Goal: Task Accomplishment & Management: Manage account settings

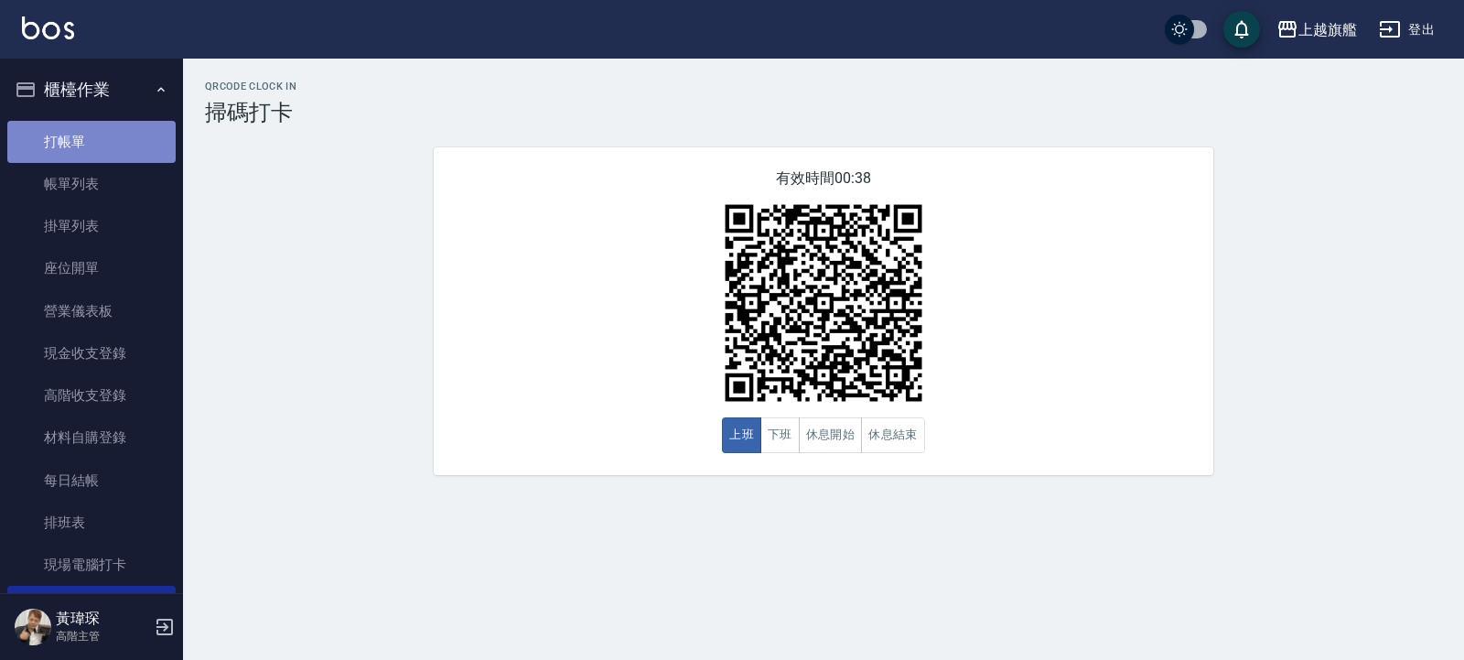
click at [113, 123] on link "打帳單" at bounding box center [91, 142] width 168 height 42
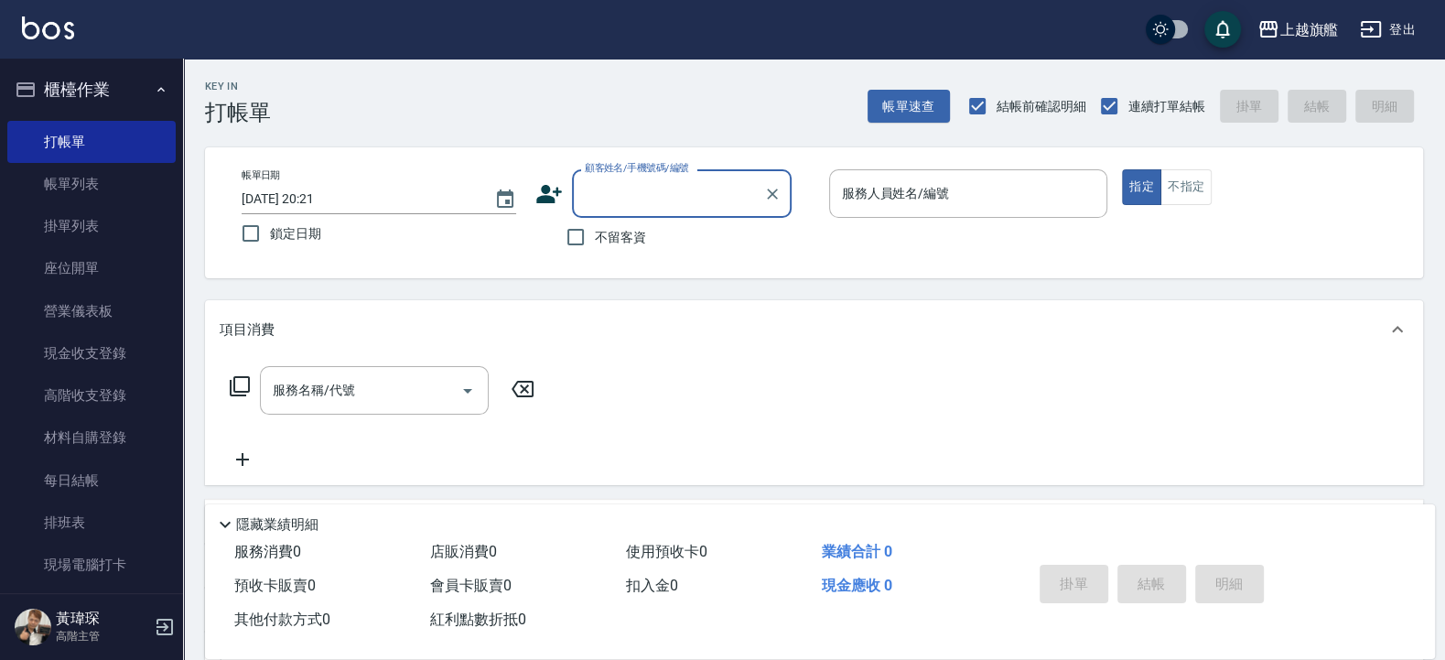
click at [292, 232] on span "鎖定日期" at bounding box center [295, 233] width 51 height 19
click at [270, 232] on input "鎖定日期" at bounding box center [250, 233] width 38 height 38
checkbox input "true"
click at [586, 233] on input "不留客資" at bounding box center [575, 237] width 38 height 38
checkbox input "true"
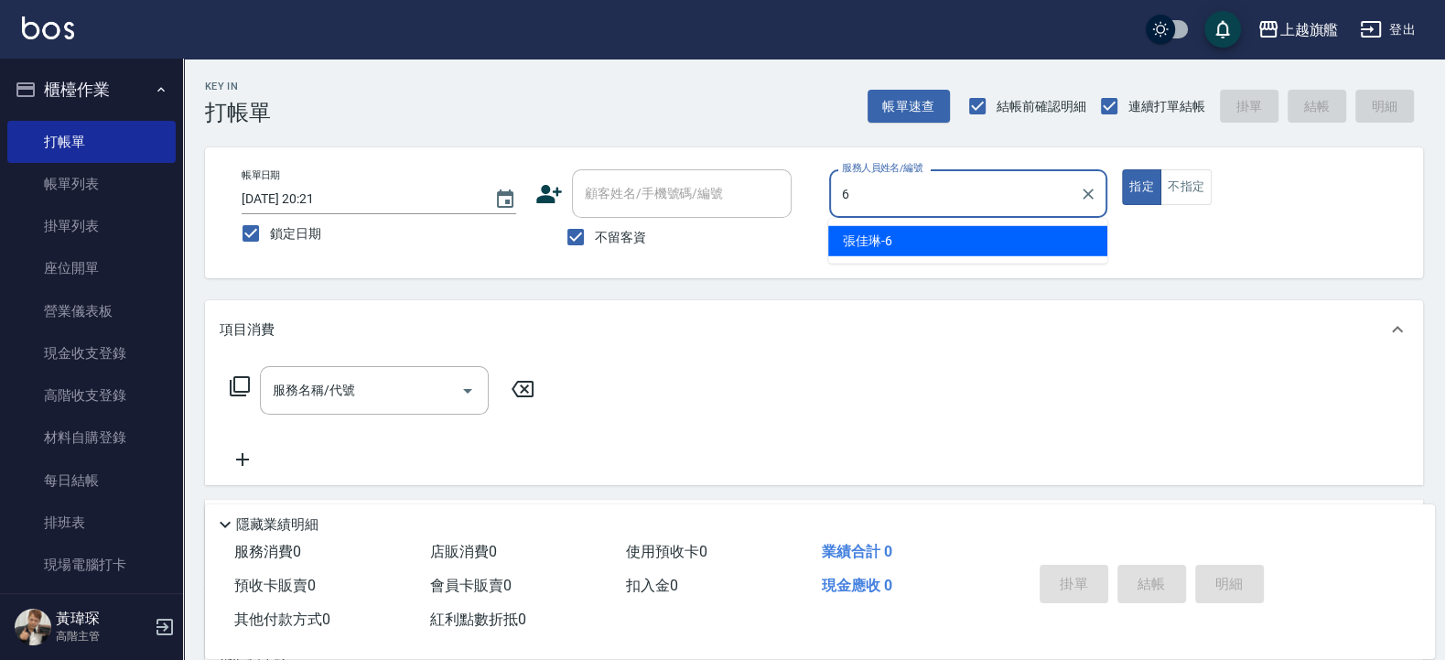
type input "[PERSON_NAME]-6"
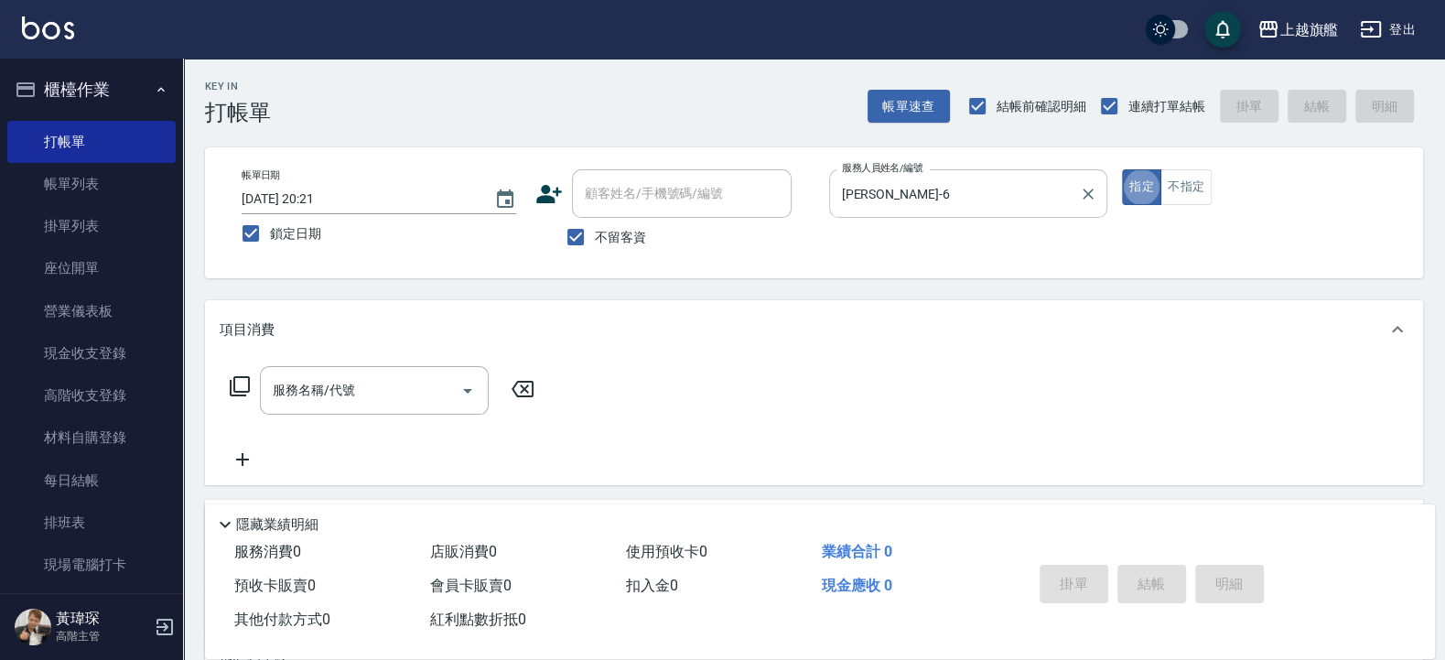
type button "true"
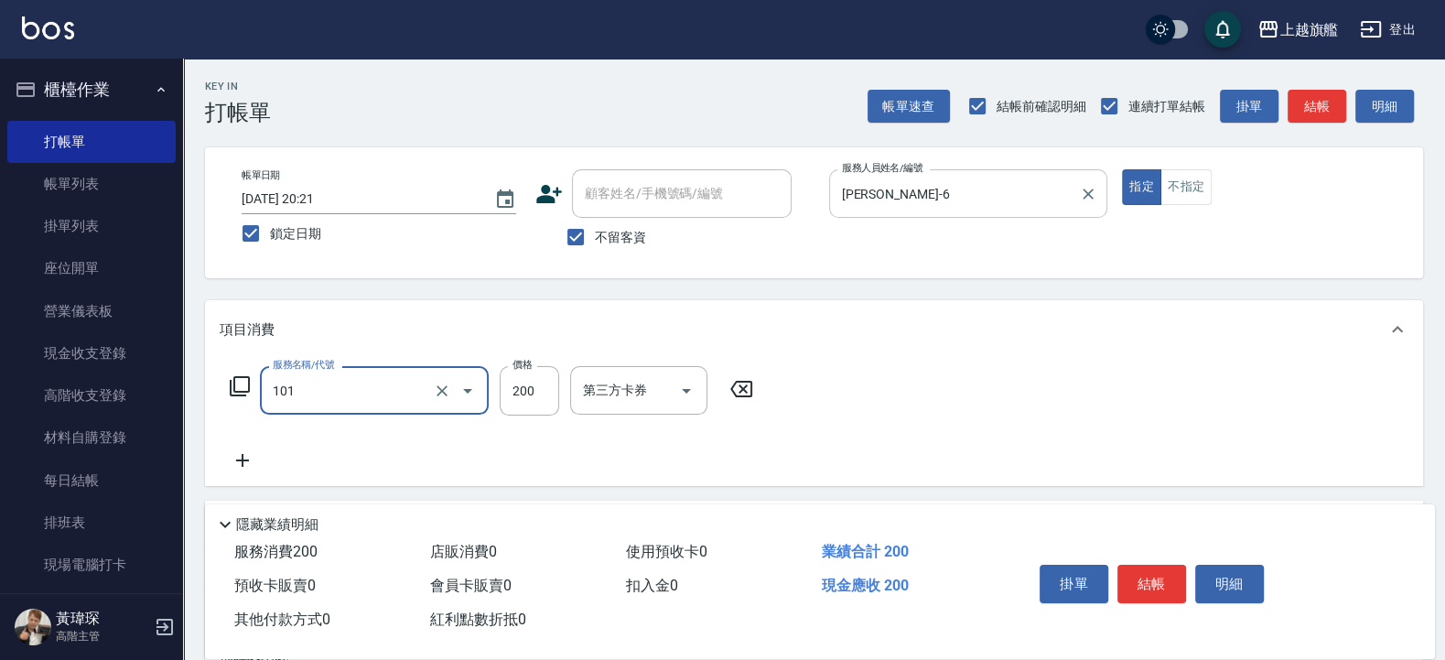
type input "一般洗(101)"
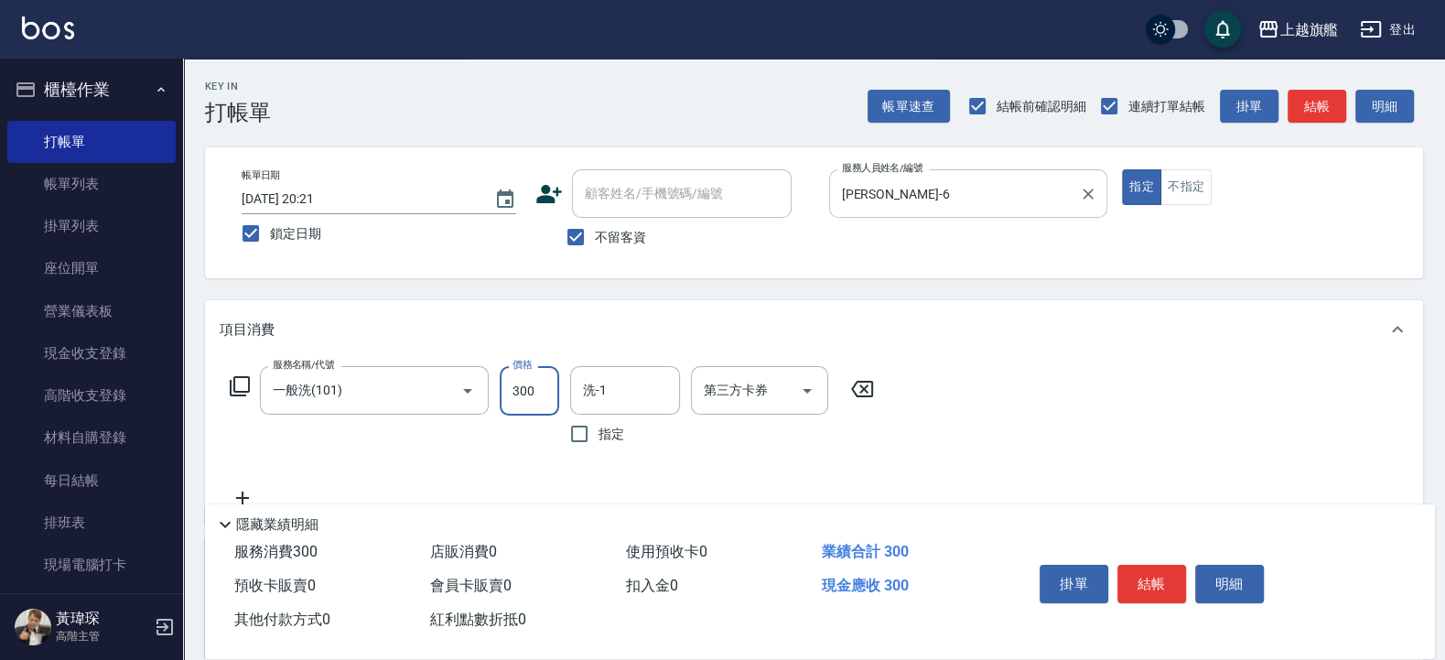
type input "300"
type input "蔡秉諶-36"
drag, startPoint x: 1192, startPoint y: 192, endPoint x: 1203, endPoint y: 192, distance: 11.0
click at [1193, 192] on button "不指定" at bounding box center [1185, 187] width 51 height 36
type button "false"
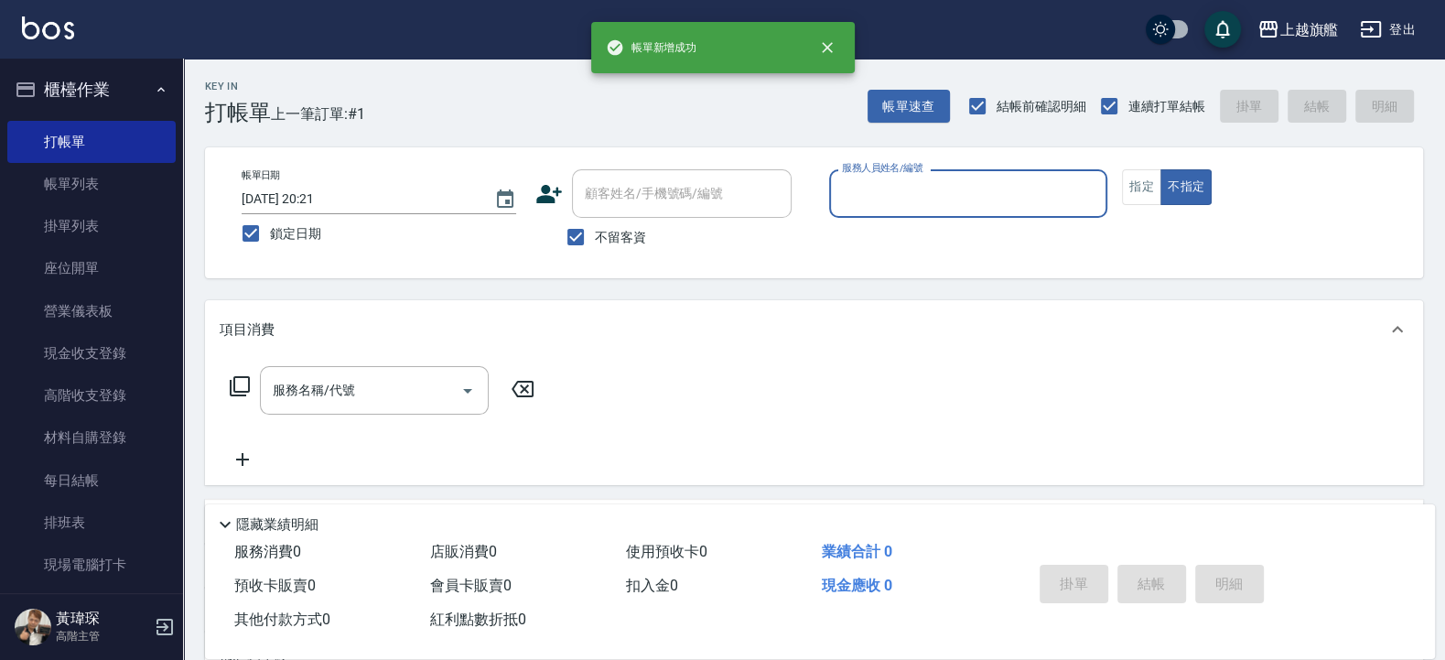
click at [956, 202] on input "服務人員姓名/編號" at bounding box center [968, 193] width 263 height 32
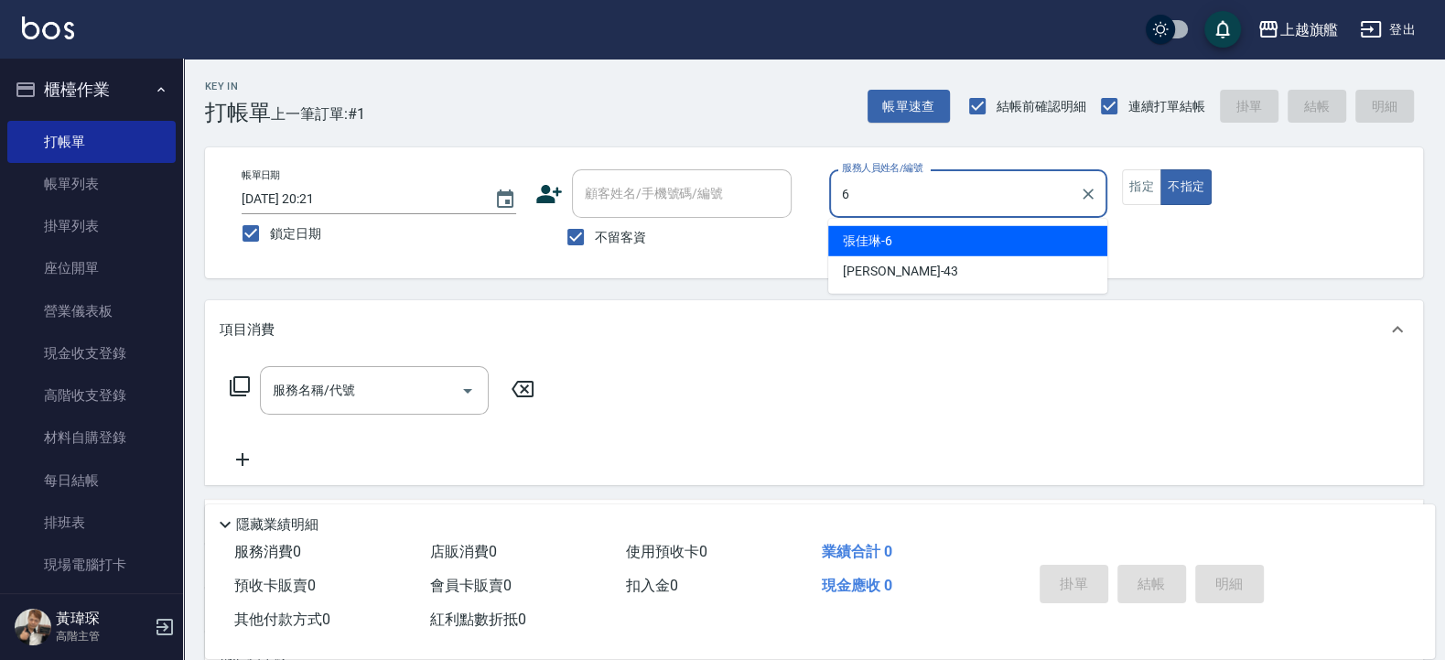
type input "張佳琳-6"
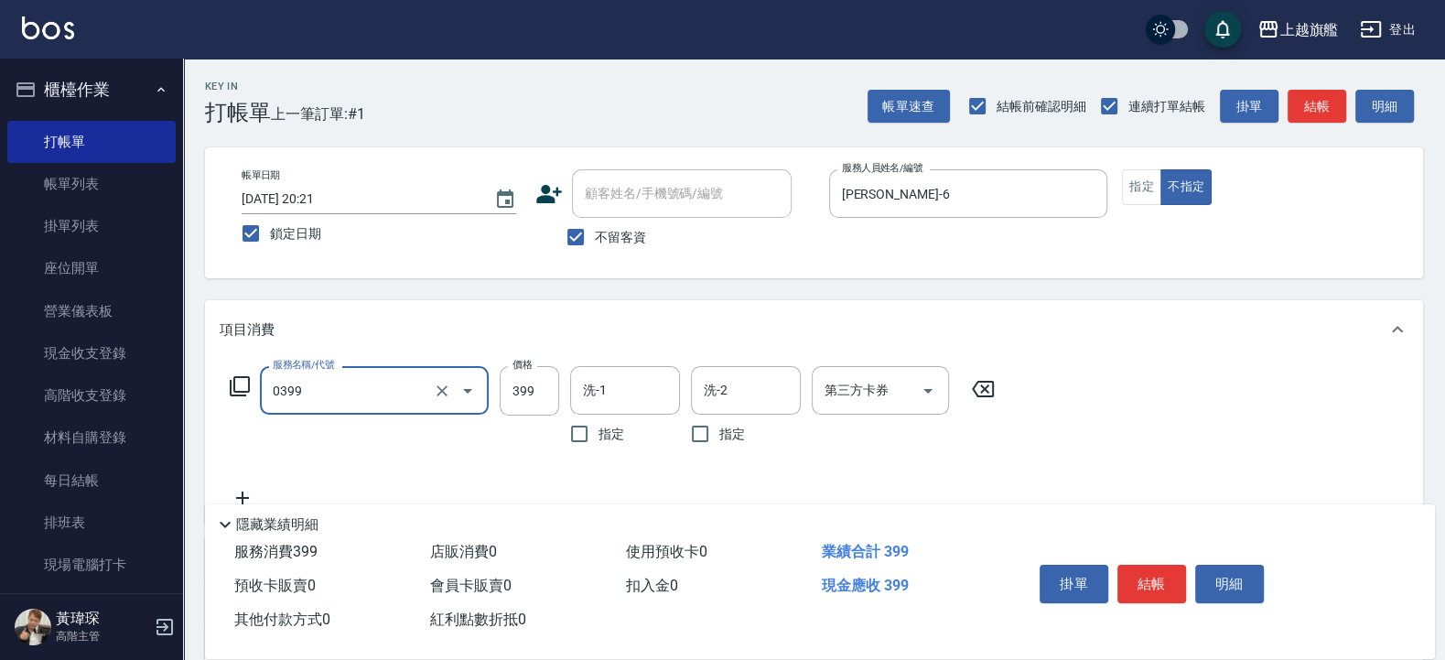
type input "海鹽SPA(0399)"
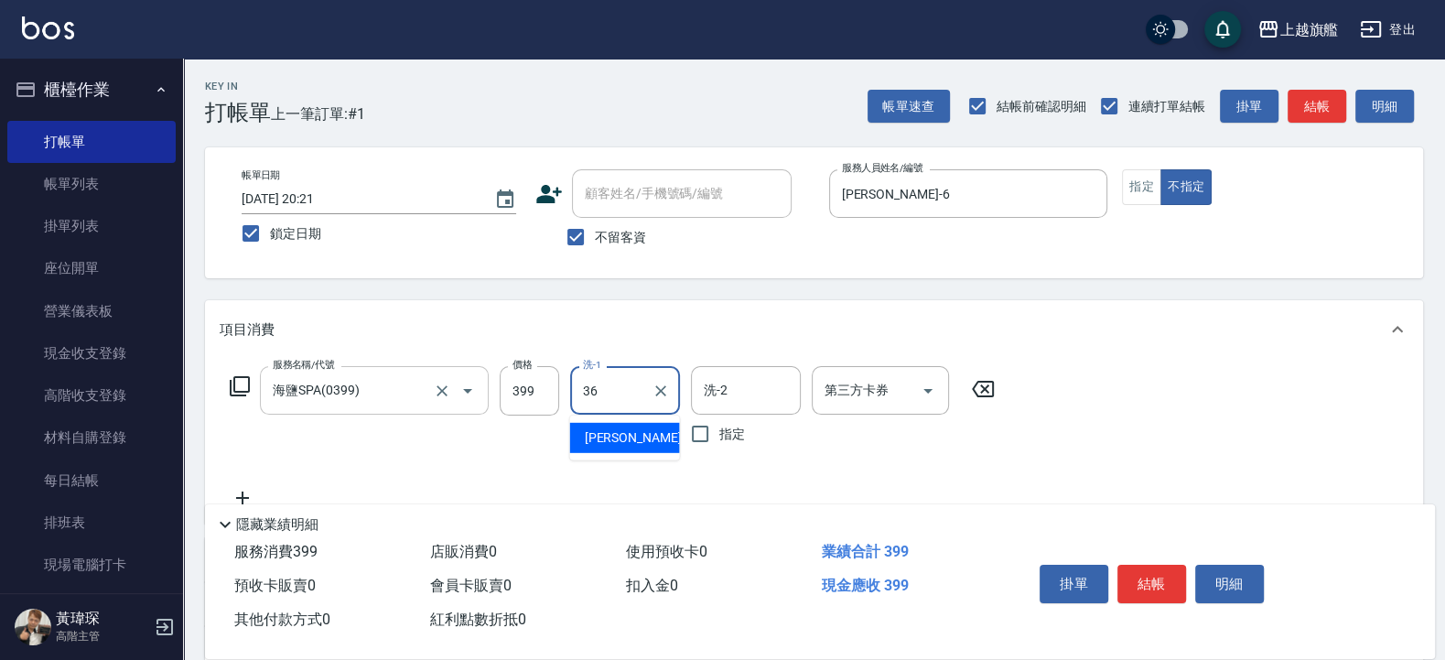
type input "蔡秉諶-36"
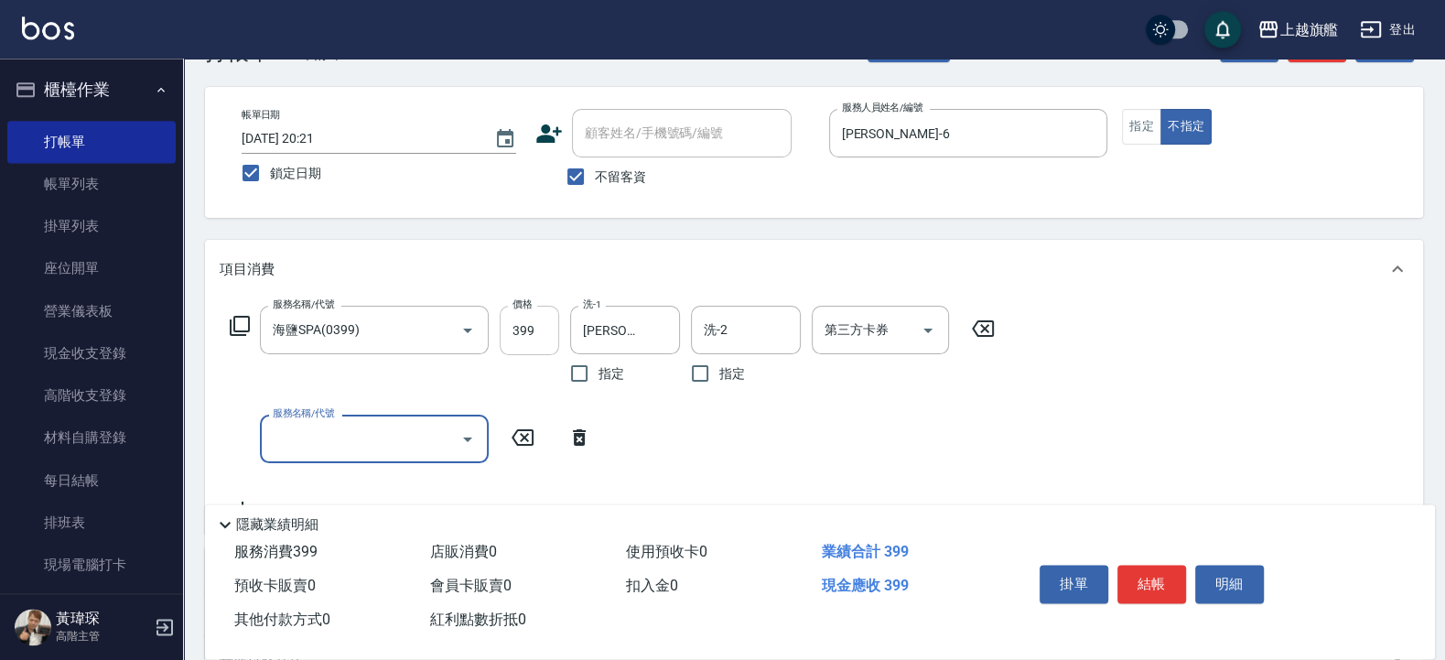
scroll to position [110, 0]
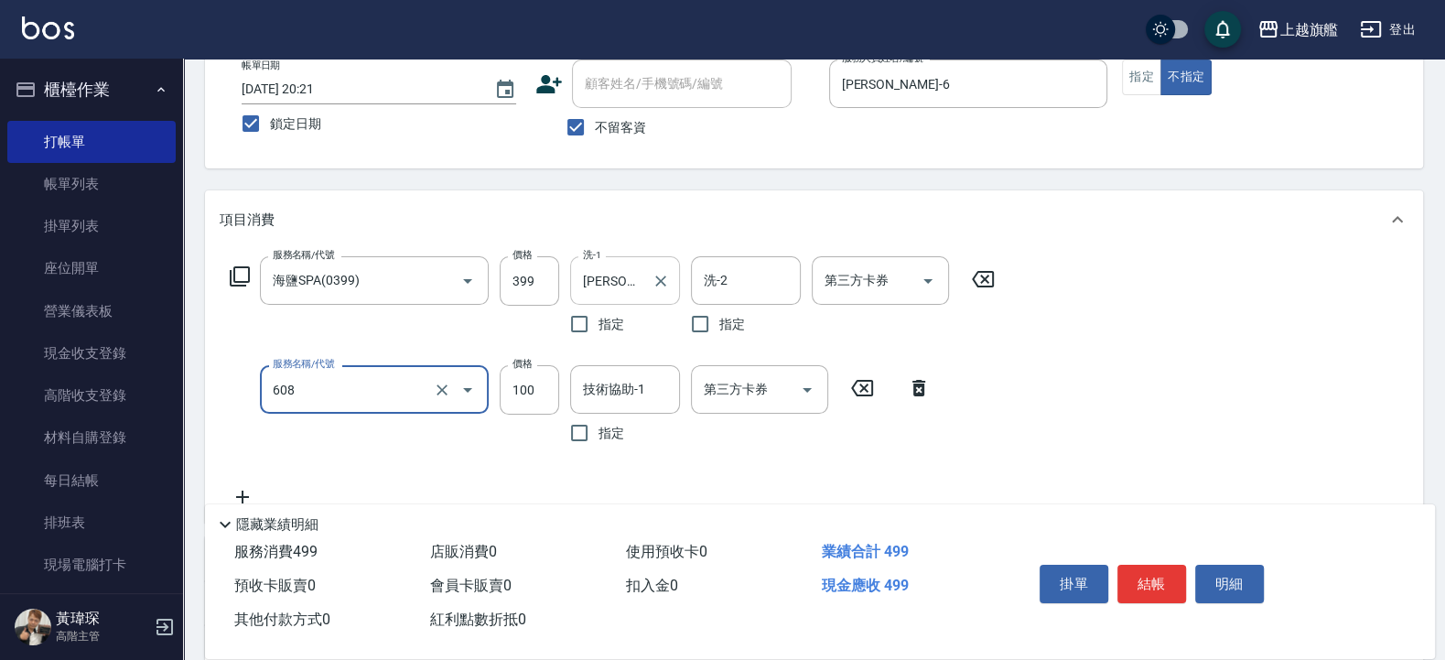
type input "專業/順護100(608)"
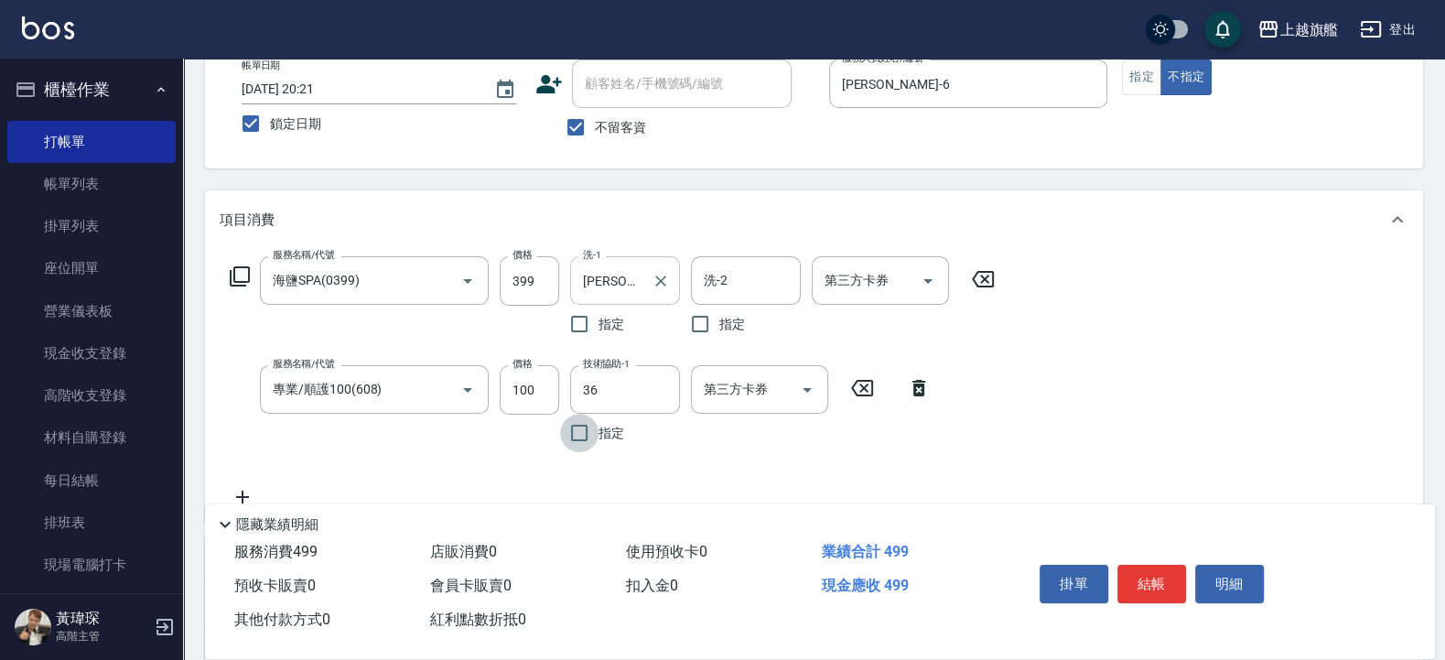
type input "蔡秉諶-36"
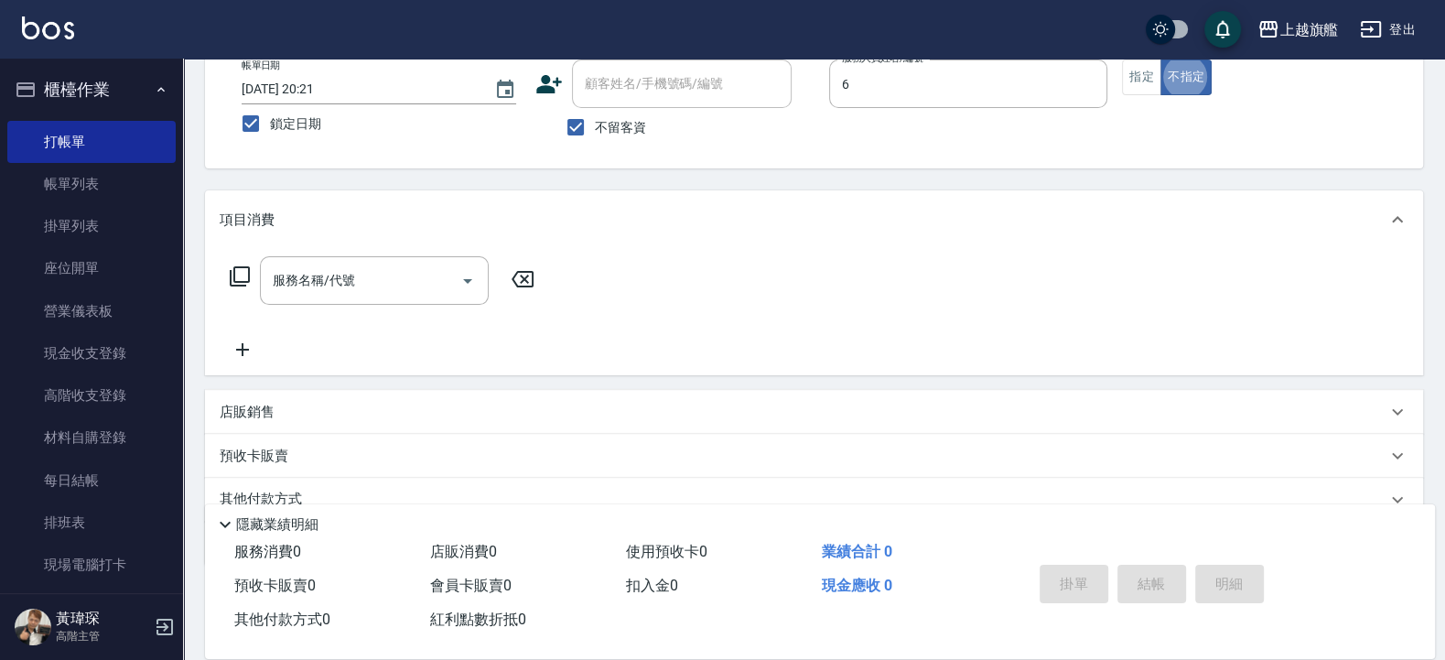
type input "張佳琳-6"
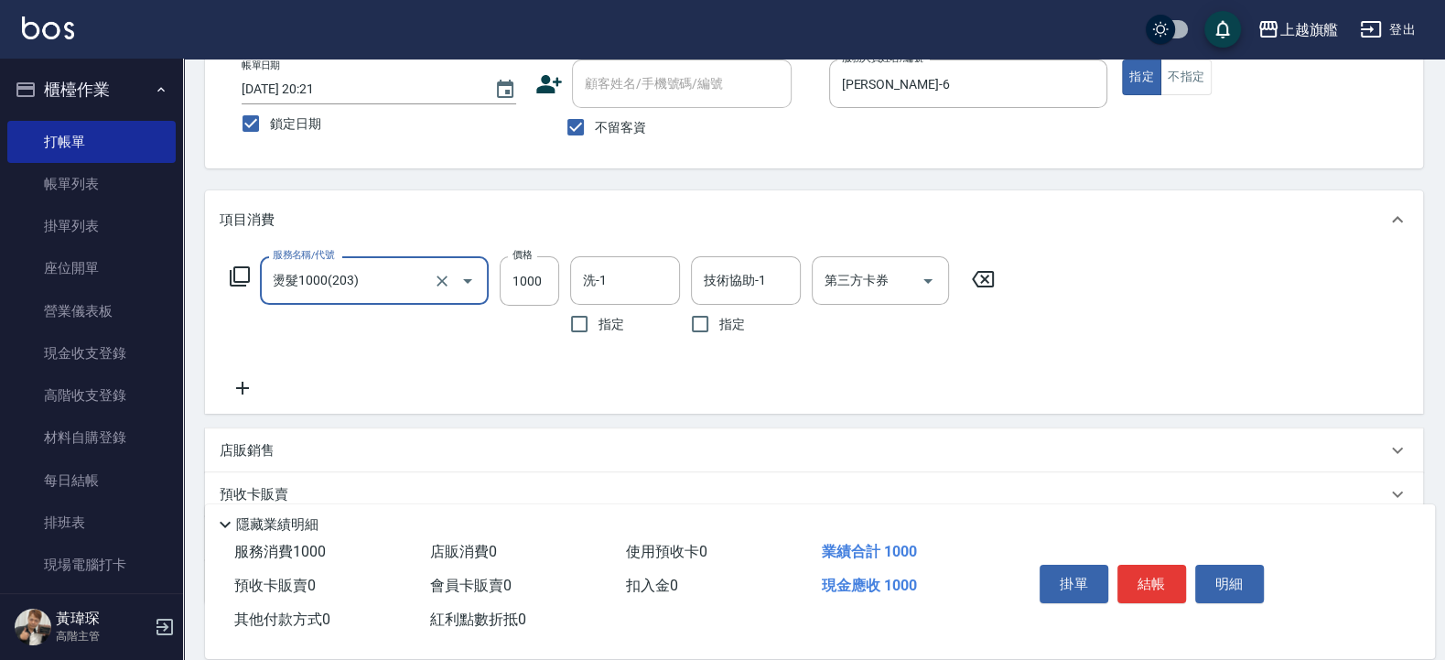
type input "燙髮1000(203)"
type input "1500"
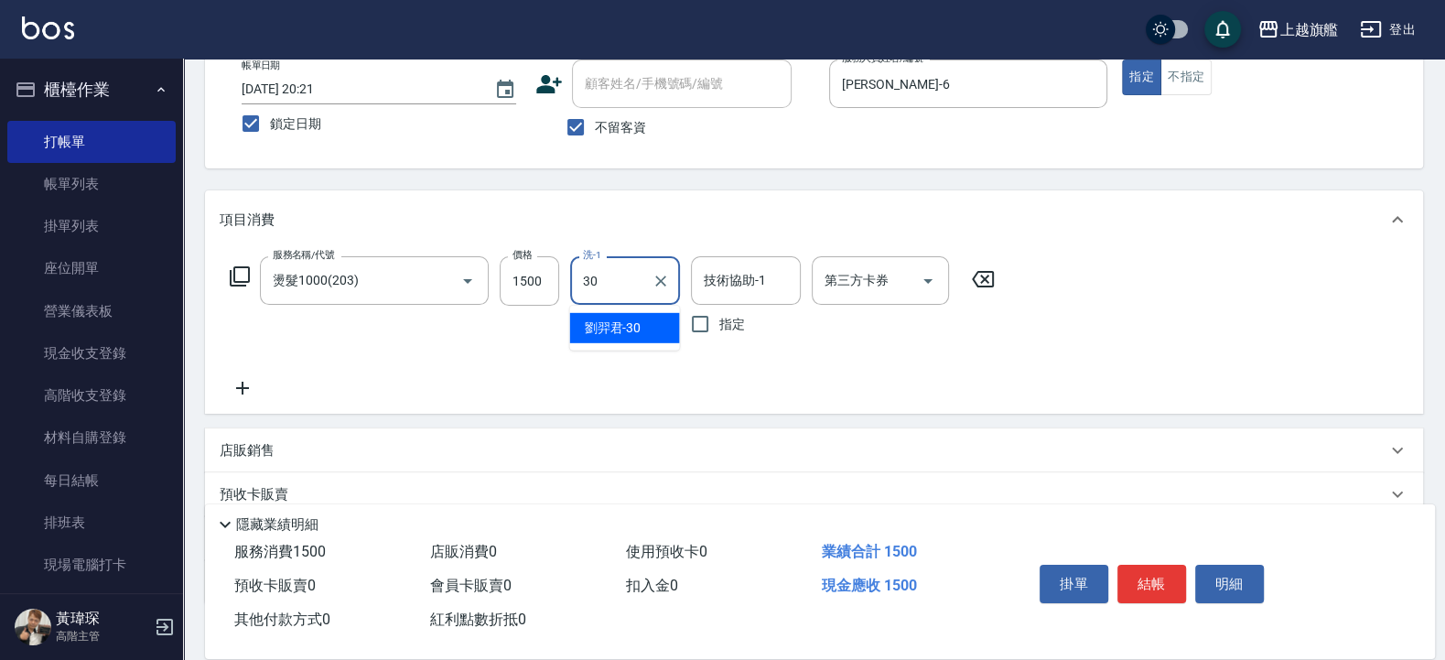
type input "劉羿君-30"
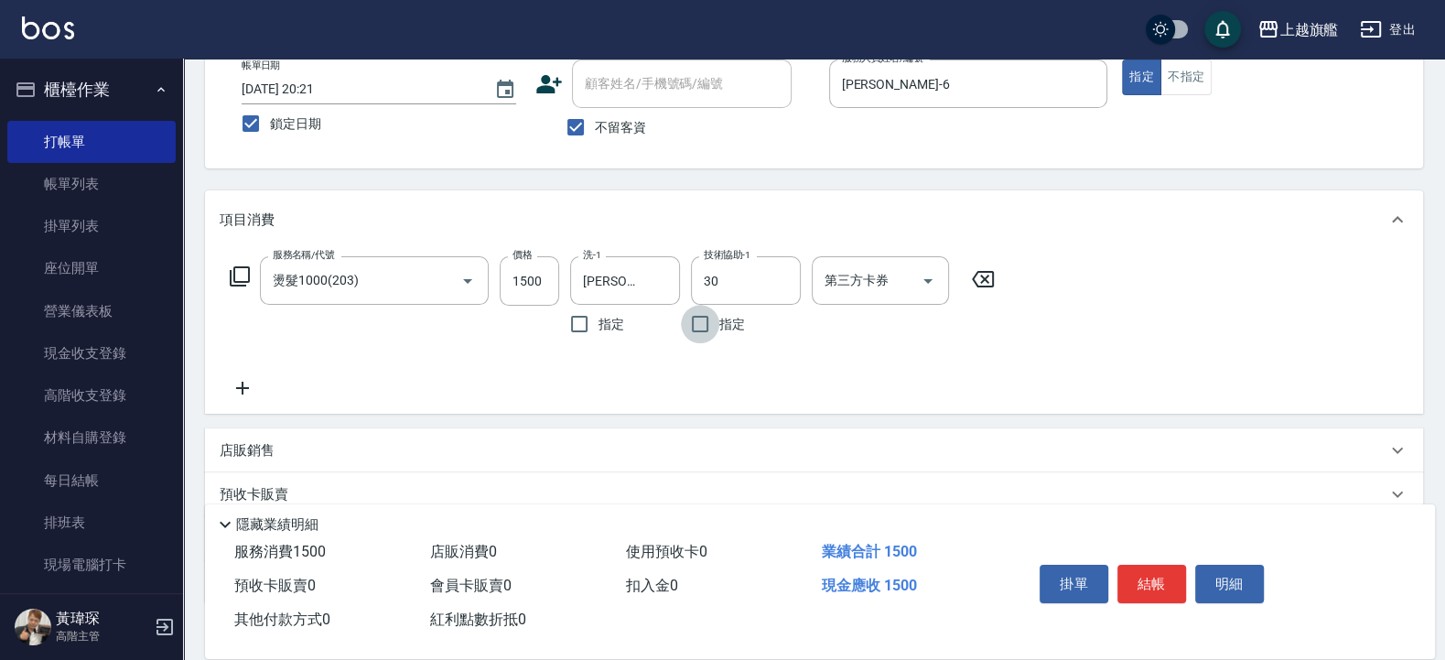
type input "劉羿君-30"
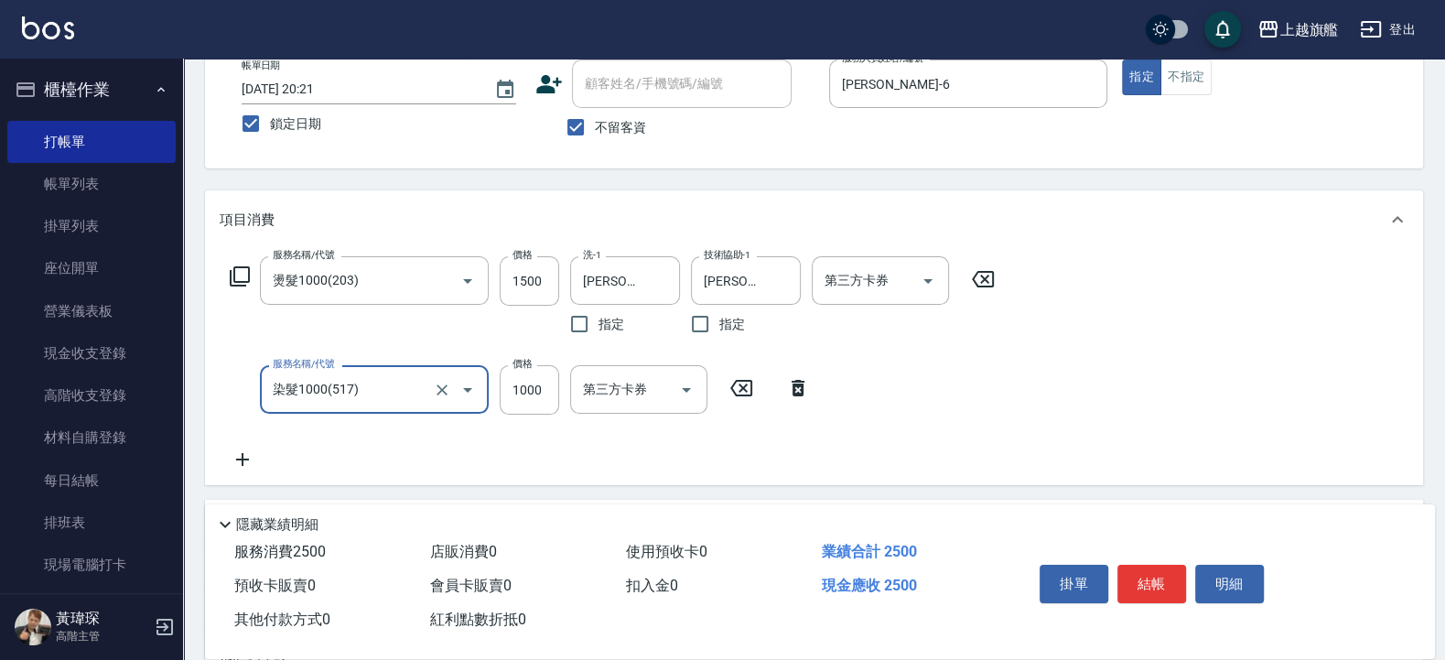
type input "染髮1000(517)"
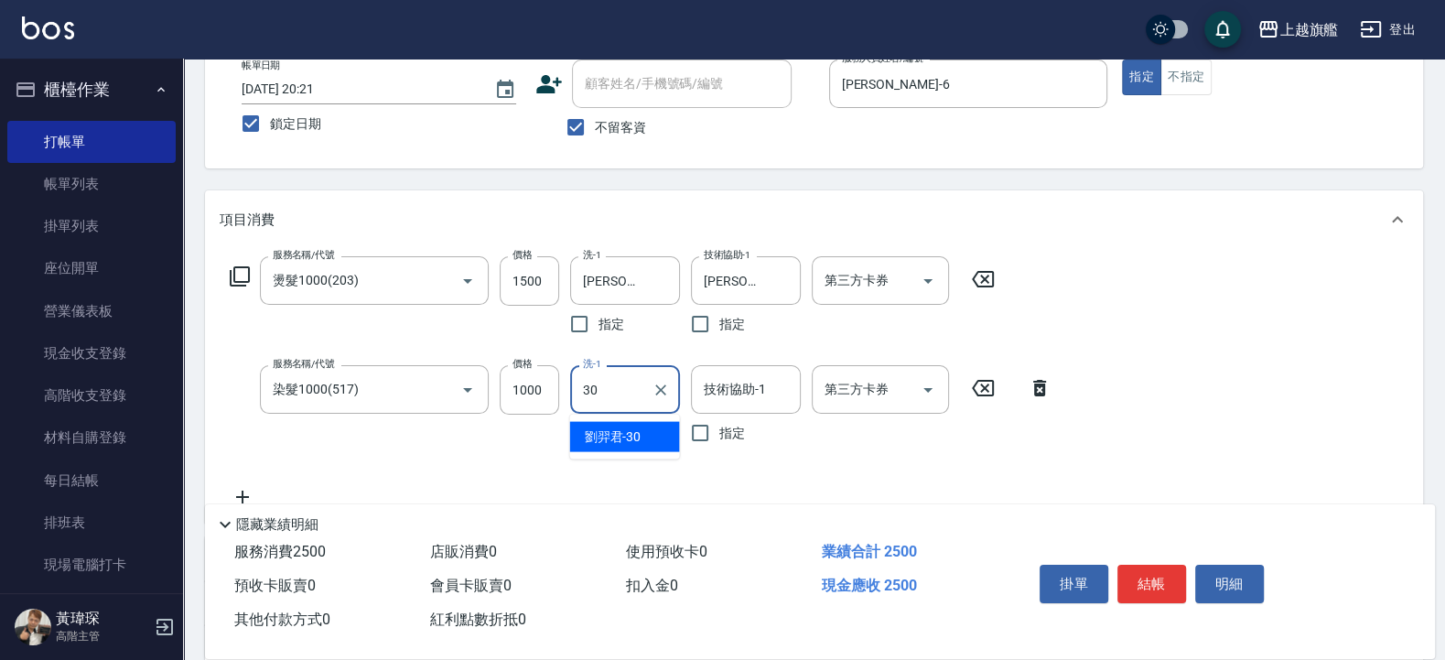
type input "劉羿君-30"
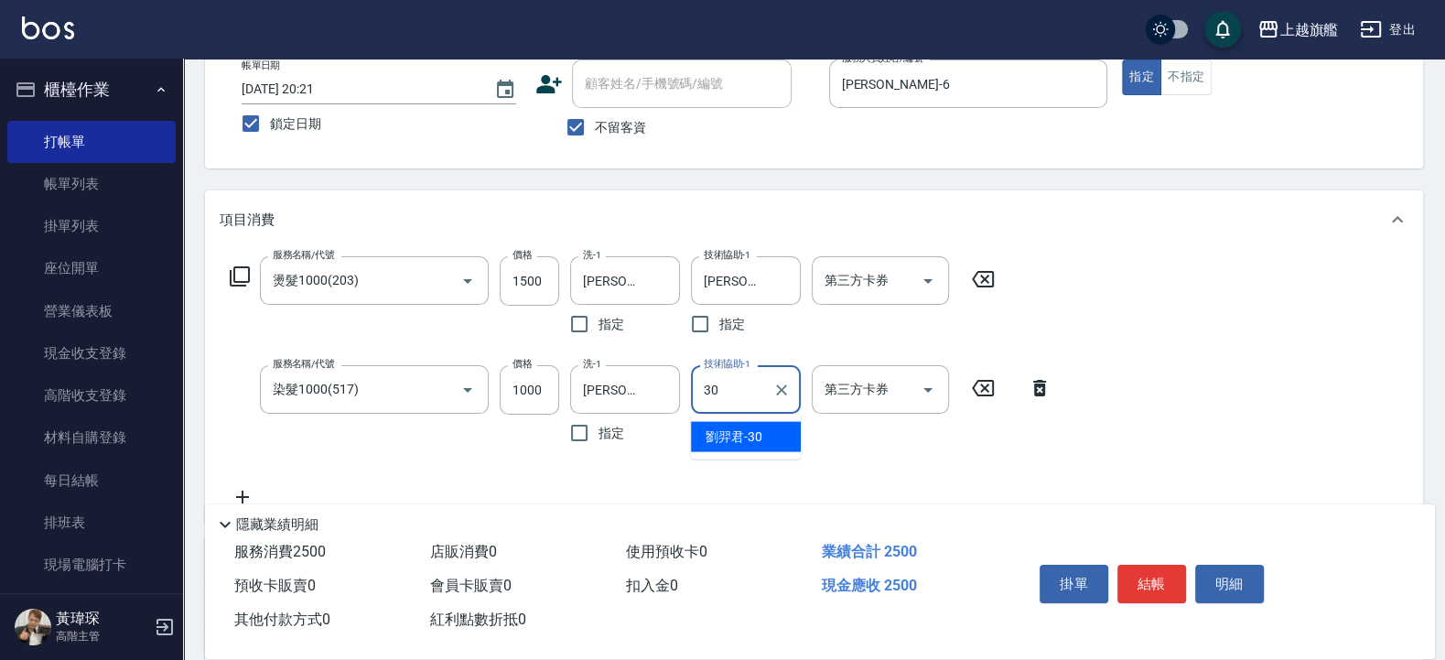
type input "劉羿君-30"
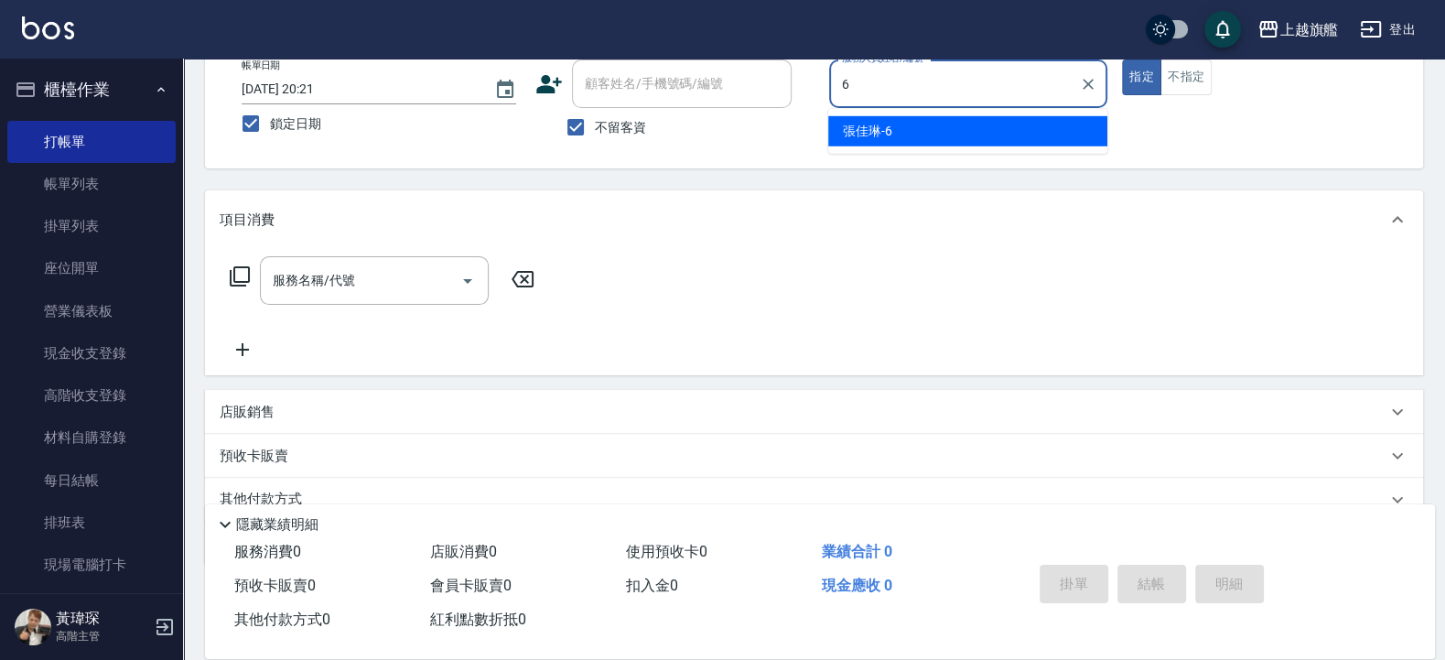
type input "張佳琳-6"
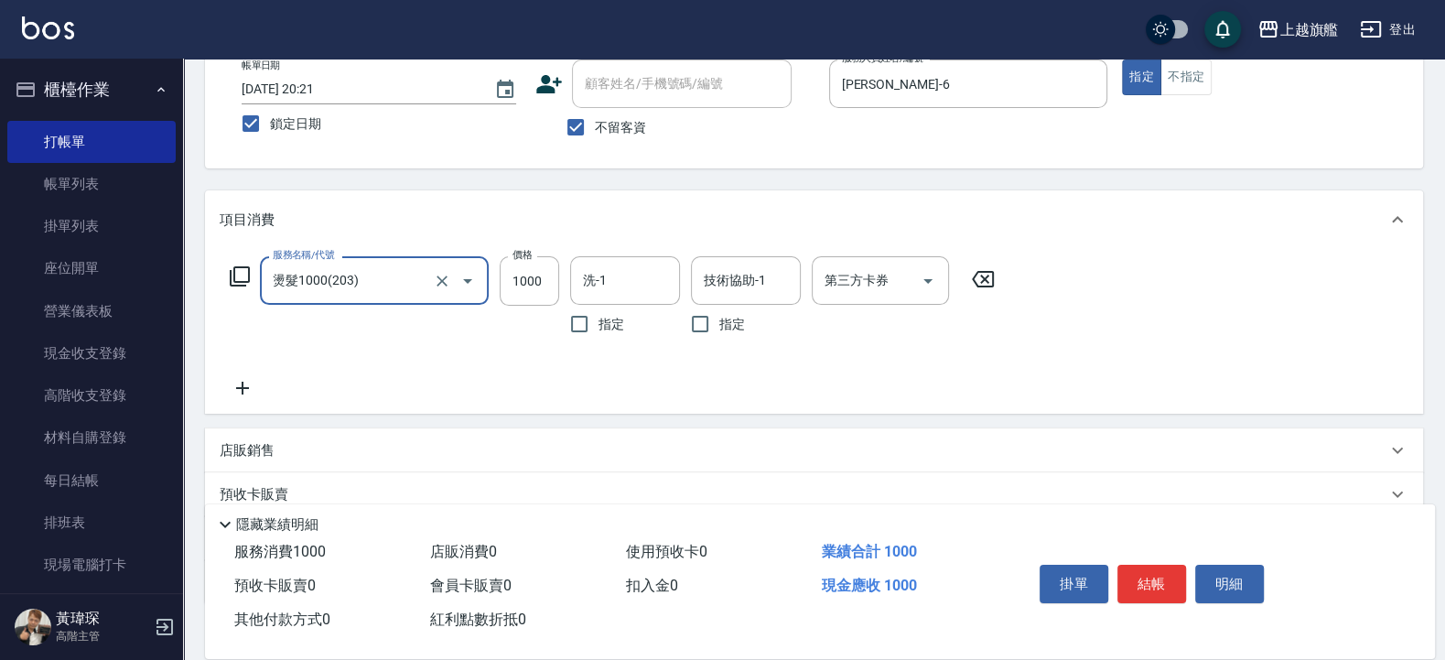
type input "燙髮1000(203)"
type input "1200"
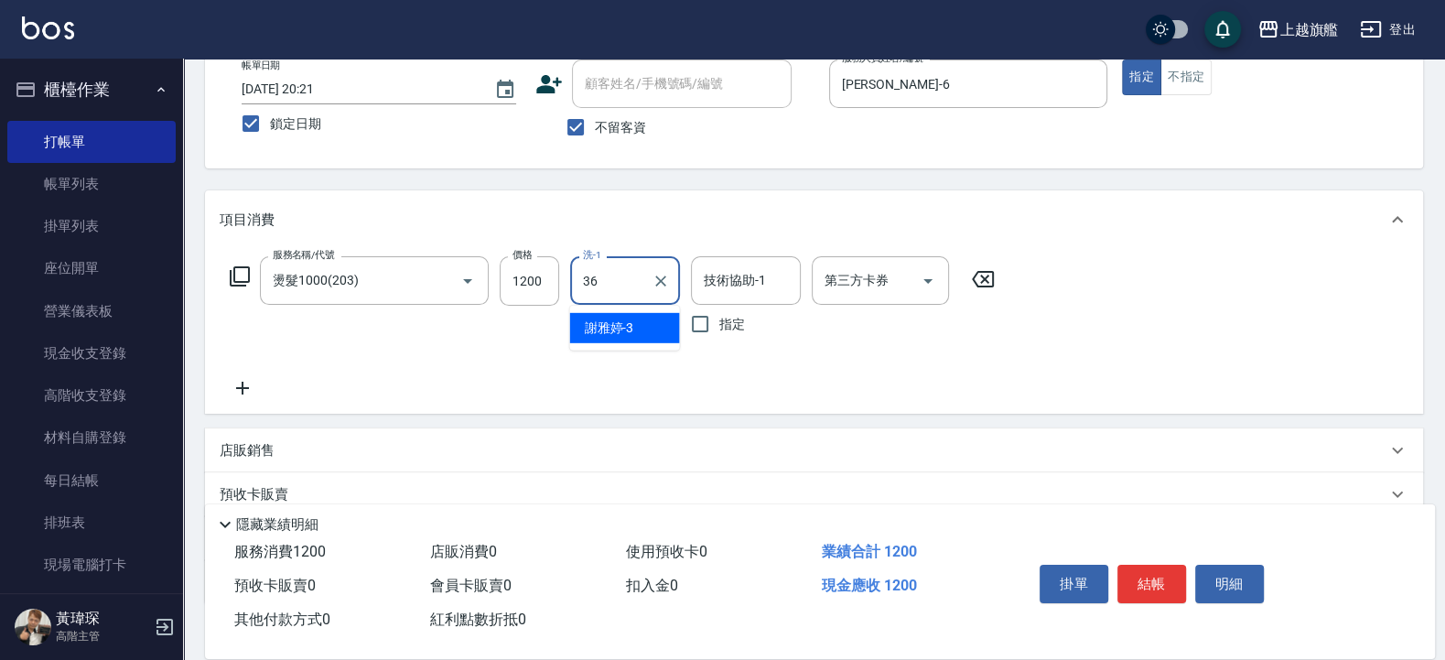
type input "蔡秉諶-36"
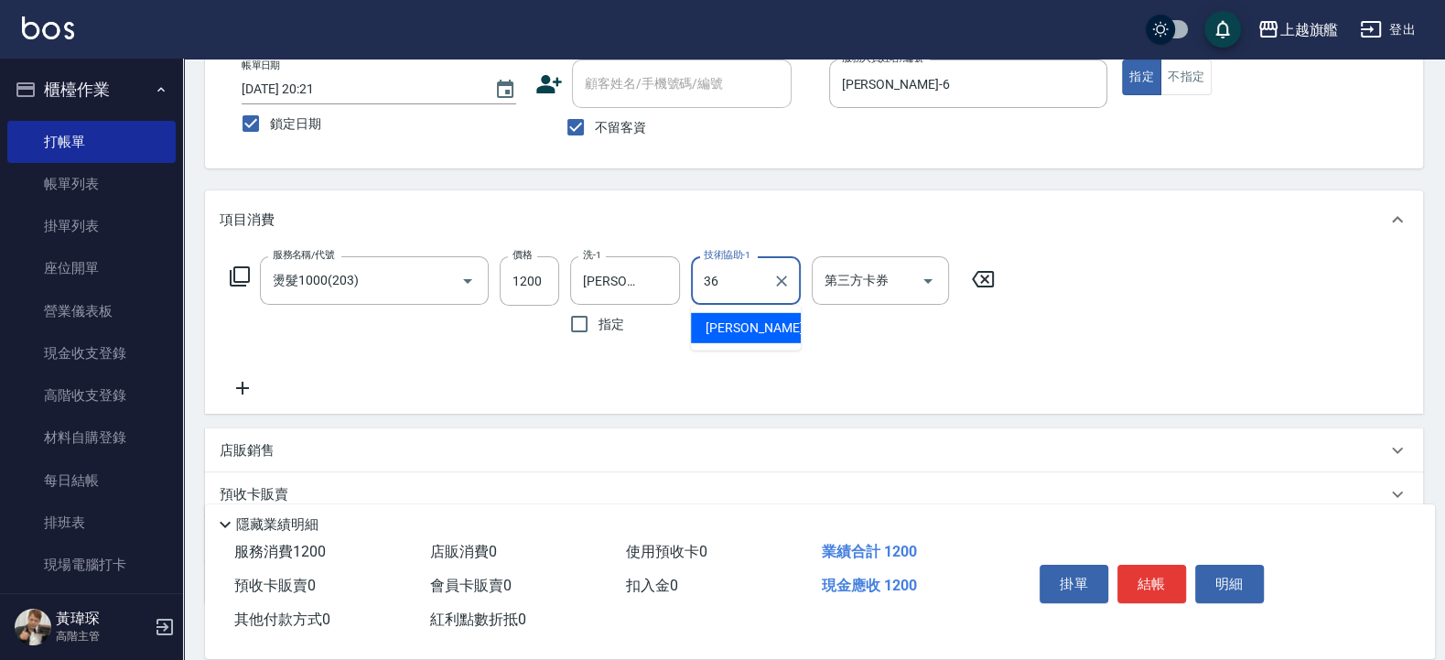
type input "蔡秉諶-36"
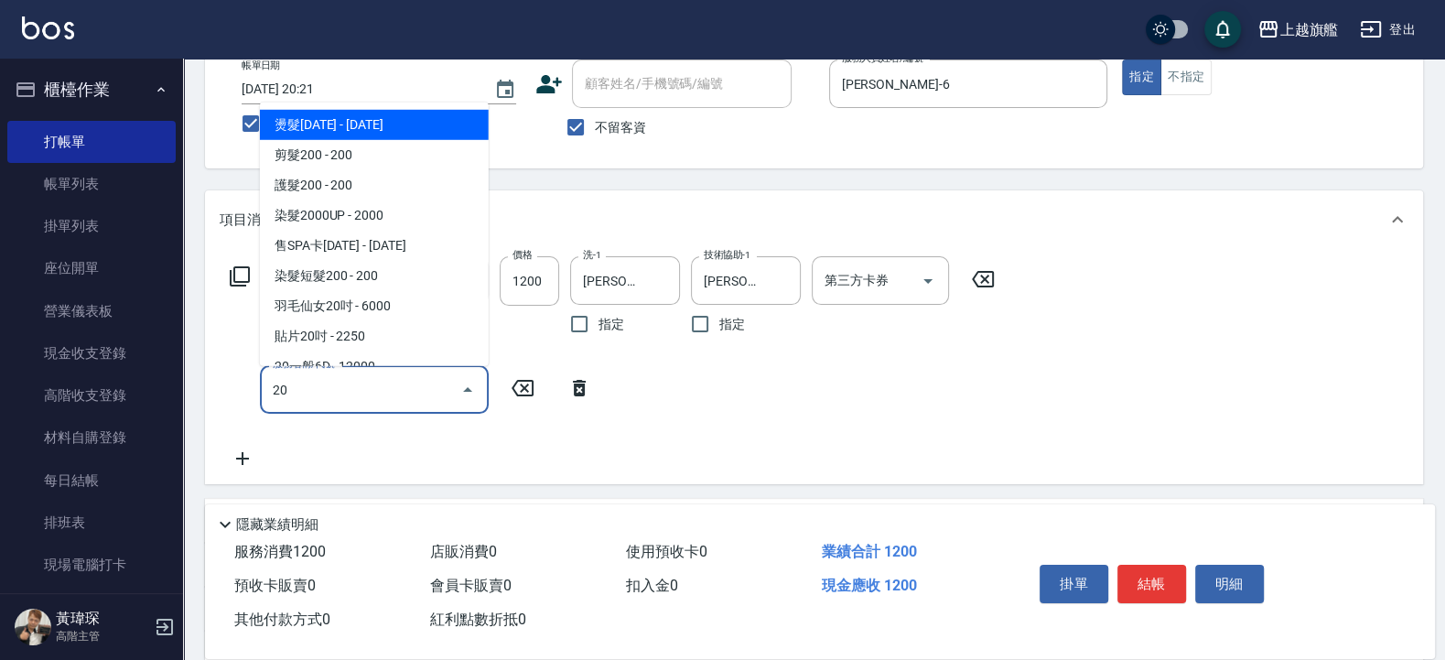
type input "2"
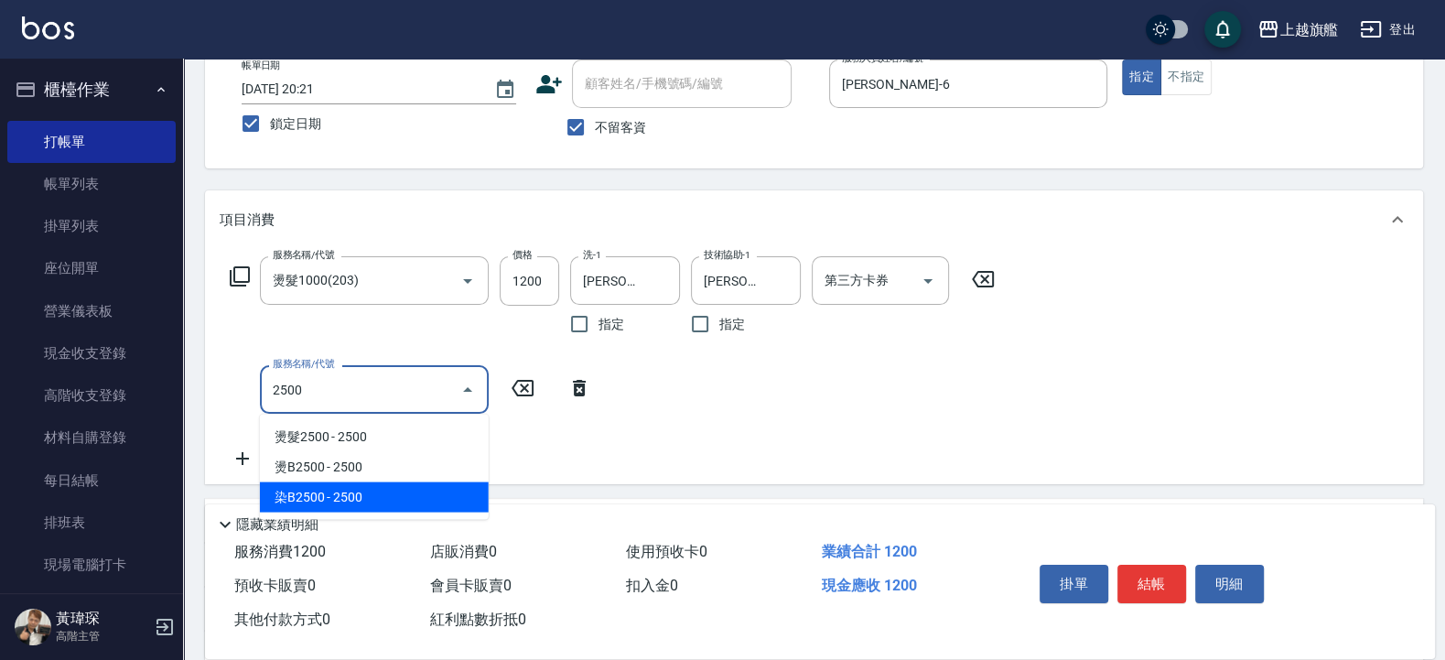
type input "染B2500(52500)"
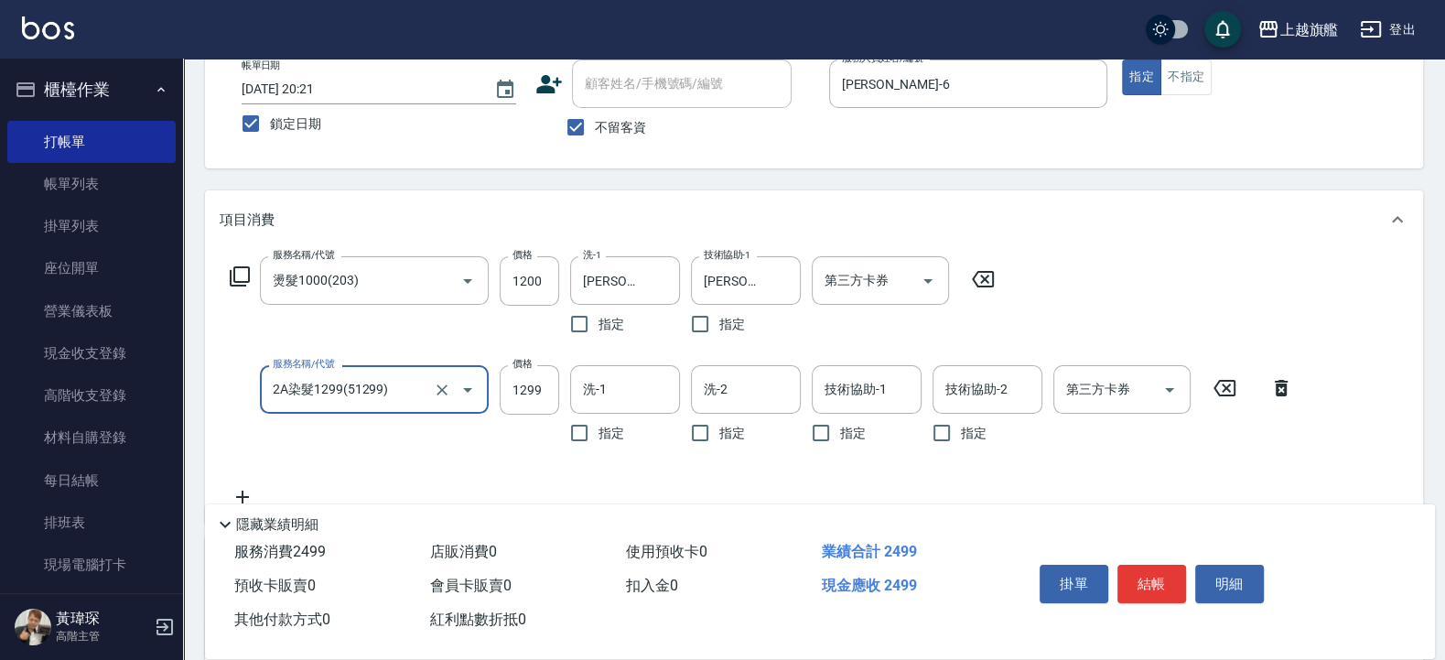
type input "2A染髮1299(51299)"
type input "2000"
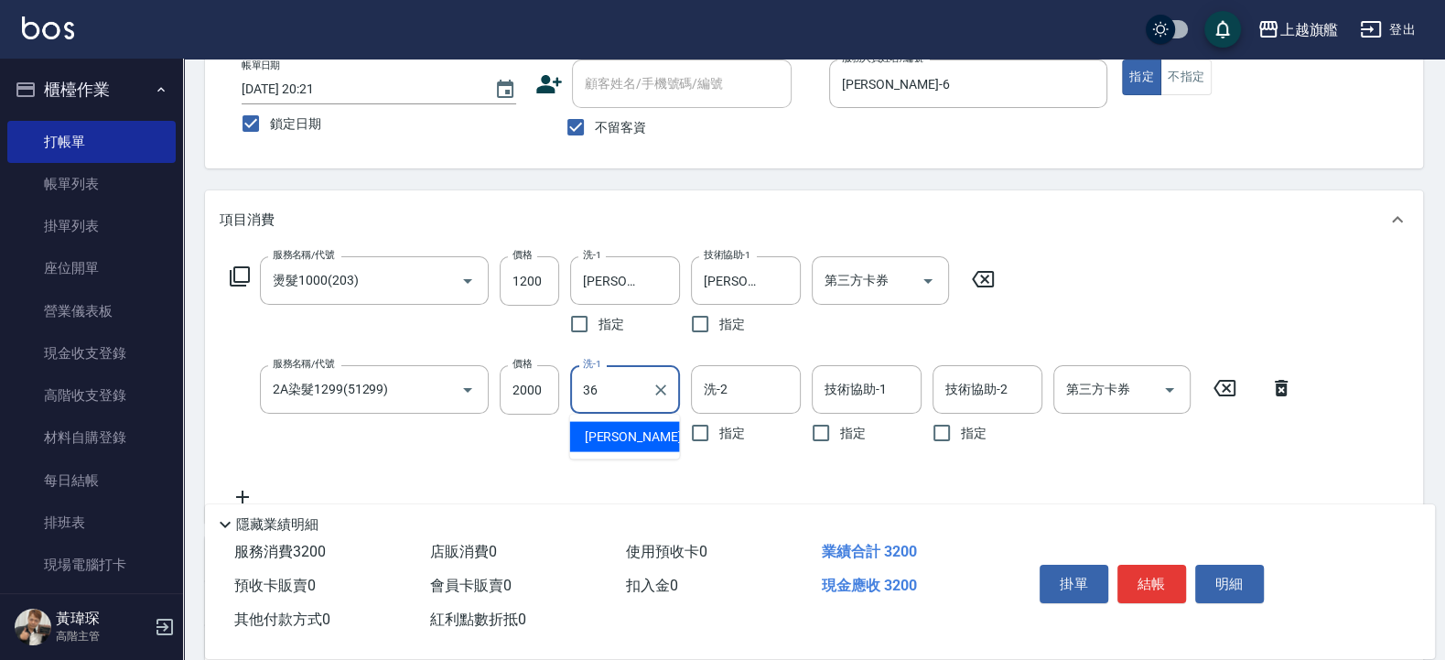
type input "蔡秉諶-36"
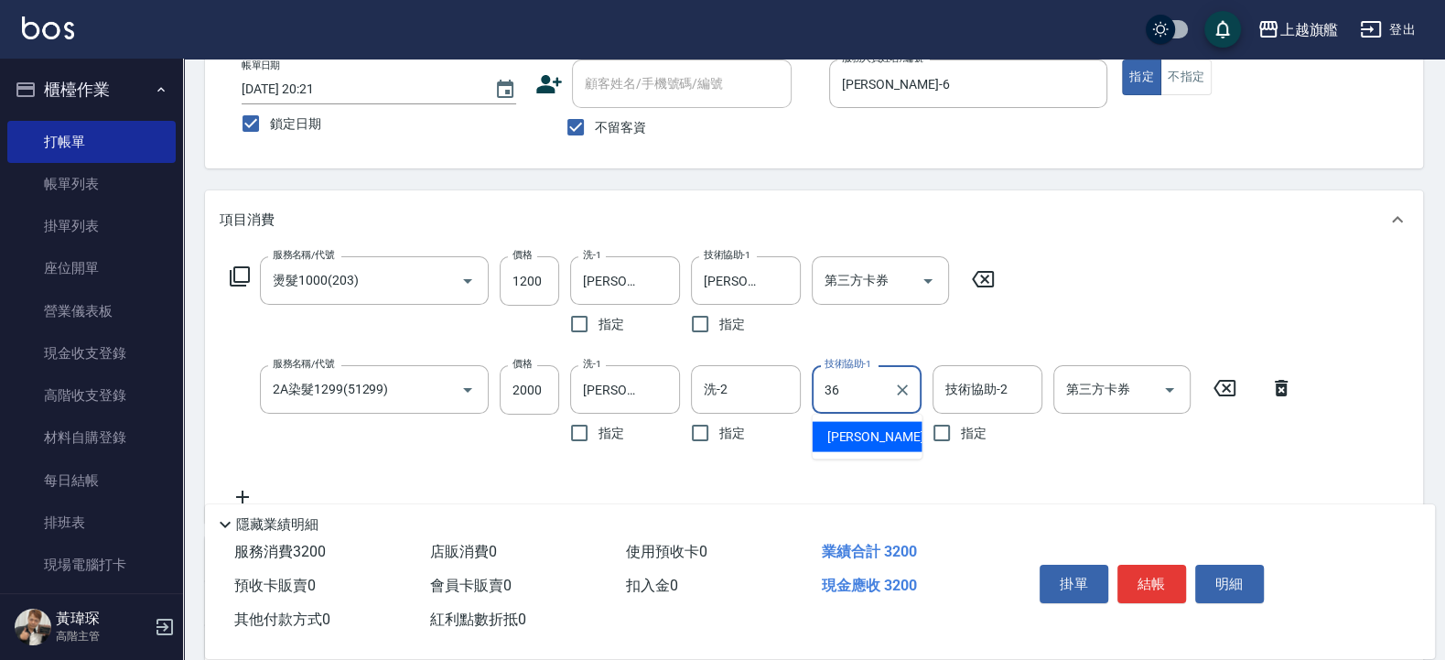
type input "蔡秉諶-36"
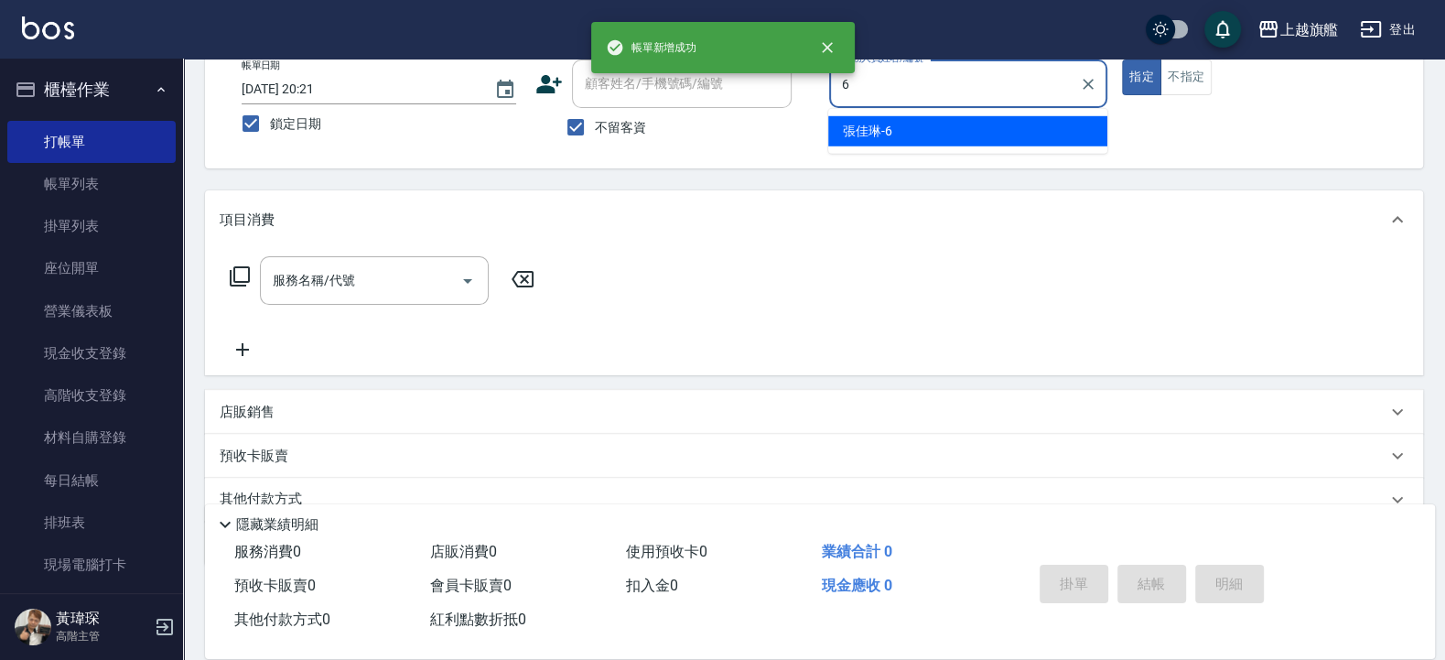
type input "張佳琳-6"
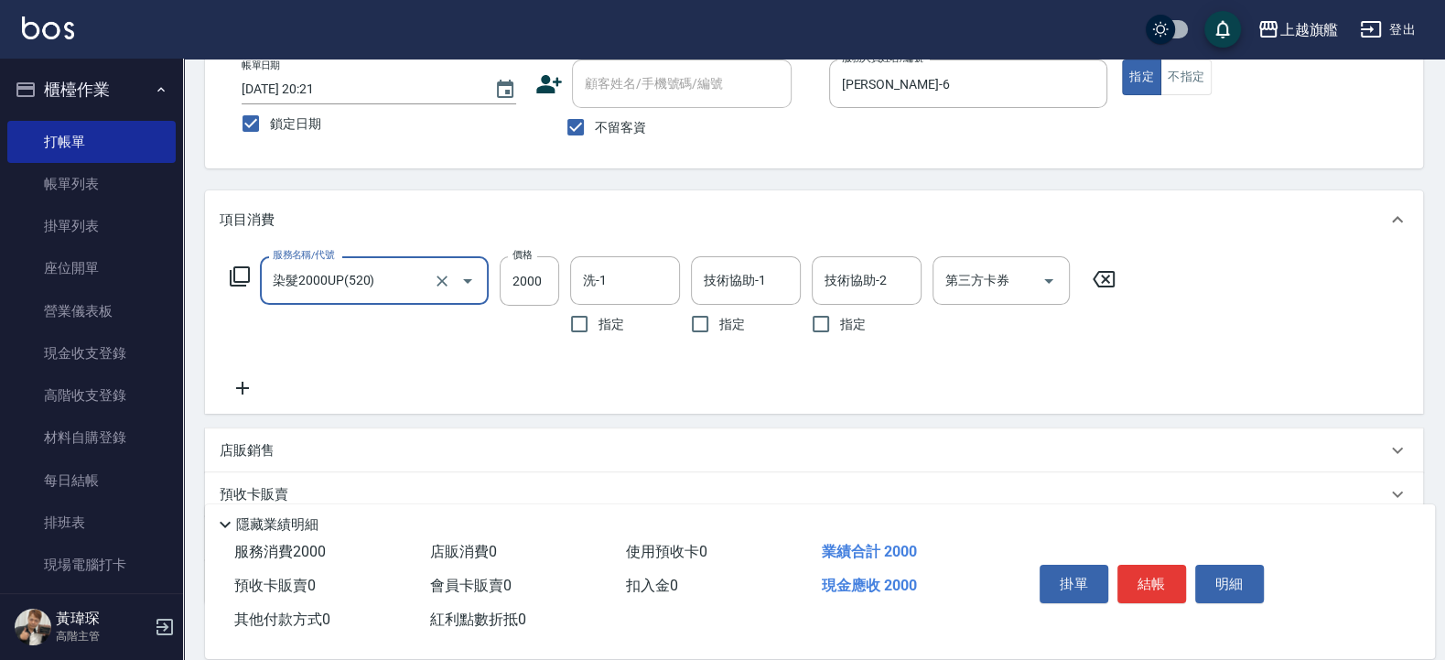
type input "染髮2000UP(520)"
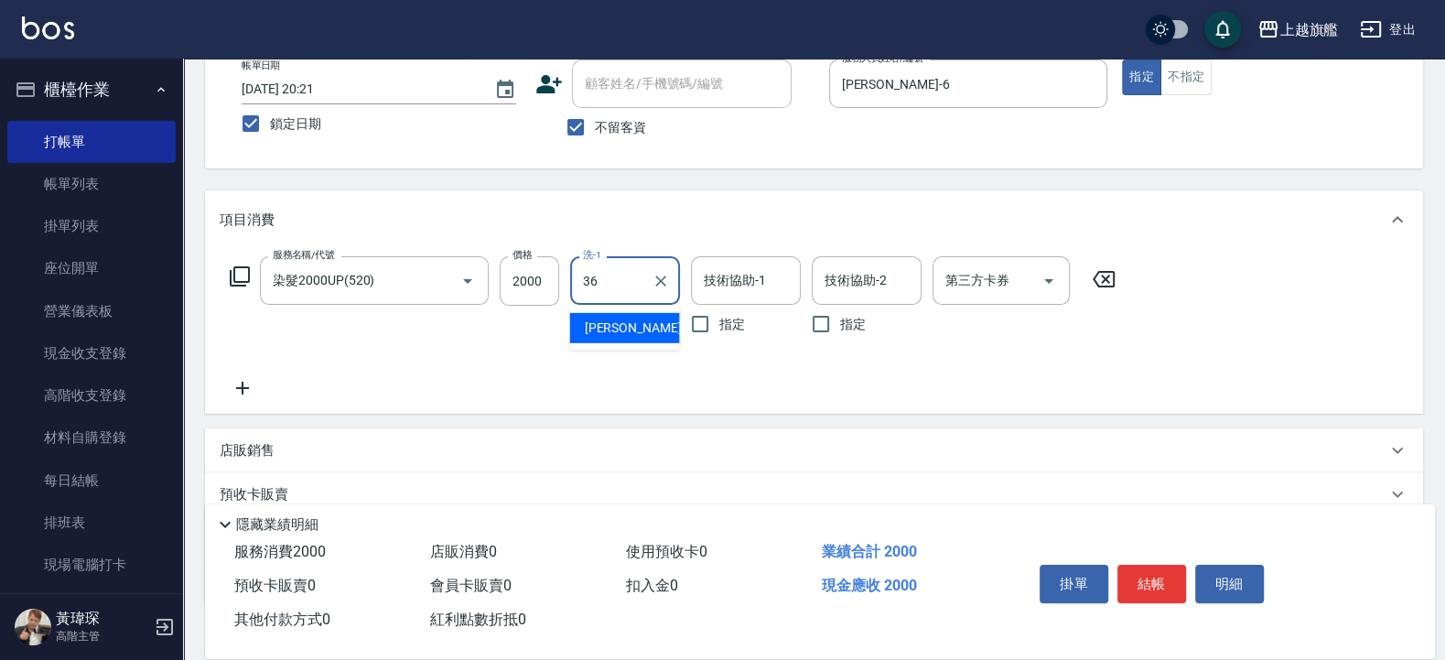
type input "蔡秉諶-36"
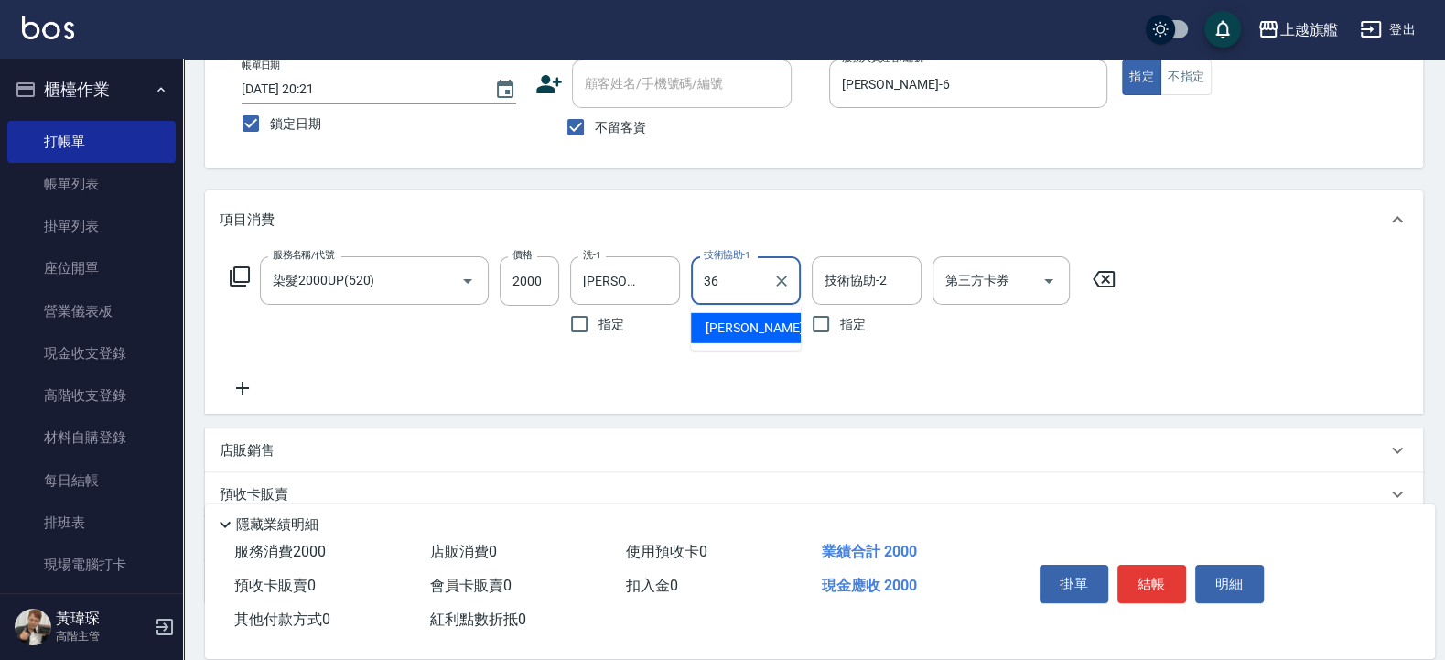
type input "蔡秉諶-36"
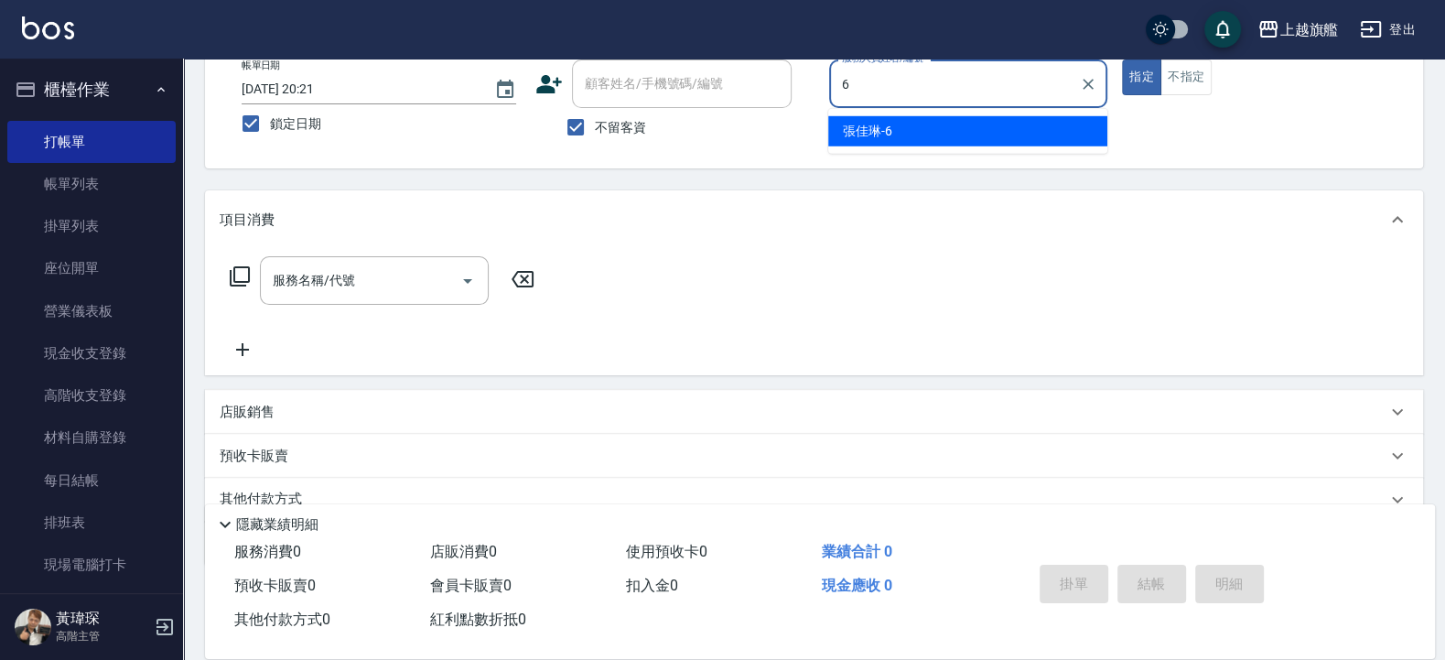
type input "張佳琳-6"
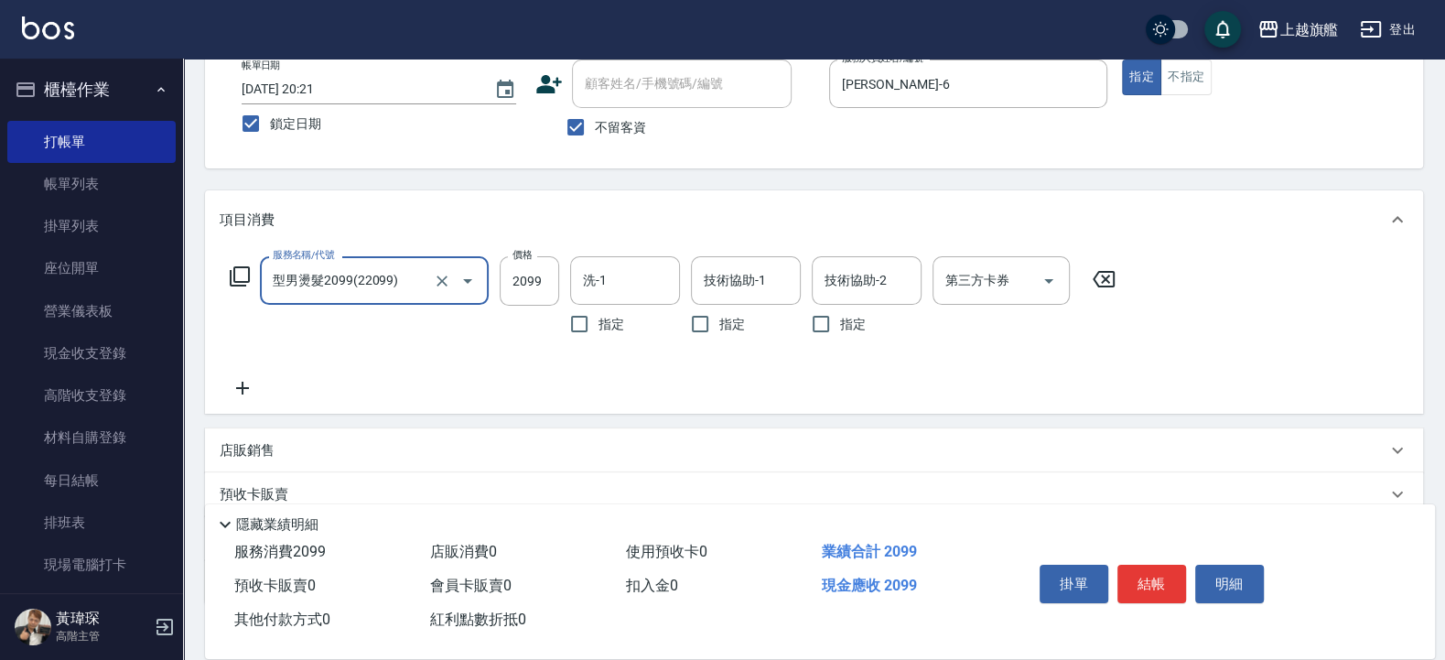
type input "型男燙髮2099(22099)"
type input "2380"
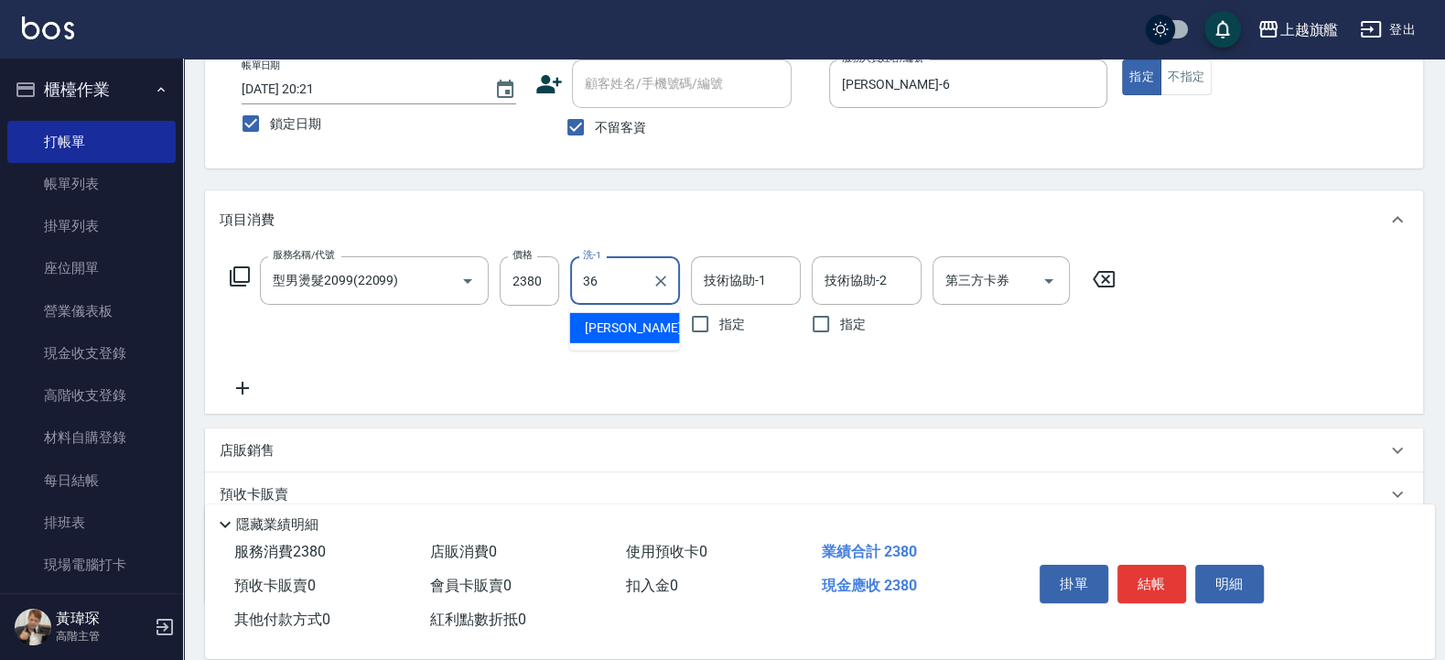
type input "蔡秉諶-36"
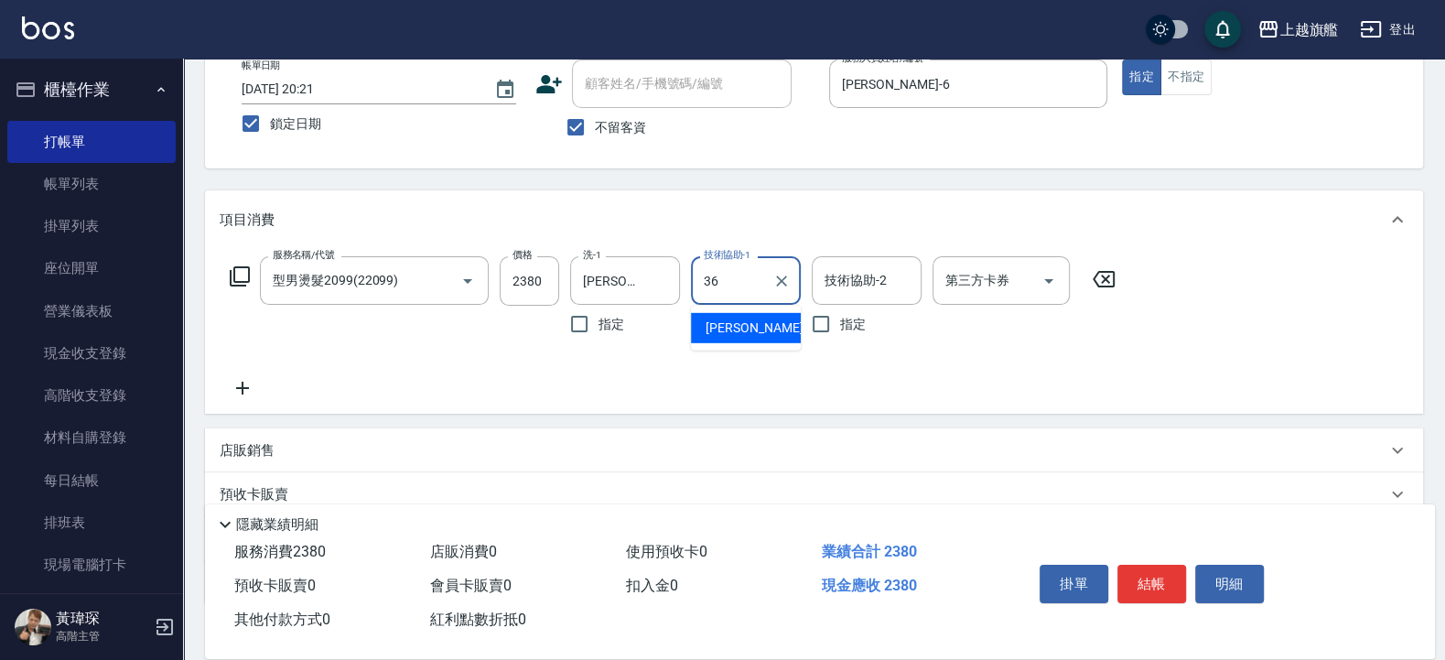
type input "蔡秉諶-36"
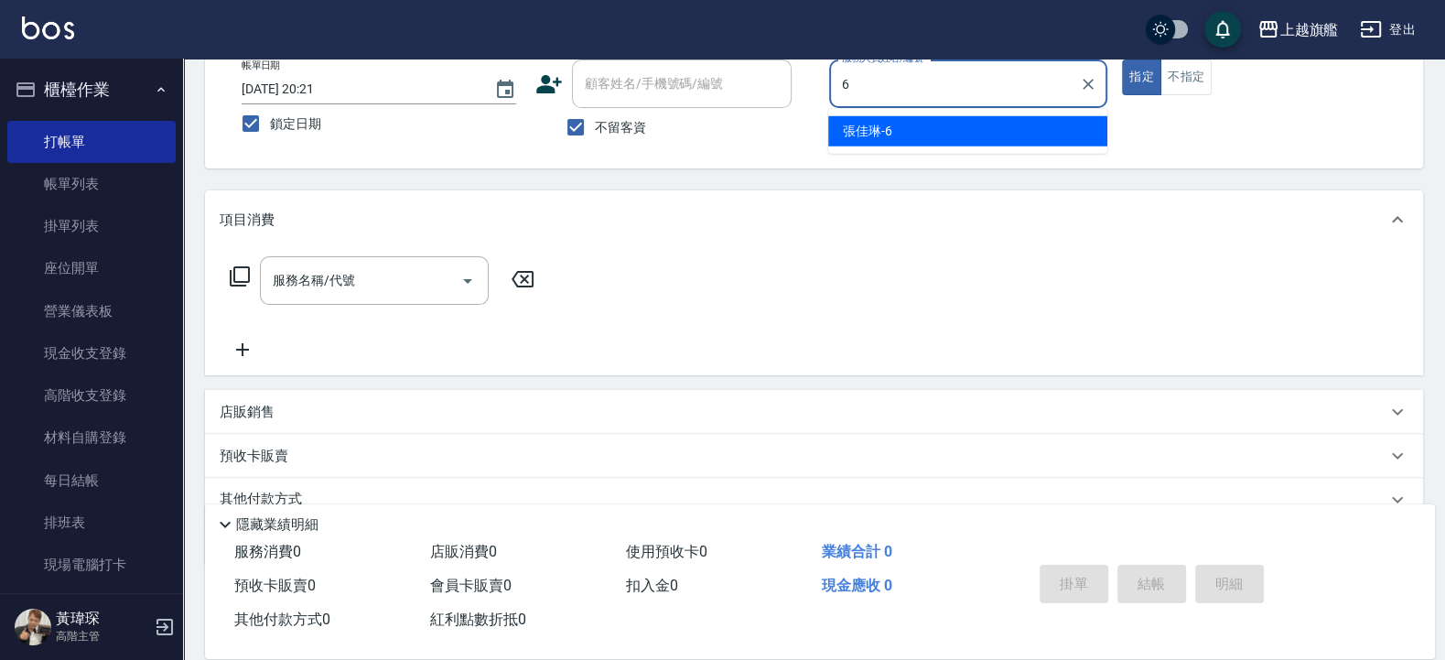
type input "張佳琳-6"
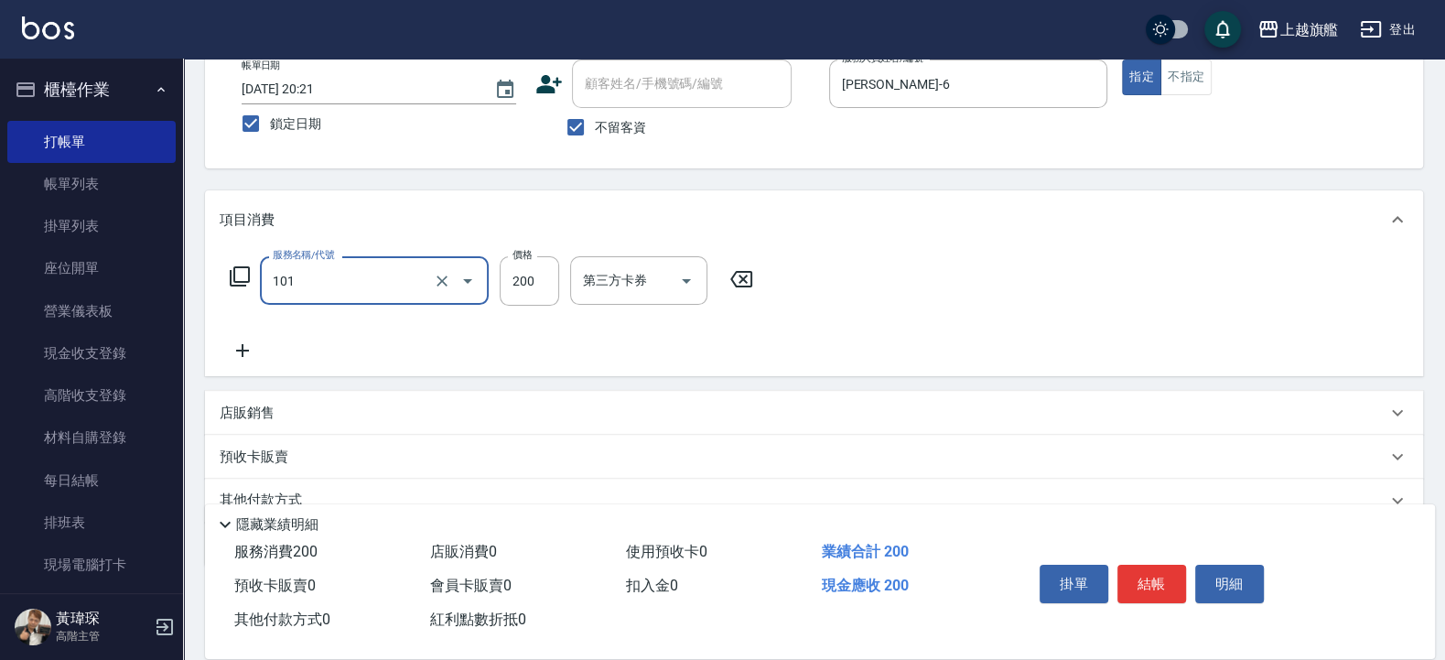
type input "一般洗(101)"
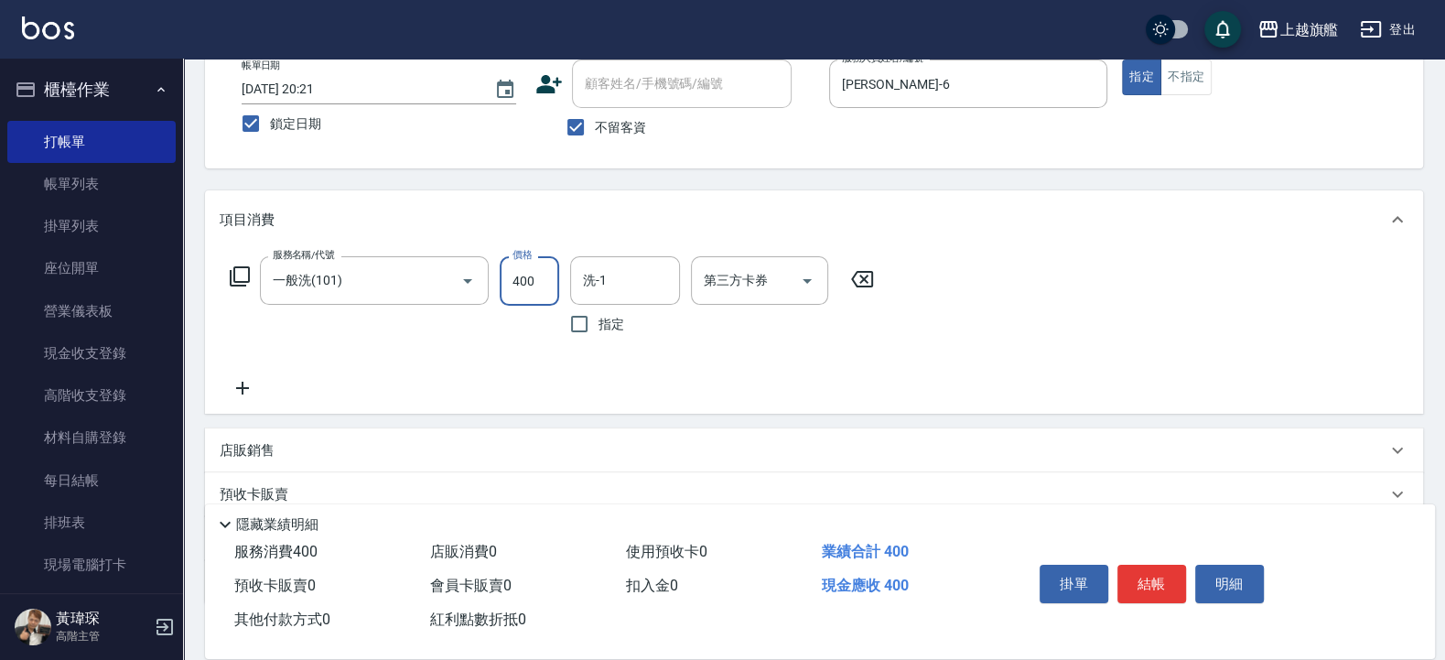
type input "400"
type input "蔡秉諶-36"
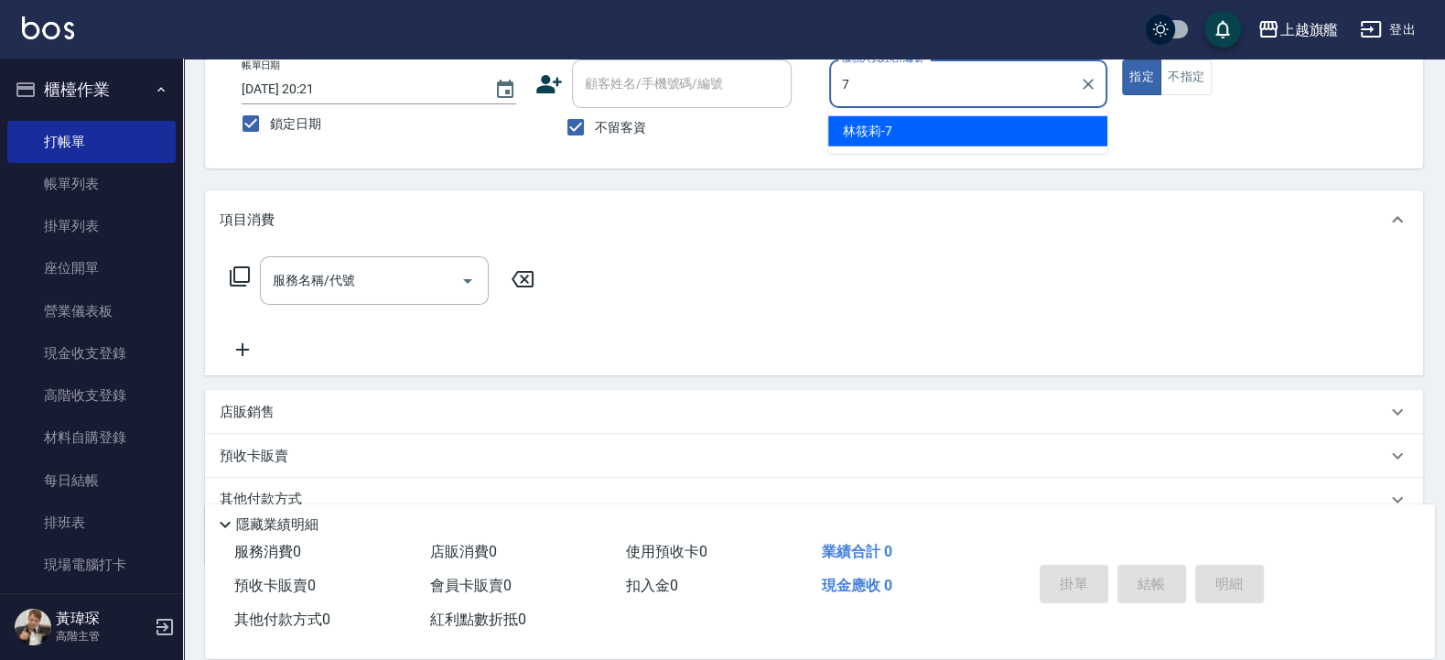
type input "林筱莉-7"
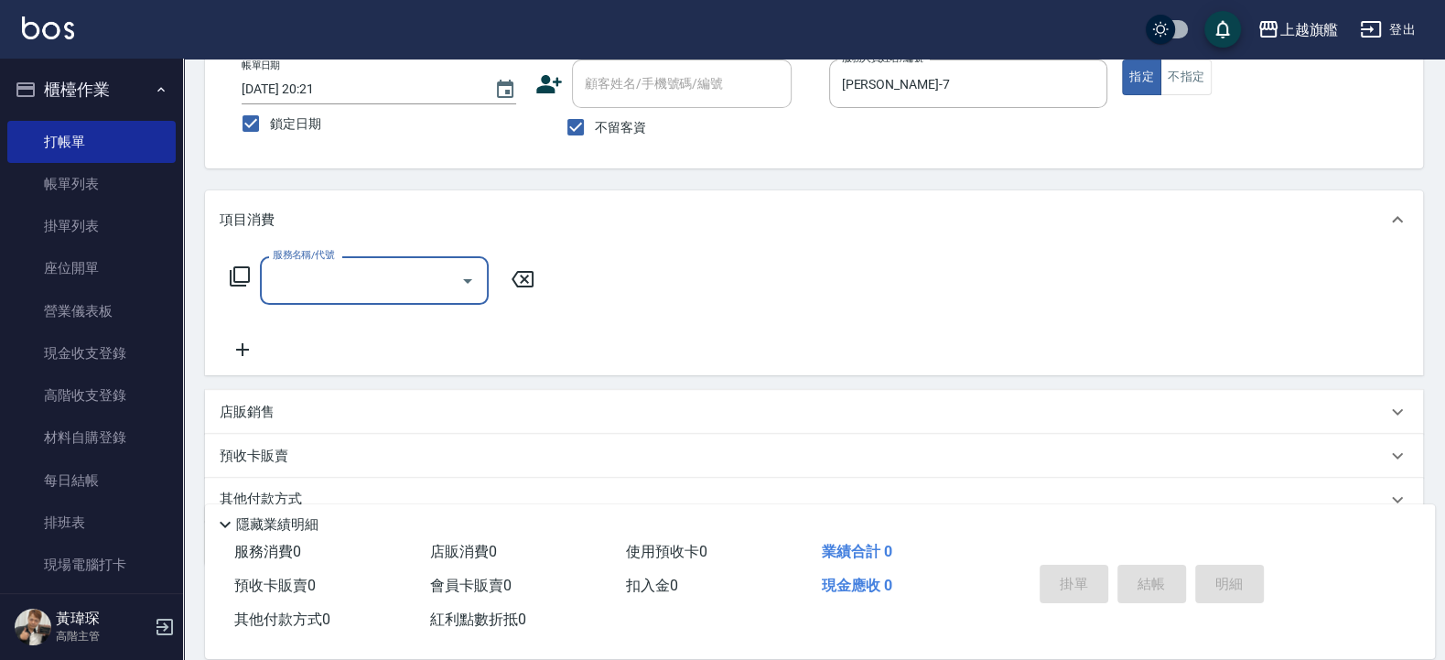
click at [617, 131] on span "不留客資" at bounding box center [620, 127] width 51 height 19
click at [595, 131] on input "不留客資" at bounding box center [575, 127] width 38 height 38
checkbox input "false"
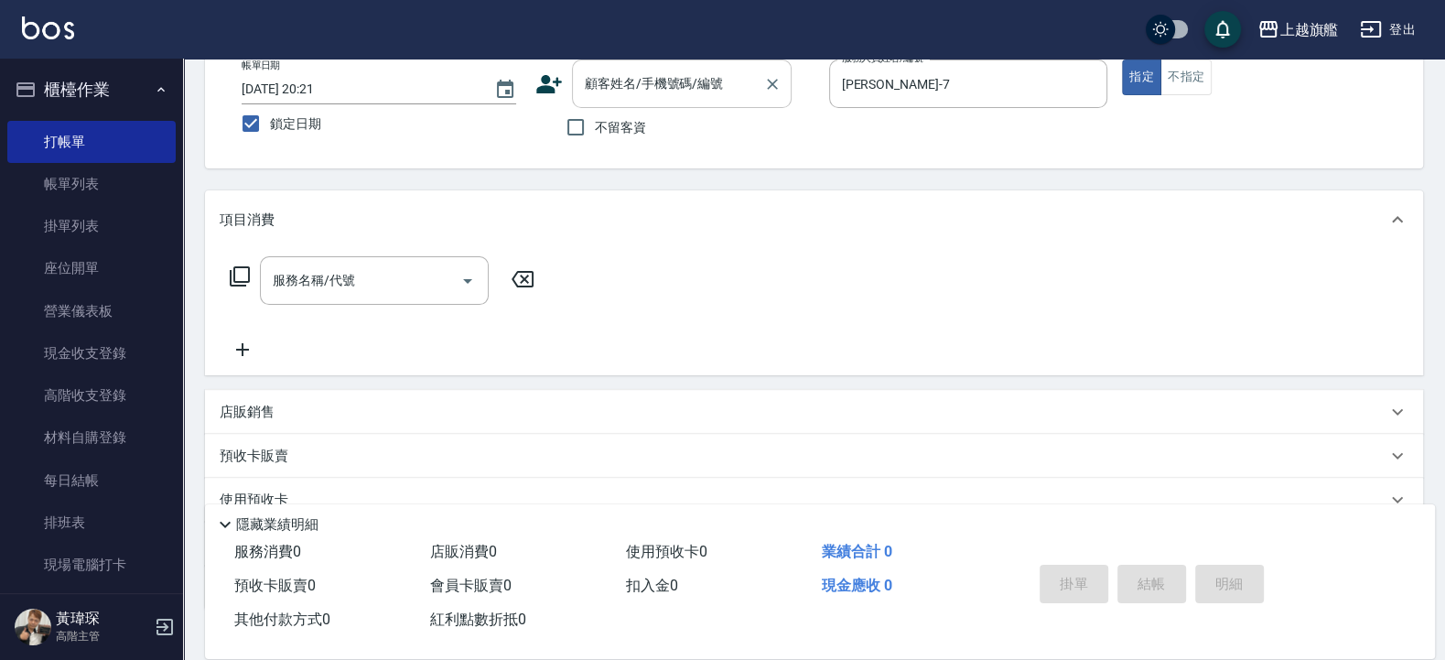
click at [603, 94] on input "顧客姓名/手機號碼/編號" at bounding box center [668, 84] width 176 height 32
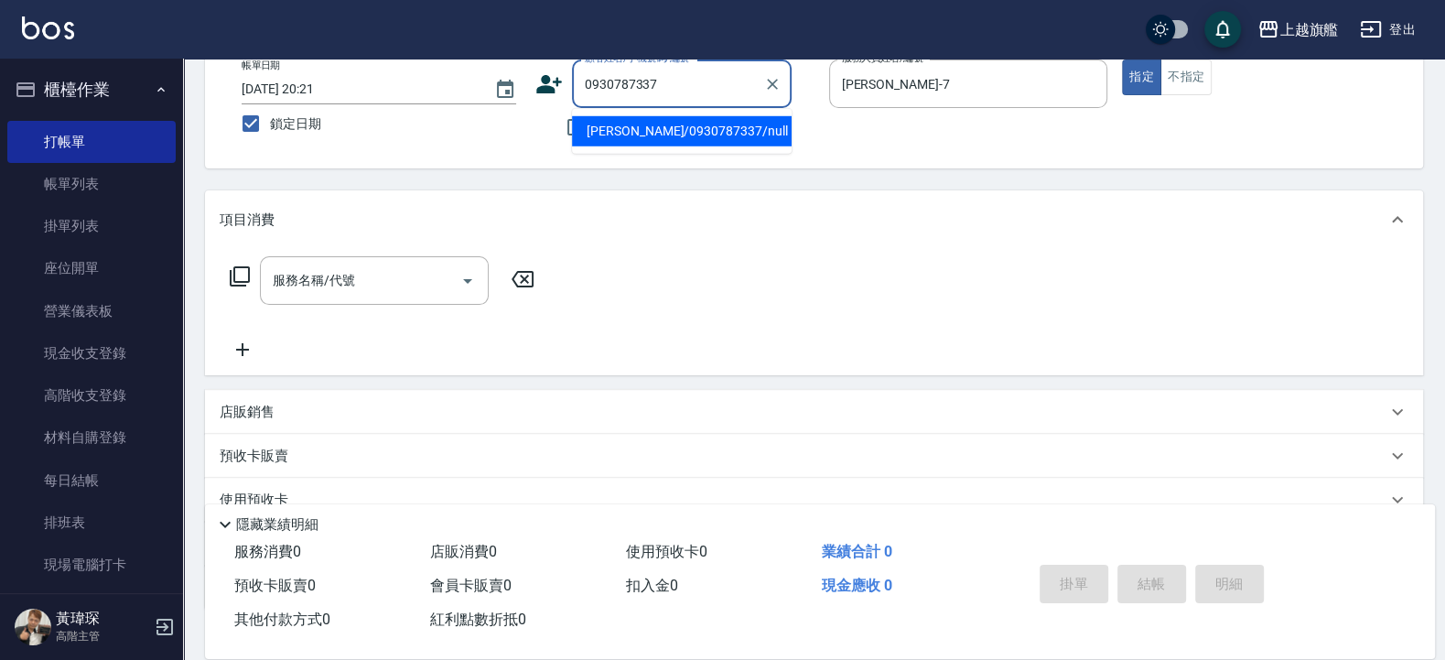
type input "林永倫/0930787337/null"
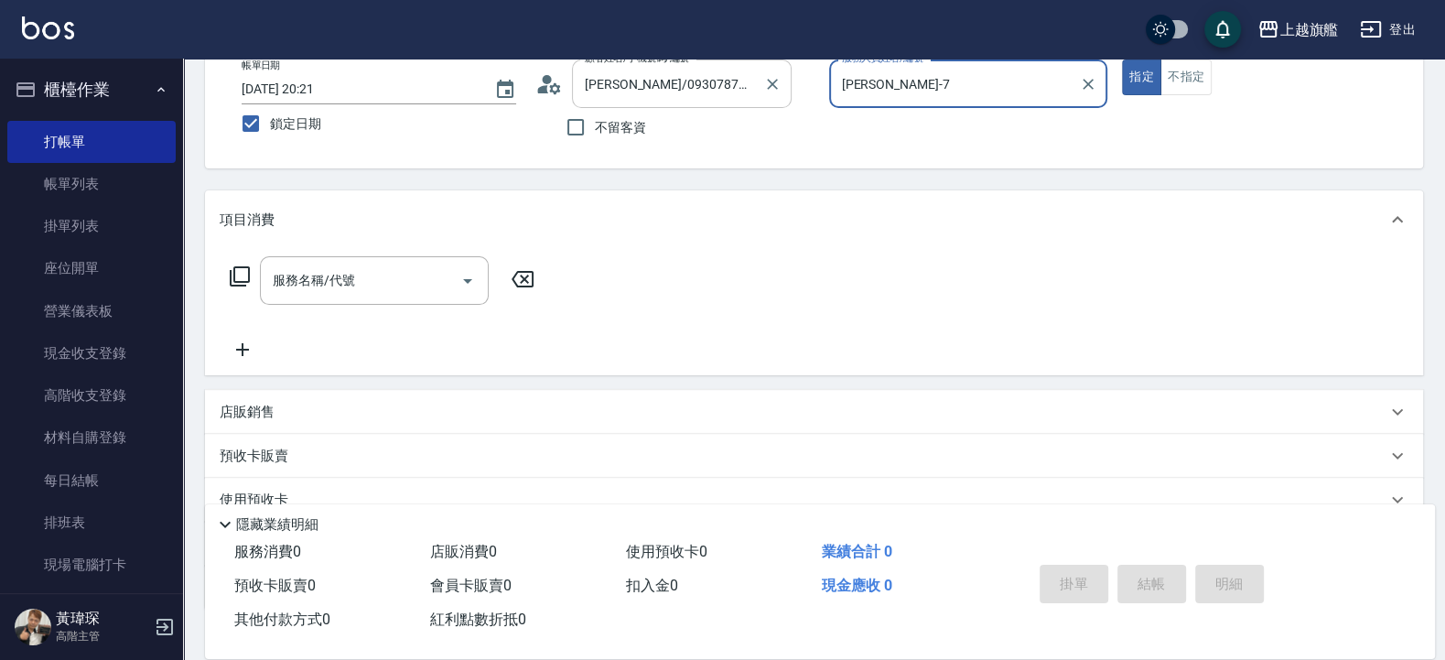
click at [1122, 59] on button "指定" at bounding box center [1141, 77] width 39 height 36
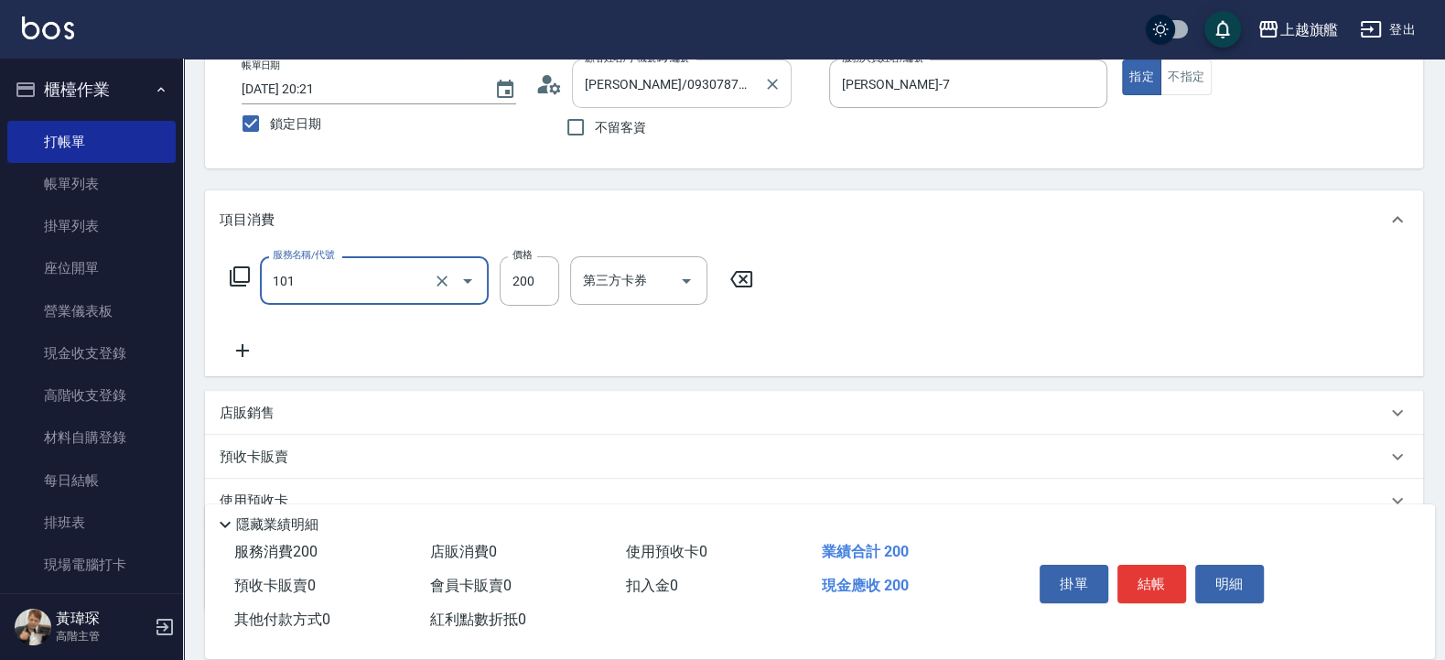
type input "一般洗(101)"
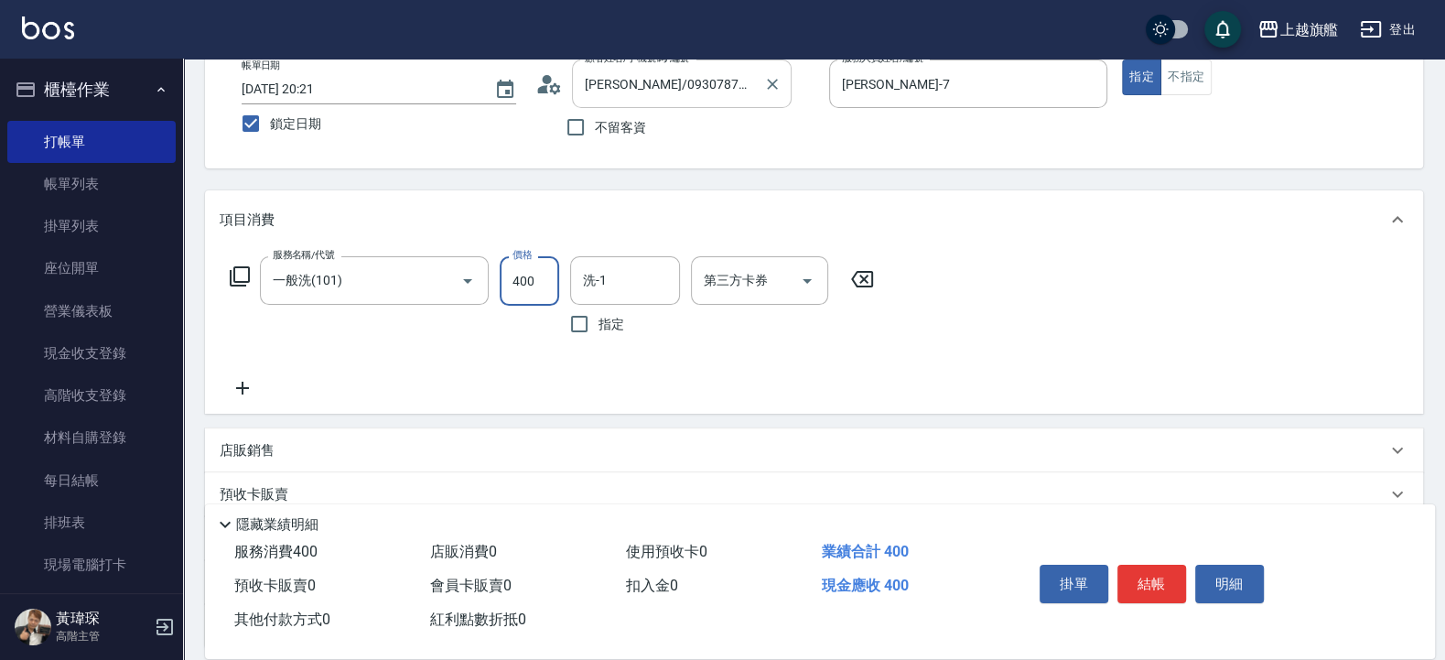
type input "400"
type input "劉羿君-30"
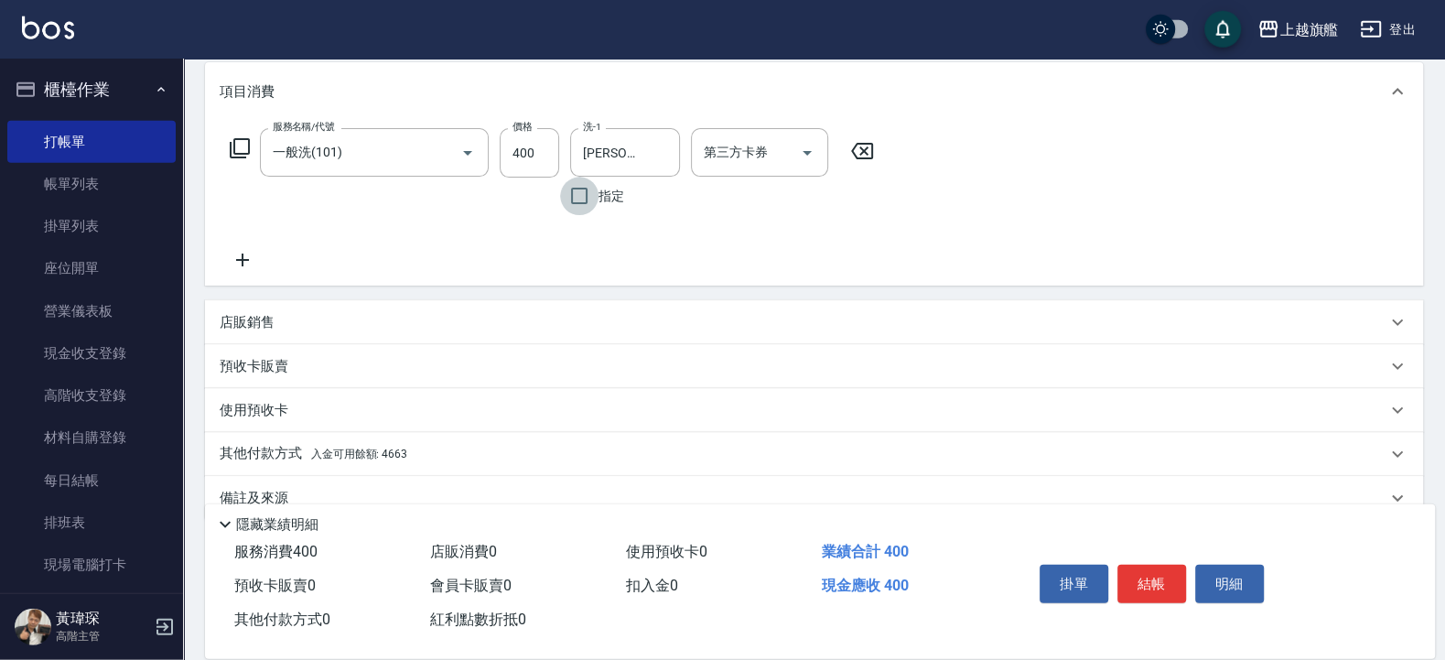
scroll to position [272, 0]
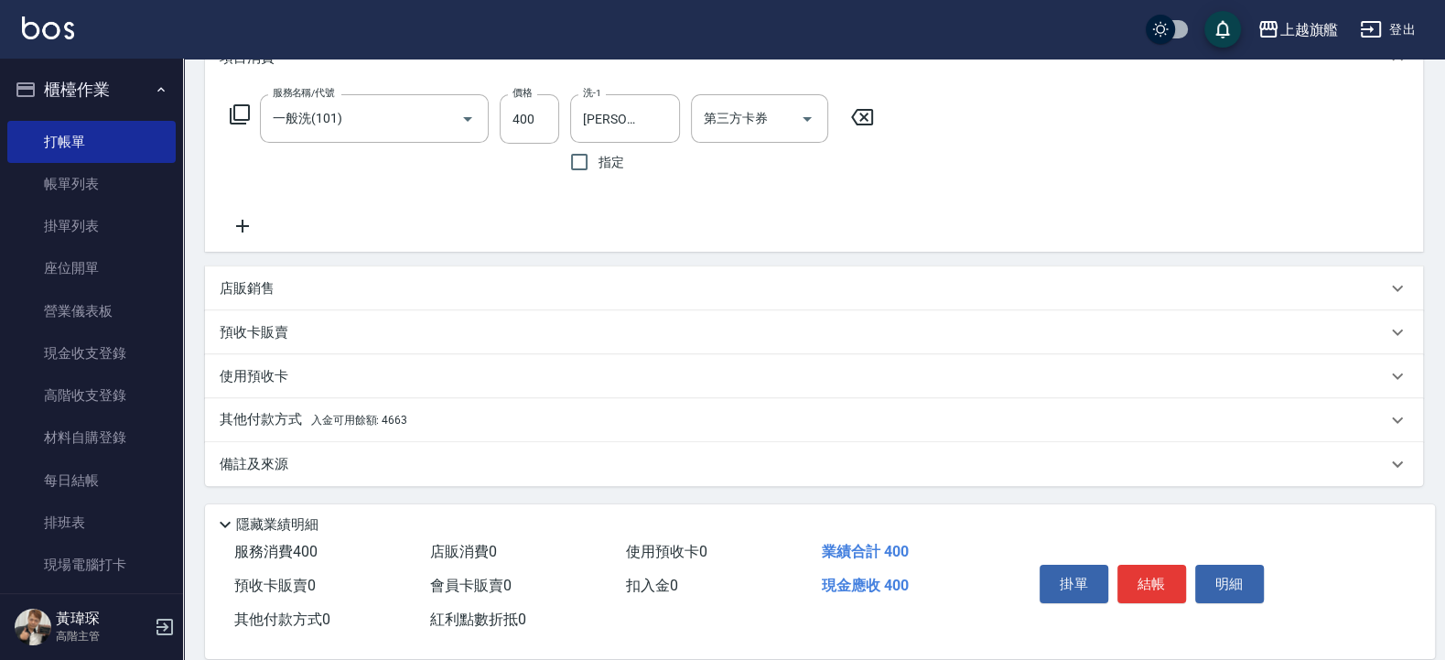
click at [378, 422] on span "入金可用餘額: 4663" at bounding box center [359, 420] width 96 height 13
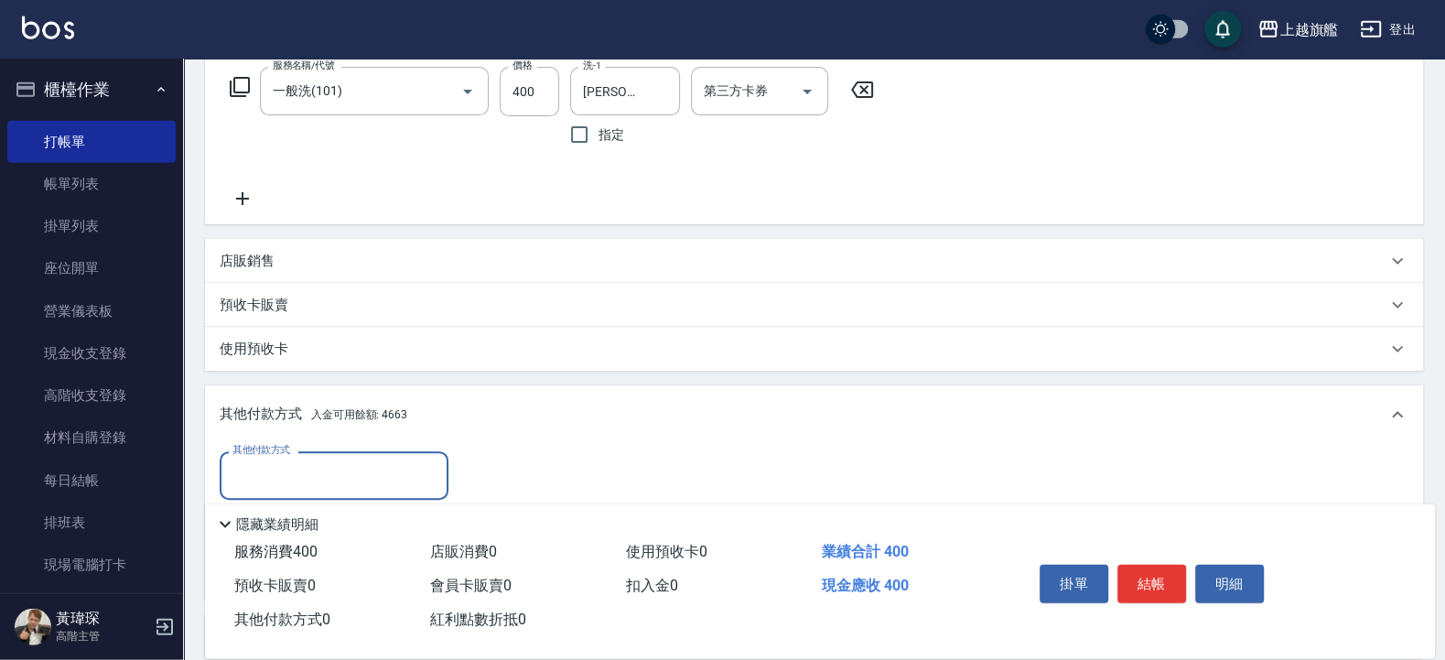
scroll to position [381, 0]
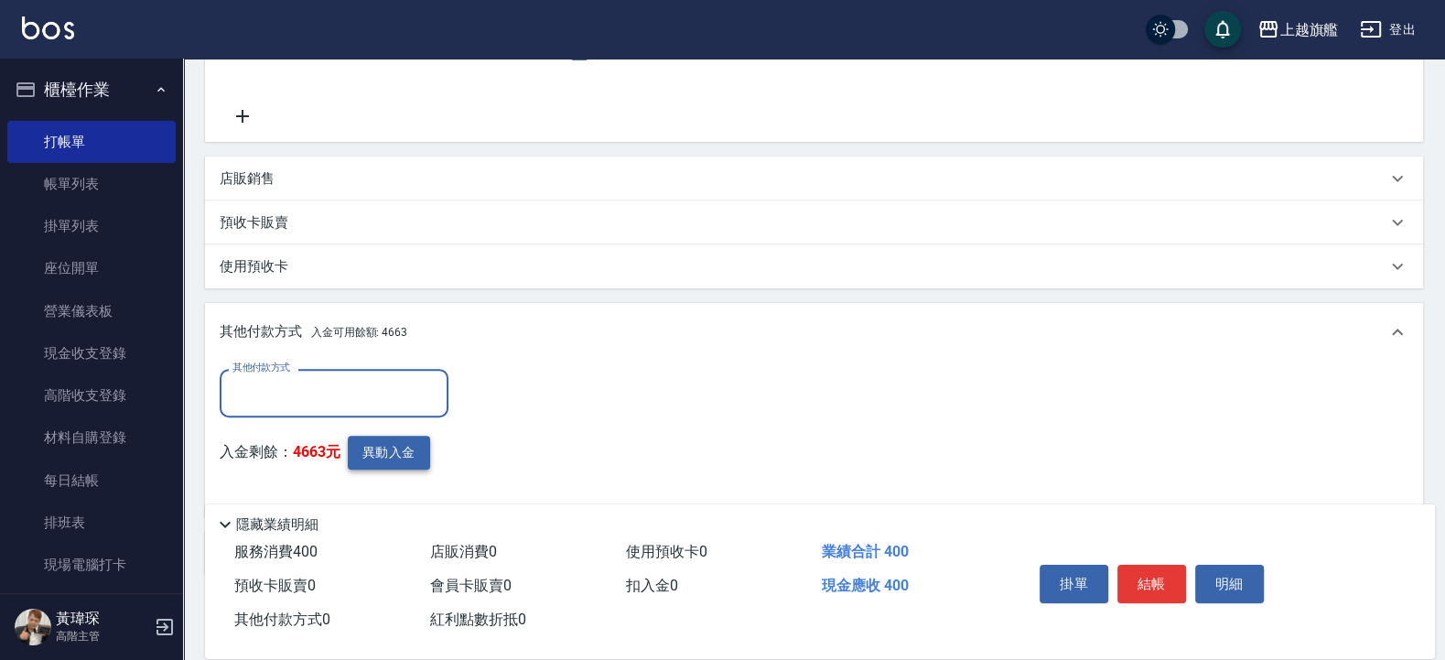
click at [399, 446] on button "異動入金" at bounding box center [389, 452] width 82 height 34
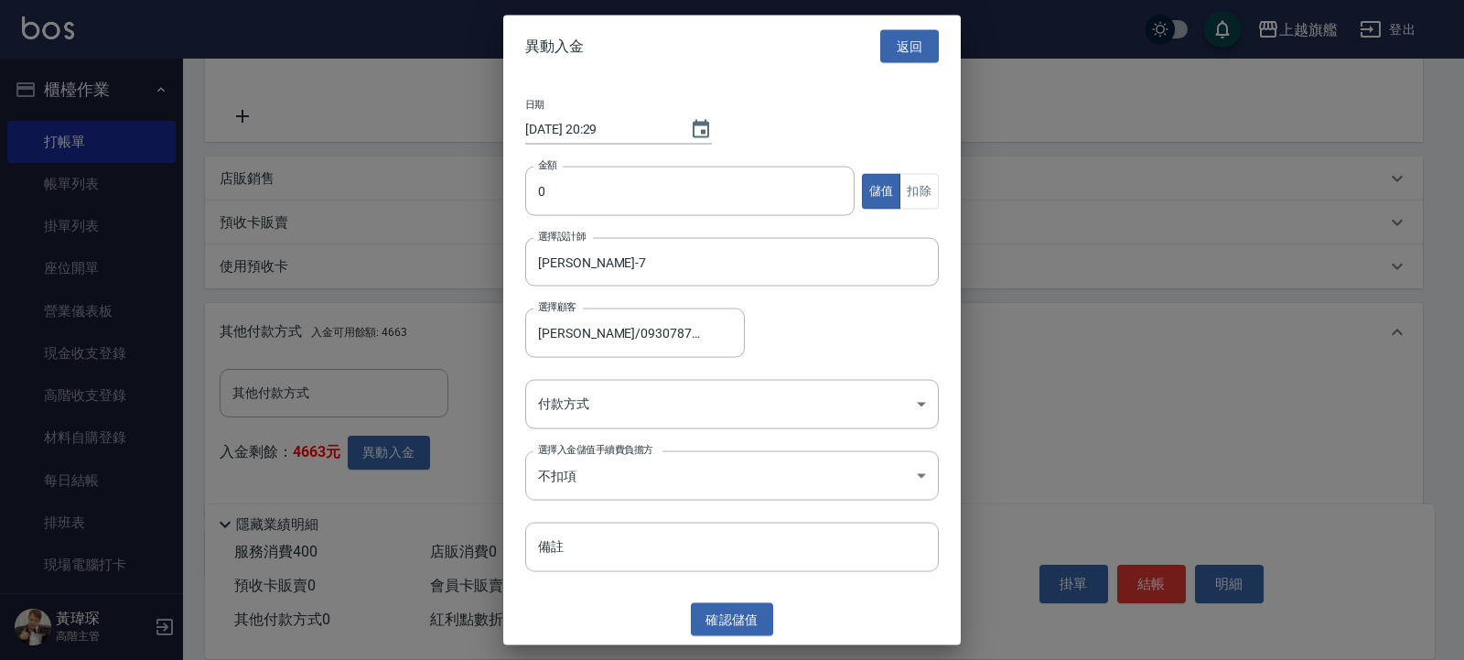
type input "林永倫/0930787337"
click at [588, 196] on input "0" at bounding box center [689, 191] width 329 height 49
type input "400"
click at [928, 181] on button "扣除" at bounding box center [918, 191] width 39 height 36
click at [673, 393] on body "上越旗艦 登出 櫃檯作業 打帳單 帳單列表 掛單列表 座位開單 營業儀表板 現金收支登錄 高階收支登錄 材料自購登錄 每日結帳 排班表 現場電腦打卡 掃碼打卡…" at bounding box center [732, 185] width 1464 height 1132
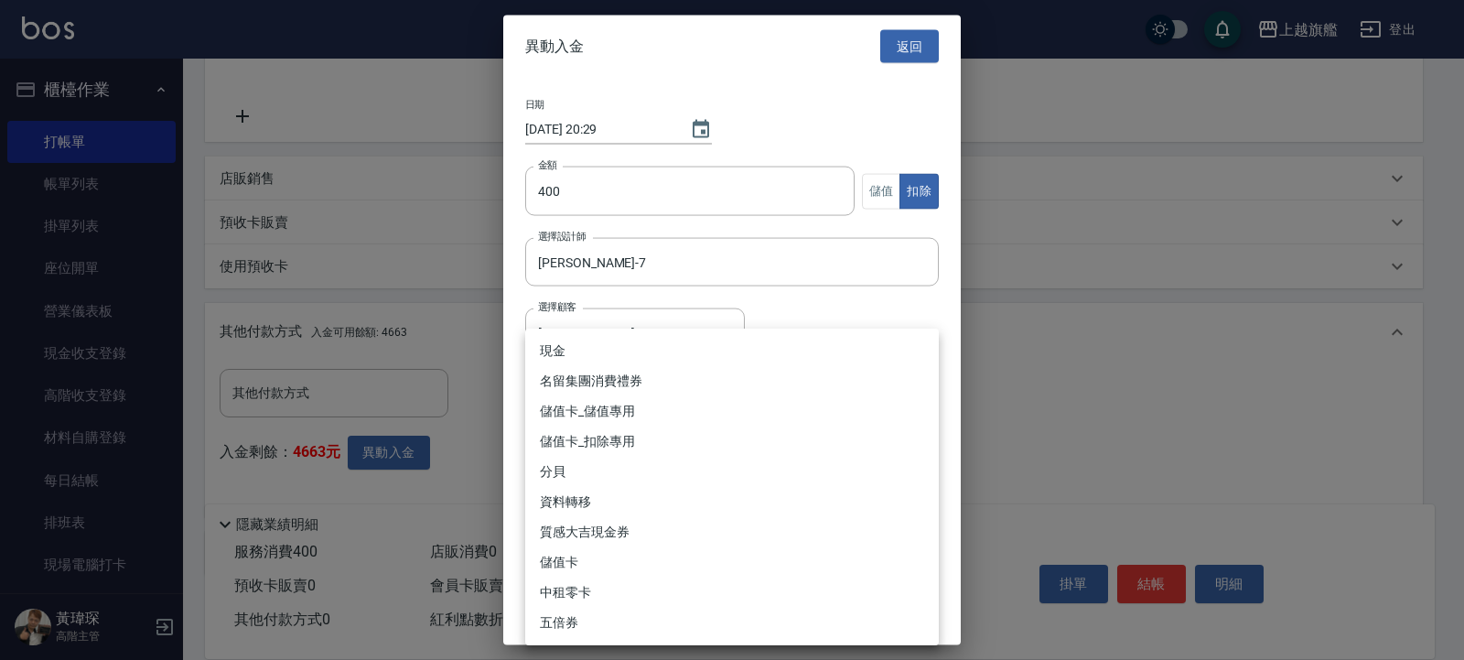
click at [611, 442] on li "儲值卡_扣除專用" at bounding box center [732, 441] width 414 height 30
type input "儲值卡_扣除專用"
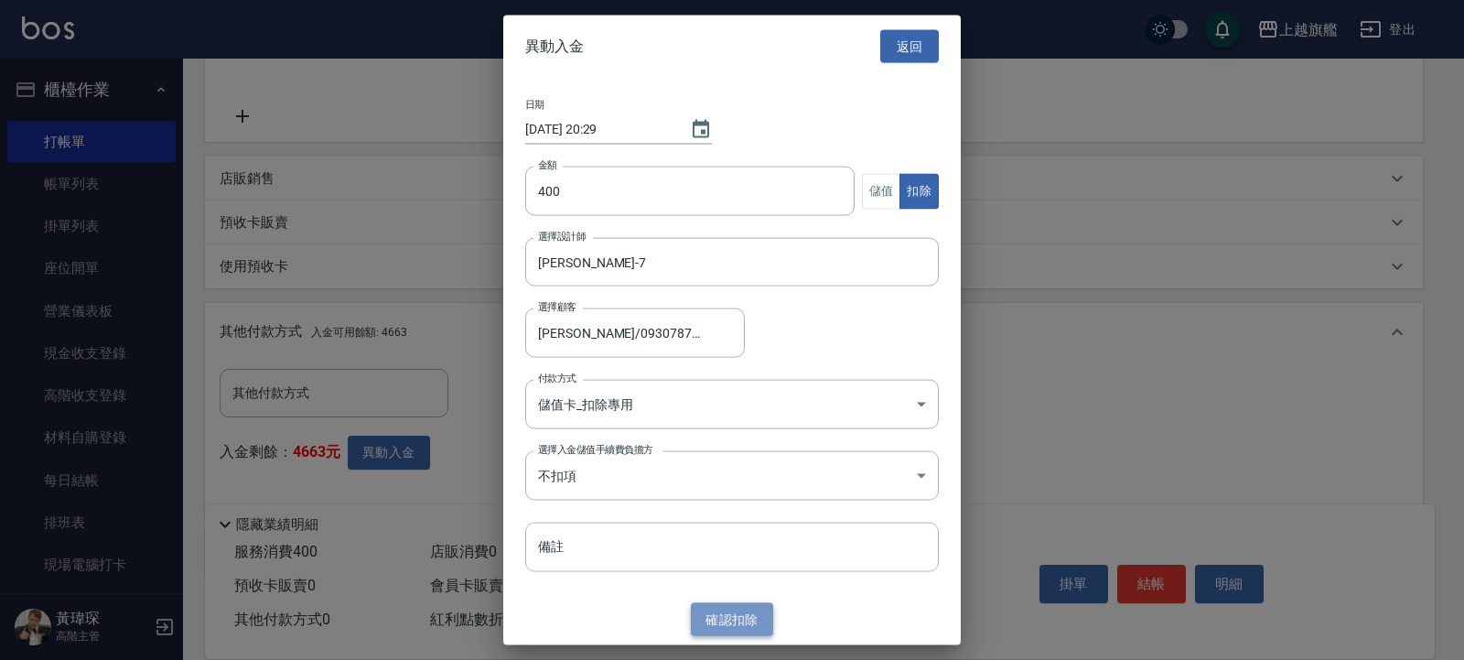
click at [732, 623] on button "確認 扣除" at bounding box center [732, 619] width 82 height 34
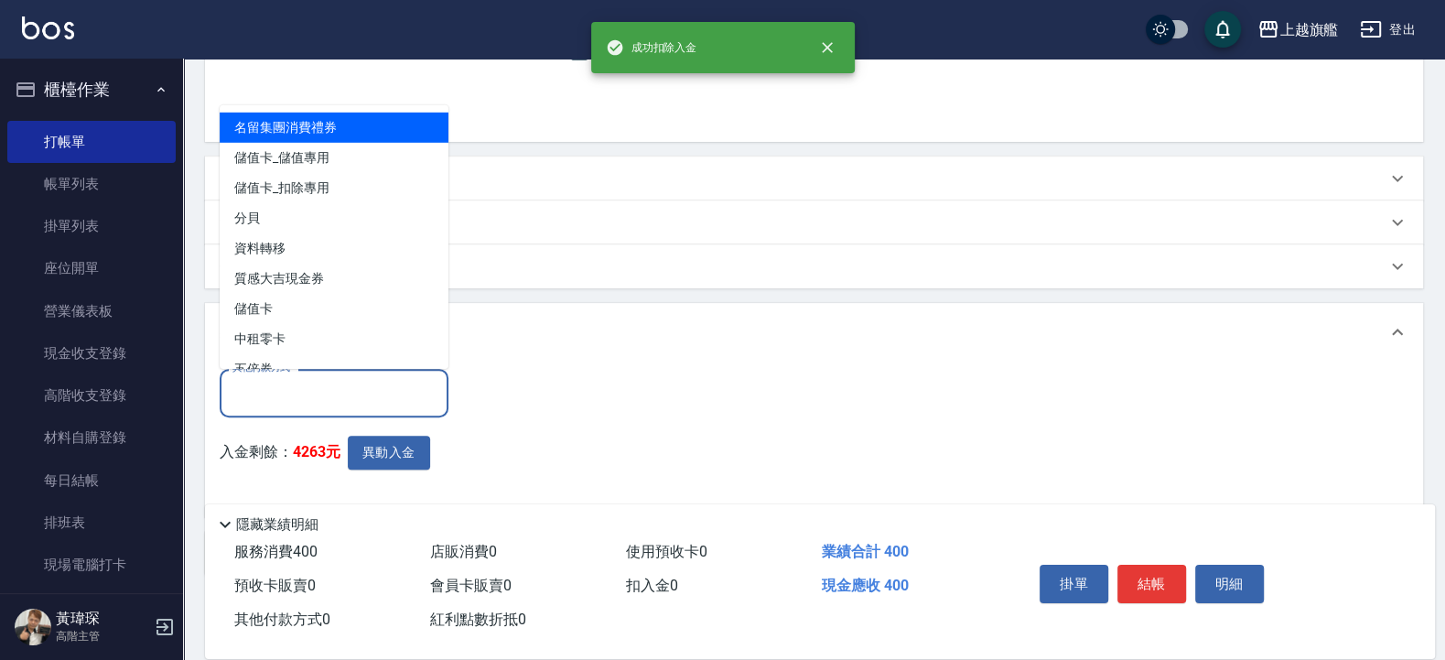
click at [316, 396] on input "其他付款方式" at bounding box center [334, 393] width 212 height 32
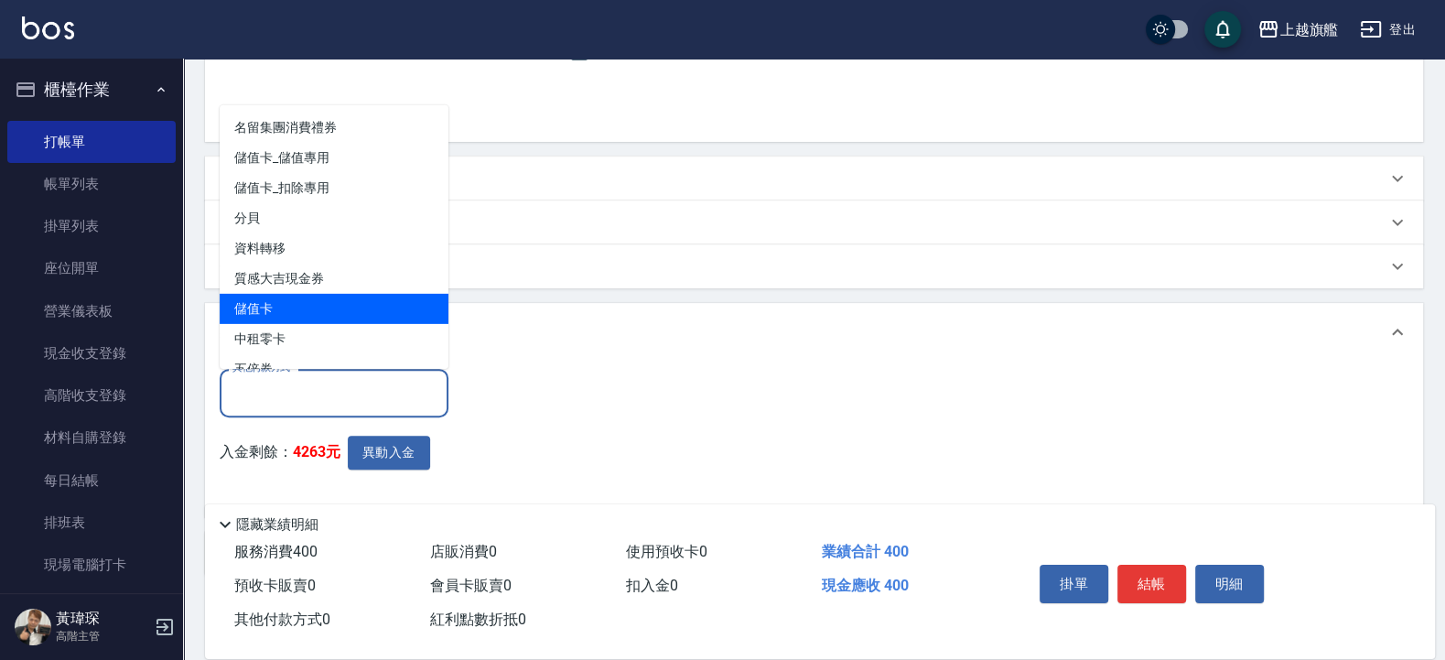
click at [296, 300] on span "儲值卡" at bounding box center [334, 308] width 229 height 30
type input "儲值卡"
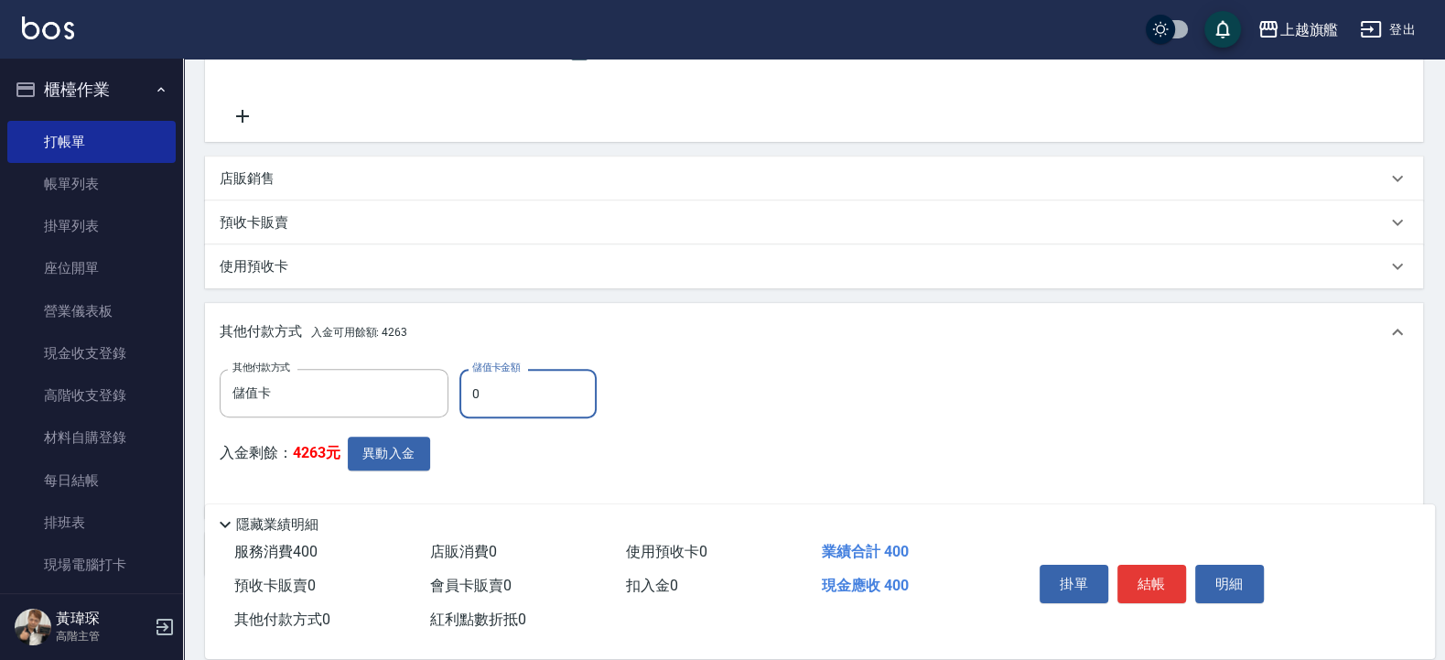
drag, startPoint x: 479, startPoint y: 397, endPoint x: 452, endPoint y: 379, distance: 33.0
click at [459, 379] on input "0" at bounding box center [527, 393] width 137 height 49
type input "400"
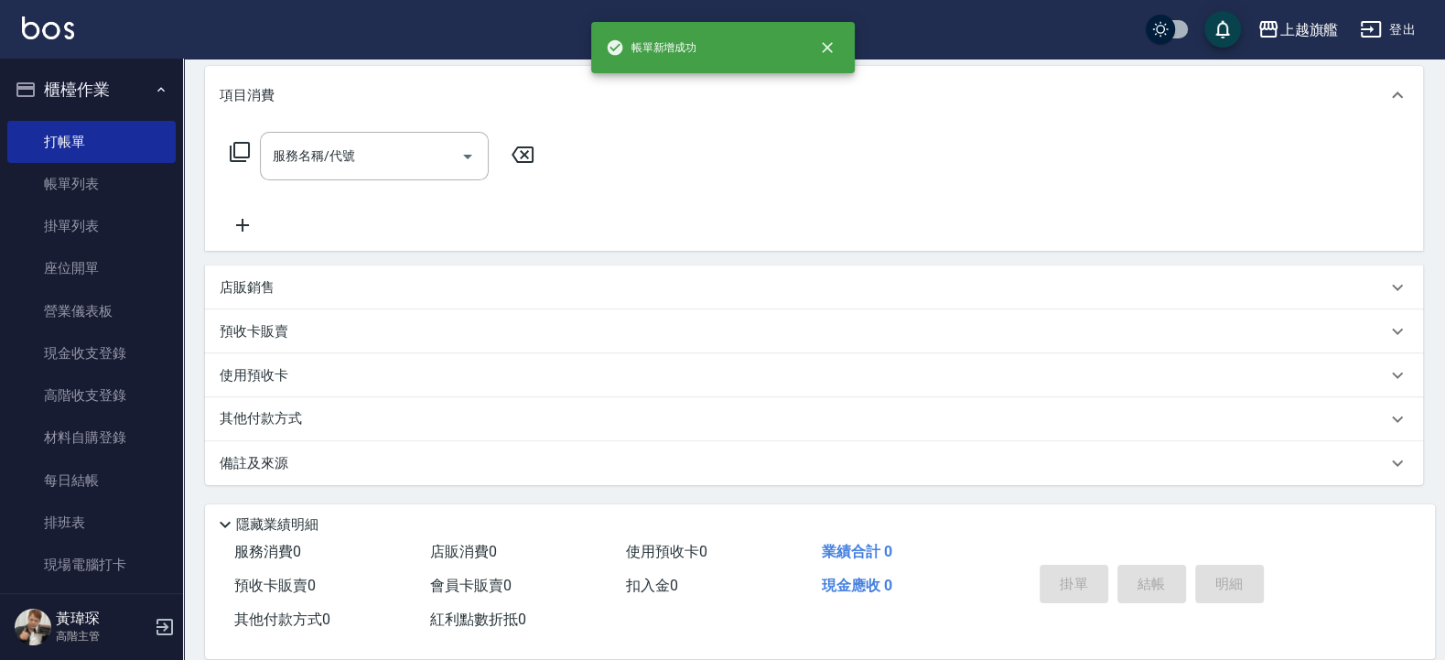
scroll to position [0, 0]
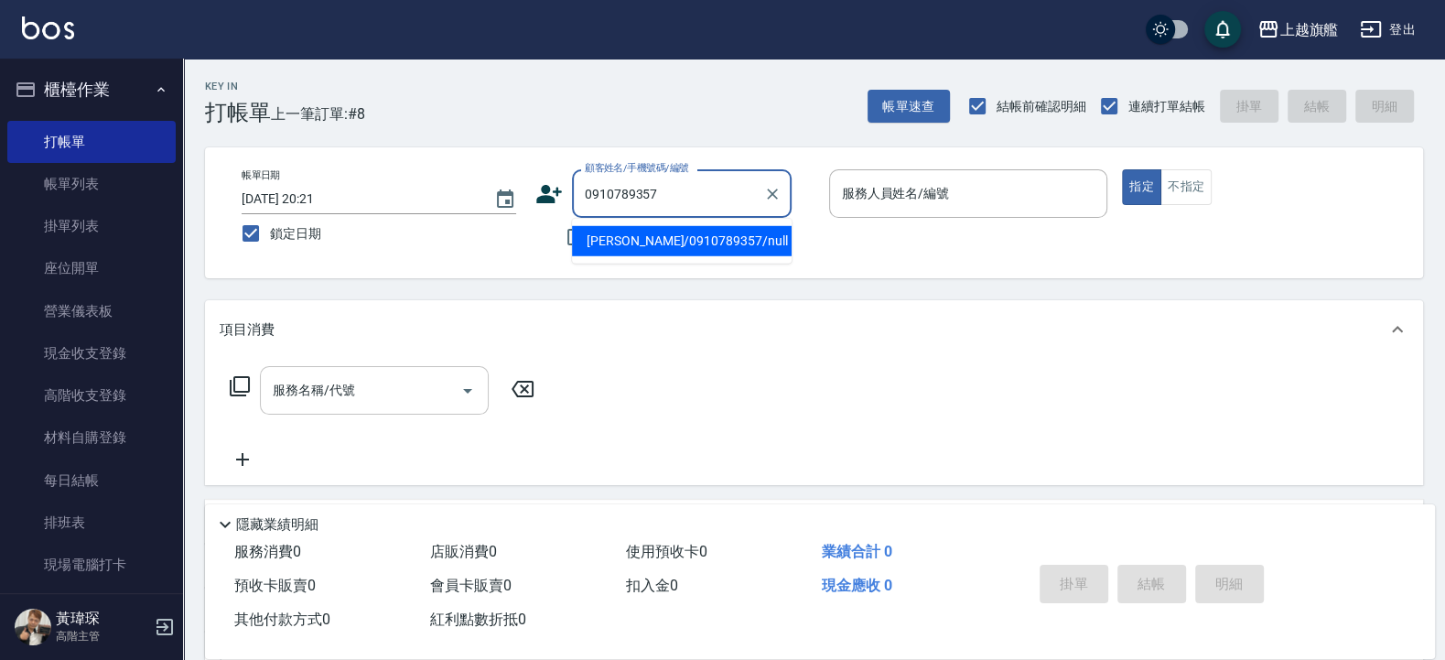
type input "陳建全/0910789357/null"
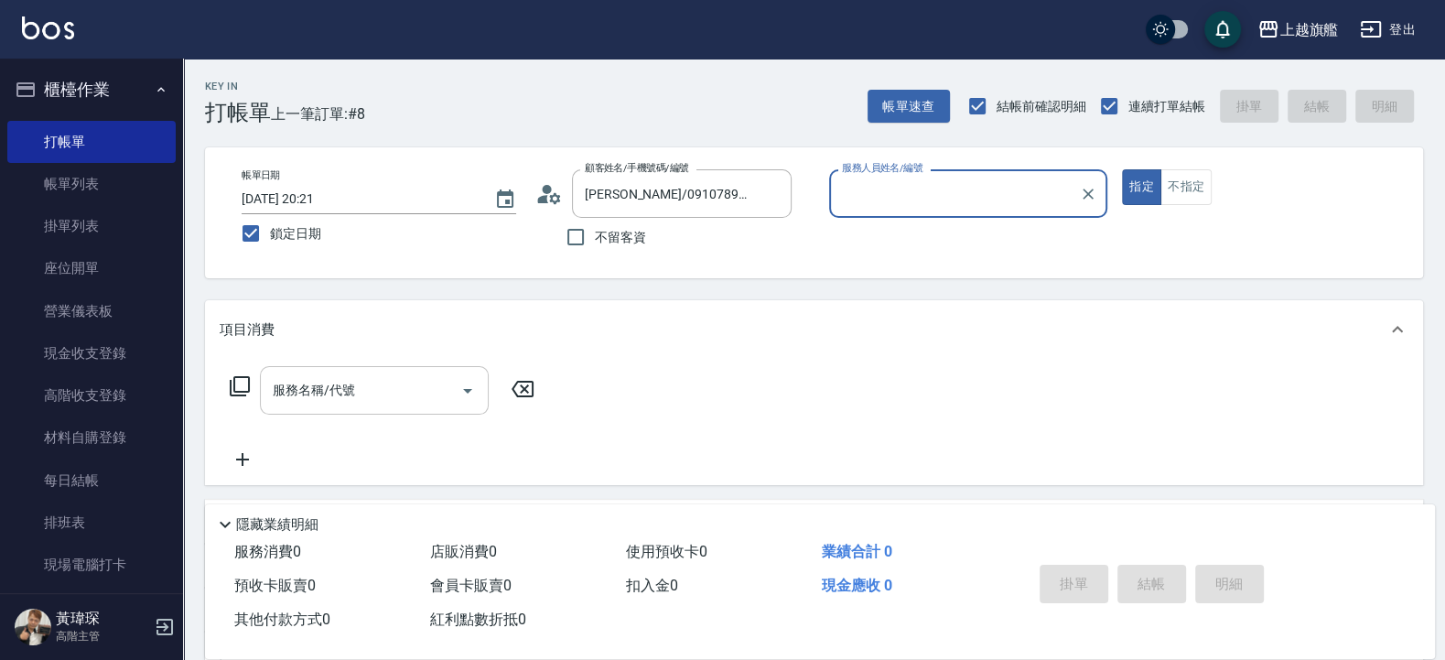
type input "林筱莉-7"
click at [1122, 169] on button "指定" at bounding box center [1141, 187] width 39 height 36
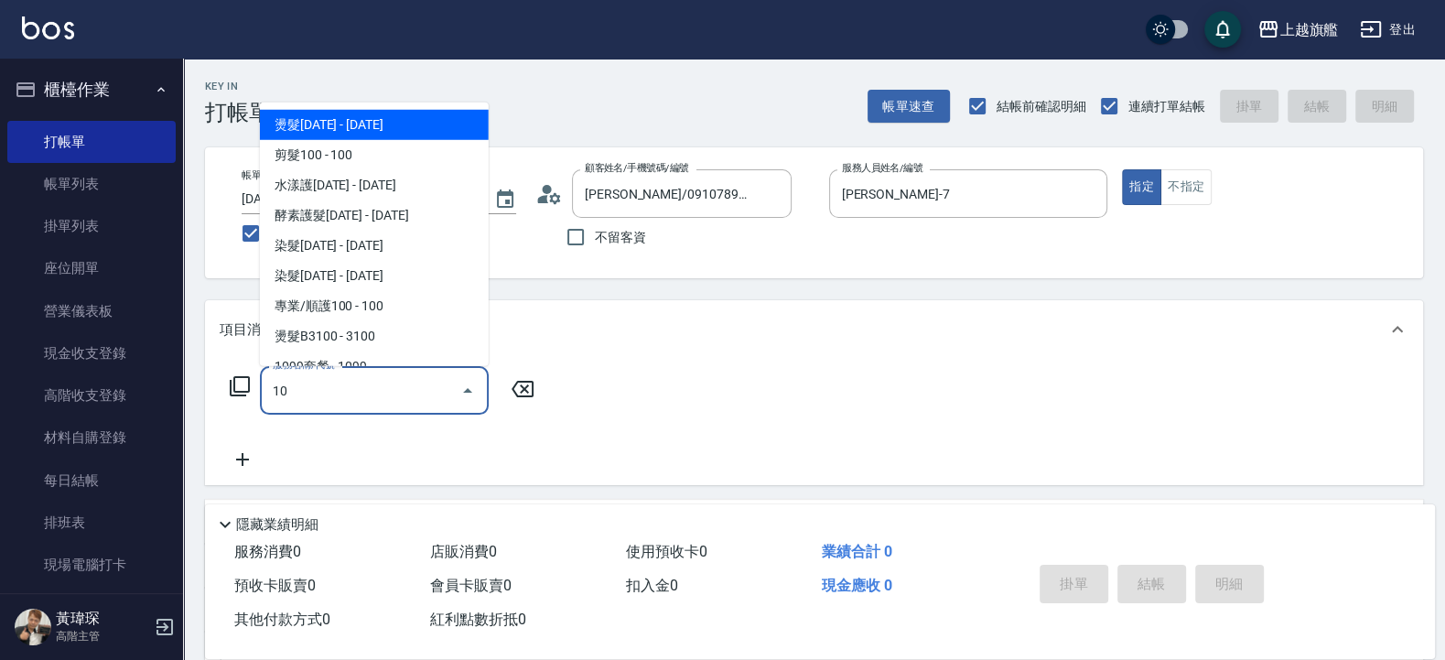
type input "燙髮1000(203)"
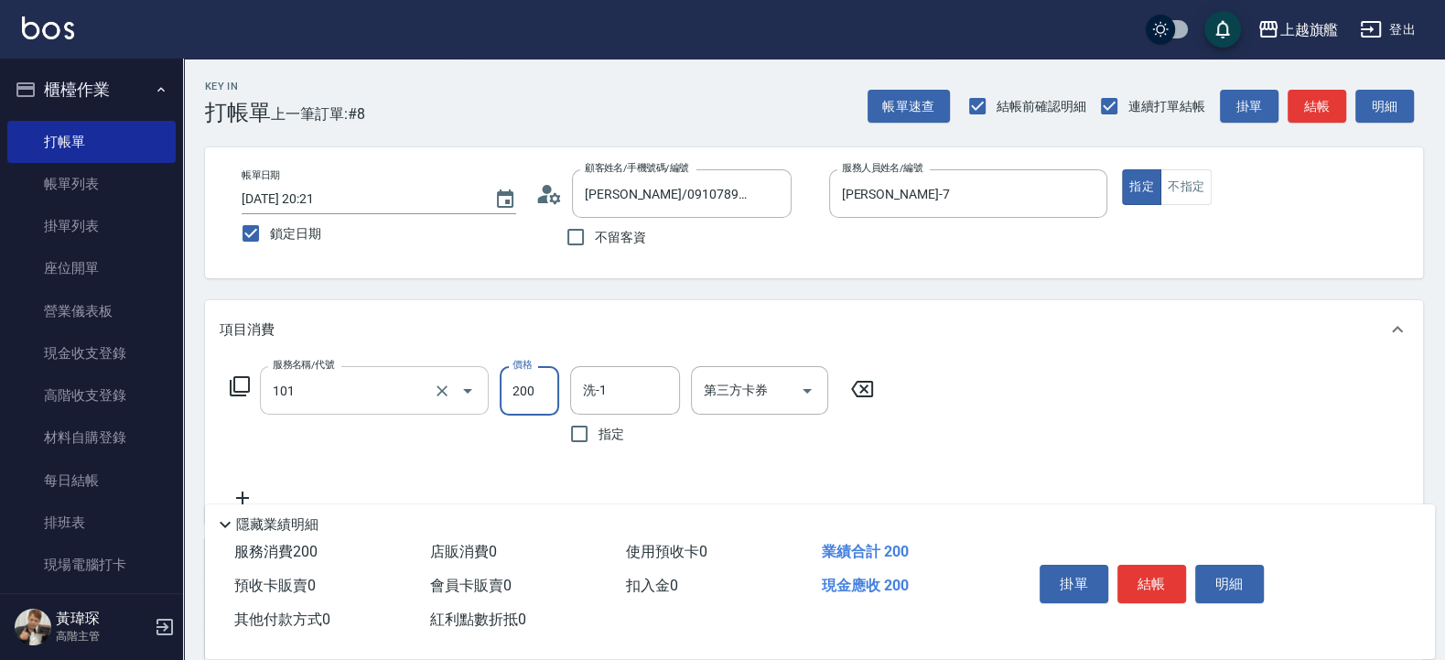
type input "一般洗(101)"
type input "400"
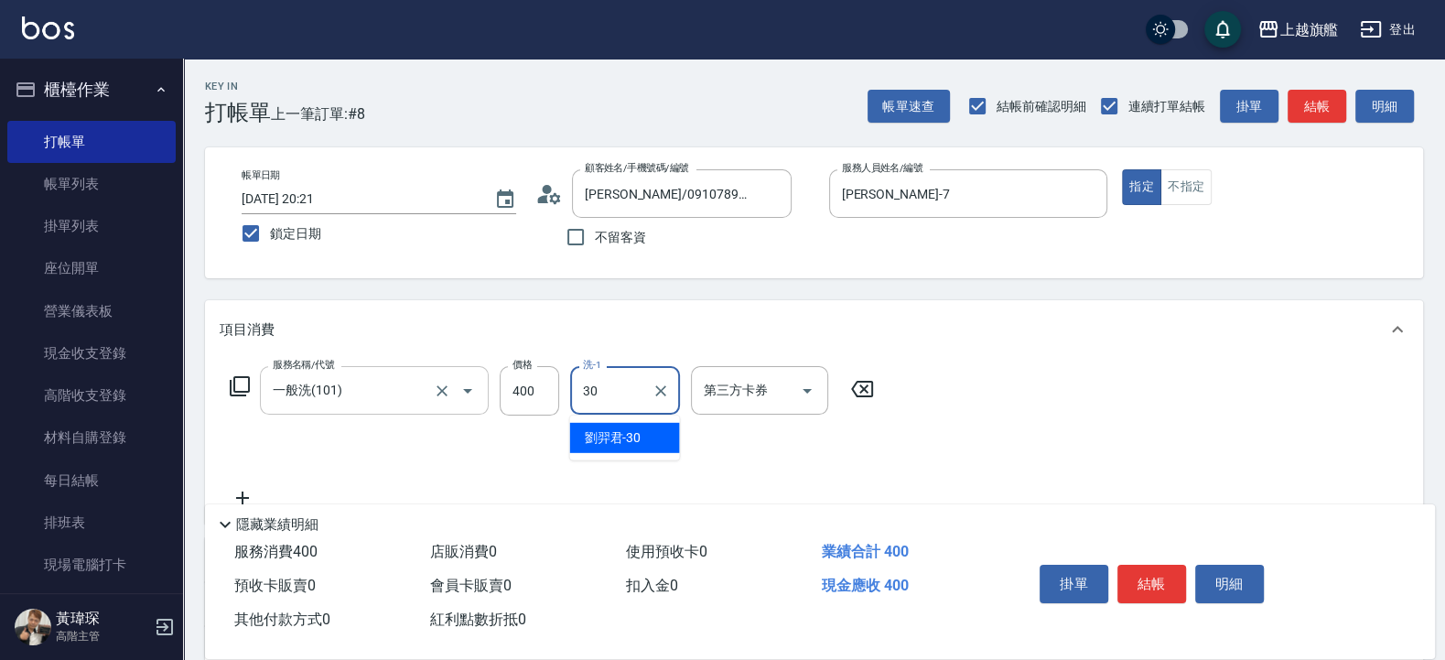
type input "劉羿君-30"
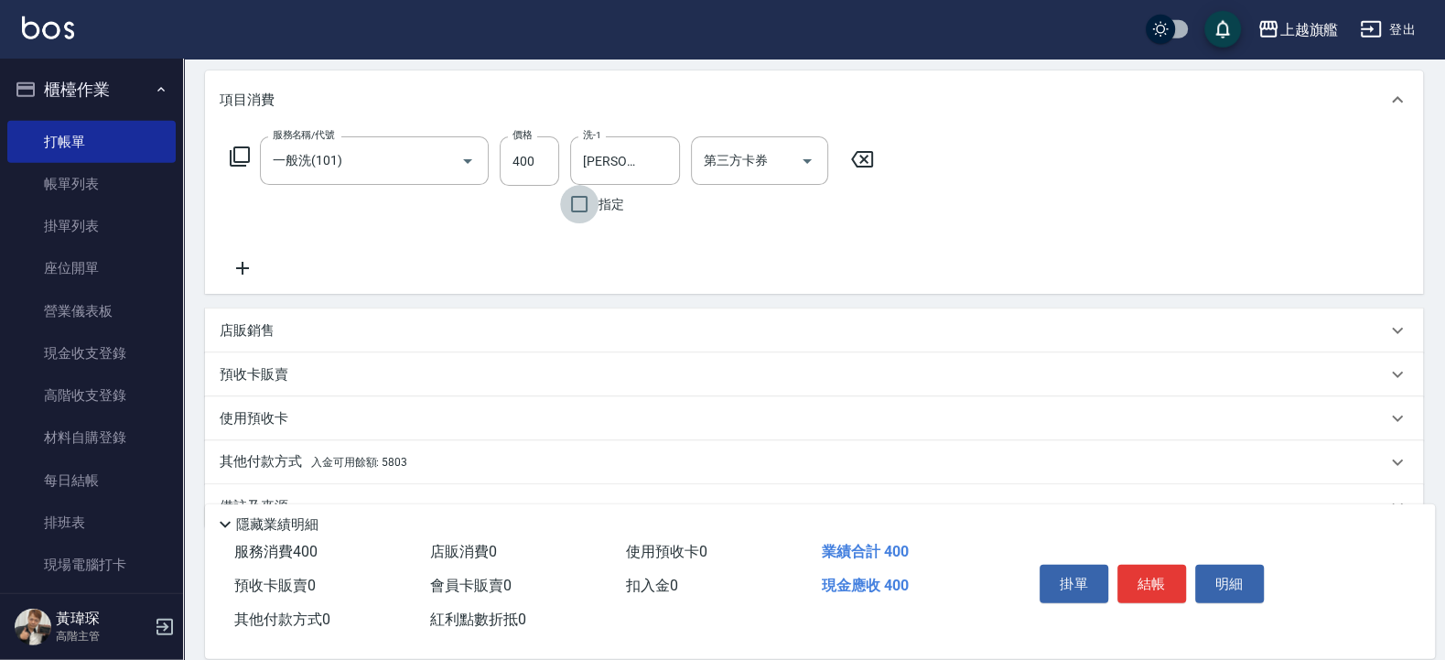
scroll to position [272, 0]
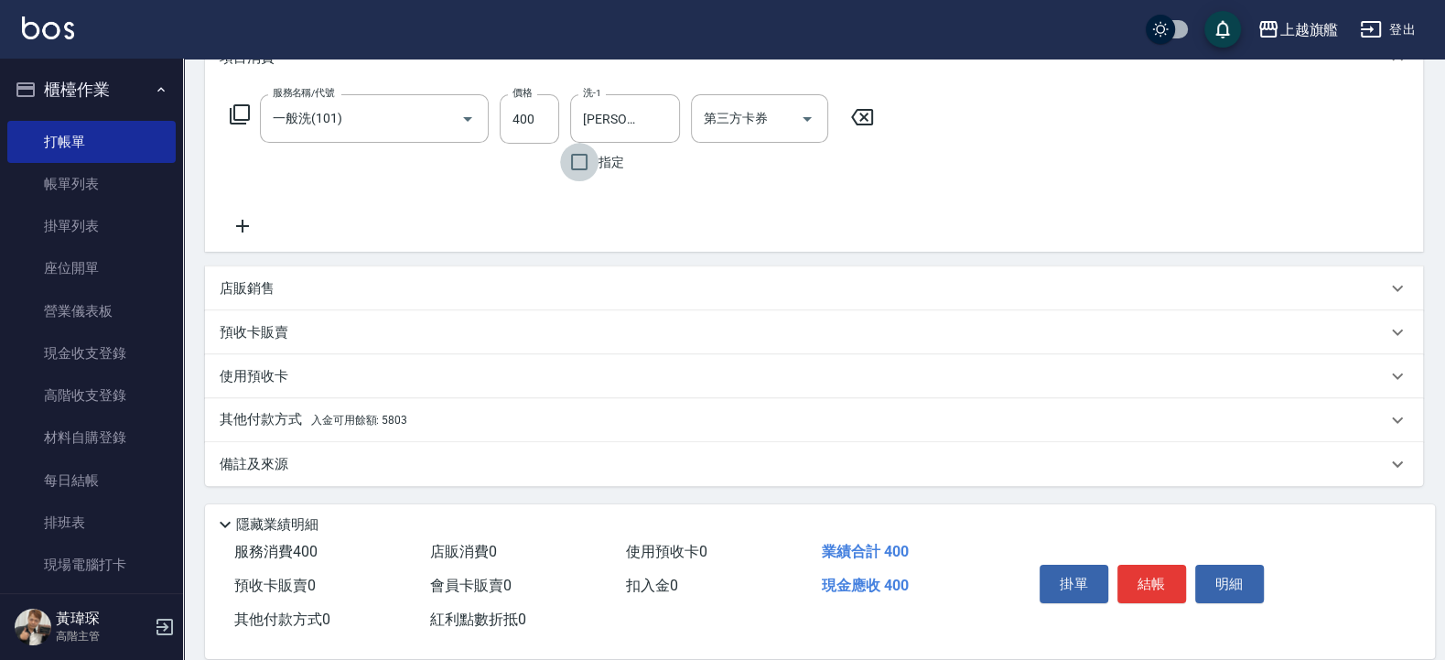
click at [398, 416] on span "入金可用餘額: 5803" at bounding box center [359, 420] width 96 height 13
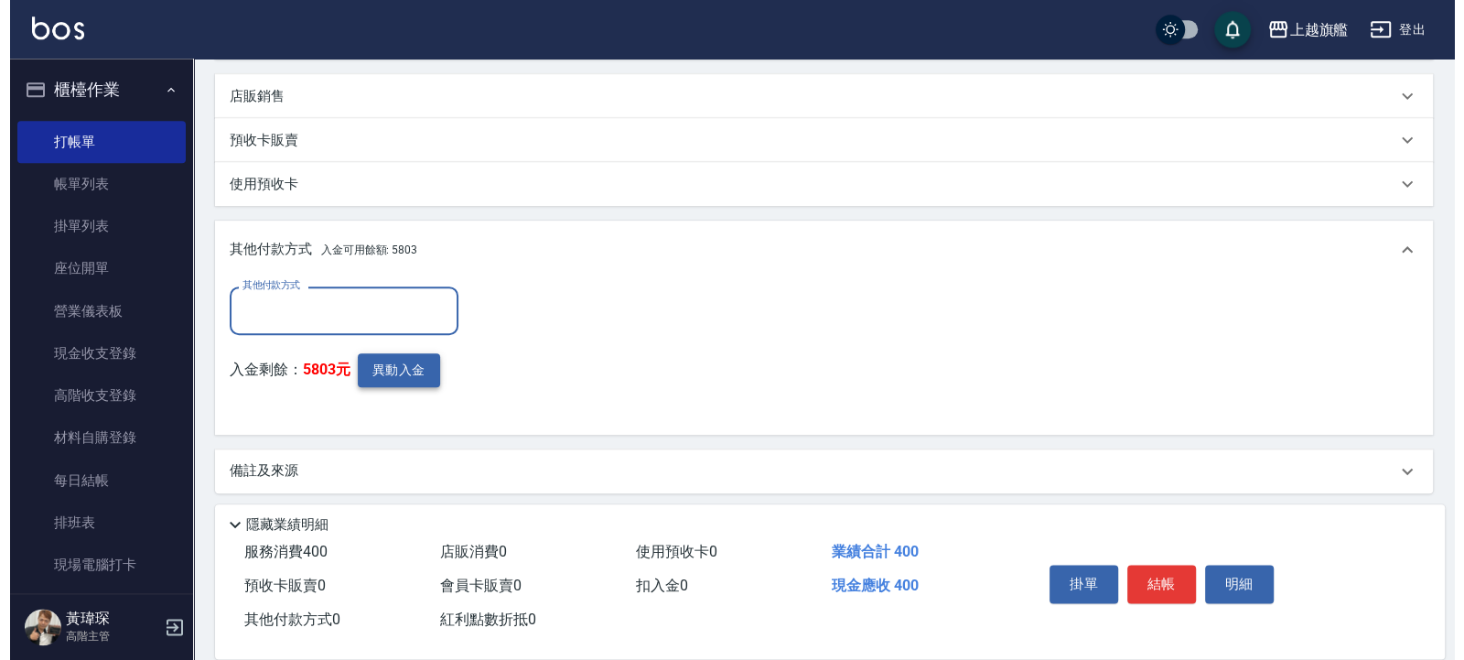
scroll to position [465, 0]
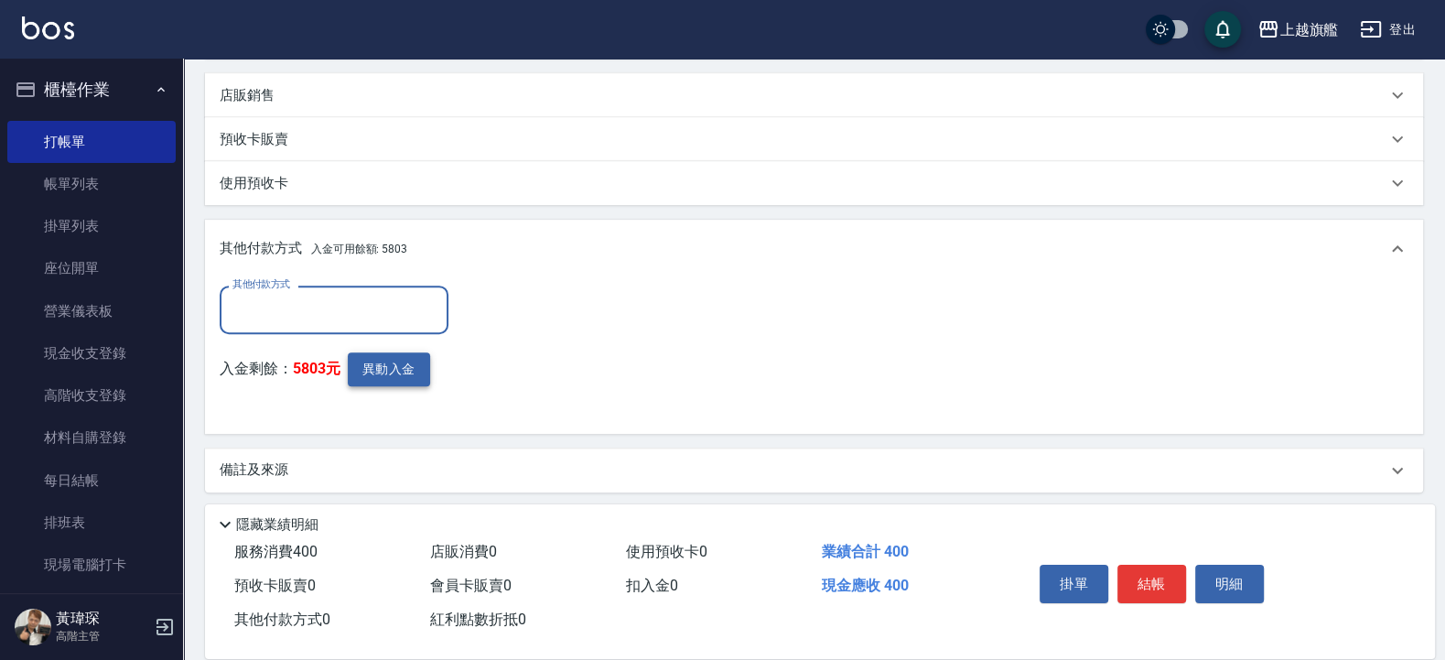
click at [390, 357] on button "異動入金" at bounding box center [389, 369] width 82 height 34
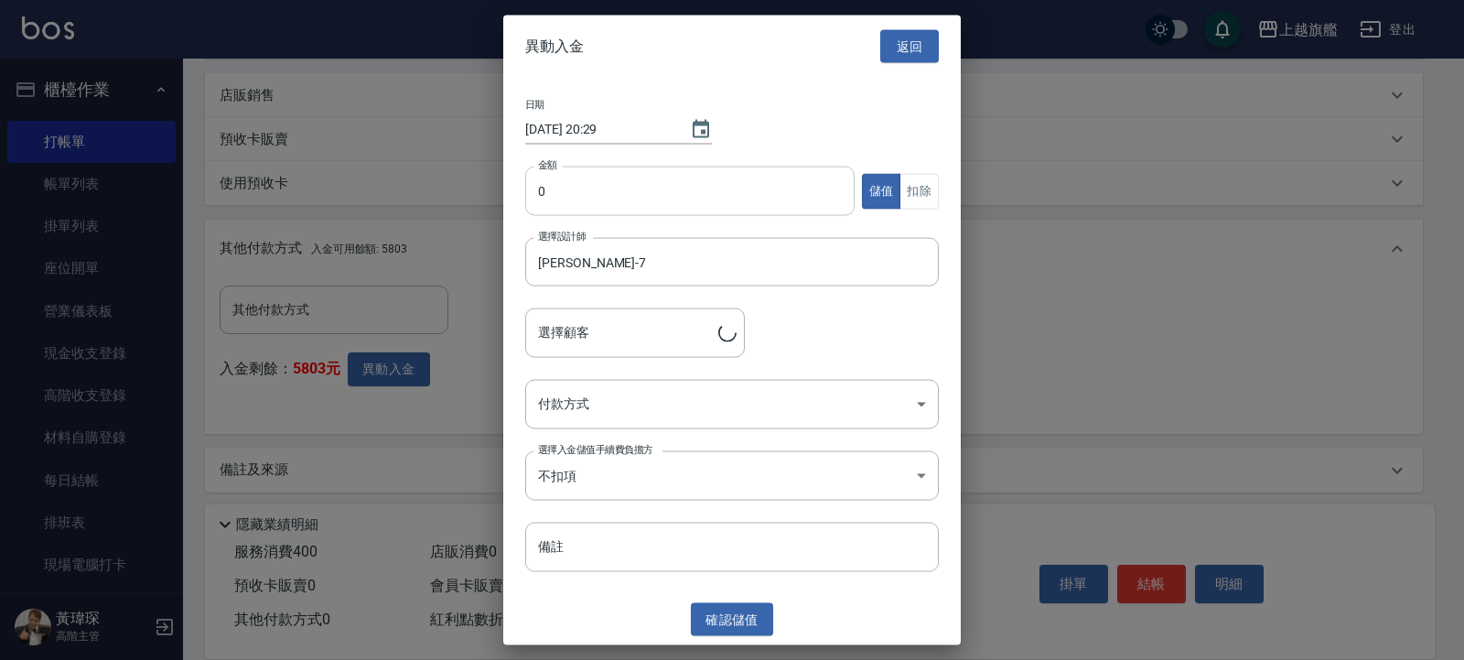
type input "陳建全/0910789357"
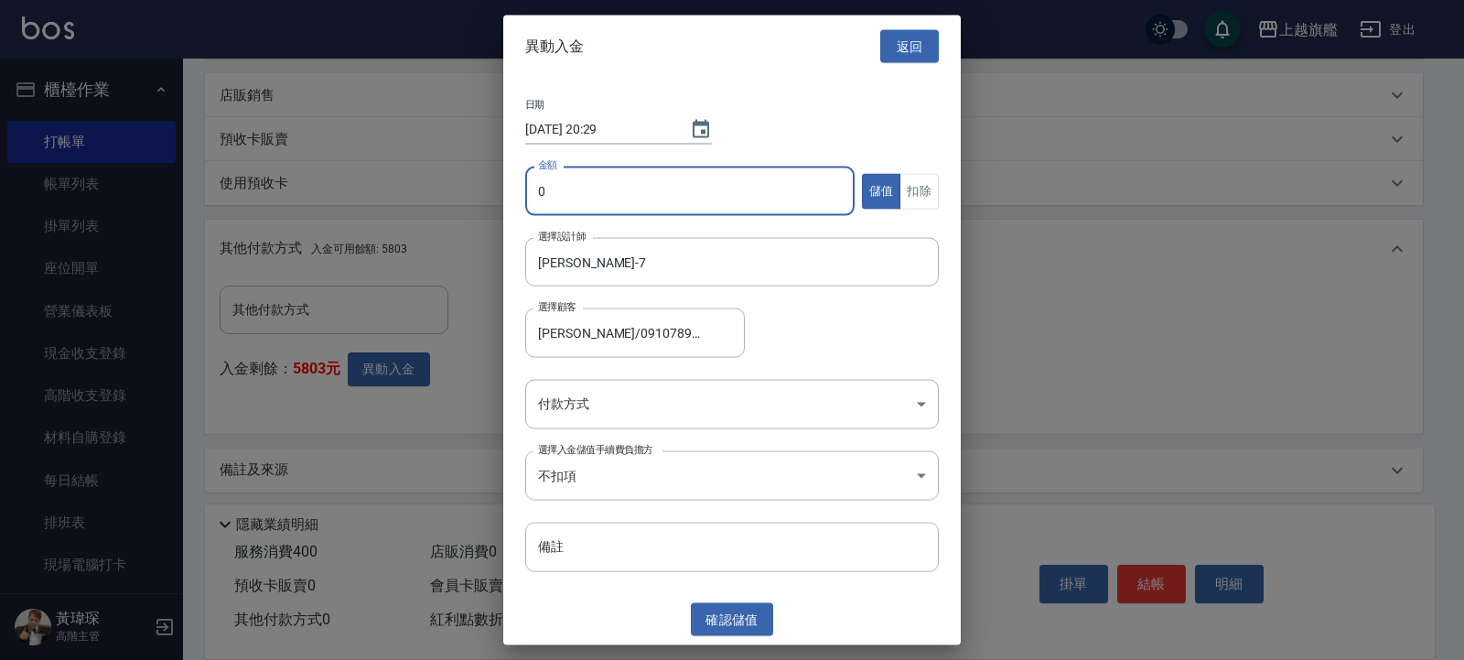
click at [591, 198] on input "0" at bounding box center [689, 191] width 329 height 49
type input "400"
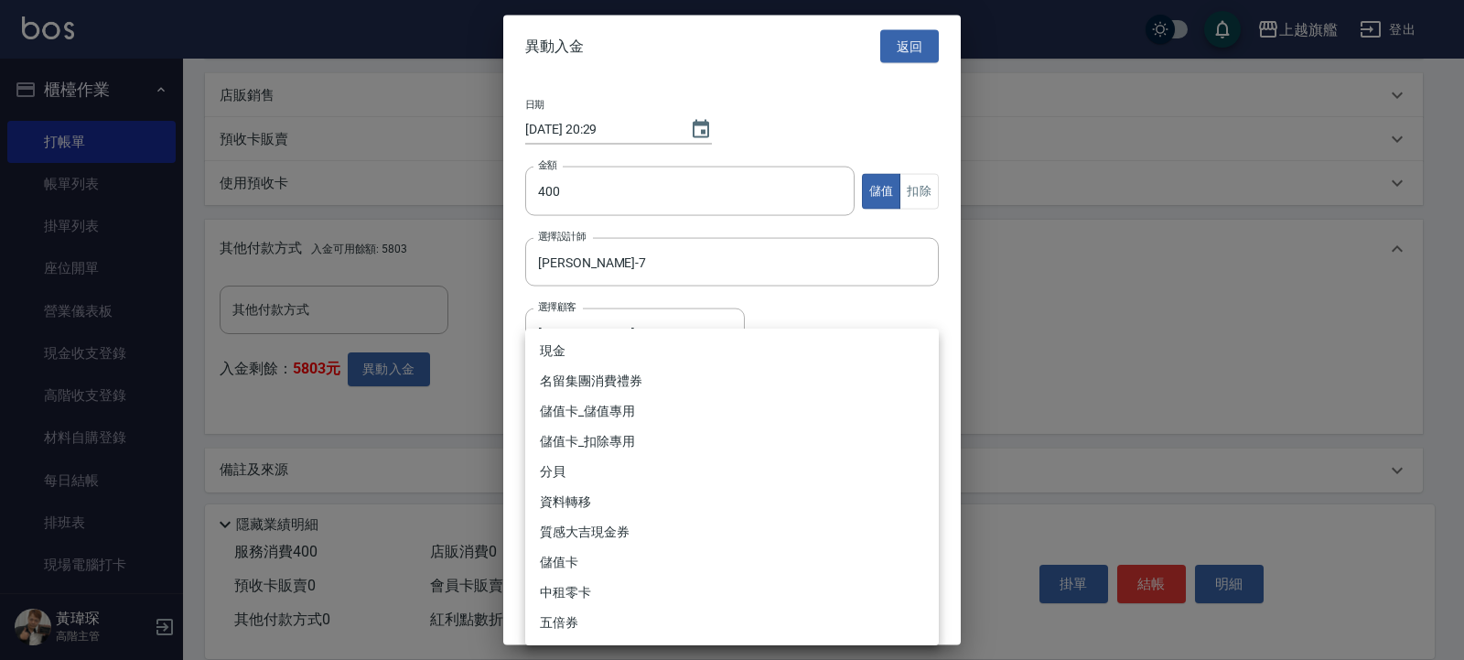
click at [564, 393] on body "上越旗艦 登出 櫃檯作業 打帳單 帳單列表 掛單列表 座位開單 營業儀表板 現金收支登錄 高階收支登錄 材料自購登錄 每日結帳 排班表 現場電腦打卡 掃碼打卡…" at bounding box center [732, 101] width 1464 height 1132
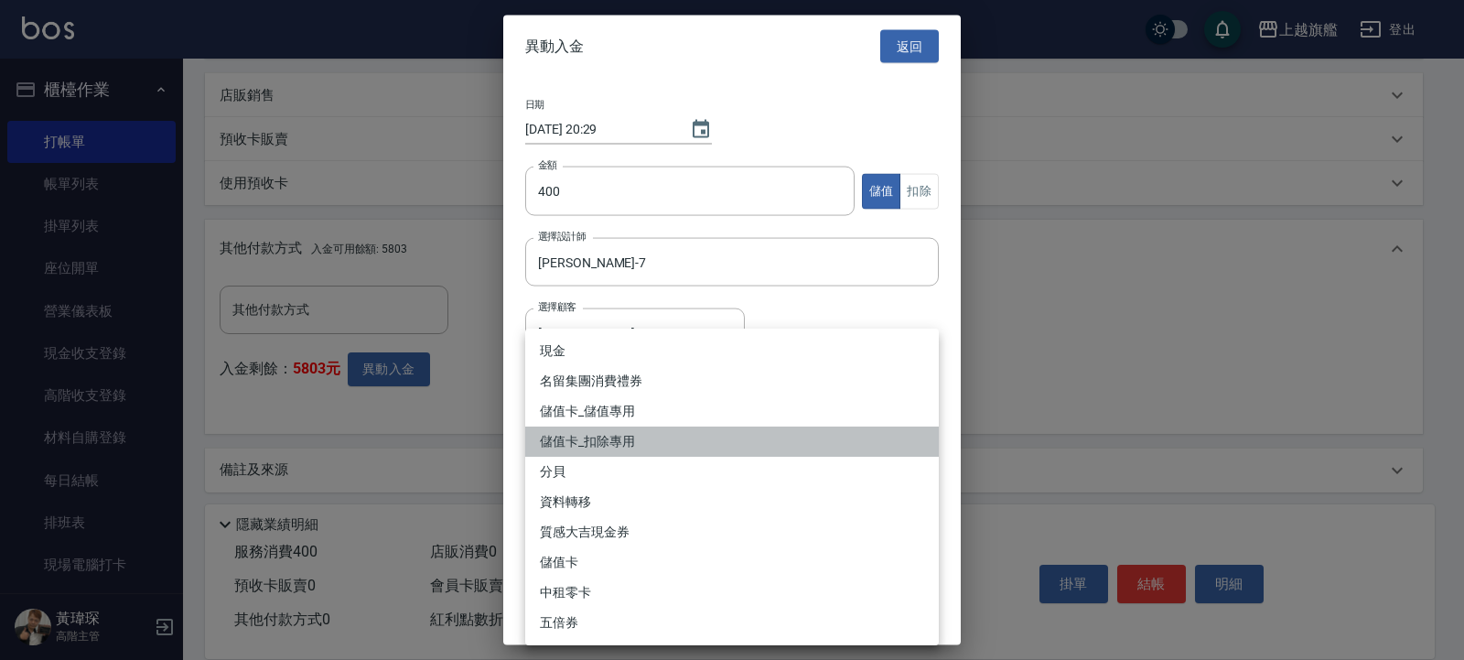
click at [634, 439] on li "儲值卡_扣除專用" at bounding box center [732, 441] width 414 height 30
type input "儲值卡_扣除專用"
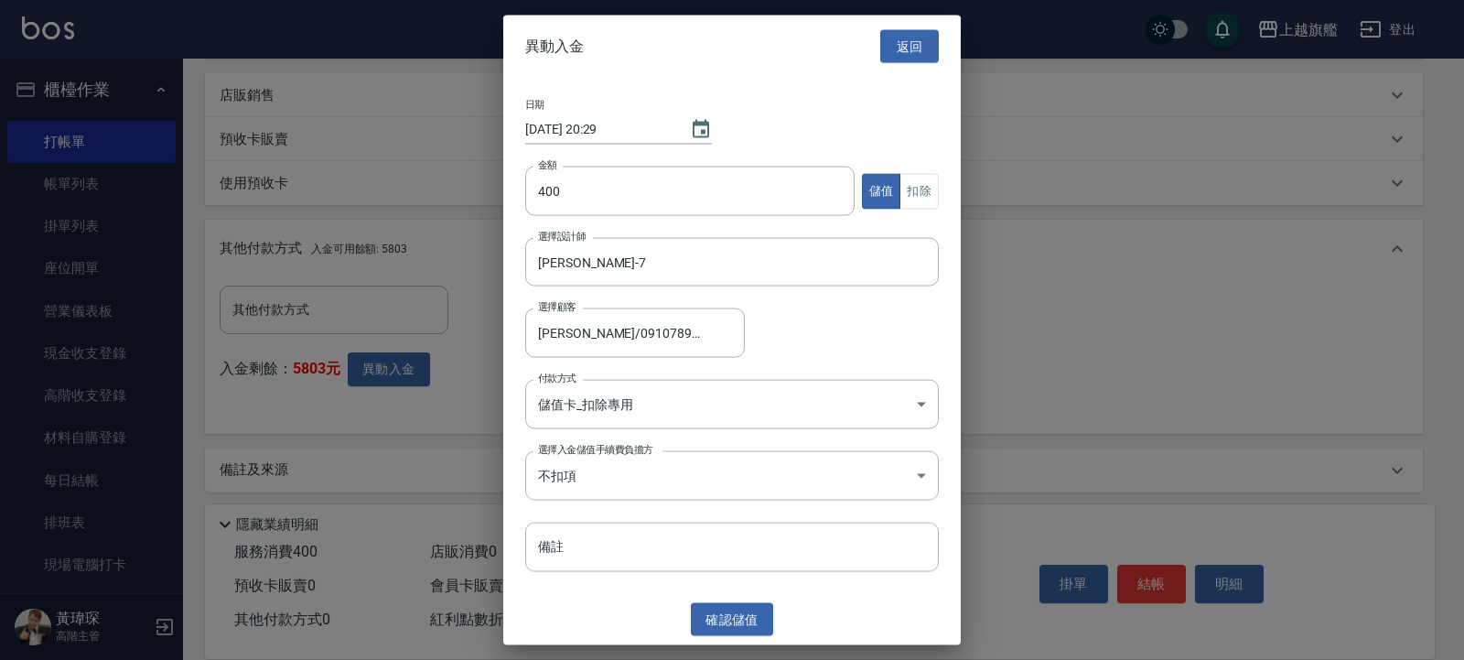
click at [593, 435] on li "儲值卡_扣除專用" at bounding box center [732, 435] width 310 height 17
click at [913, 190] on button "扣除" at bounding box center [918, 191] width 39 height 36
click at [722, 611] on button "確認 扣除" at bounding box center [732, 619] width 82 height 34
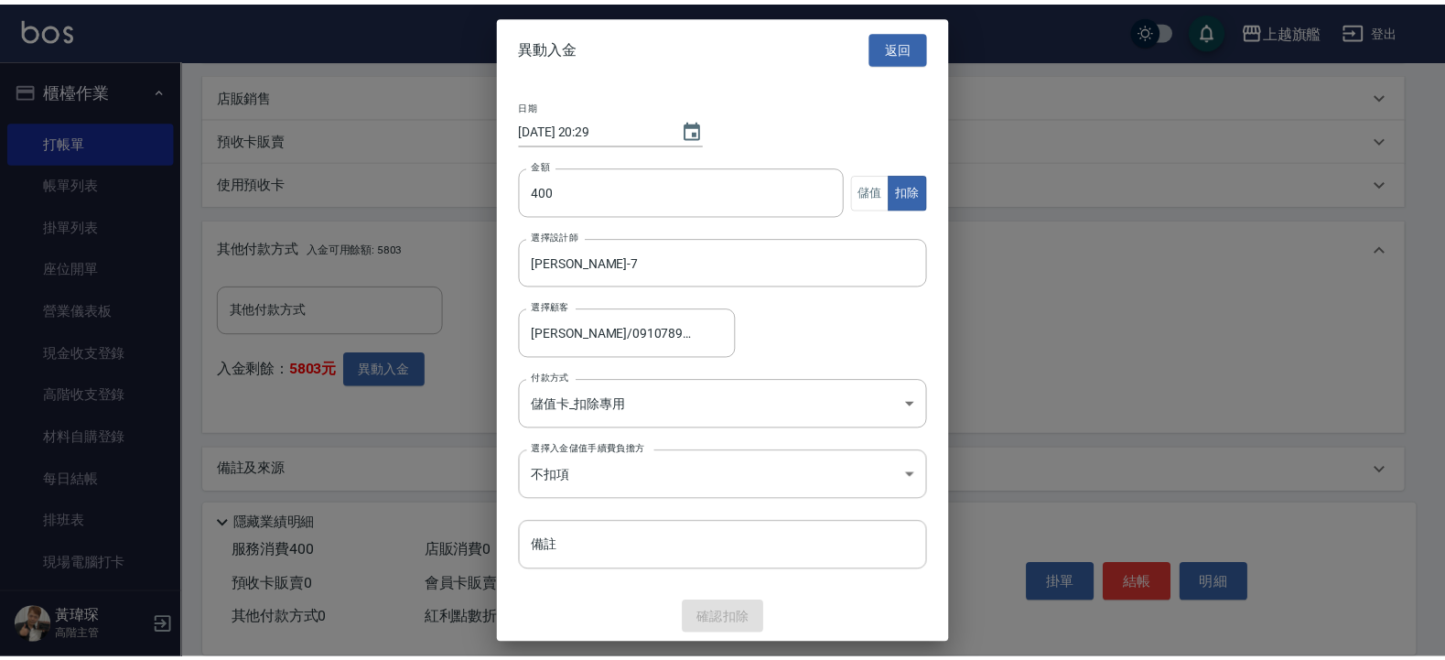
scroll to position [387, 0]
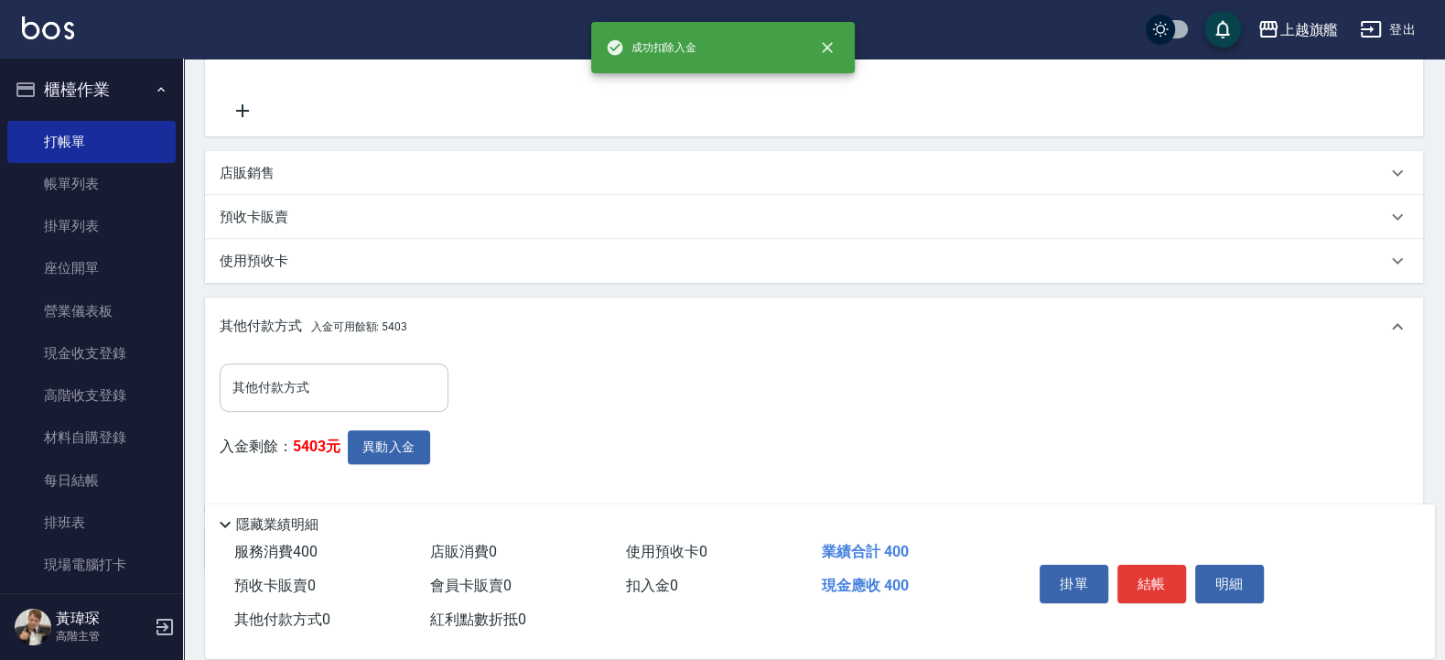
click at [263, 387] on input "其他付款方式" at bounding box center [334, 387] width 212 height 32
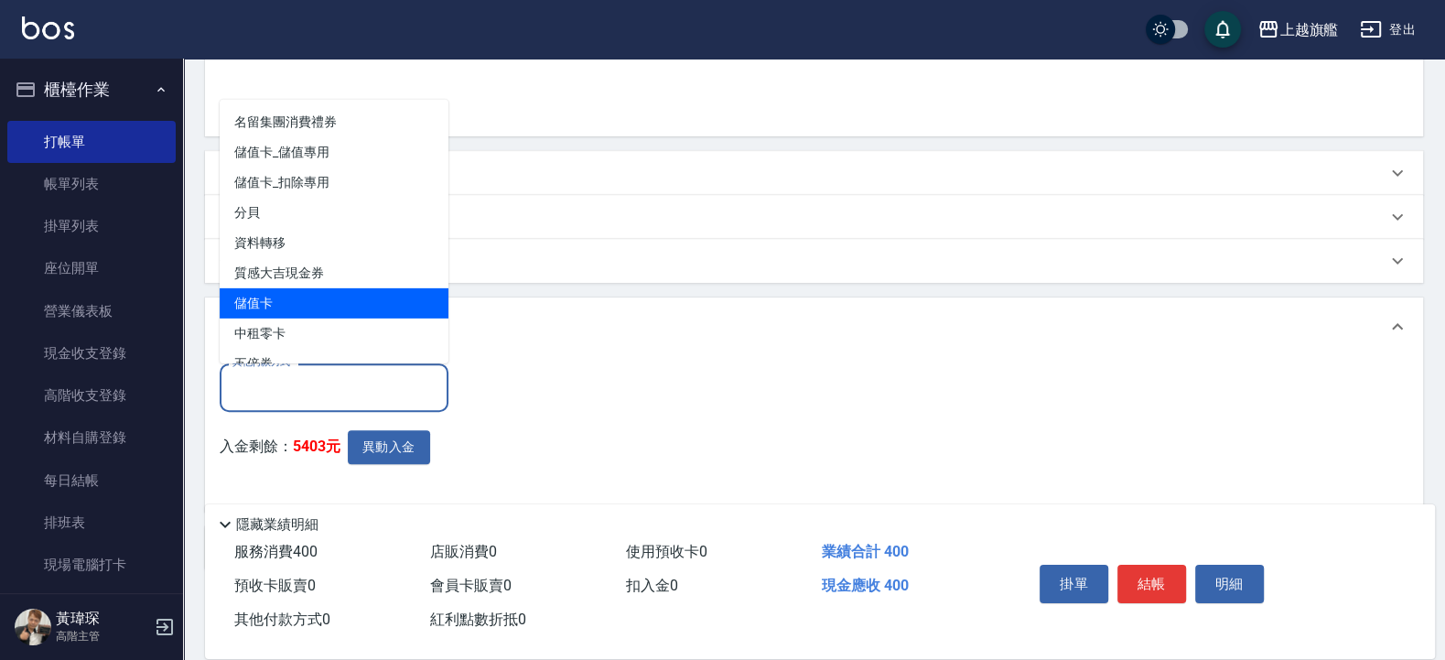
click at [289, 306] on span "儲值卡" at bounding box center [334, 302] width 229 height 30
type input "儲值卡"
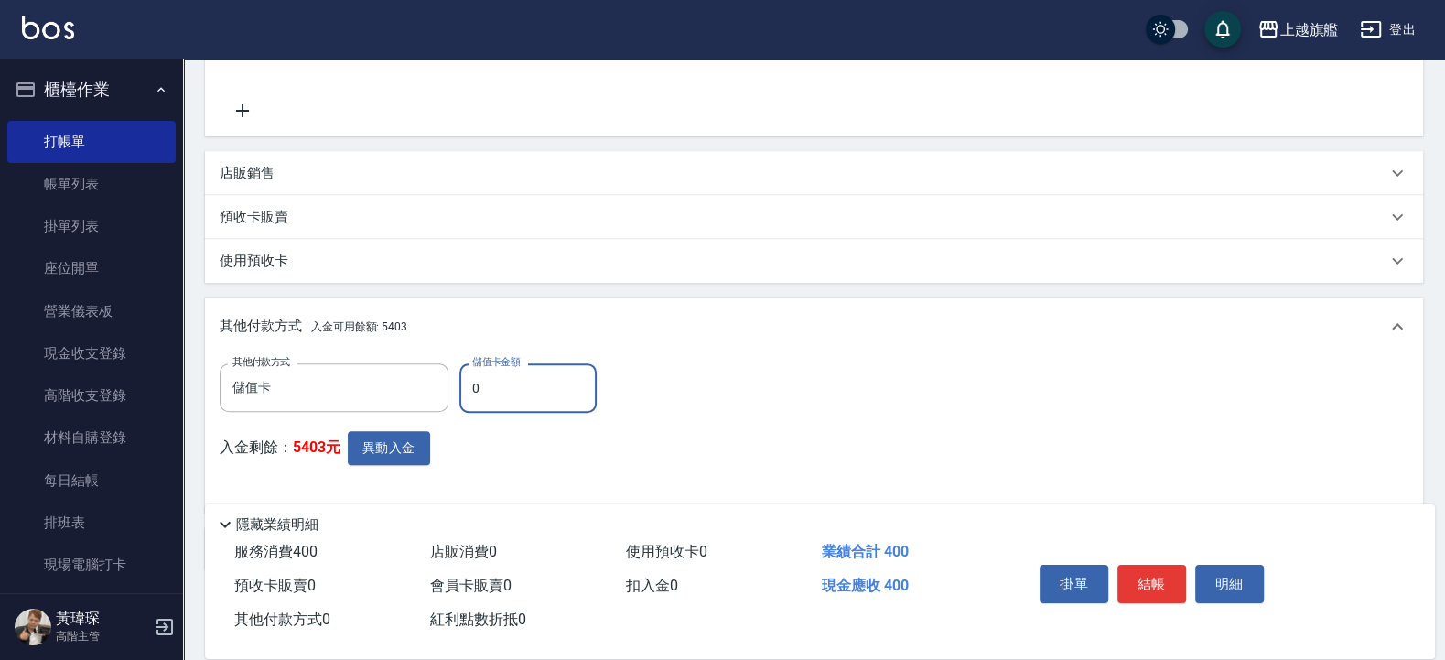
drag, startPoint x: 511, startPoint y: 384, endPoint x: 401, endPoint y: 371, distance: 111.5
click at [459, 371] on input "0" at bounding box center [527, 387] width 137 height 49
type input "400"
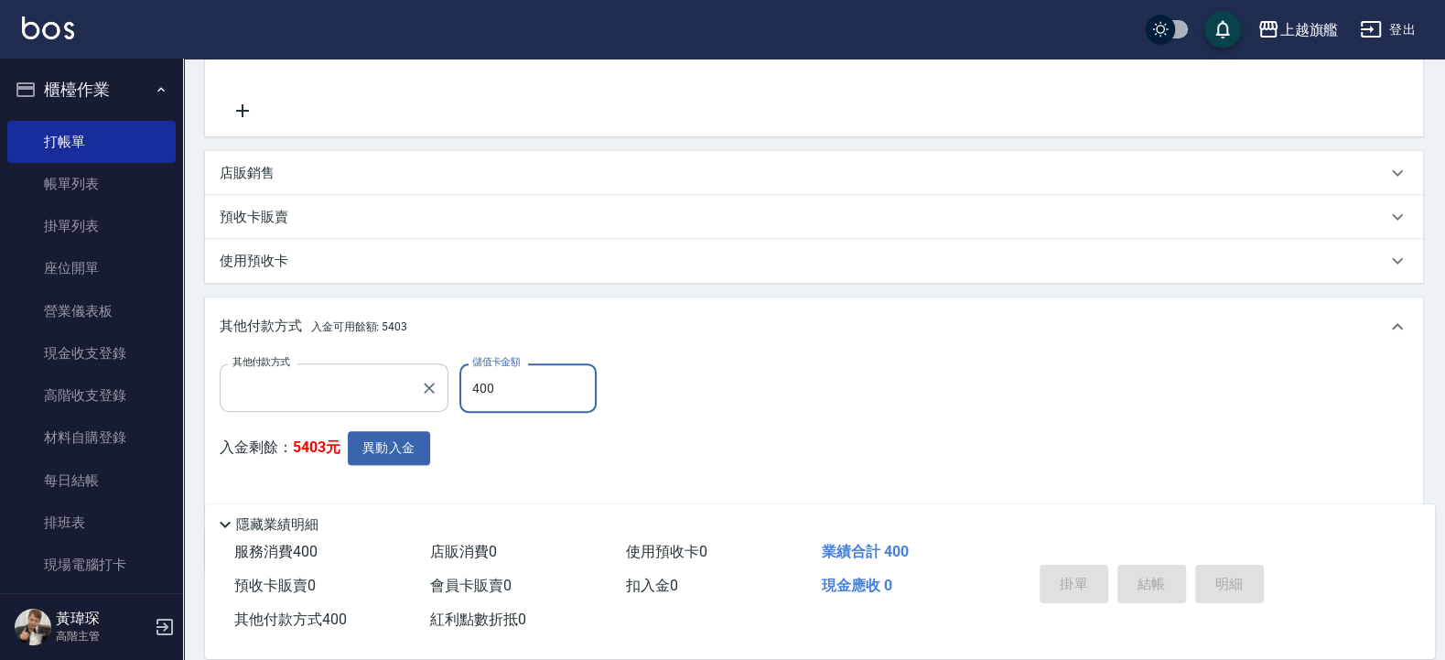
scroll to position [0, 0]
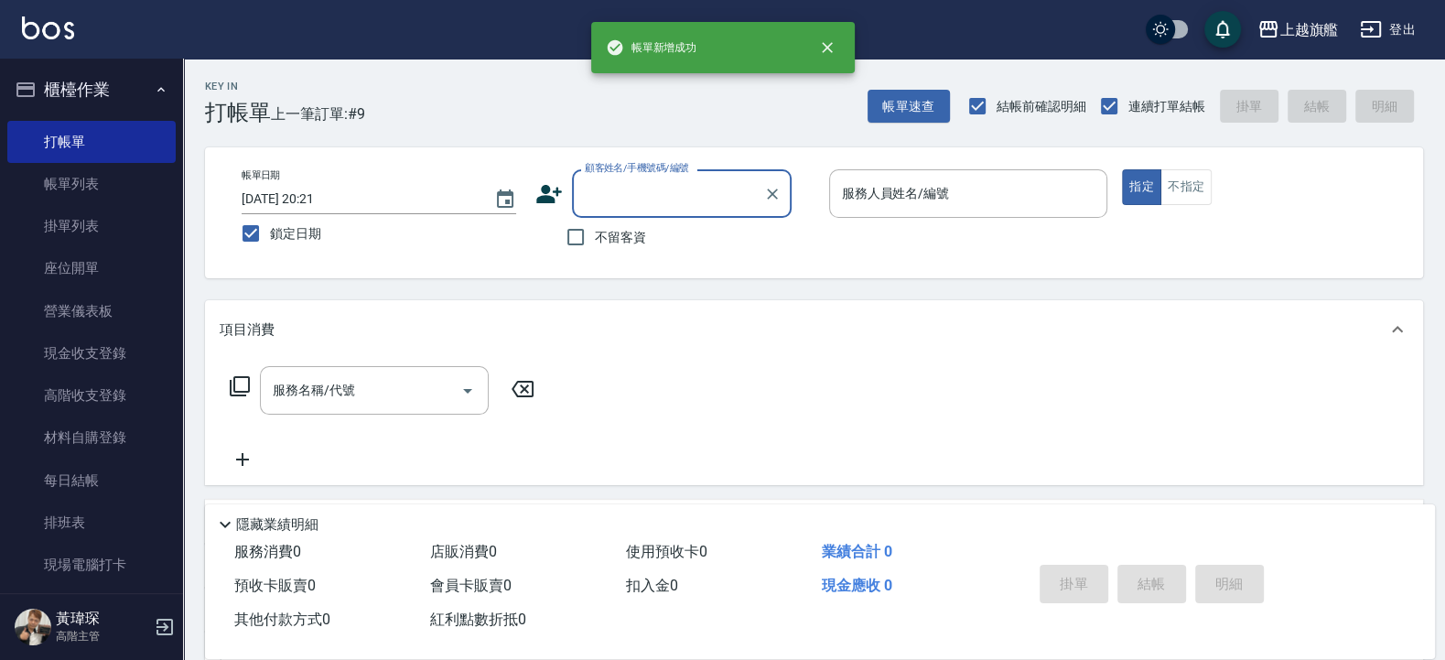
type input "7"
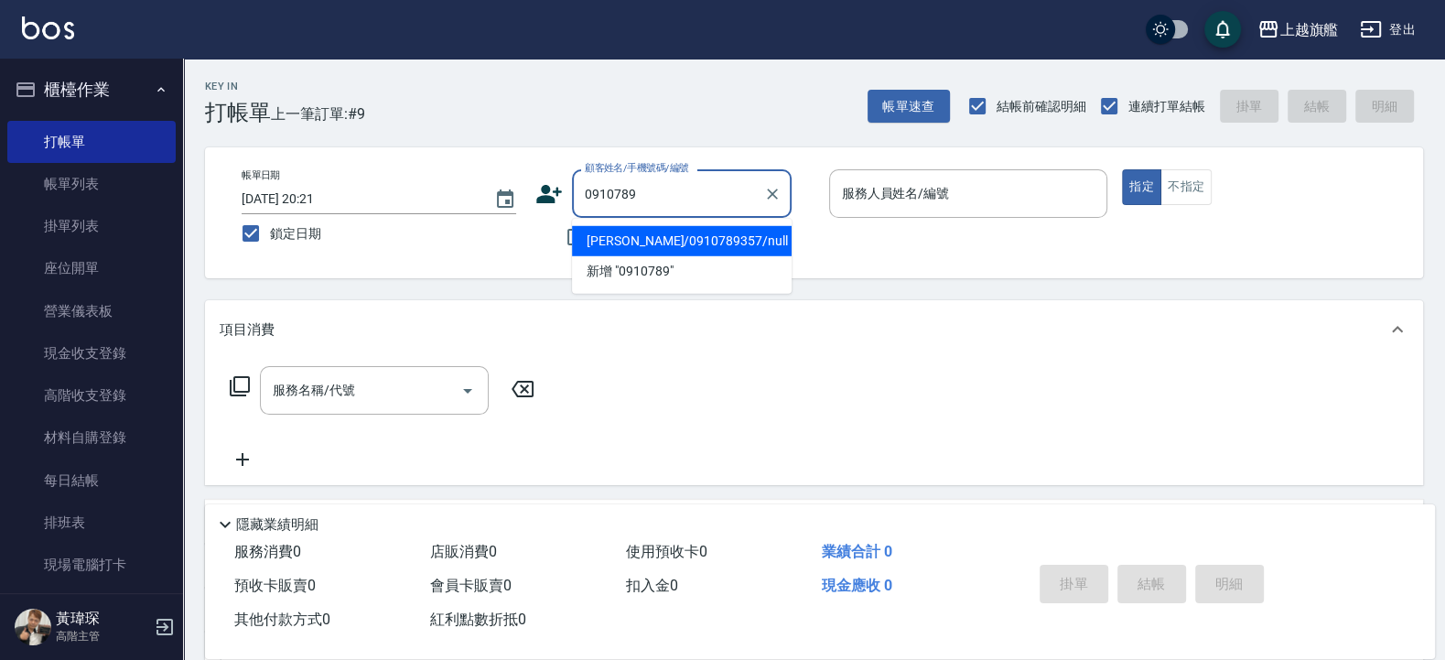
type input "陳建全/0910789357/null"
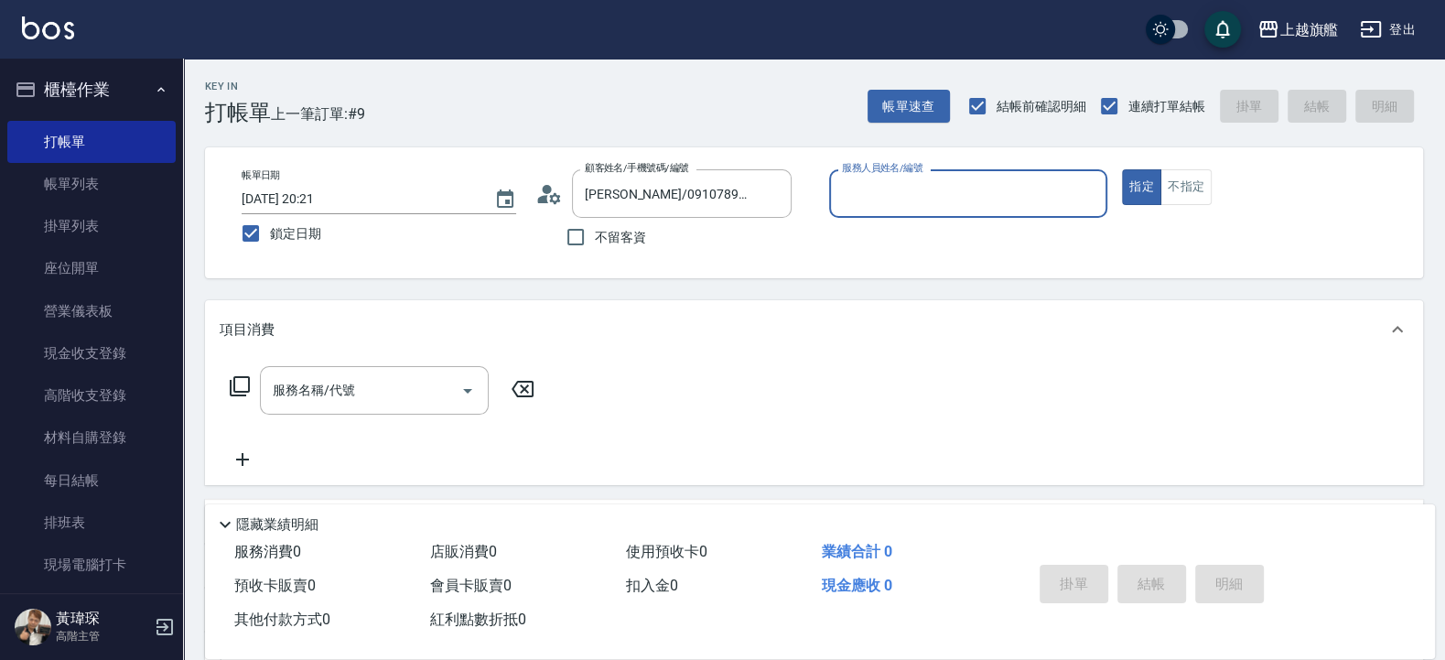
type input "林筱莉-7"
click at [1122, 169] on button "指定" at bounding box center [1141, 187] width 39 height 36
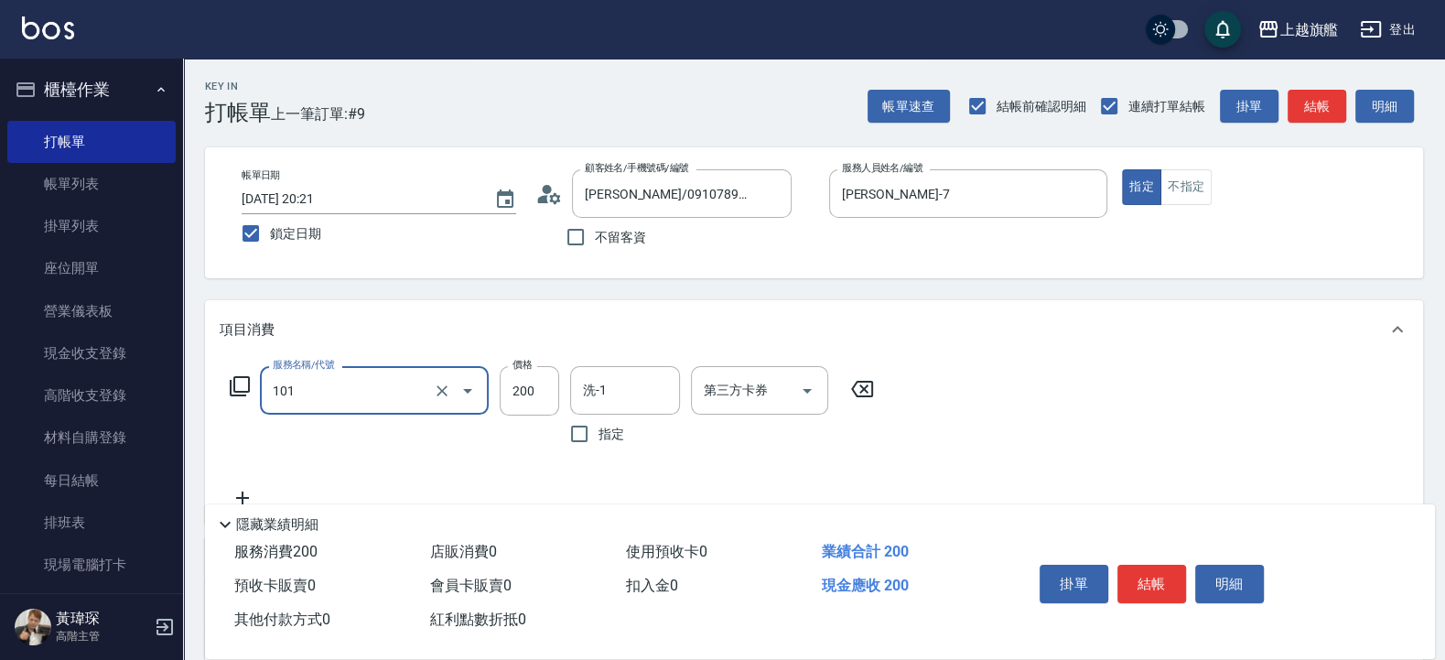
type input "一般洗(101)"
type input "400"
type input "劉羿君-30"
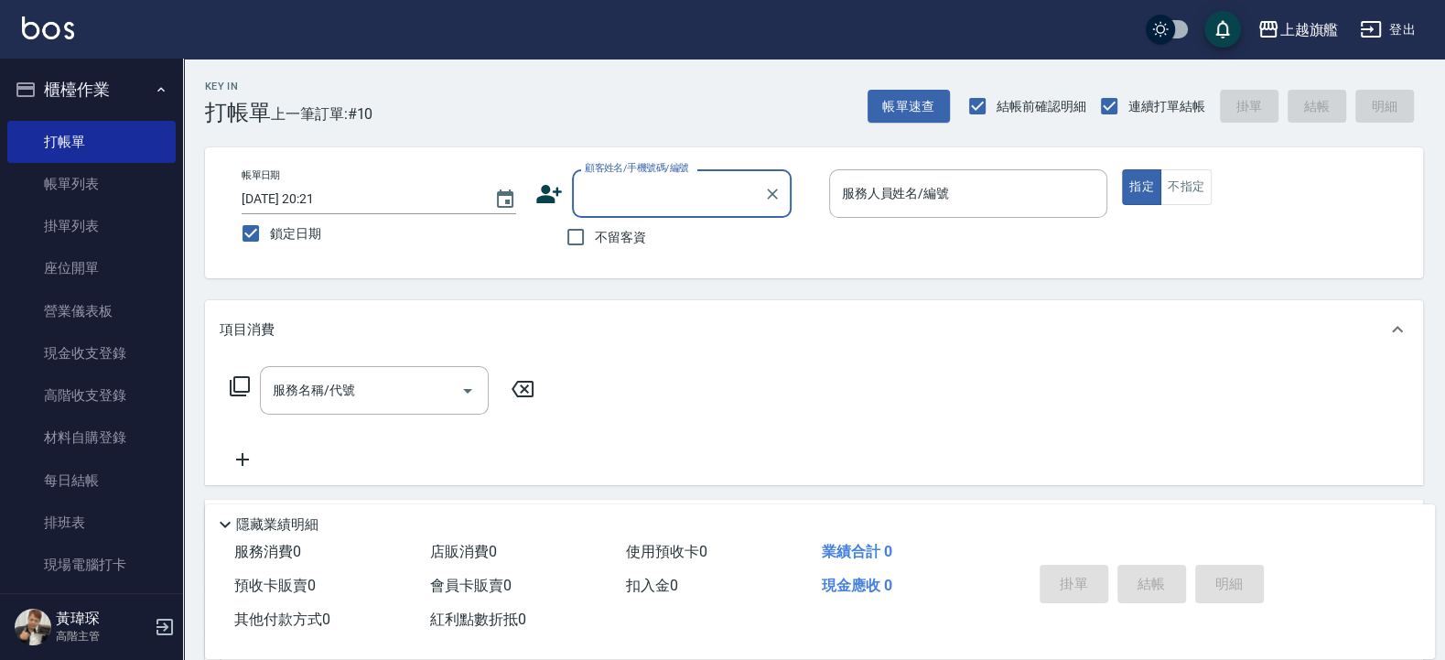
type input "7"
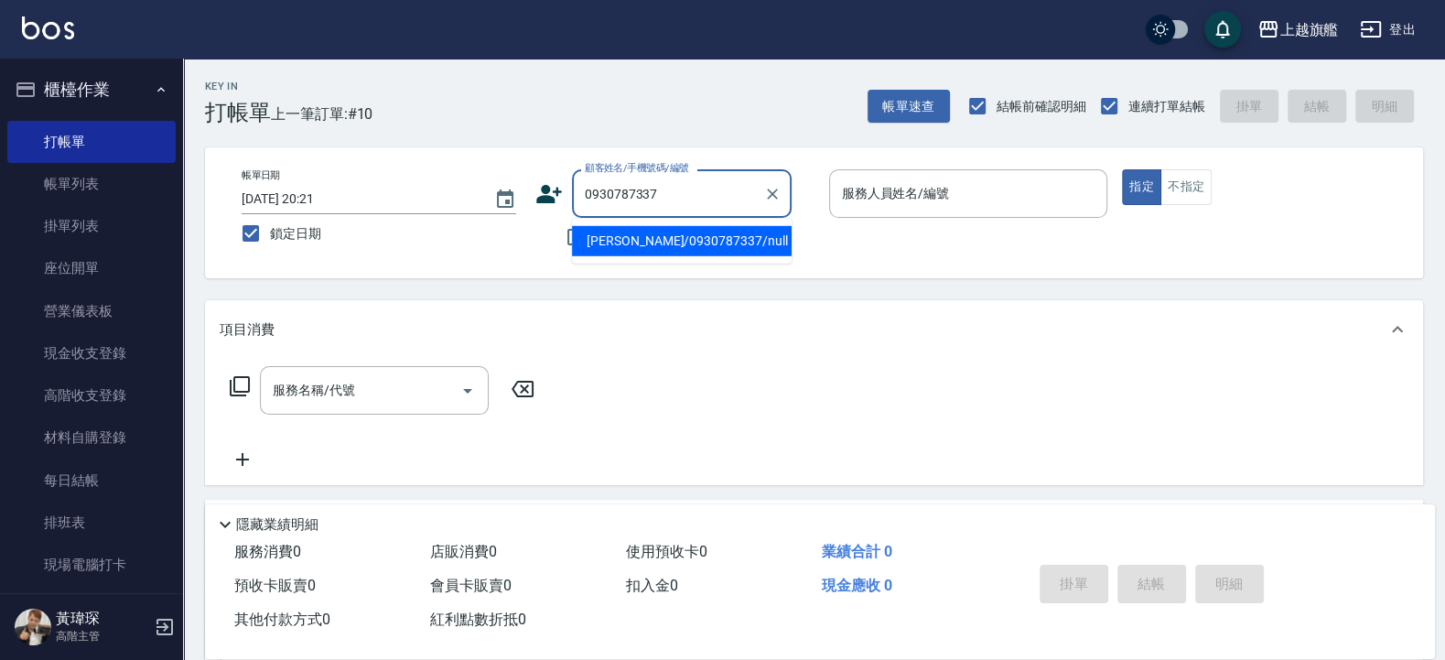
type input "林永倫/0930787337/null"
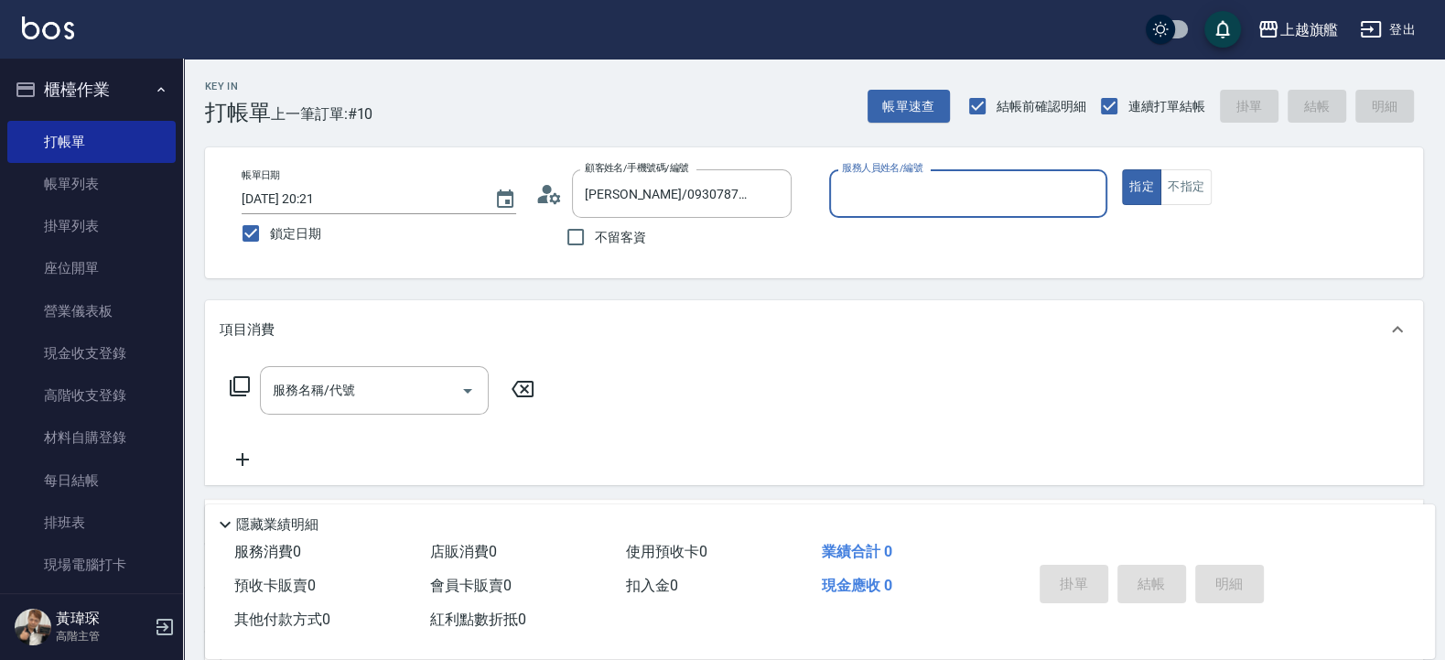
type input "林筱莉-7"
click at [1122, 169] on button "指定" at bounding box center [1141, 187] width 39 height 36
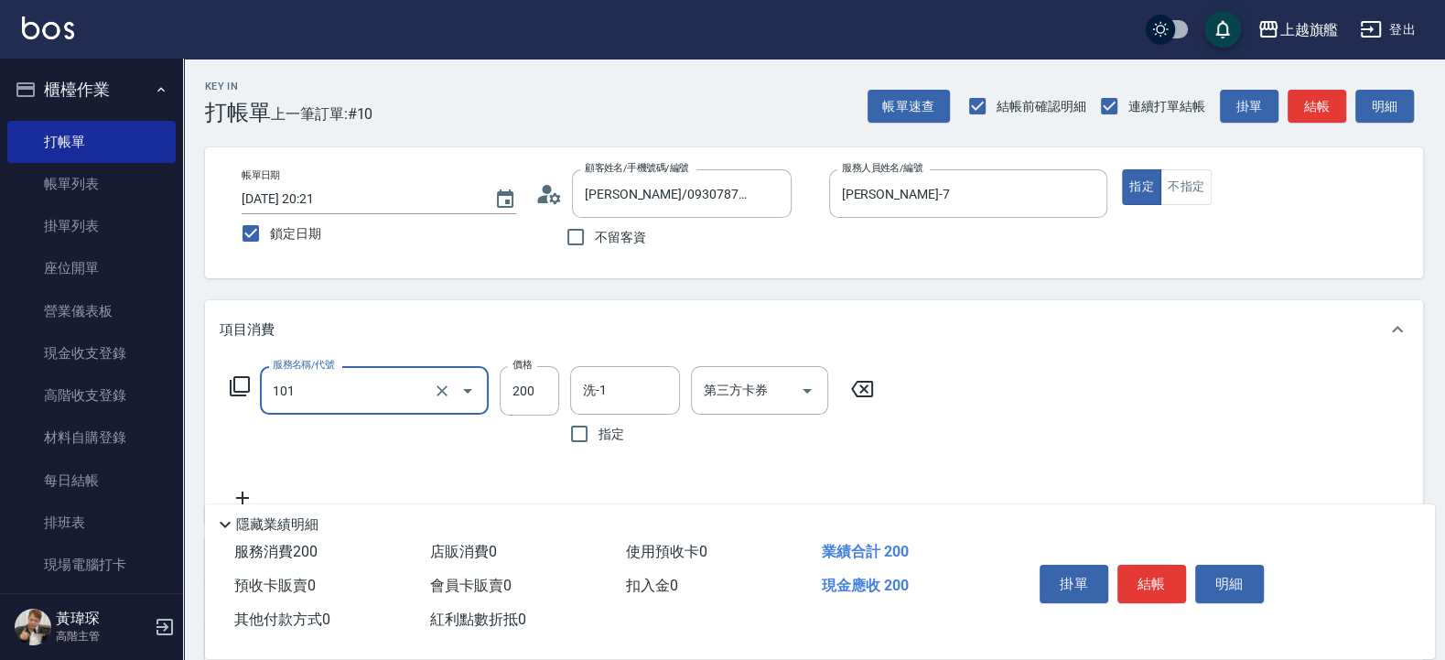
type input "一般洗(101)"
type input "400"
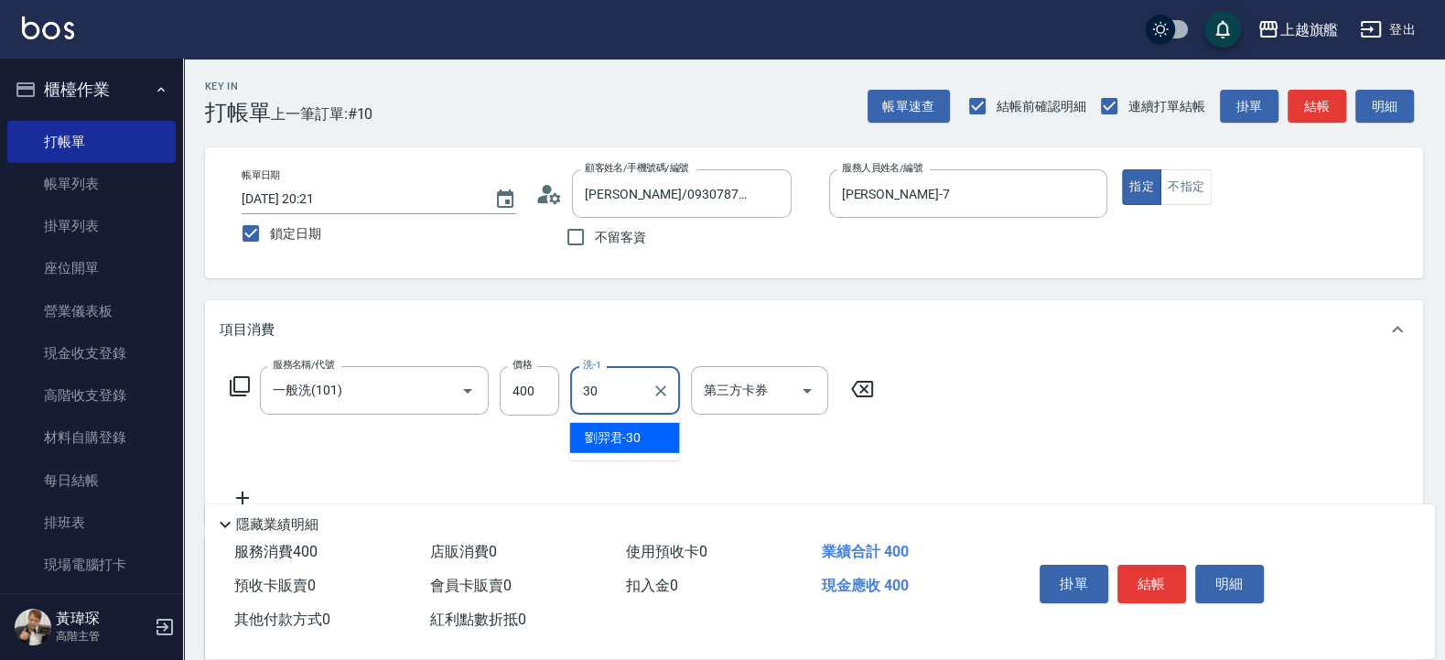
type input "劉羿君-30"
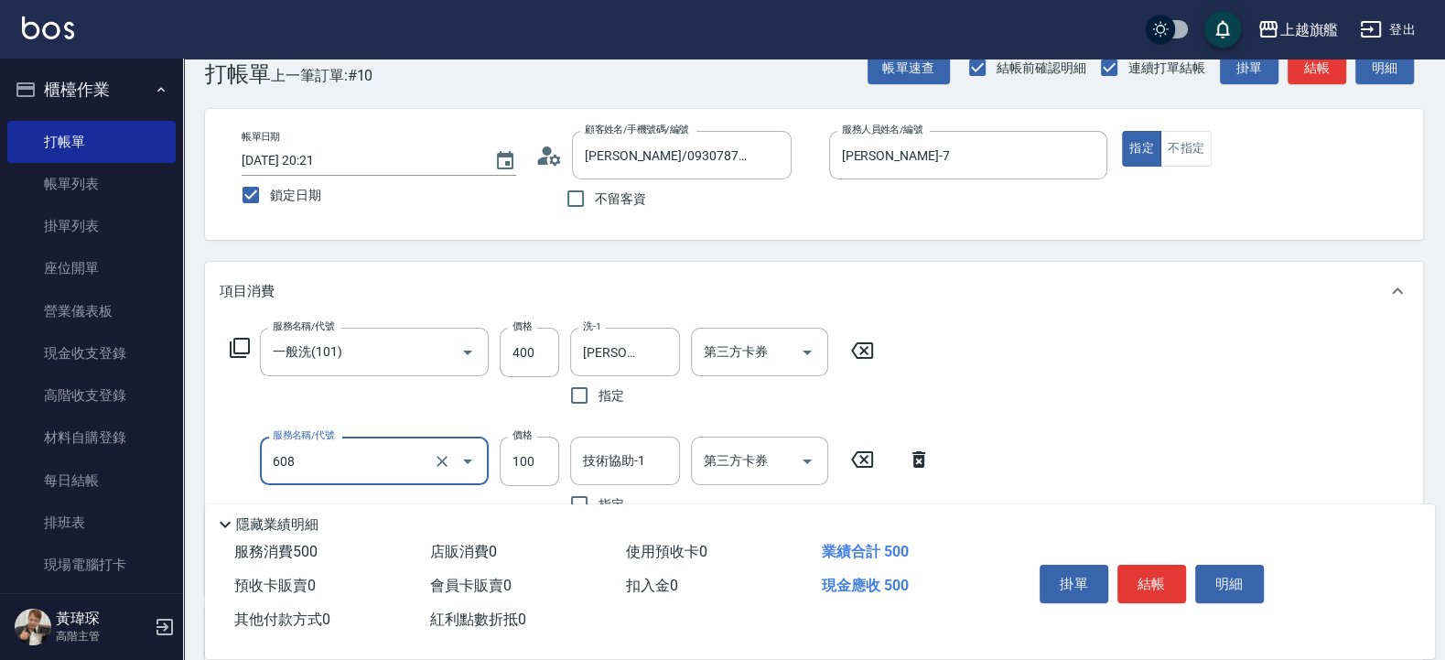
scroll to position [110, 0]
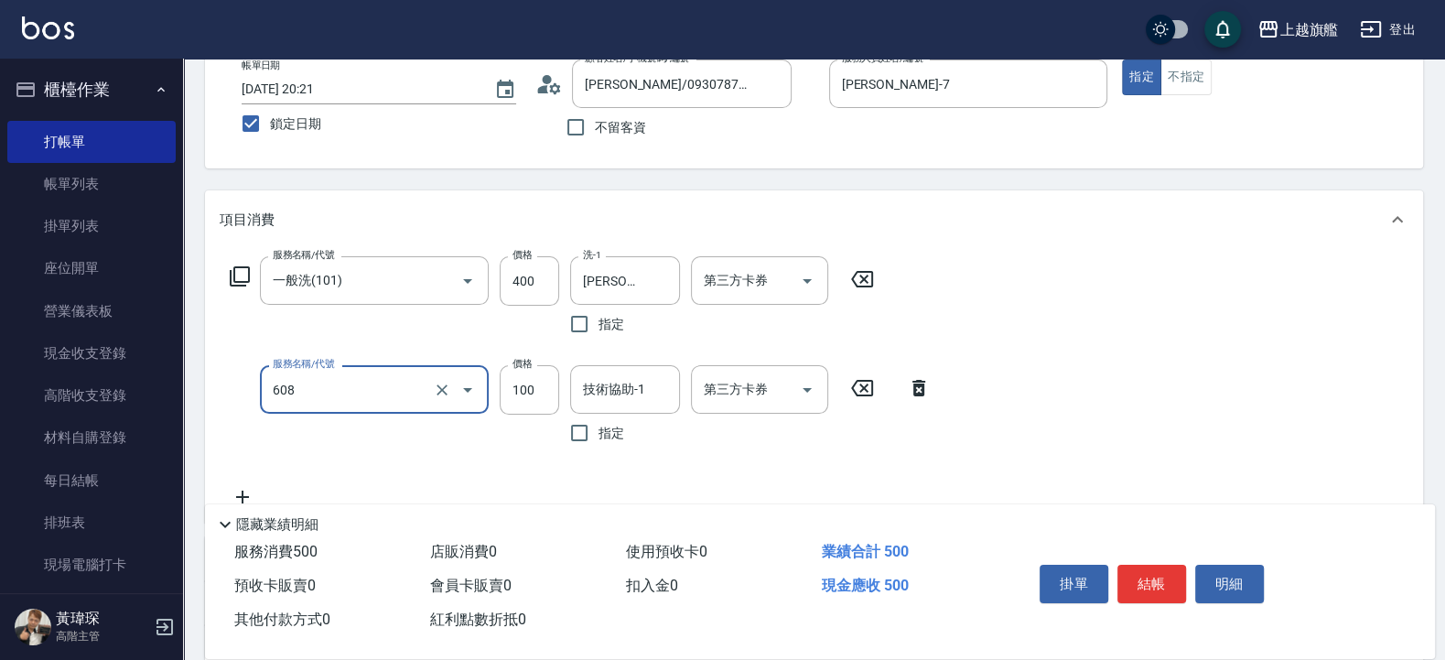
type input "專業/順護100(608)"
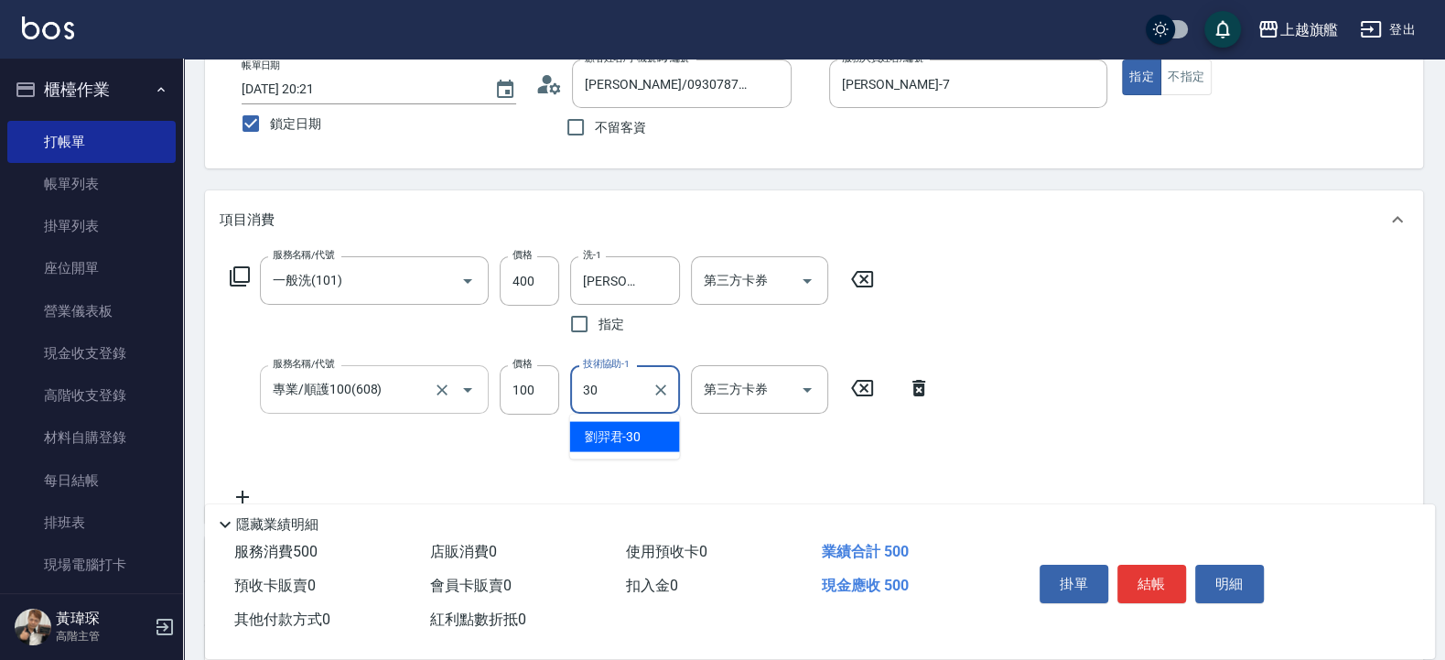
type input "劉羿君-30"
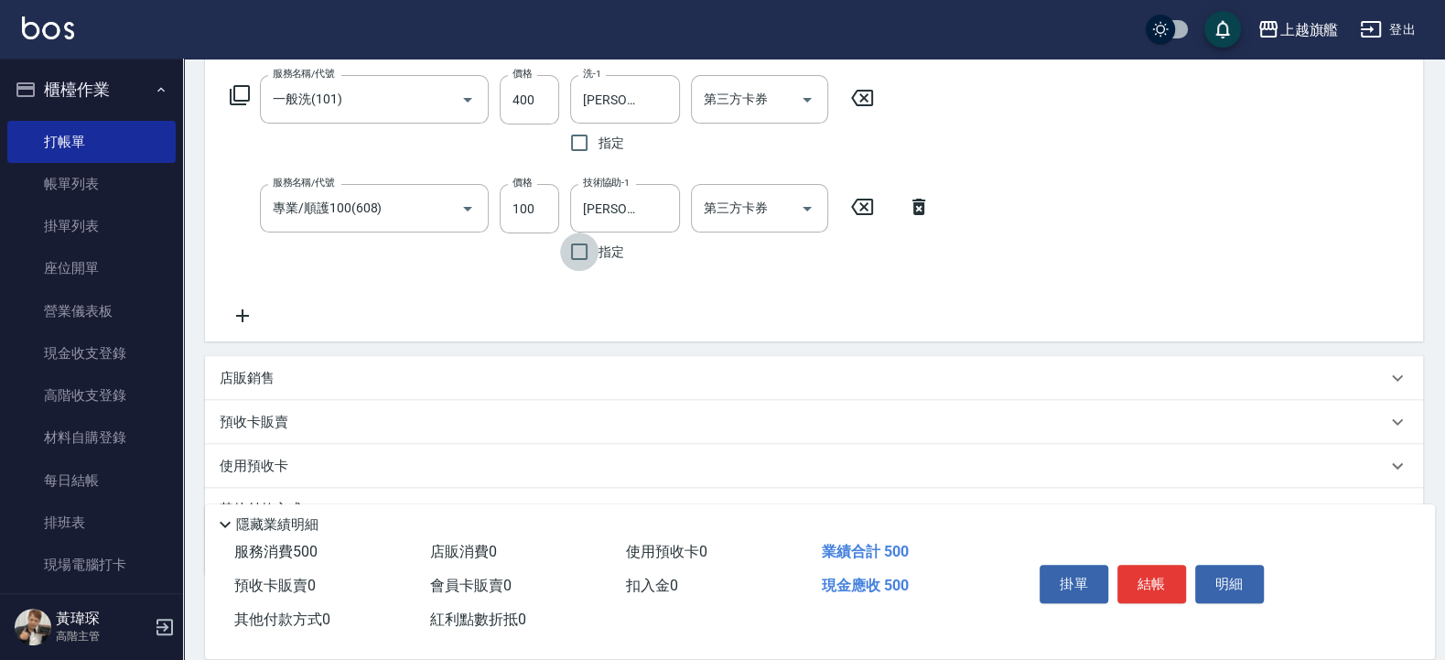
scroll to position [329, 0]
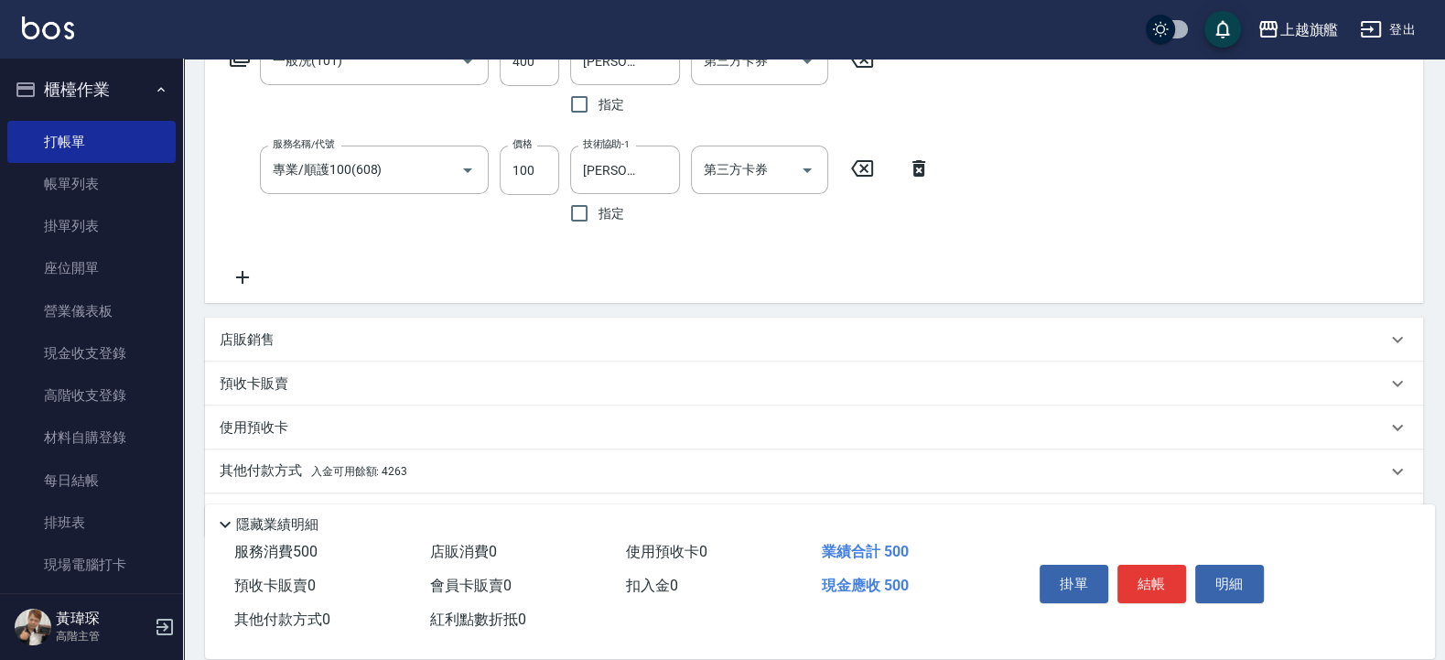
click at [429, 483] on div "其他付款方式 入金可用餘額: 4263" at bounding box center [814, 471] width 1218 height 44
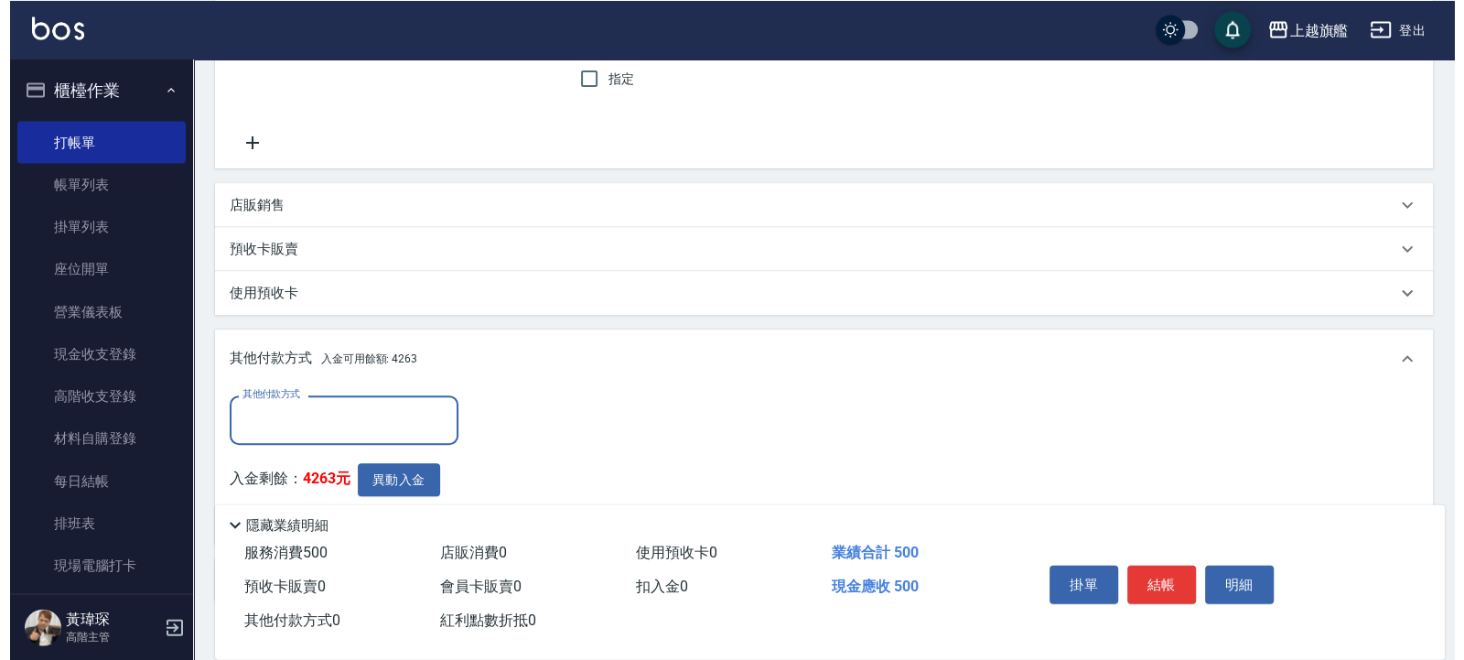
scroll to position [569, 0]
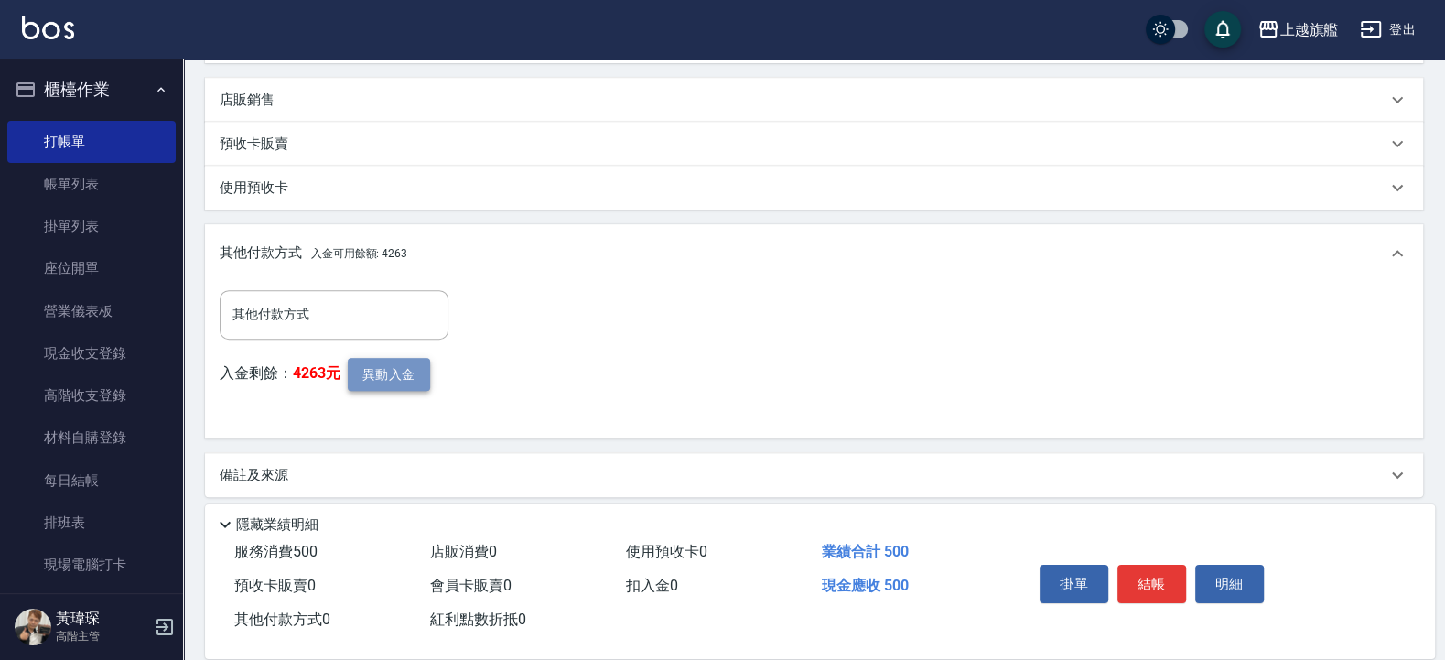
click at [406, 380] on button "異動入金" at bounding box center [389, 375] width 82 height 34
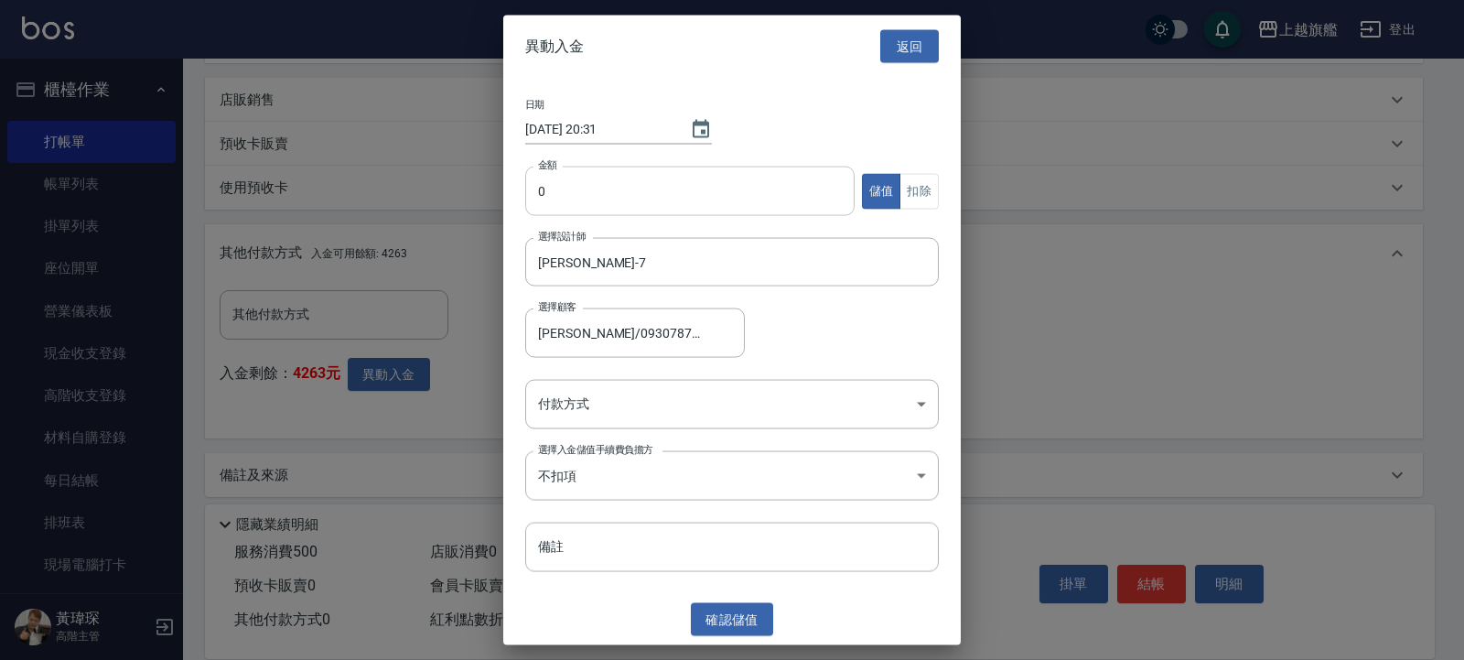
click at [566, 187] on input "0" at bounding box center [689, 191] width 329 height 49
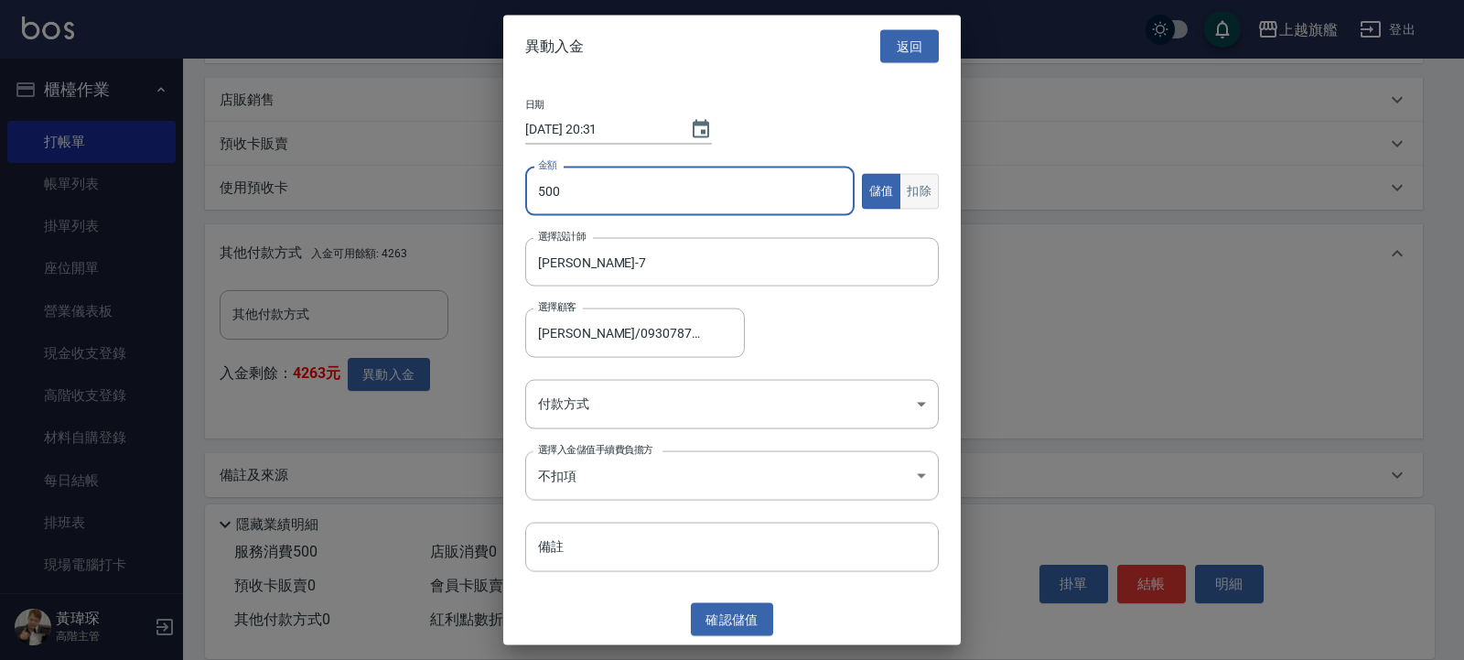
type input "500"
click at [927, 187] on button "扣除" at bounding box center [918, 191] width 39 height 36
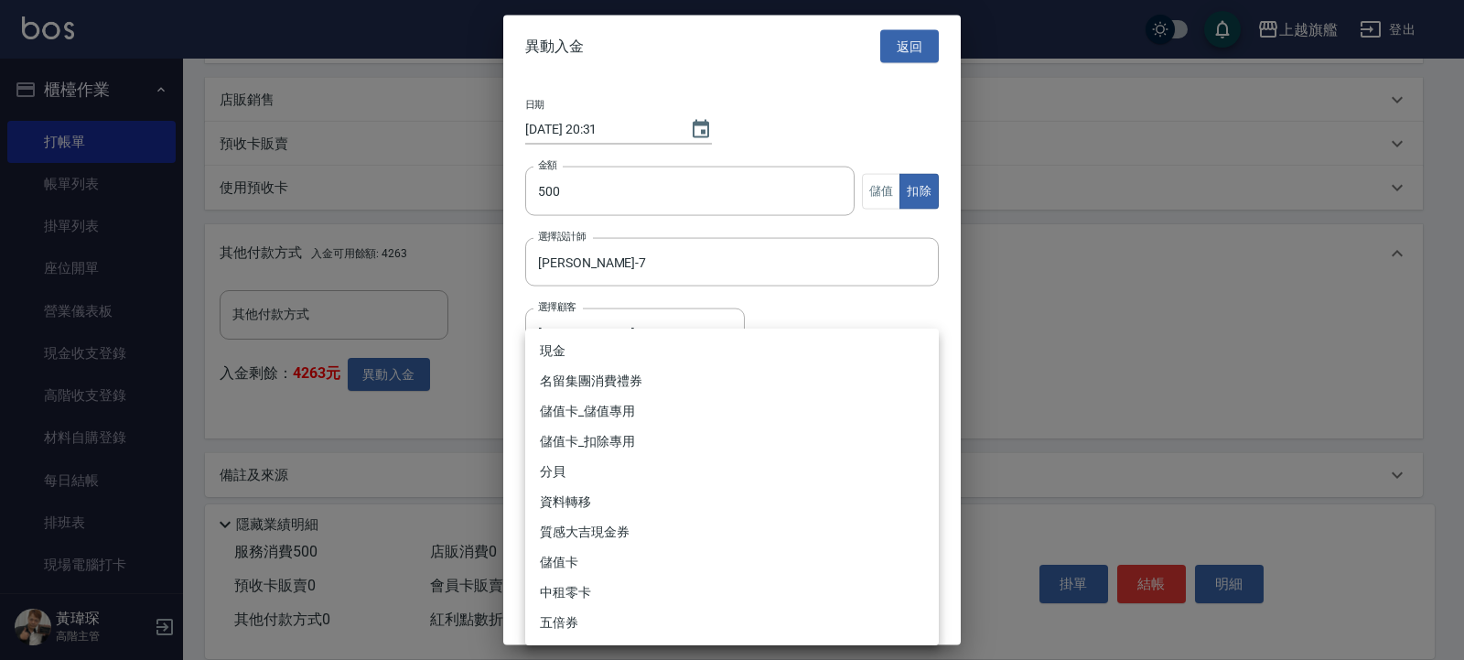
click at [622, 403] on body "上越旗艦 登出 櫃檯作業 打帳單 帳單列表 掛單列表 座位開單 營業儀表板 現金收支登錄 高階收支登錄 材料自購登錄 每日結帳 排班表 現場電腦打卡 掃碼打卡…" at bounding box center [732, 51] width 1464 height 1241
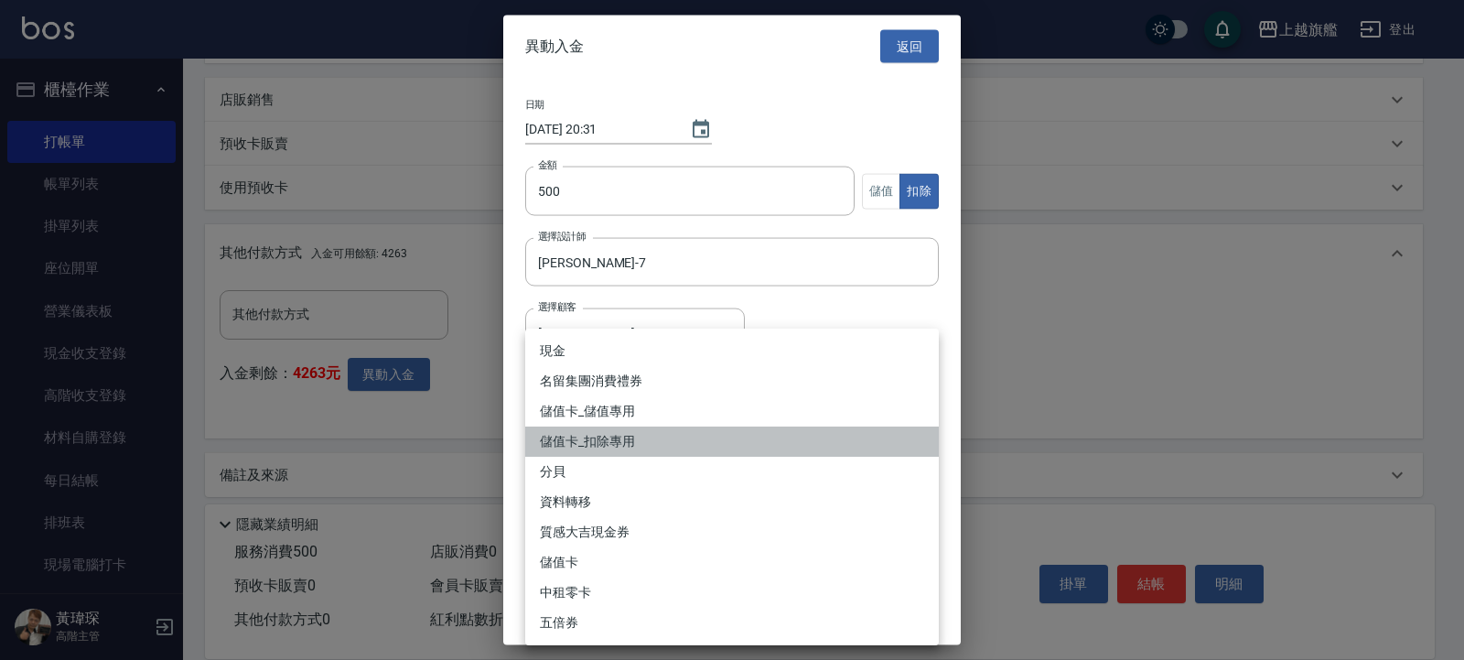
click at [617, 439] on li "儲值卡_扣除專用" at bounding box center [732, 441] width 414 height 30
type input "儲值卡_扣除專用"
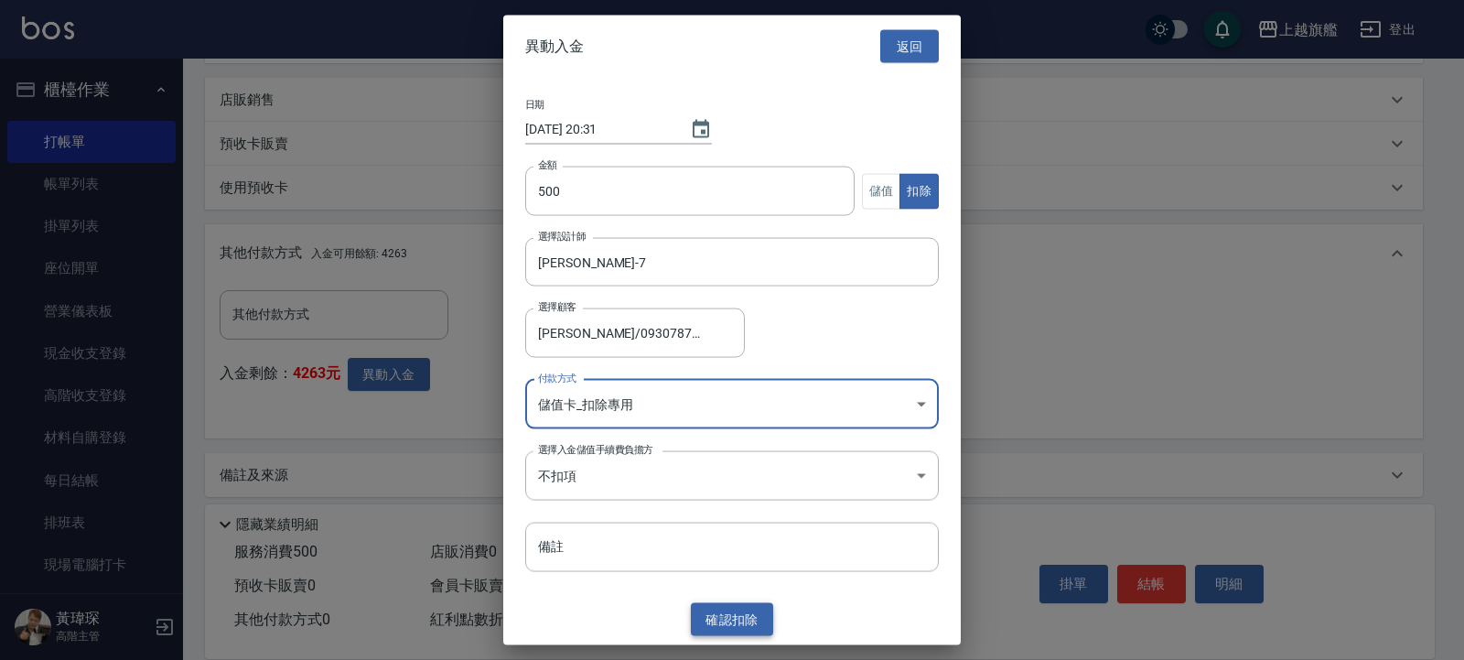
click at [722, 611] on button "確認 扣除" at bounding box center [732, 619] width 82 height 34
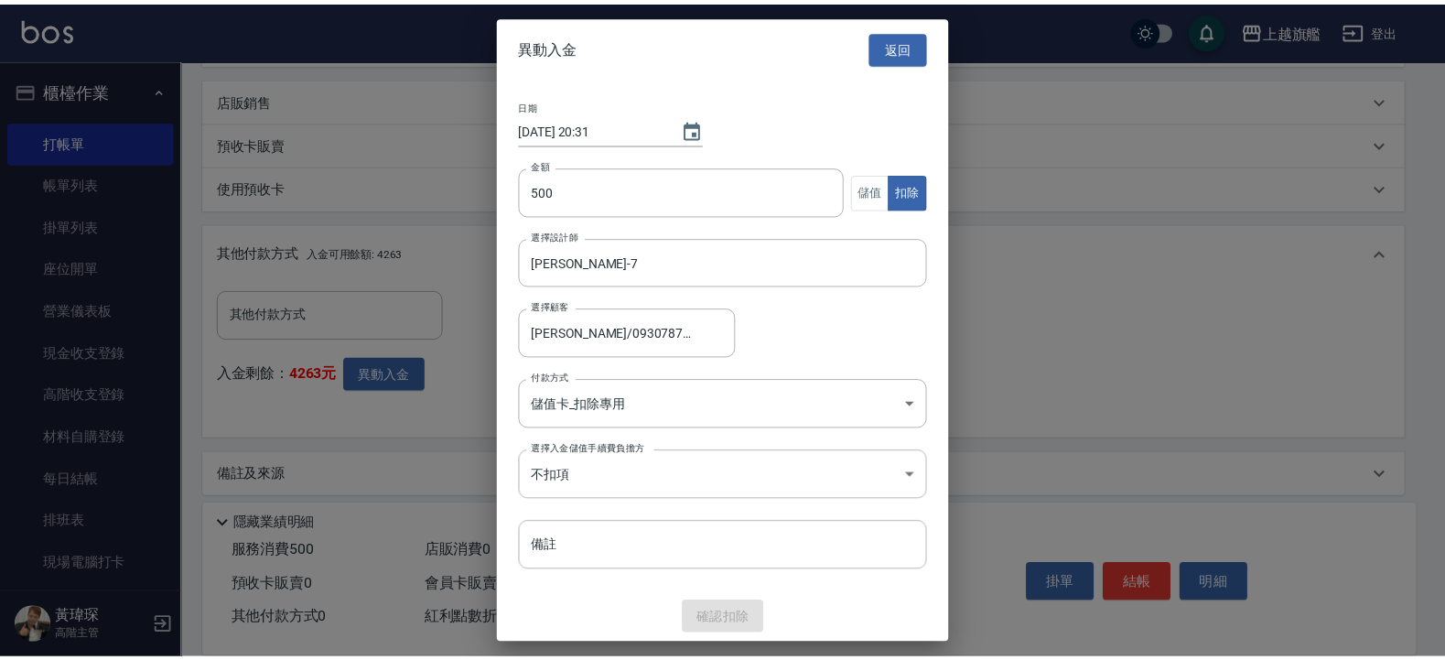
scroll to position [496, 0]
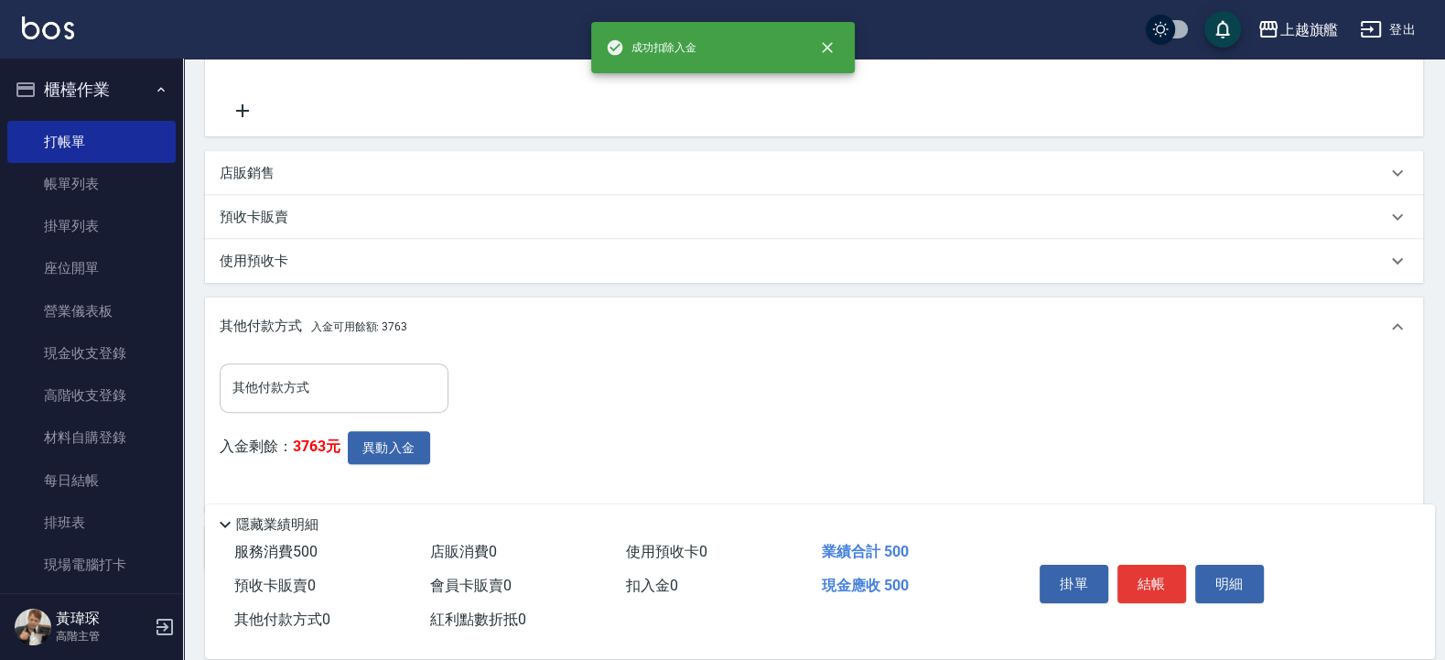
click at [292, 379] on input "其他付款方式" at bounding box center [334, 387] width 212 height 32
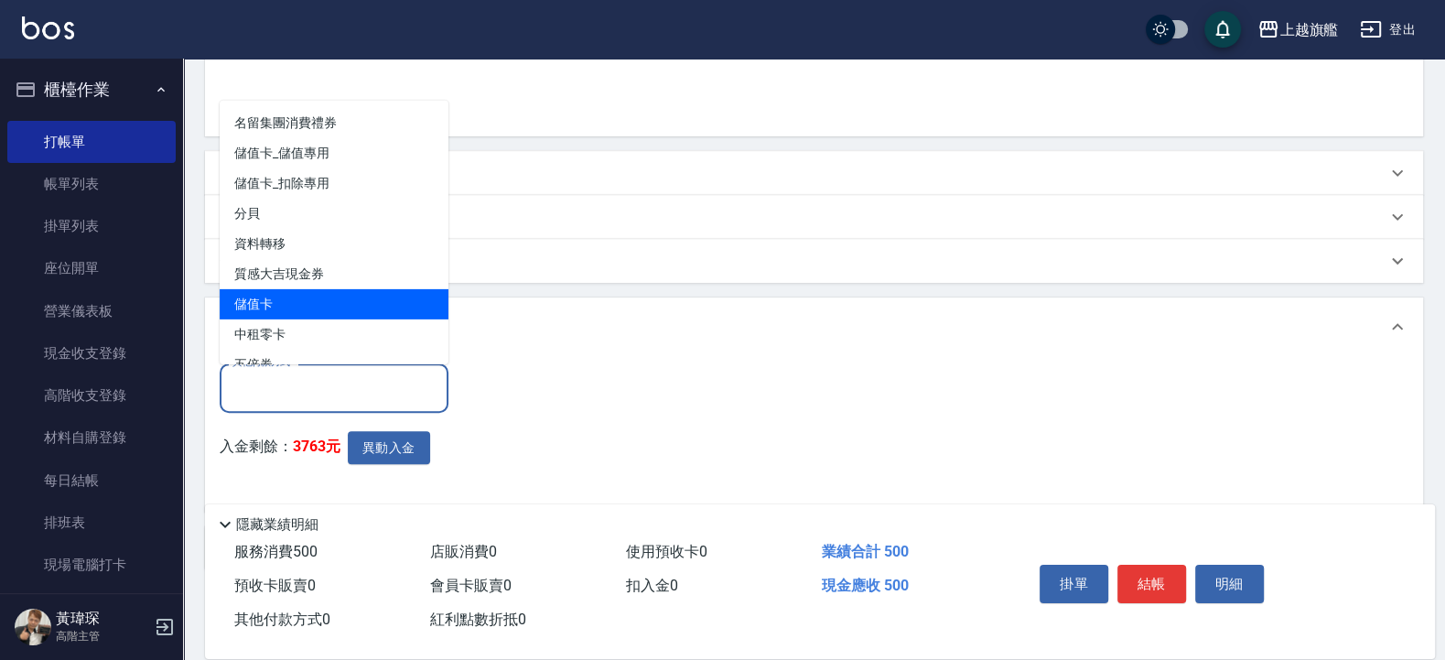
click at [286, 302] on span "儲值卡" at bounding box center [334, 303] width 229 height 30
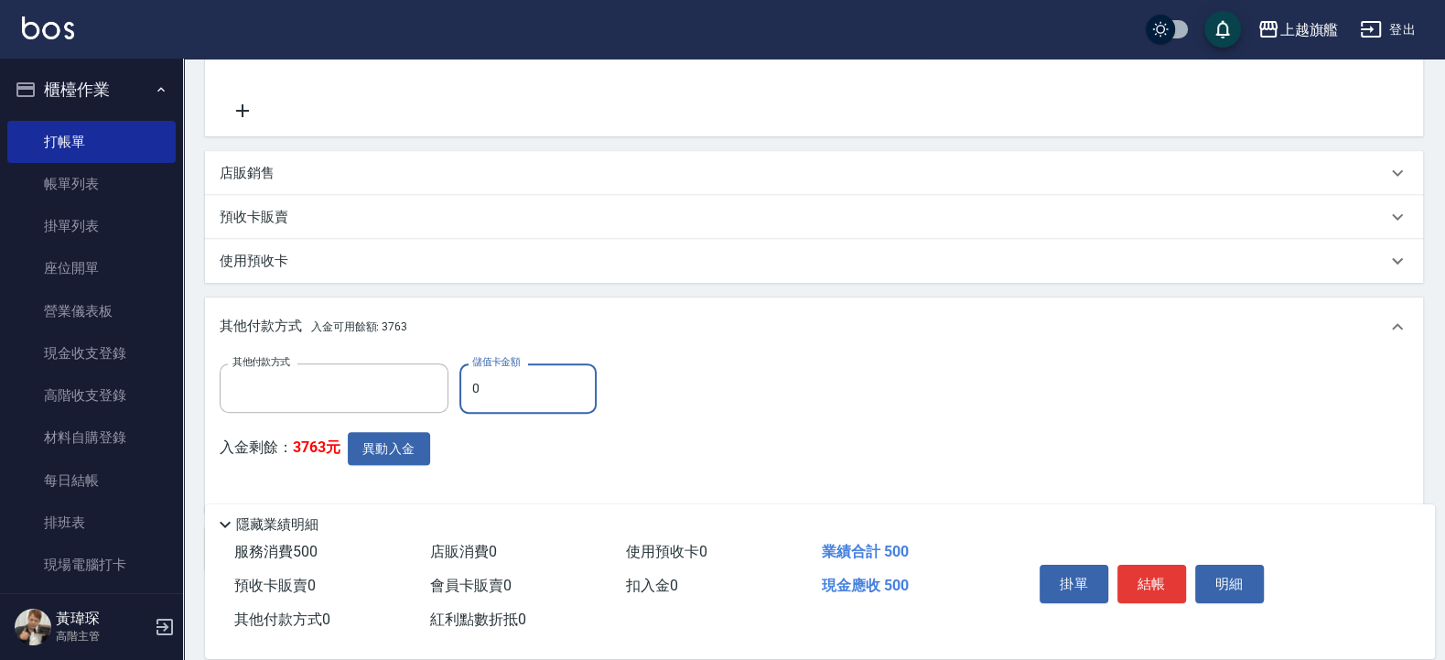
type input "儲值卡"
drag, startPoint x: 512, startPoint y: 379, endPoint x: 383, endPoint y: 355, distance: 131.2
click at [459, 365] on input "0" at bounding box center [527, 387] width 137 height 49
type input "500"
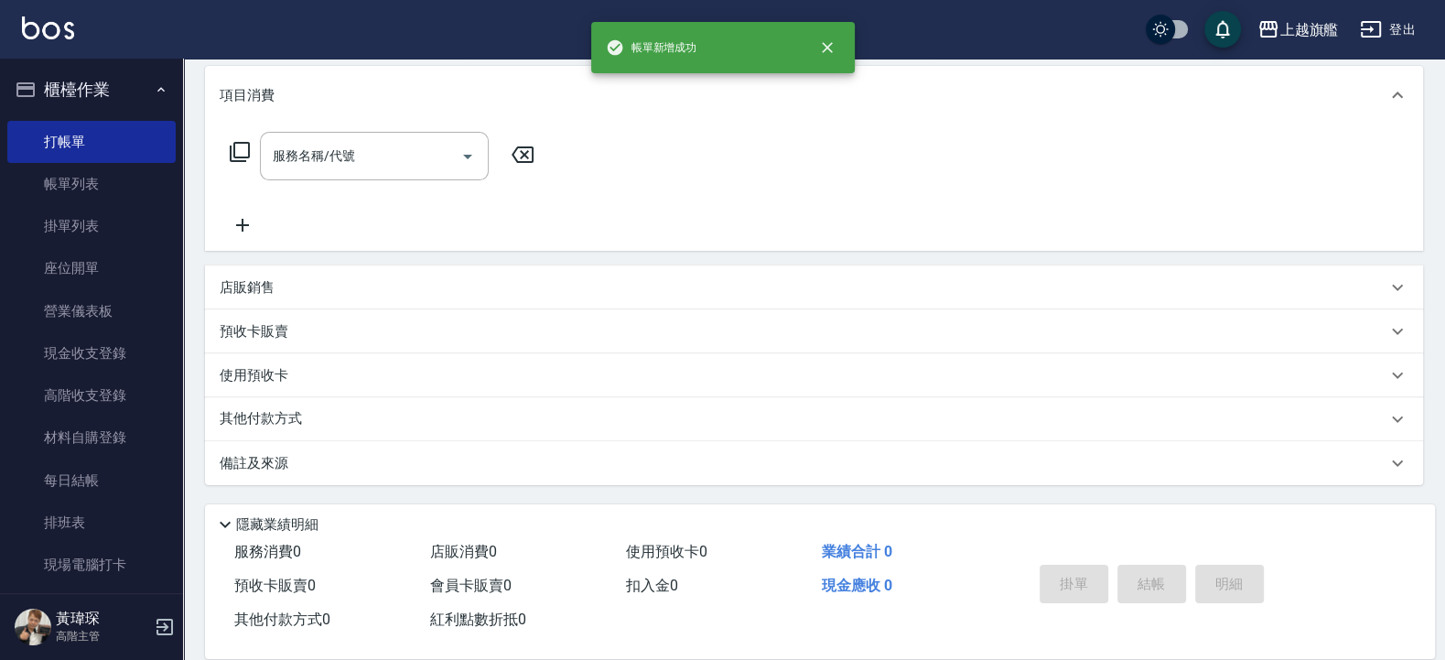
scroll to position [0, 0]
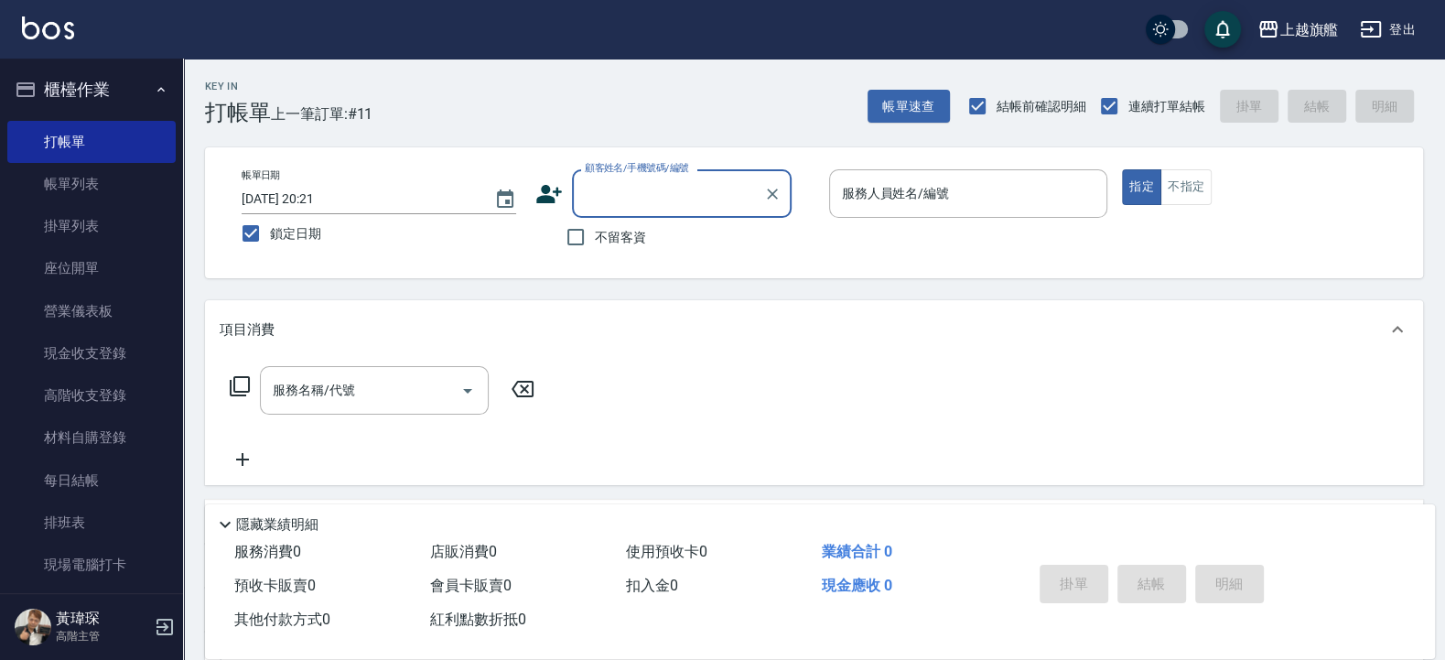
click at [631, 232] on label "不留客資" at bounding box center [601, 237] width 90 height 38
click at [631, 232] on span "不留客資" at bounding box center [620, 237] width 51 height 19
click at [595, 232] on input "不留客資" at bounding box center [575, 237] width 38 height 38
checkbox input "true"
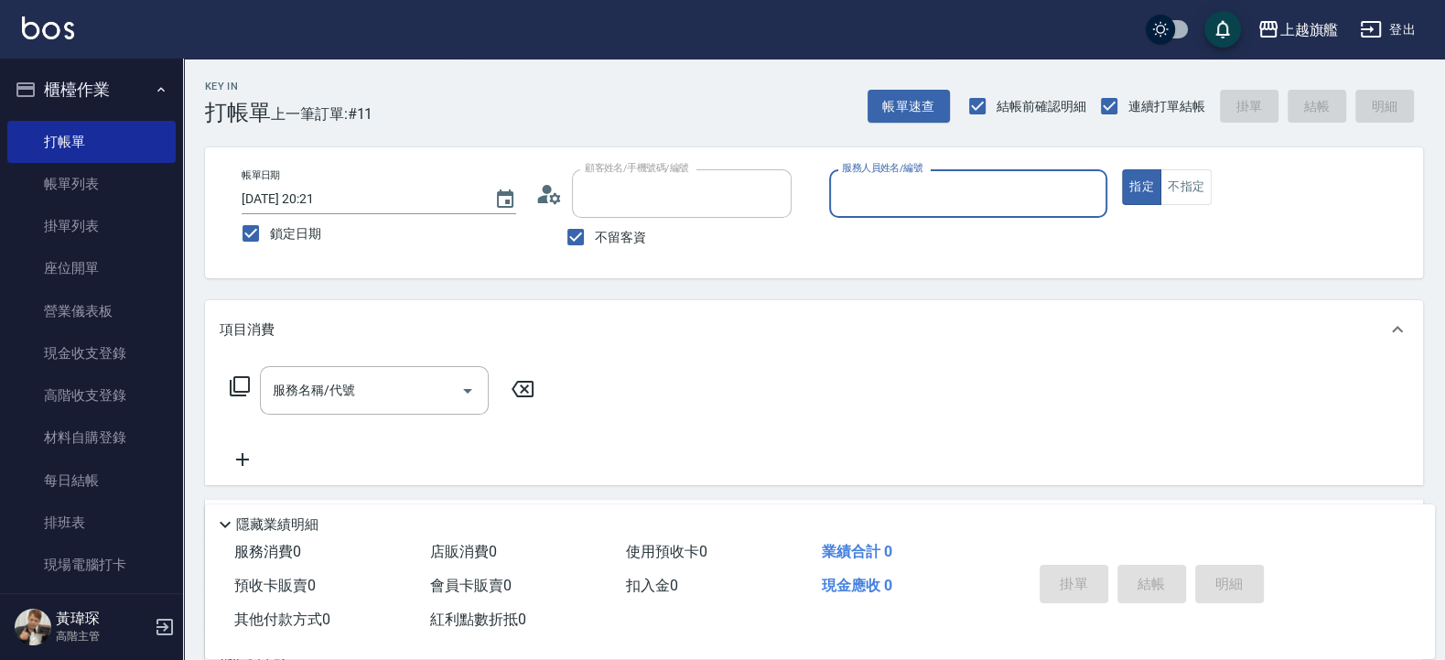
type input "吳芷芸/0903122402/"
click at [1122, 169] on button "指定" at bounding box center [1141, 187] width 39 height 36
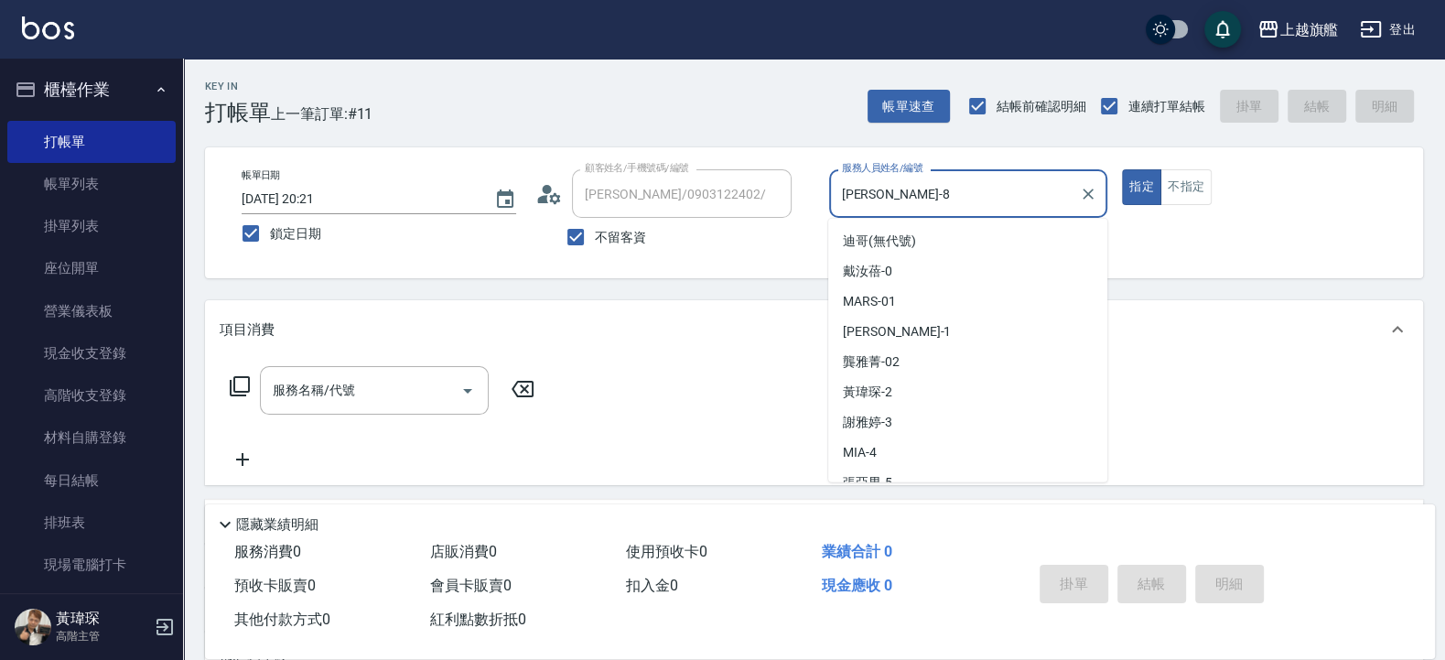
scroll to position [105, 0]
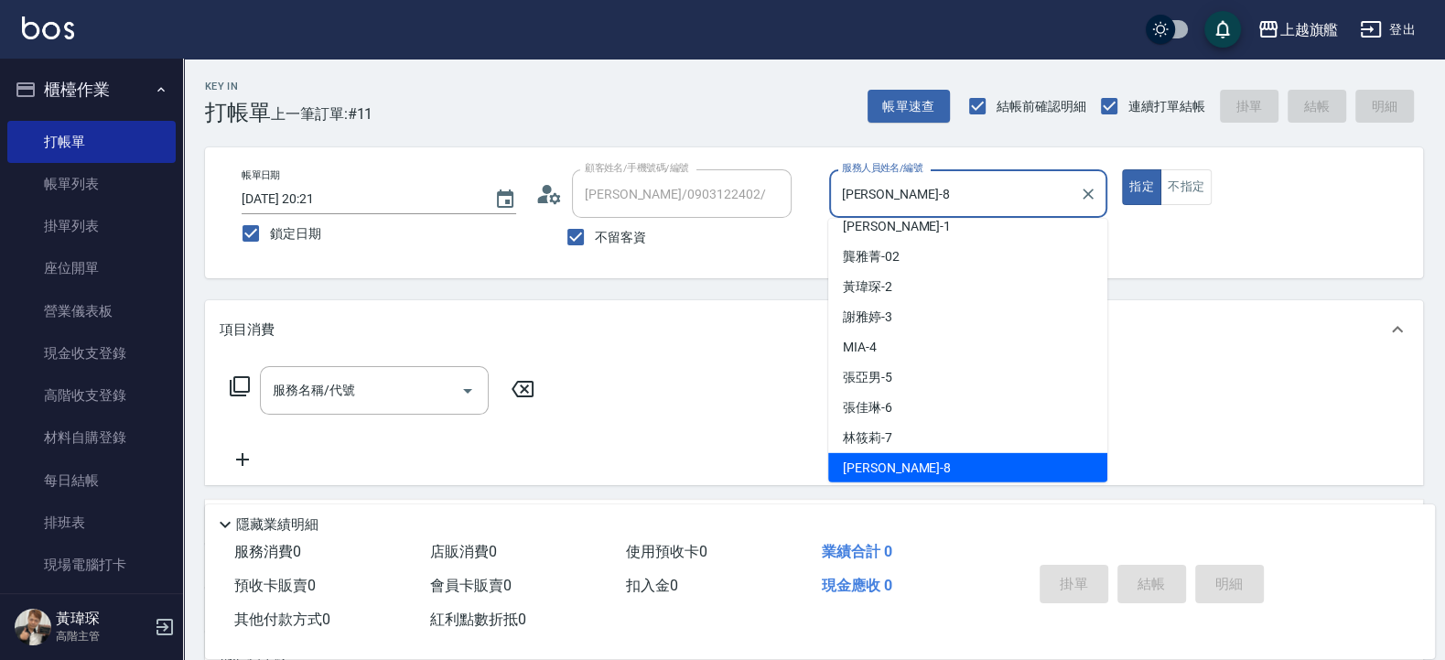
drag, startPoint x: 909, startPoint y: 195, endPoint x: 721, endPoint y: 204, distance: 188.7
click at [837, 204] on input "周秀娟-8" at bounding box center [954, 193] width 235 height 32
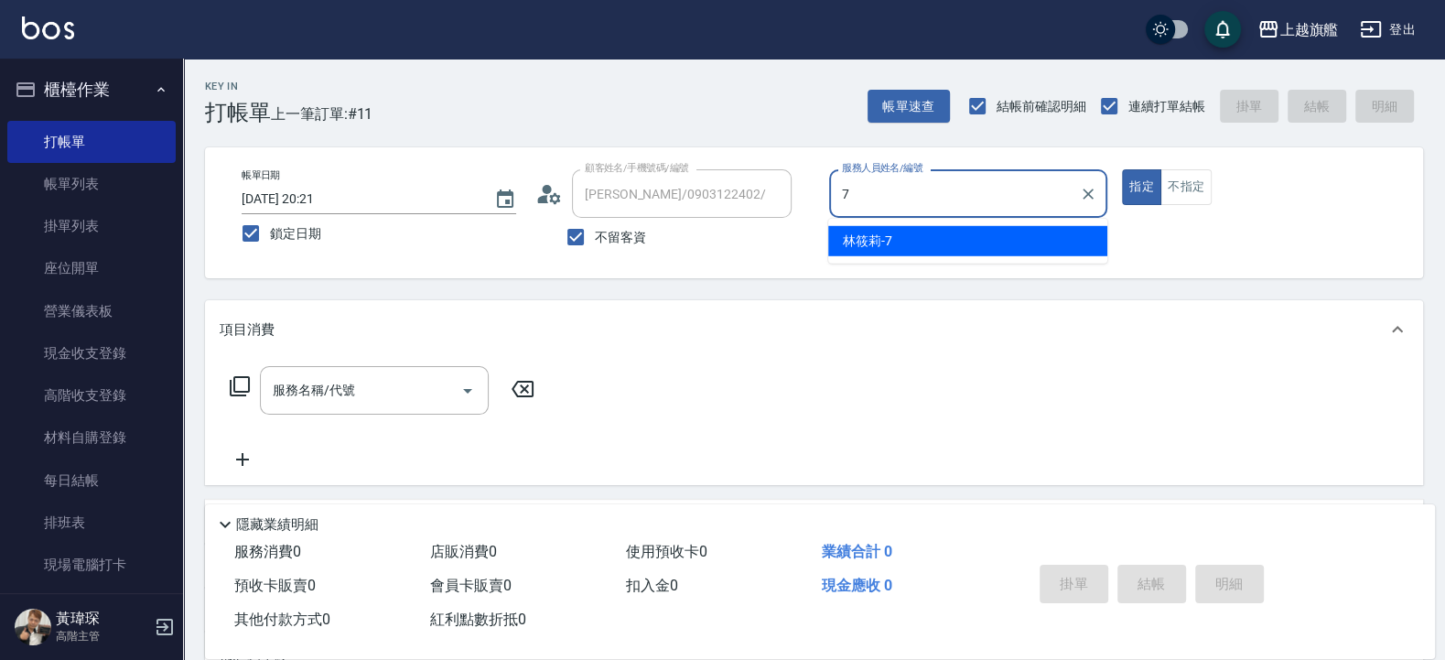
scroll to position [0, 0]
type input "林筱莉-7"
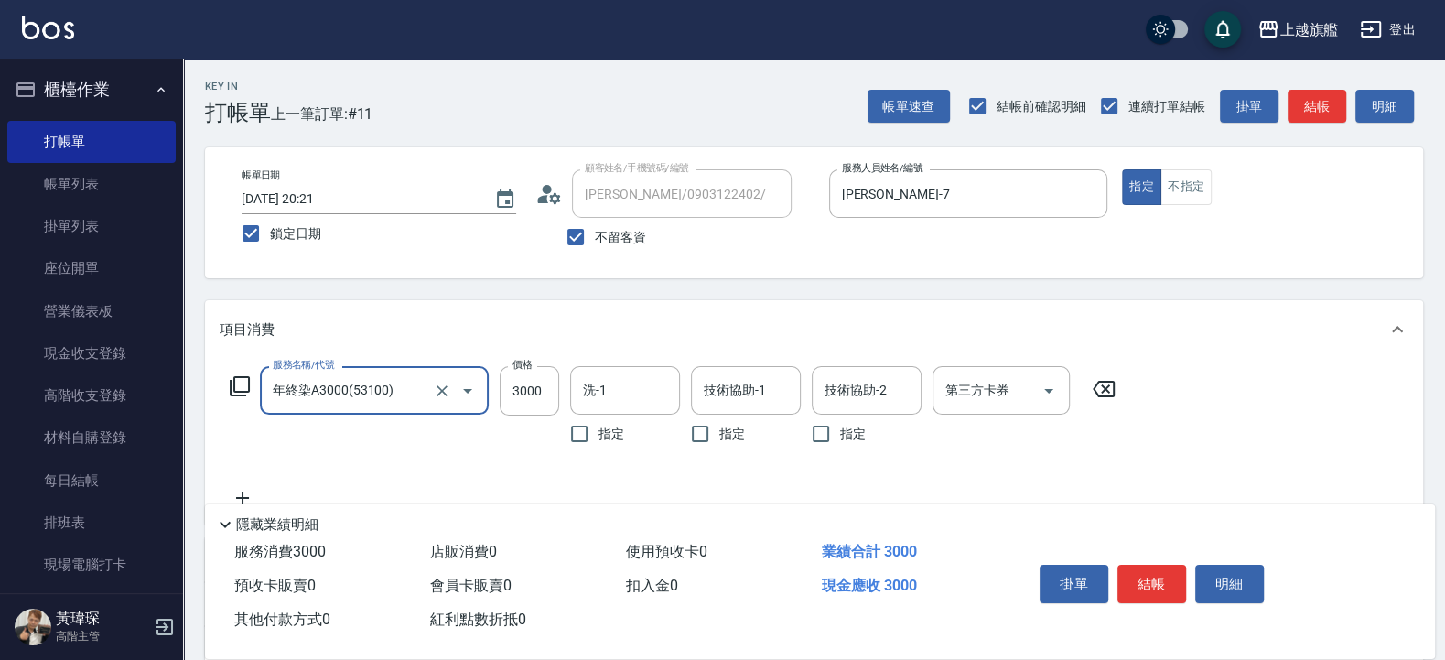
type input "年終染A3000(53100)"
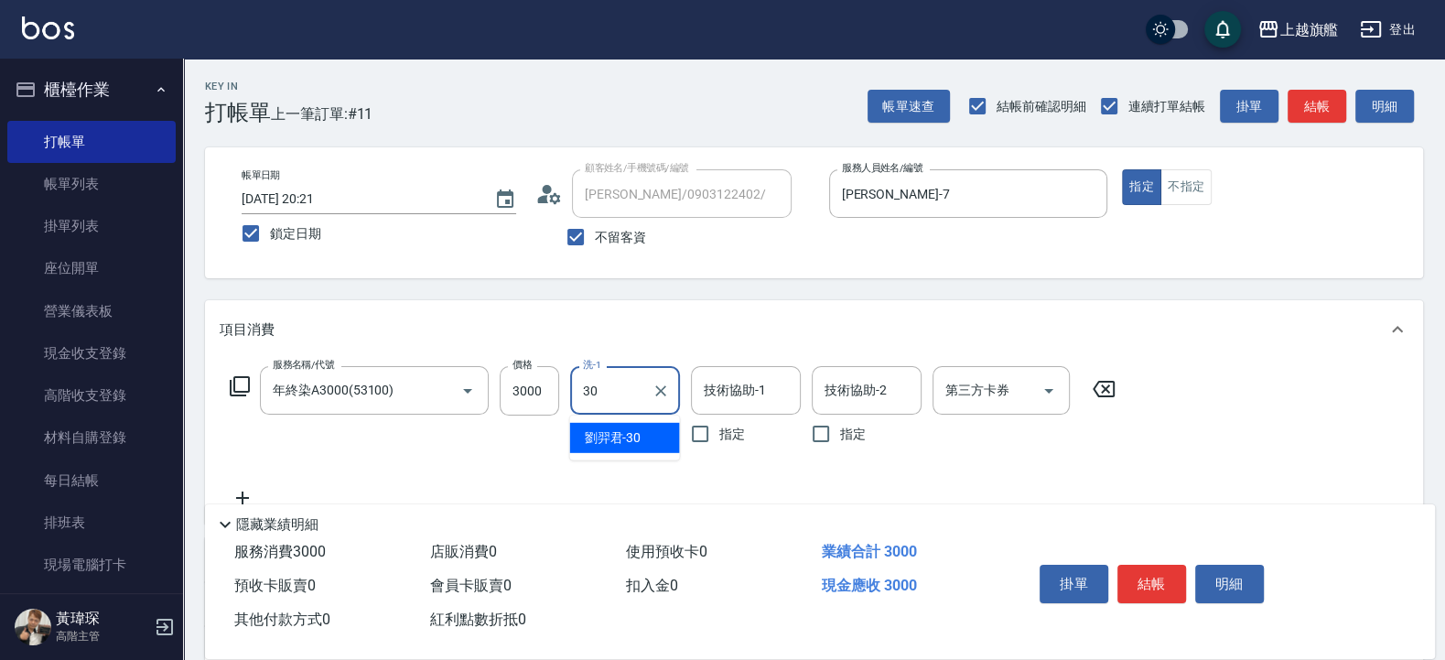
type input "劉羿君-30"
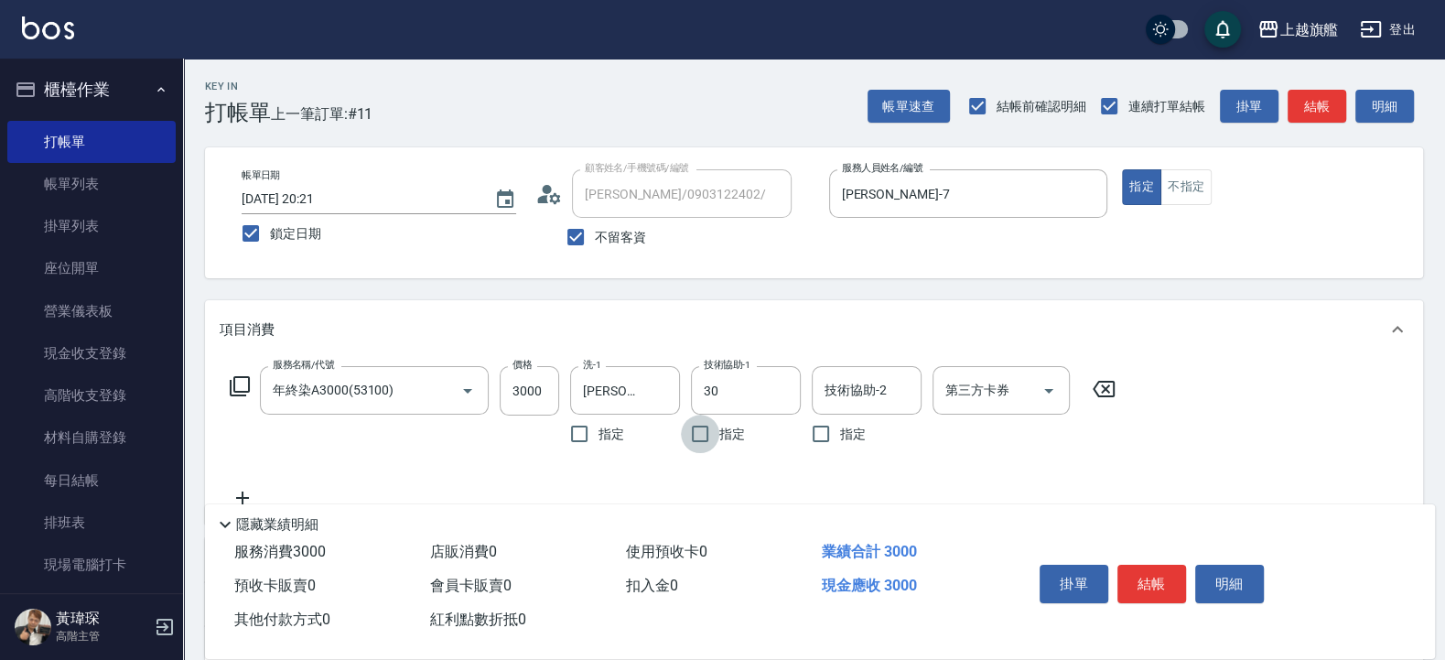
type input "劉羿君-30"
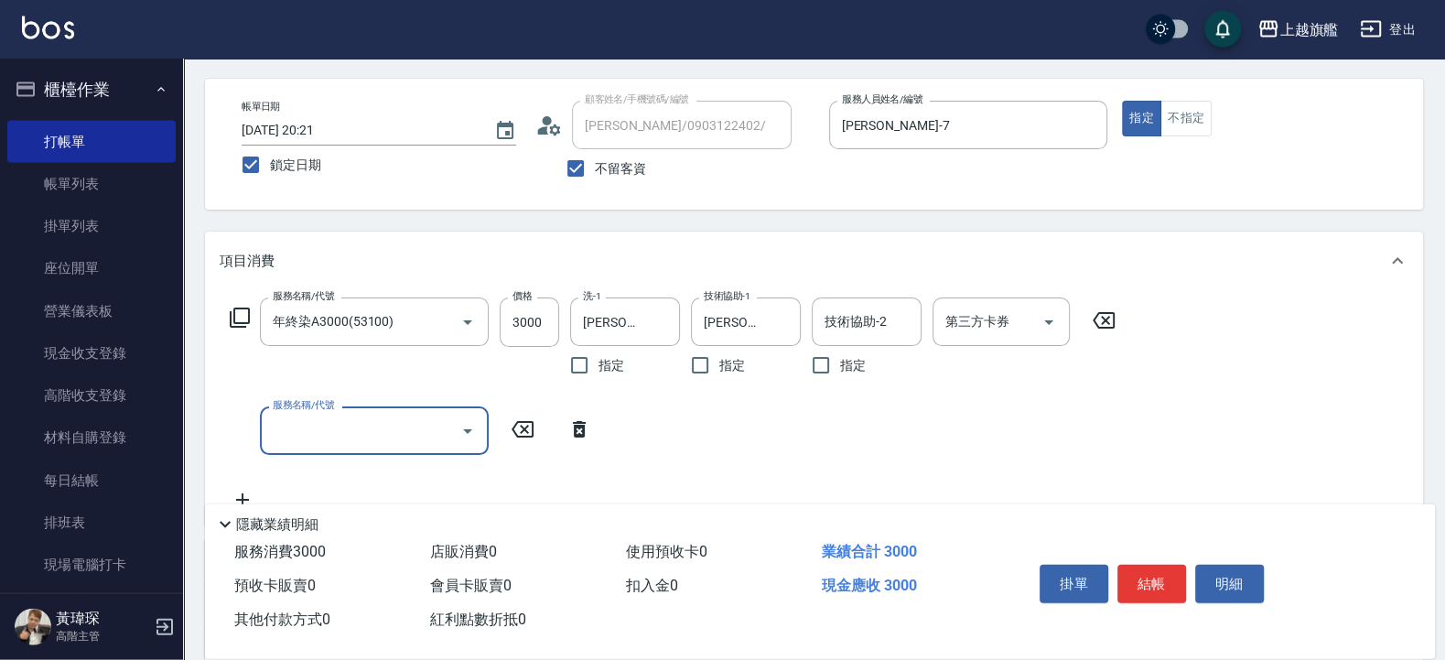
scroll to position [110, 0]
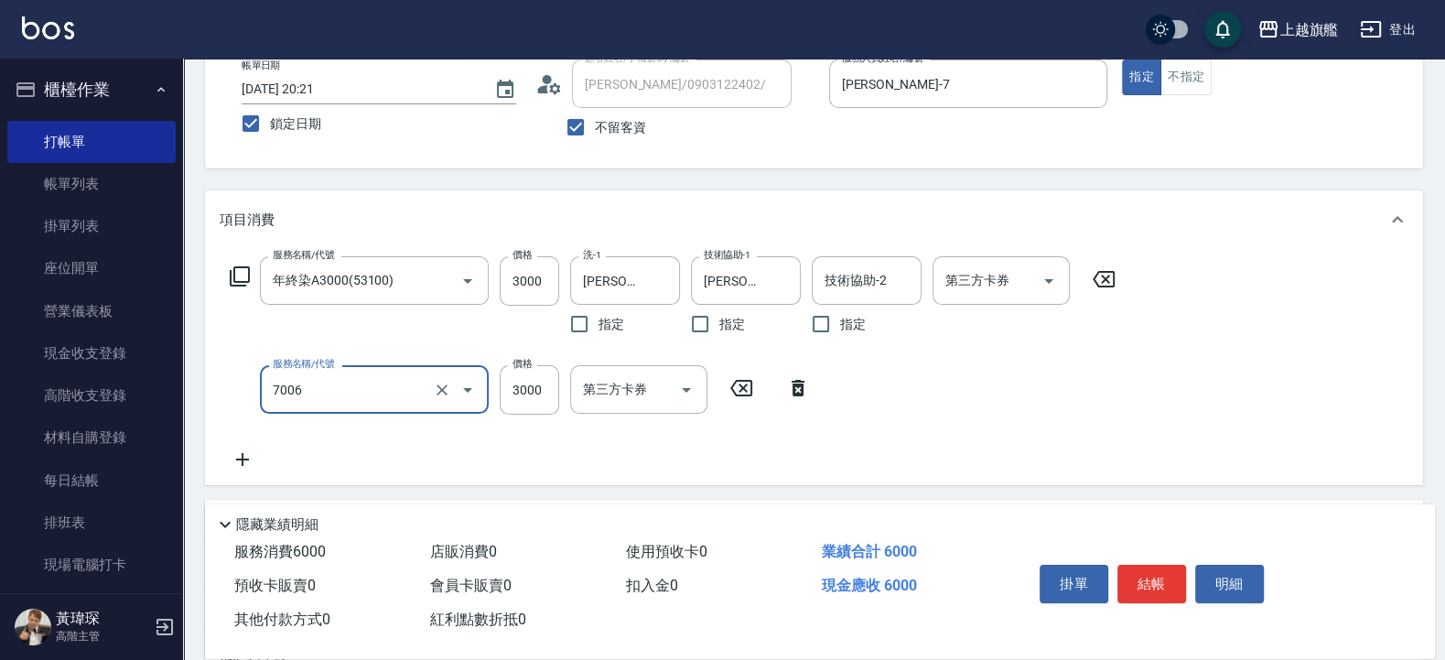
type input "重整(7006)"
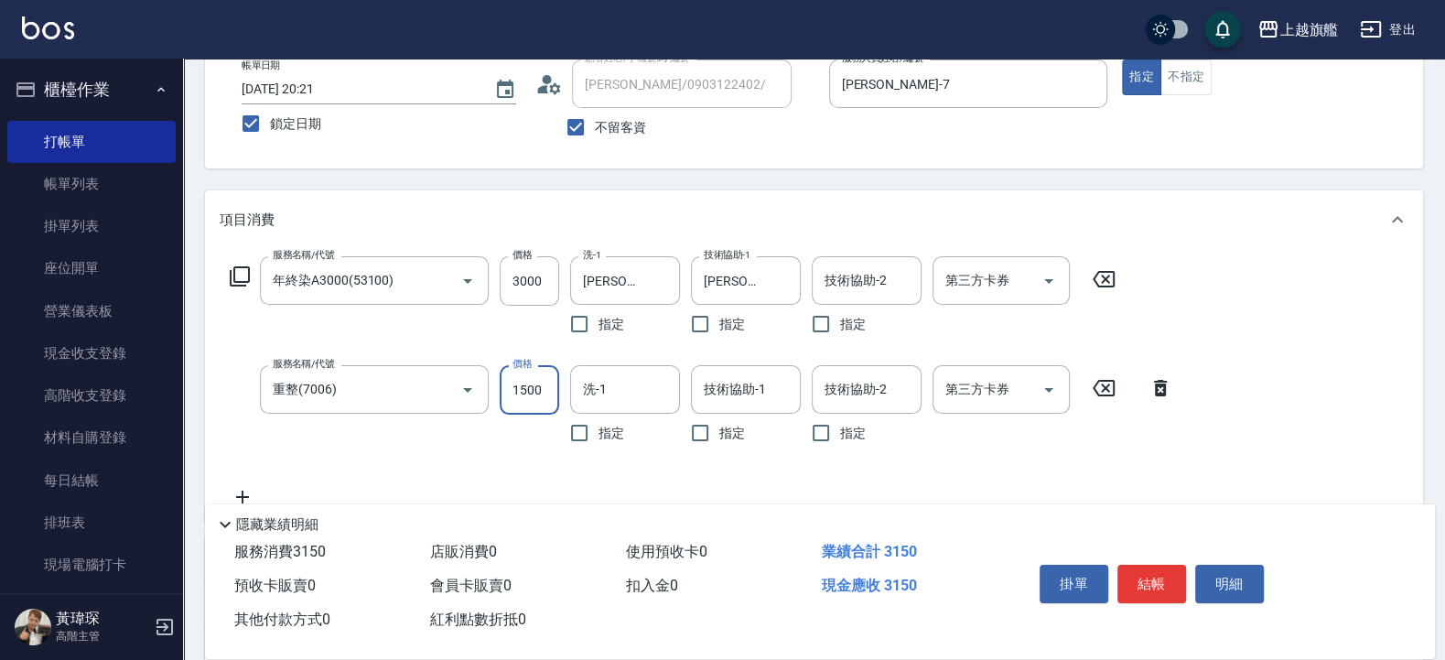
type input "1500"
type input "劉羿君-30"
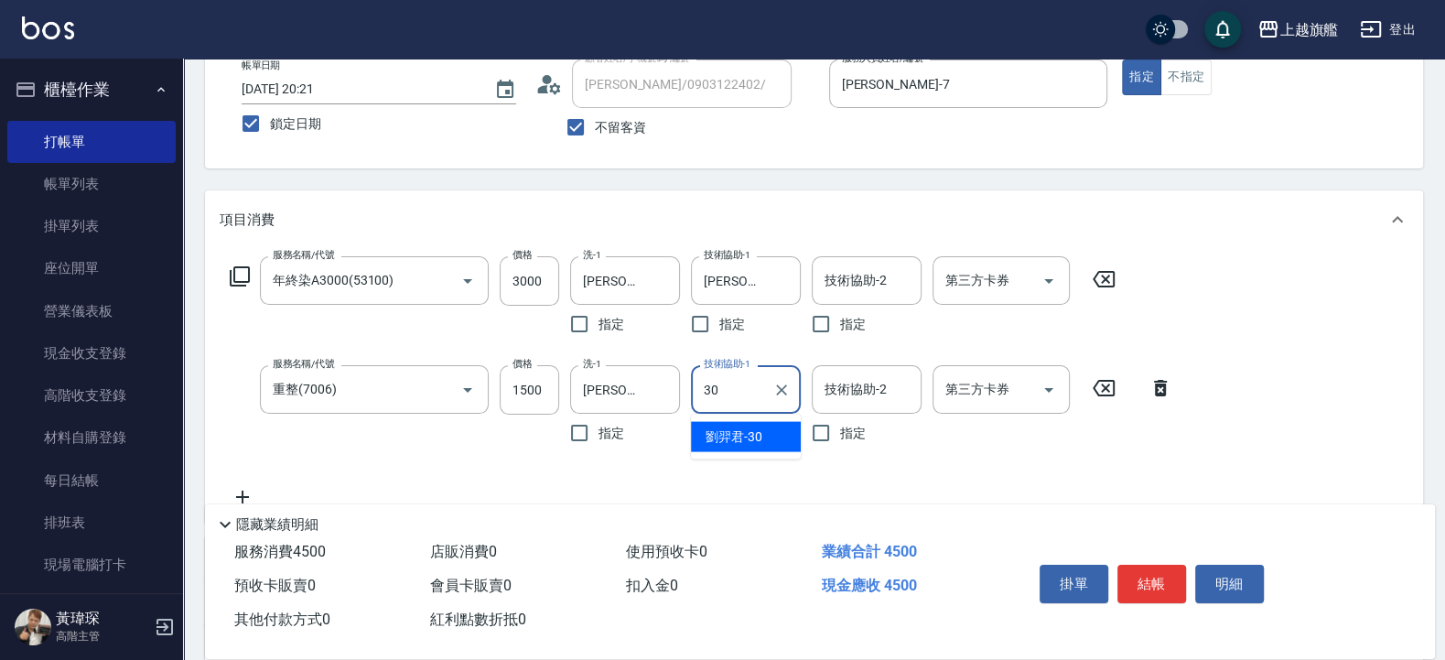
type input "劉羿君-30"
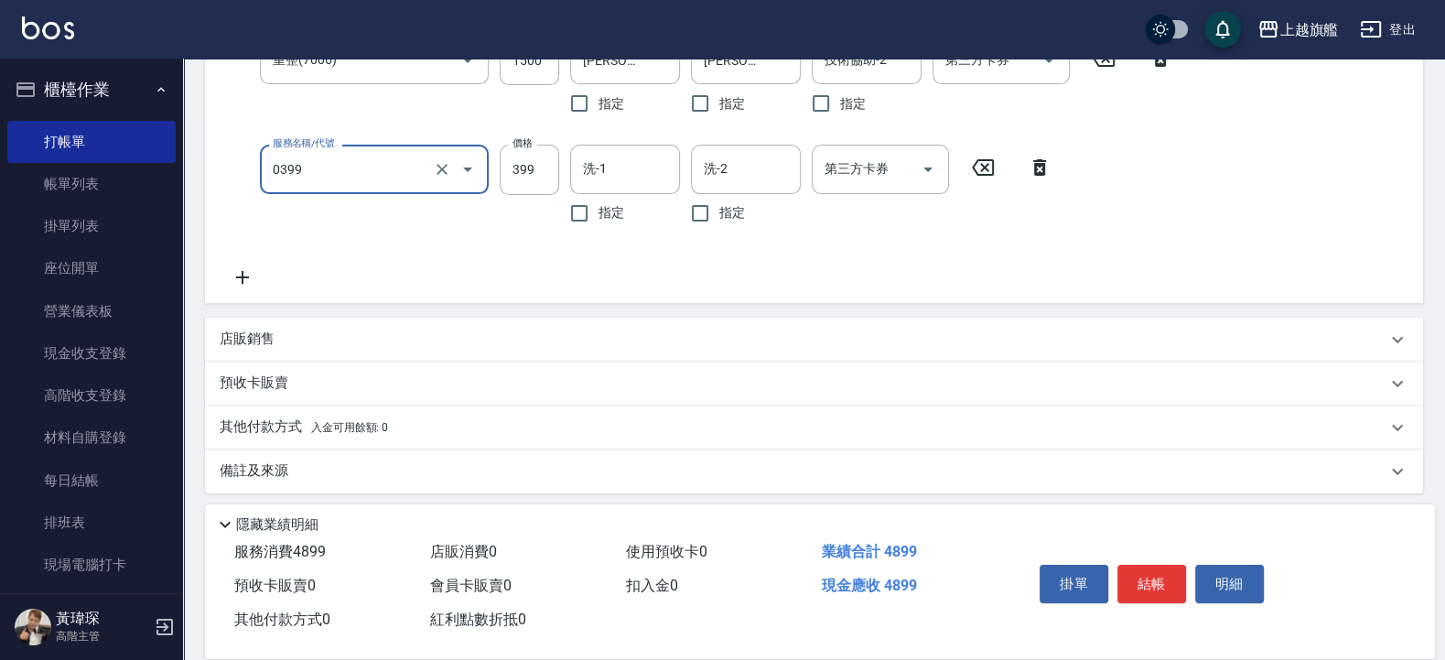
type input "海鹽SPA(0399)"
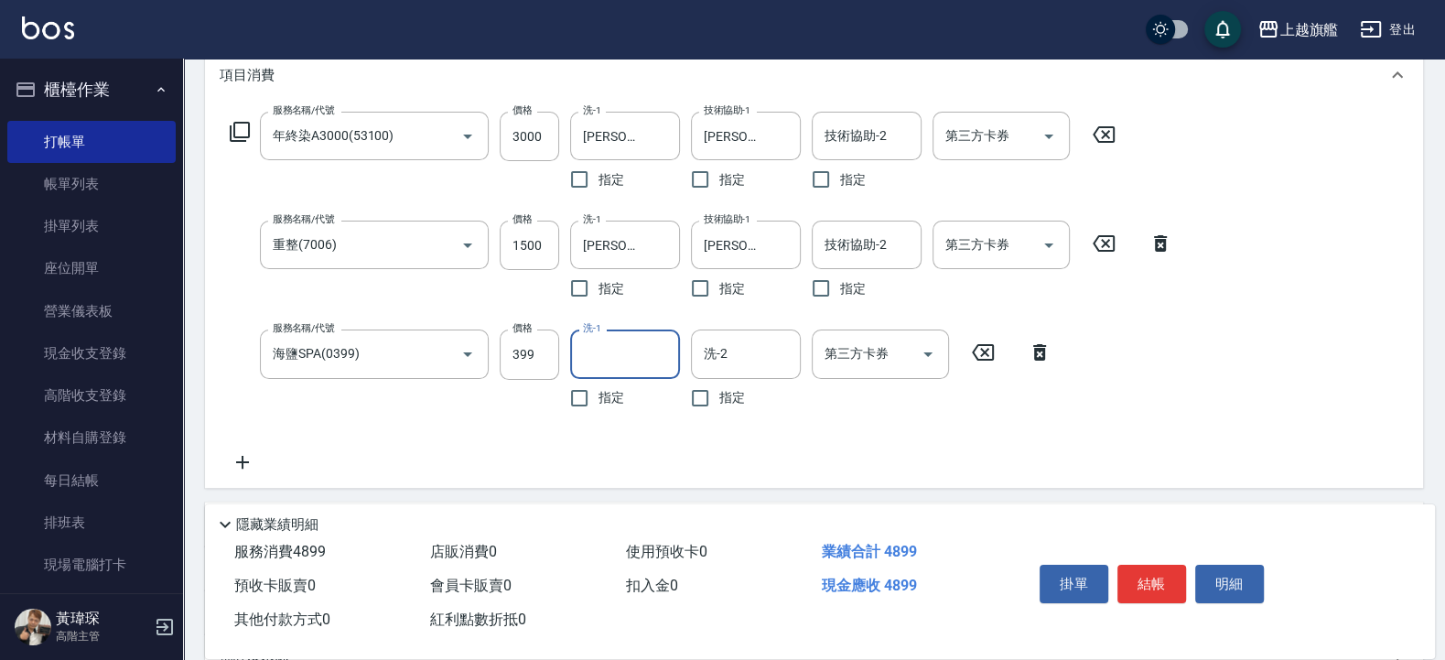
scroll to position [280, 0]
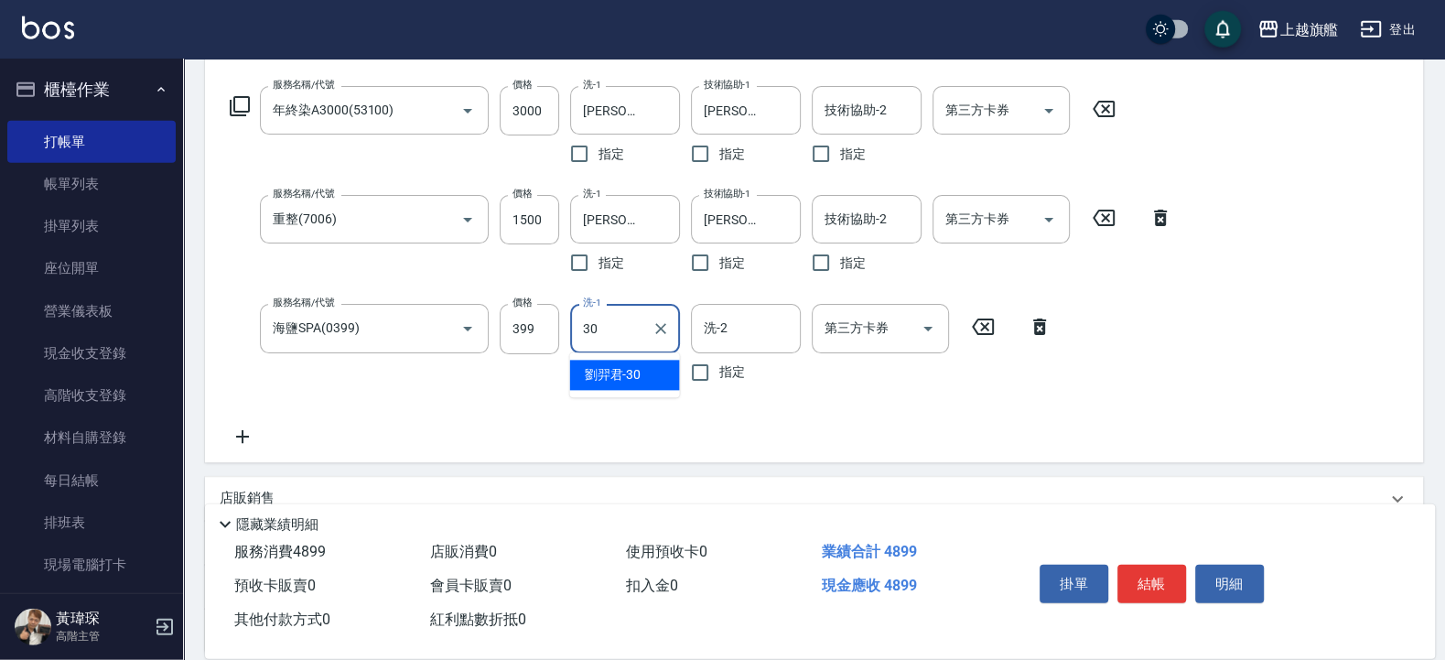
type input "劉羿君-30"
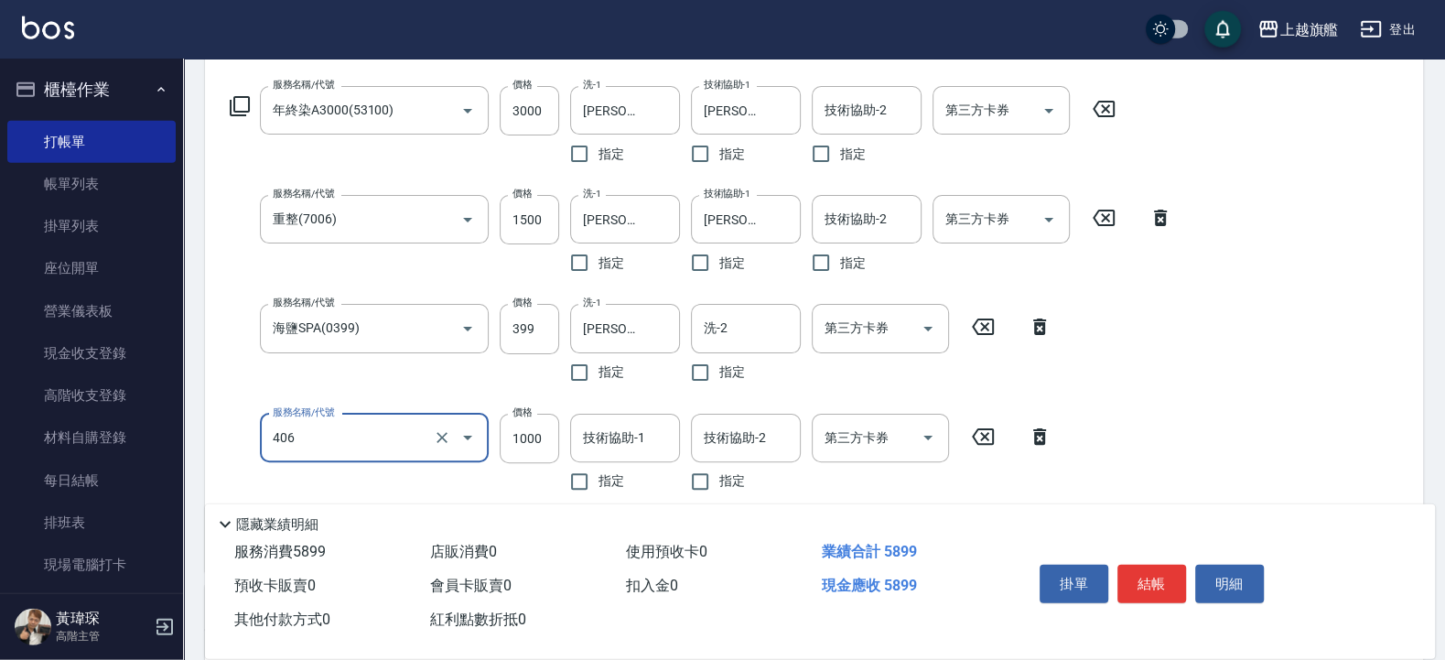
type input "水漾護1000(406)"
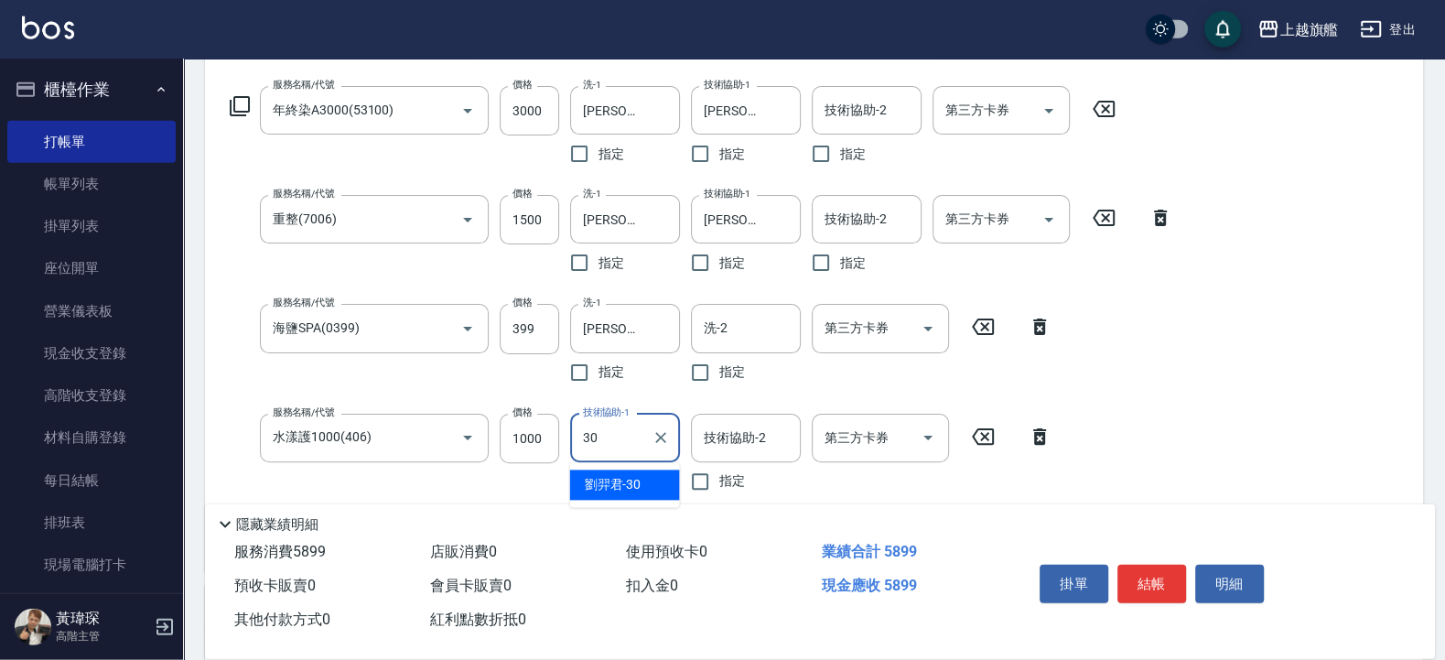
type input "劉羿君-30"
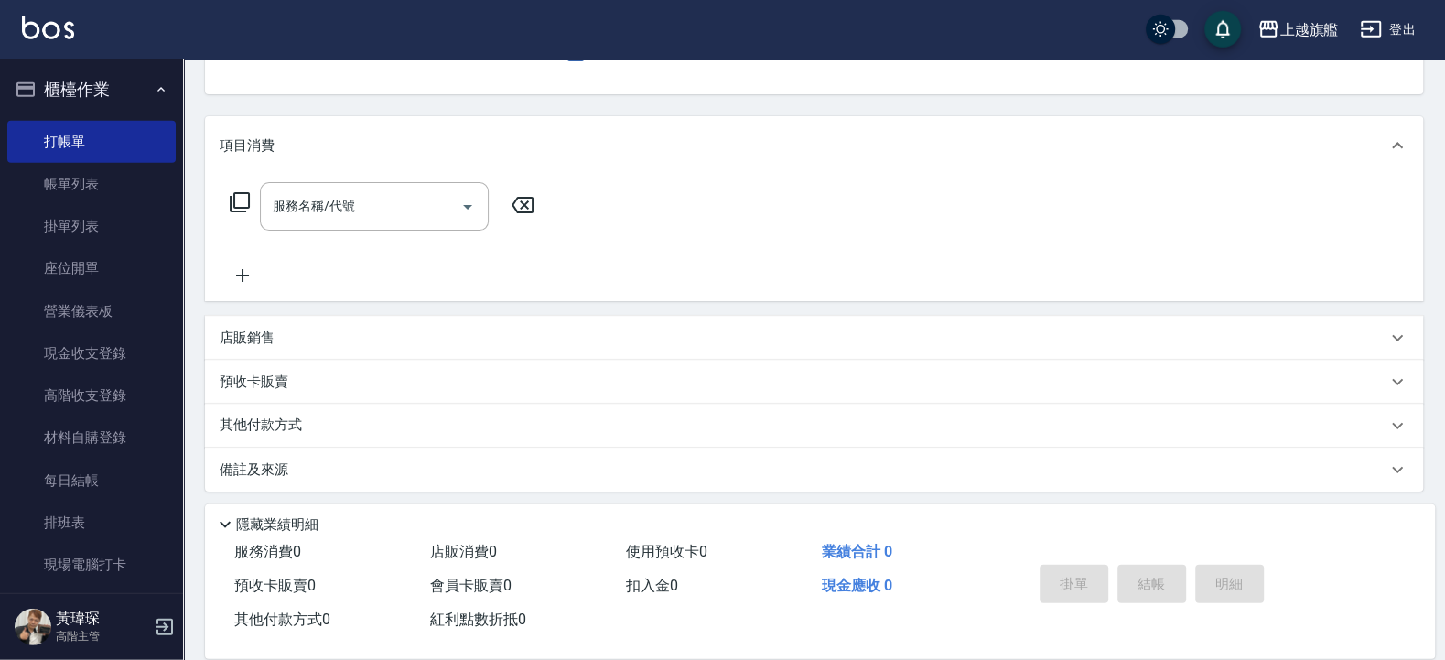
scroll to position [74, 0]
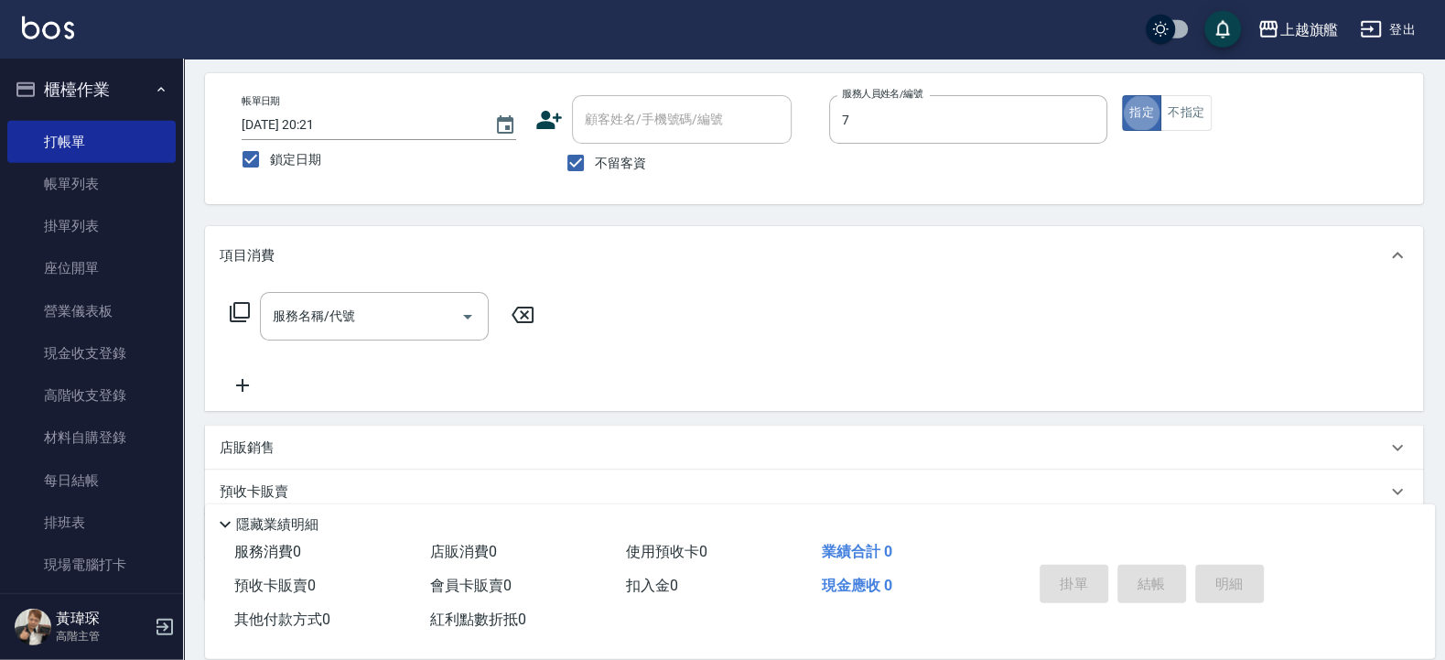
type input "林筱莉-7"
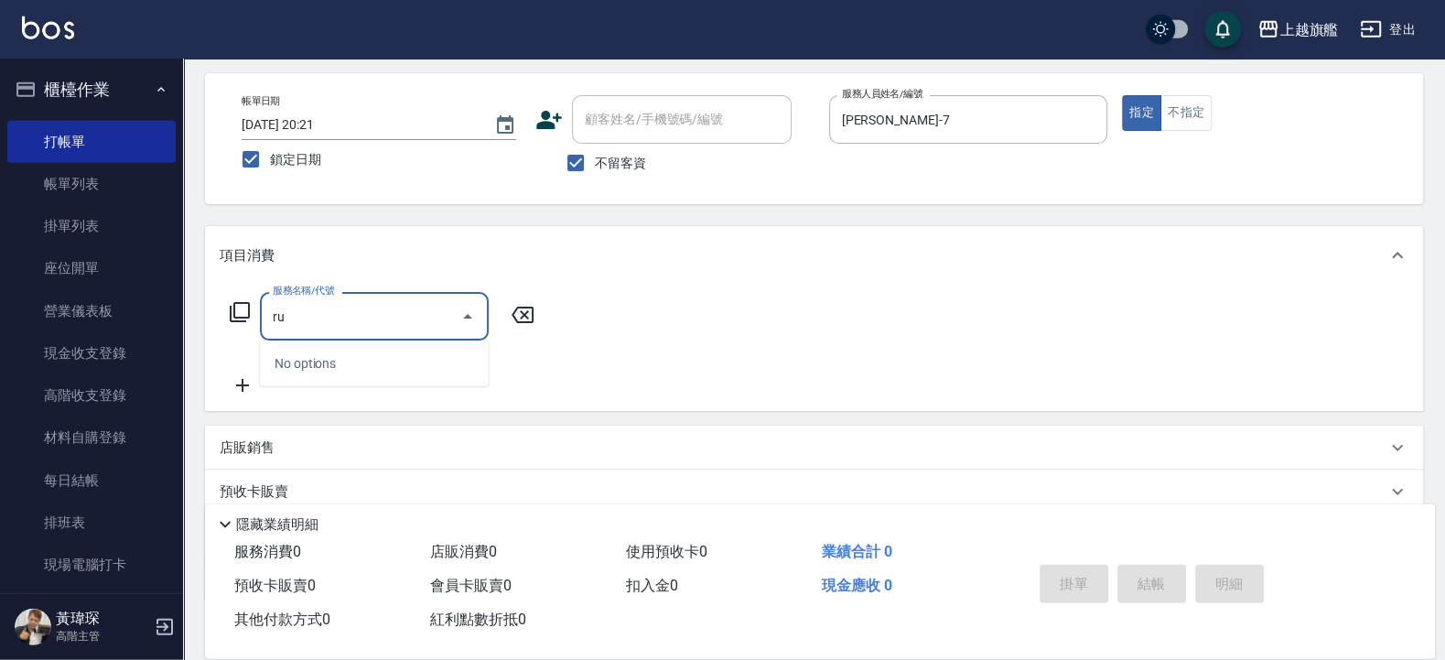
type input "r"
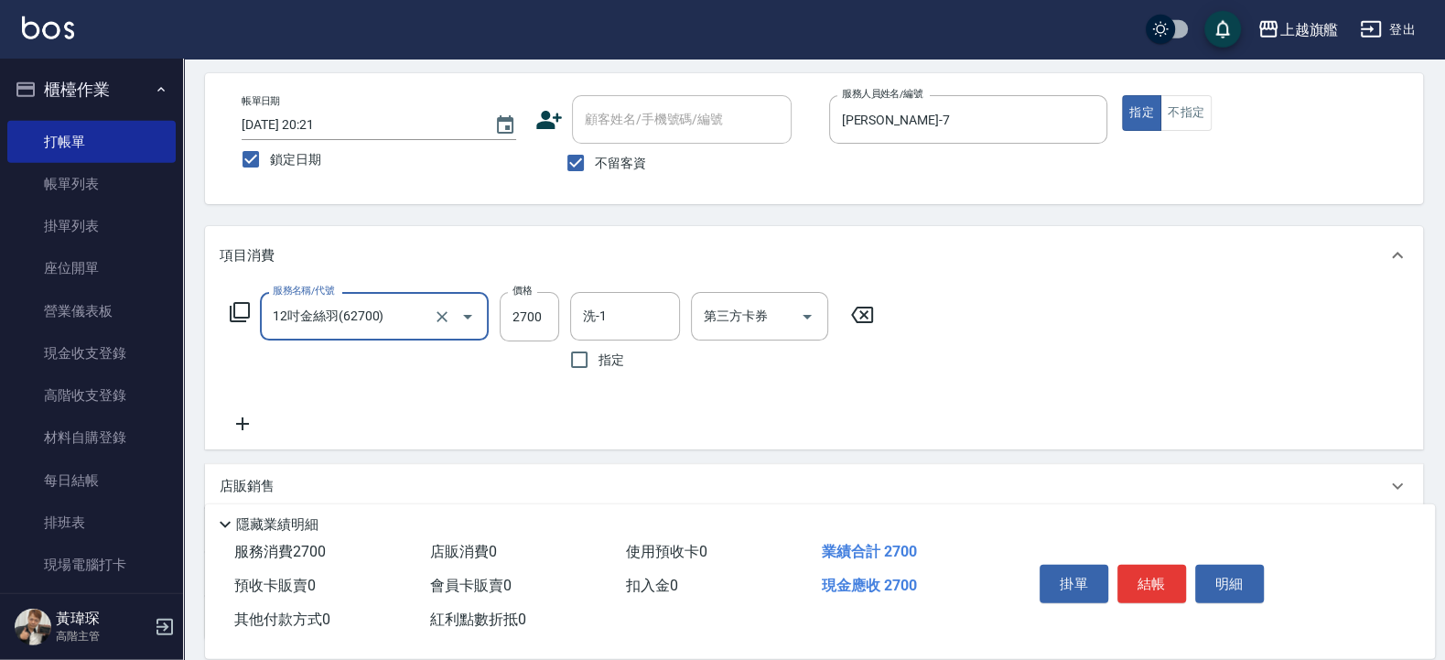
type input "12吋金絲羽(62700)"
type input "2500"
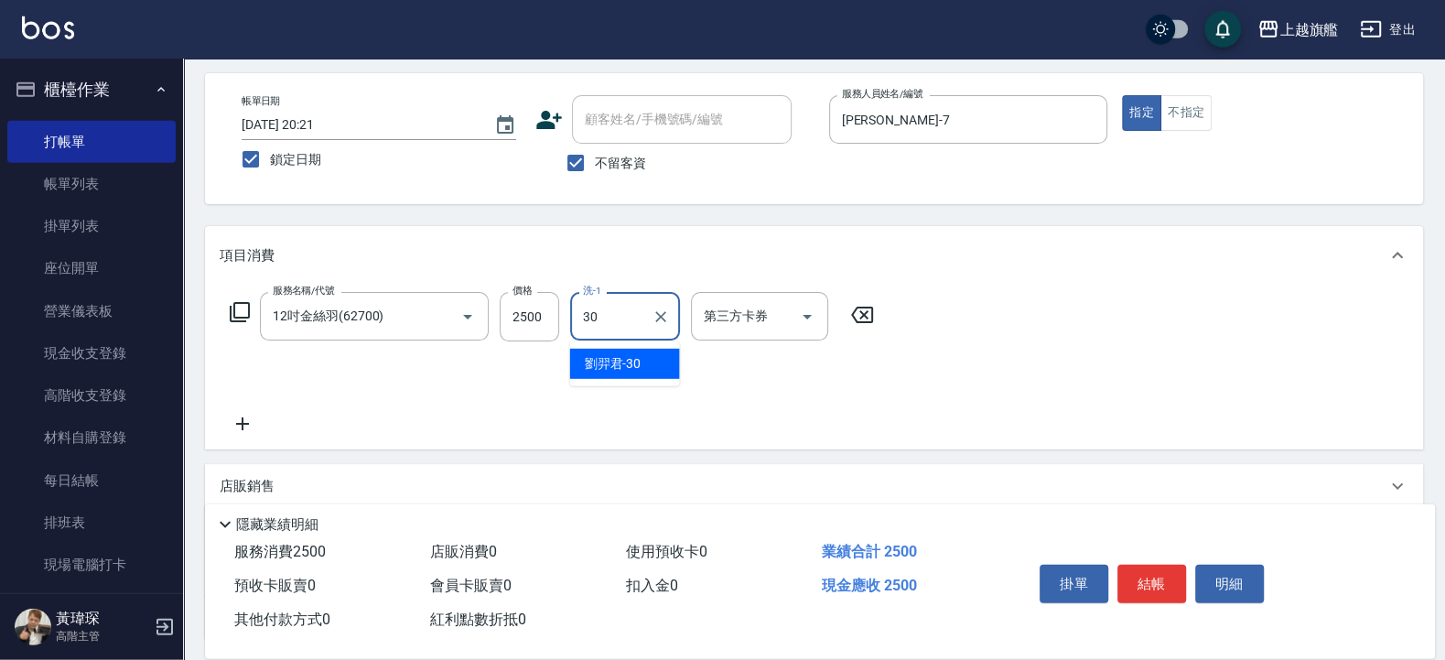
type input "劉羿君-30"
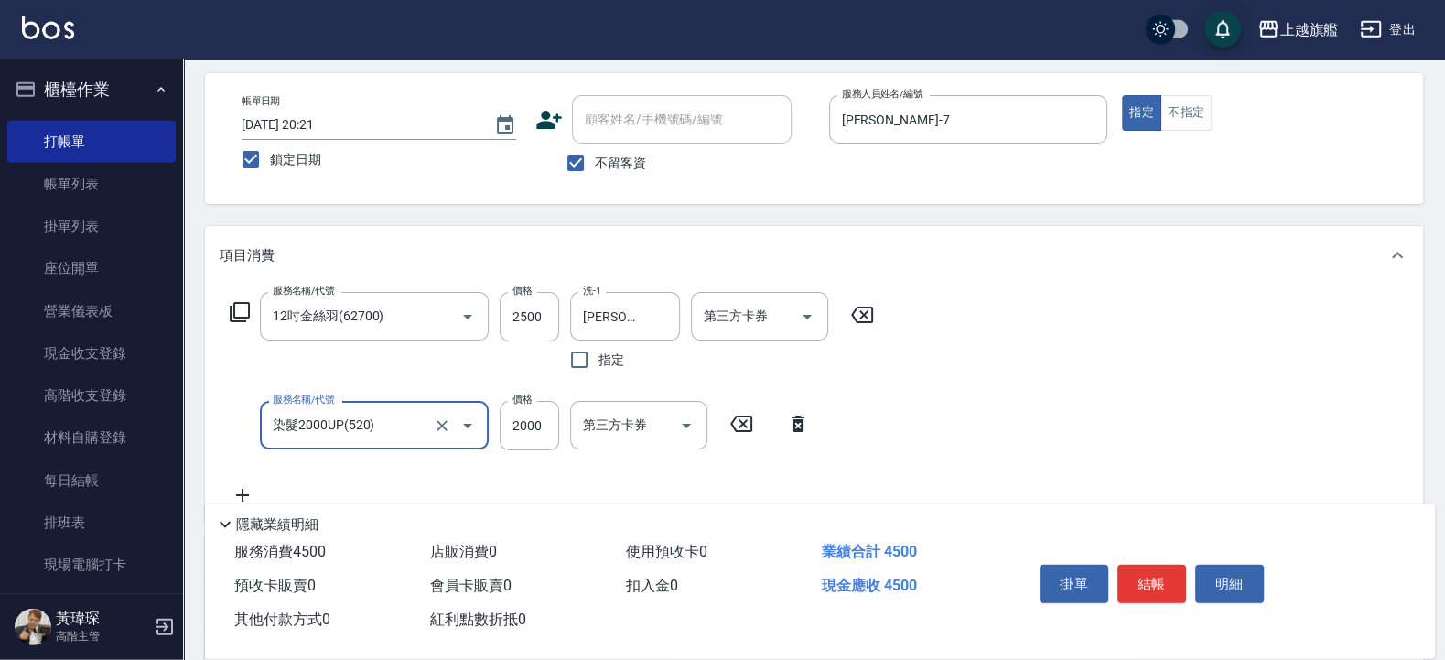
type input "染髮2000UP(520)"
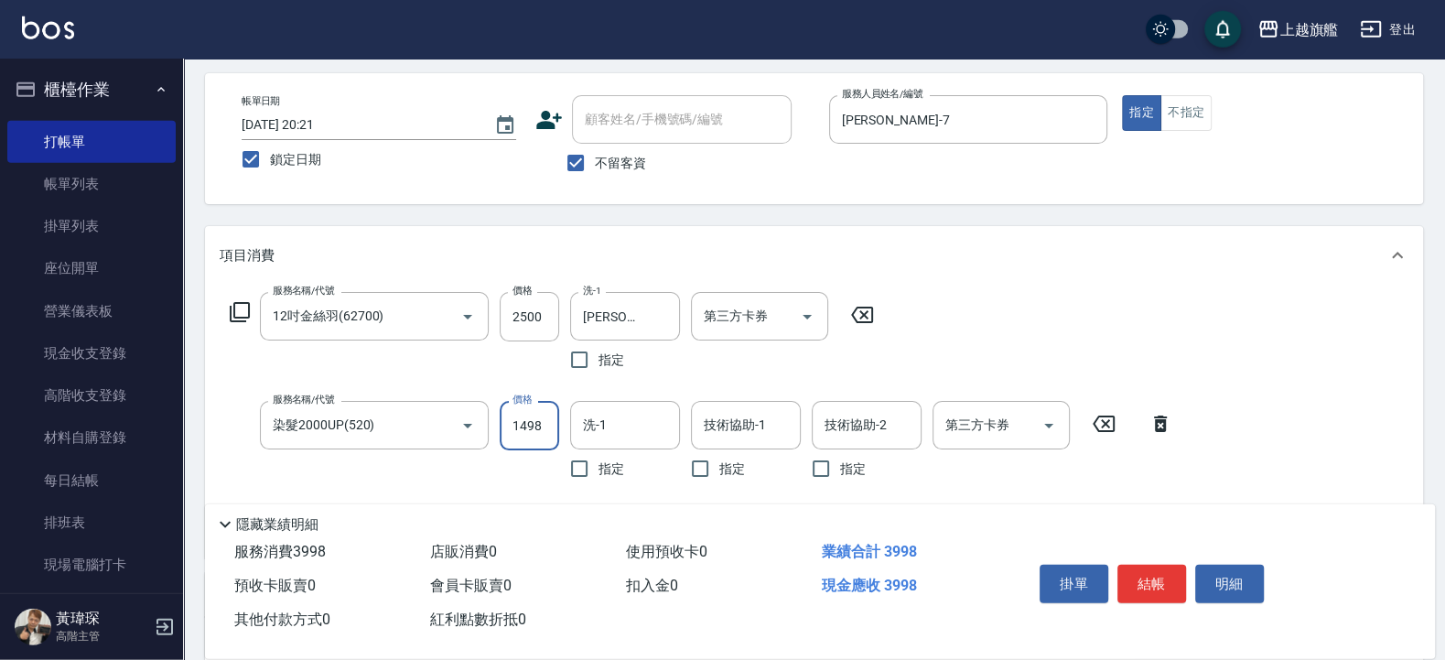
type input "1498"
type input "劉羿君-30"
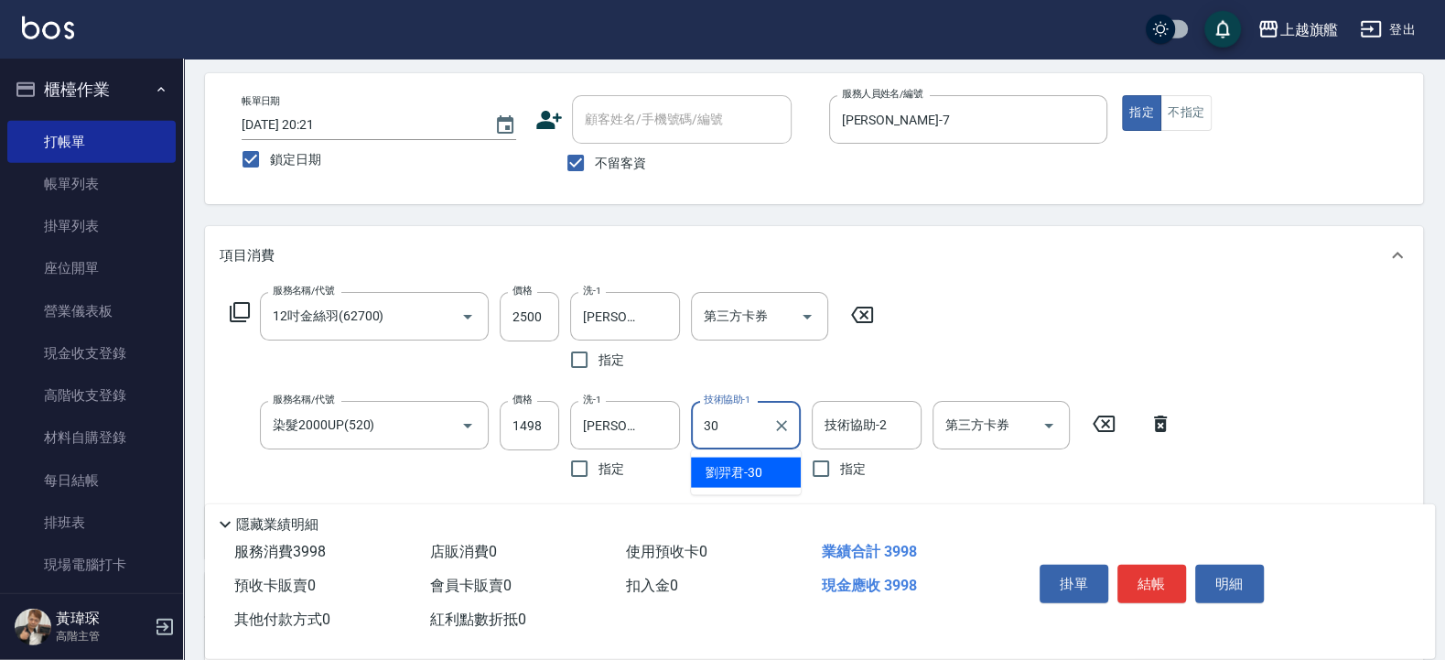
type input "劉羿君-30"
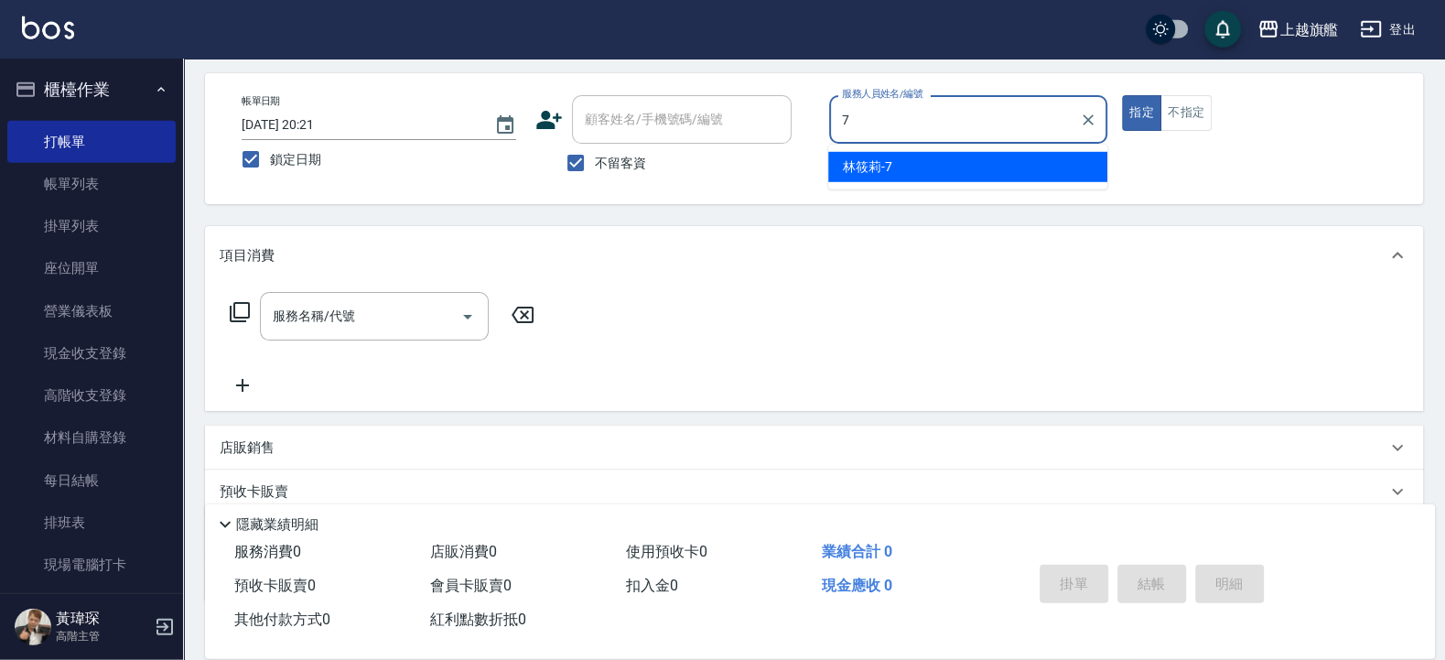
type input "林筱莉-7"
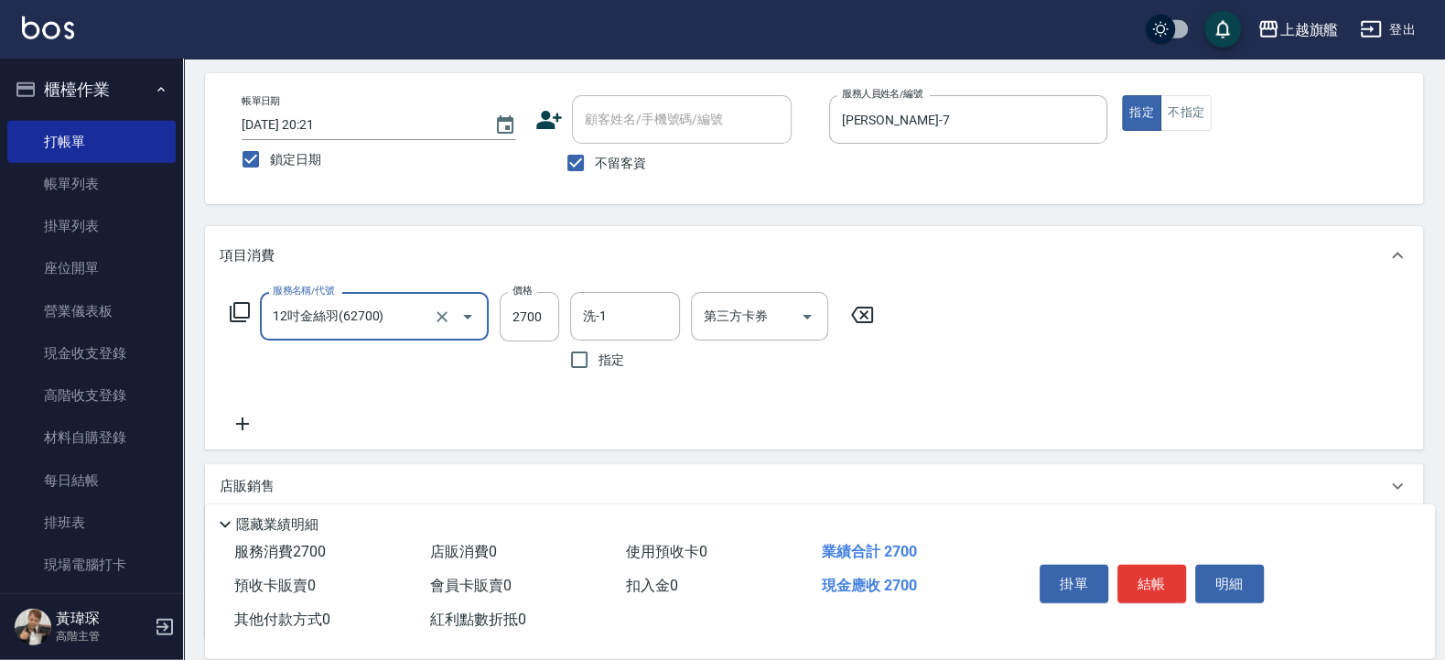
type input "12吋金絲羽(62700)"
type input "2500"
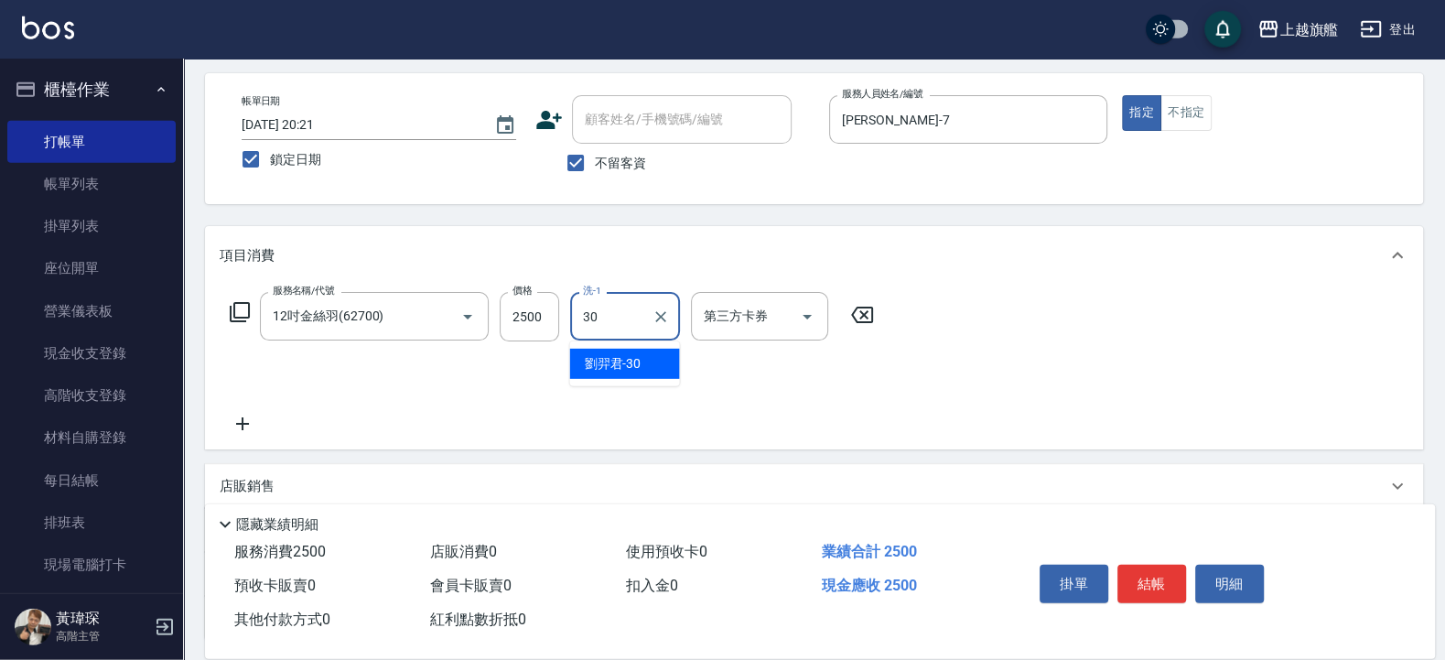
type input "劉羿君-30"
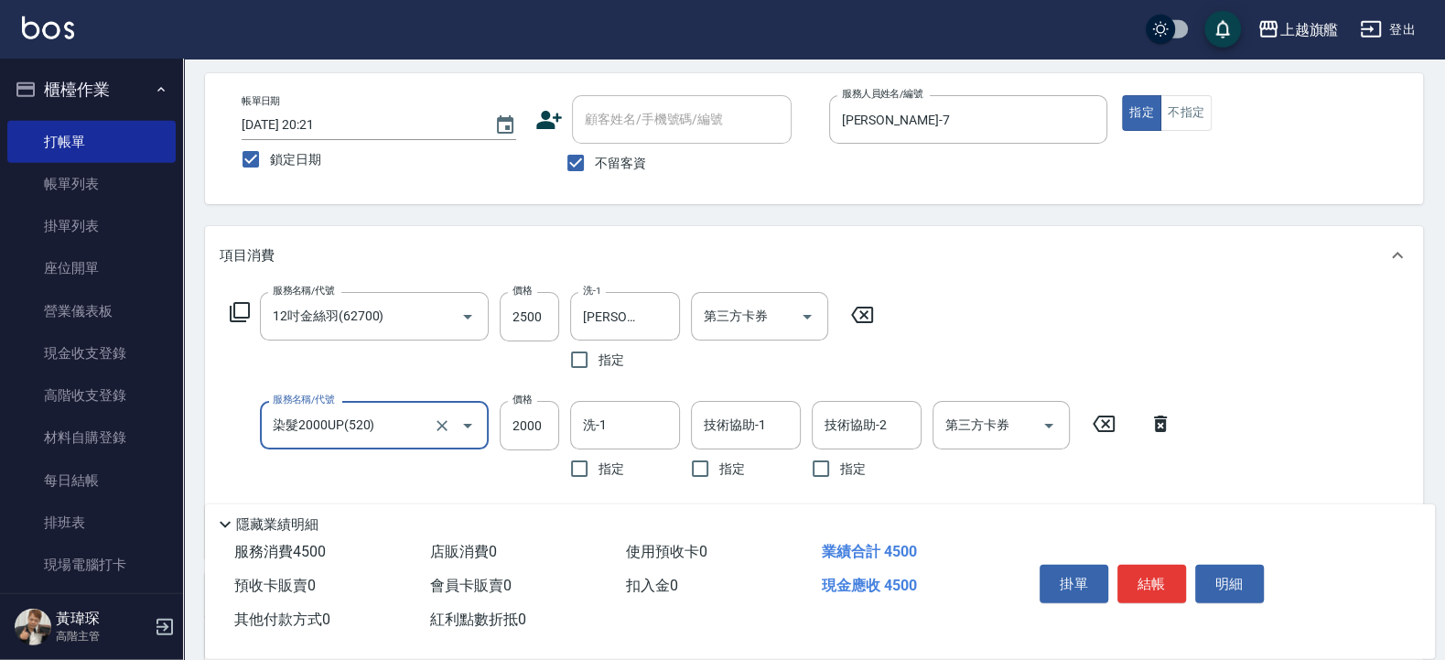
type input "染髮2000UP(520)"
type input "1498"
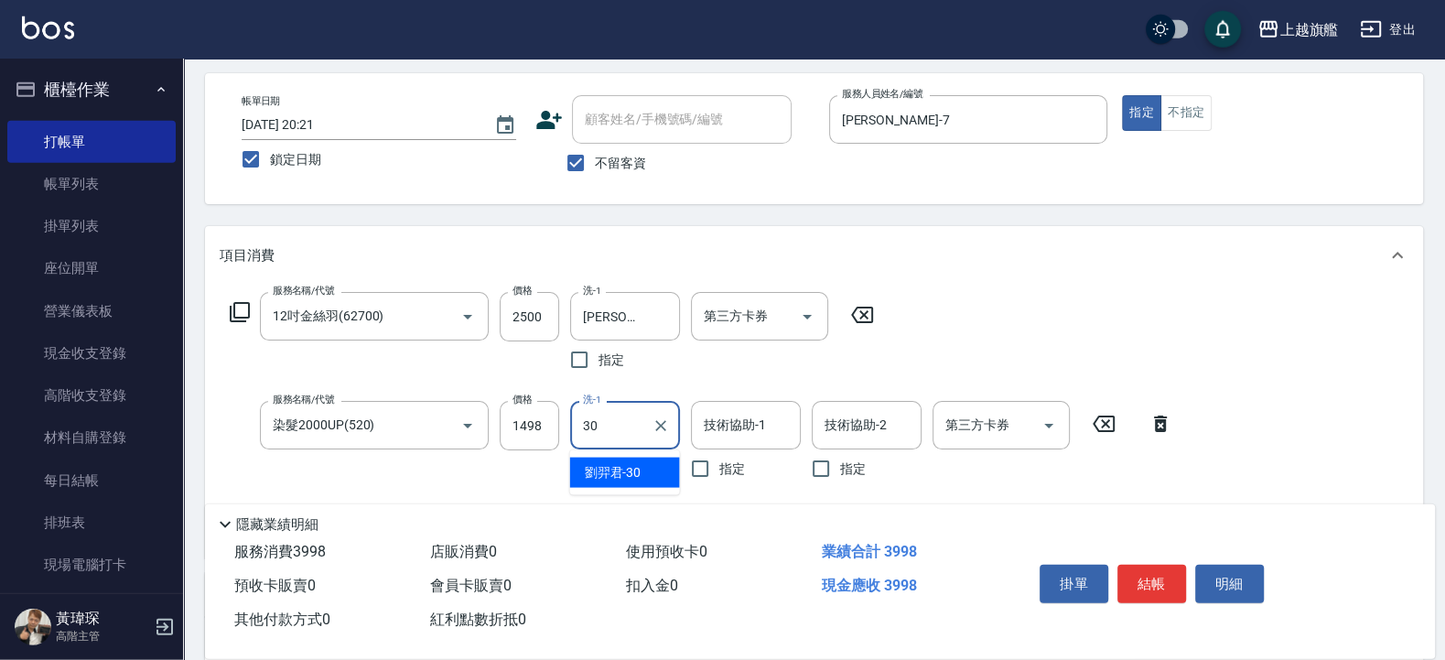
type input "劉羿君-30"
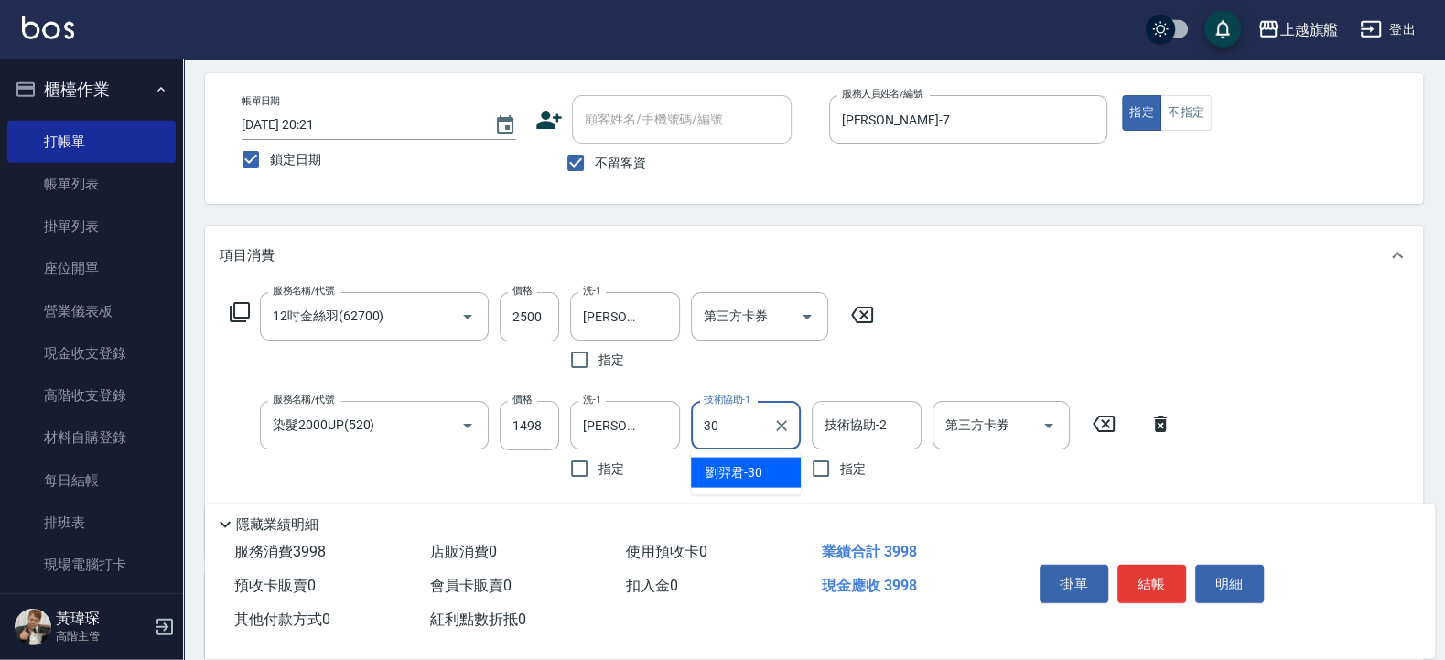
type input "劉羿君-30"
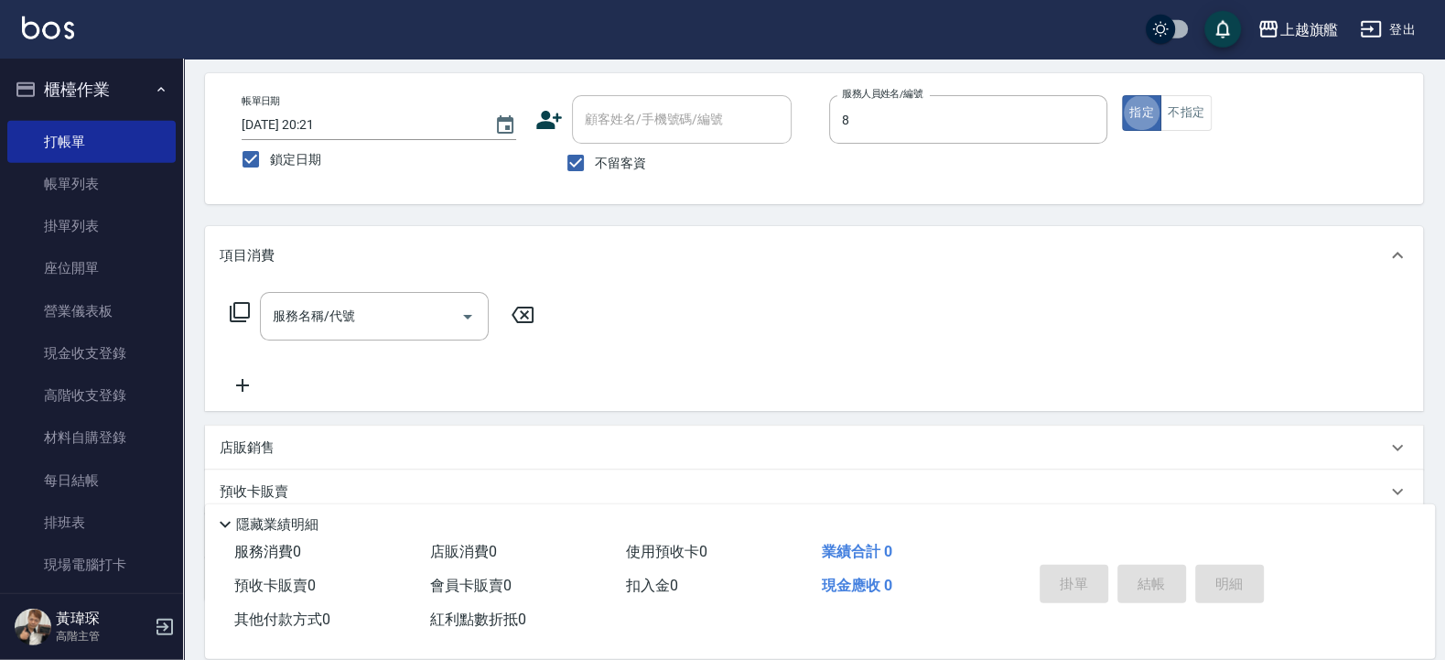
type input "周秀娟-8"
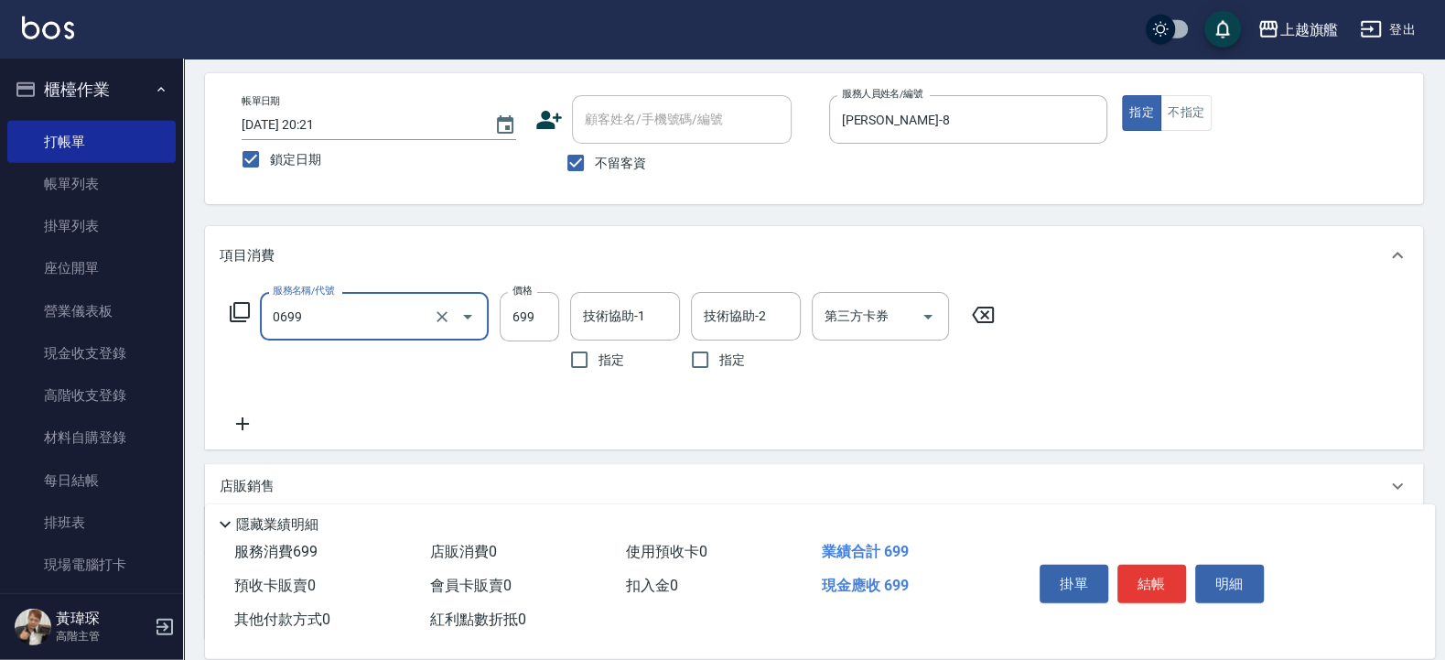
type input "精油SPA(0699)"
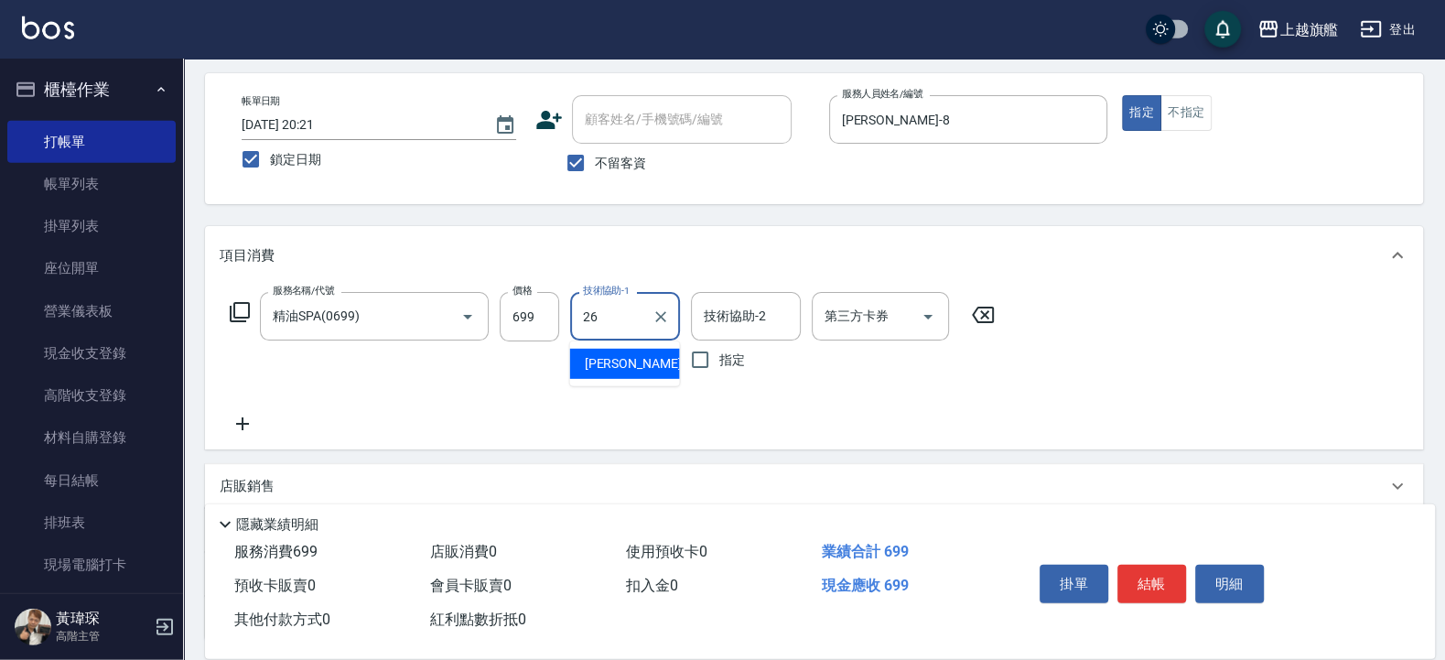
type input "陳祈聿-26"
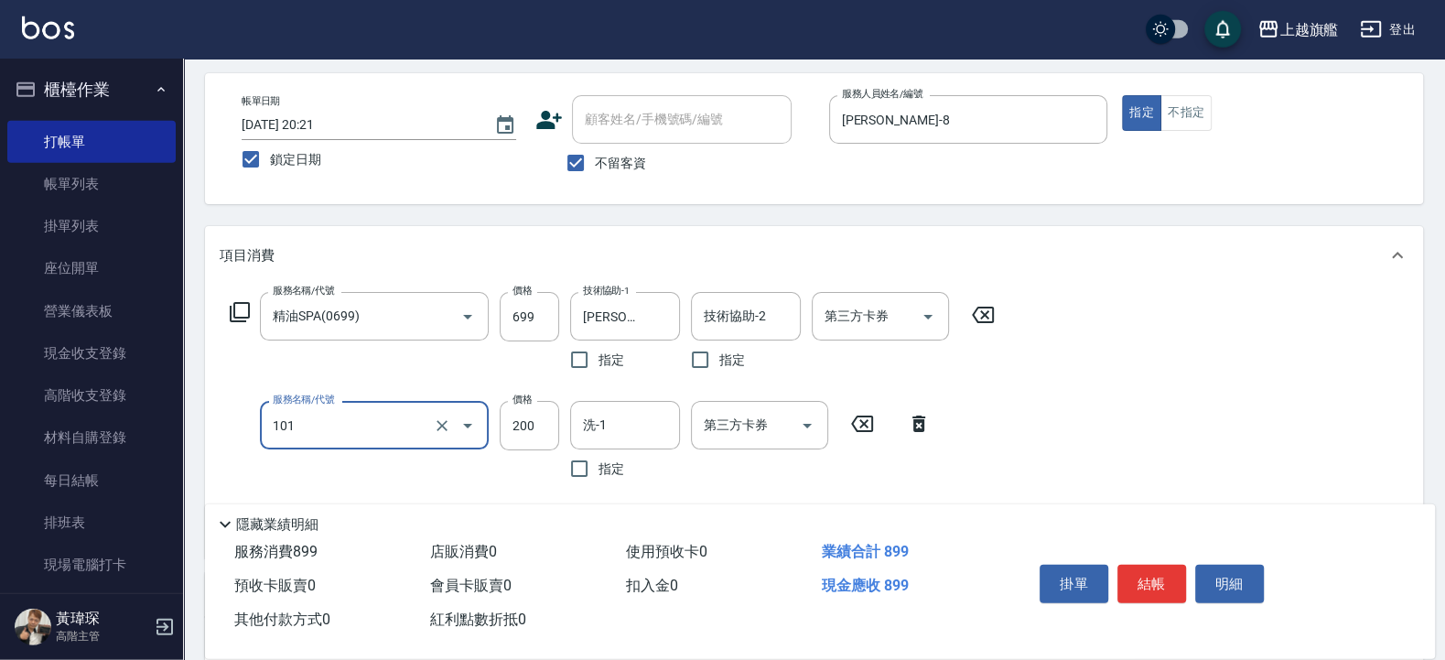
type input "一般洗(101)"
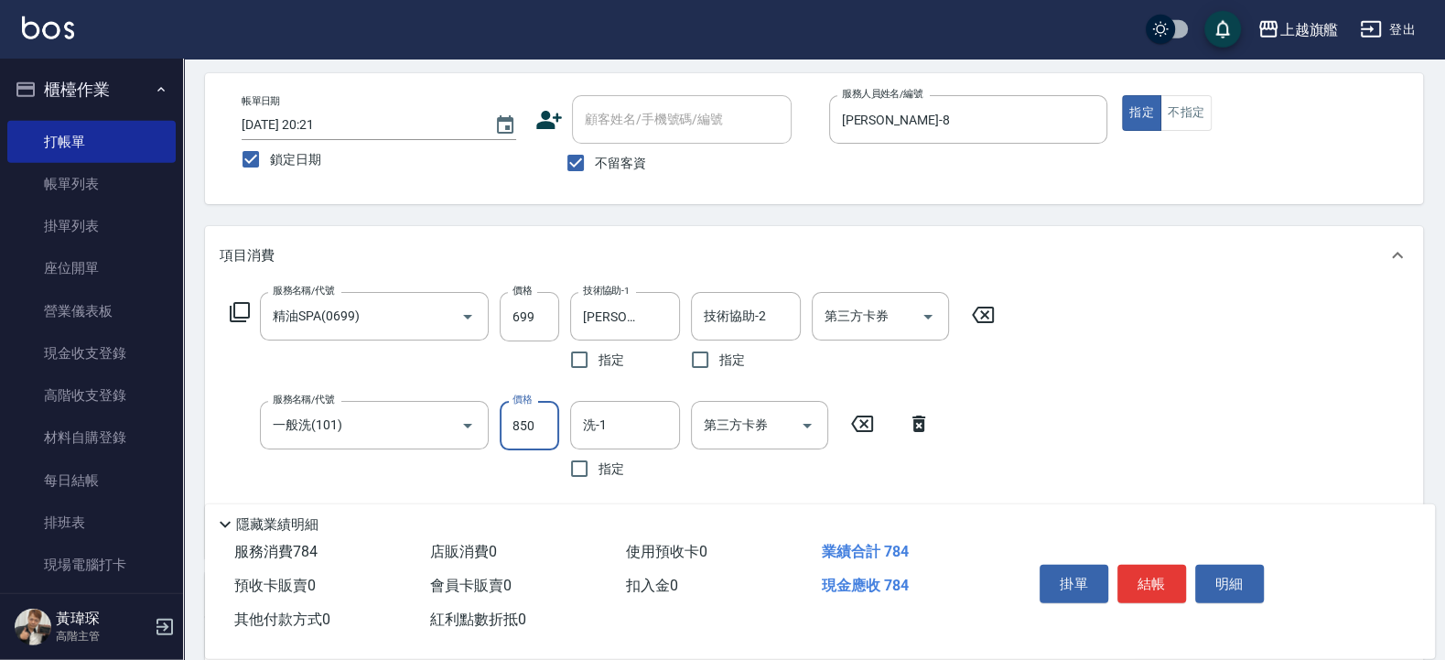
type input "850"
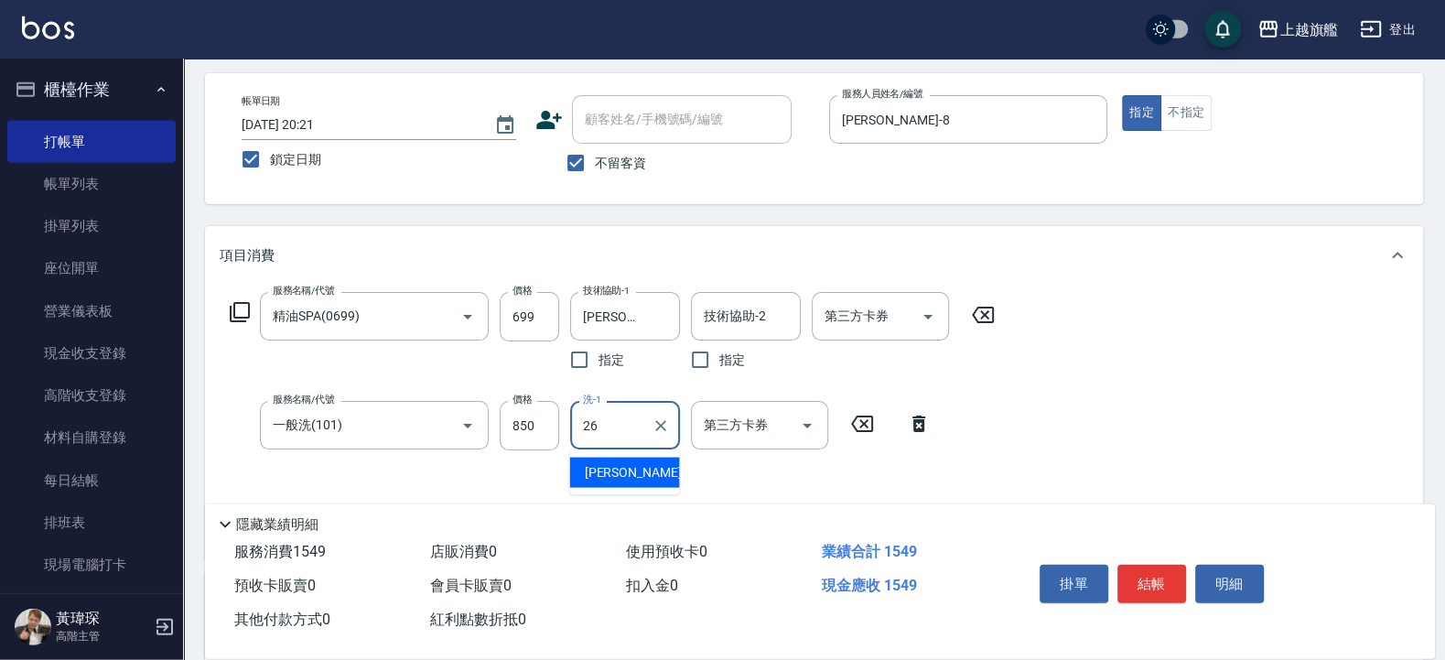
type input "陳祈聿-26"
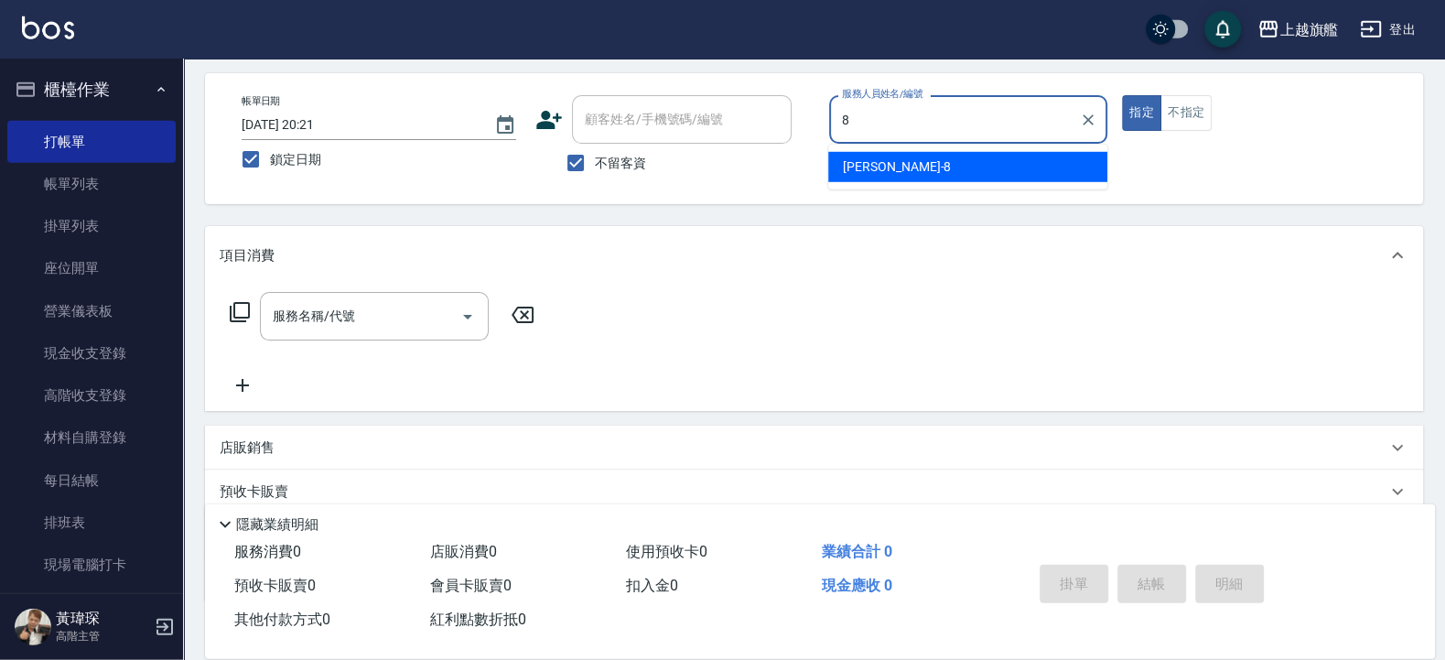
type input "周秀娟-8"
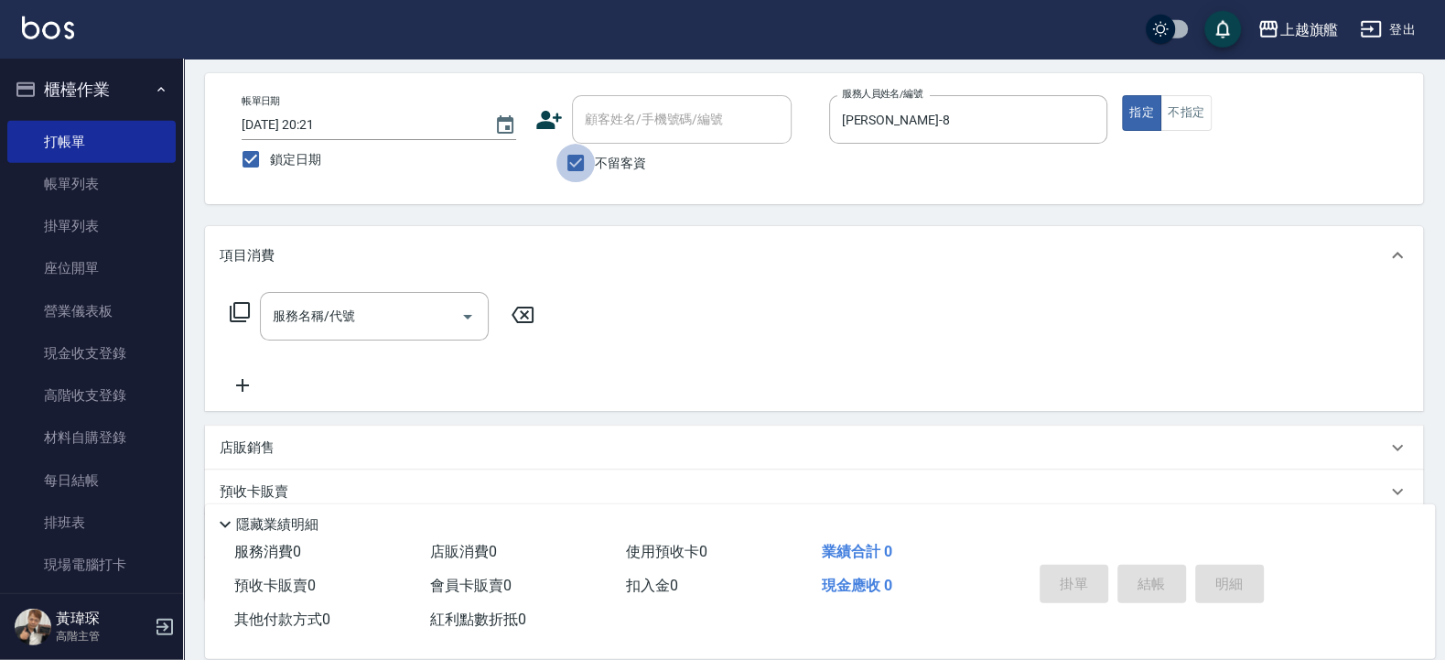
click at [586, 159] on input "不留客資" at bounding box center [575, 163] width 38 height 38
checkbox input "false"
click at [618, 136] on div "顧客姓名/手機號碼/編號" at bounding box center [682, 119] width 220 height 48
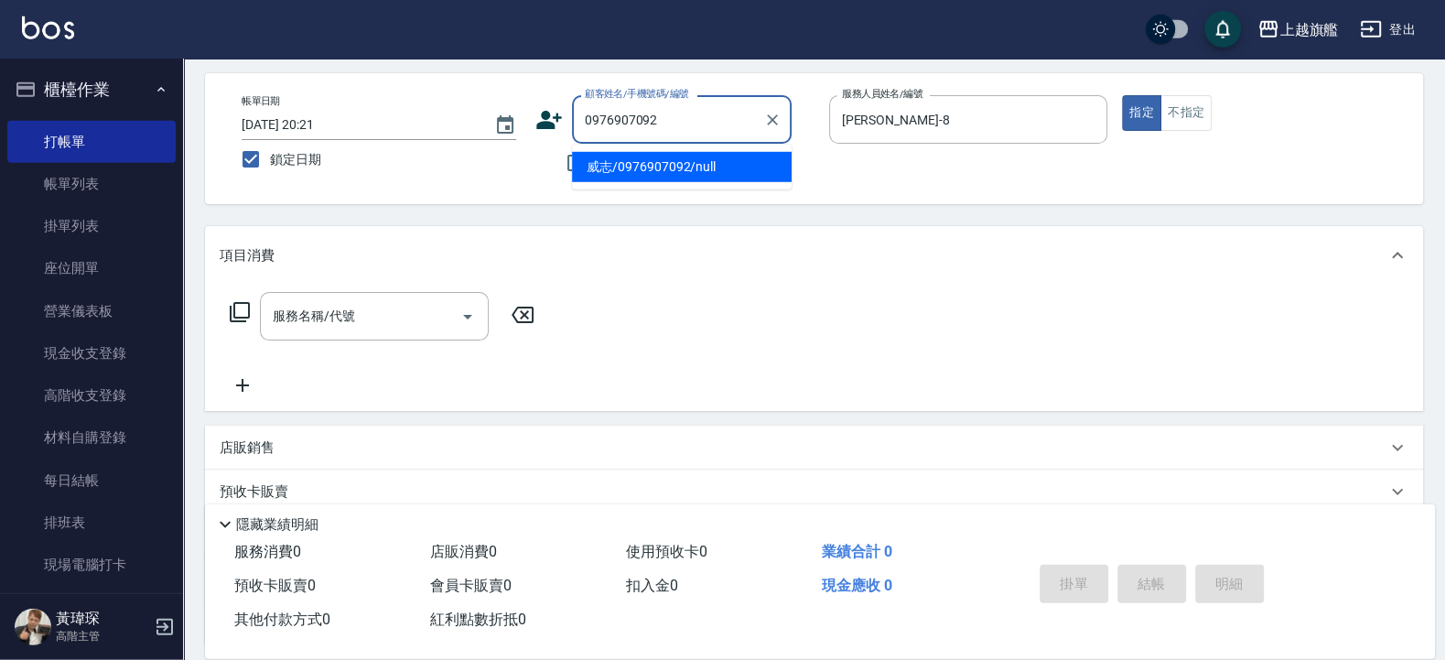
type input "威志/0976907092/null"
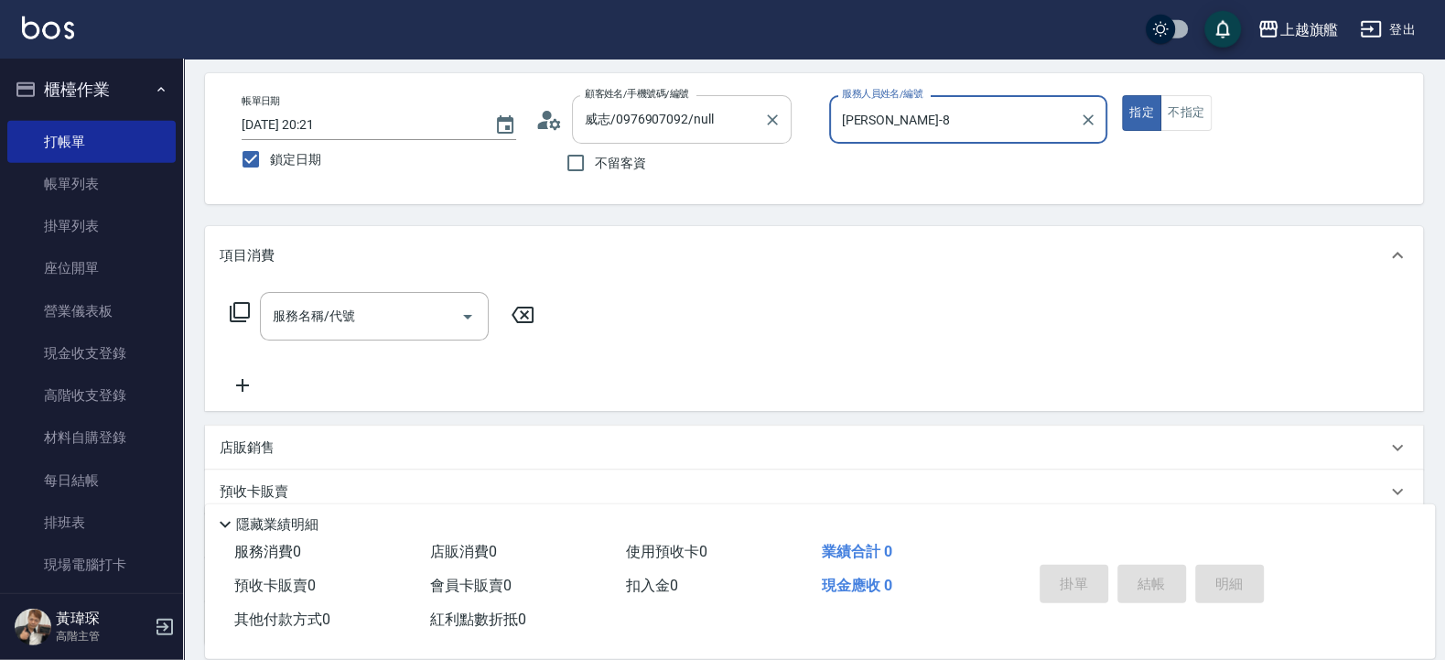
click at [1122, 95] on button "指定" at bounding box center [1141, 113] width 39 height 36
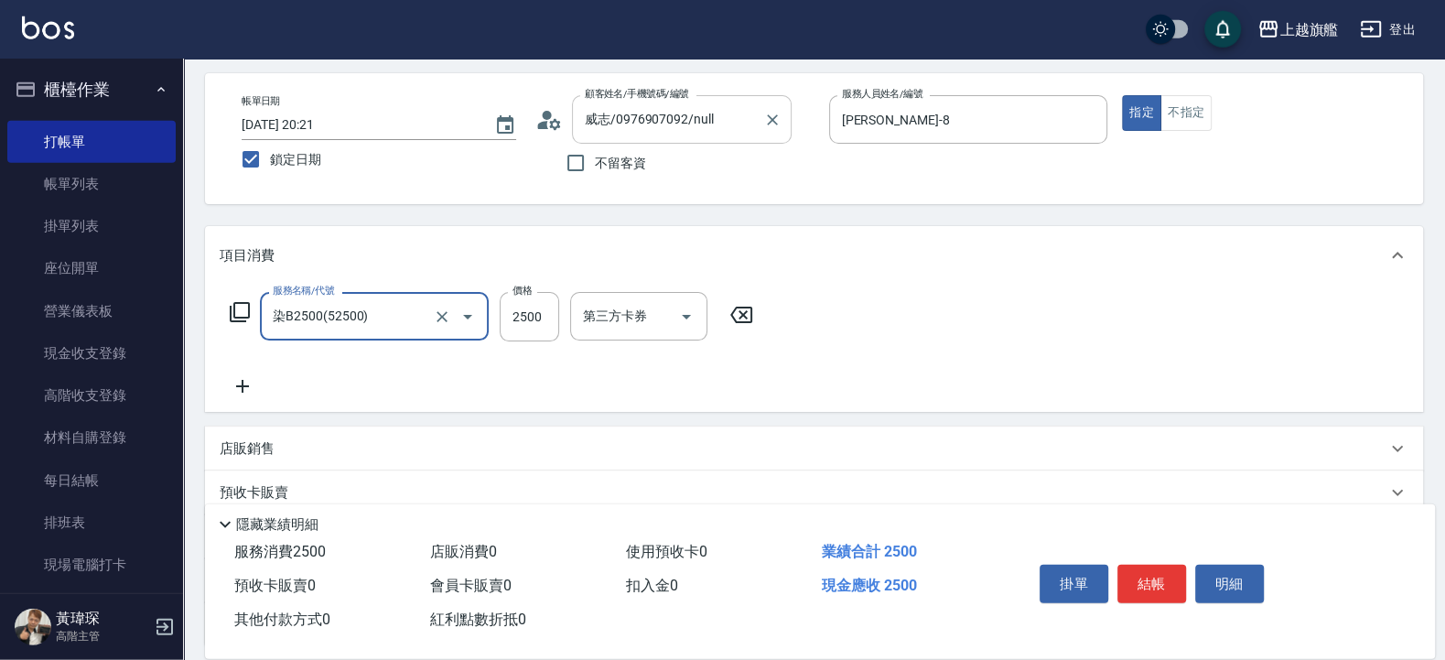
type input "染B2500(52500)"
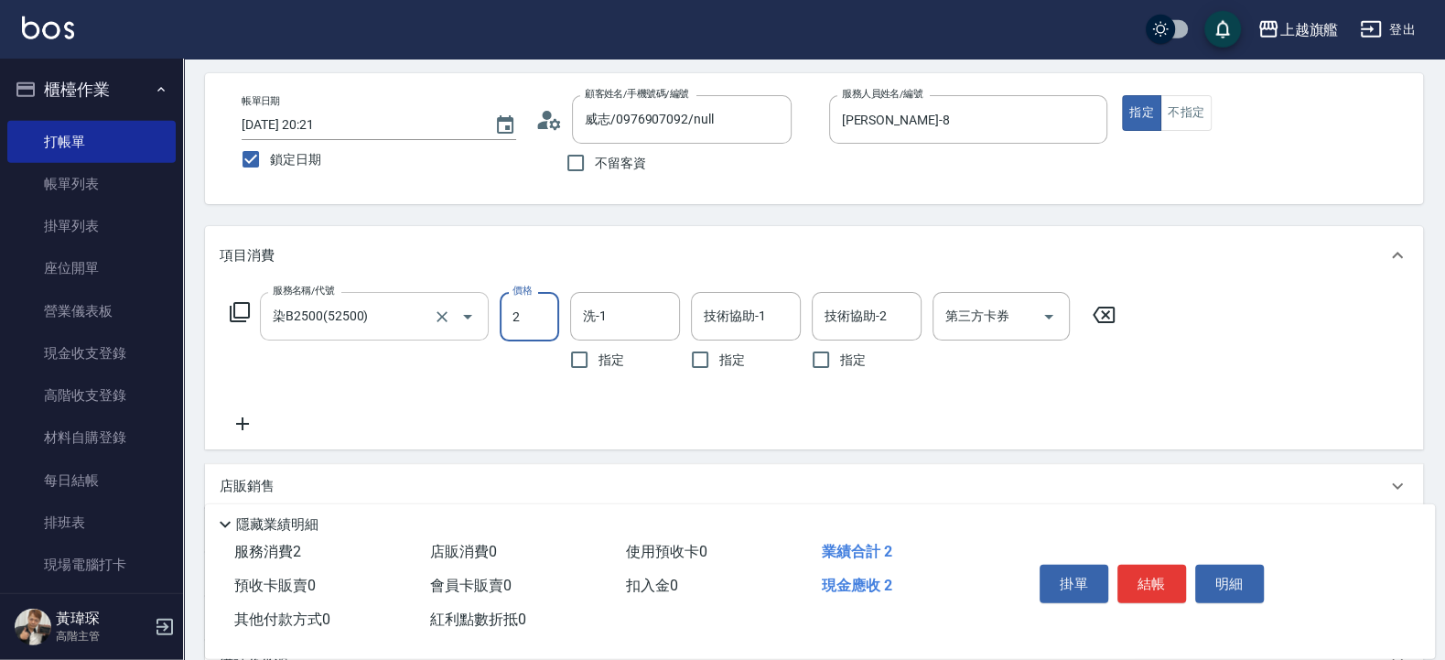
drag, startPoint x: 366, startPoint y: 300, endPoint x: 335, endPoint y: 308, distance: 32.2
click at [328, 304] on div "染B2500(52500) 服務名稱/代號" at bounding box center [374, 316] width 229 height 48
type input "2"
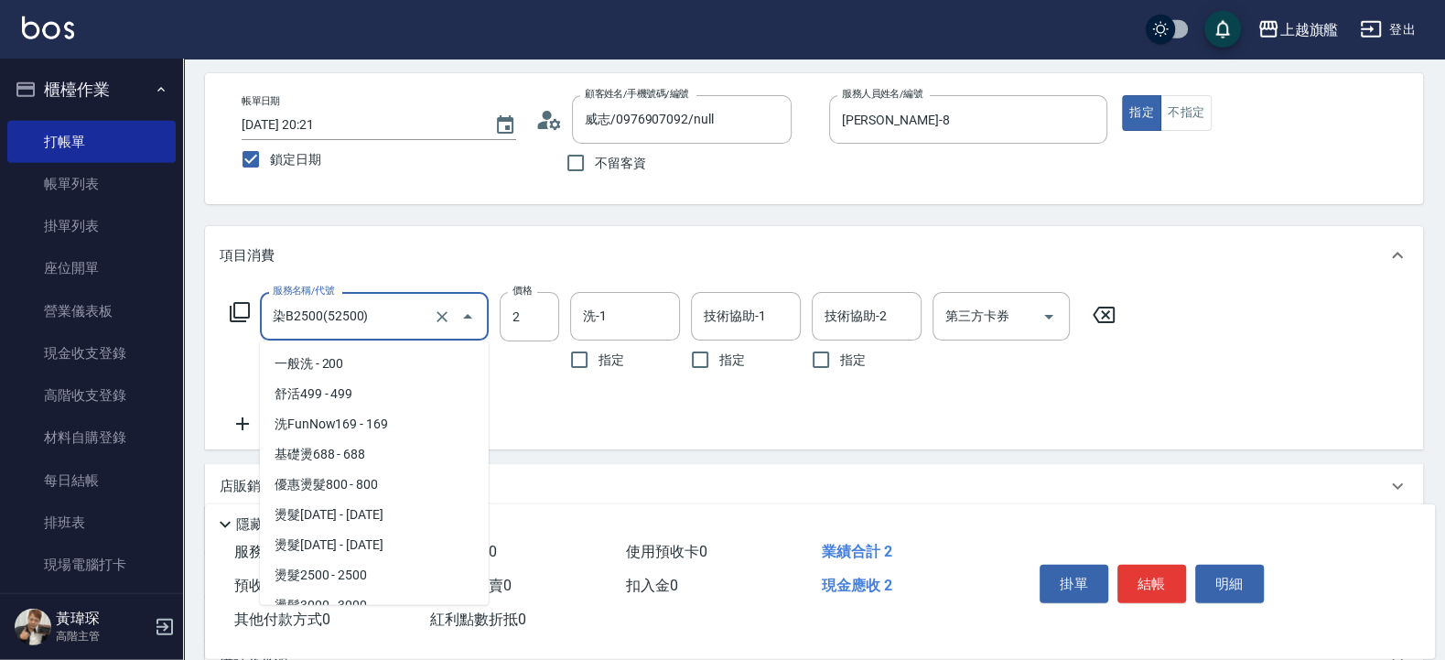
scroll to position [3304, 0]
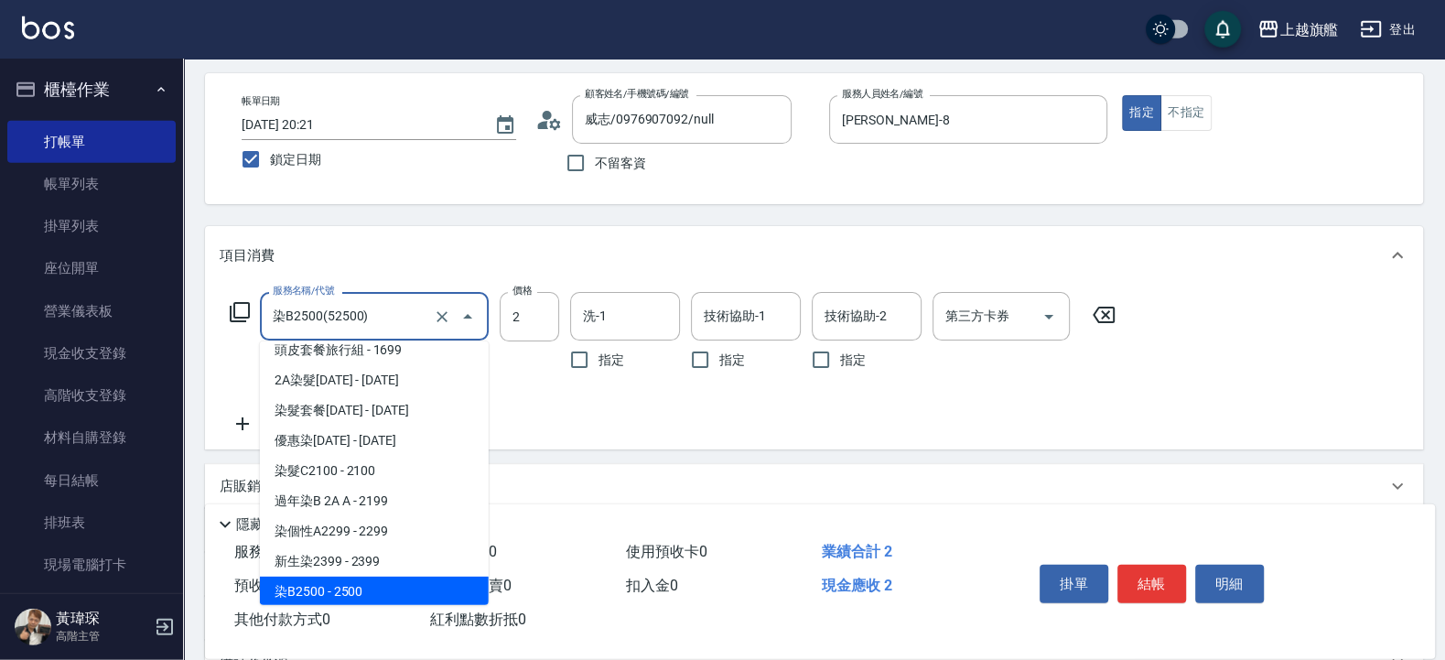
click at [419, 328] on input "染B2500(52500)" at bounding box center [348, 316] width 161 height 32
drag, startPoint x: 417, startPoint y: 328, endPoint x: 233, endPoint y: 322, distance: 184.0
click at [268, 322] on input "染B2500(52500)" at bounding box center [348, 316] width 161 height 32
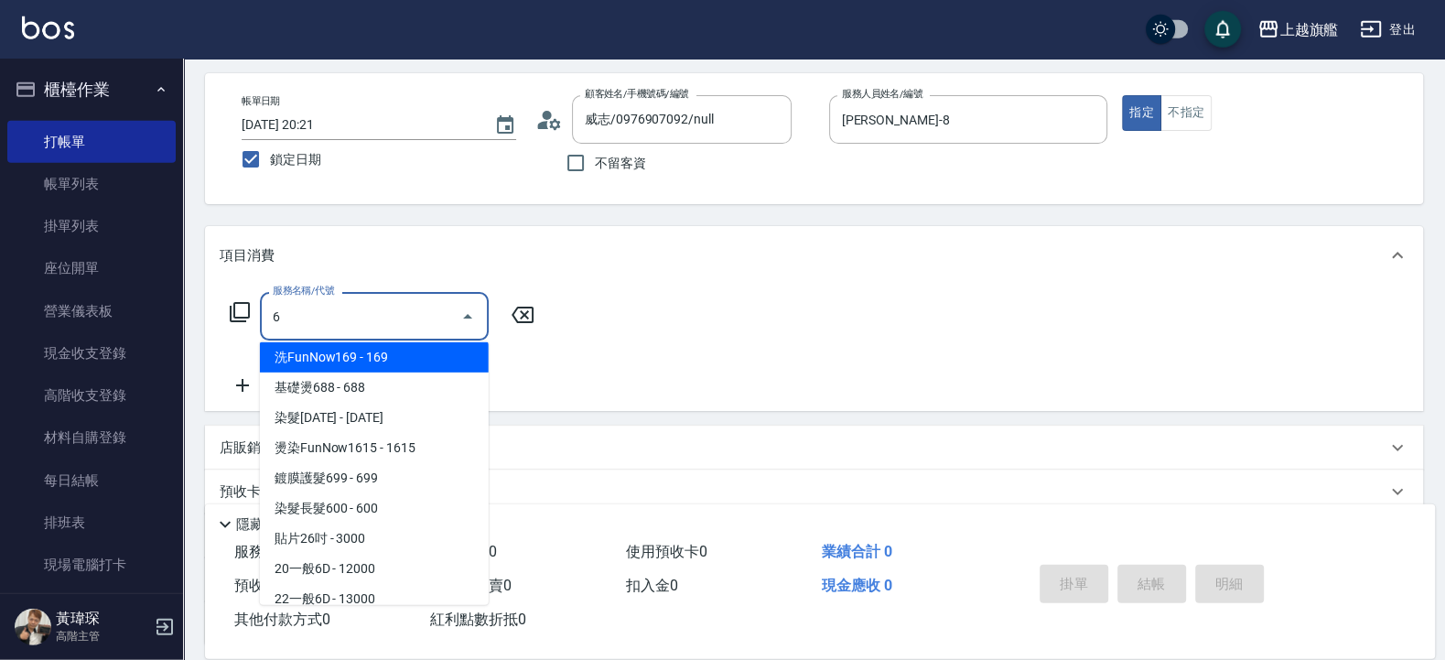
scroll to position [0, 0]
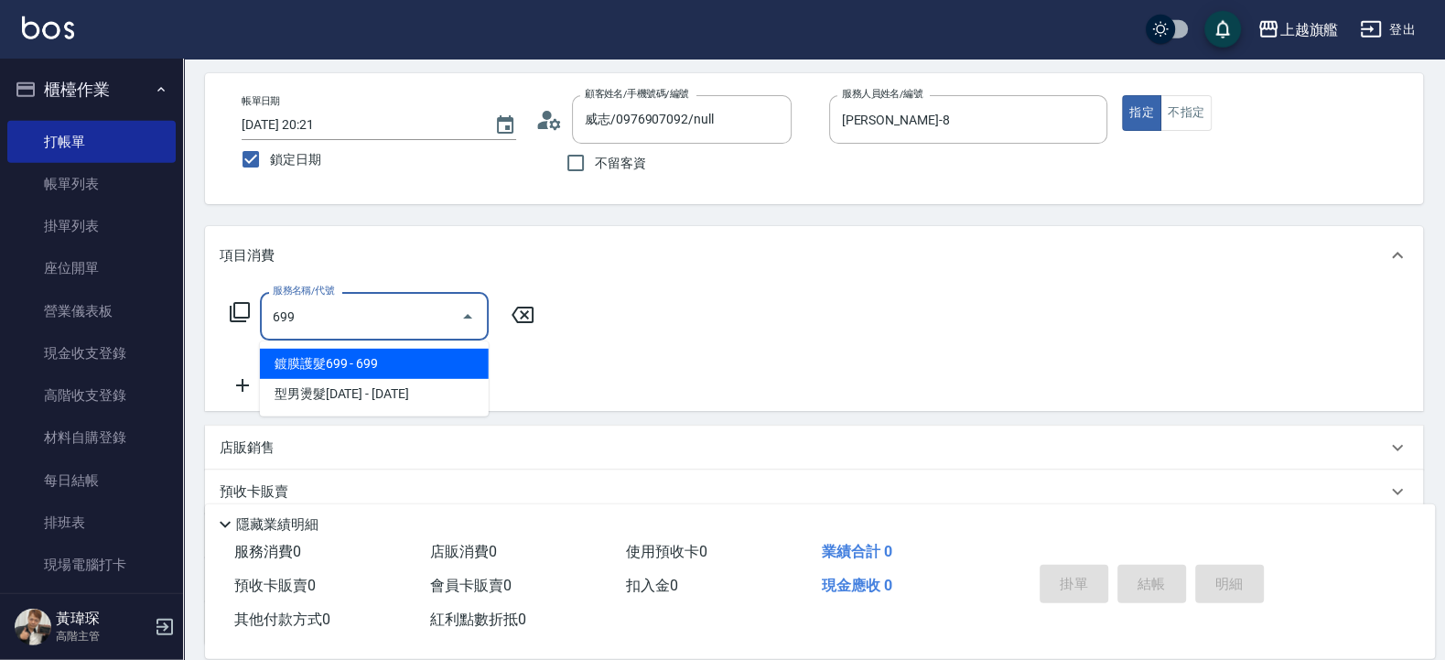
type input "鍍膜護髮699(4699)"
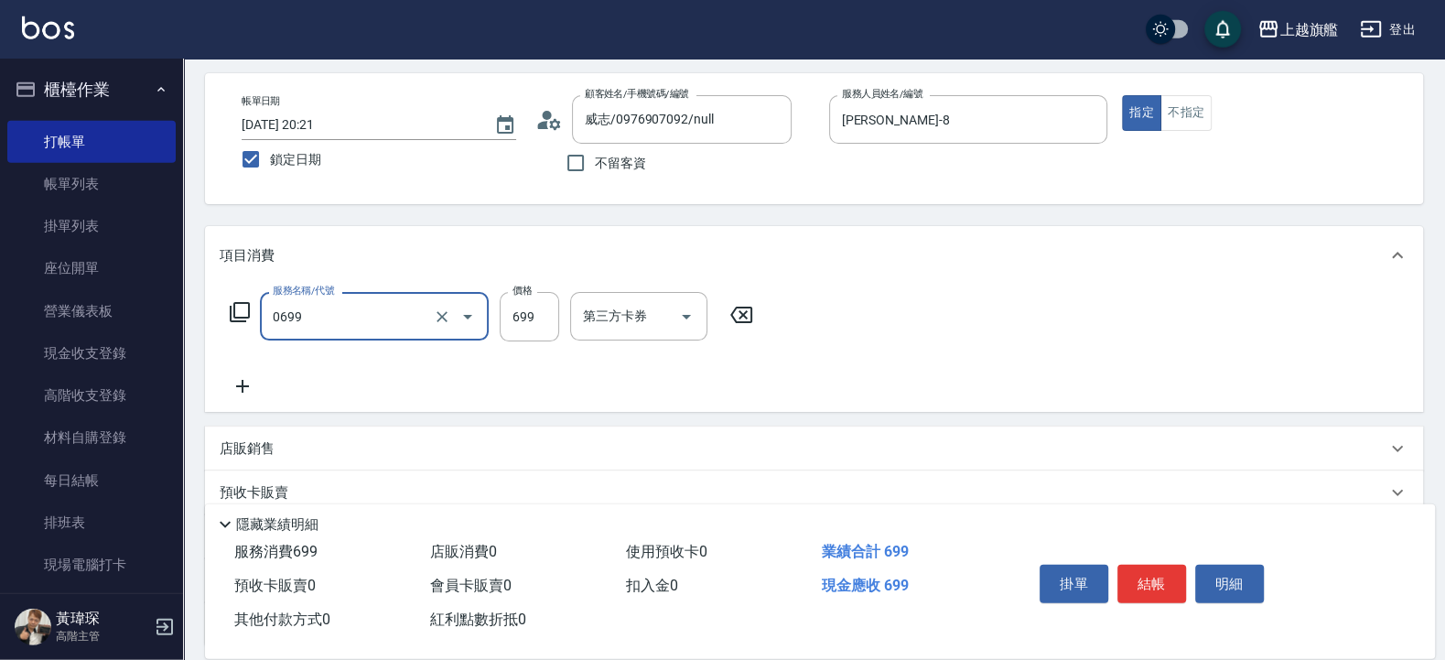
type input "精油SPA(0699)"
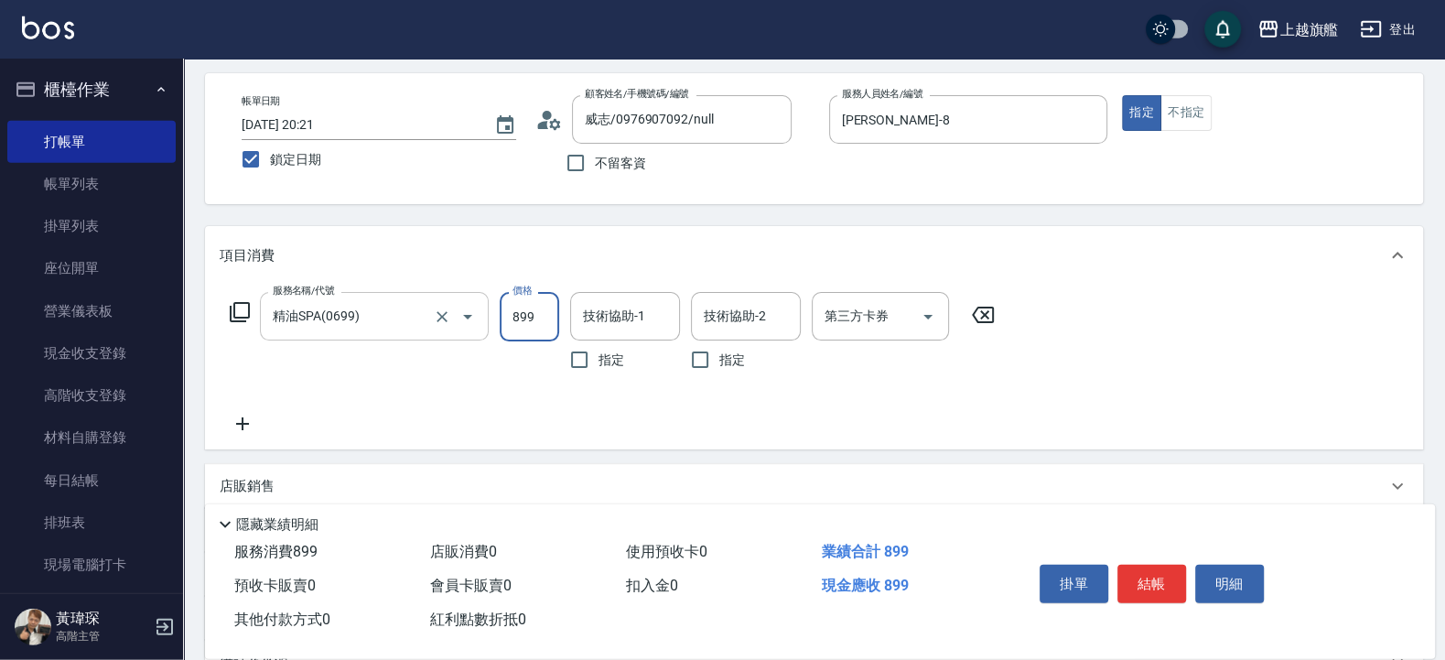
type input "899"
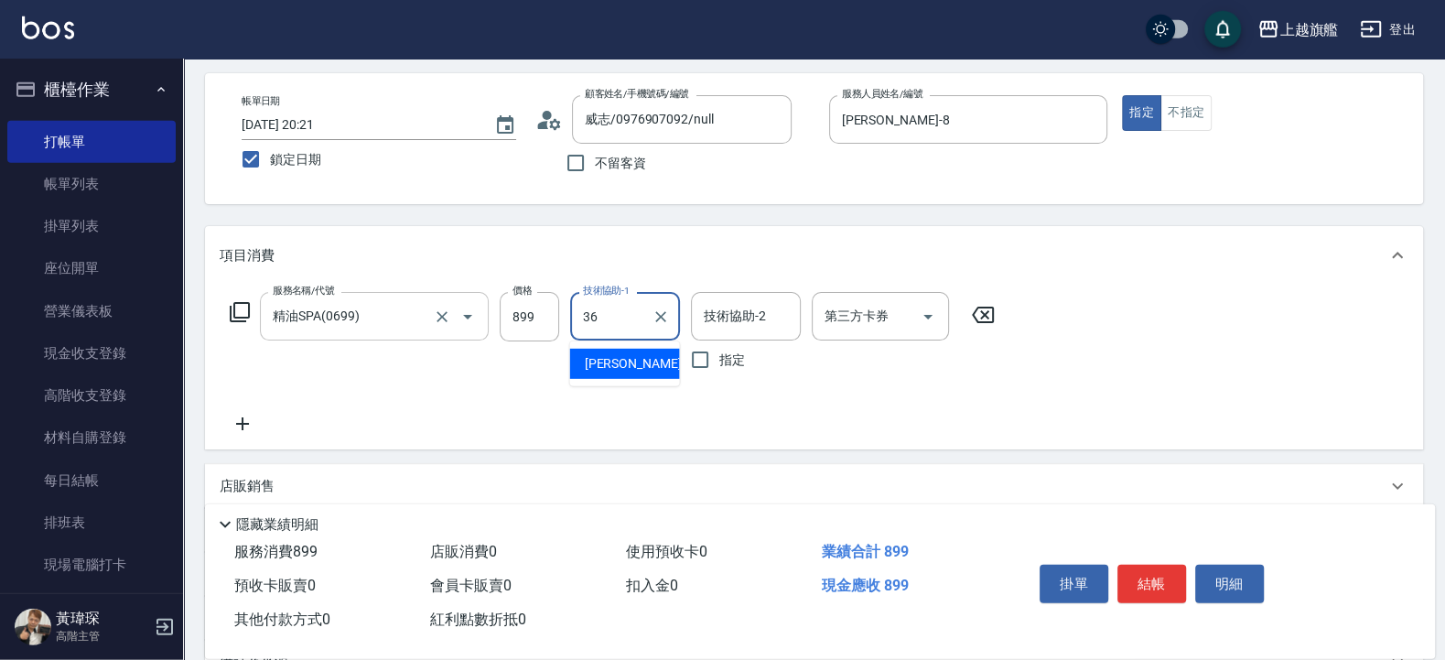
type input "3"
type input "陳祈聿-26"
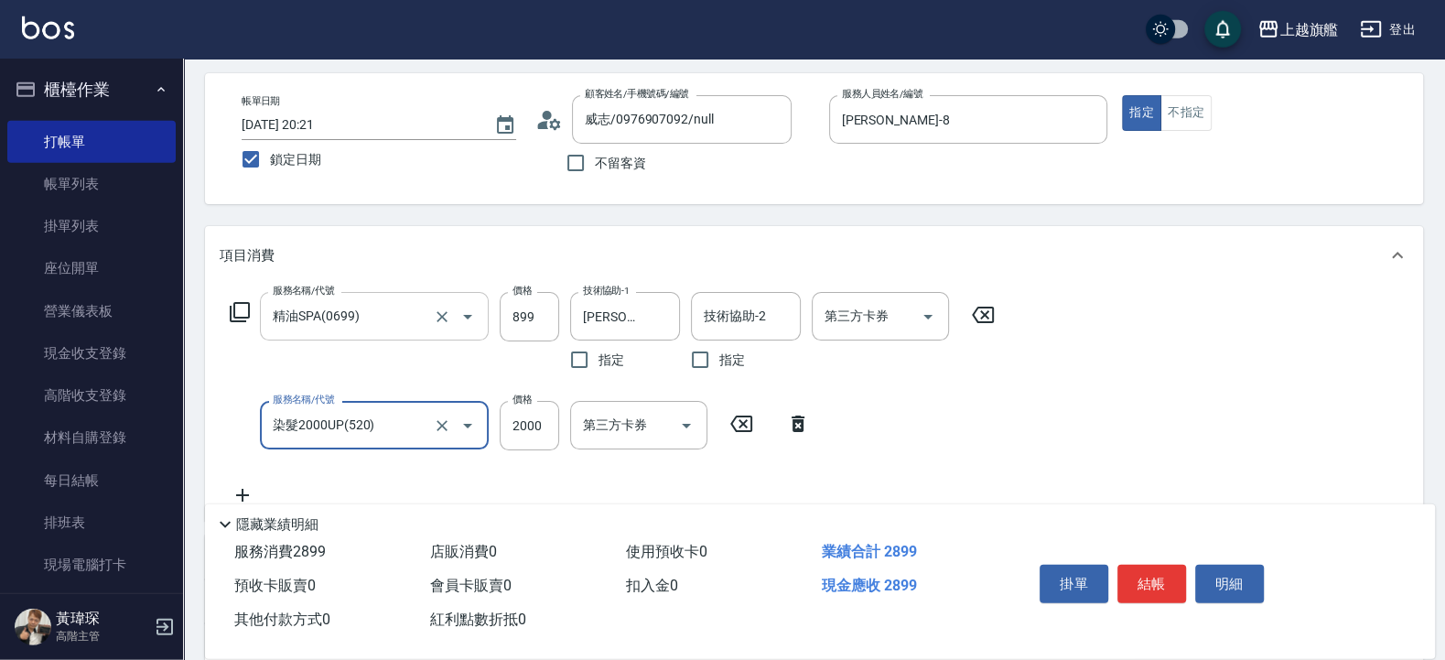
type input "染髮2000UP(520)"
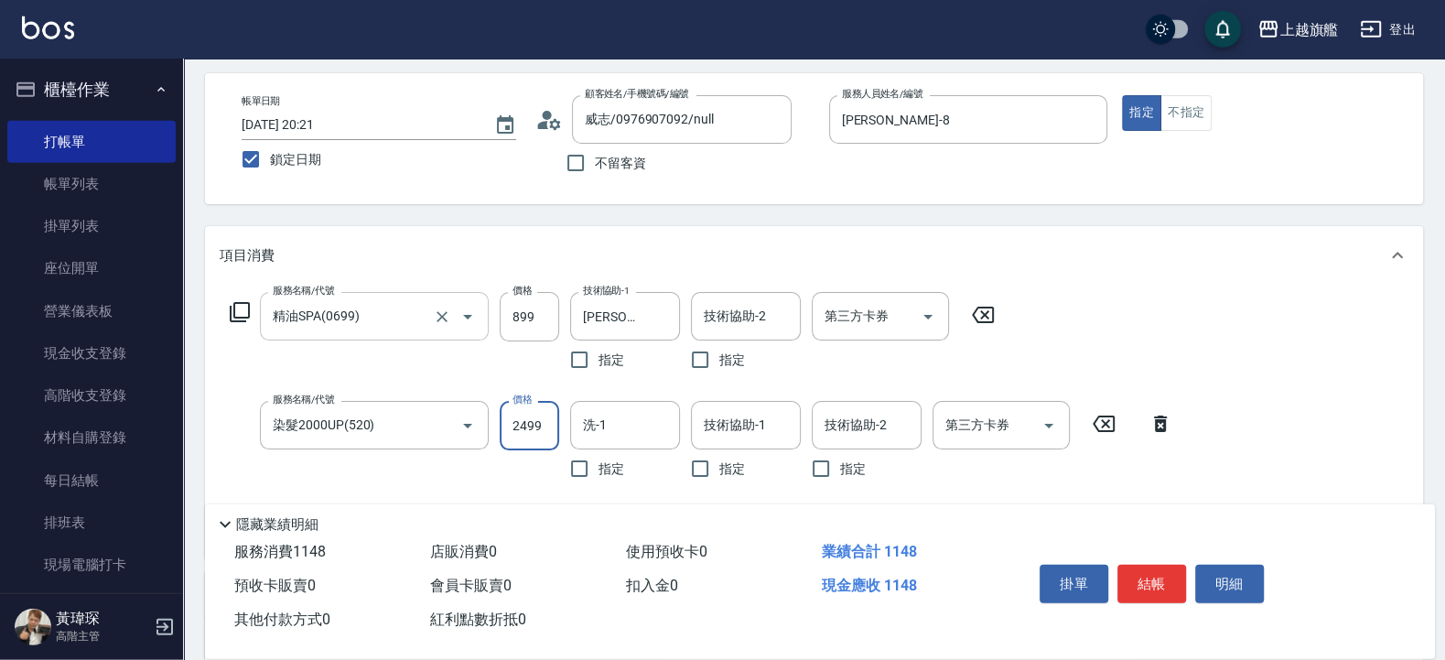
type input "2499"
type input "陳祈聿-26"
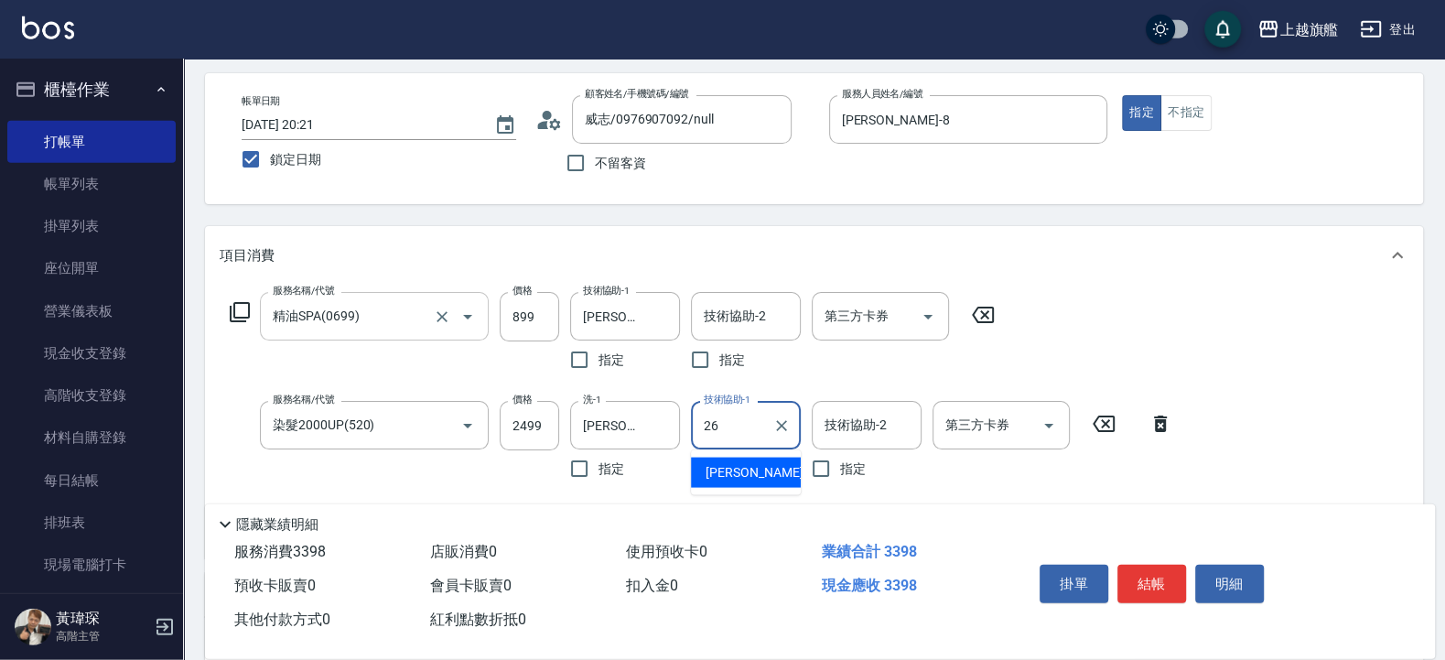
type input "陳祈聿-26"
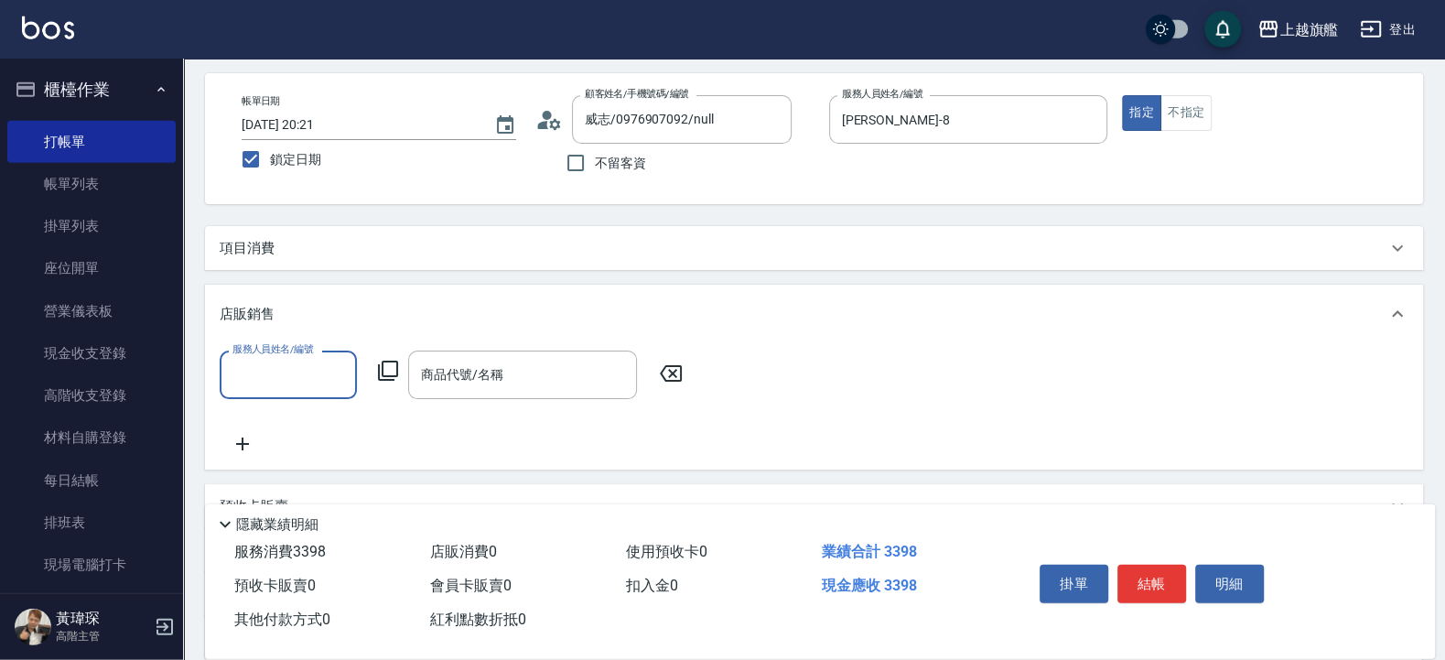
scroll to position [1, 0]
type input "周秀娟-8"
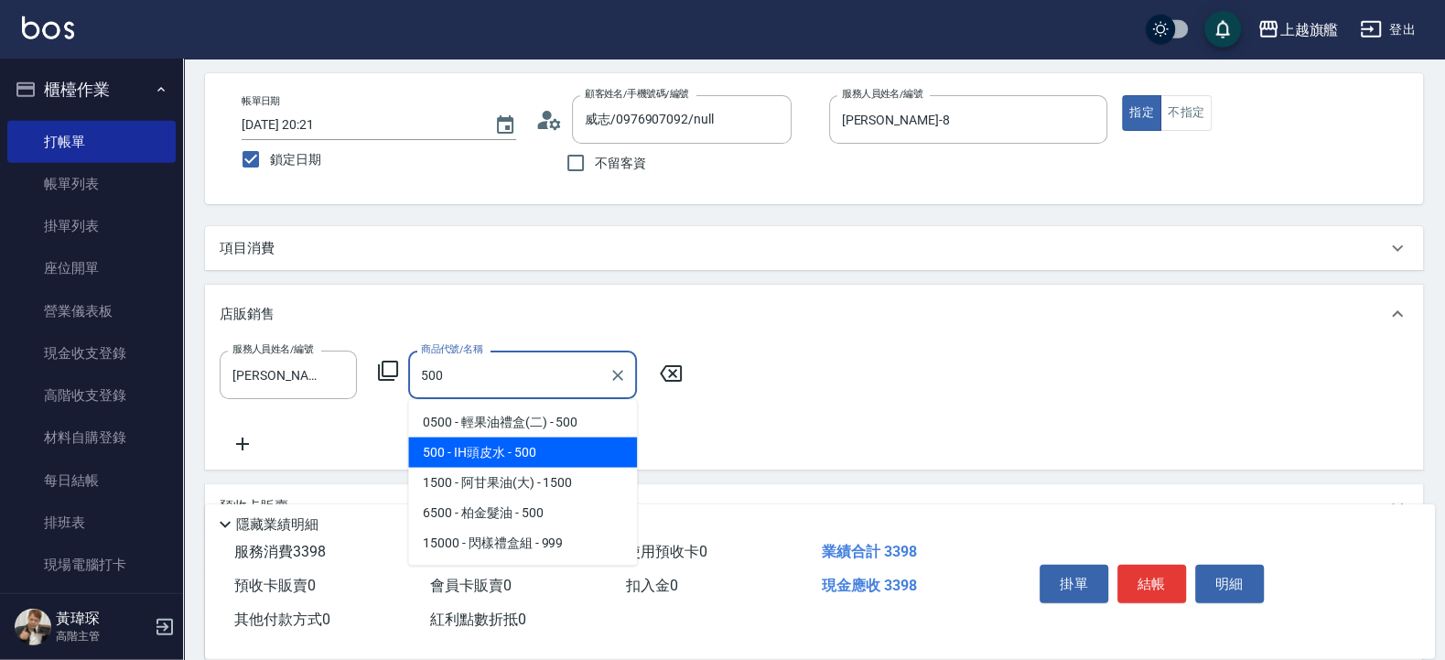
type input "IH頭皮水"
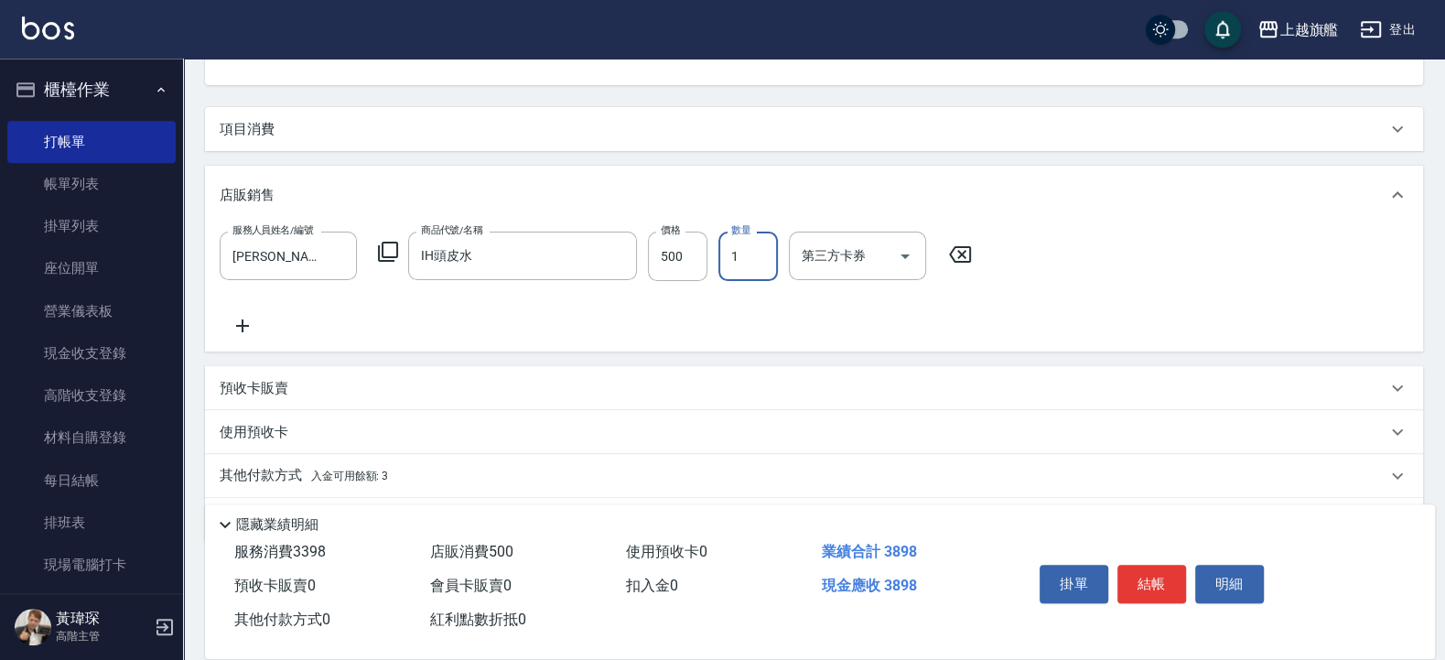
scroll to position [139, 0]
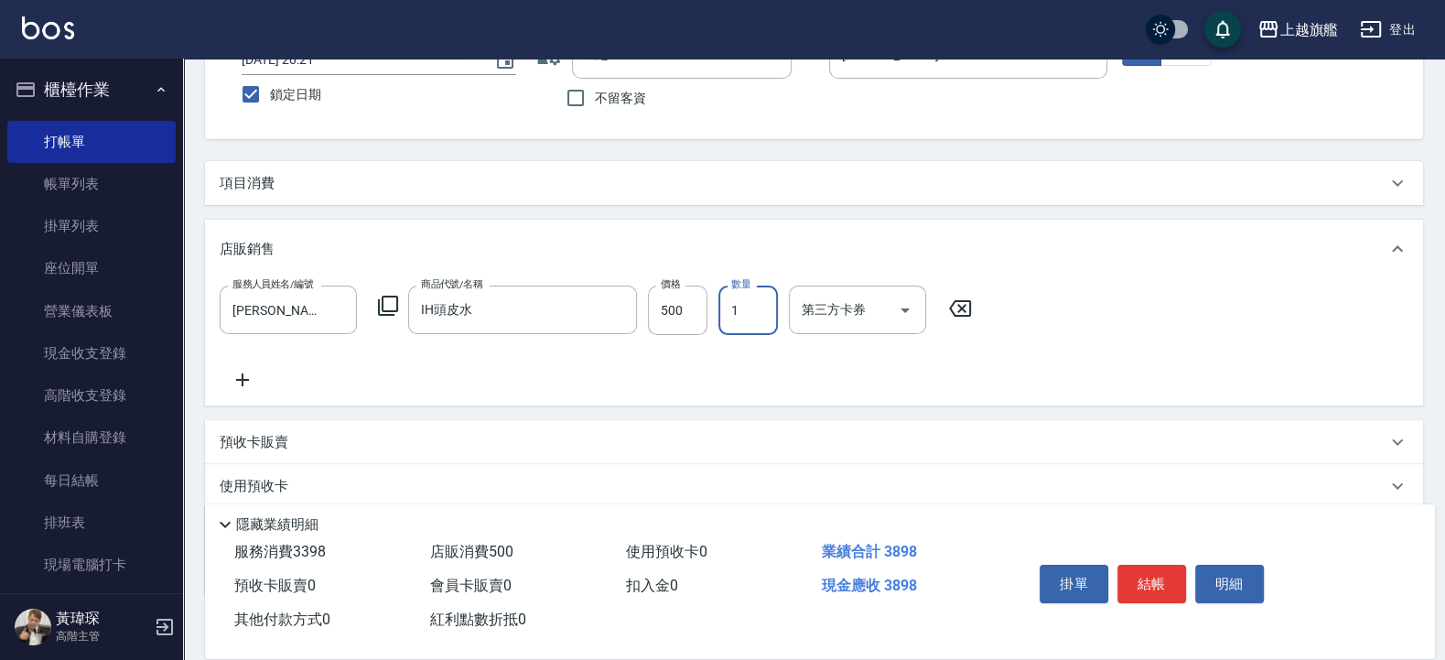
click at [351, 182] on div "項目消費" at bounding box center [803, 183] width 1166 height 19
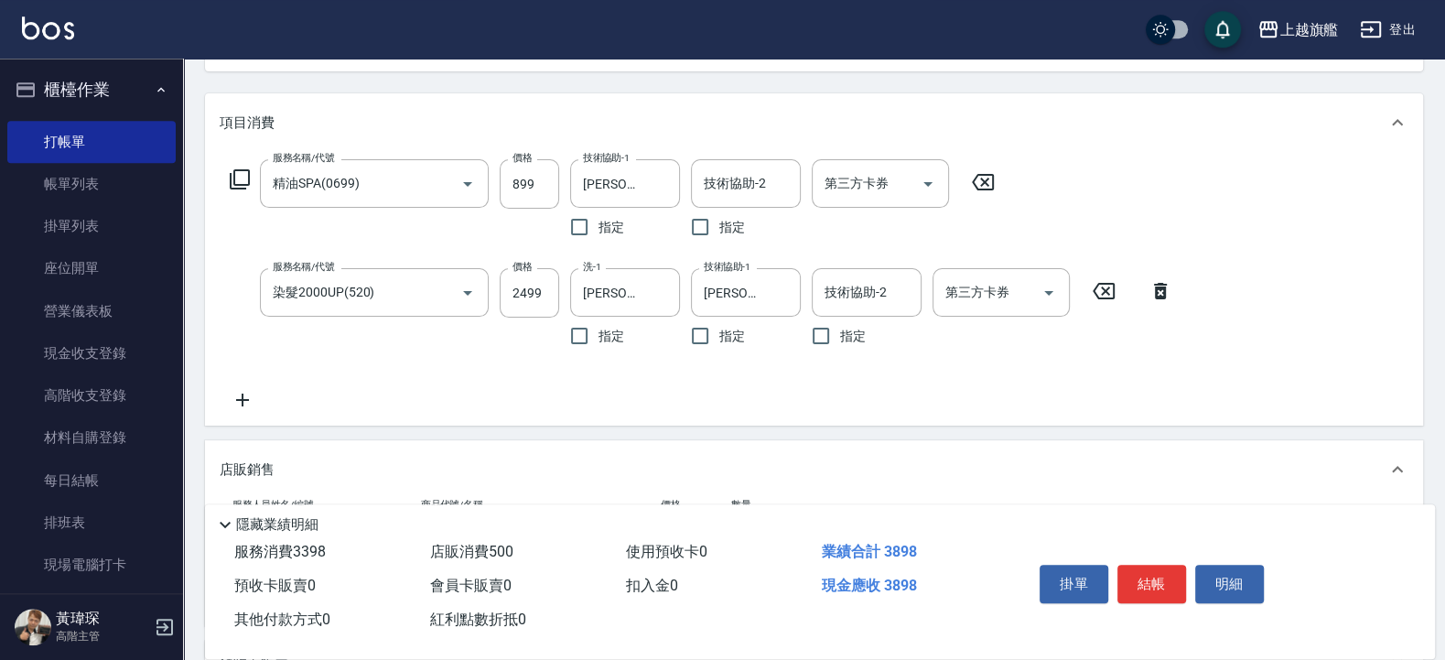
scroll to position [249, 0]
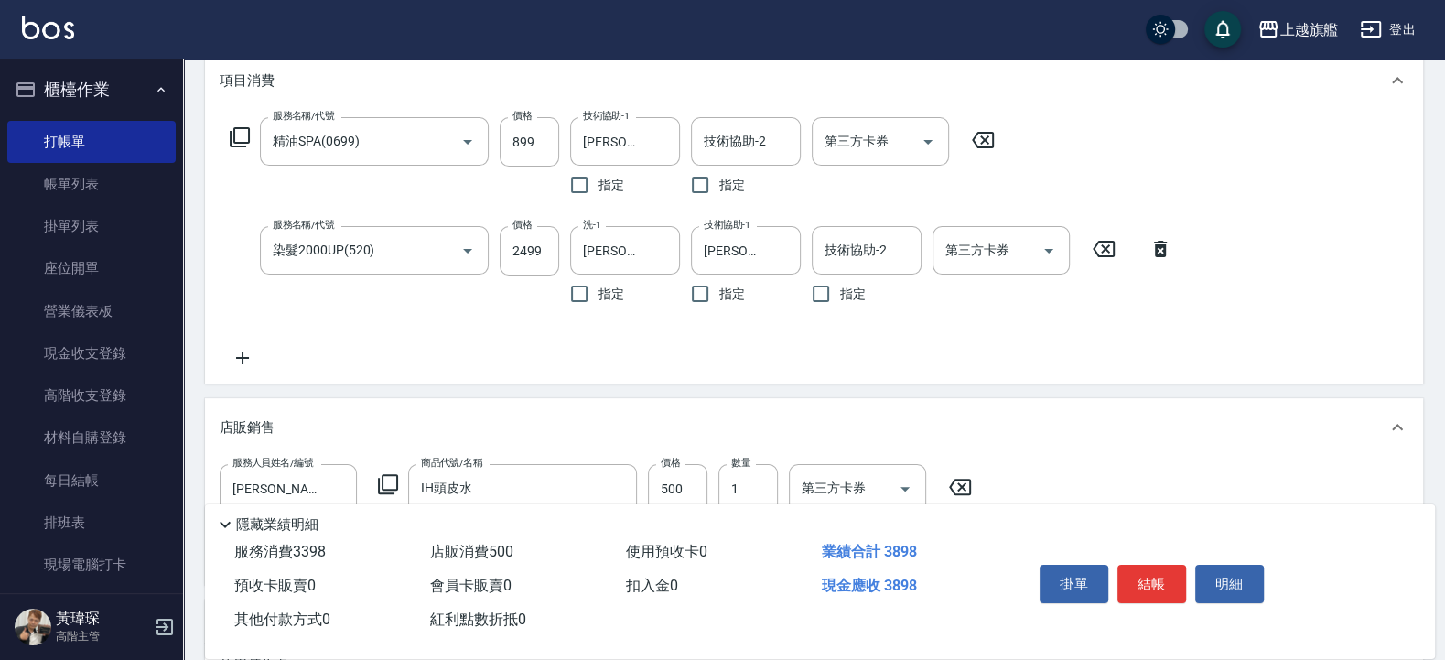
click at [255, 356] on icon at bounding box center [243, 358] width 46 height 22
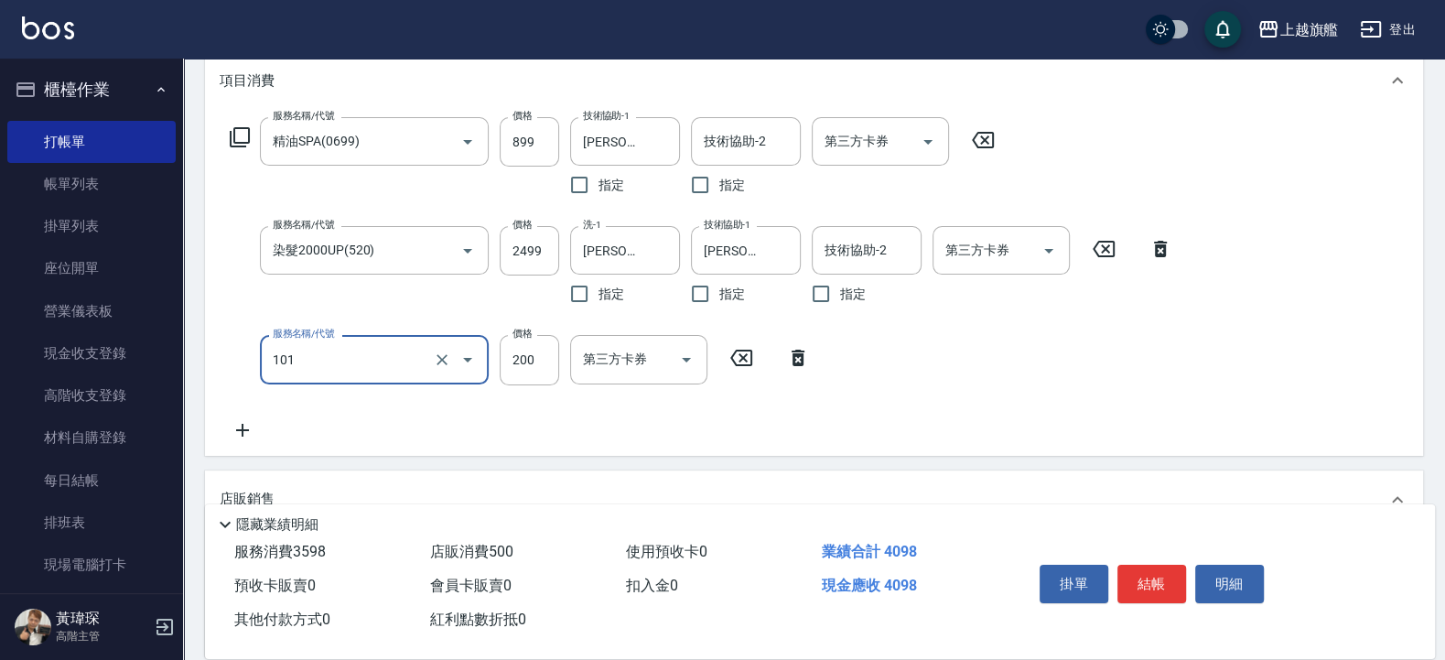
type input "一般洗(101)"
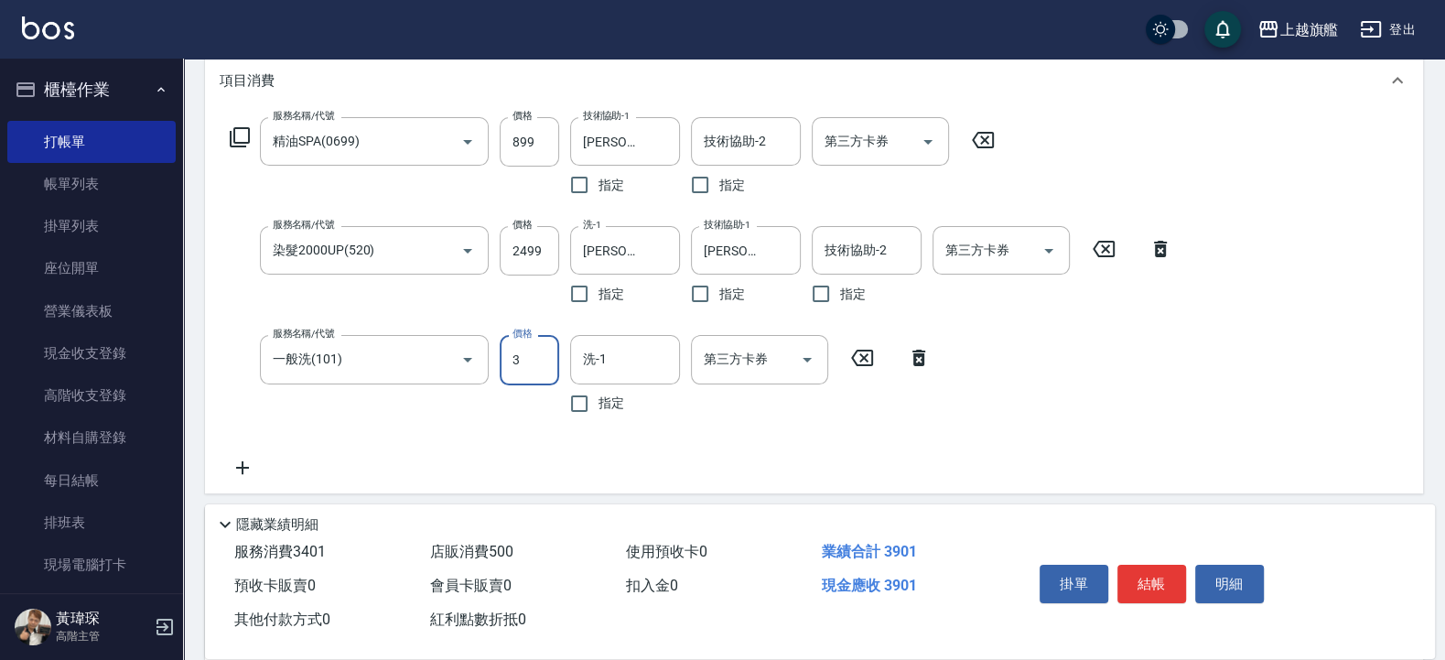
type input "3"
click at [564, 241] on div "服務名稱/代號 染髮2000UP(520) 服務名稱/代號 價格 2499 價格 洗-1 陳祈聿-26 洗-1 指定 技術協助-1 陳祈聿-26 技術協助-1…" at bounding box center [701, 269] width 963 height 87
click at [540, 242] on input "2499" at bounding box center [529, 250] width 59 height 49
click at [539, 242] on input "2499" at bounding box center [529, 250] width 59 height 49
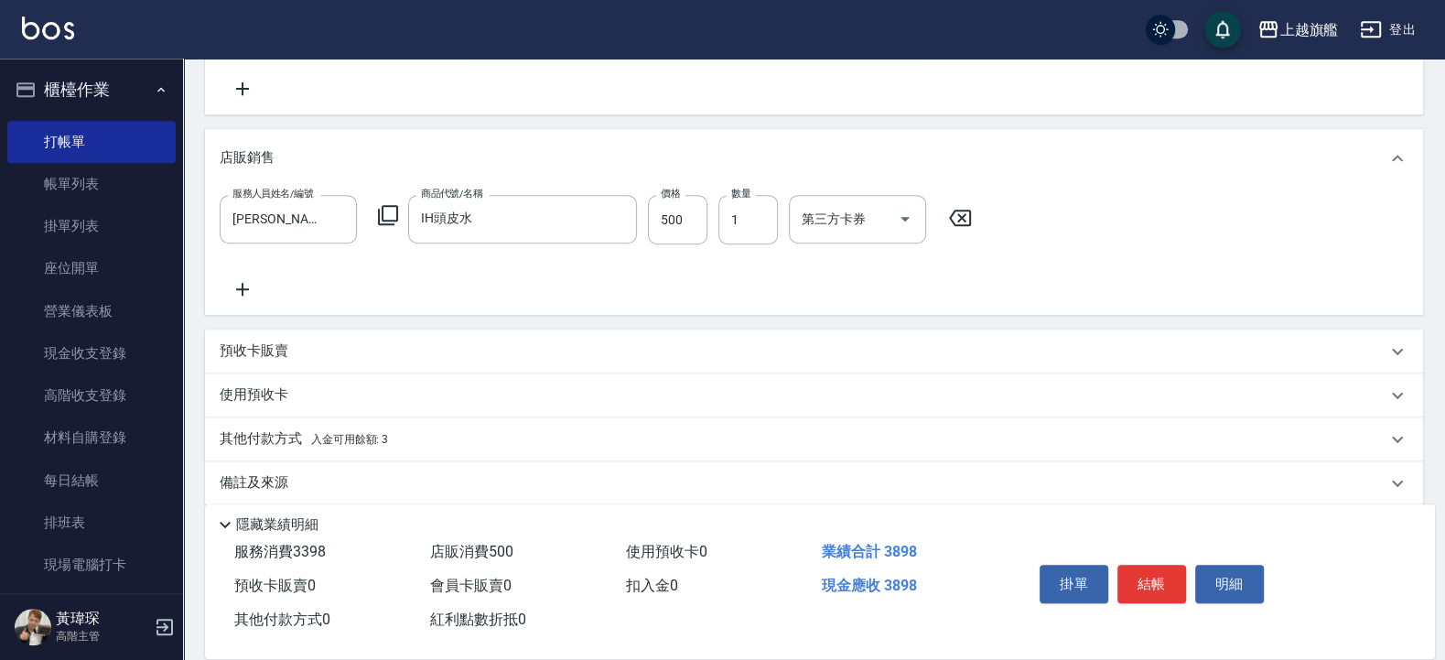
scroll to position [647, 0]
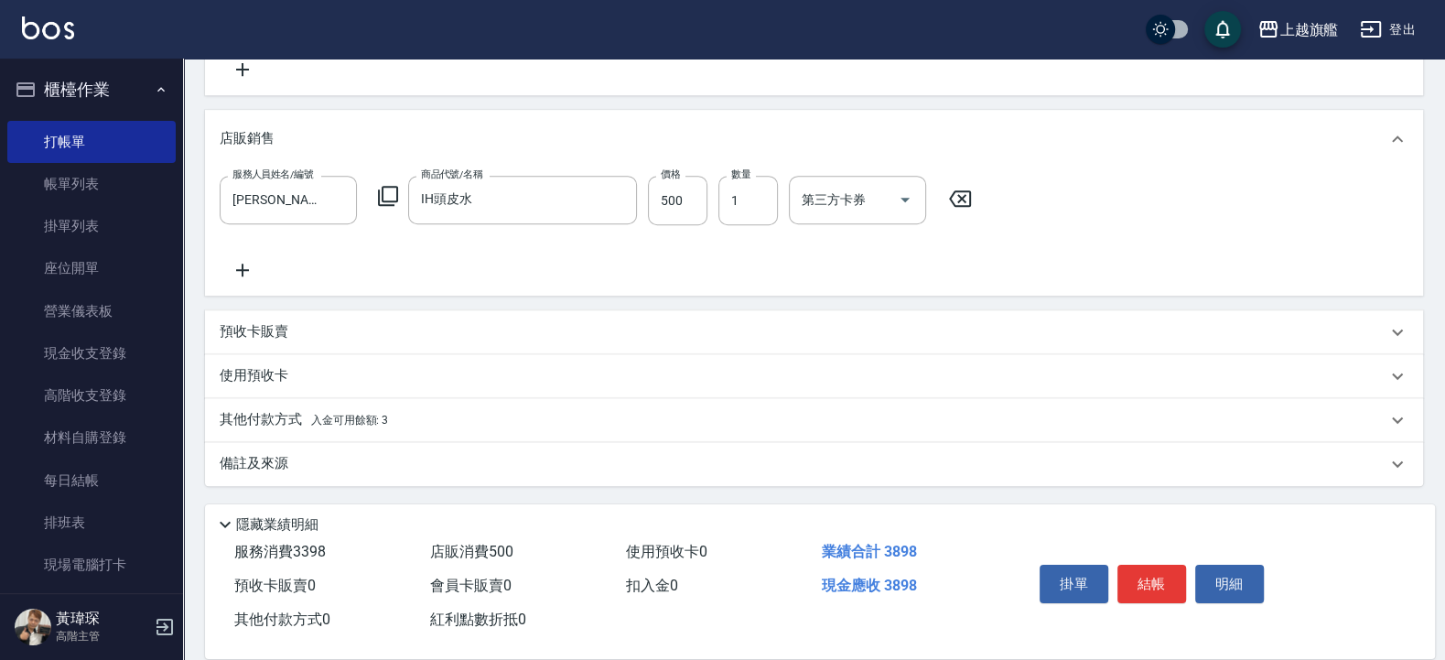
type input "2496"
click at [370, 415] on span "入金可用餘額: 3" at bounding box center [350, 420] width 78 height 13
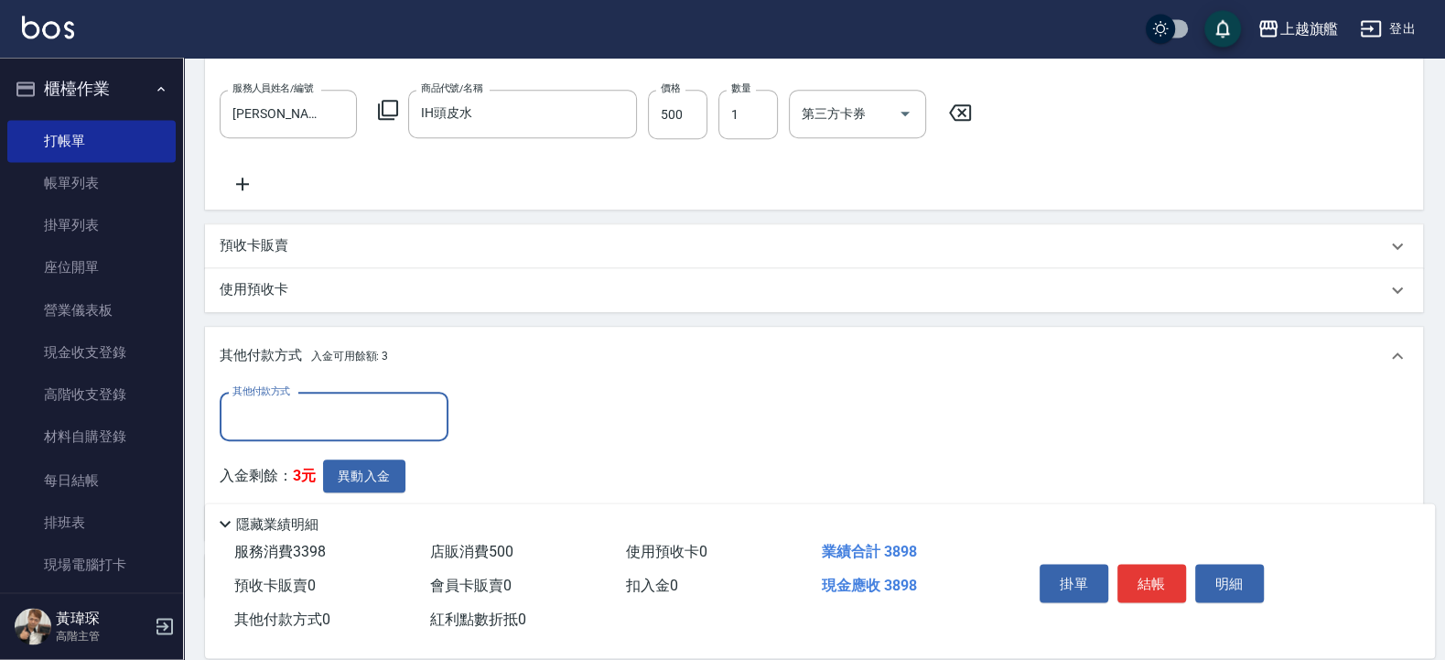
scroll to position [757, 0]
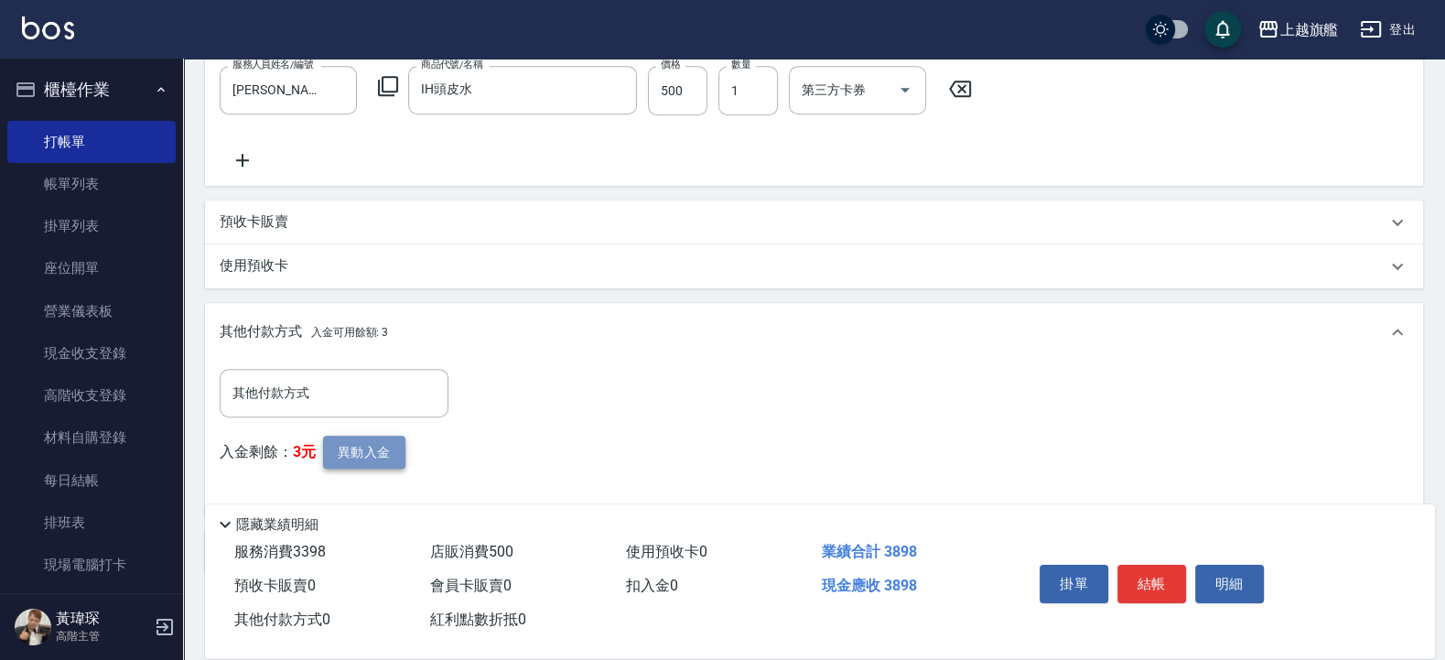
click at [388, 451] on button "異動入金" at bounding box center [364, 452] width 82 height 34
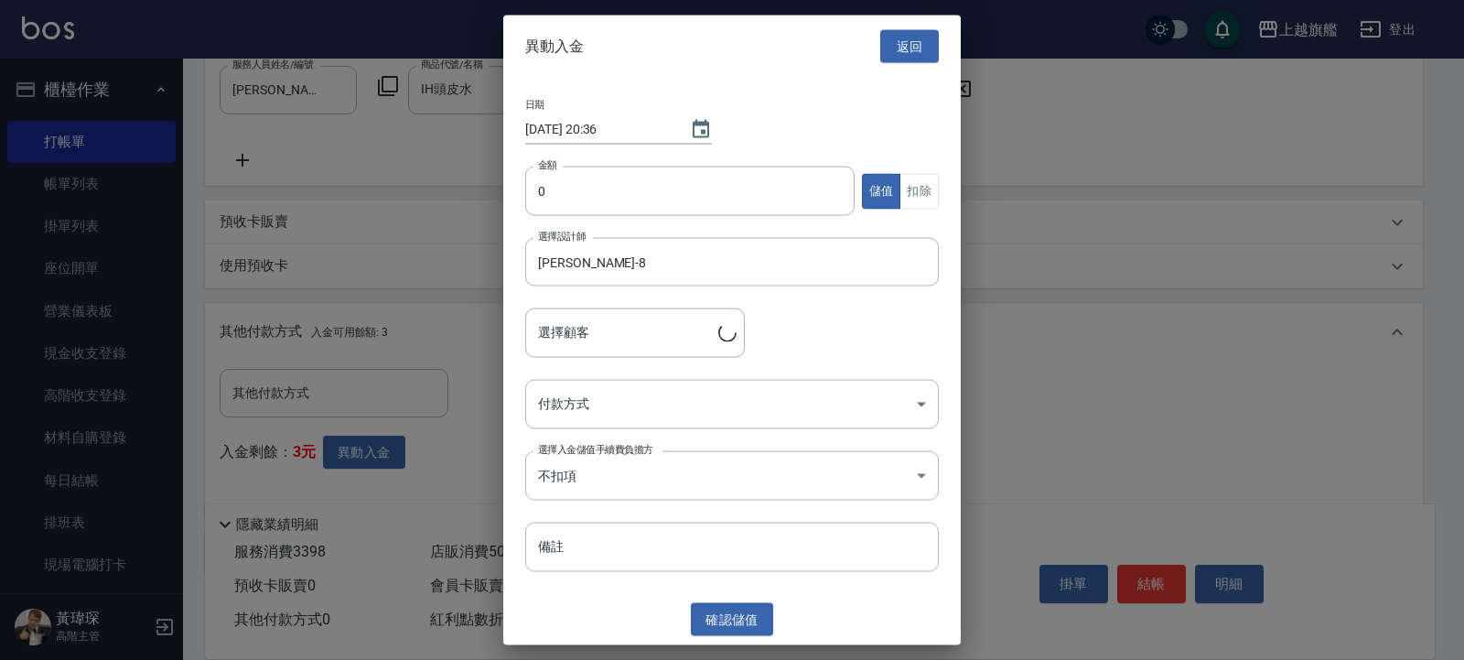
type input "威志/0976907092"
drag, startPoint x: 594, startPoint y: 186, endPoint x: 596, endPoint y: 175, distance: 11.1
click at [596, 175] on input "0" at bounding box center [689, 191] width 329 height 49
type input "3"
drag, startPoint x: 916, startPoint y: 174, endPoint x: 922, endPoint y: 165, distance: 11.2
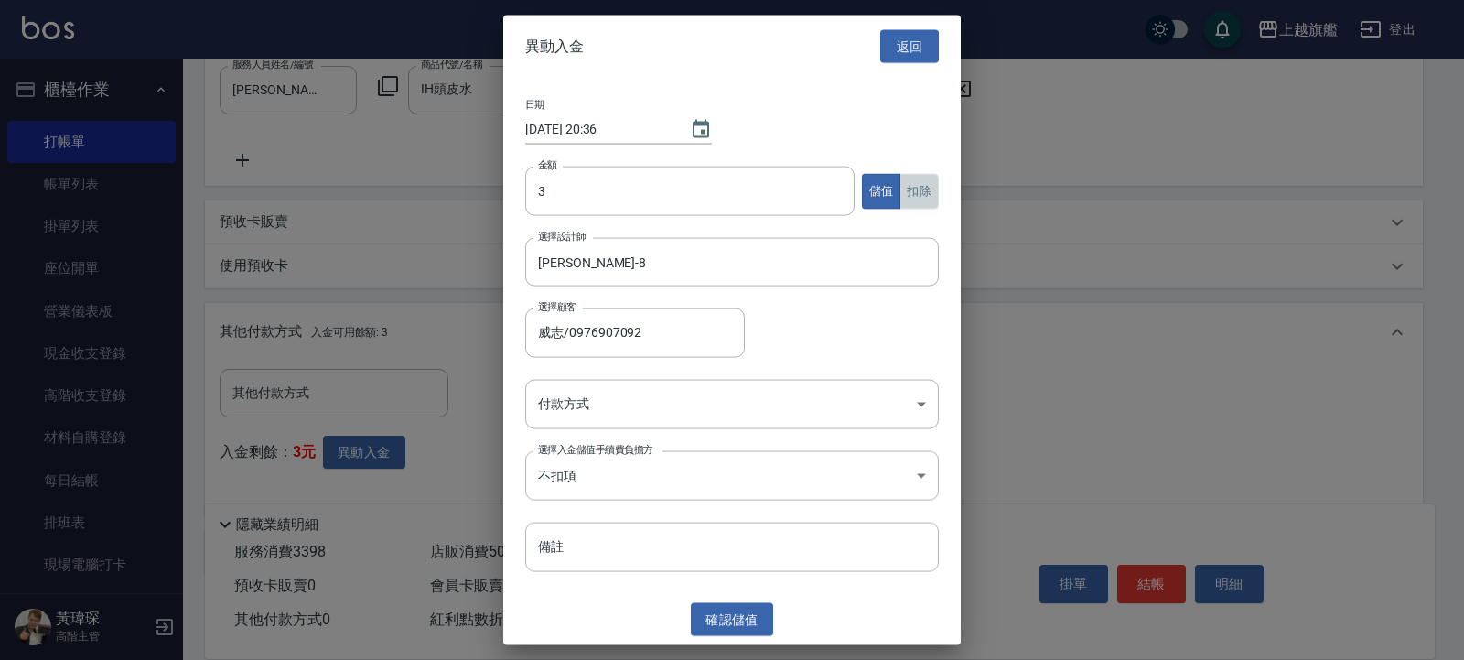
click at [916, 173] on div "金額 3 金額 儲值 扣除" at bounding box center [732, 202] width 414 height 71
click at [916, 178] on button "扣除" at bounding box center [918, 191] width 39 height 36
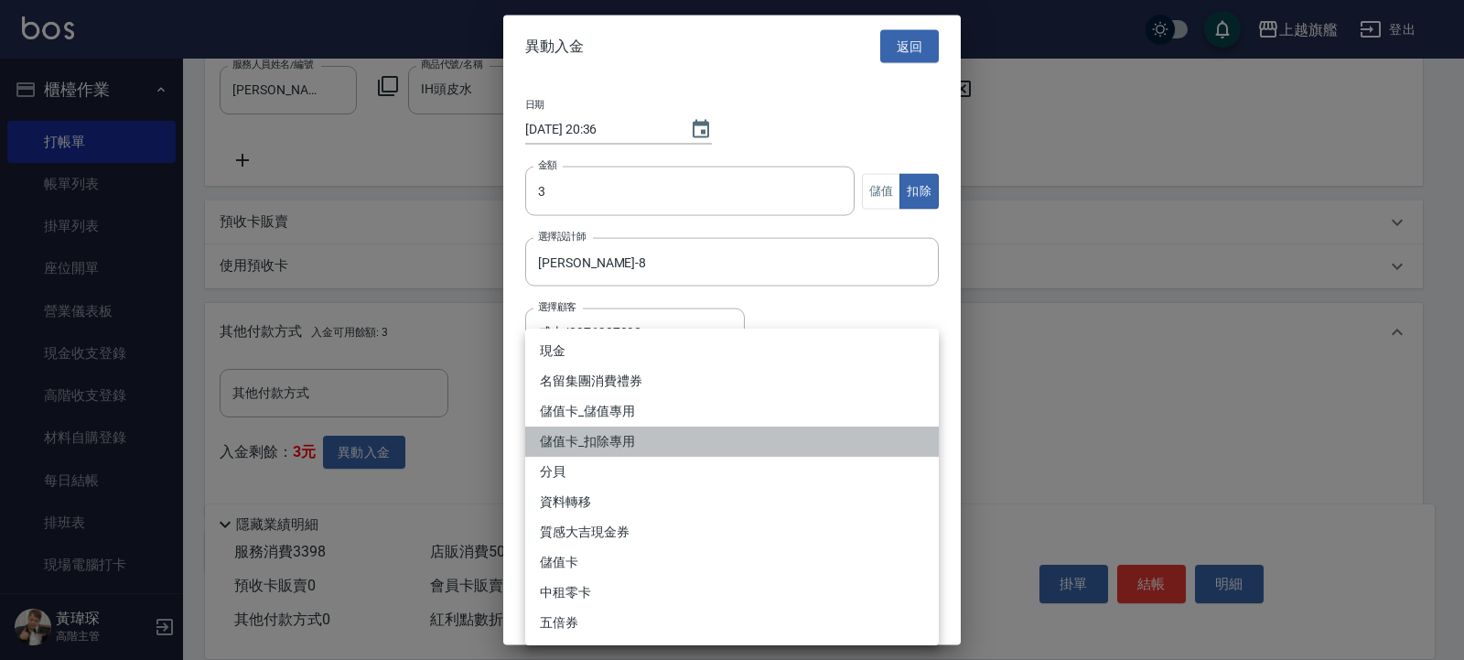
click at [623, 442] on li "儲值卡_扣除專用" at bounding box center [732, 441] width 414 height 30
type input "儲值卡_扣除專用"
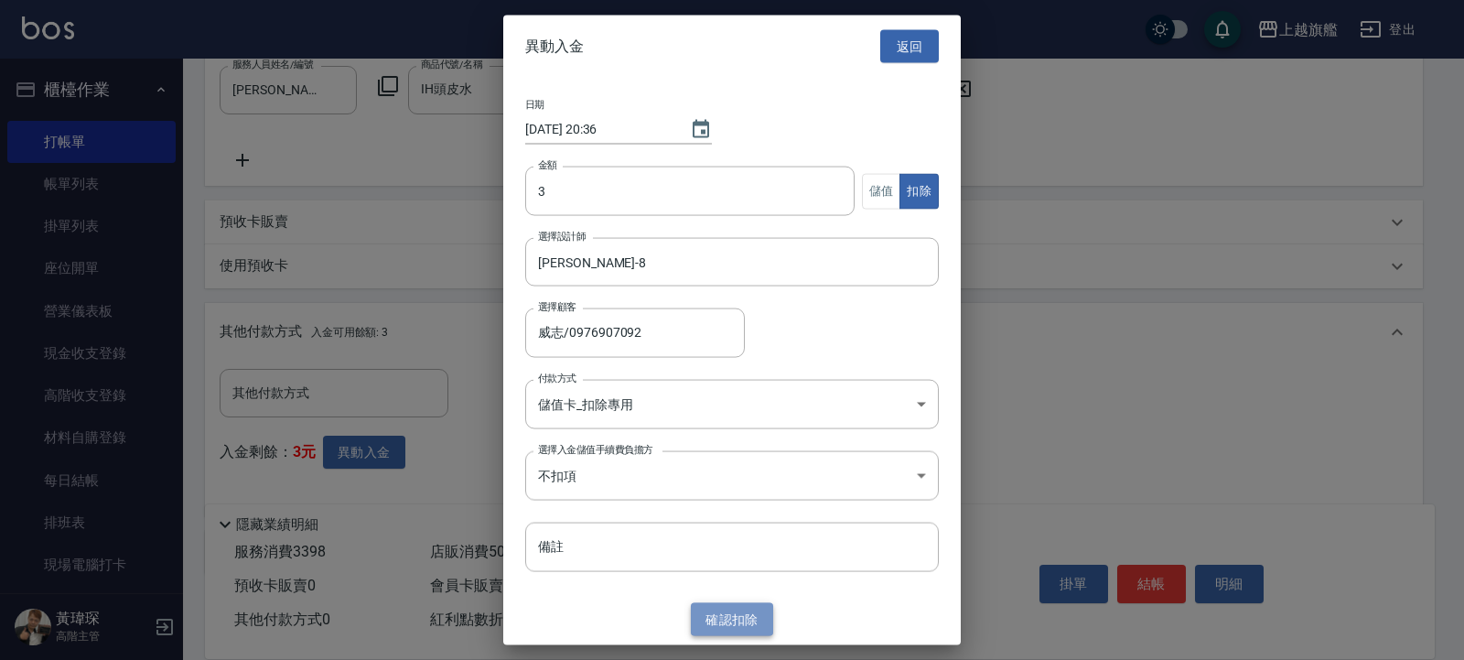
click at [726, 623] on button "確認 扣除" at bounding box center [732, 619] width 82 height 34
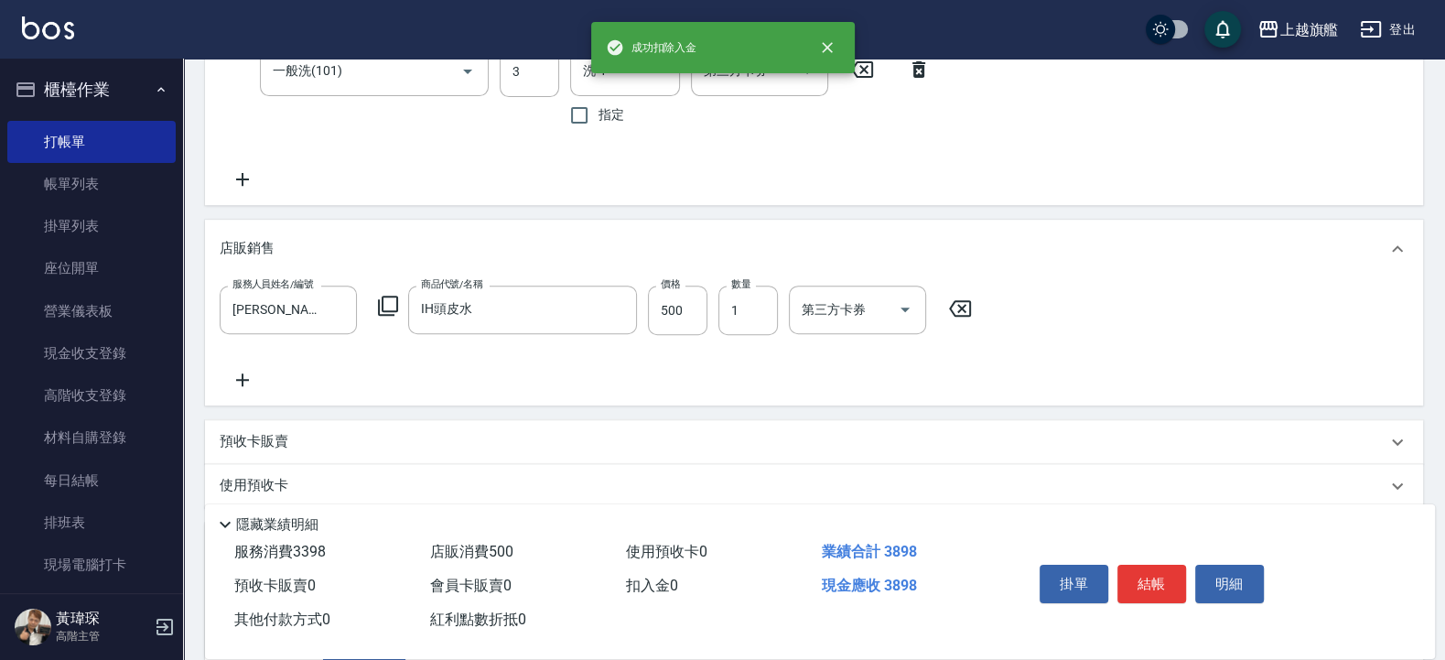
scroll to position [427, 0]
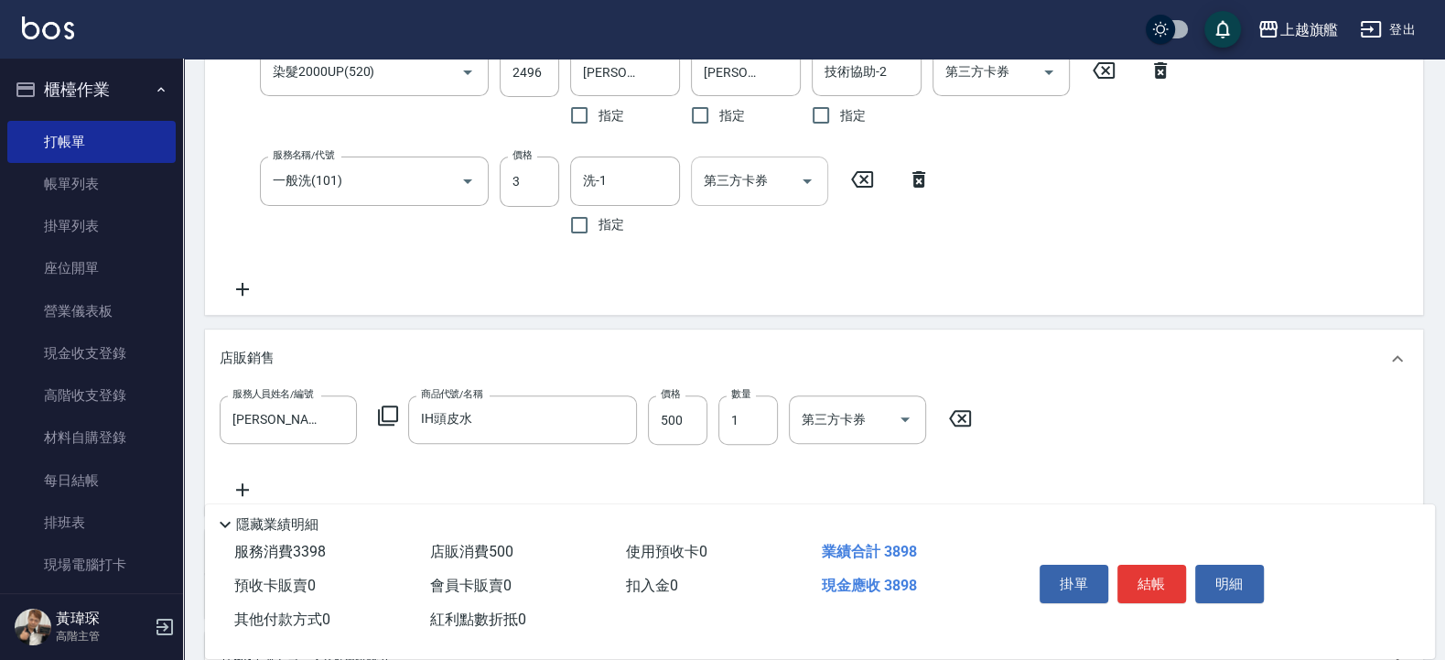
click at [792, 177] on div at bounding box center [805, 180] width 27 height 48
click at [805, 169] on button "Open" at bounding box center [806, 181] width 29 height 29
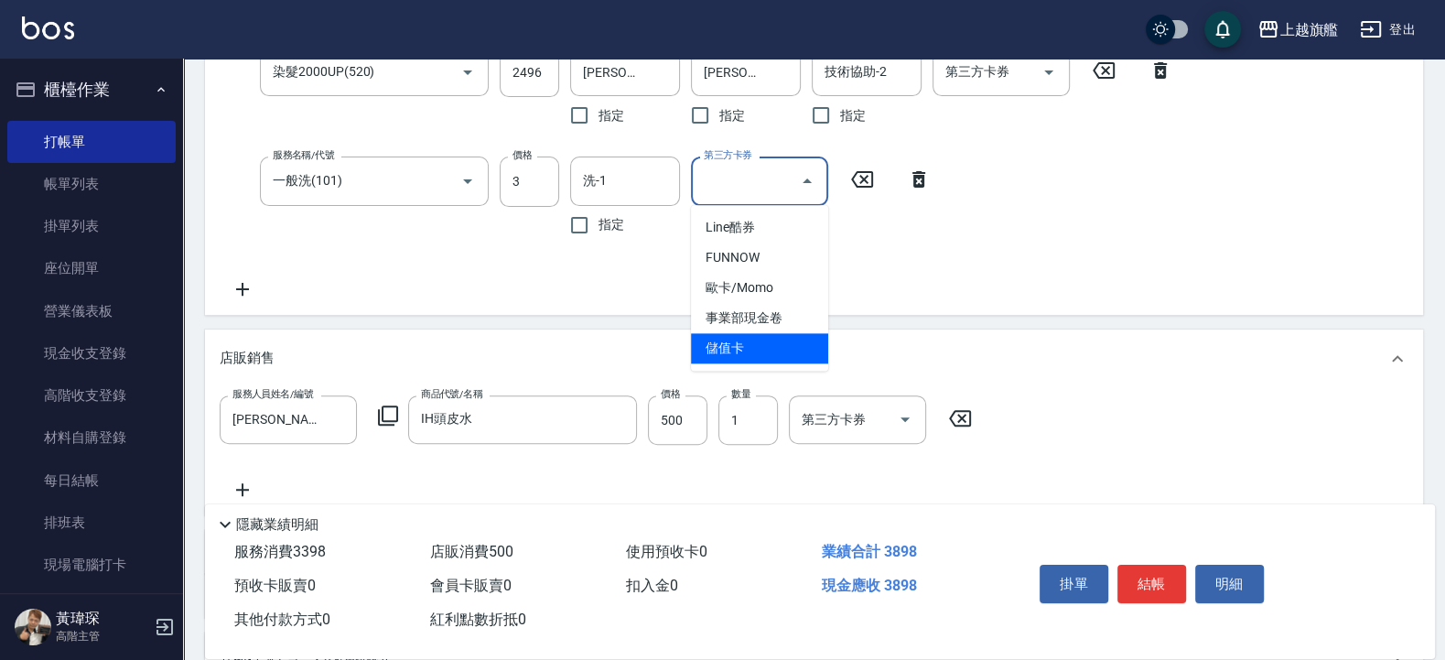
click at [748, 333] on span "儲值卡" at bounding box center [759, 348] width 137 height 30
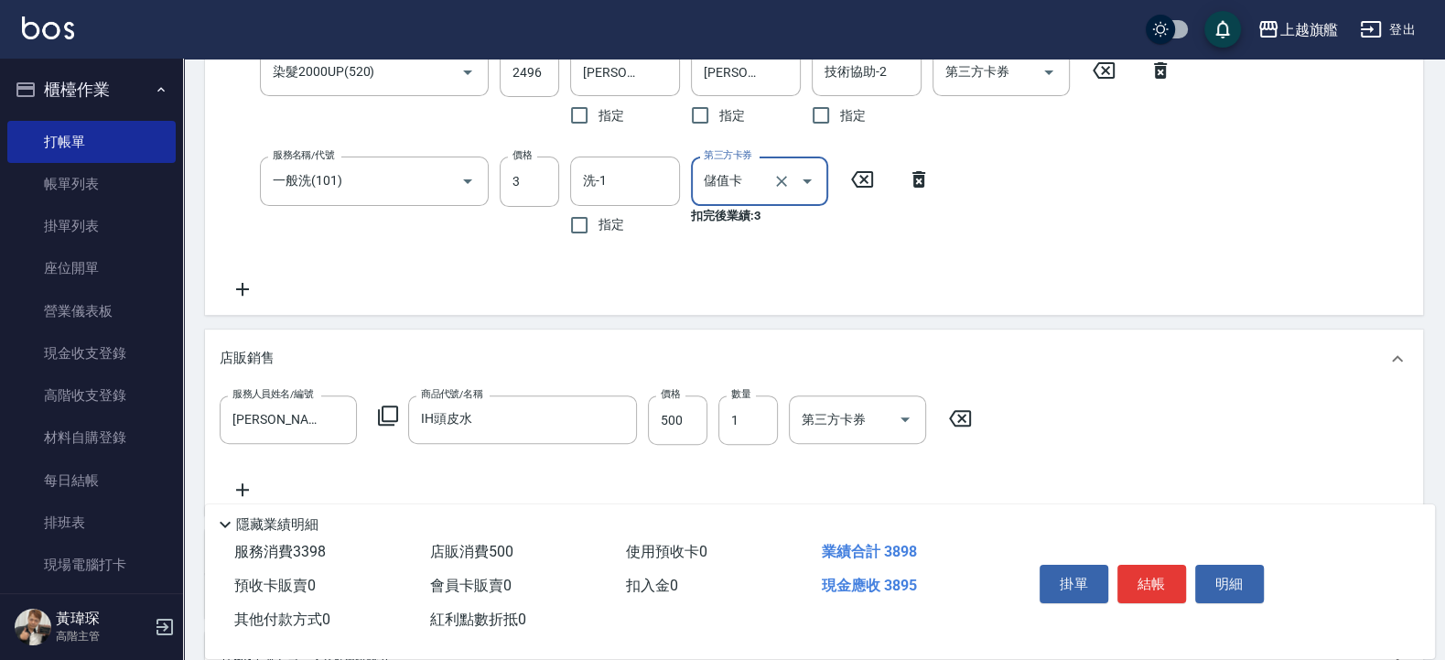
type input "儲值卡"
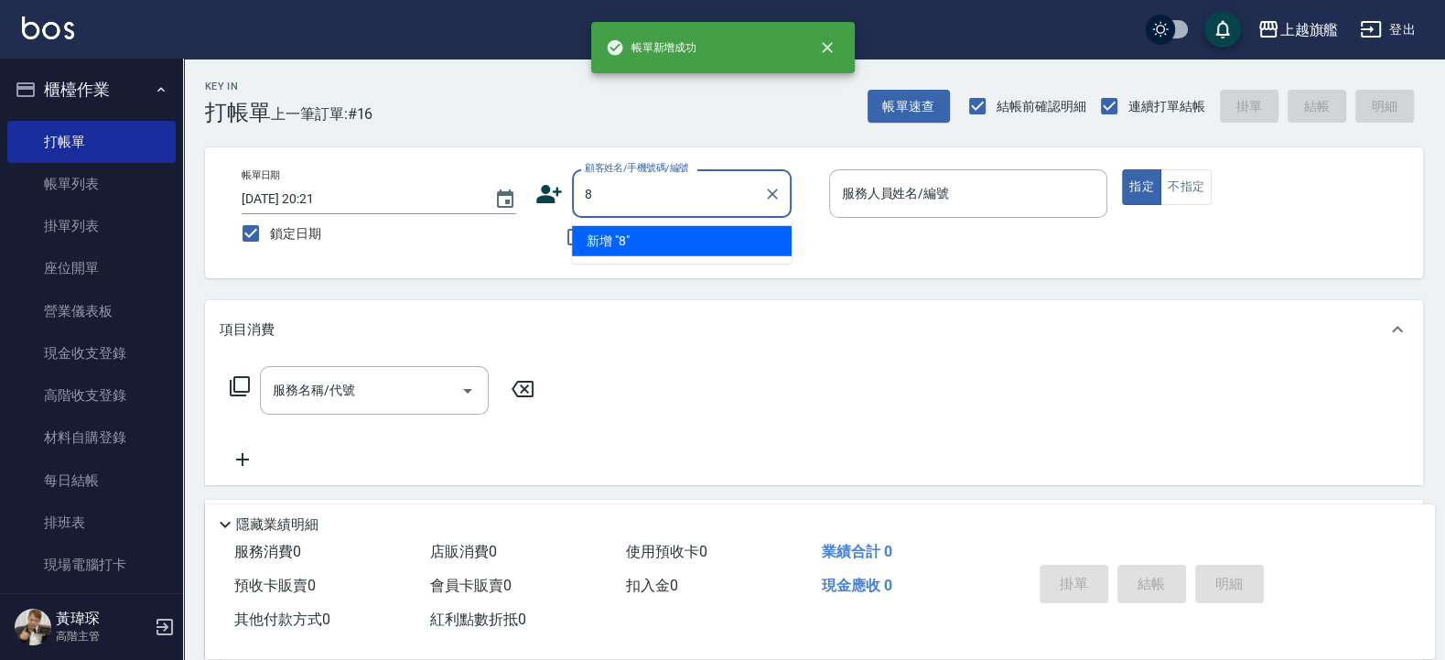
type input "8"
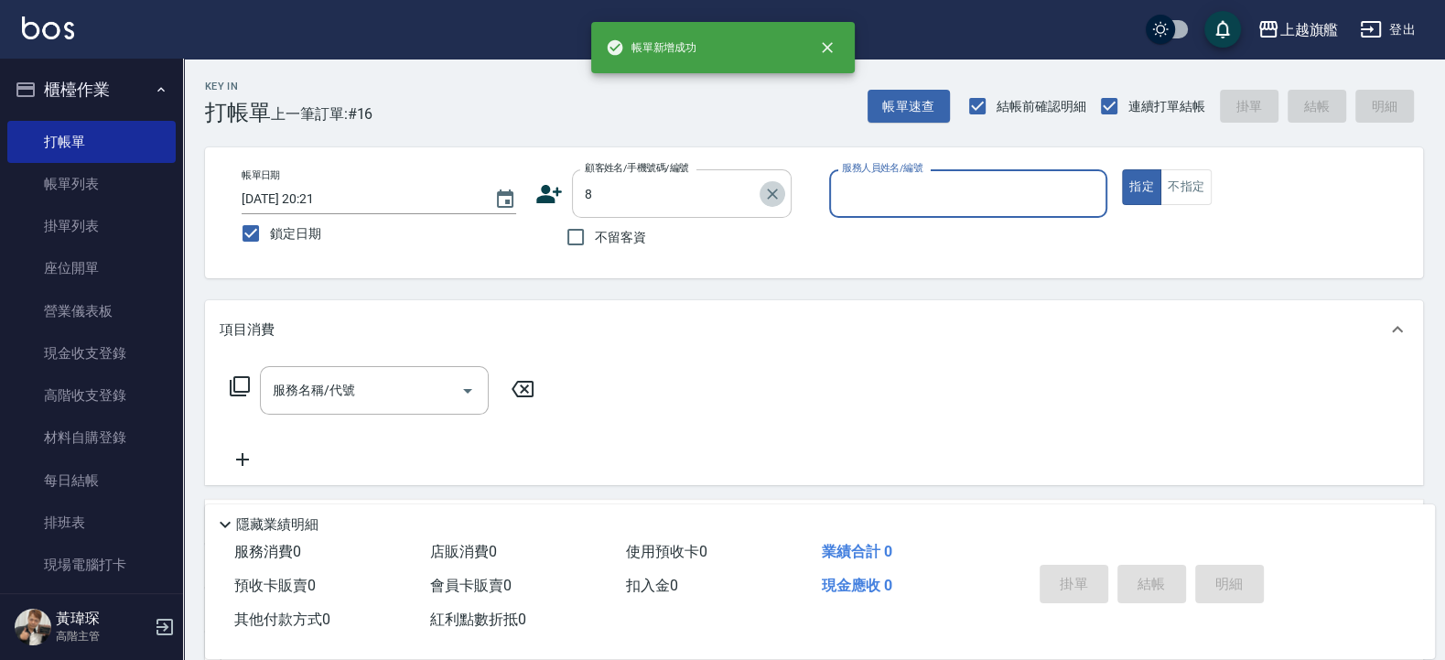
drag, startPoint x: 773, startPoint y: 191, endPoint x: 780, endPoint y: 177, distance: 15.6
click at [777, 183] on button "Clear" at bounding box center [772, 194] width 26 height 26
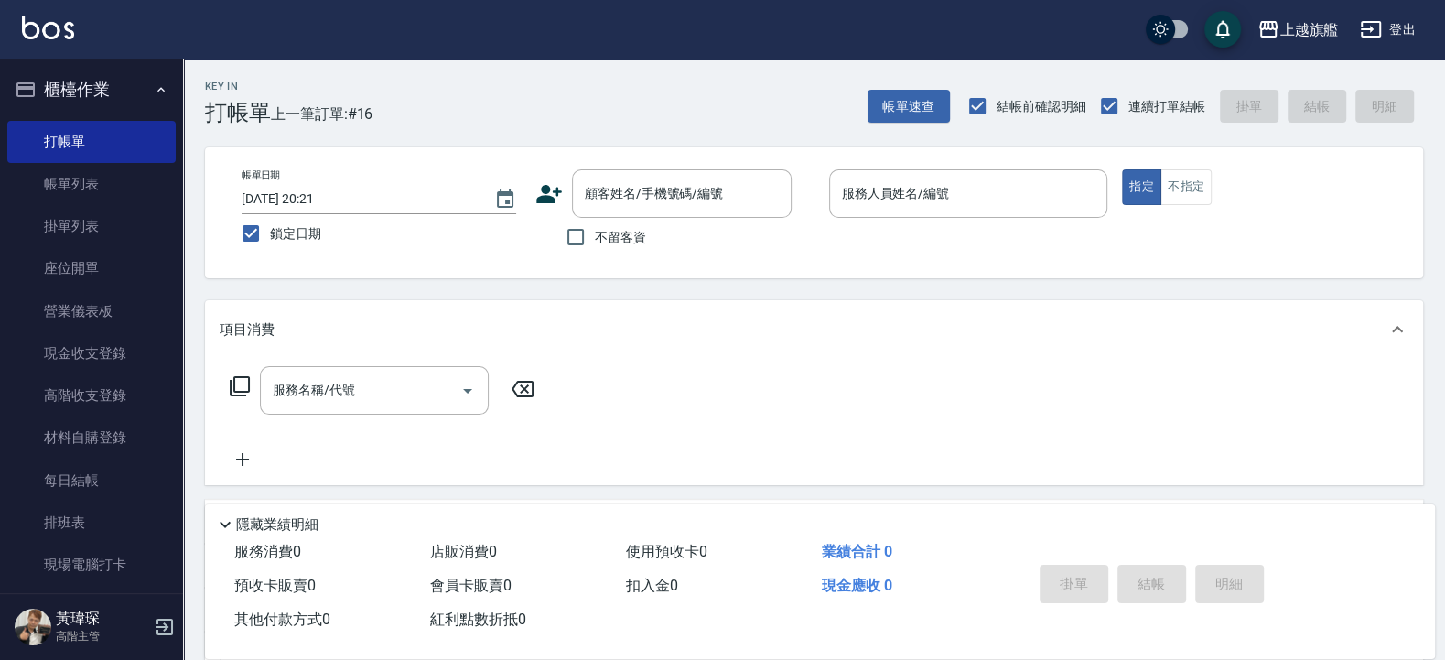
click at [595, 236] on span "不留客資" at bounding box center [620, 237] width 51 height 19
click at [595, 236] on input "不留客資" at bounding box center [575, 237] width 38 height 38
checkbox input "true"
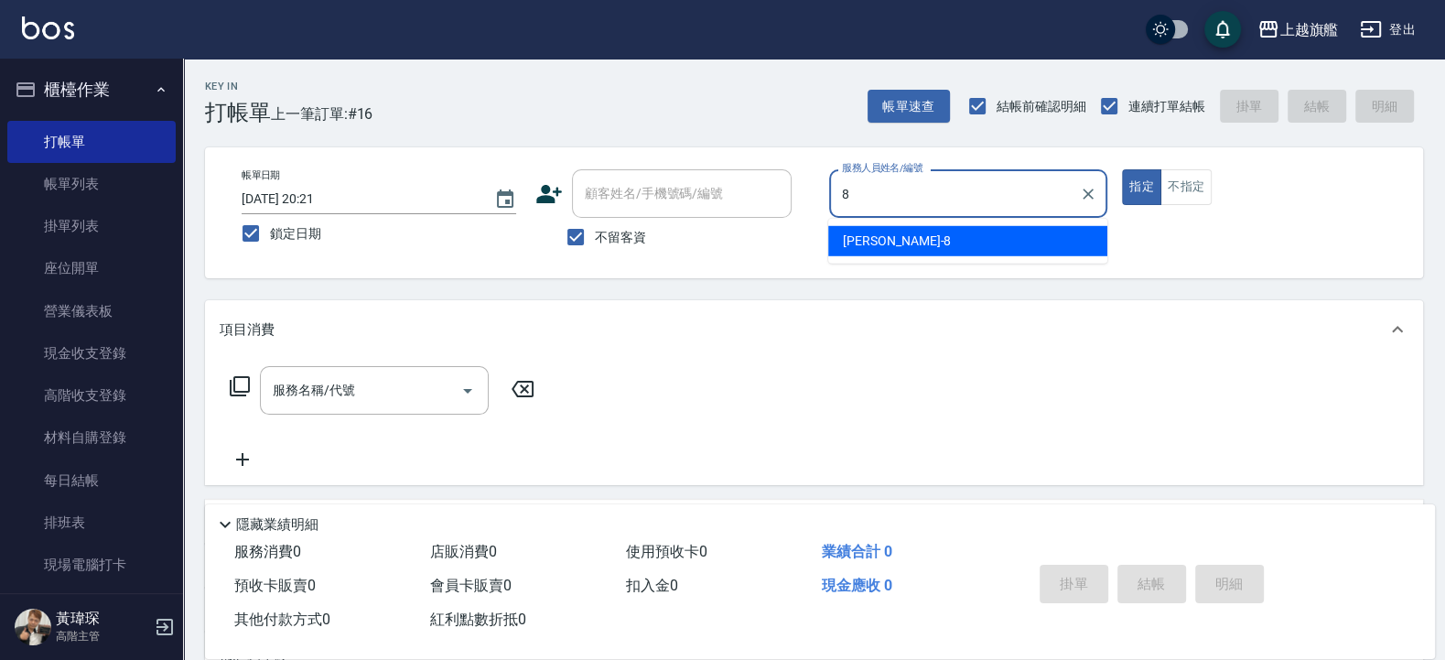
type input "周秀娟-8"
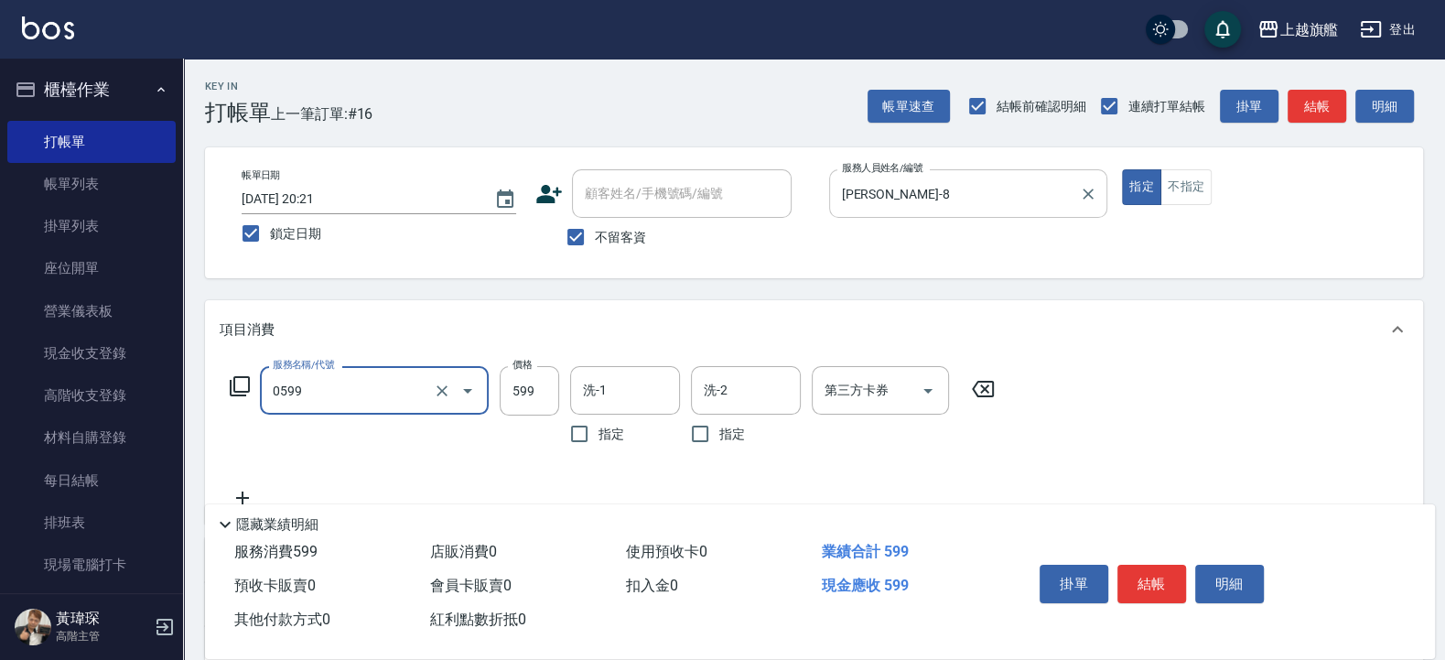
type input "去角質ITELY.(0599)"
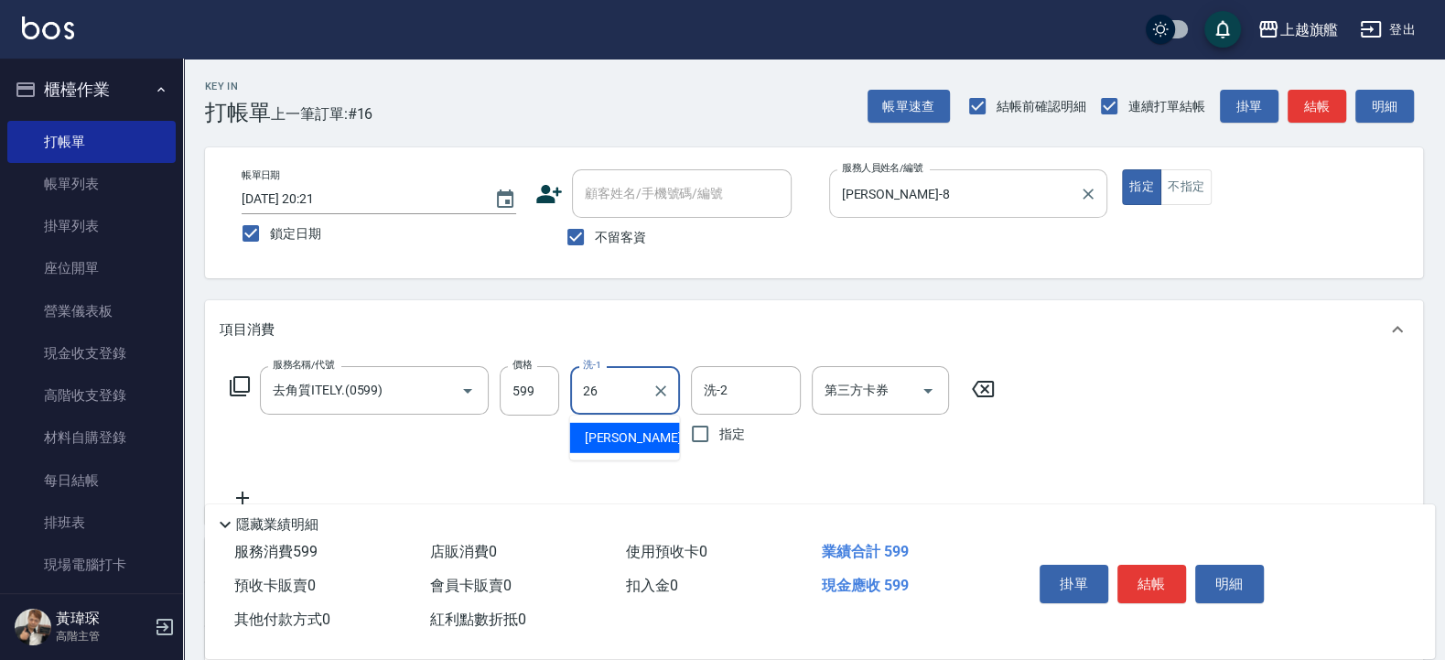
type input "陳祈聿-26"
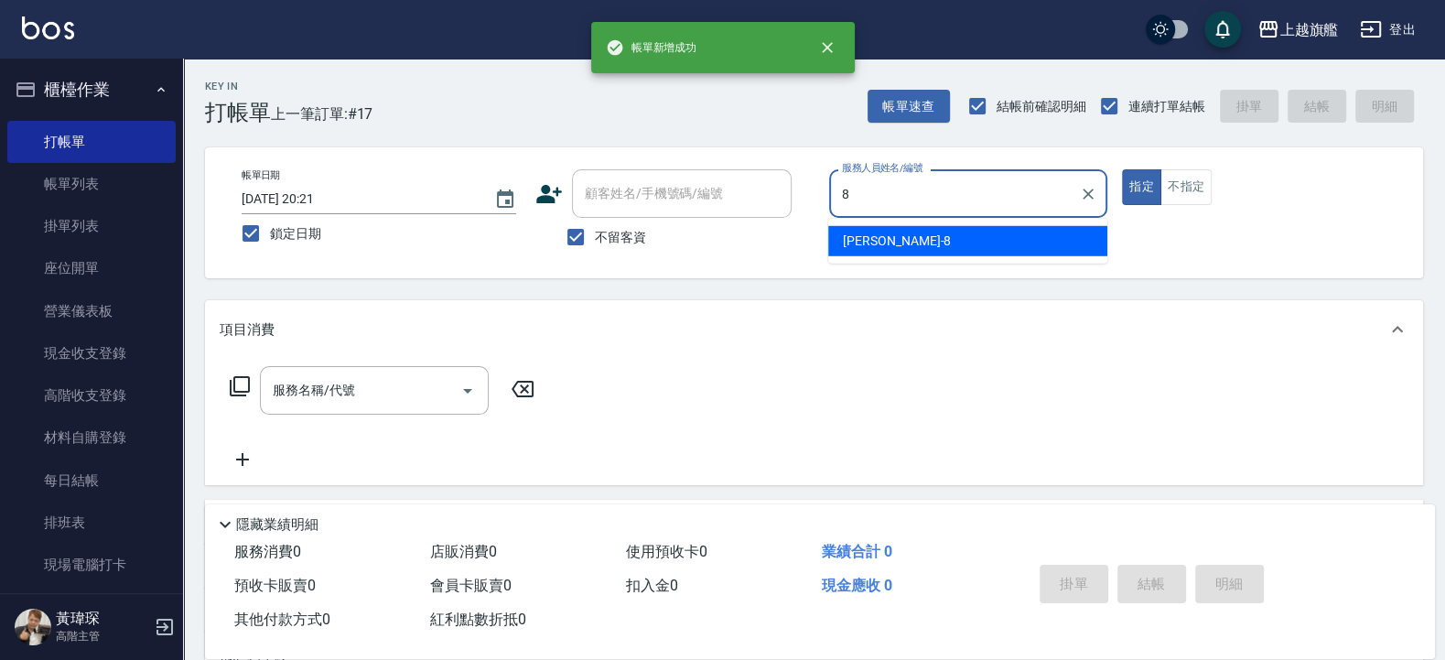
type input "周秀娟-8"
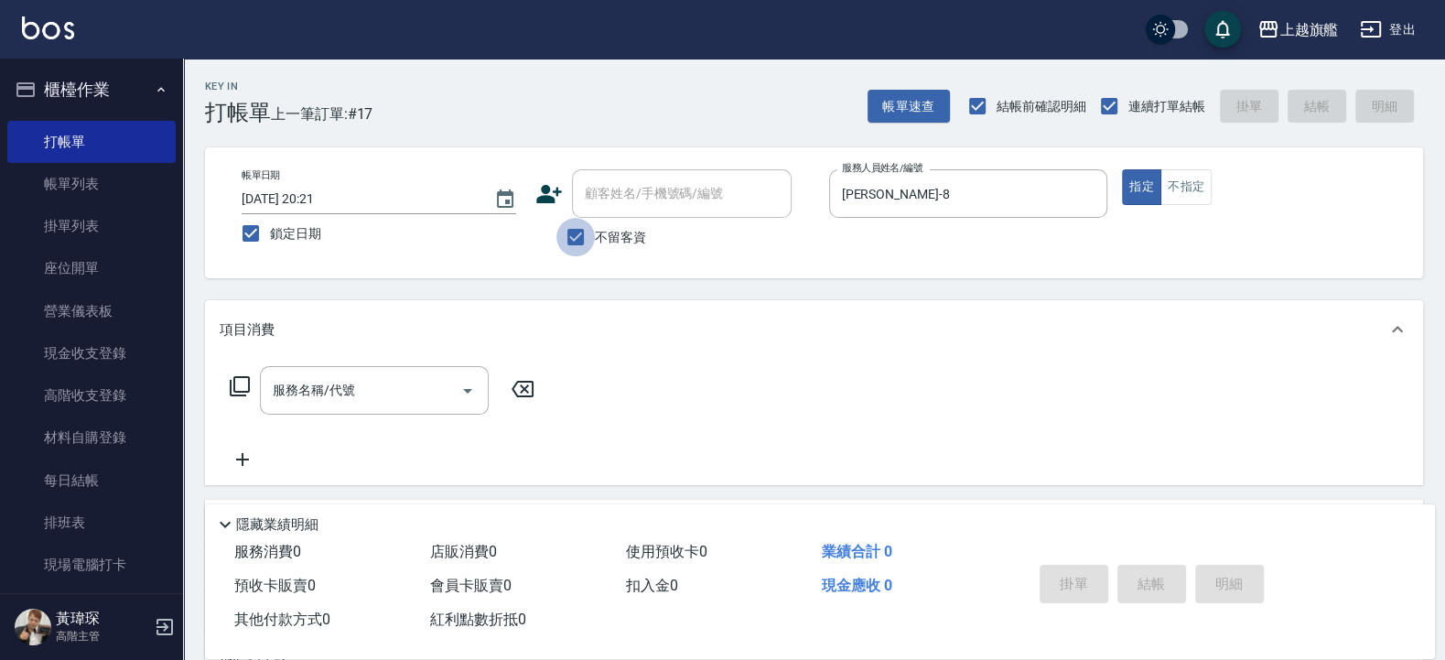
click at [593, 242] on input "不留客資" at bounding box center [575, 237] width 38 height 38
checkbox input "false"
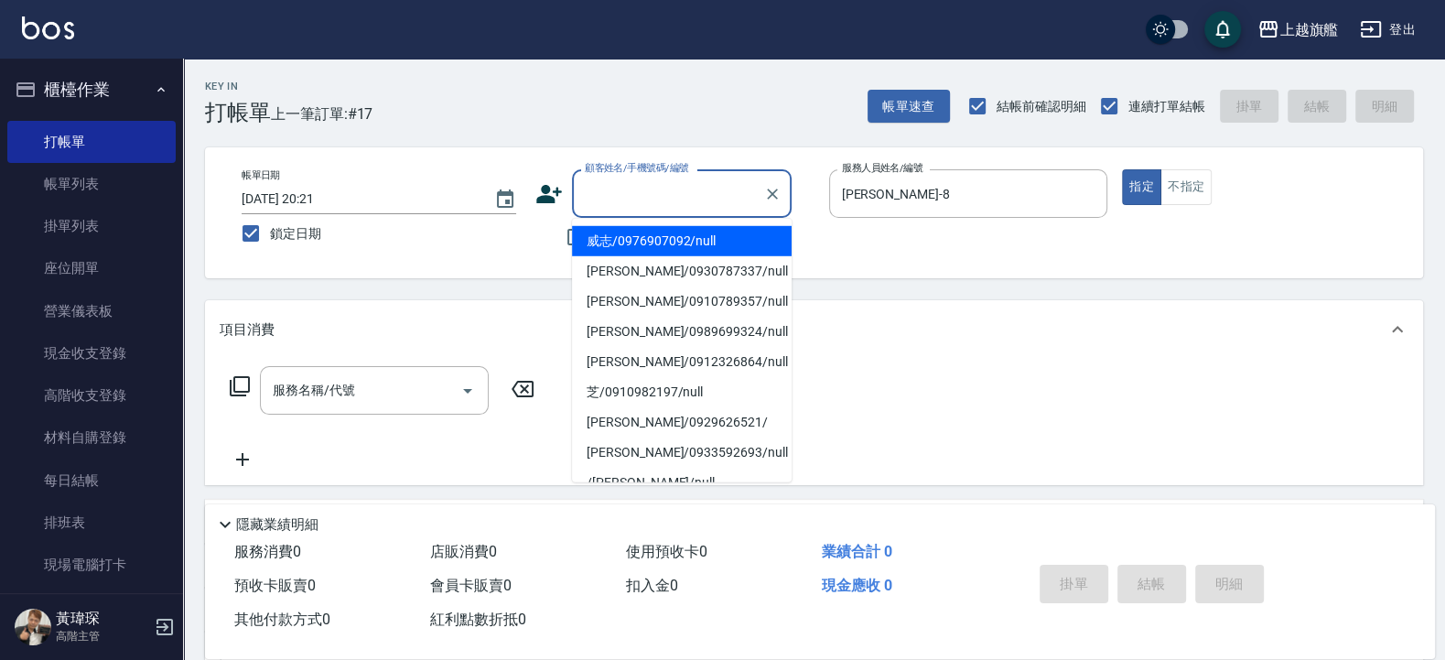
click at [628, 202] on input "顧客姓名/手機號碼/編號" at bounding box center [668, 193] width 176 height 32
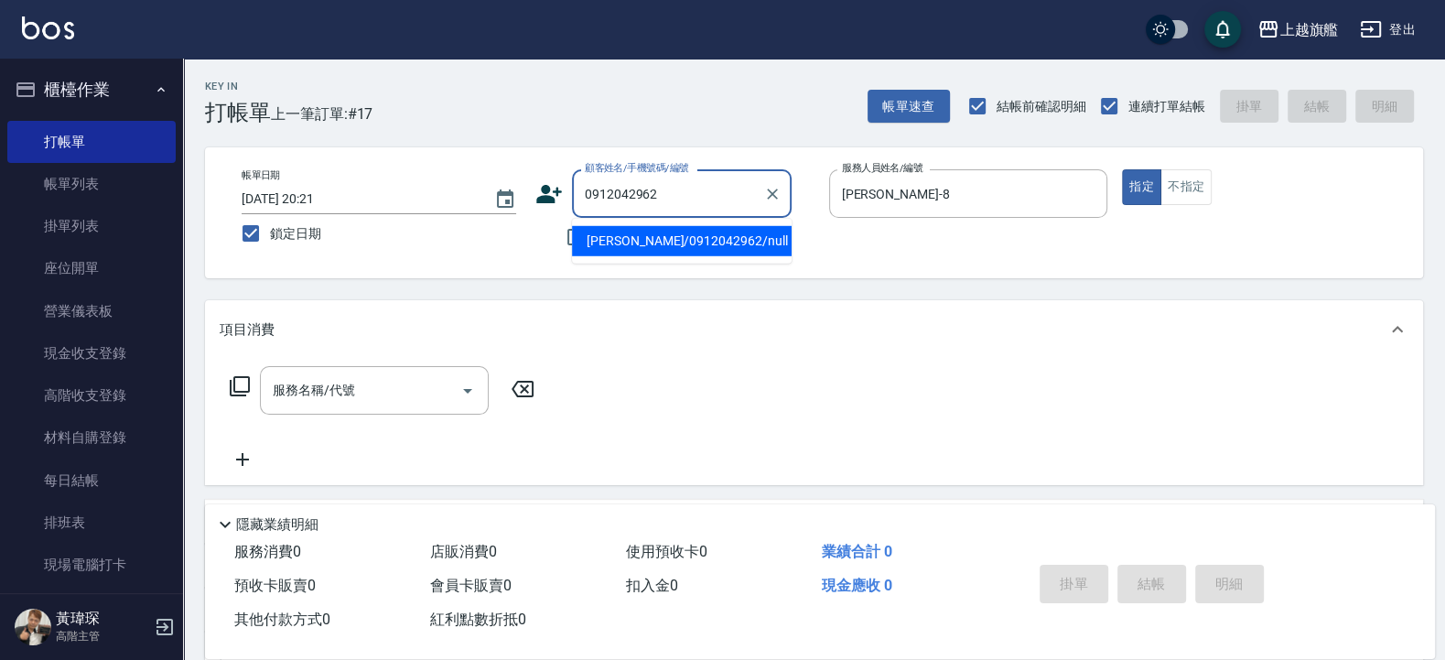
type input "0912042962"
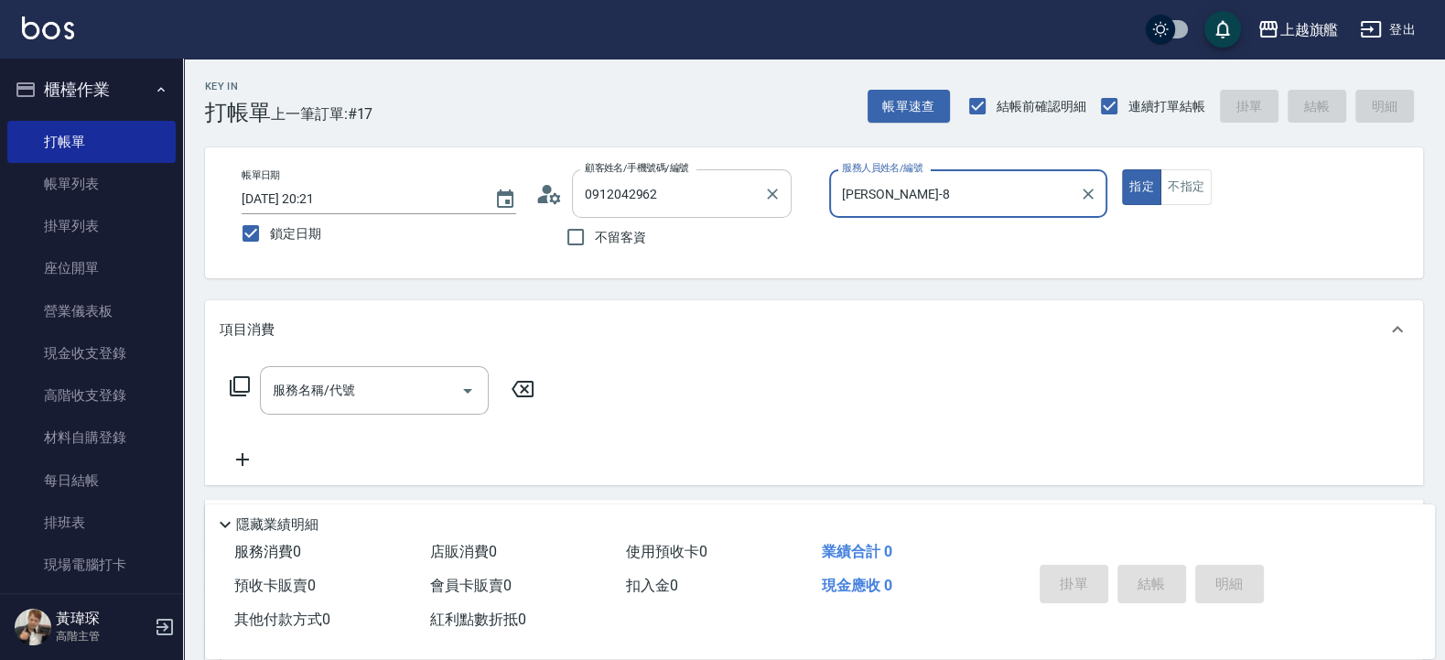
type input "曾怡樺/0912042962/null"
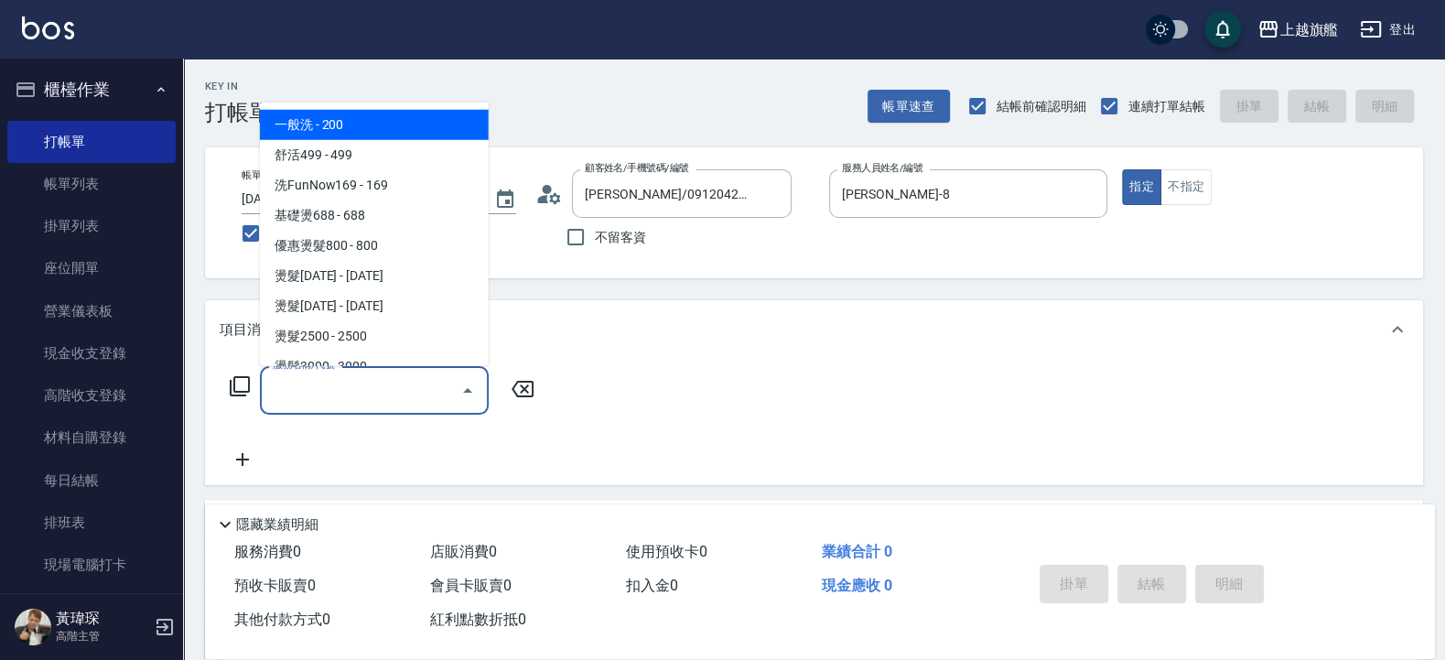
click at [320, 403] on input "服務名稱/代號" at bounding box center [360, 390] width 185 height 32
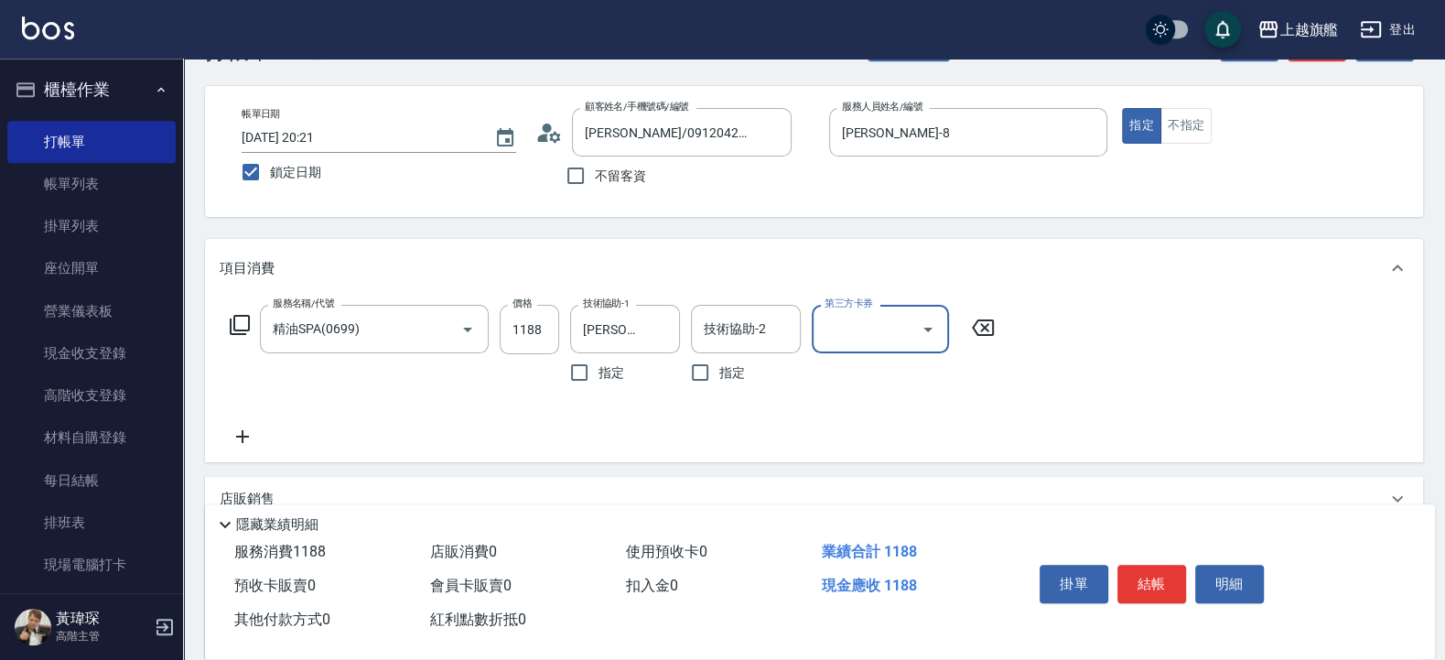
scroll to position [110, 0]
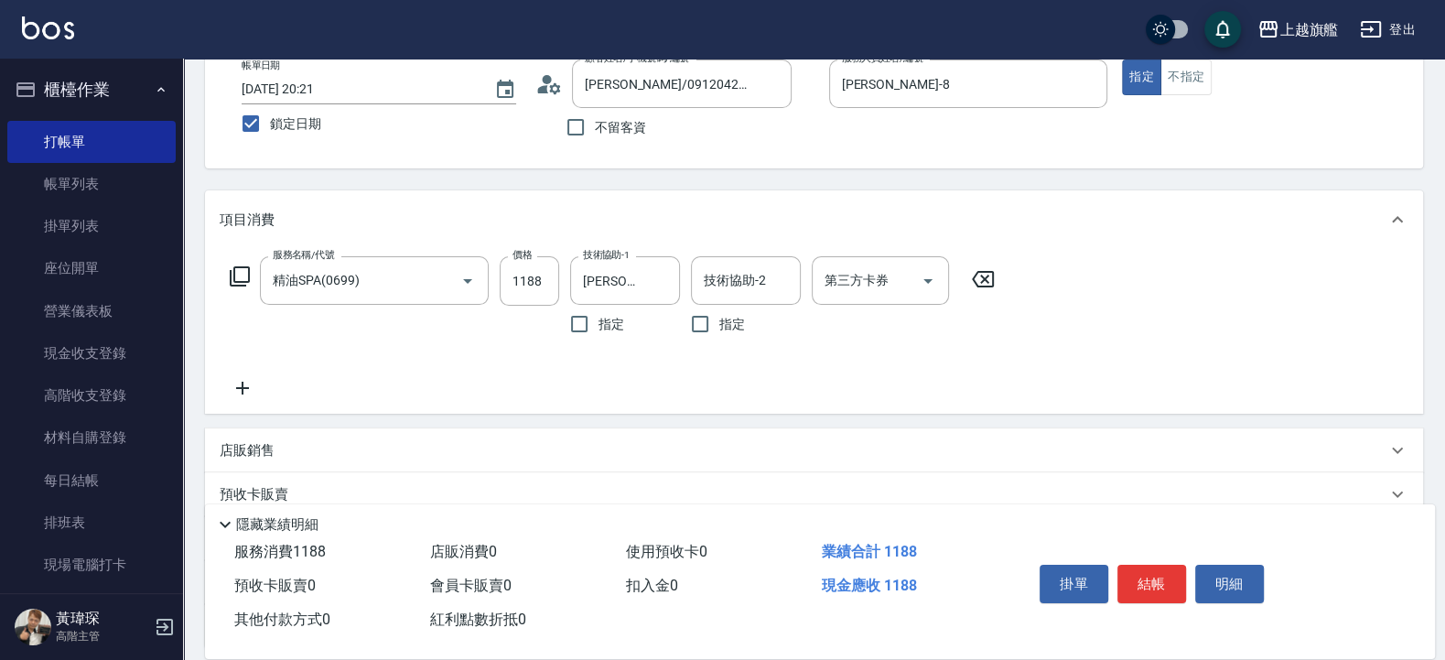
click at [242, 387] on icon at bounding box center [242, 387] width 13 height 13
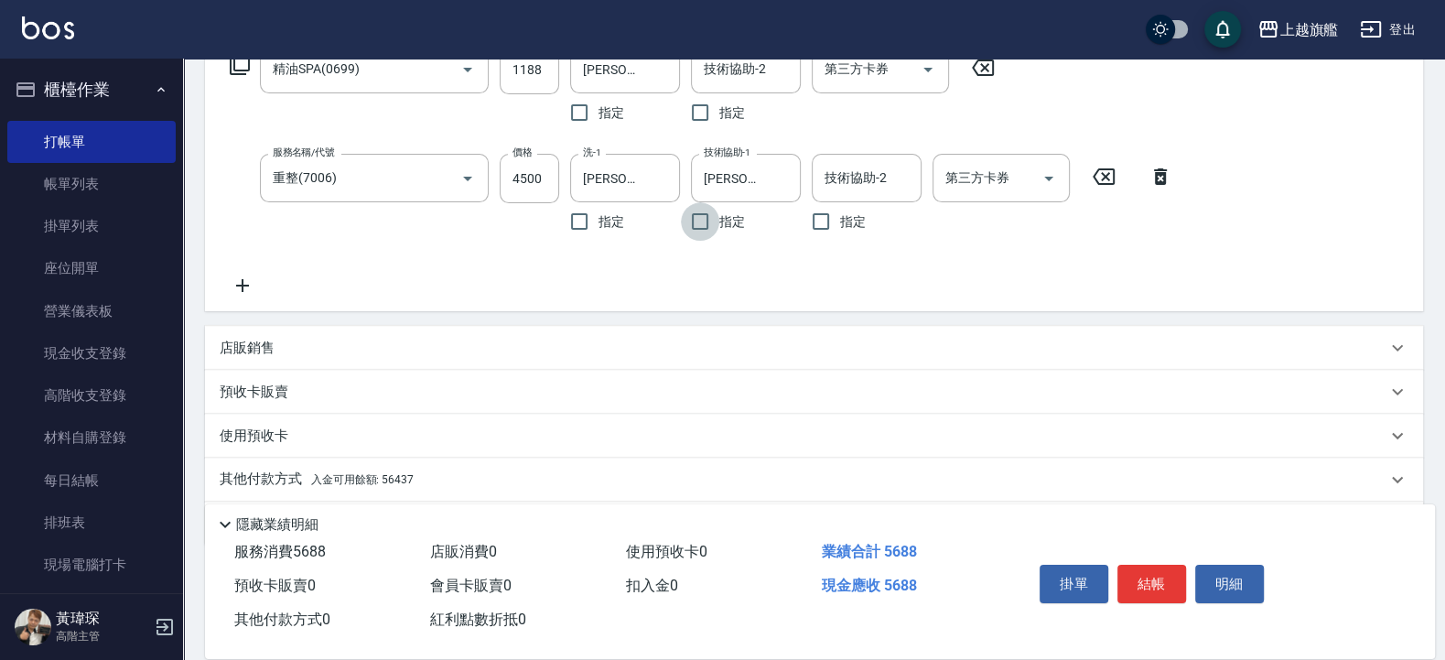
scroll to position [329, 0]
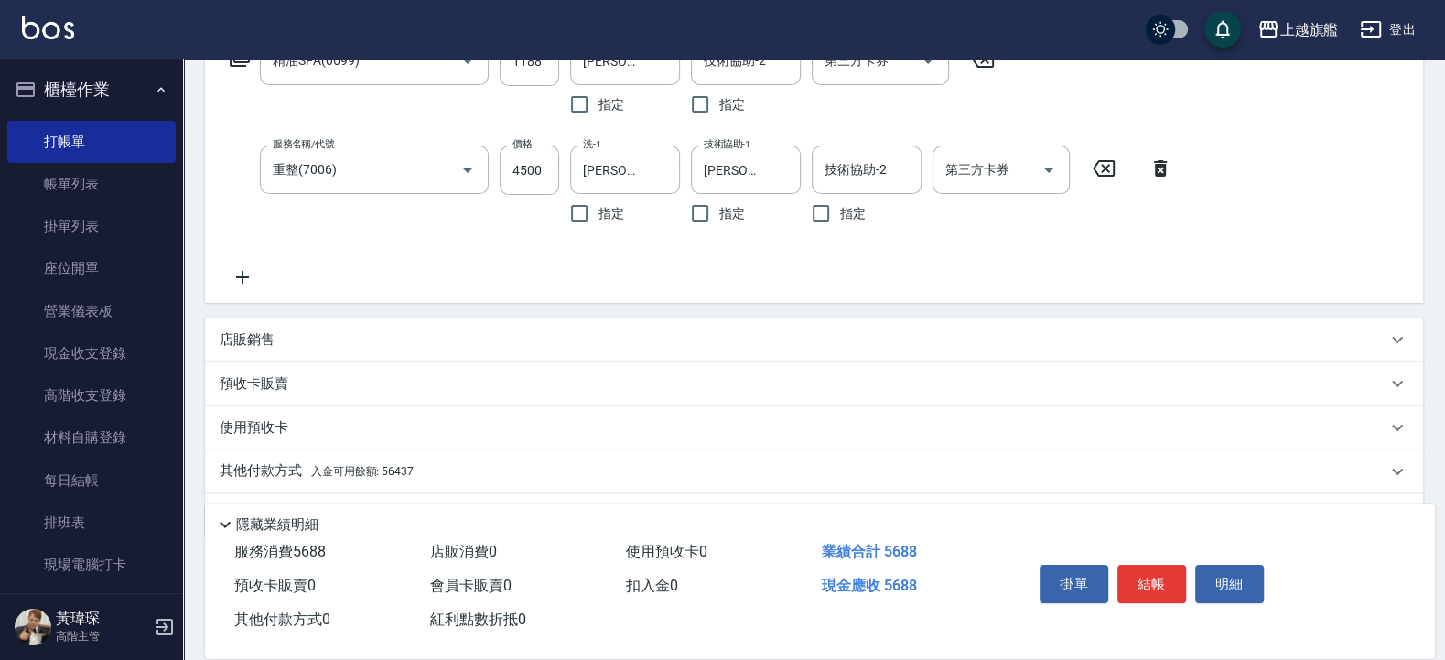
click at [250, 275] on icon at bounding box center [243, 277] width 46 height 22
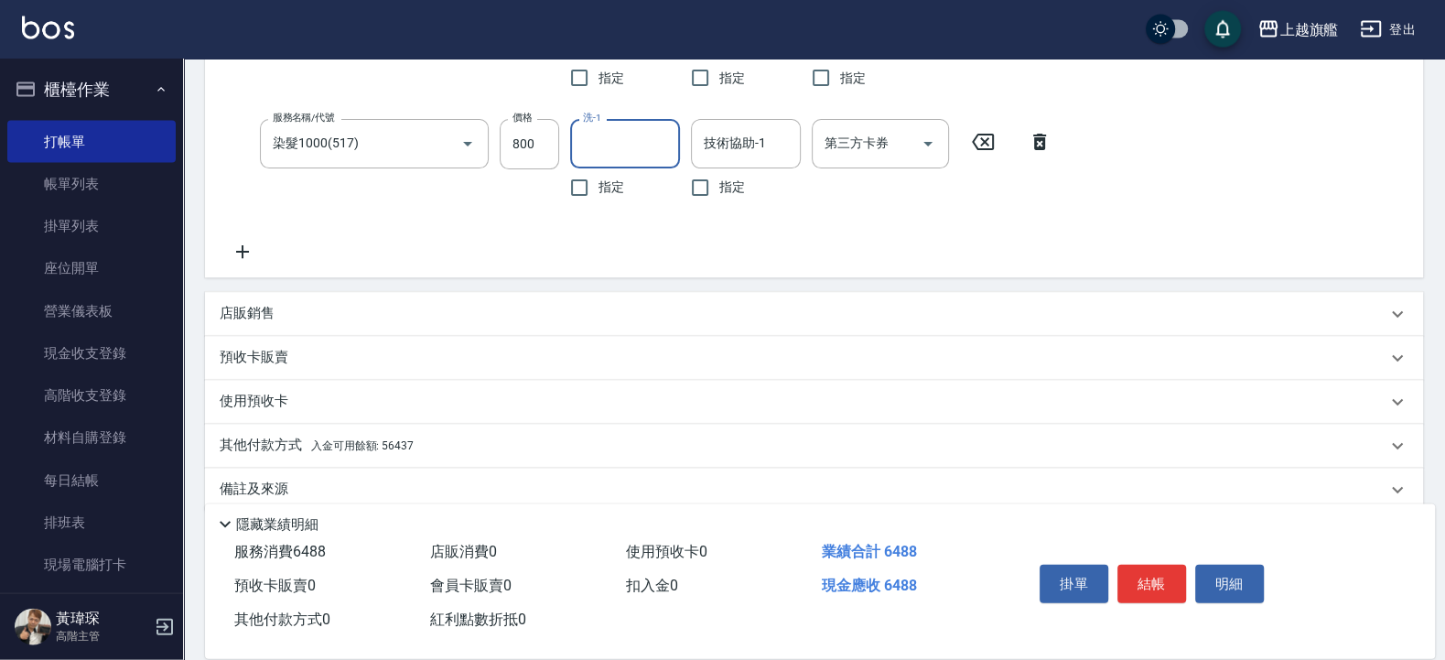
scroll to position [490, 0]
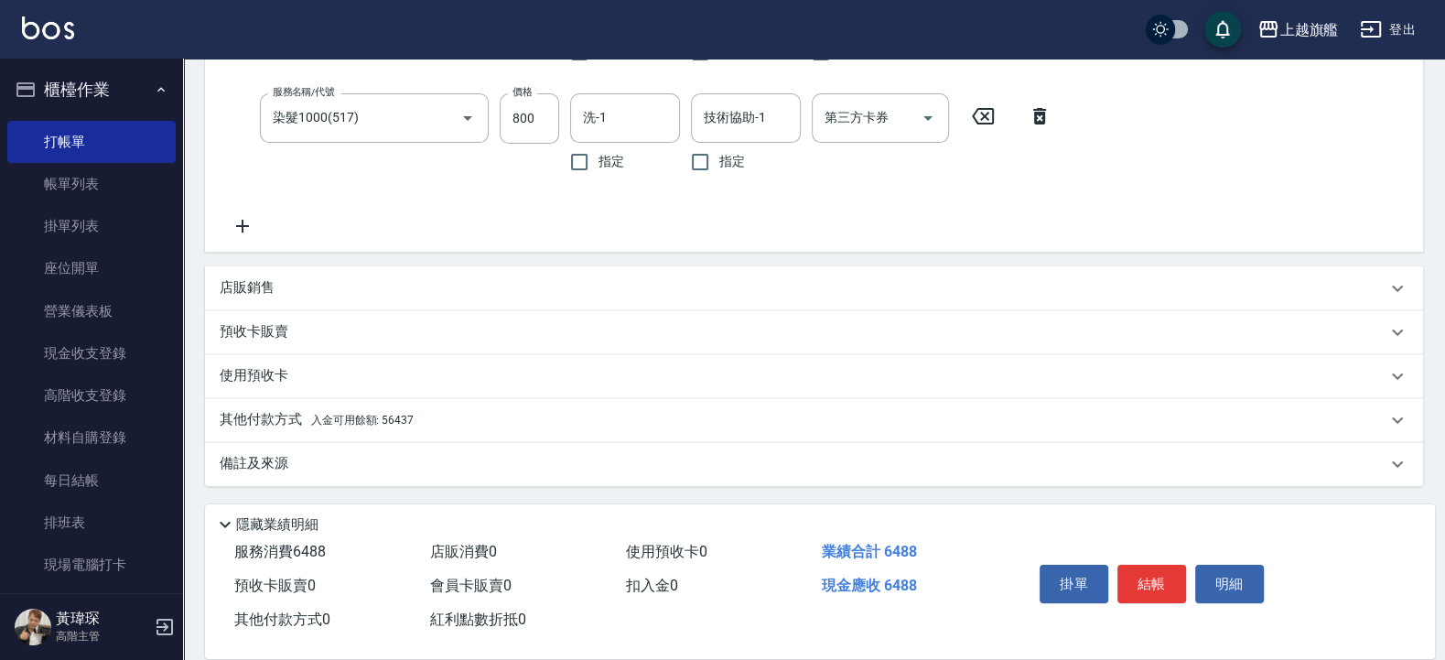
click at [328, 416] on span "入金可用餘額: 56437" at bounding box center [362, 420] width 102 height 13
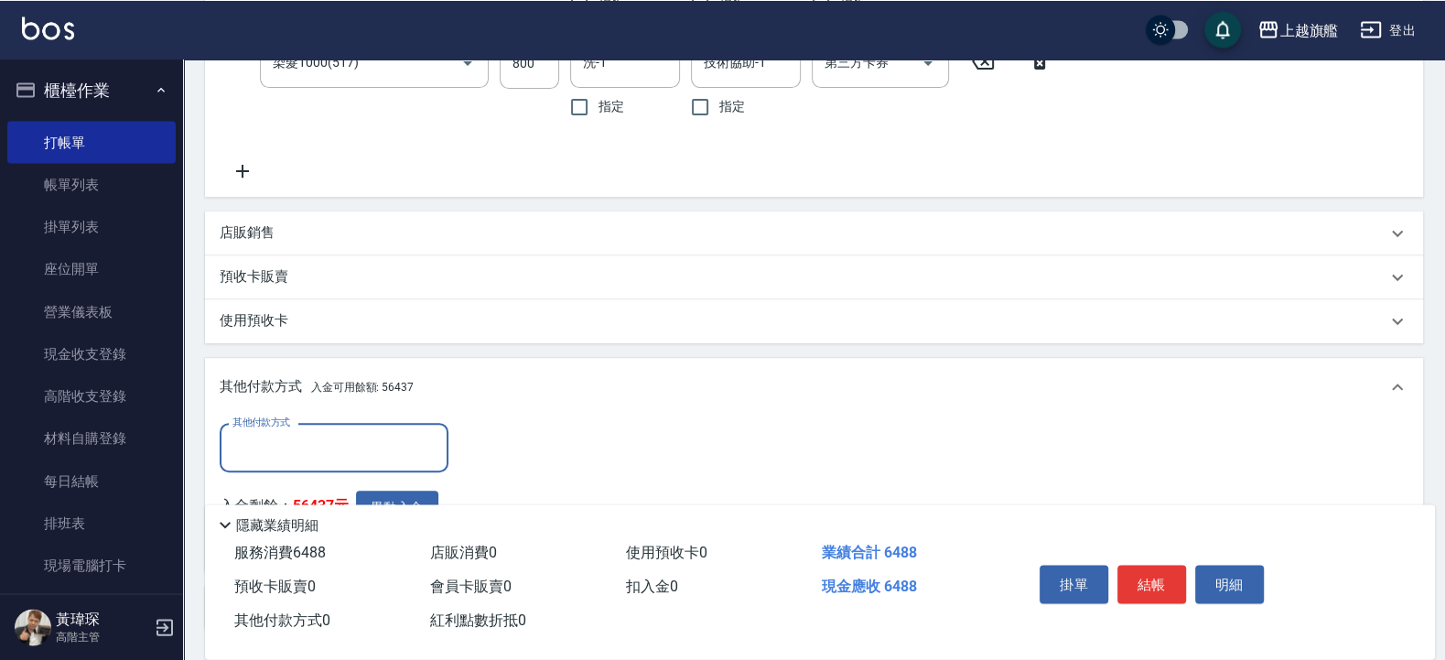
scroll to position [600, 0]
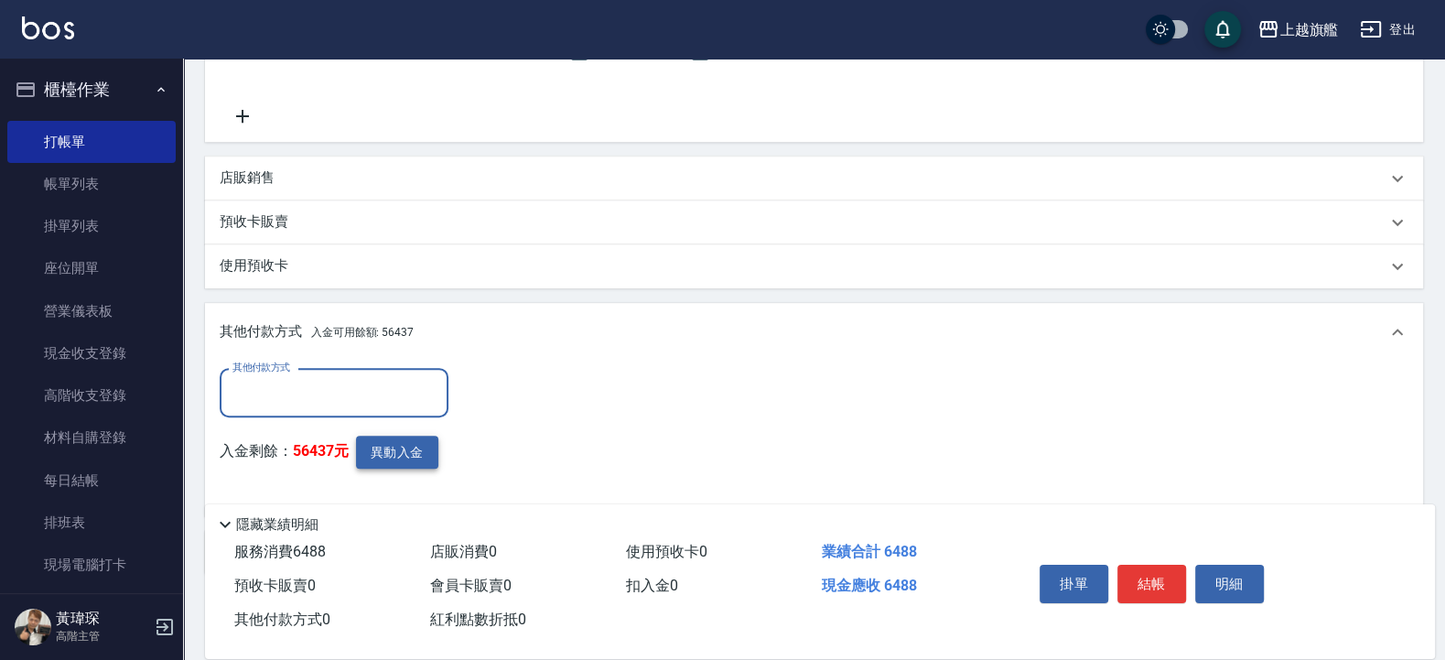
click at [413, 456] on button "異動入金" at bounding box center [397, 452] width 82 height 34
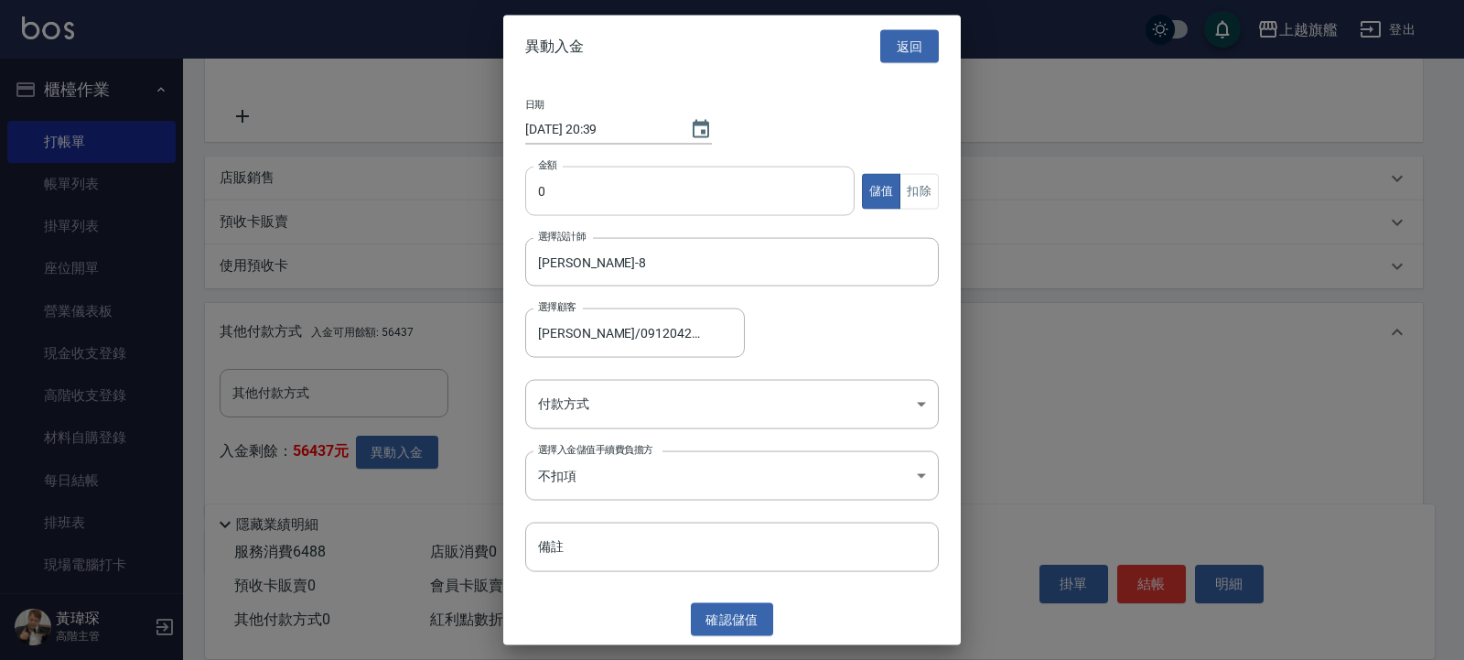
click at [586, 174] on input "0" at bounding box center [689, 191] width 329 height 49
click at [937, 177] on button "扣除" at bounding box center [918, 191] width 39 height 36
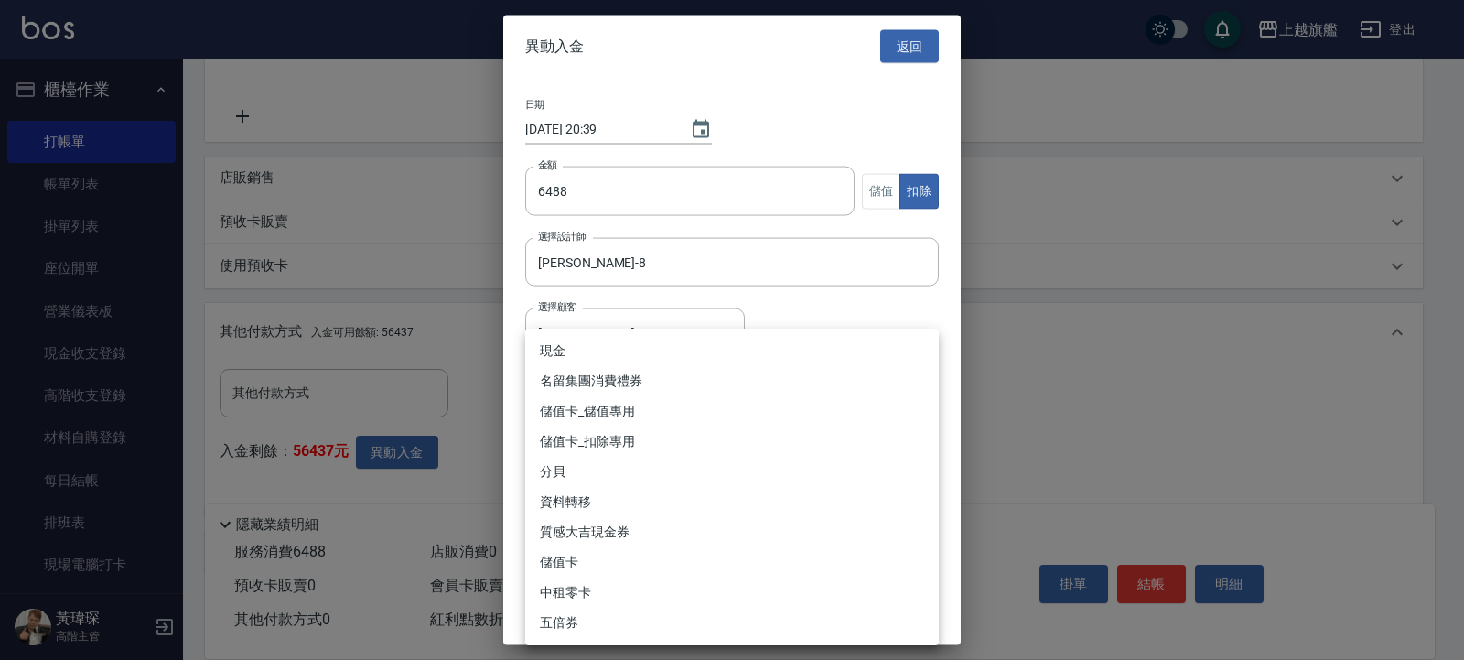
click at [649, 383] on body "上越旗艦 登出 櫃檯作業 打帳單 帳單列表 掛單列表 座位開單 營業儀表板 現金收支登錄 高階收支登錄 材料自購登錄 每日結帳 排班表 現場電腦打卡 掃碼打卡…" at bounding box center [732, 74] width 1464 height 1349
click at [626, 433] on li "儲值卡_扣除專用" at bounding box center [732, 441] width 414 height 30
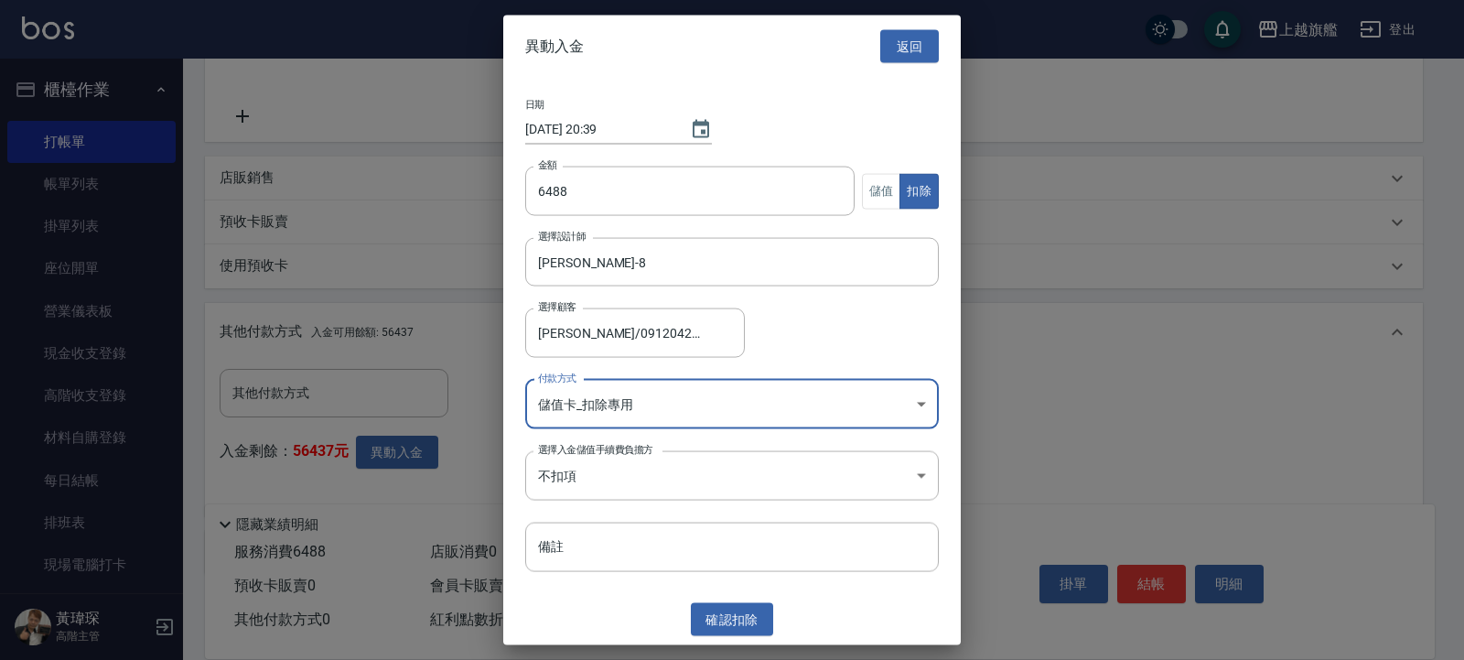
click at [735, 602] on div "異動入金 返回 日期 2025/10/12 20:39 金額 6488 金額 儲值 扣除 選擇設計師 周秀娟-8 選擇設計師 選擇顧客 曾怡樺/0912042…" at bounding box center [731, 330] width 457 height 630
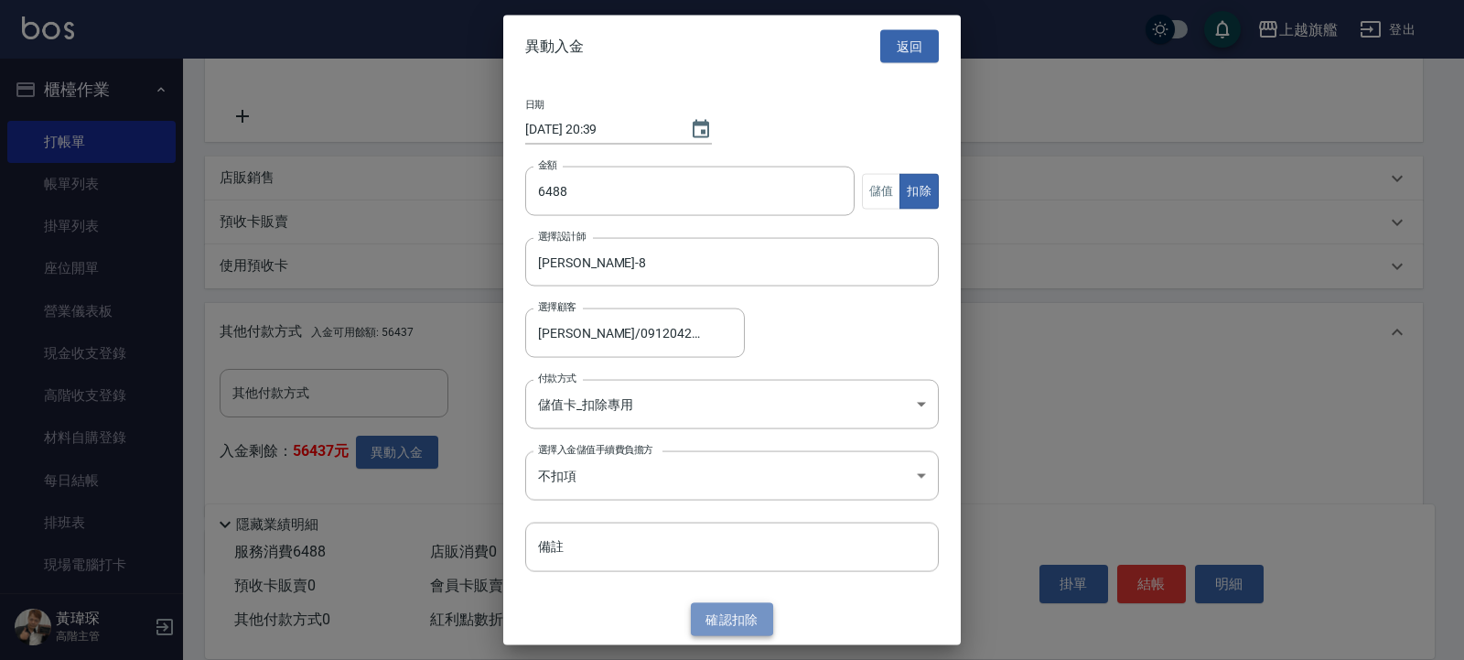
click at [736, 620] on button "確認 扣除" at bounding box center [732, 619] width 82 height 34
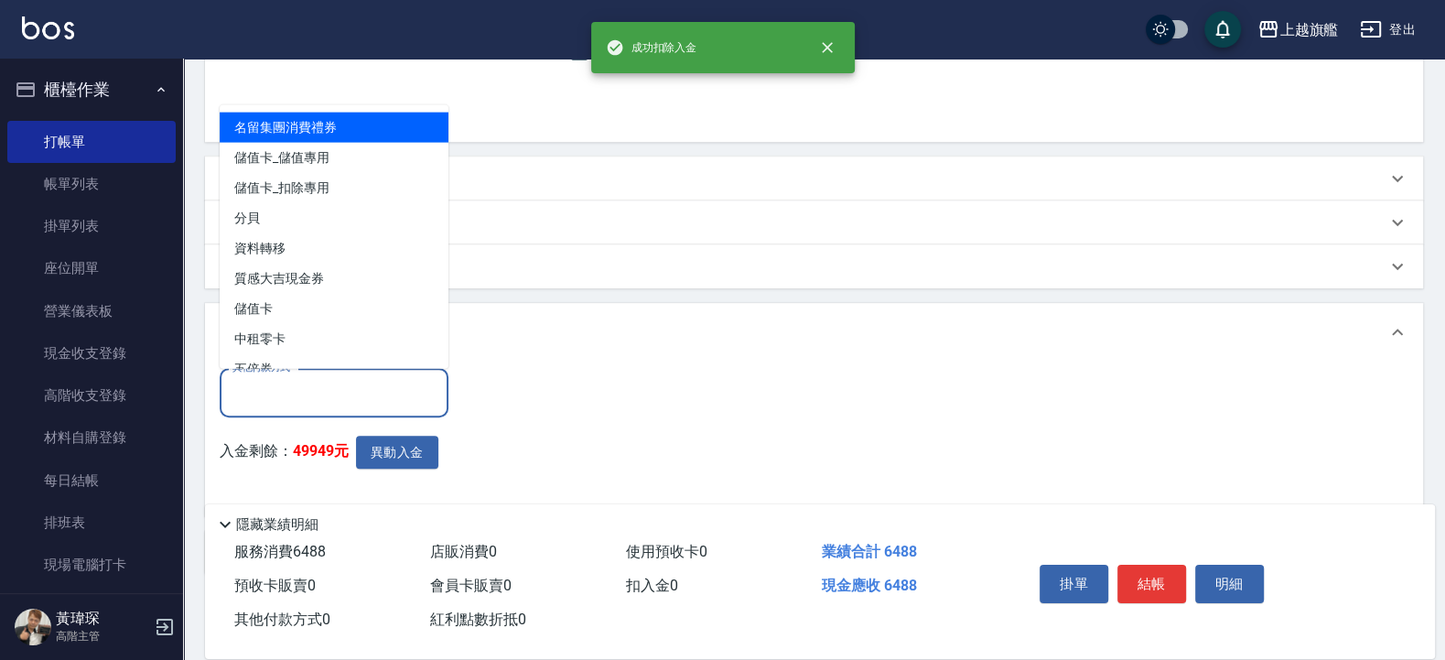
click at [315, 398] on input "其他付款方式" at bounding box center [334, 393] width 212 height 32
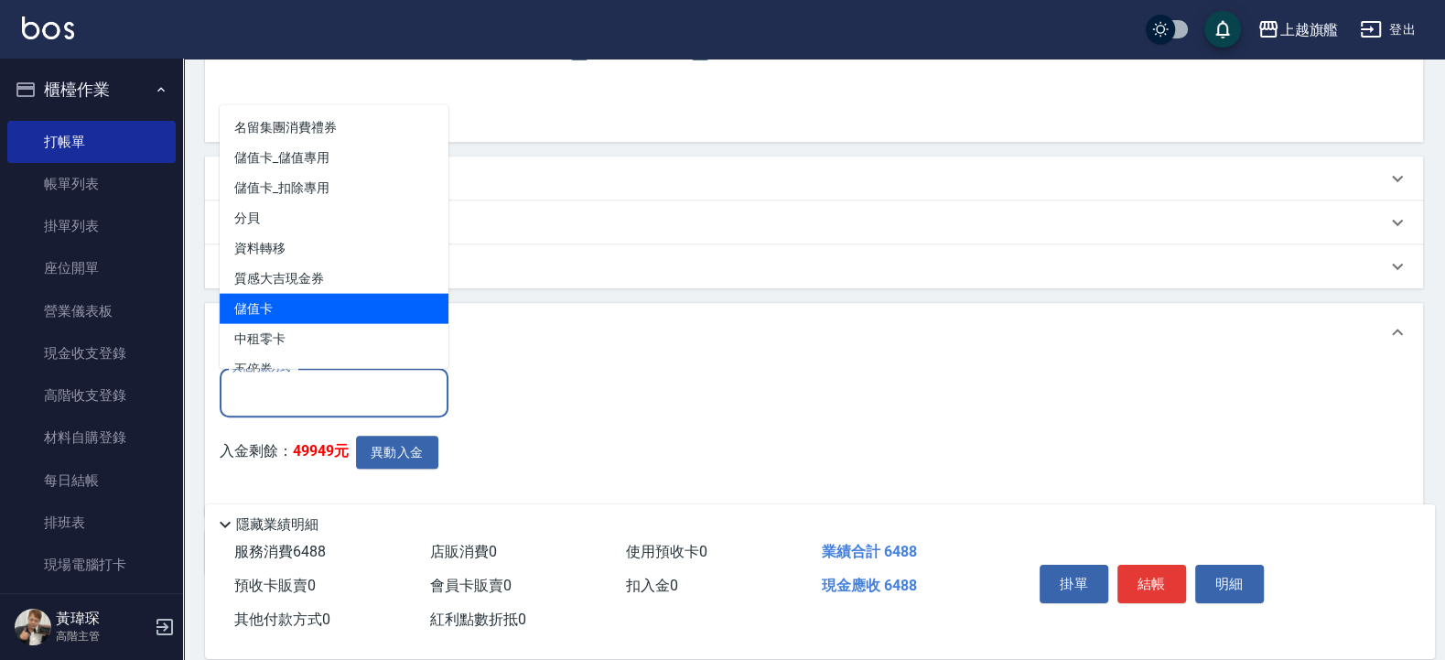
click at [278, 300] on span "儲值卡" at bounding box center [334, 308] width 229 height 30
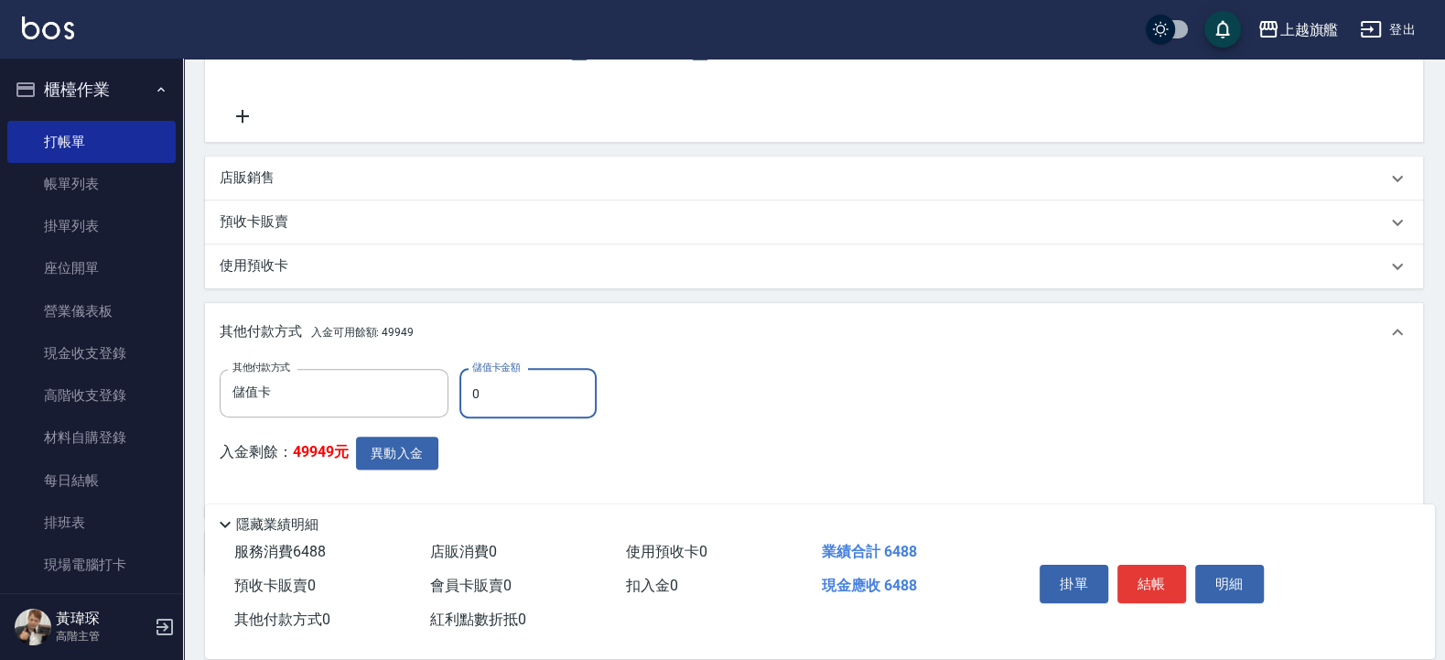
drag, startPoint x: 536, startPoint y: 384, endPoint x: 334, endPoint y: 385, distance: 202.2
click at [459, 385] on input "0" at bounding box center [527, 393] width 137 height 49
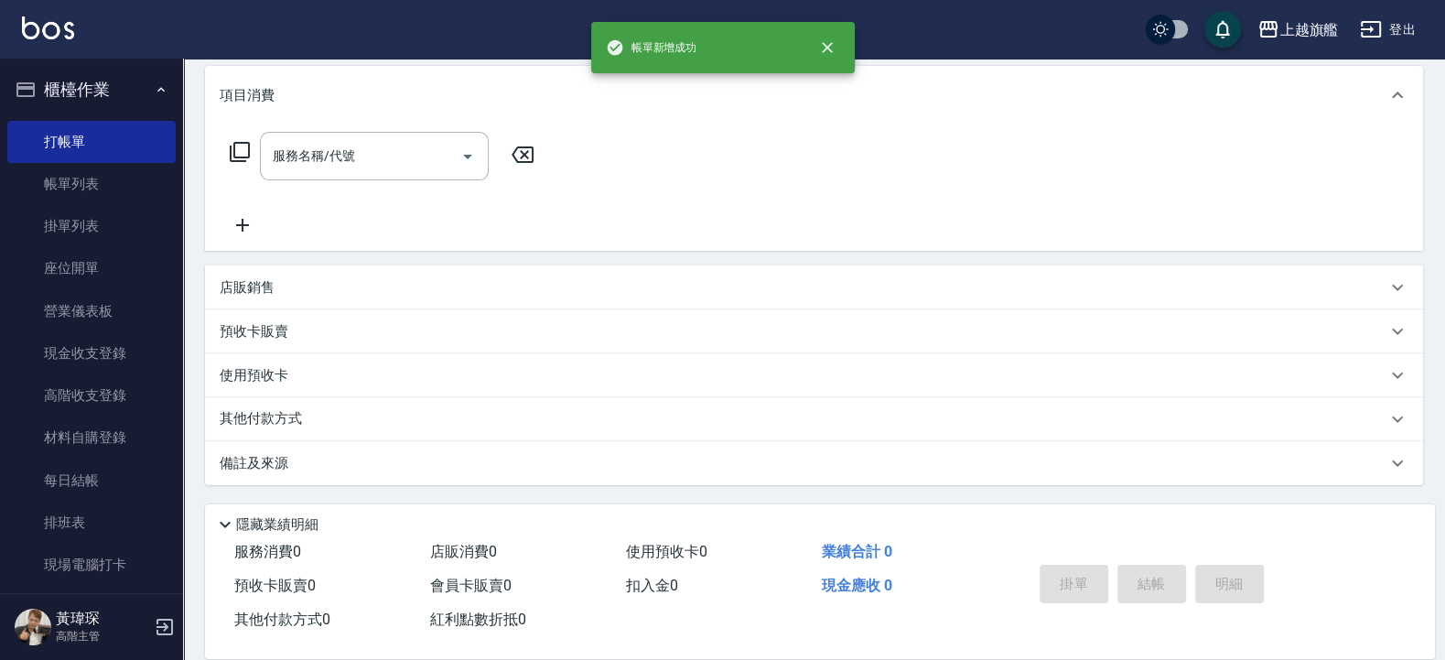
scroll to position [0, 0]
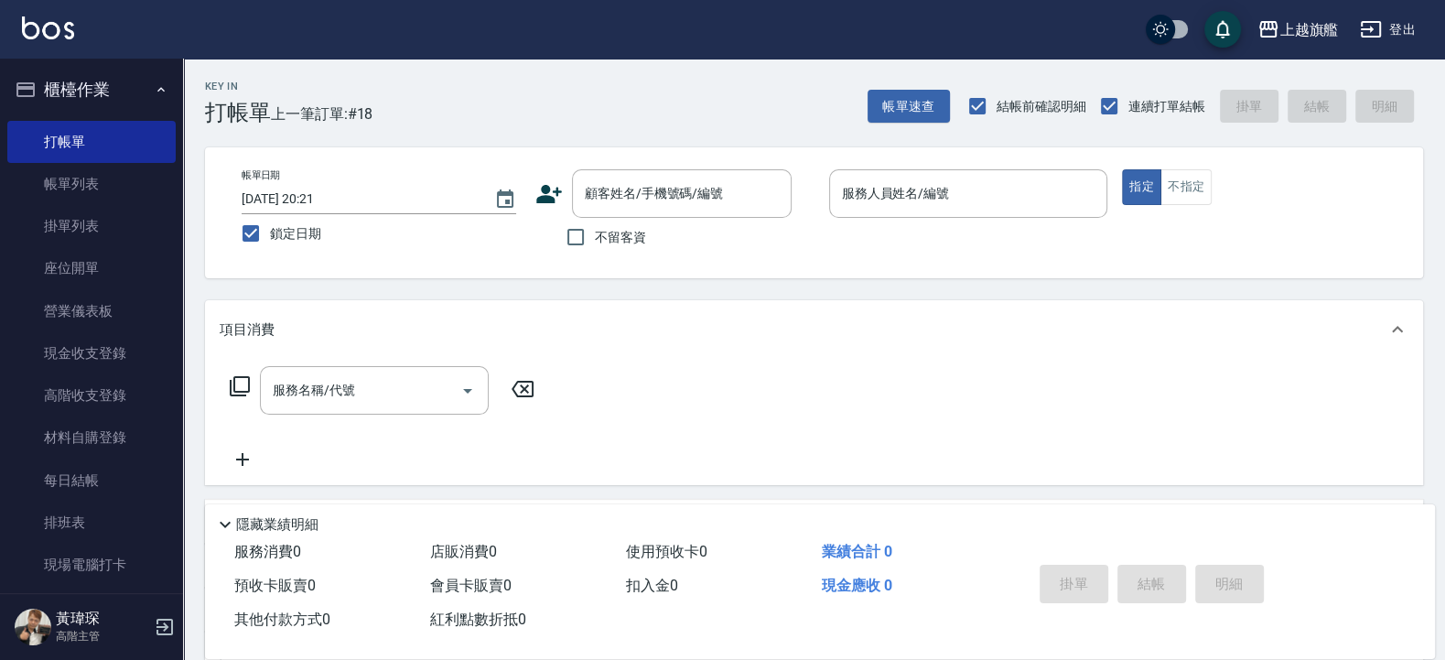
click at [556, 238] on div "不留客資" at bounding box center [663, 237] width 256 height 38
drag, startPoint x: 696, startPoint y: 246, endPoint x: 677, endPoint y: 250, distance: 19.6
click at [699, 248] on div "不留客資" at bounding box center [663, 237] width 256 height 38
click at [608, 229] on span "不留客資" at bounding box center [620, 237] width 51 height 19
click at [595, 229] on input "不留客資" at bounding box center [575, 237] width 38 height 38
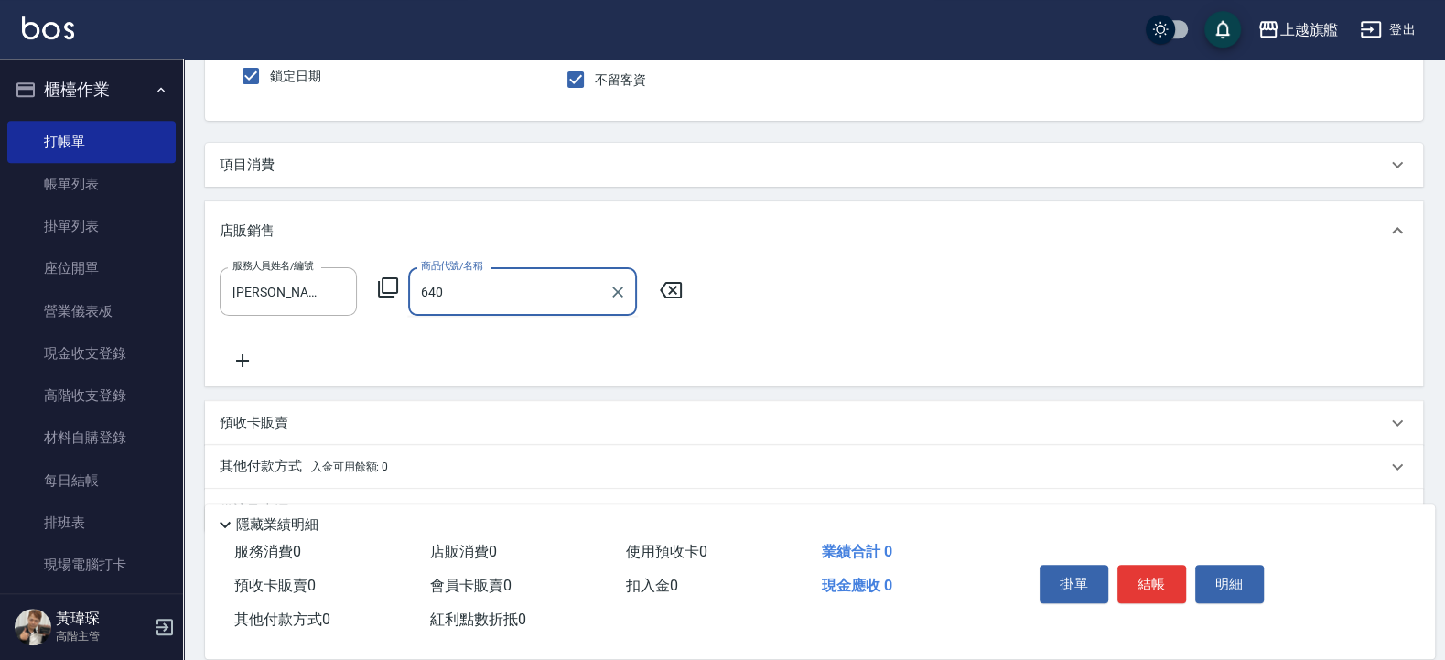
scroll to position [204, 0]
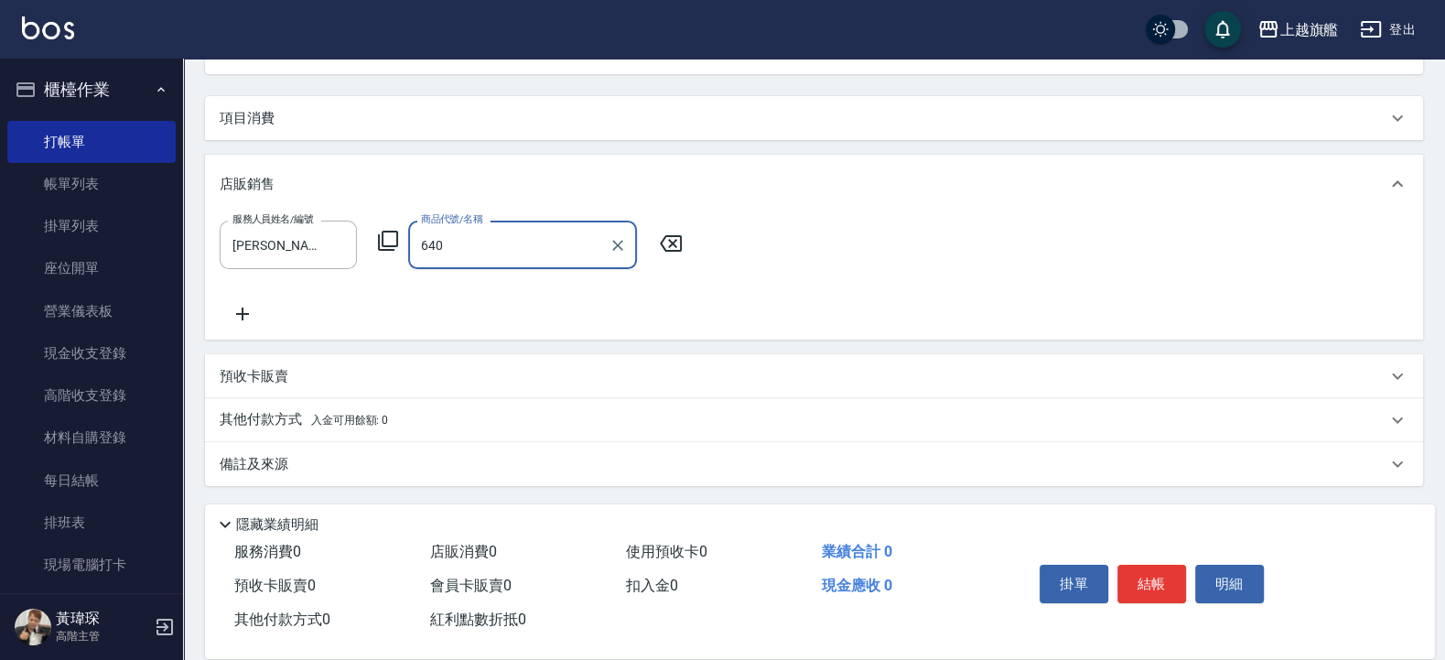
drag, startPoint x: 484, startPoint y: 238, endPoint x: 403, endPoint y: 247, distance: 81.9
click at [416, 247] on input "640" at bounding box center [508, 245] width 185 height 32
click at [668, 251] on icon at bounding box center [671, 243] width 22 height 16
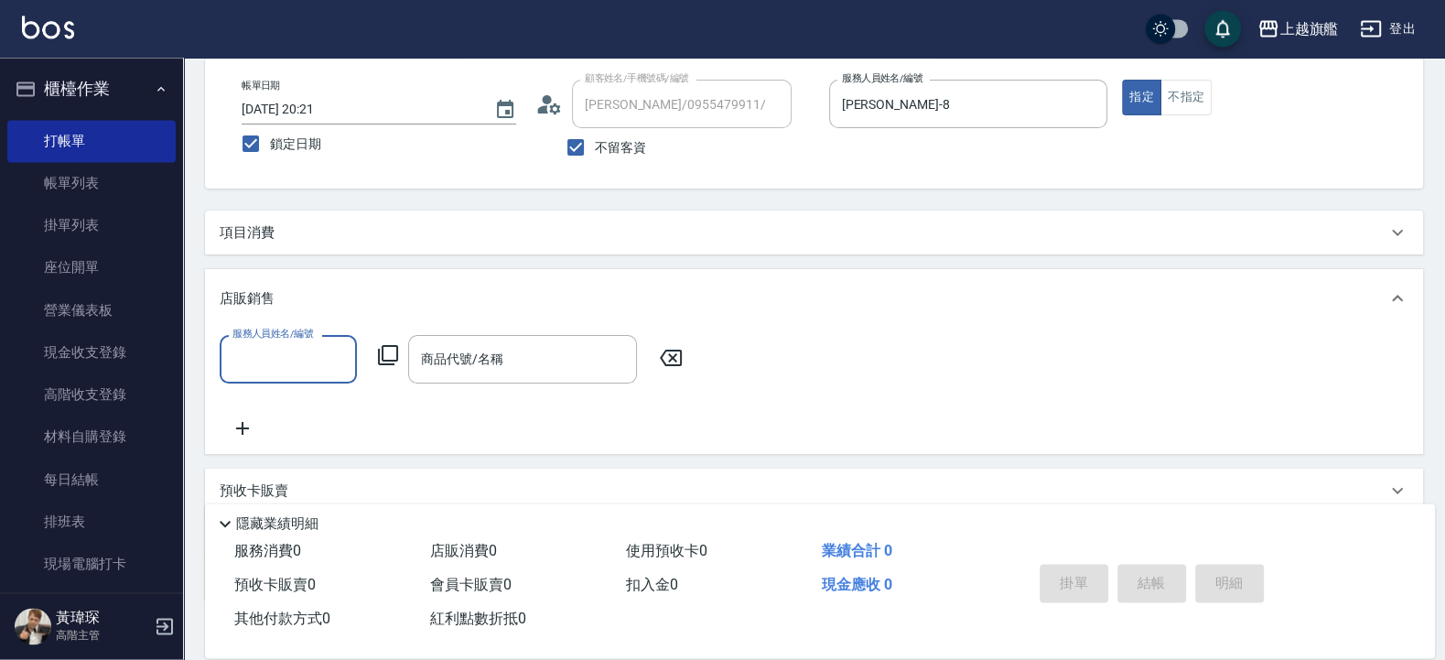
scroll to position [0, 0]
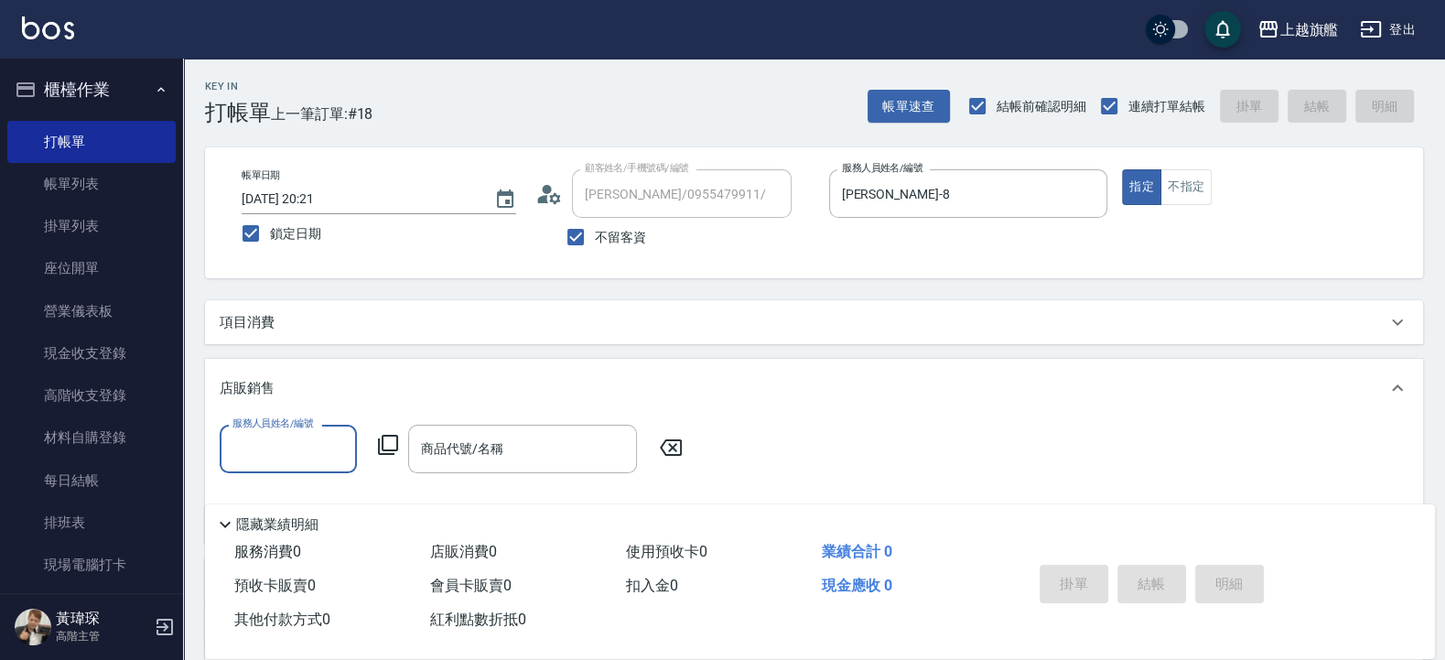
click at [756, 204] on div "帳單日期 2025/10/12 20:21 鎖定日期 顧客姓名/手機號碼/編號 邱子珊/0955479911/ 顧客姓名/手機號碼/編號 不留客資 服務人員姓…" at bounding box center [814, 212] width 1174 height 87
drag, startPoint x: 923, startPoint y: 169, endPoint x: 869, endPoint y: 183, distance: 55.7
click at [870, 183] on div "周秀娟-8 服務人員姓名/編號" at bounding box center [968, 193] width 279 height 48
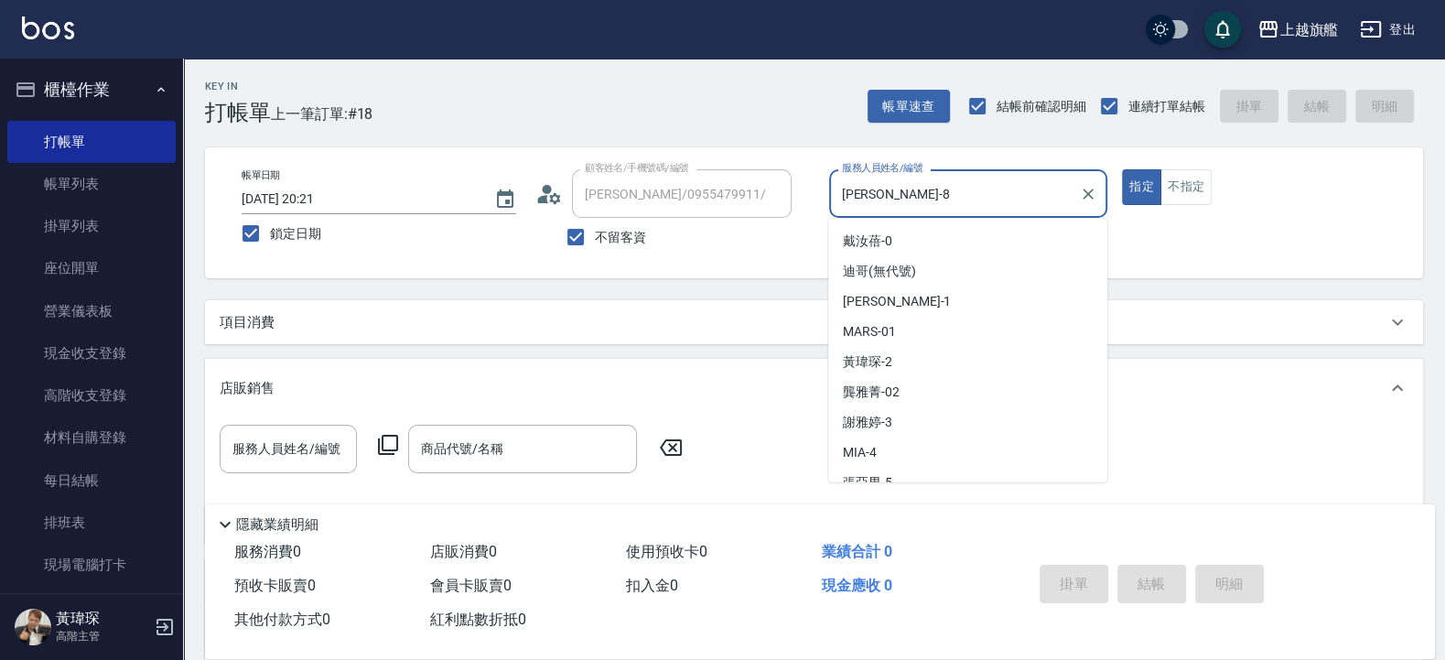
scroll to position [105, 0]
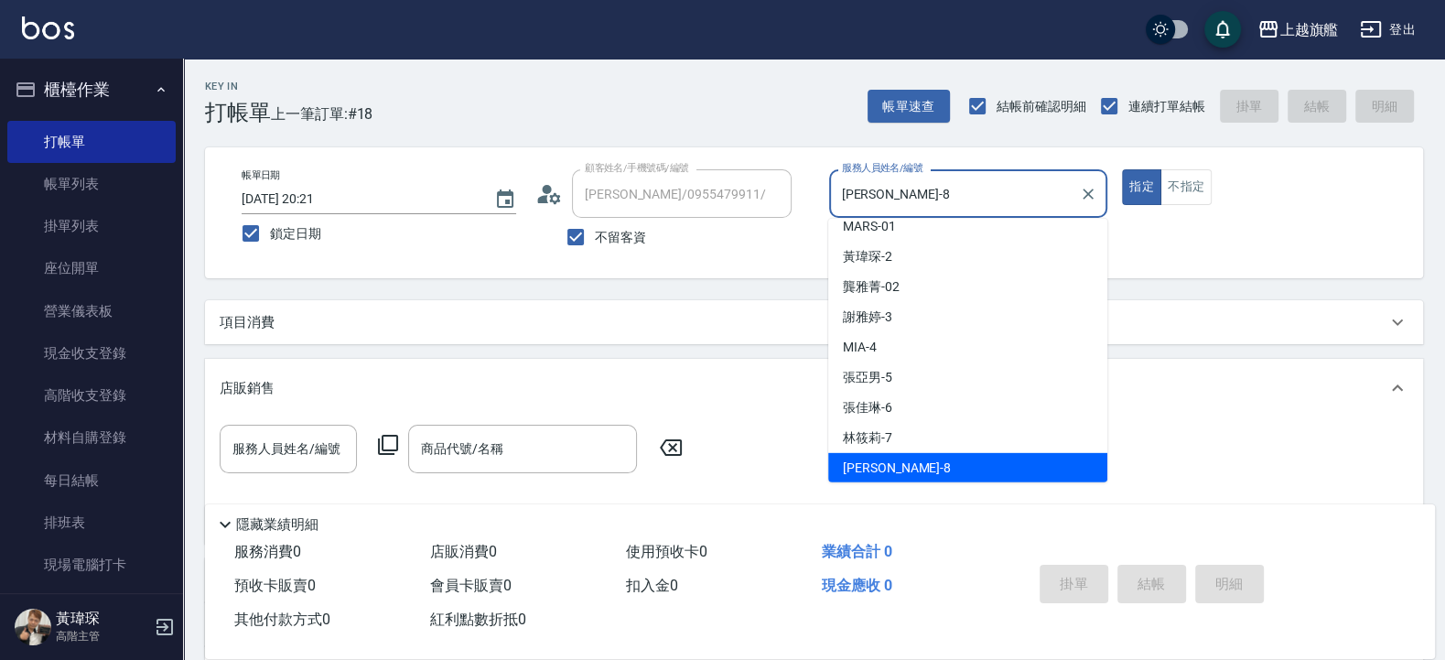
drag, startPoint x: 916, startPoint y: 197, endPoint x: 741, endPoint y: 184, distance: 175.2
click at [837, 193] on input "周秀娟-8" at bounding box center [954, 193] width 235 height 32
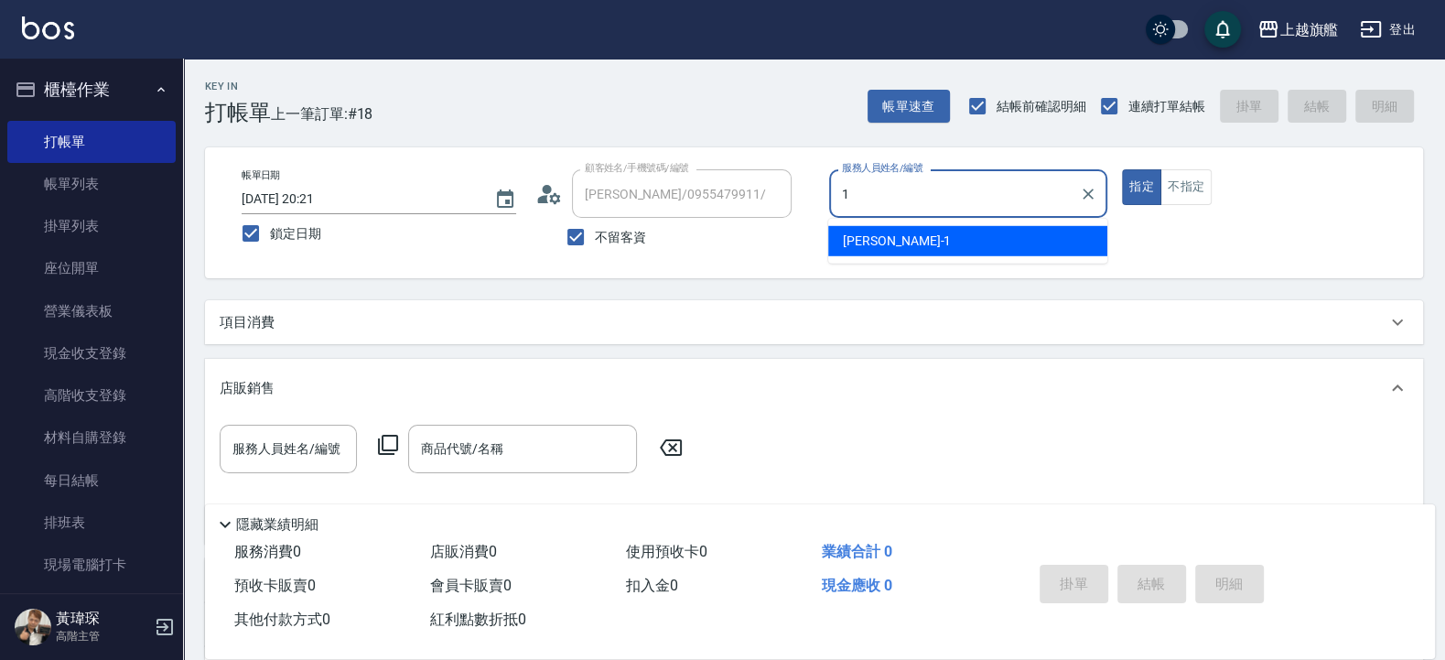
scroll to position [0, 0]
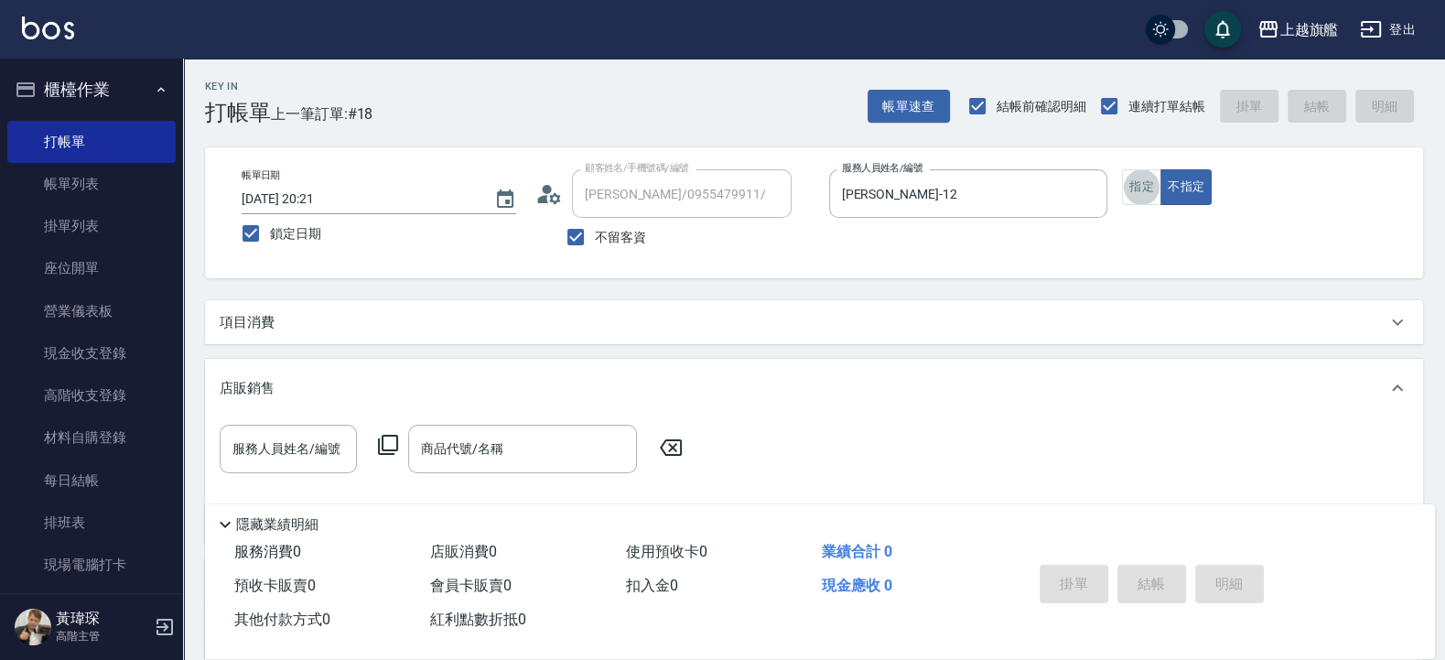
click at [1122, 169] on button "指定" at bounding box center [1141, 187] width 39 height 36
click at [237, 303] on div "項目消費" at bounding box center [814, 322] width 1218 height 44
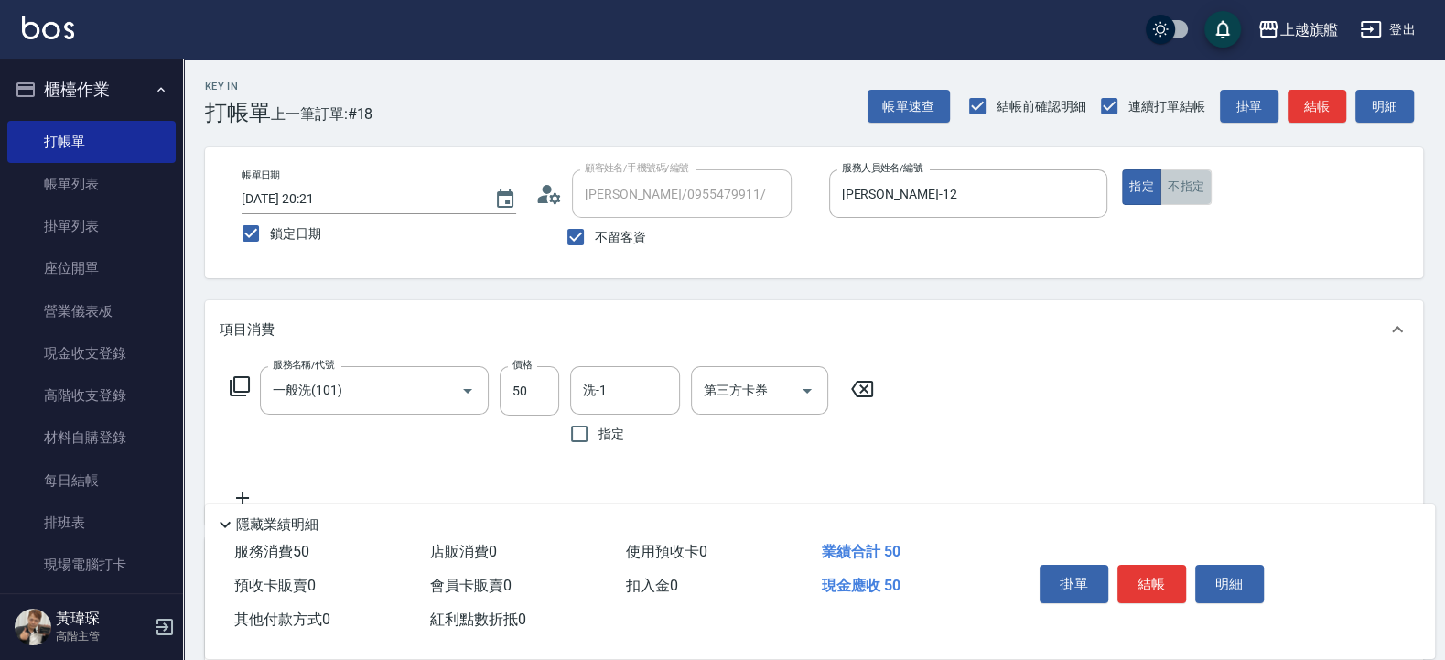
click at [1181, 178] on button "不指定" at bounding box center [1185, 187] width 51 height 36
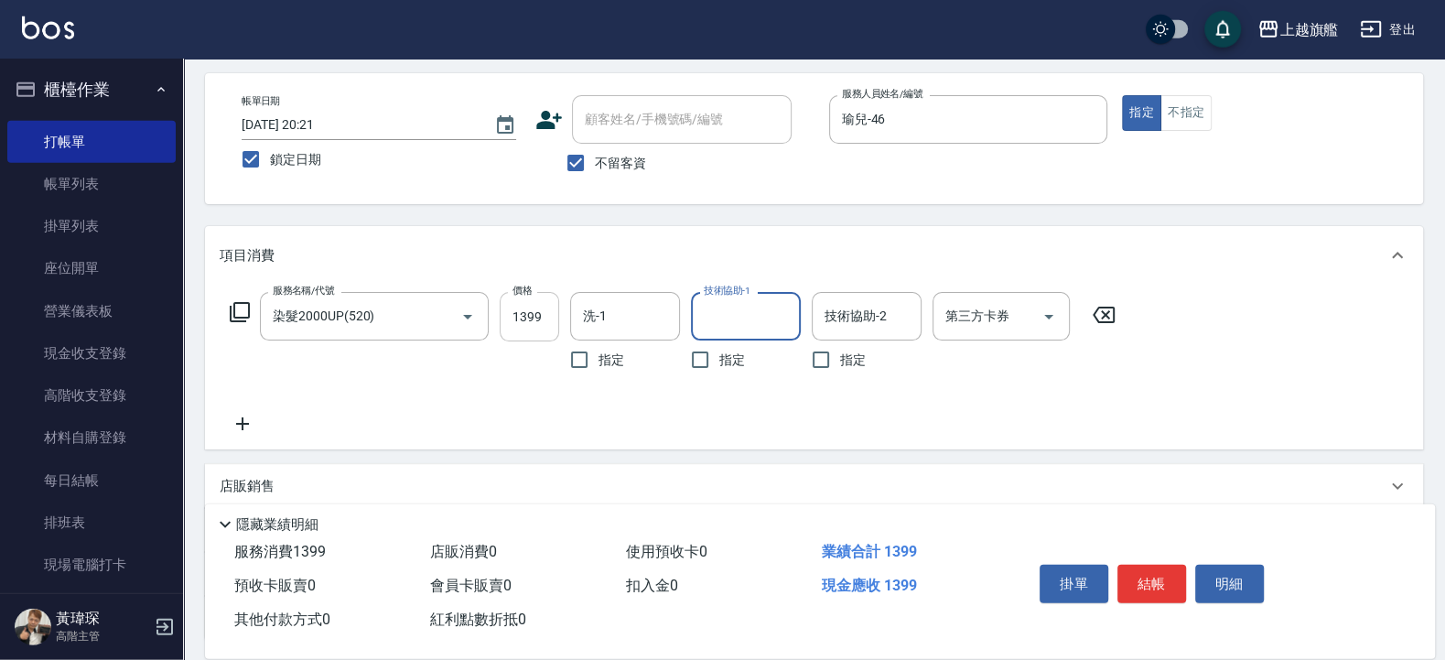
click at [543, 320] on input "1399" at bounding box center [529, 316] width 59 height 49
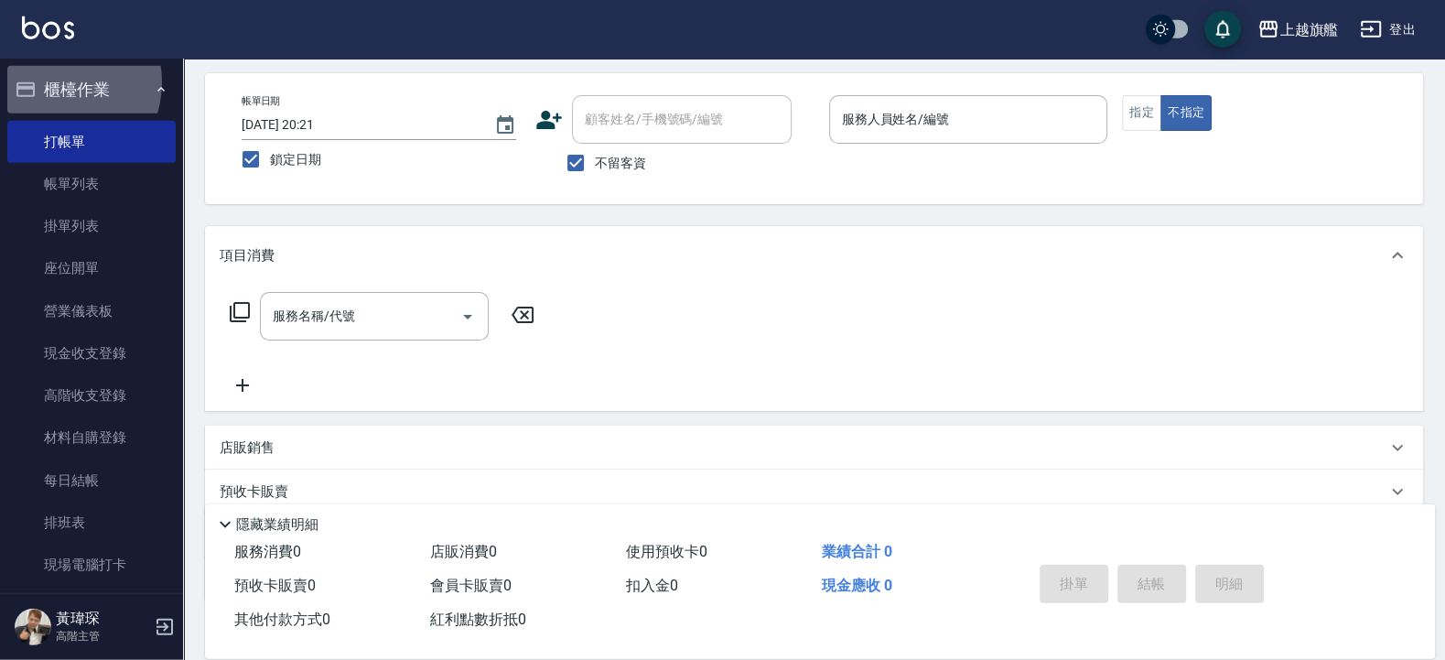
click at [53, 82] on button "櫃檯作業" at bounding box center [91, 90] width 168 height 48
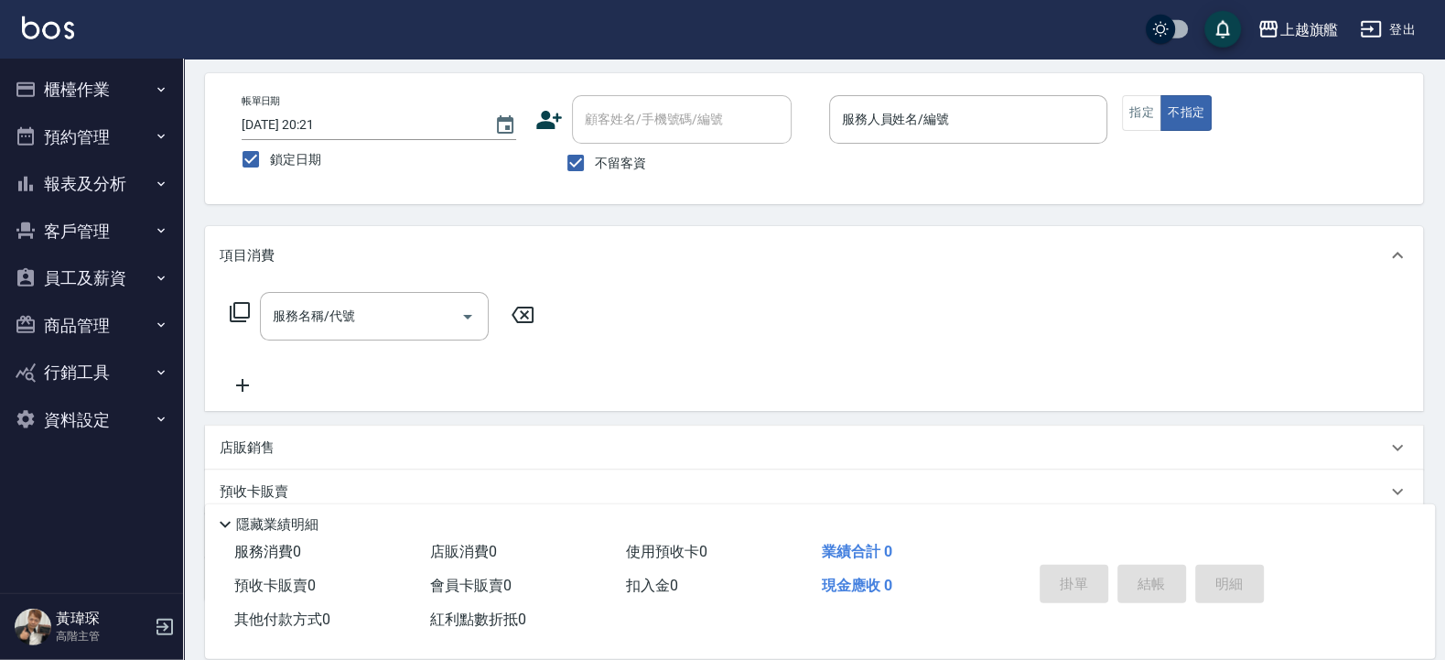
click at [87, 167] on button "報表及分析" at bounding box center [91, 184] width 168 height 48
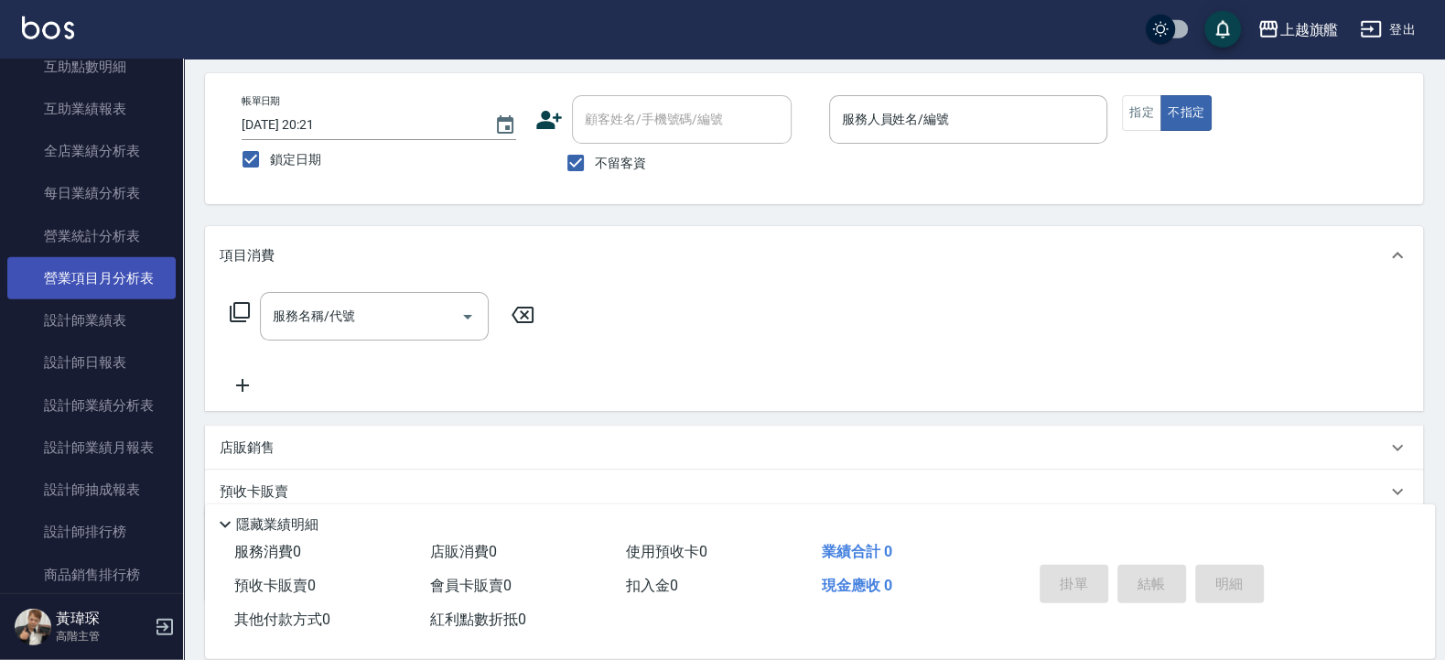
scroll to position [549, 0]
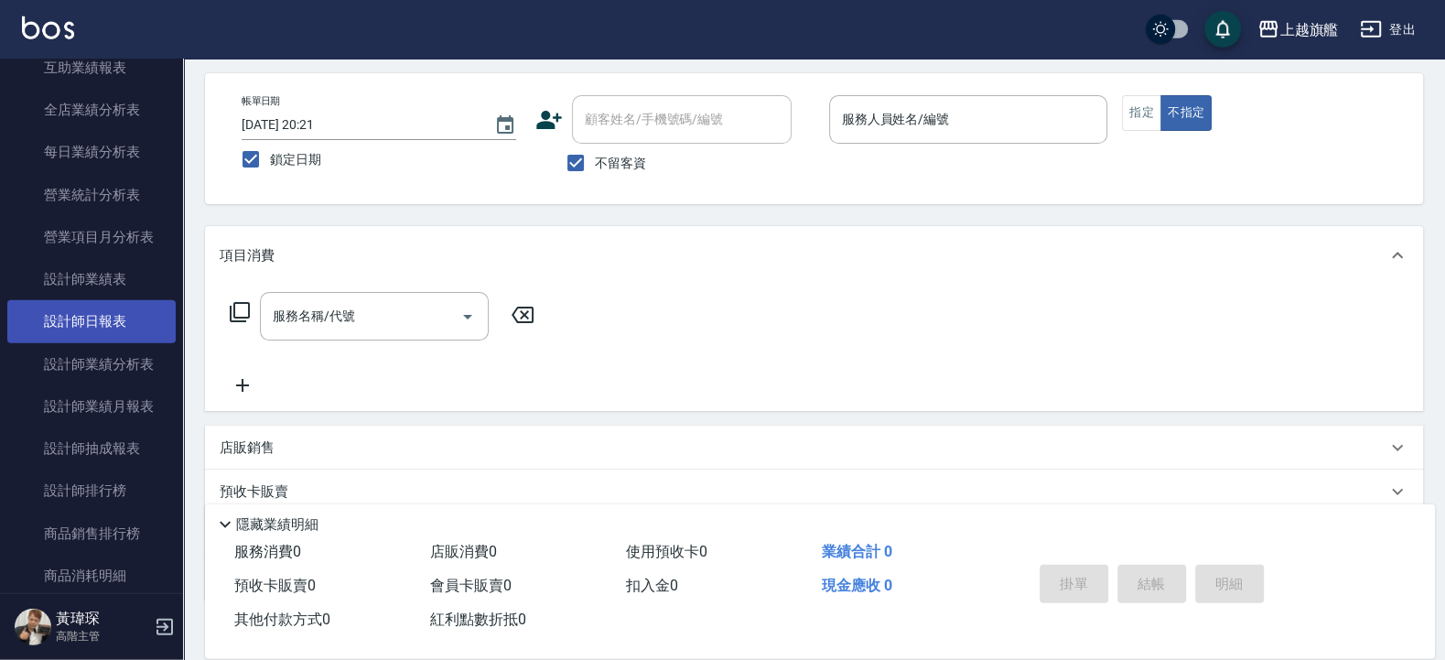
click at [74, 342] on link "設計師日報表" at bounding box center [91, 321] width 168 height 42
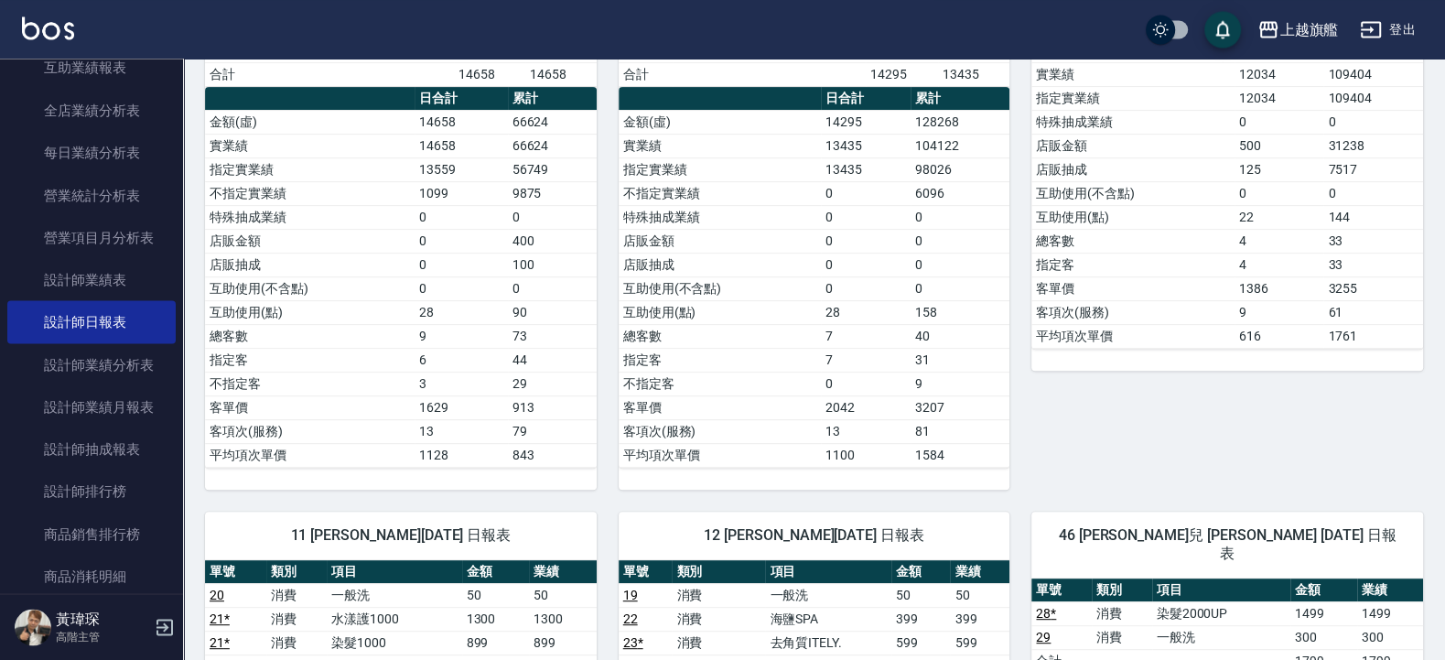
scroll to position [439, 0]
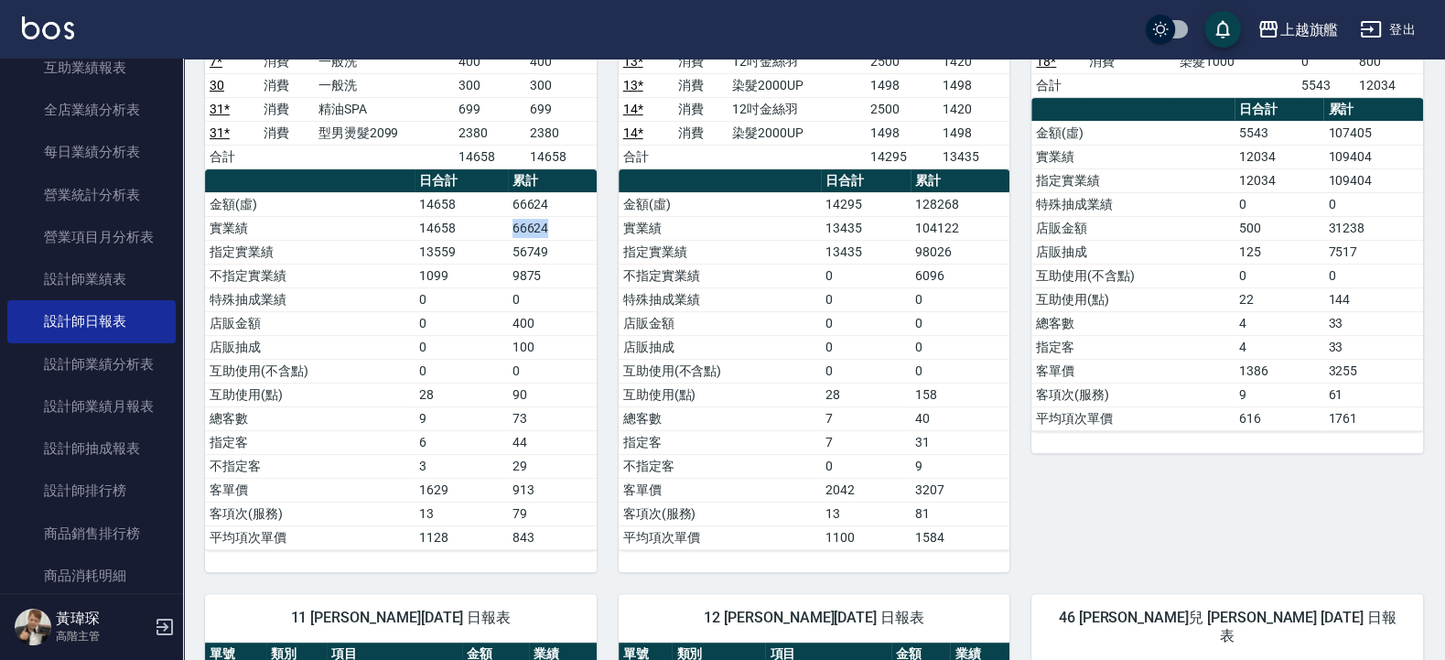
drag, startPoint x: 493, startPoint y: 232, endPoint x: 577, endPoint y: 227, distance: 84.3
click at [577, 227] on tr "實業績 14658 66624" at bounding box center [401, 228] width 392 height 24
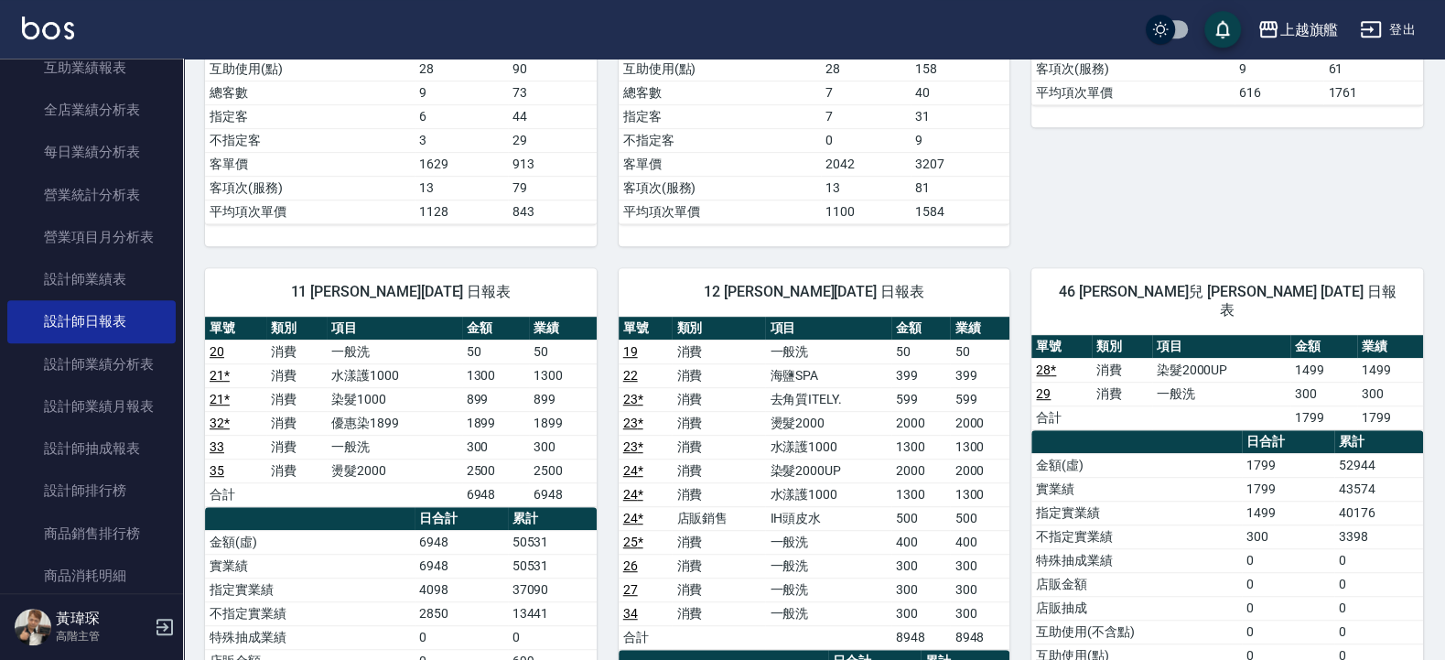
scroll to position [988, 0]
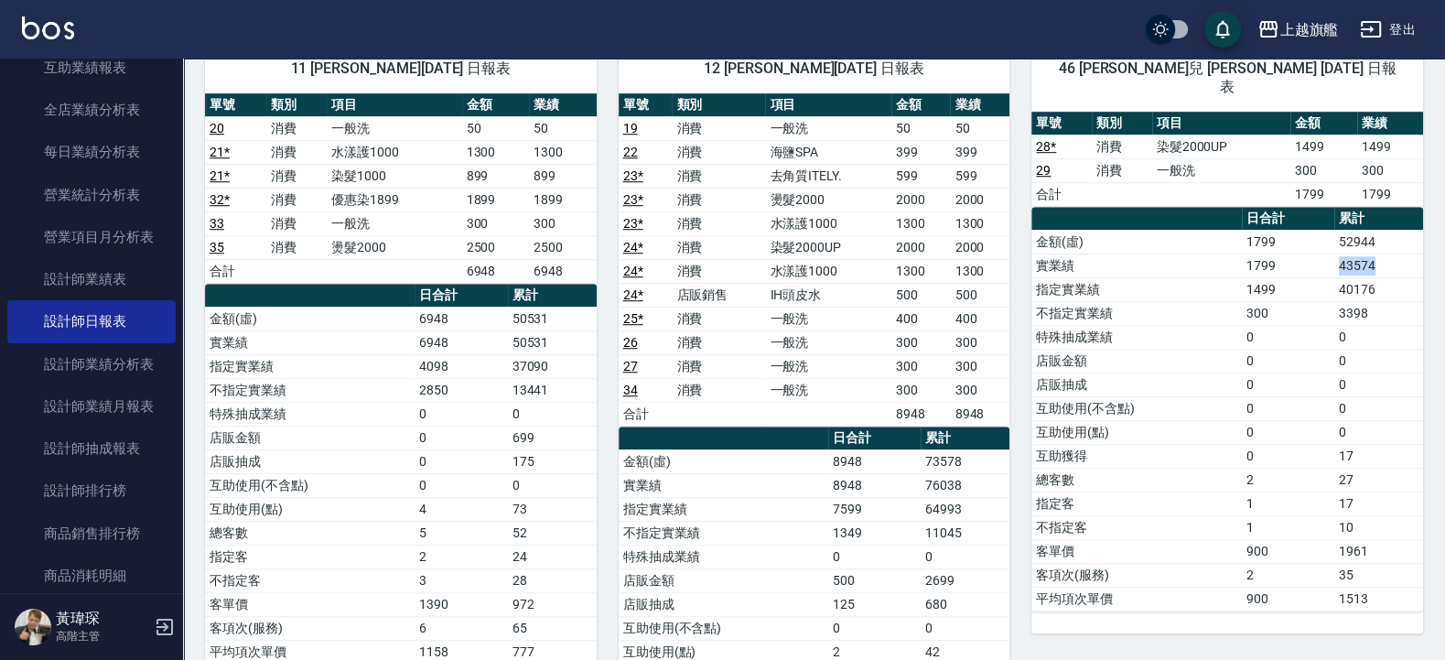
drag, startPoint x: 1320, startPoint y: 257, endPoint x: 1402, endPoint y: 254, distance: 82.4
click at [1402, 254] on tr "實業績 1799 43574" at bounding box center [1227, 265] width 392 height 24
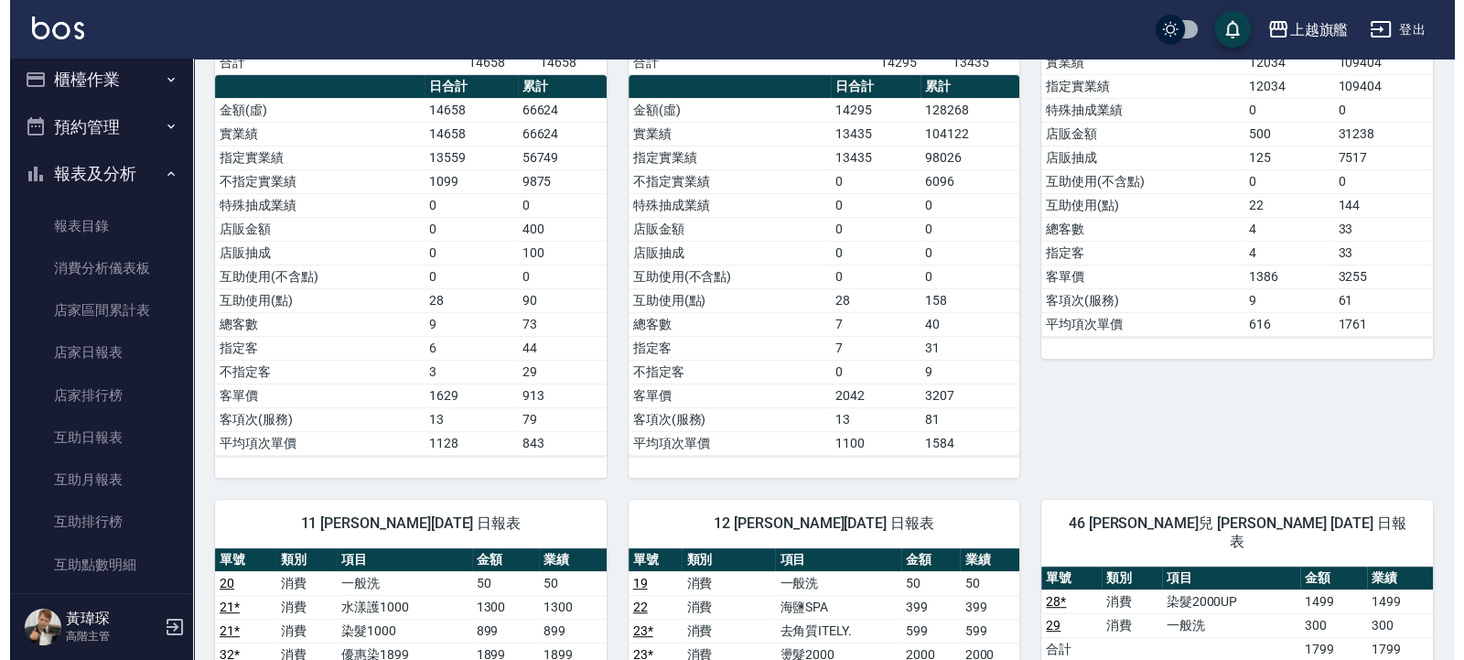
scroll to position [0, 0]
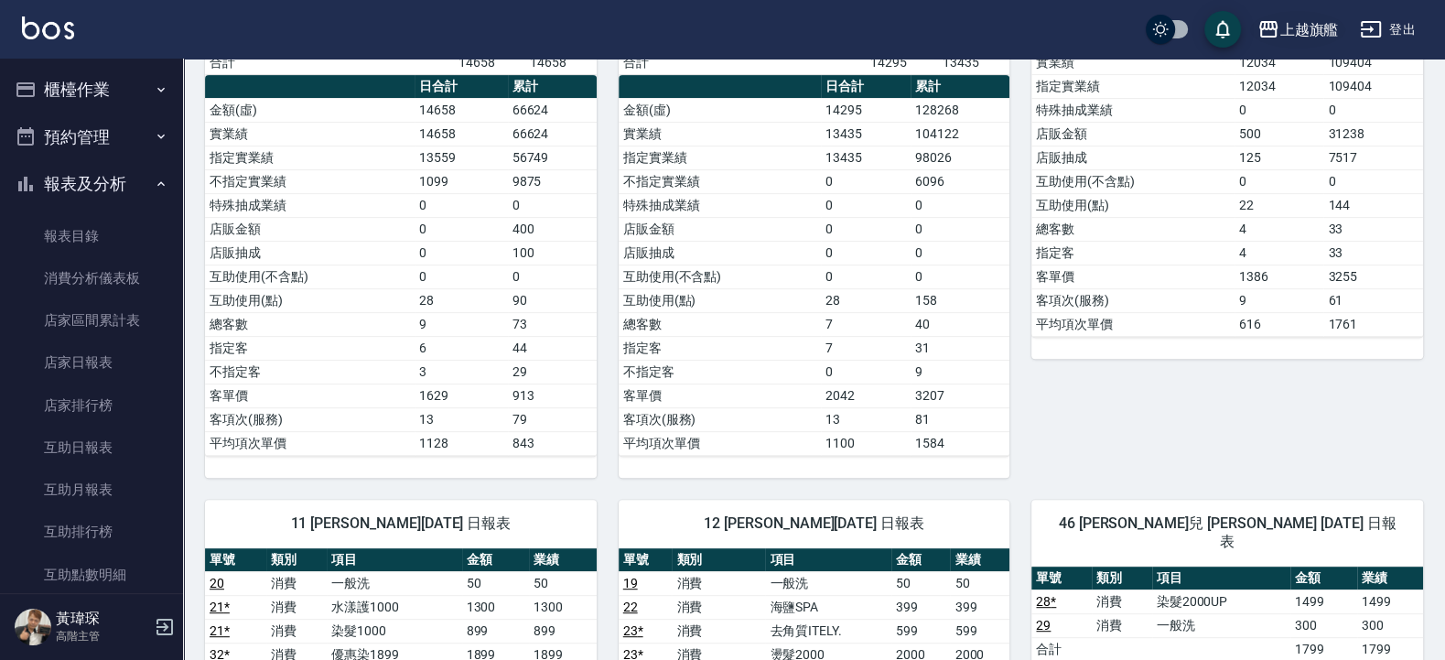
click at [1293, 30] on div "上越旗艦" at bounding box center [1308, 29] width 59 height 23
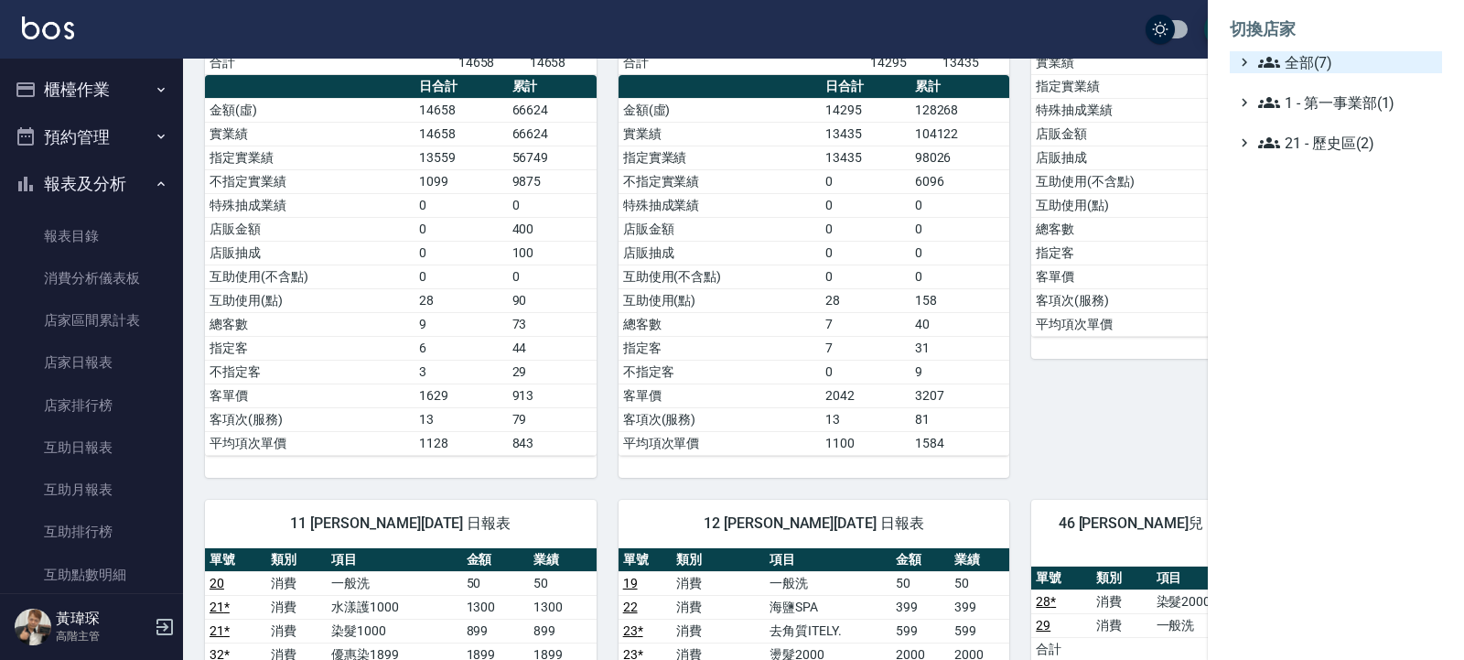
click at [1281, 59] on span "全部(7)" at bounding box center [1346, 62] width 177 height 22
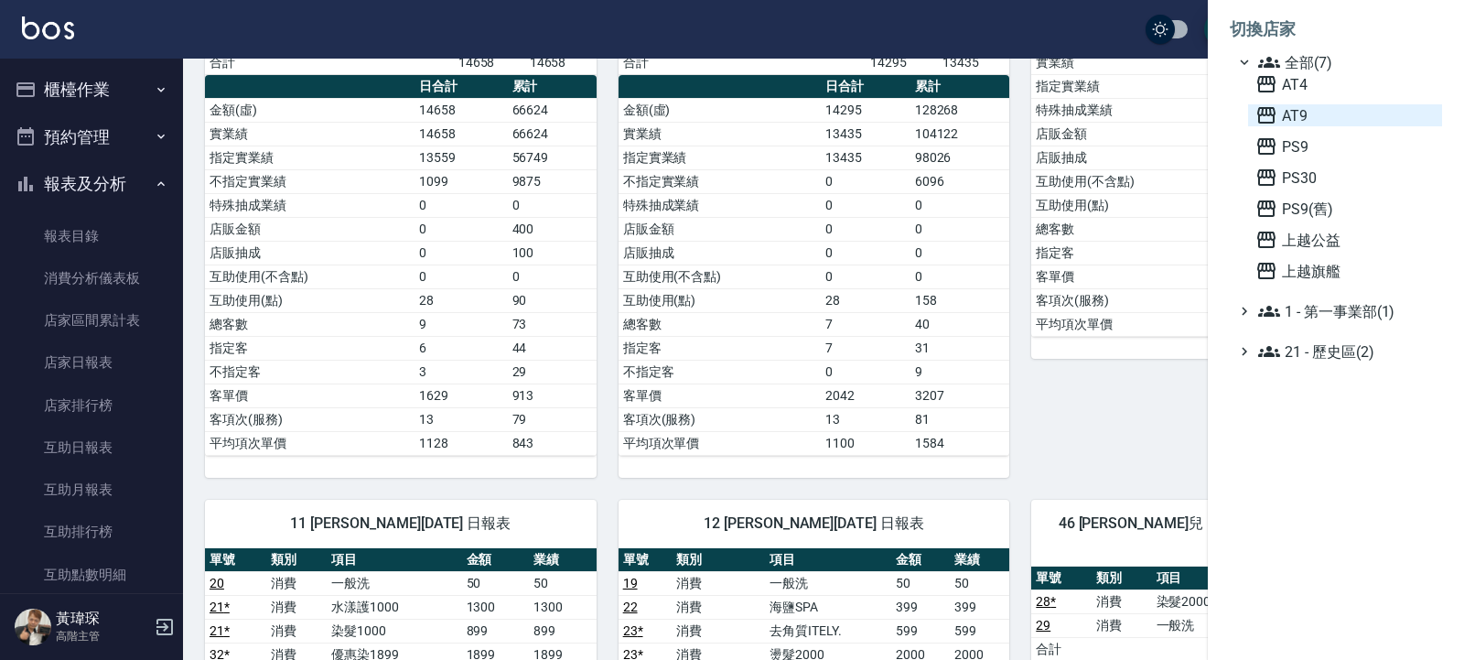
click at [1284, 114] on span "AT9" at bounding box center [1344, 115] width 179 height 22
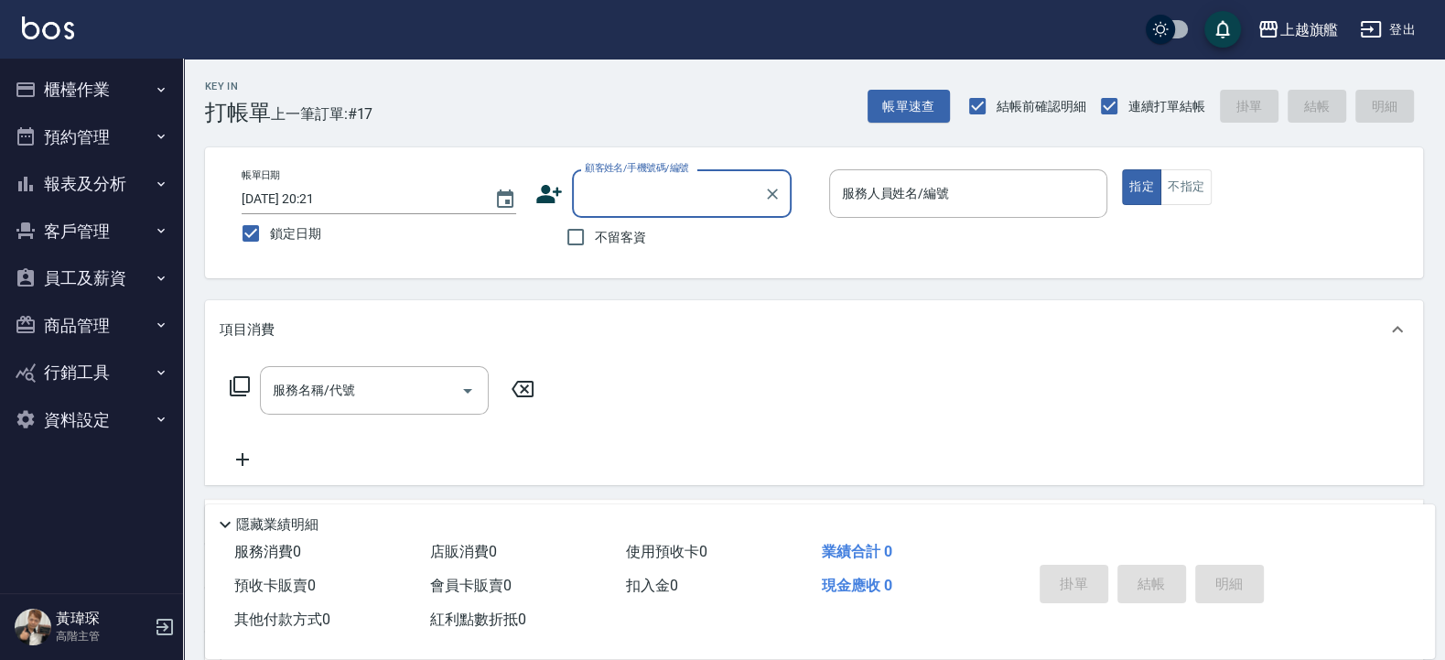
click at [67, 91] on button "櫃檯作業" at bounding box center [91, 90] width 168 height 48
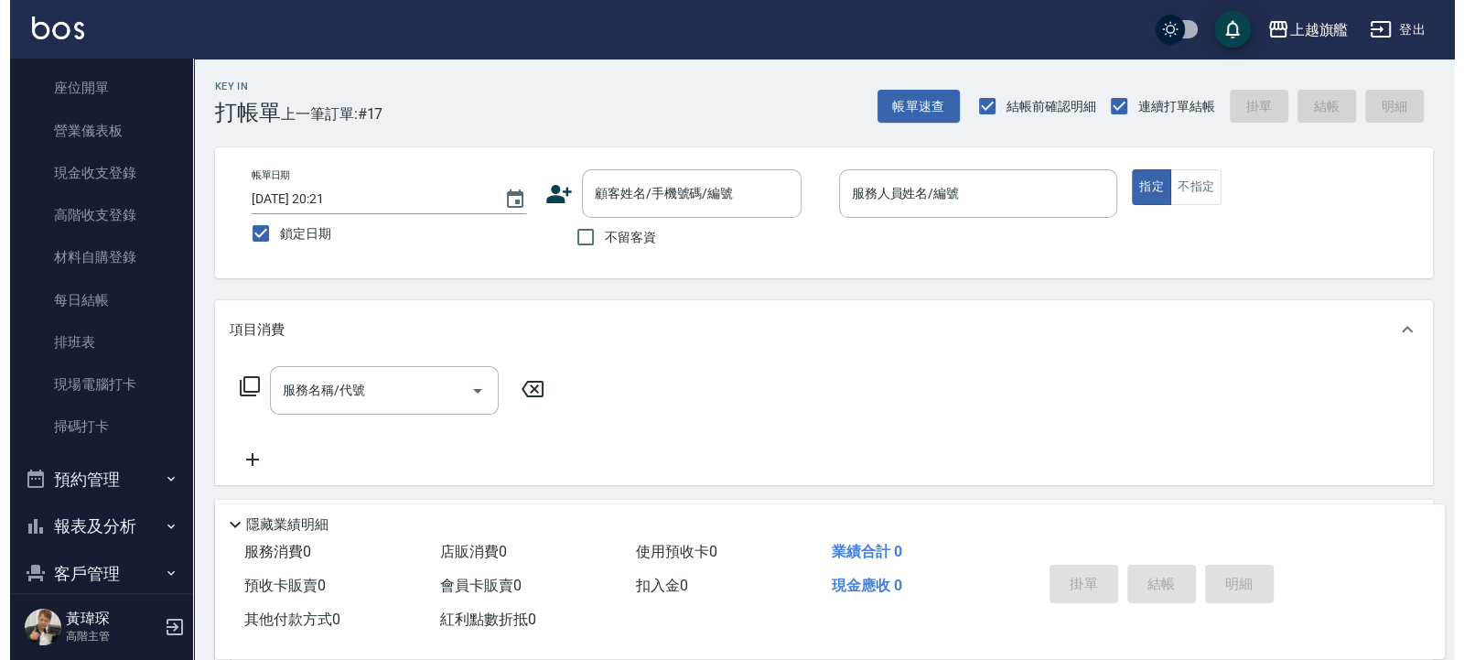
scroll to position [220, 0]
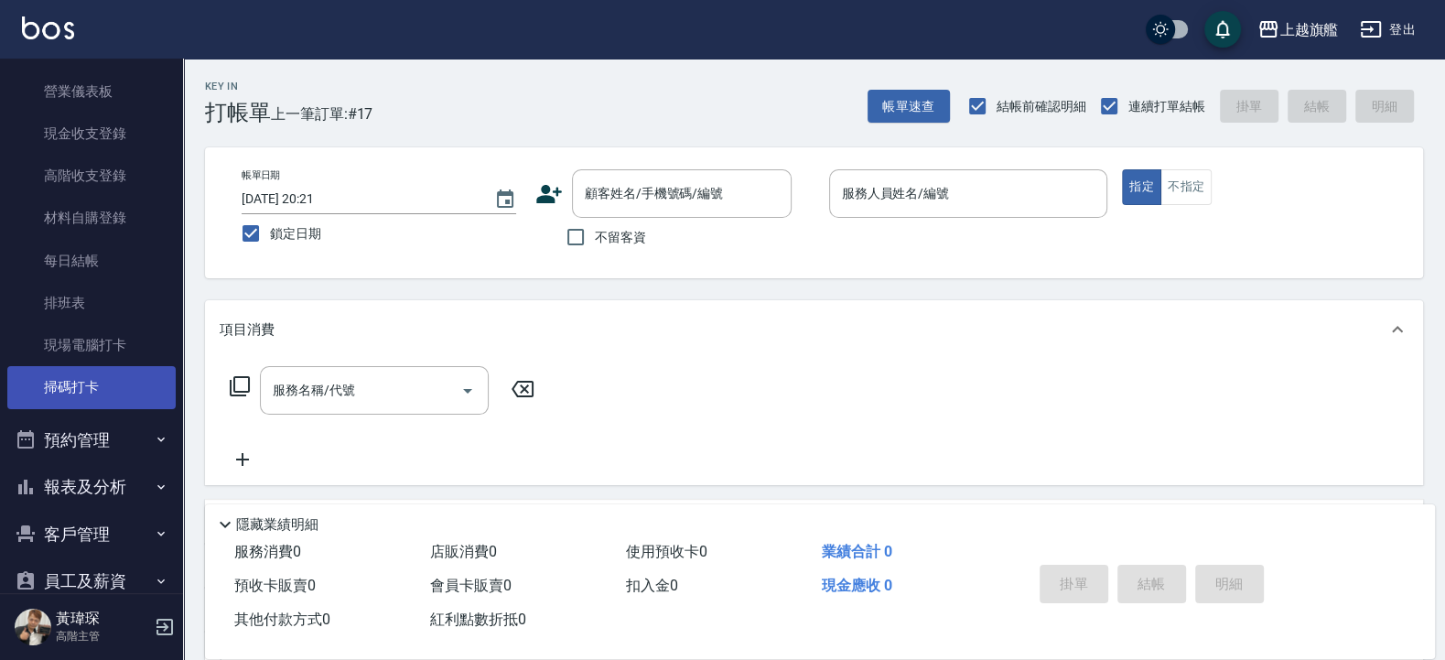
click at [77, 389] on link "掃碼打卡" at bounding box center [91, 387] width 168 height 42
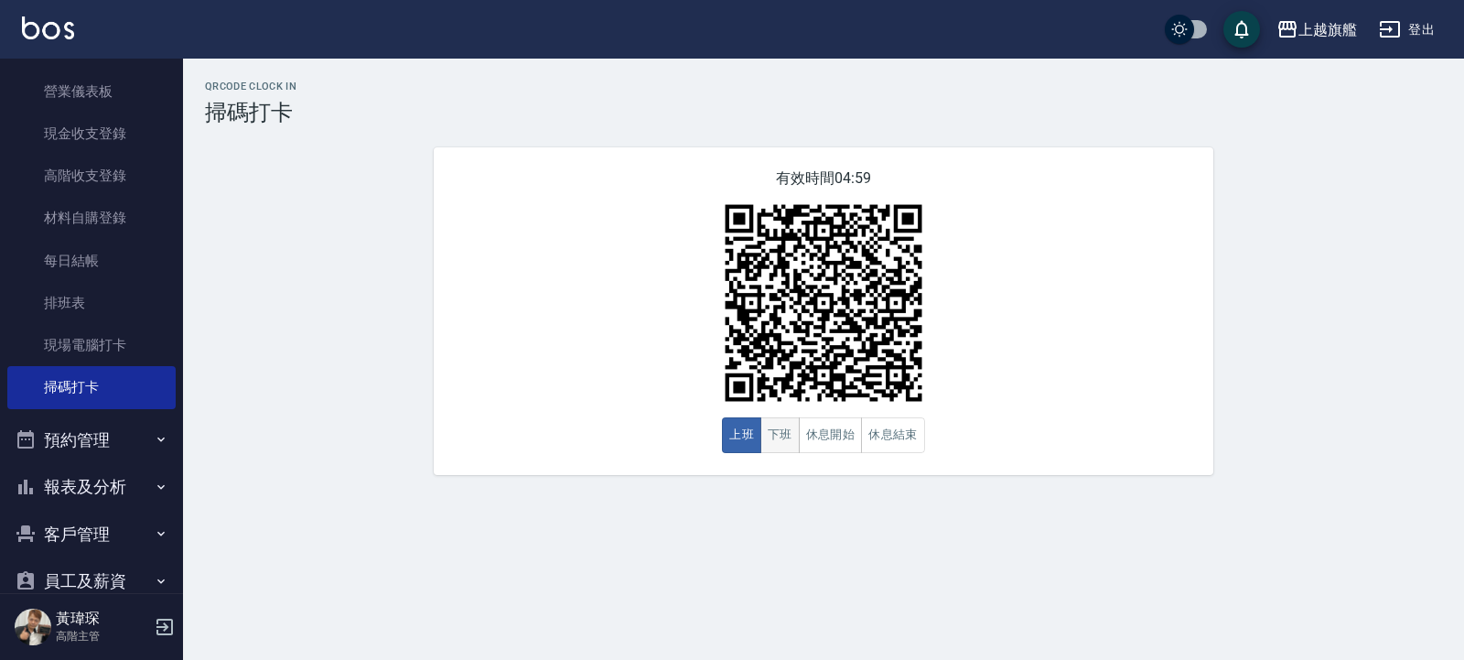
click at [790, 438] on button "下班" at bounding box center [779, 435] width 39 height 36
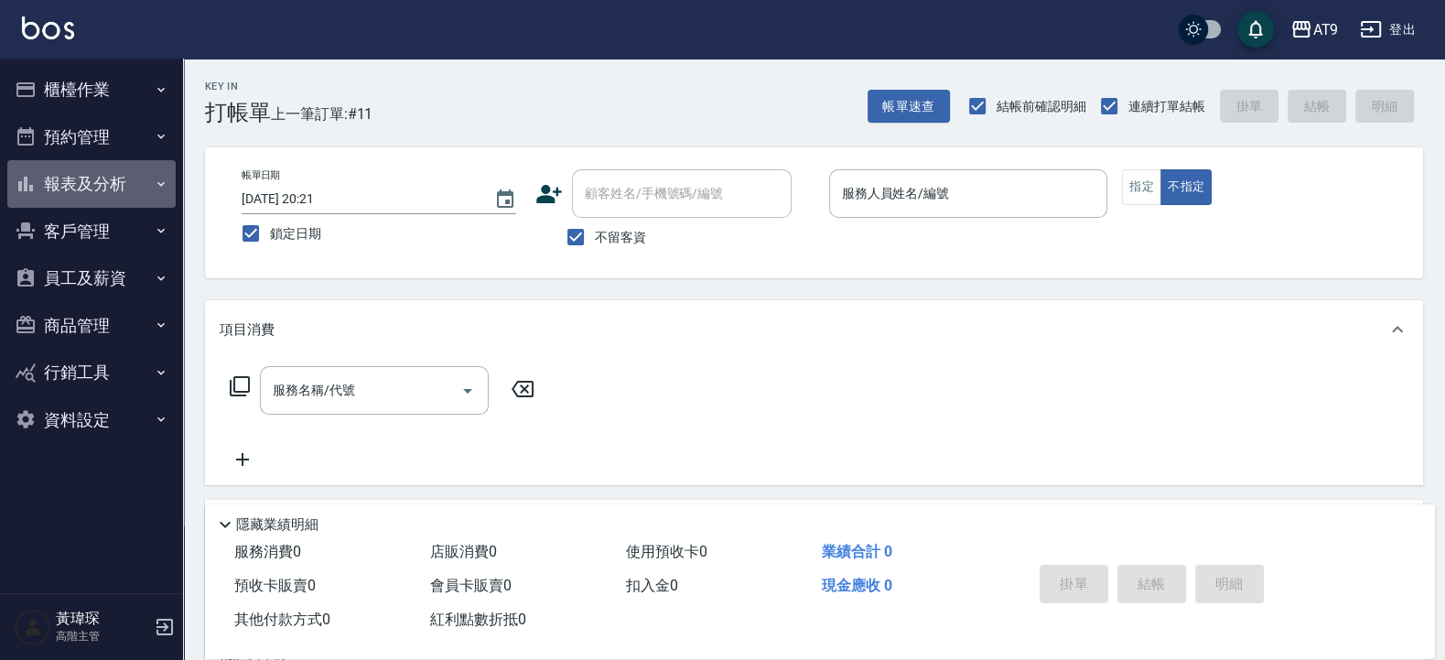
click at [59, 188] on button "報表及分析" at bounding box center [91, 184] width 168 height 48
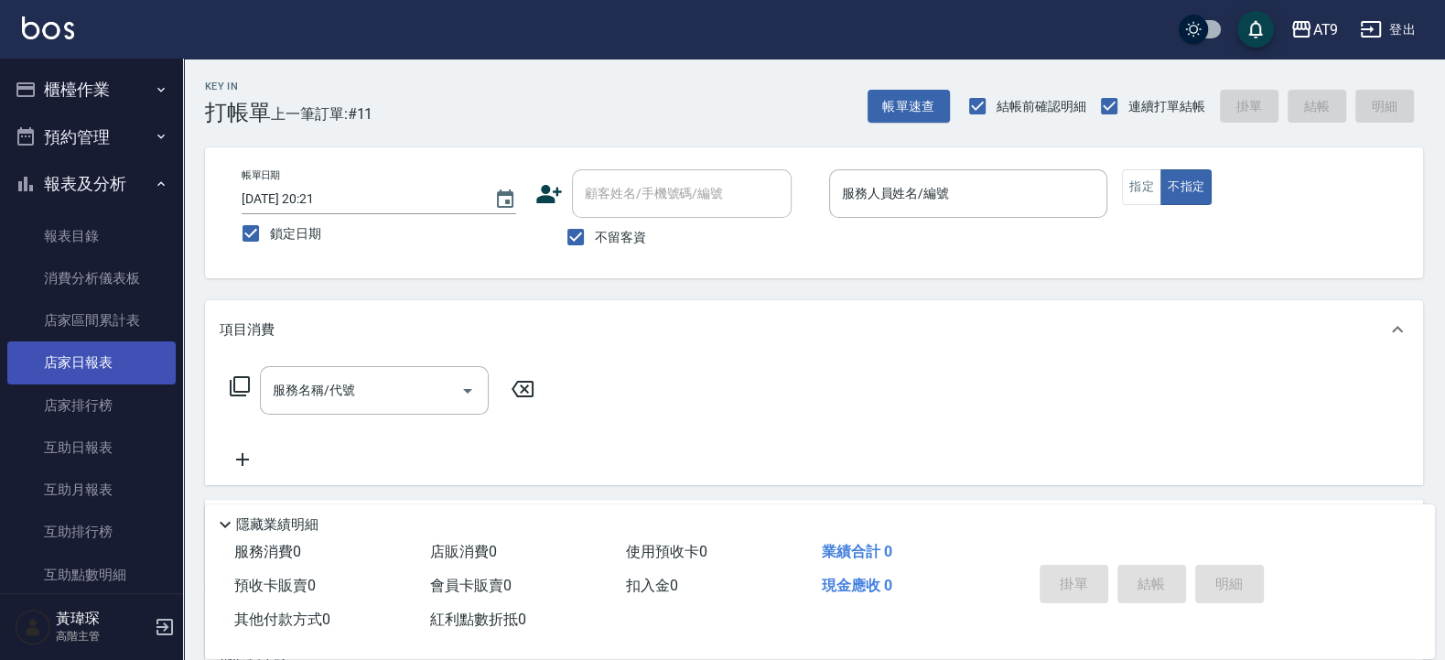
click at [69, 361] on link "店家日報表" at bounding box center [91, 362] width 168 height 42
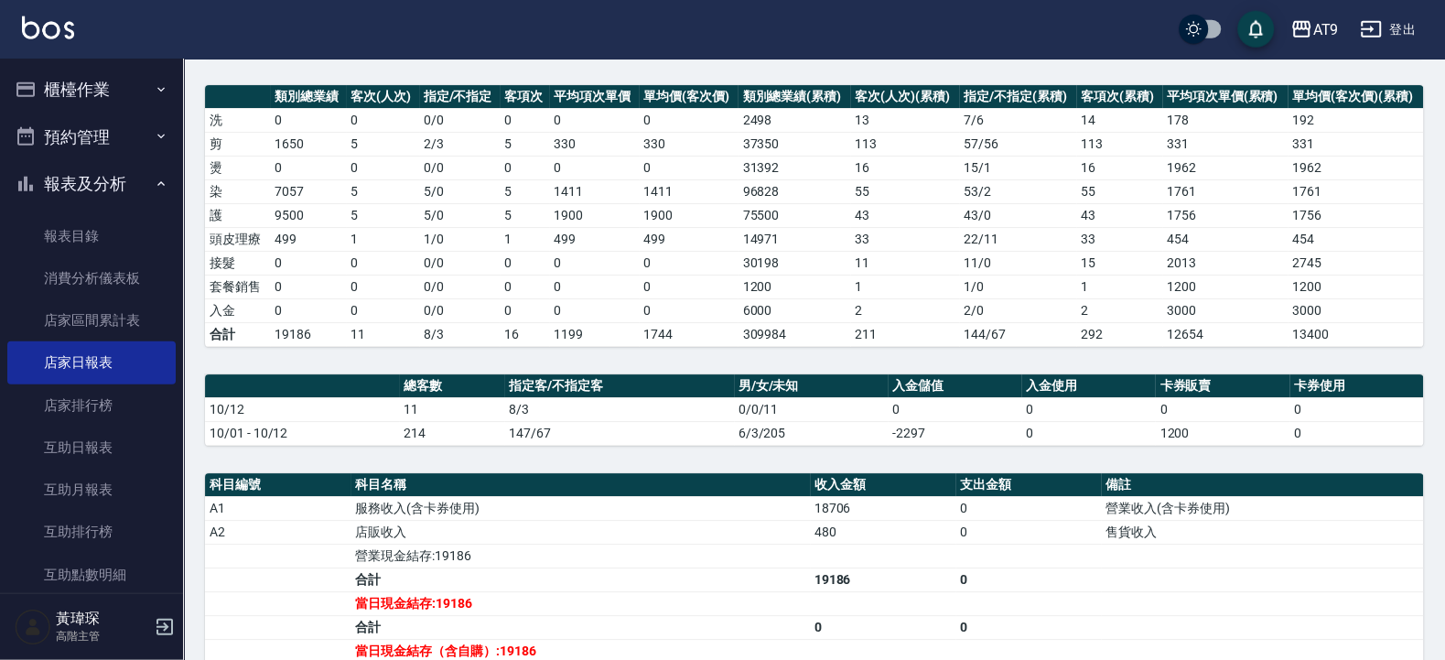
scroll to position [439, 0]
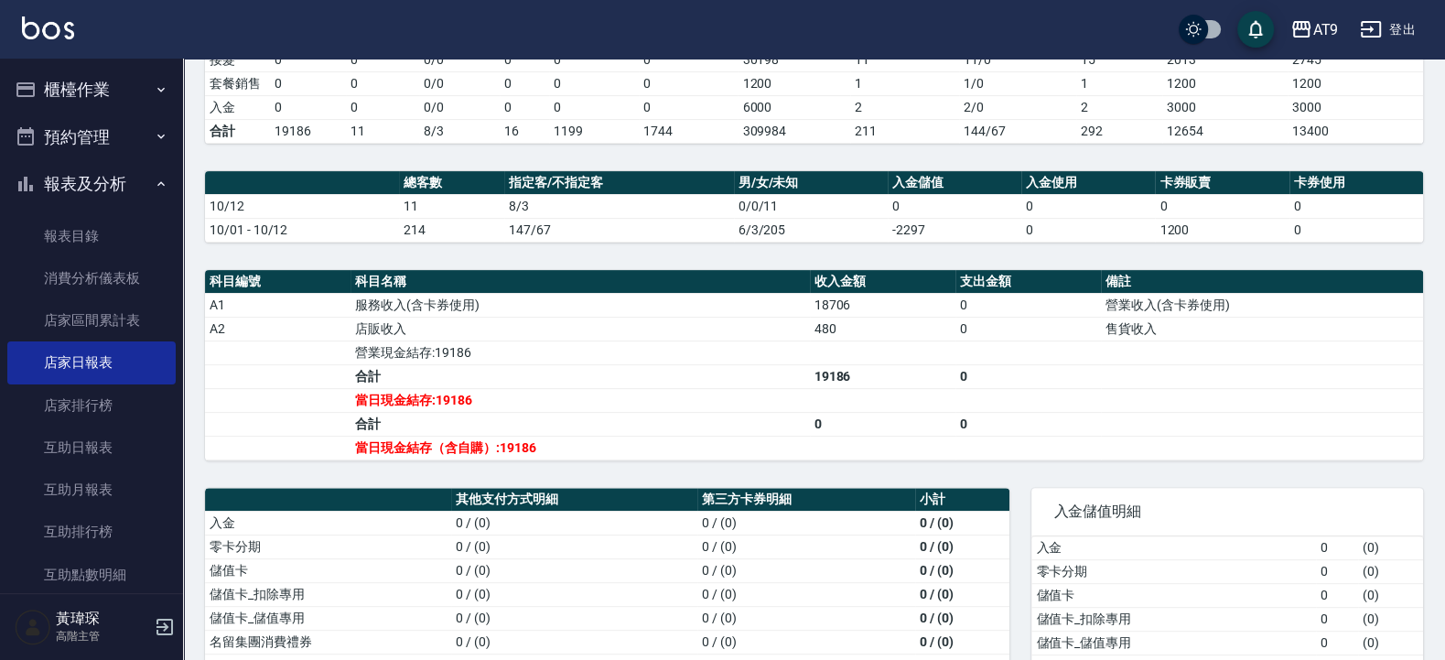
click at [49, 178] on button "報表及分析" at bounding box center [91, 184] width 168 height 48
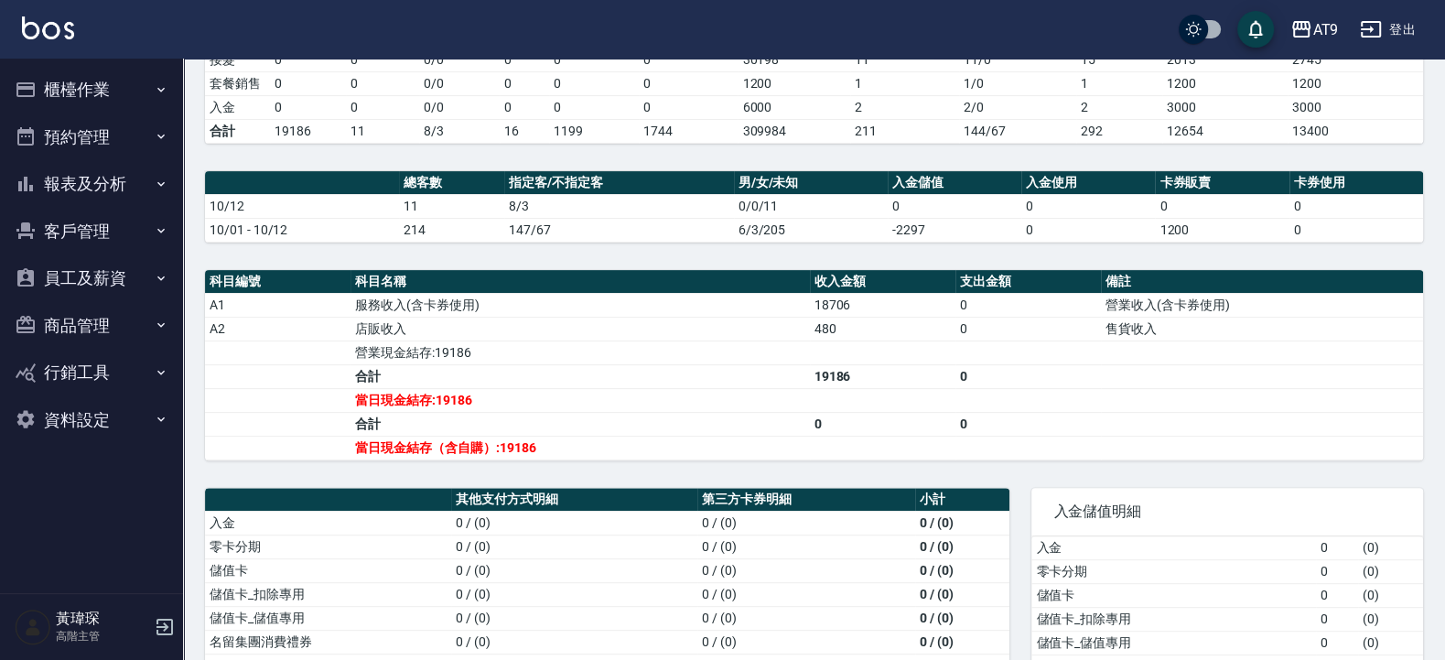
click at [108, 81] on button "櫃檯作業" at bounding box center [91, 90] width 168 height 48
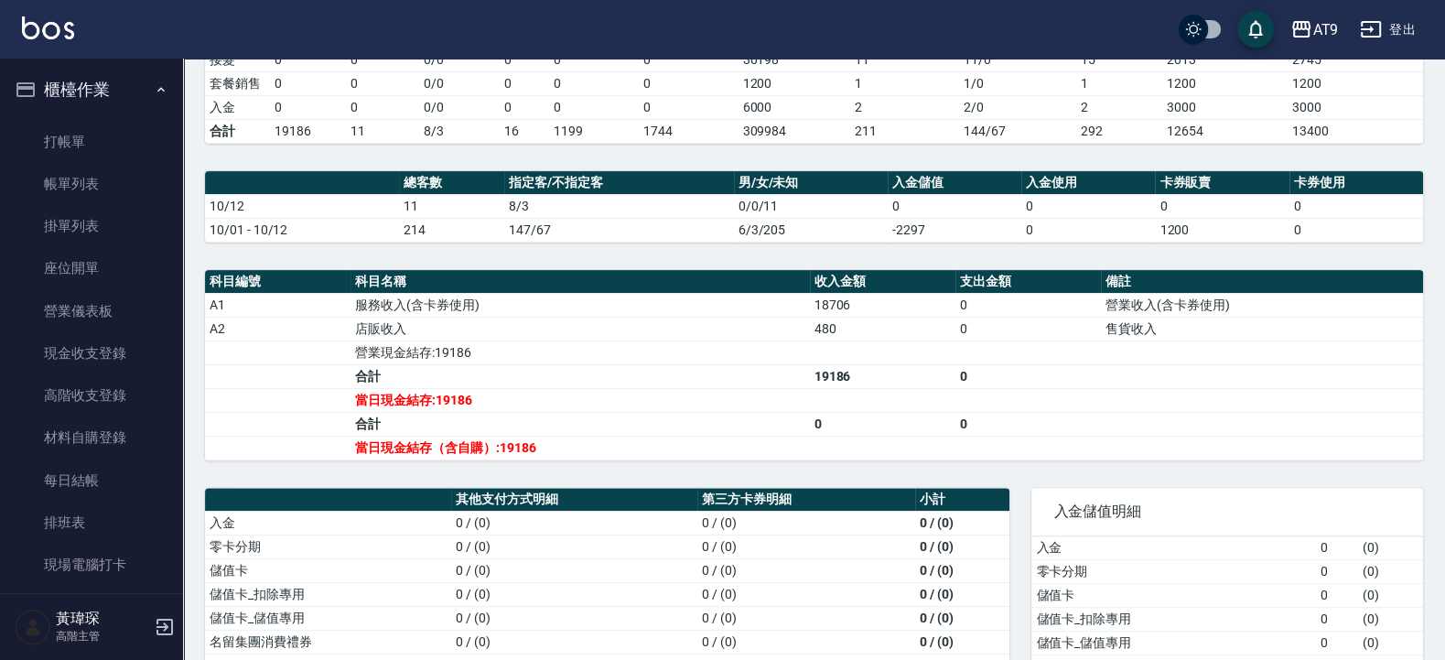
click at [81, 145] on link "打帳單" at bounding box center [91, 142] width 168 height 42
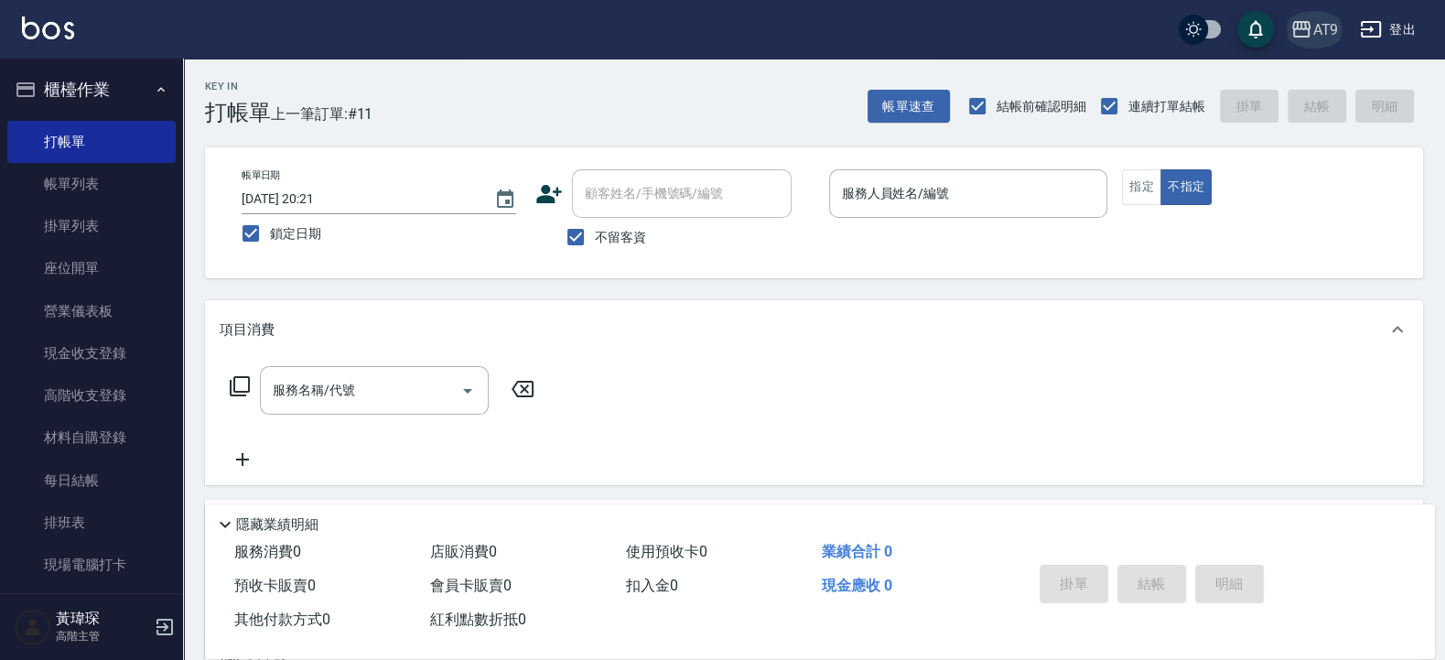
click at [1307, 28] on icon "button" at bounding box center [1301, 29] width 18 height 16
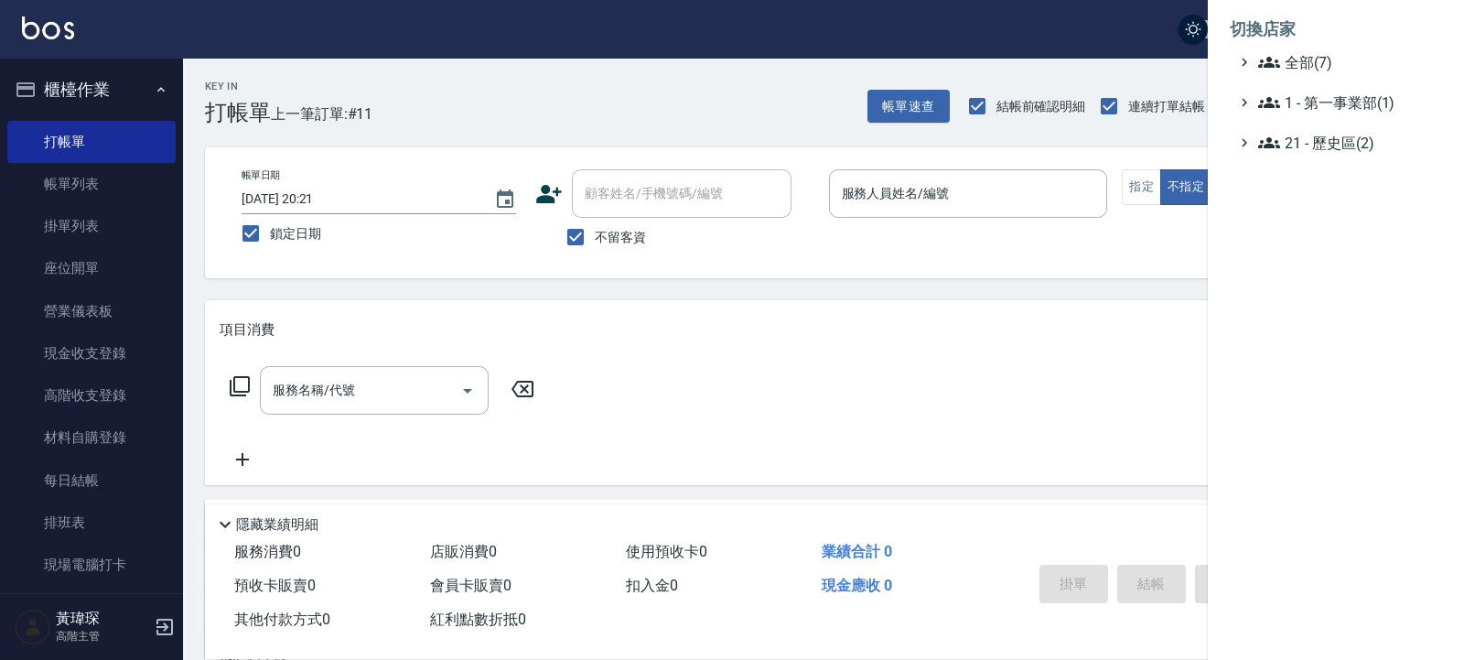
click at [1312, 73] on ul "全部(7) 1 - 第一事業部(1) 21 - 歷史區(2)" at bounding box center [1336, 102] width 212 height 102
click at [1311, 73] on ul "全部(7) 1 - 第一事業部(1) 21 - 歷史區(2)" at bounding box center [1336, 102] width 212 height 102
click at [1295, 63] on span "全部(7)" at bounding box center [1346, 62] width 177 height 22
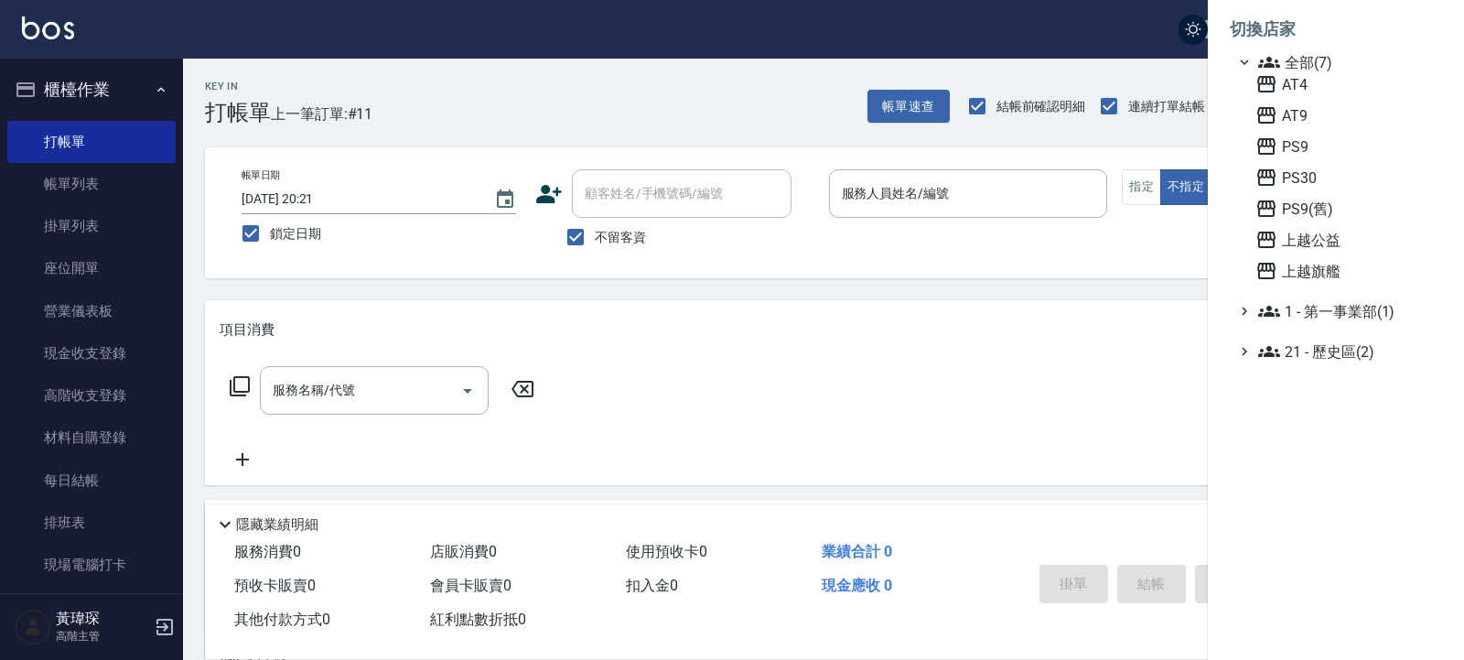
click at [1309, 257] on div "AT4 AT9 PS9 PS30 PS9(舊) 上越公益 上越旗艦" at bounding box center [1345, 177] width 194 height 209
click at [1306, 270] on span "上越旗艦" at bounding box center [1344, 271] width 179 height 22
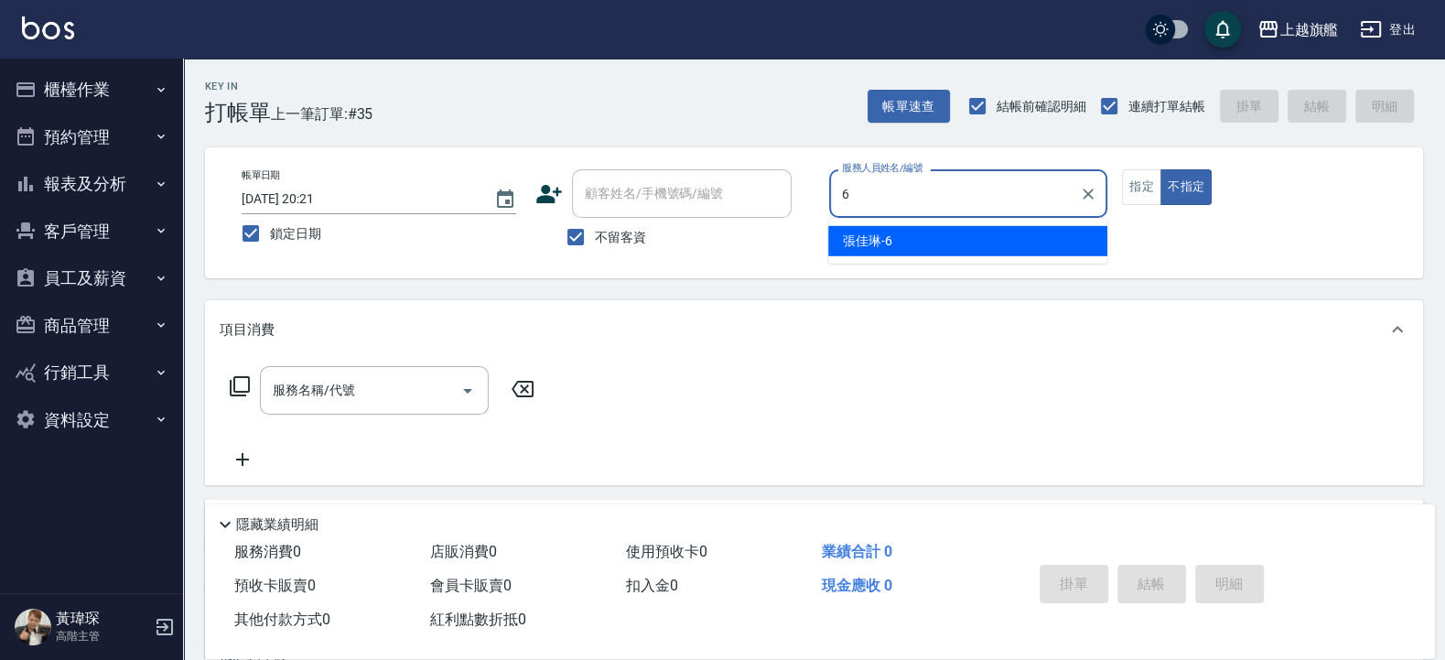
type input "[PERSON_NAME]-6"
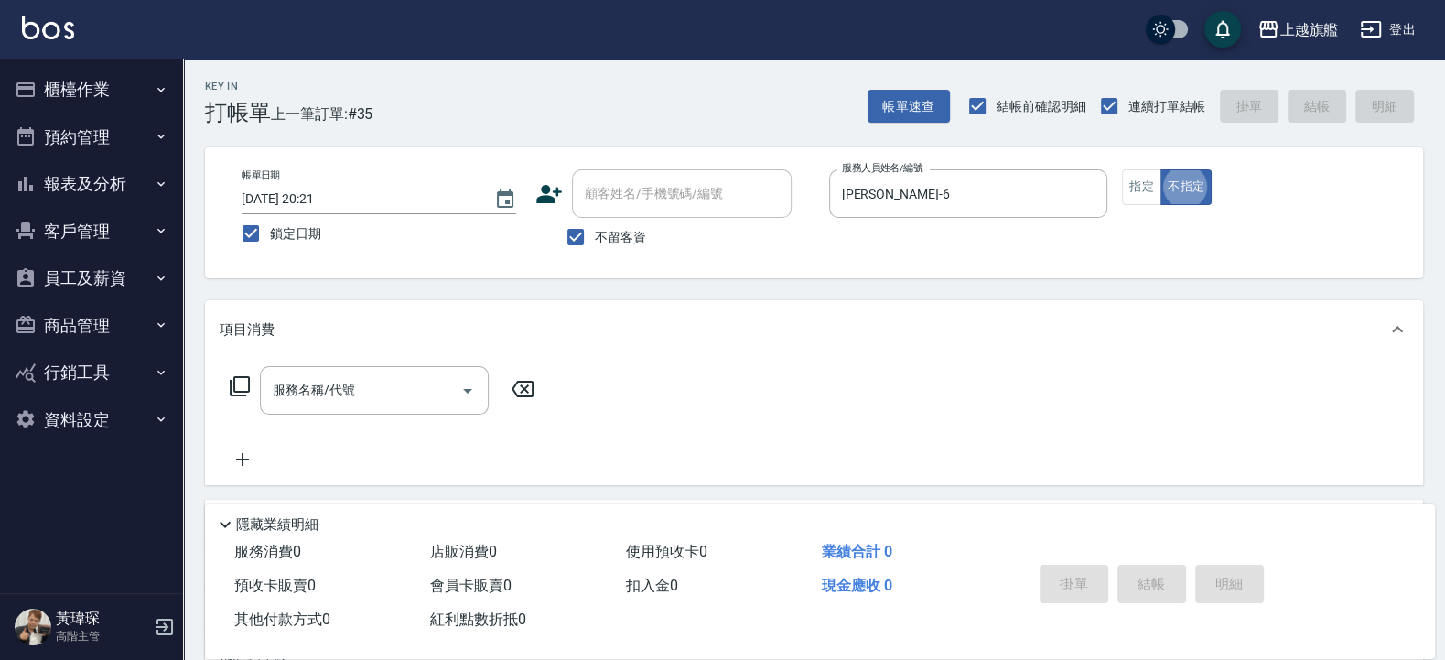
type button "false"
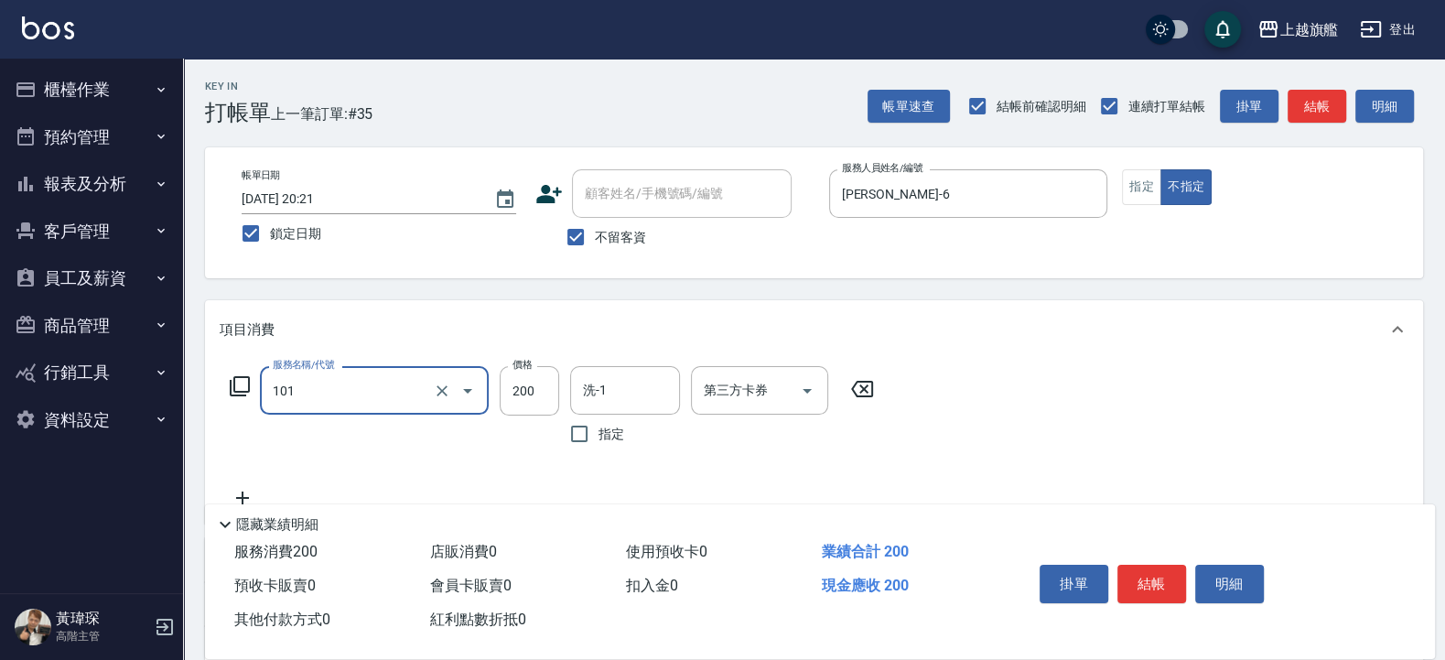
type input "一般洗(101)"
type input "300"
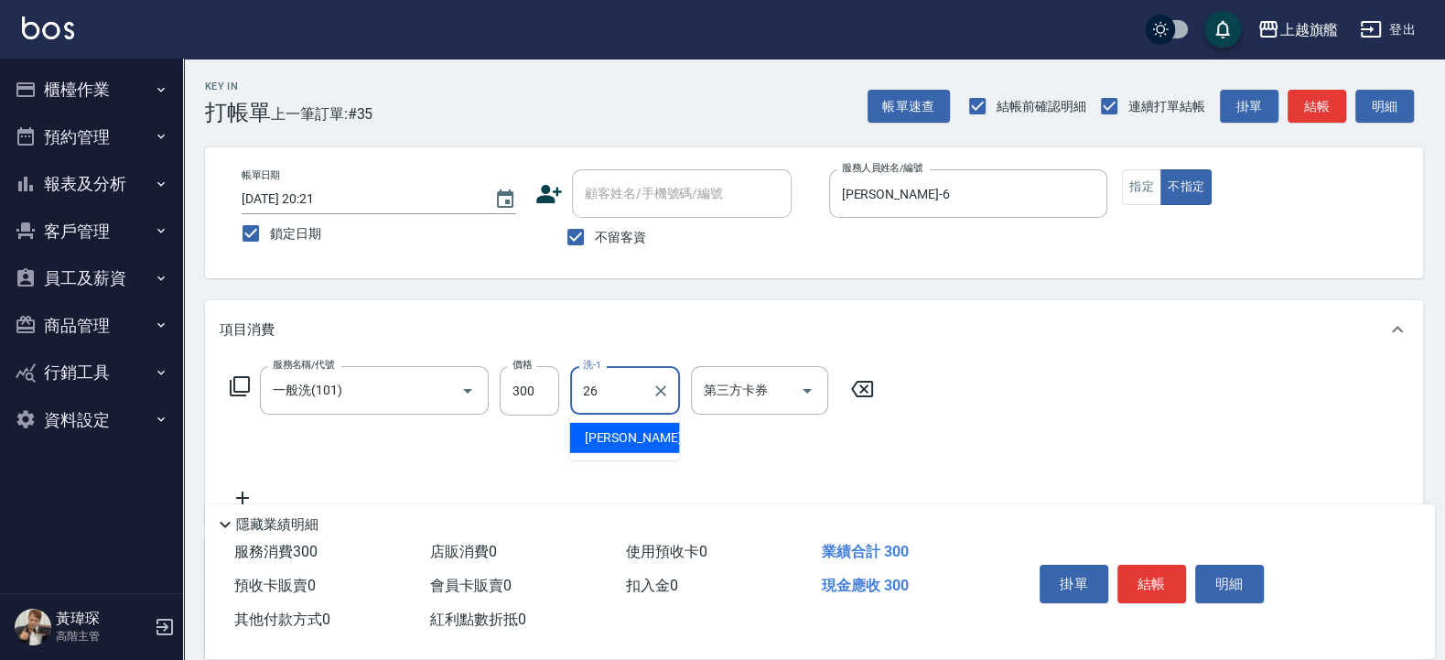
type input "[PERSON_NAME]-26"
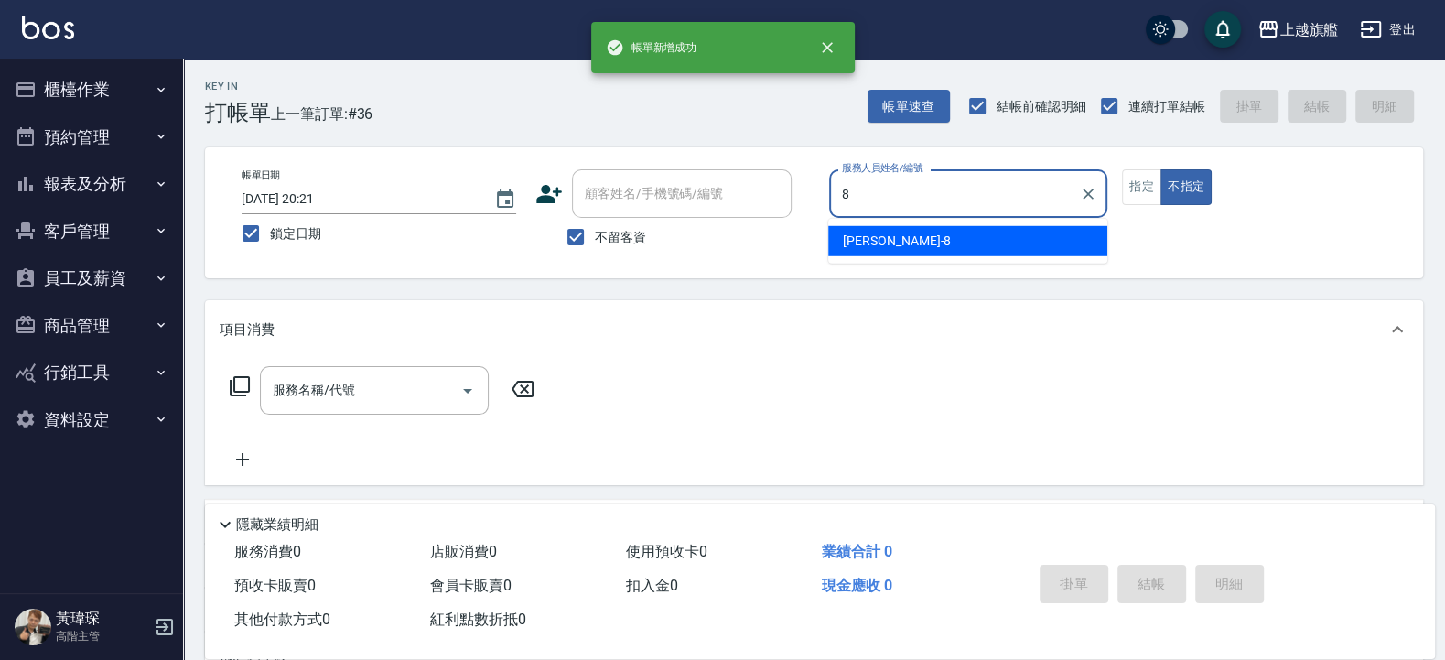
type input "[PERSON_NAME]-8"
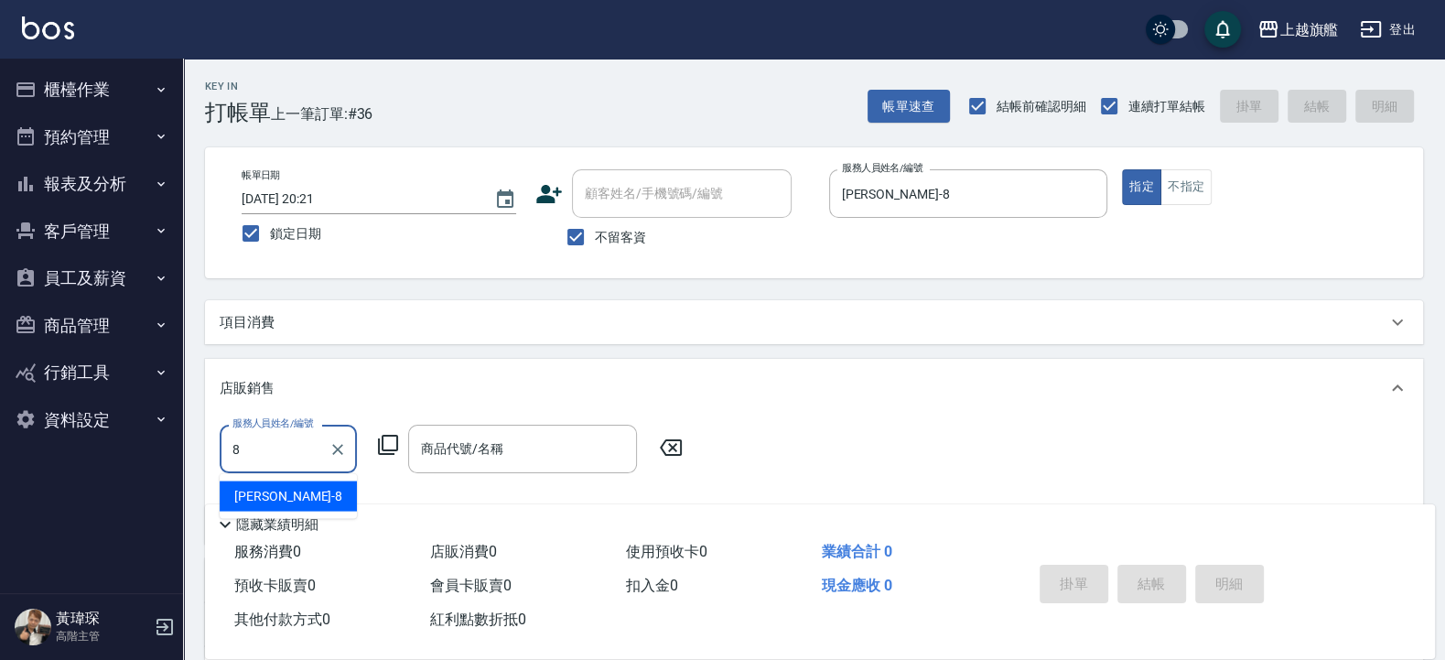
type input "[PERSON_NAME]-8"
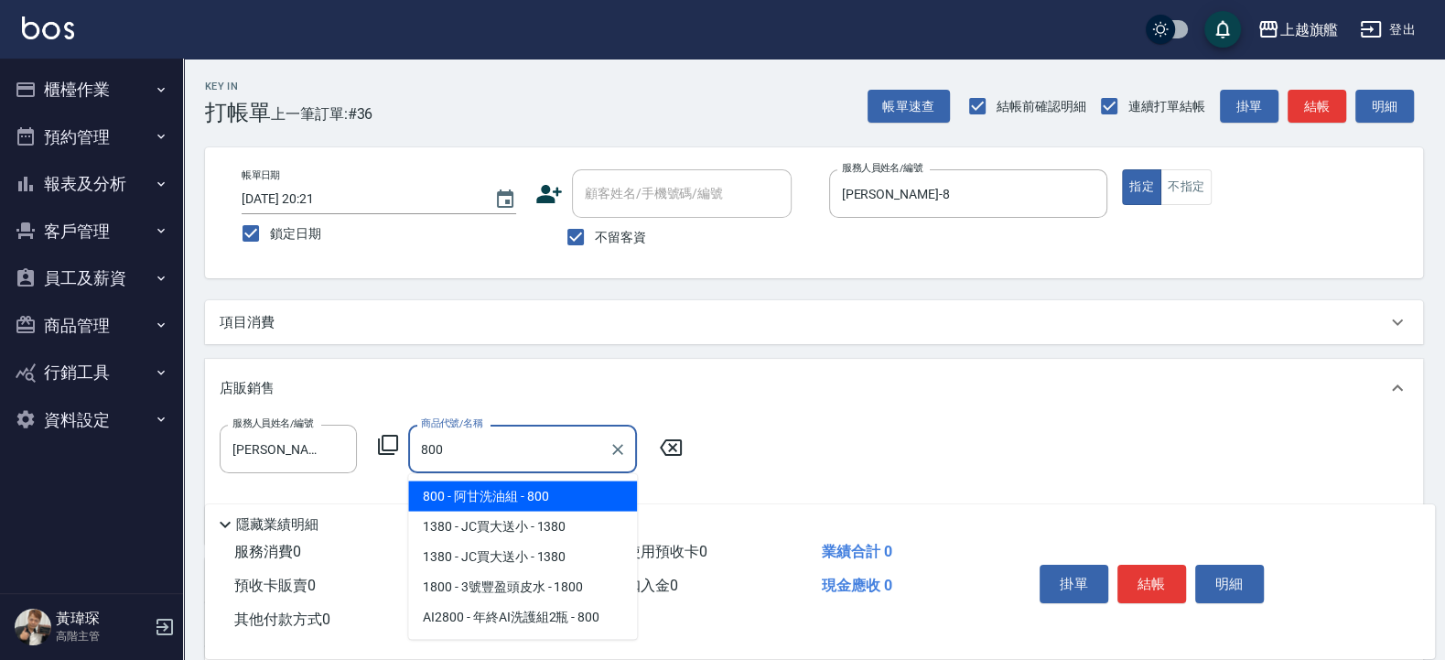
type input "阿甘洗油組"
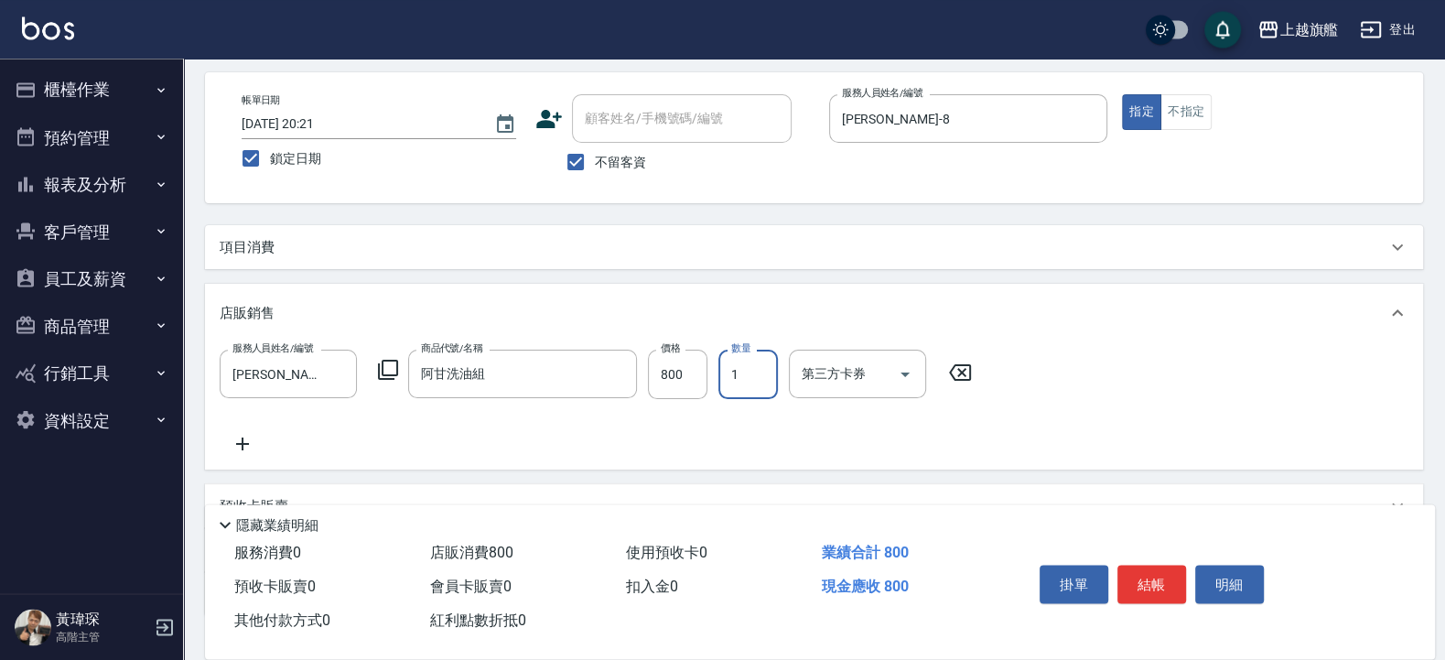
scroll to position [110, 0]
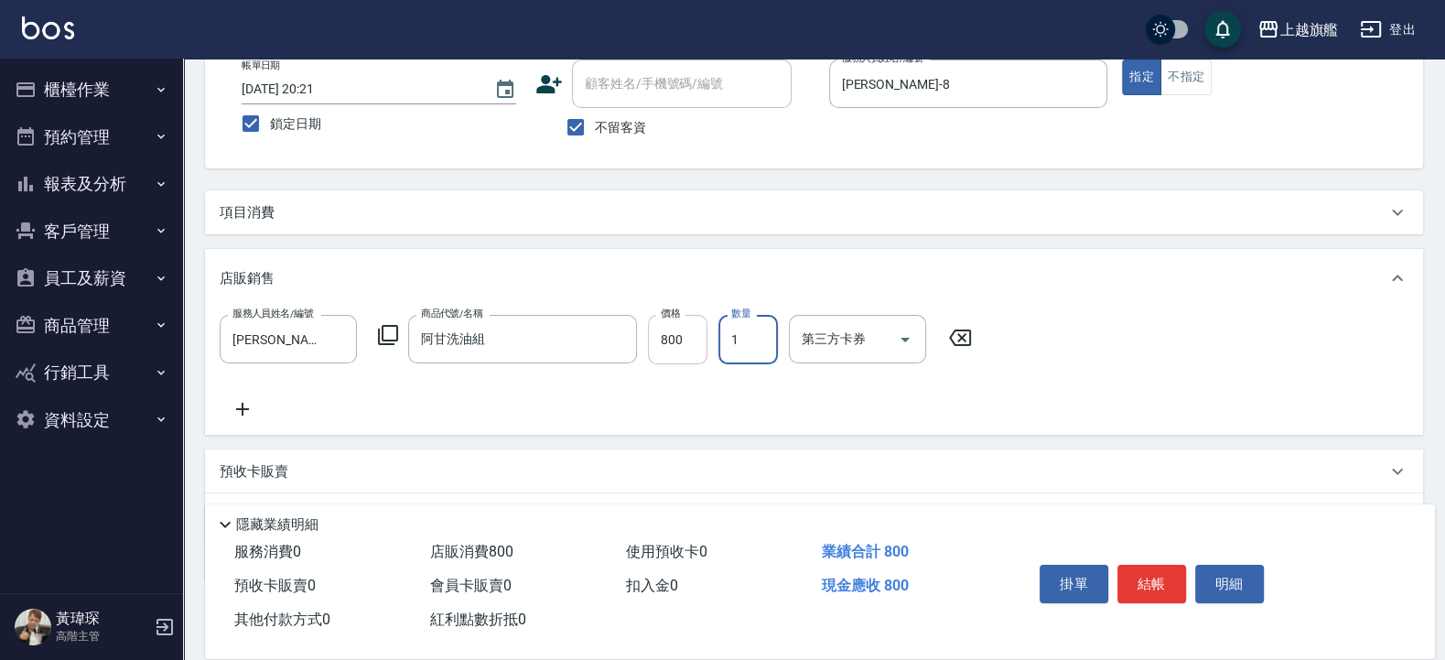
click at [687, 347] on input "800" at bounding box center [677, 339] width 59 height 49
type input "640"
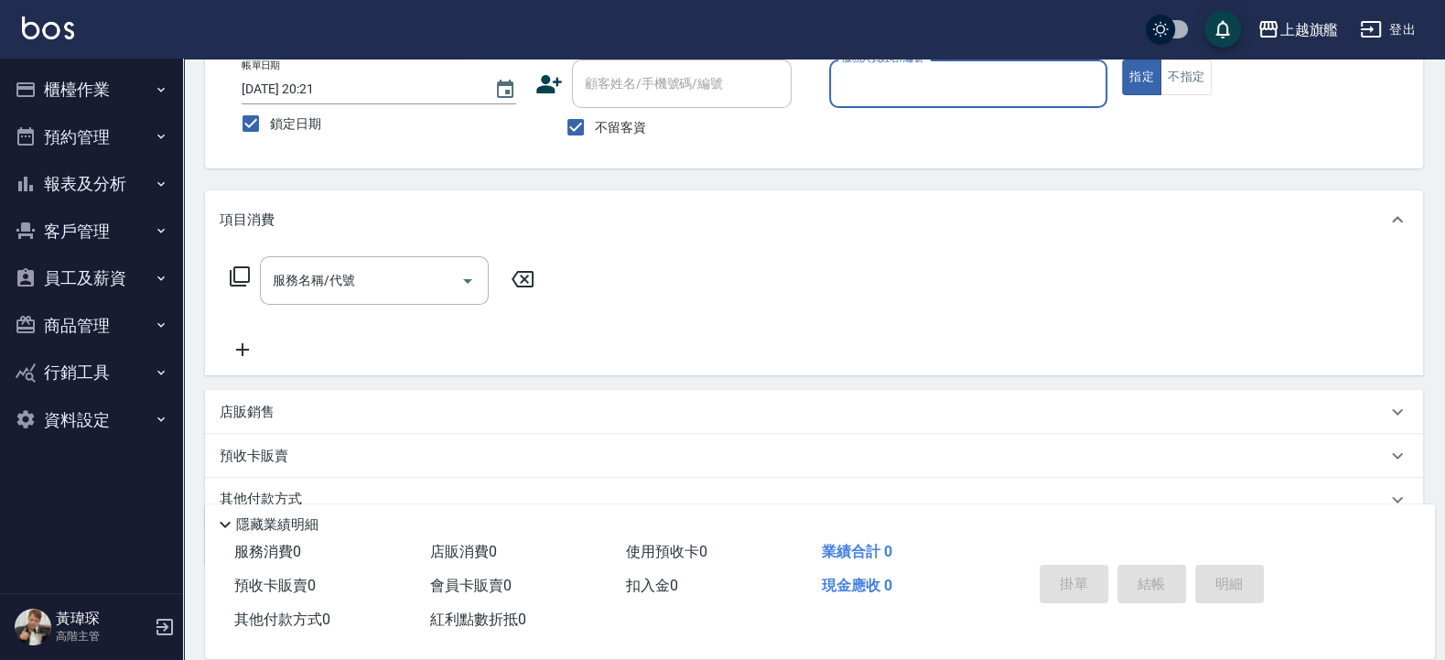
click at [113, 190] on button "報表及分析" at bounding box center [91, 184] width 168 height 48
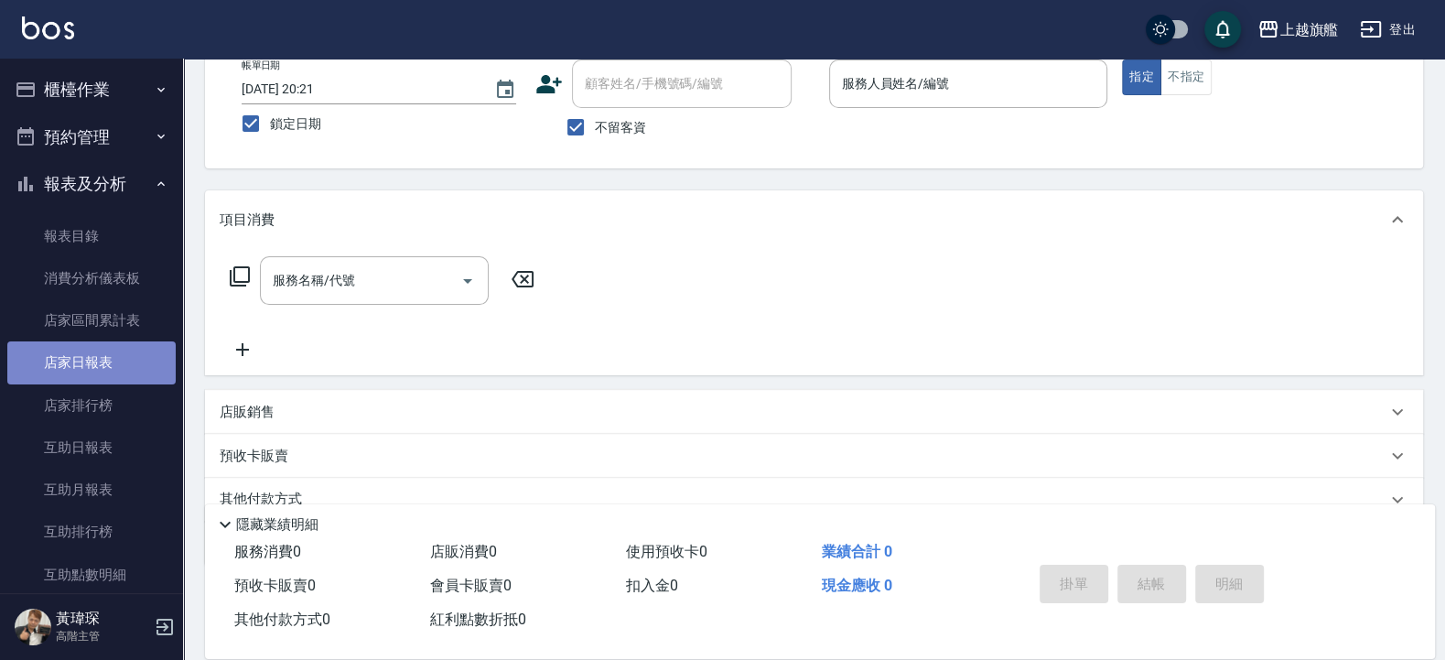
click at [91, 362] on link "店家日報表" at bounding box center [91, 362] width 168 height 42
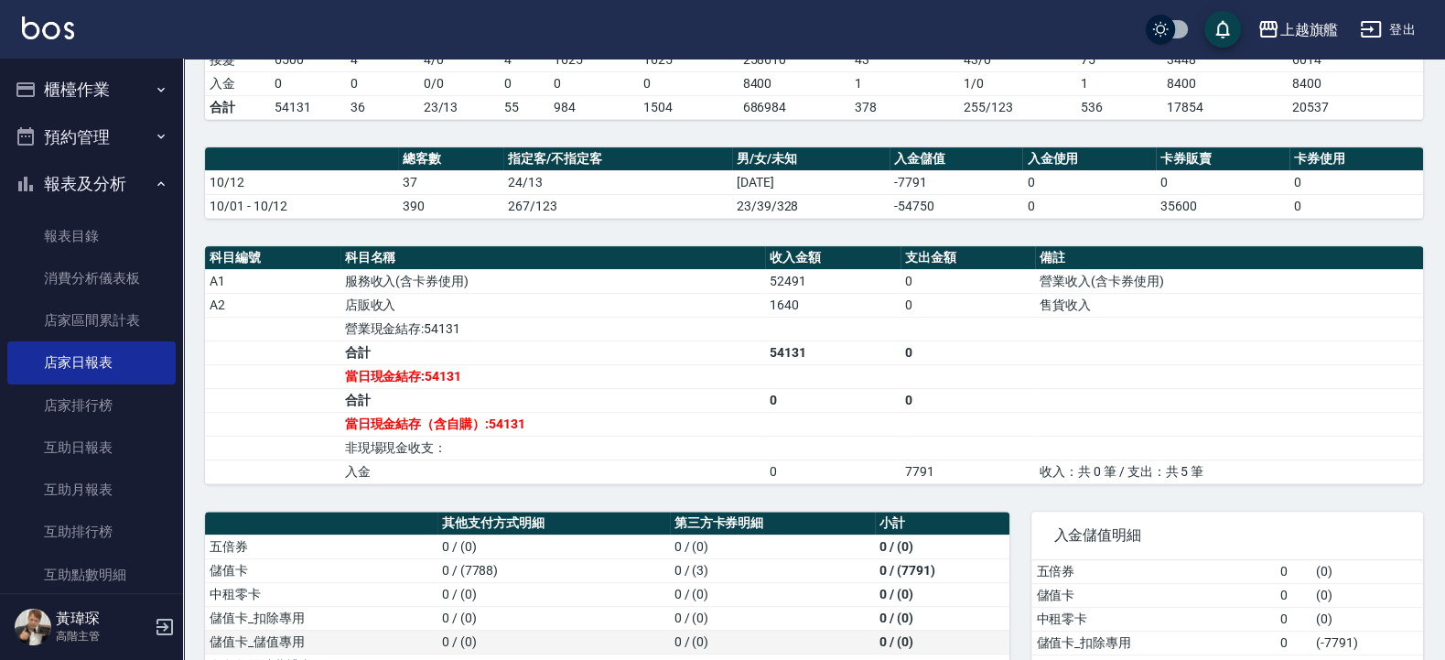
scroll to position [678, 0]
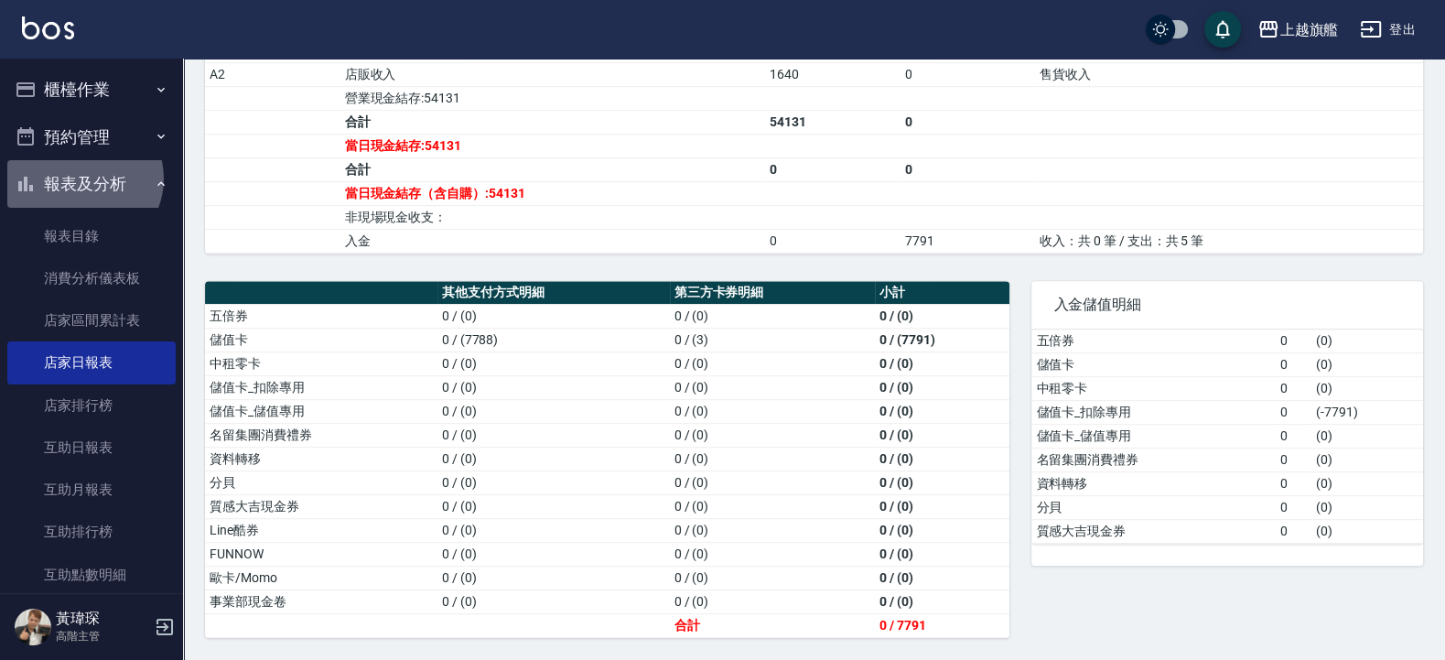
click at [82, 178] on button "報表及分析" at bounding box center [91, 184] width 168 height 48
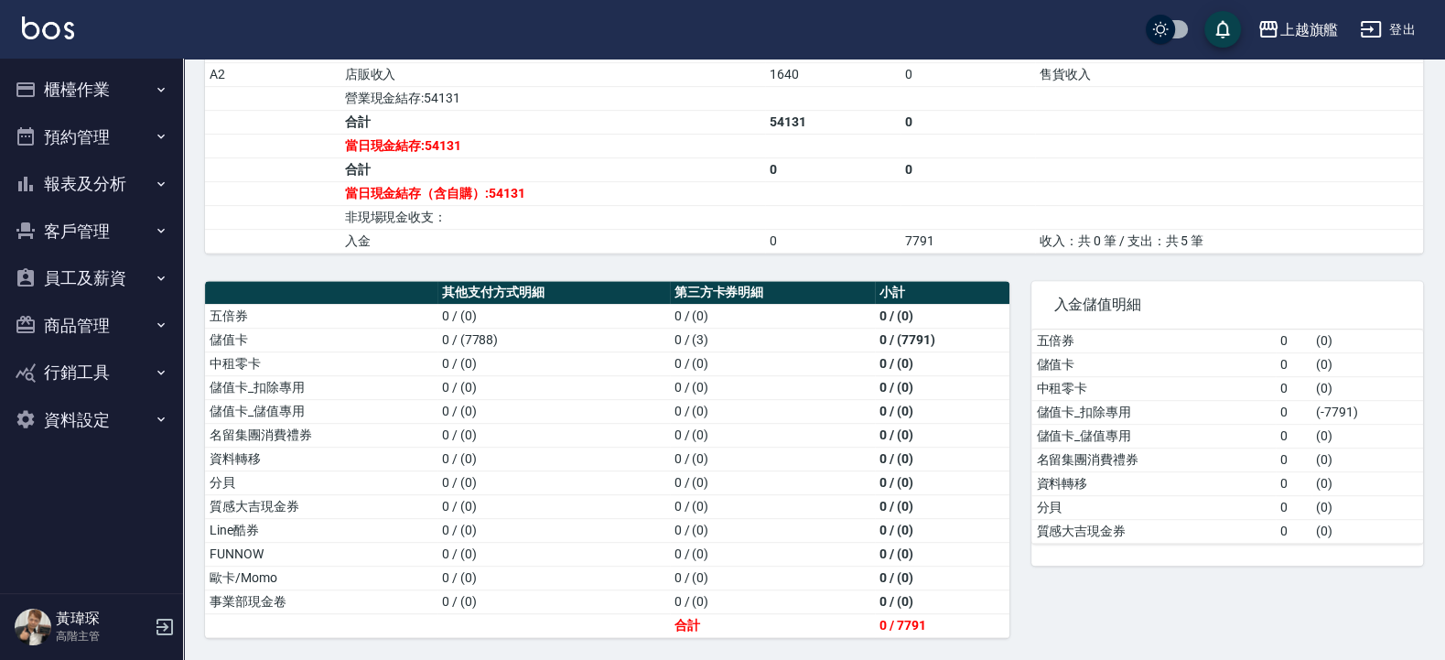
click at [102, 81] on button "櫃檯作業" at bounding box center [91, 90] width 168 height 48
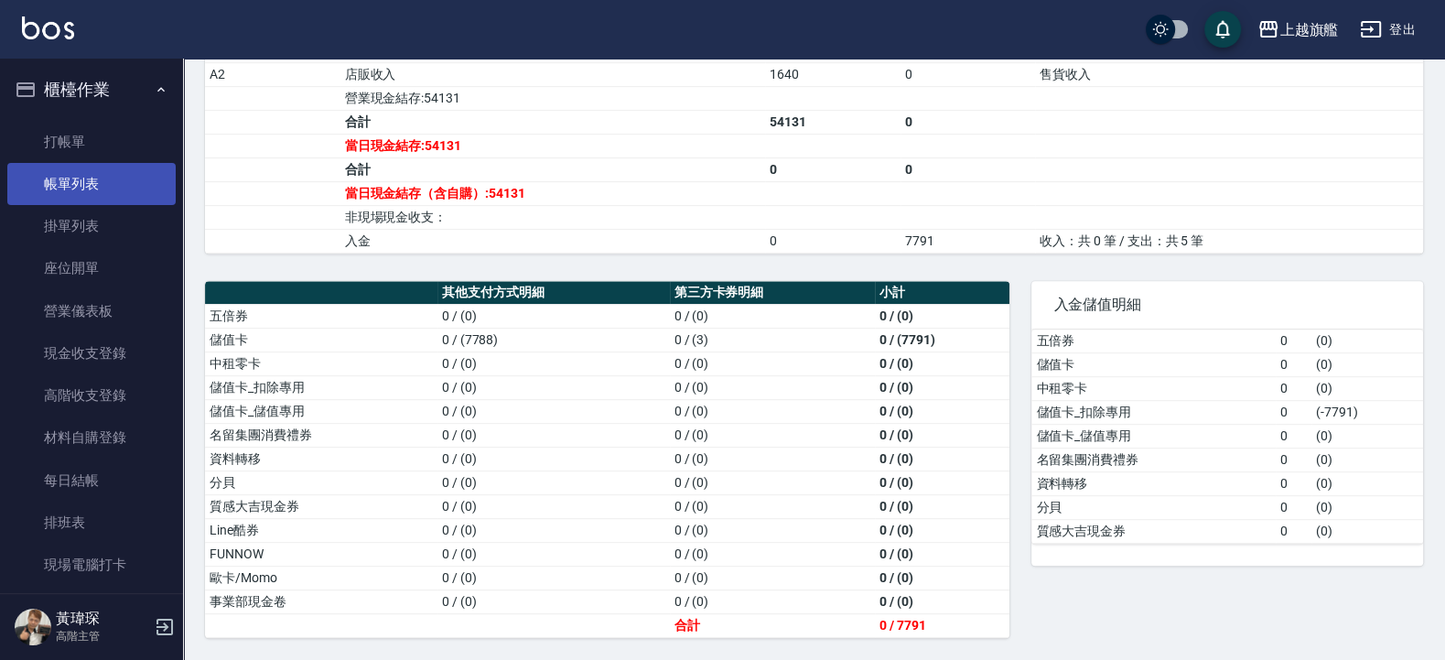
click at [91, 177] on link "帳單列表" at bounding box center [91, 184] width 168 height 42
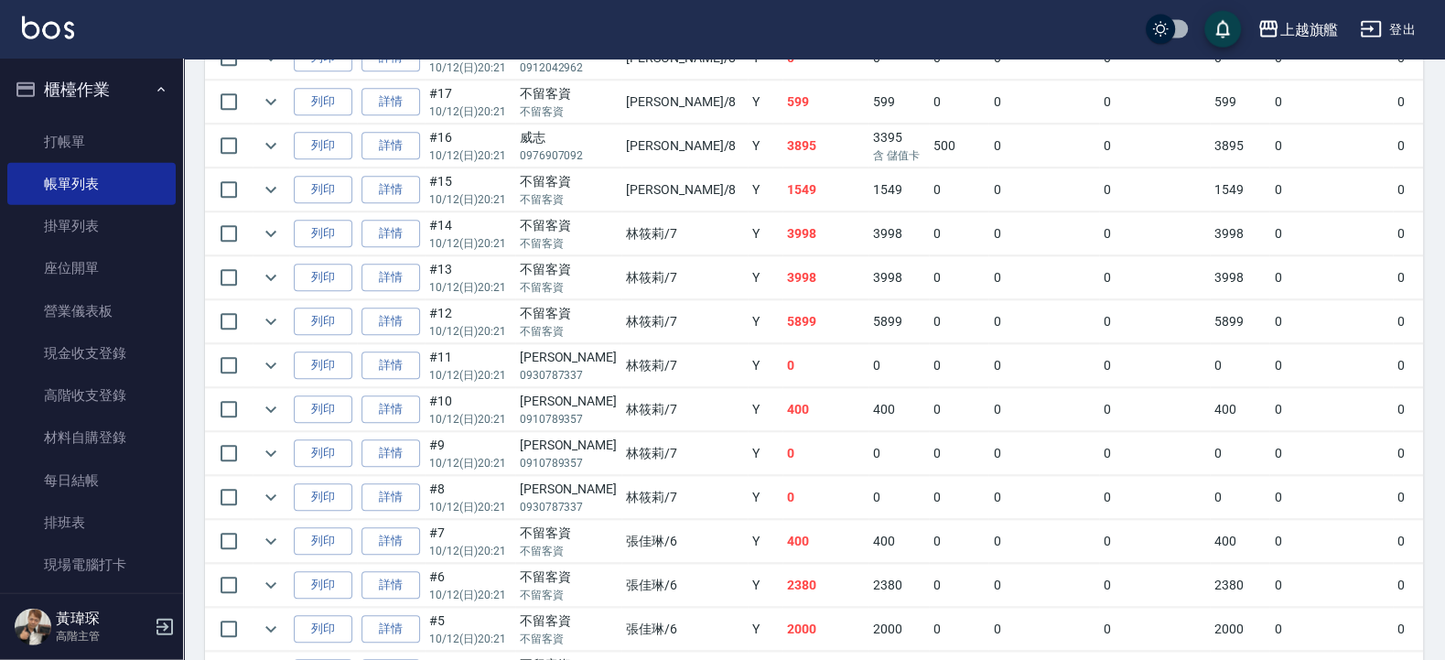
scroll to position [1185, 0]
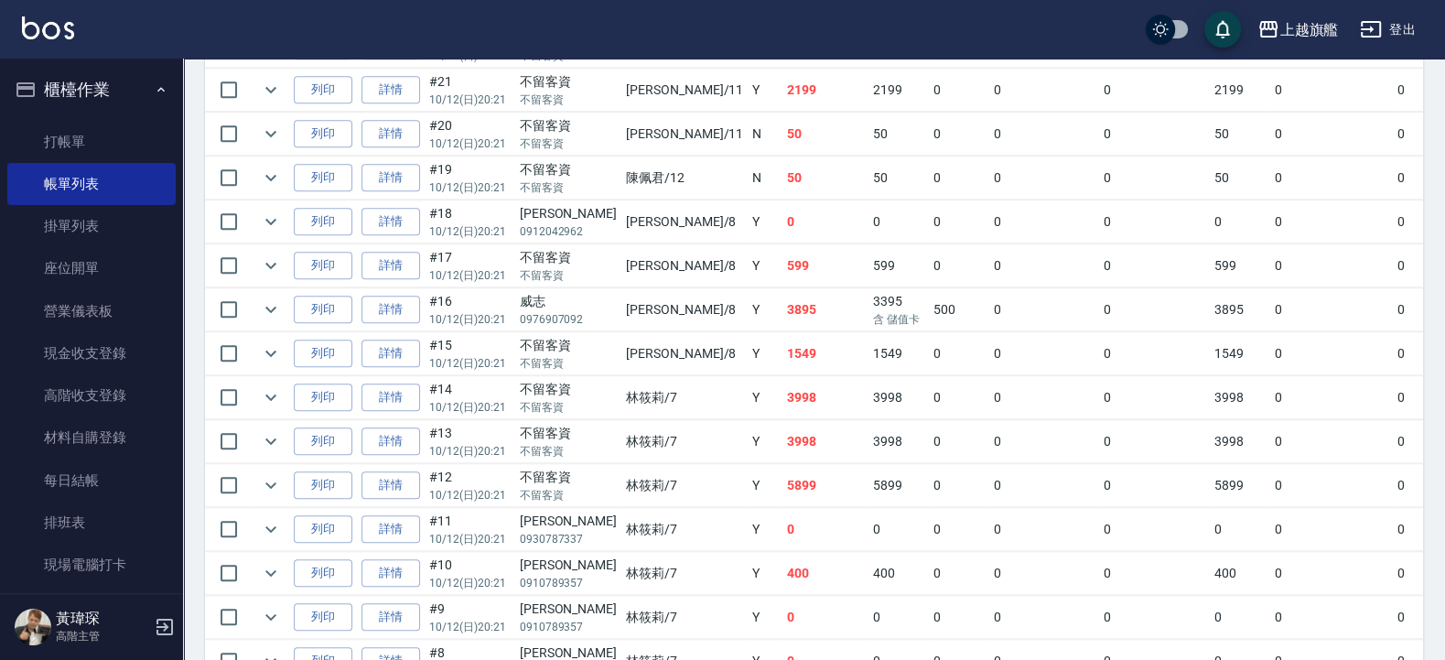
drag, startPoint x: 759, startPoint y: 100, endPoint x: 629, endPoint y: 65, distance: 134.5
click at [629, 65] on tbody "列印 詳情 #37 10/12 (日) 20:21 不留客資 不留客資 周秀娟 /8 Y 640 0 640 0 0 640 0 0 0 0 0 列印 詳情 …" at bounding box center [1014, 178] width 1619 height 1625
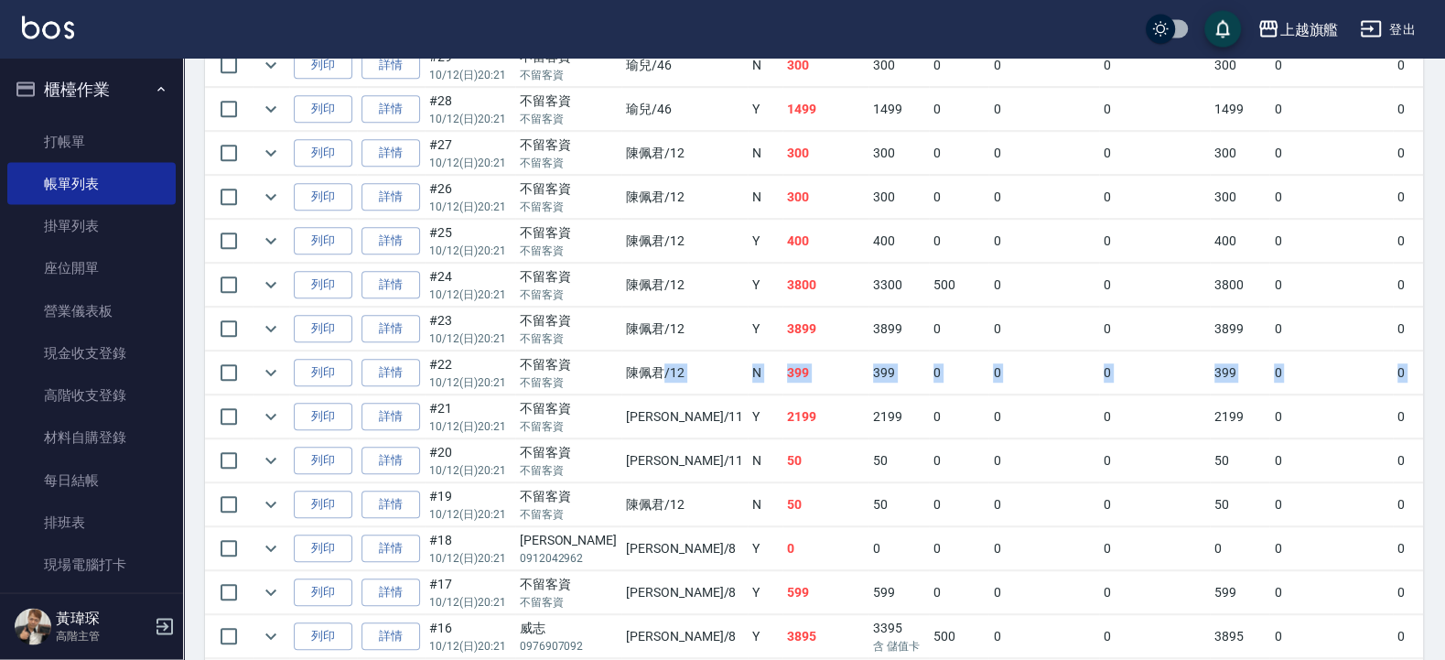
scroll to position [855, 0]
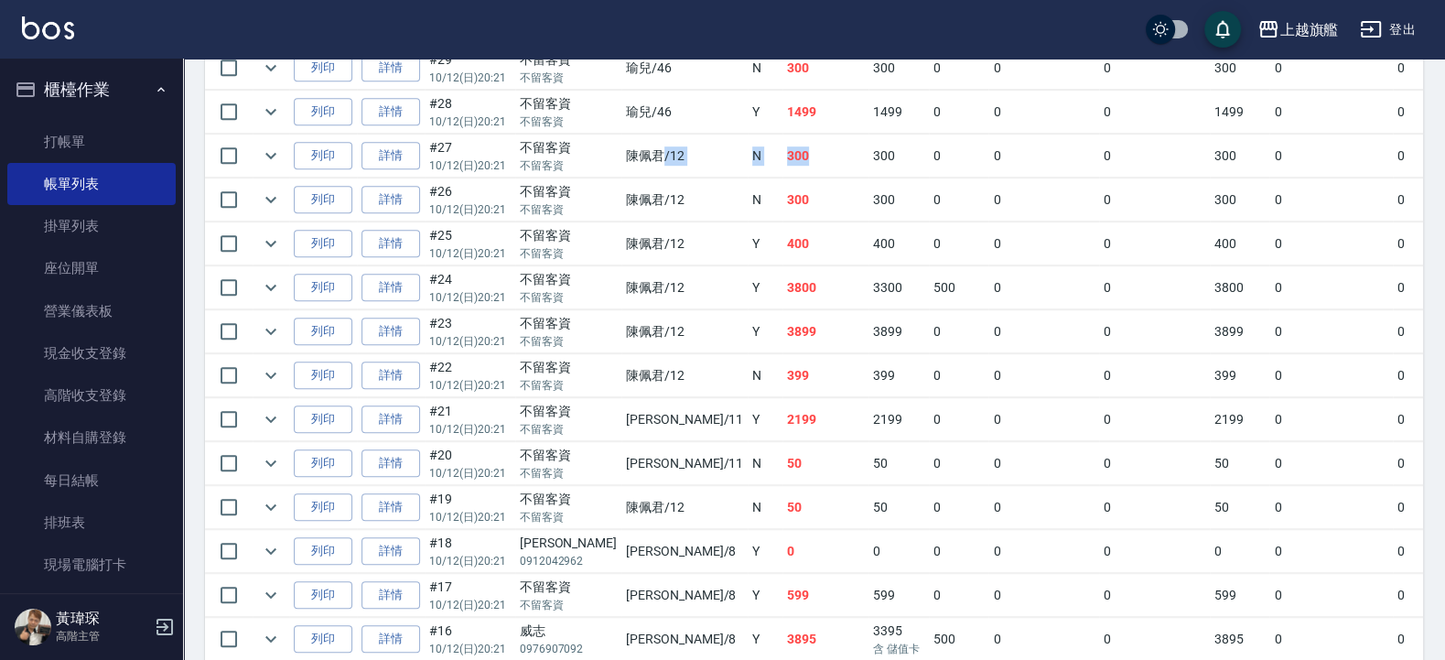
drag, startPoint x: 636, startPoint y: 158, endPoint x: 767, endPoint y: 164, distance: 130.9
click at [767, 164] on tr "列印 詳情 #27 10/12 (日) 20:21 不留客資 不留客資 陳佩君 /12 N 300 300 0 0 0 300 0 0 0 0 0" at bounding box center [1014, 155] width 1619 height 43
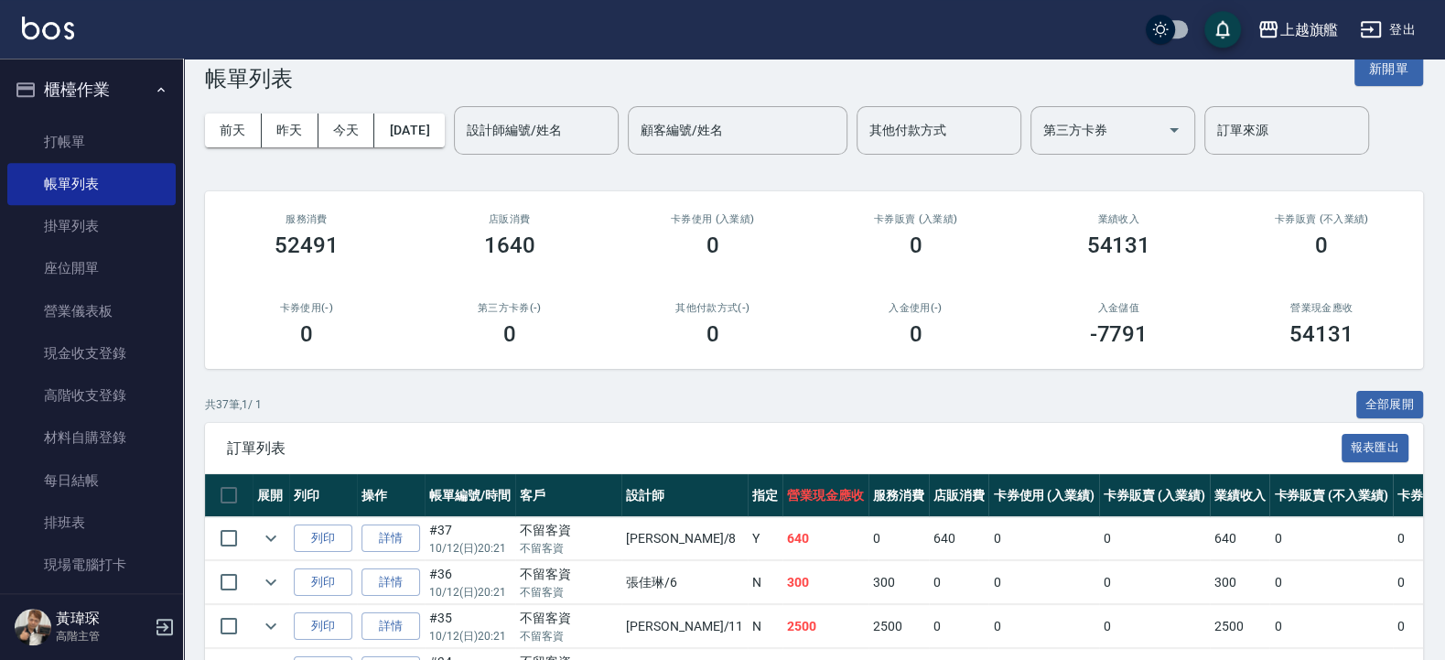
scroll to position [0, 0]
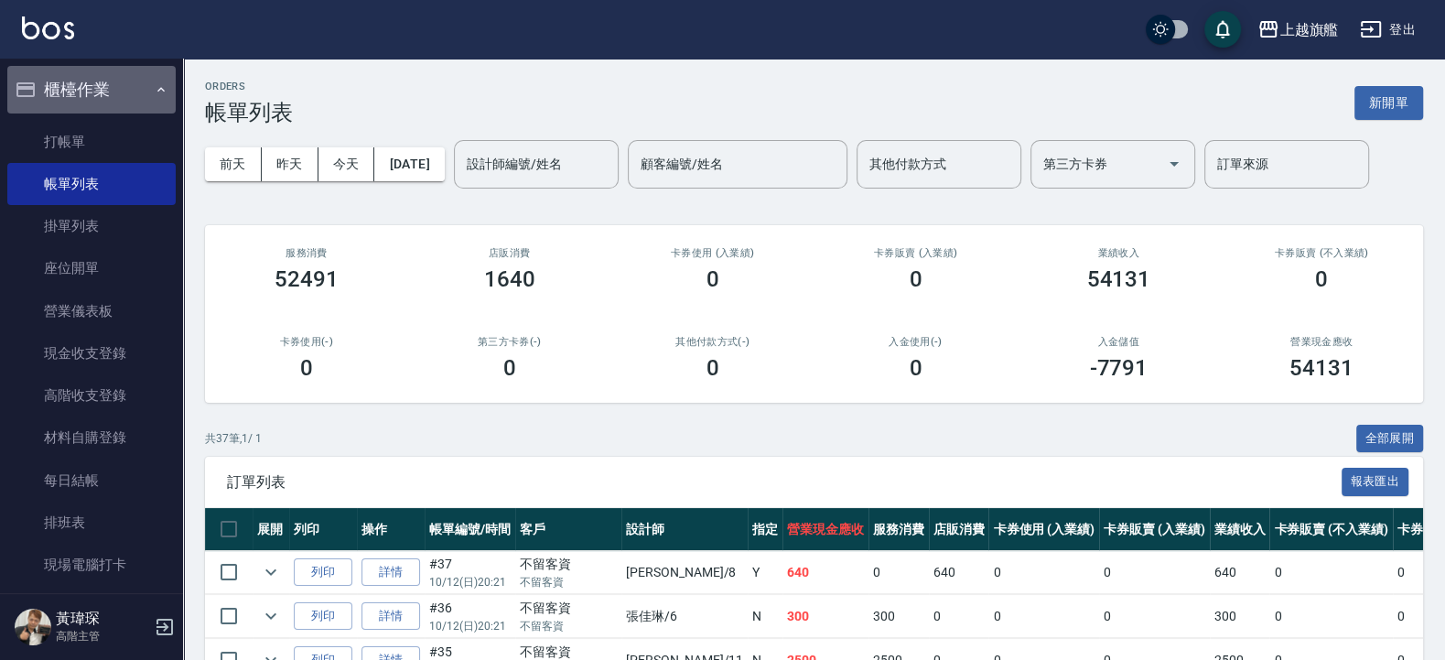
click at [109, 87] on button "櫃檯作業" at bounding box center [91, 90] width 168 height 48
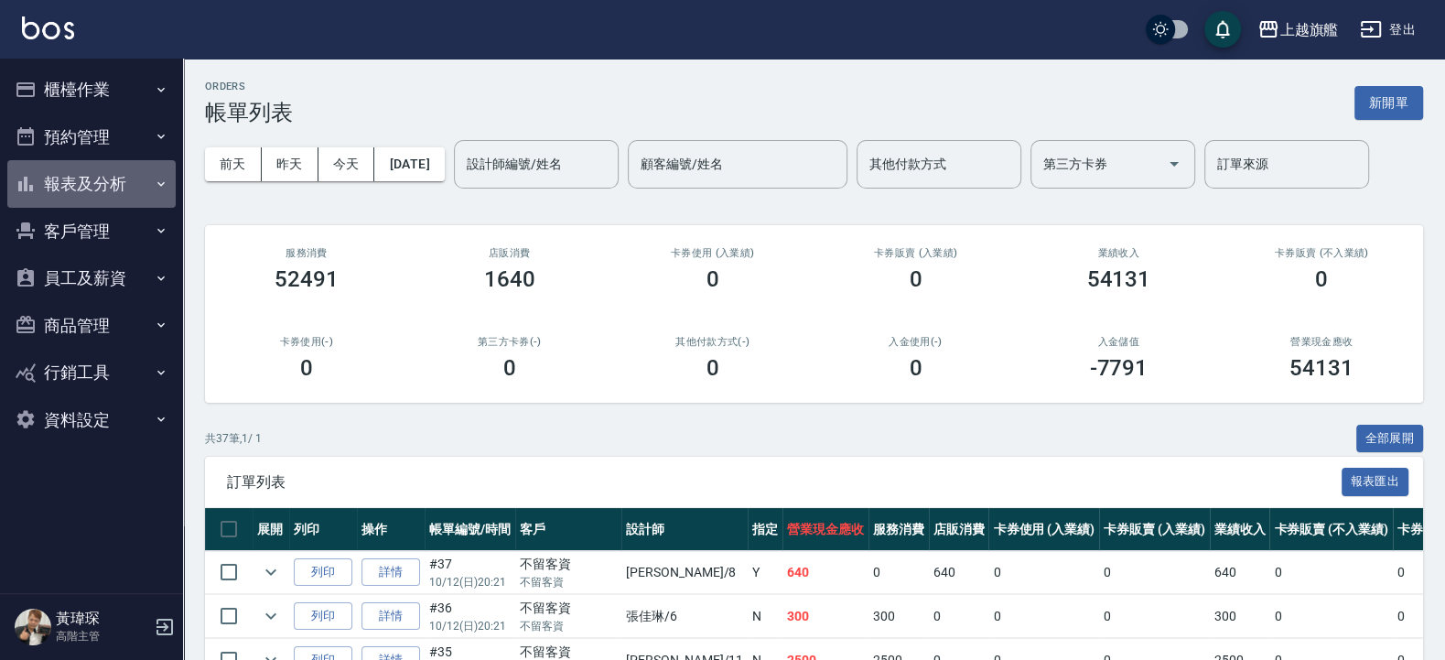
click at [129, 188] on button "報表及分析" at bounding box center [91, 184] width 168 height 48
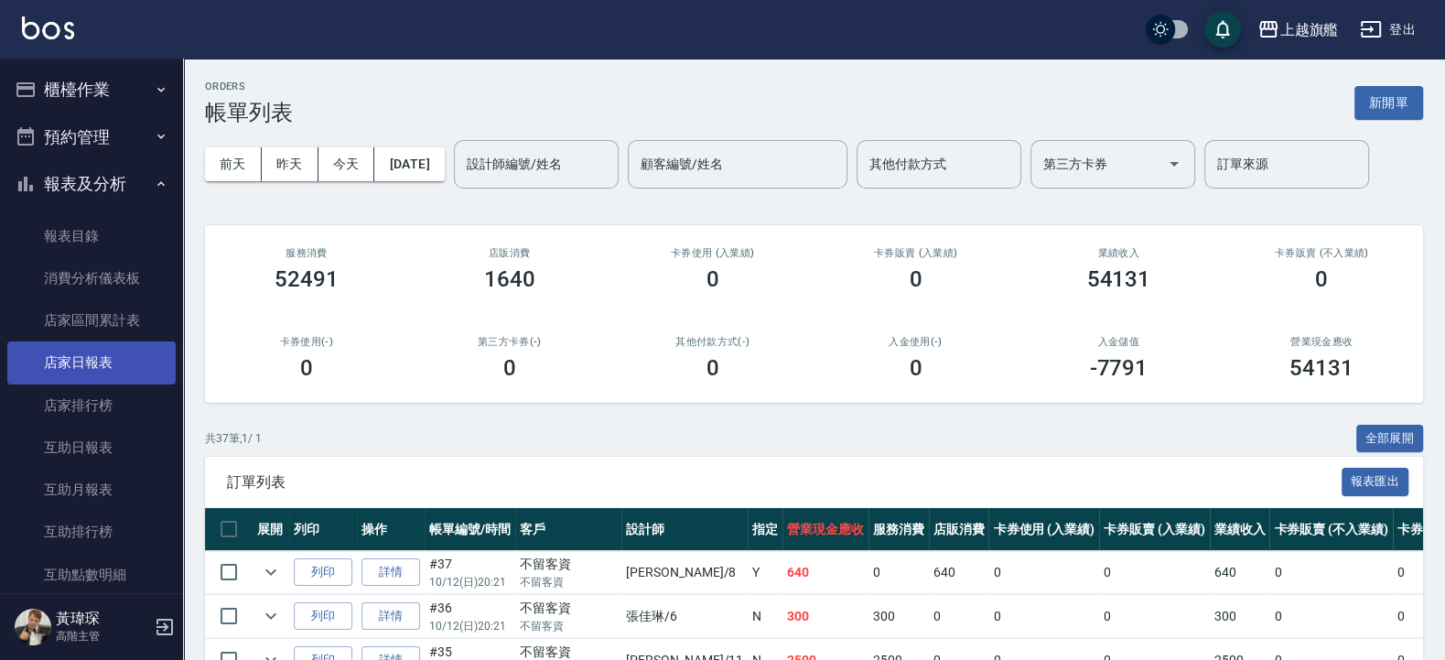
click at [91, 360] on link "店家日報表" at bounding box center [91, 362] width 168 height 42
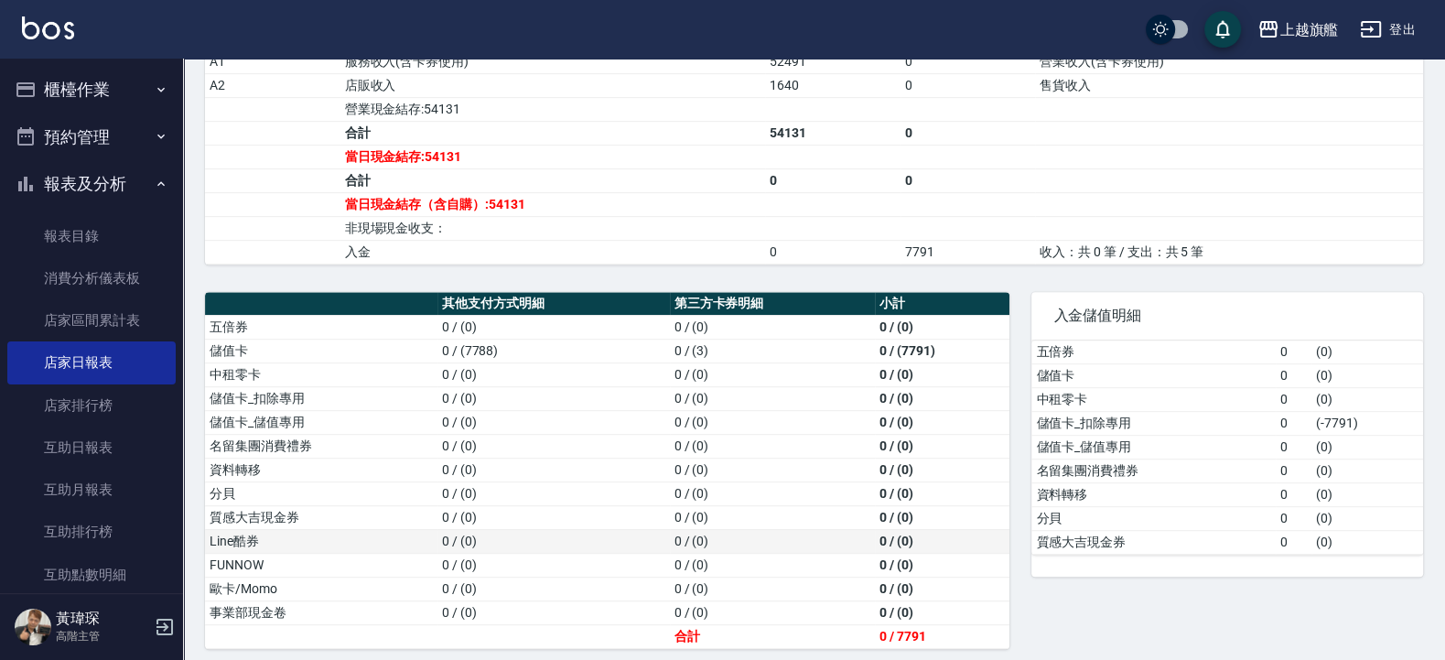
scroll to position [678, 0]
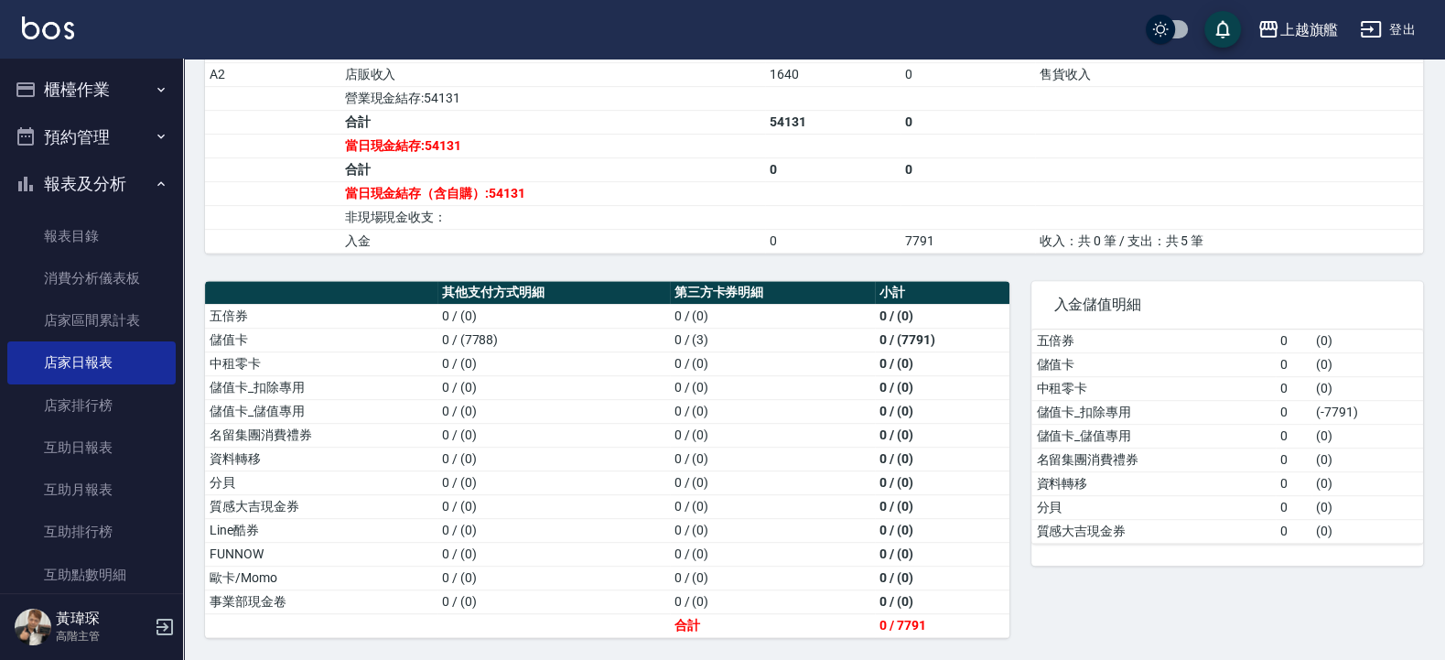
click at [722, 283] on th "第三方卡券明細" at bounding box center [773, 293] width 206 height 24
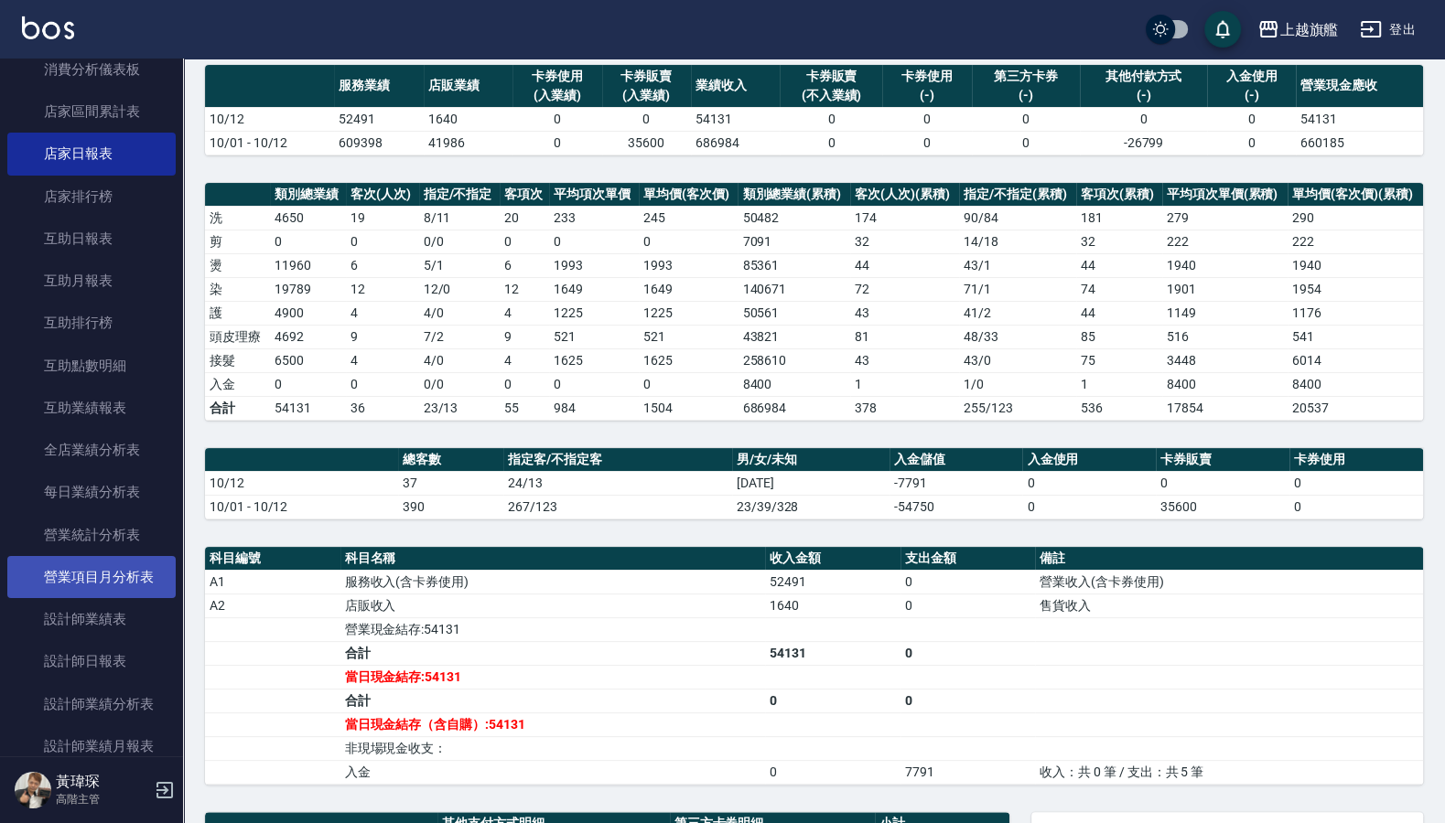
scroll to position [220, 0]
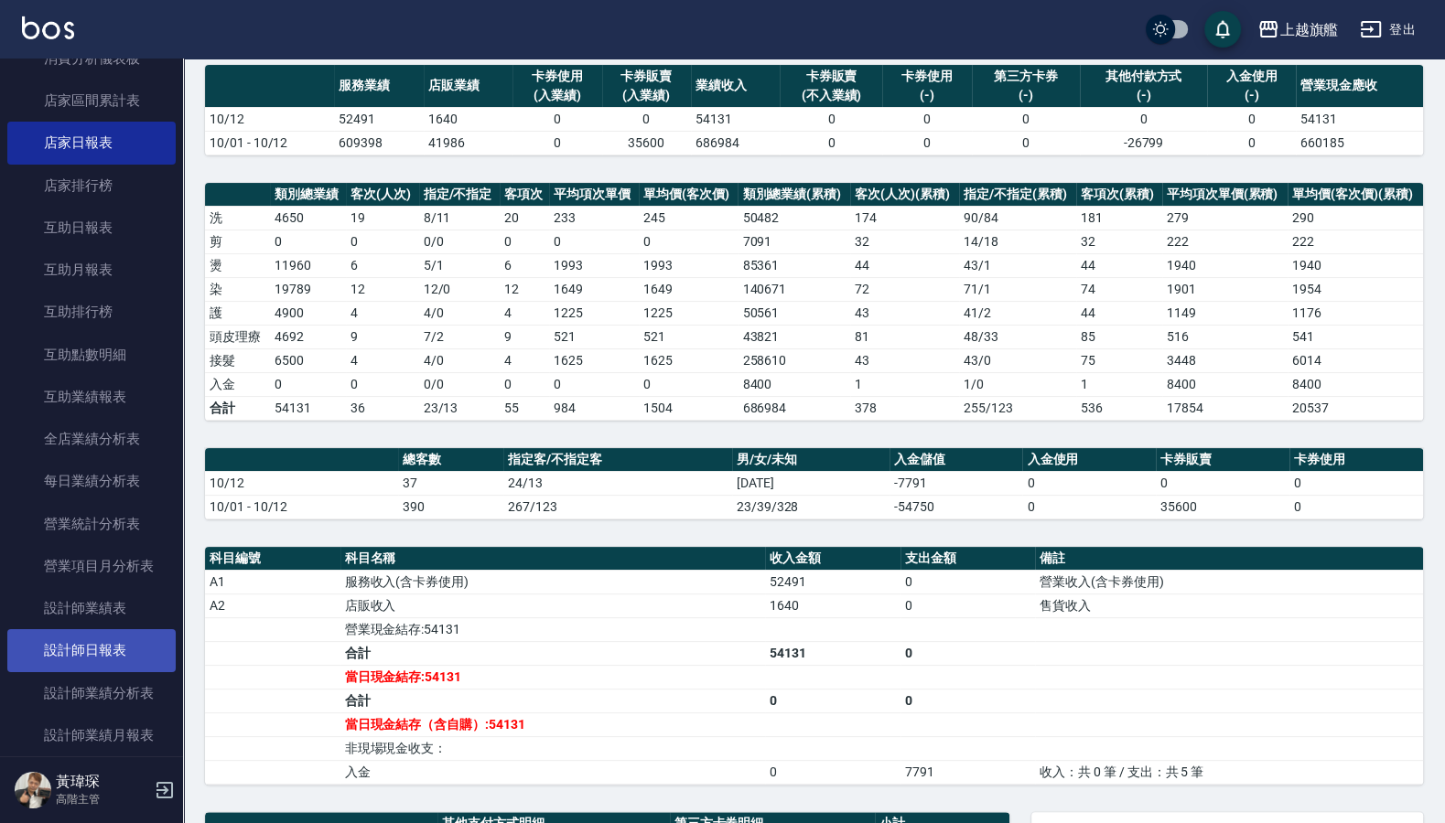
click at [94, 659] on link "設計師日報表" at bounding box center [91, 650] width 168 height 42
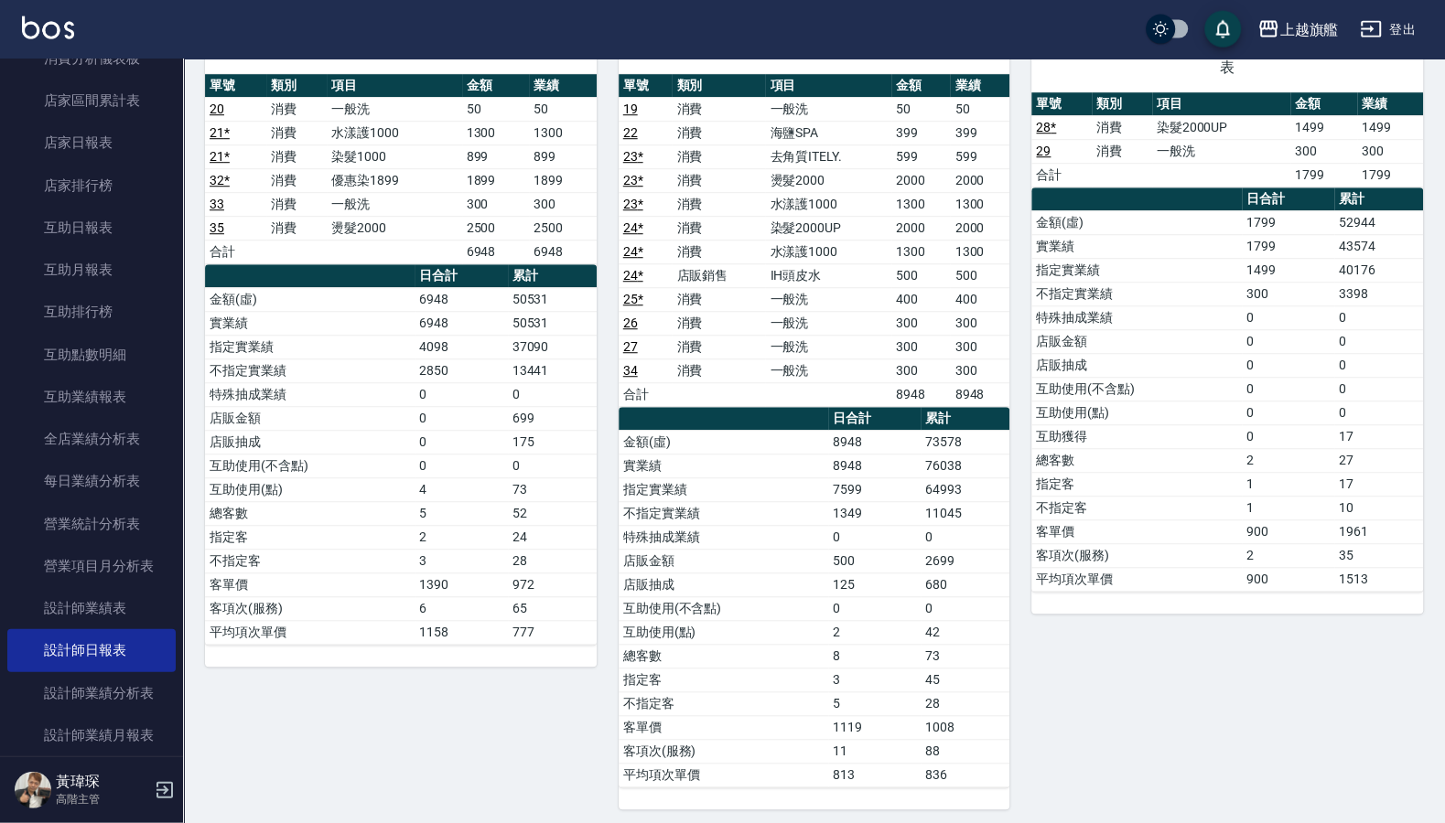
scroll to position [1053, 0]
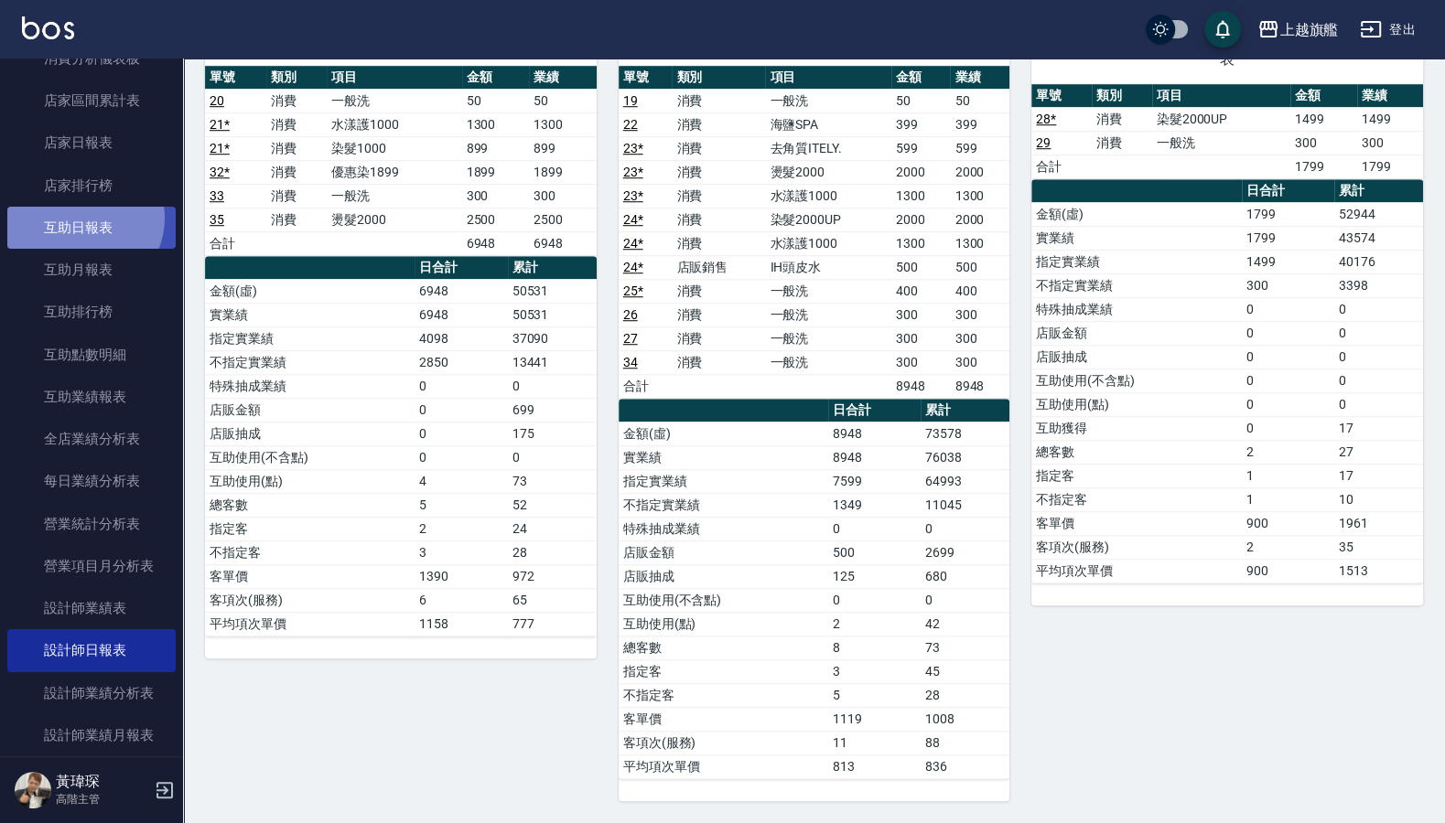
click at [82, 219] on link "互助日報表" at bounding box center [91, 228] width 168 height 42
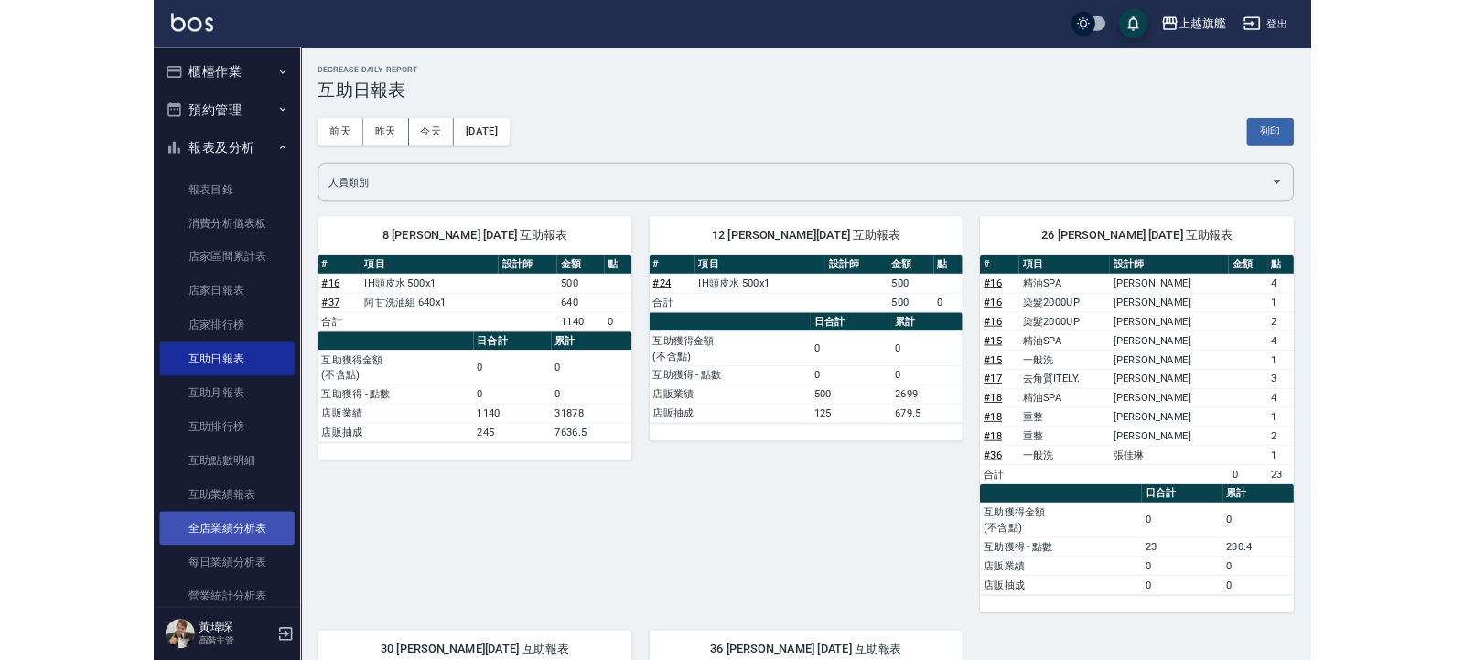
scroll to position [220, 0]
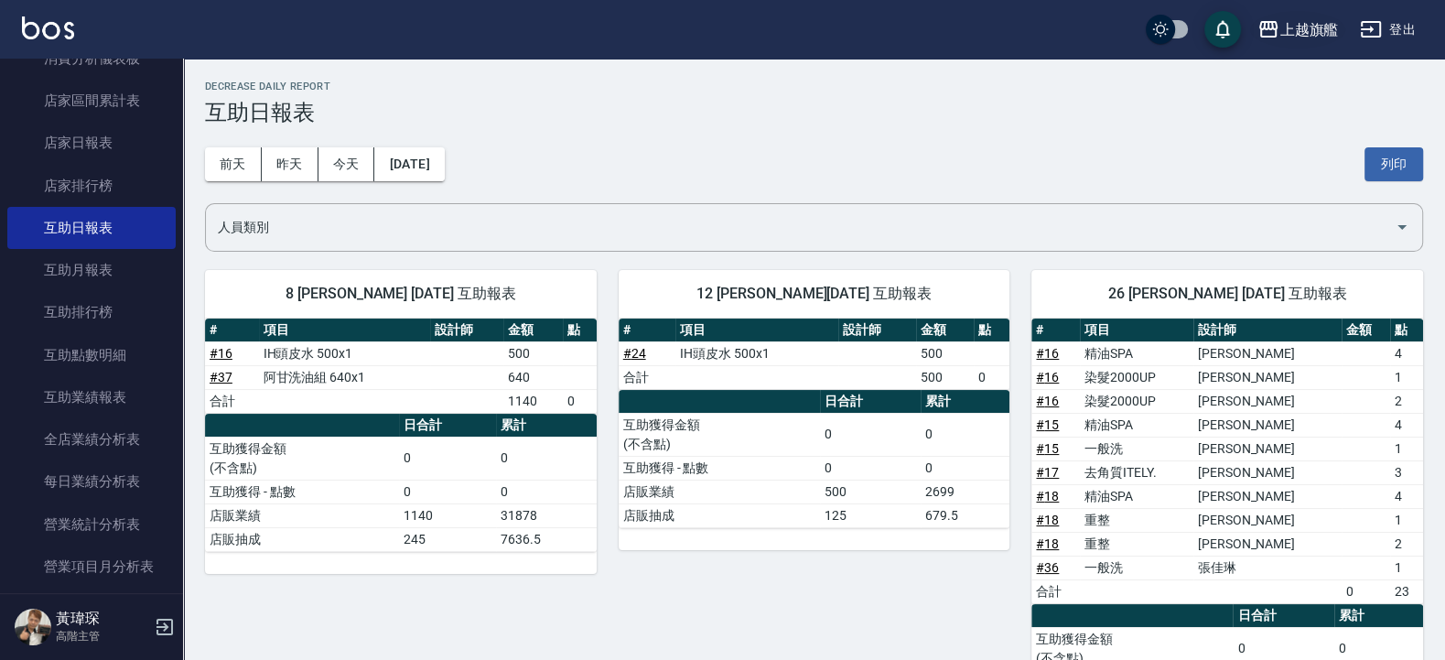
click at [1302, 32] on div "上越旗艦" at bounding box center [1308, 29] width 59 height 23
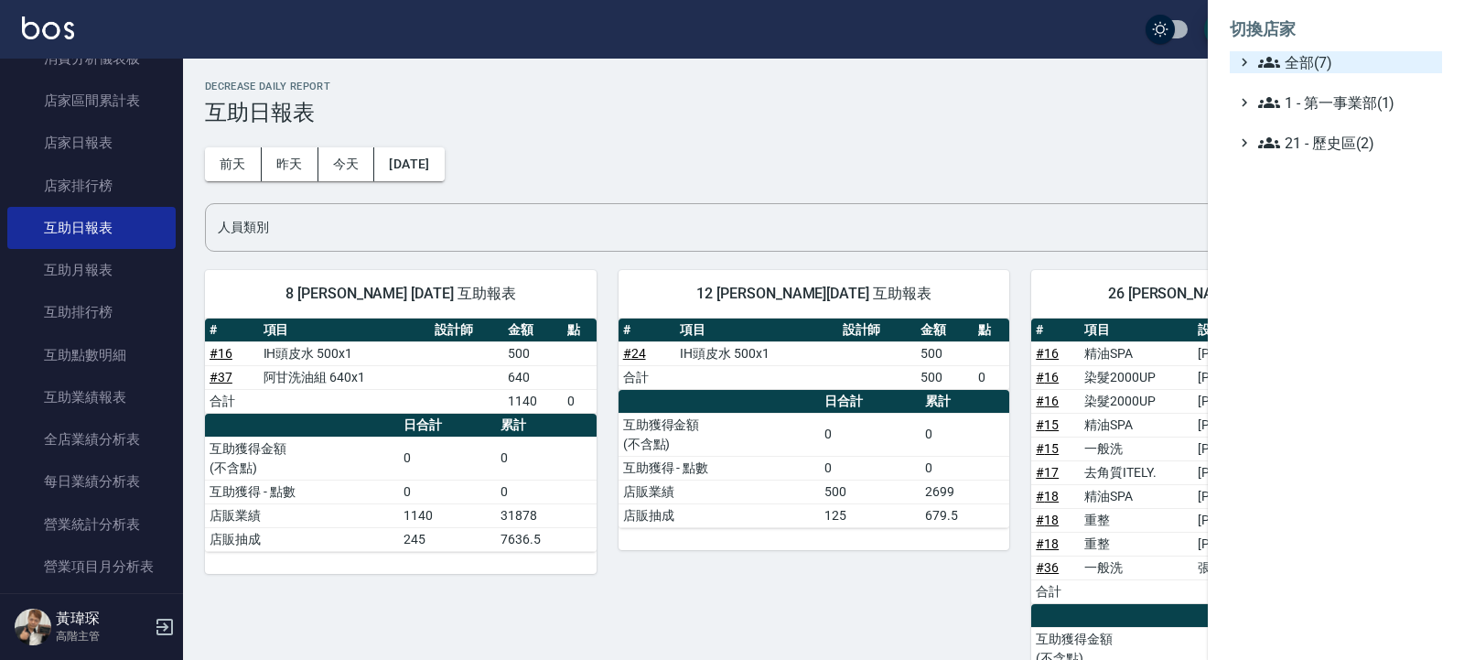
click at [1291, 71] on span "全部(7)" at bounding box center [1346, 62] width 177 height 22
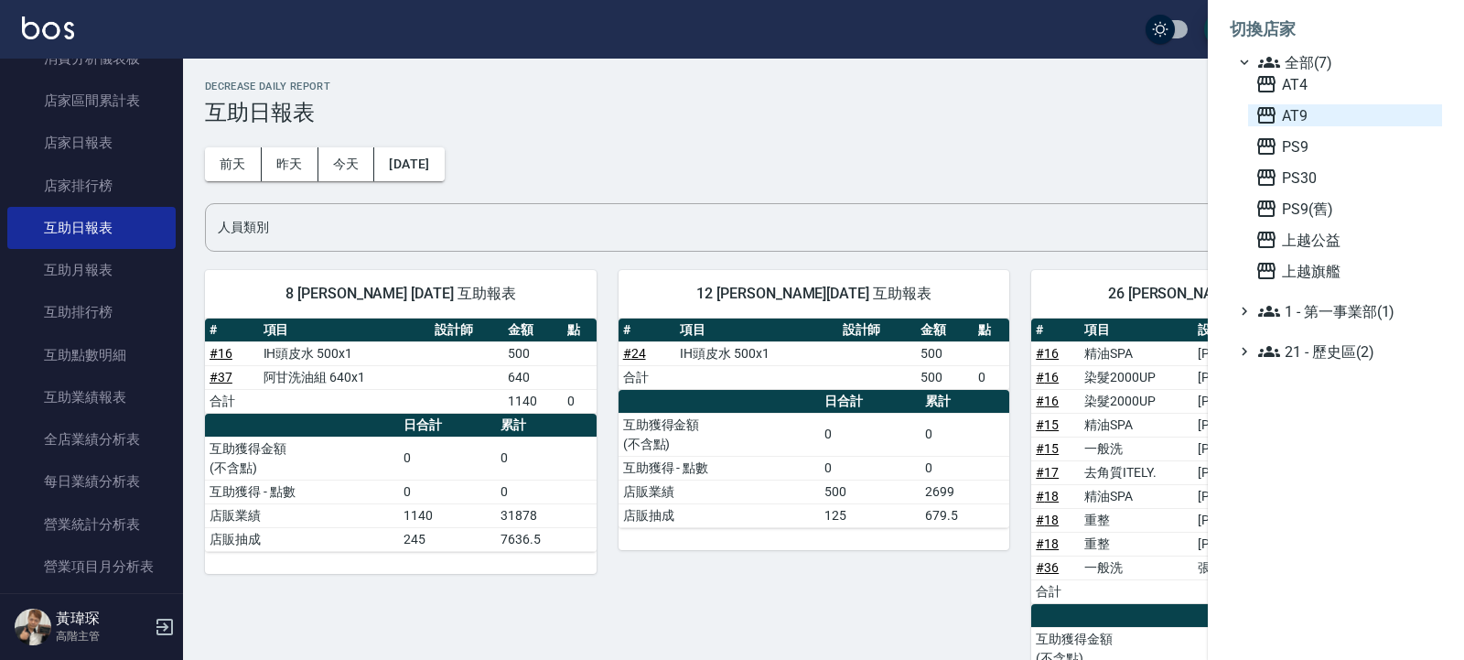
click at [1305, 120] on span "AT9" at bounding box center [1344, 115] width 179 height 22
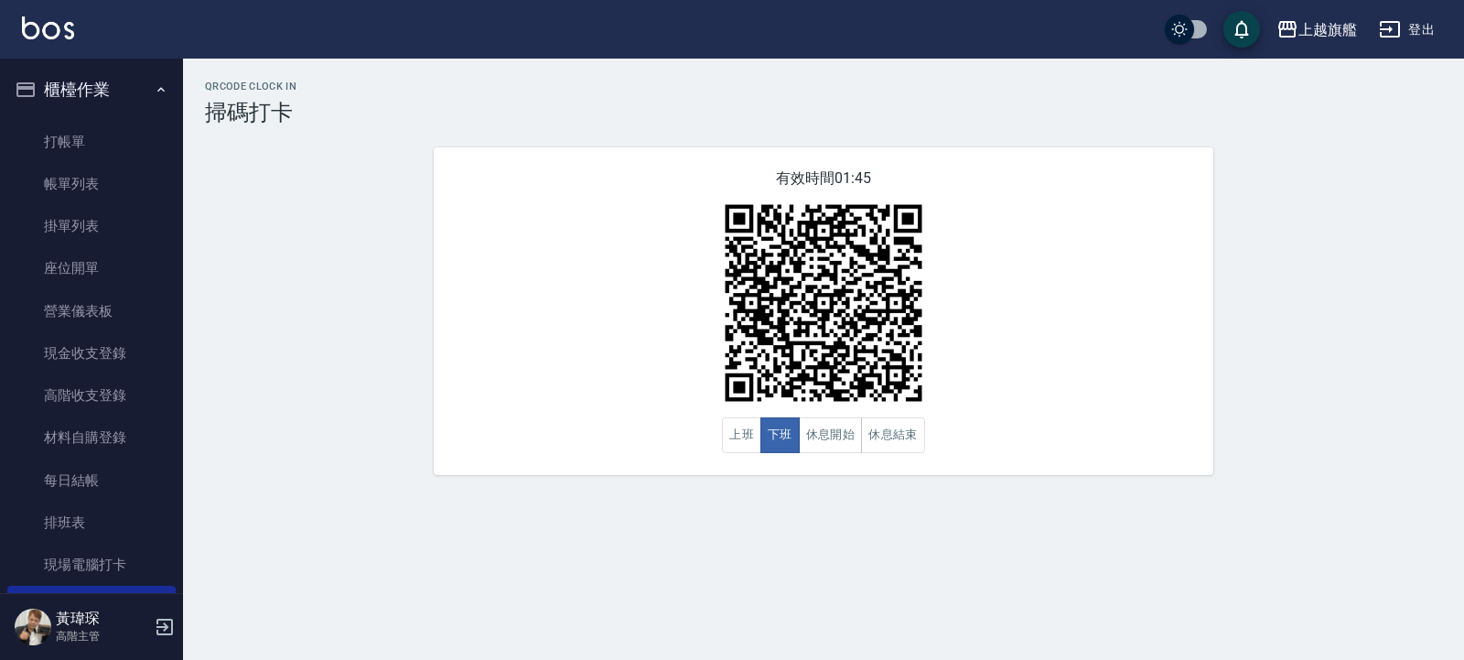
click at [76, 88] on button "櫃檯作業" at bounding box center [91, 90] width 168 height 48
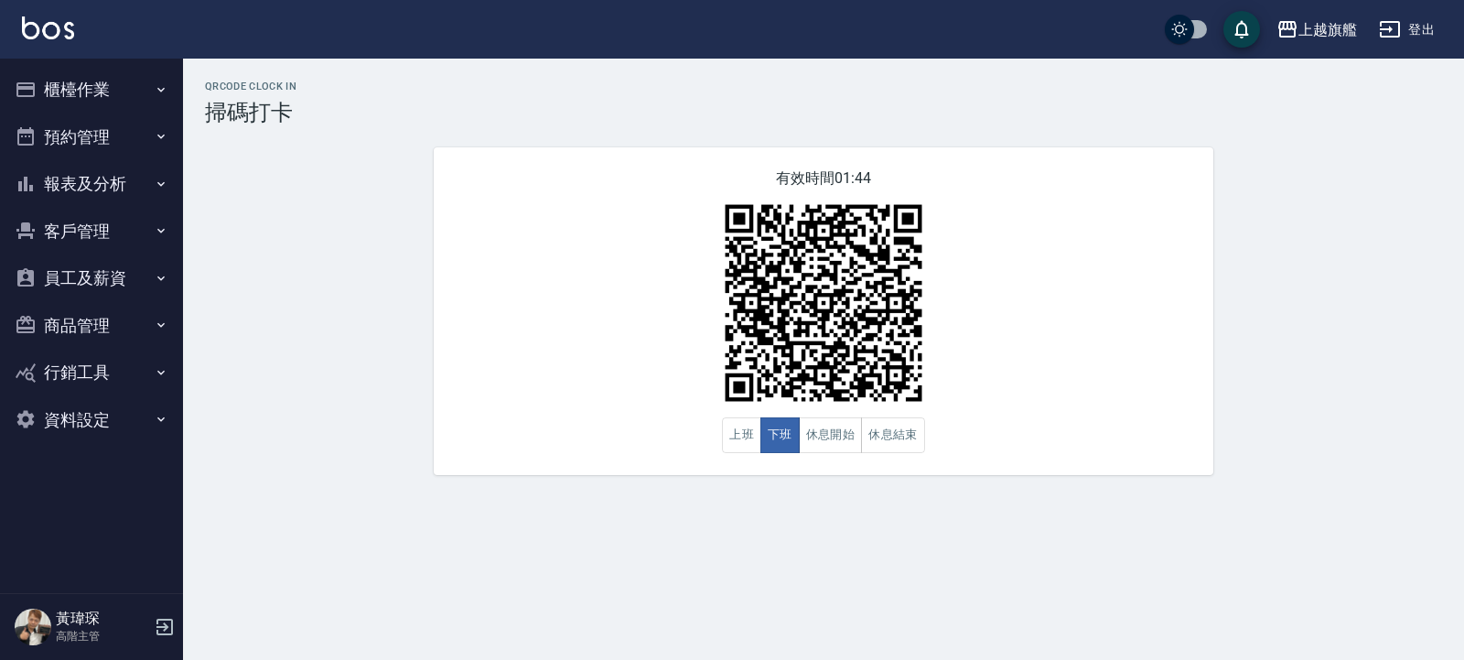
click at [81, 159] on button "預約管理" at bounding box center [91, 137] width 168 height 48
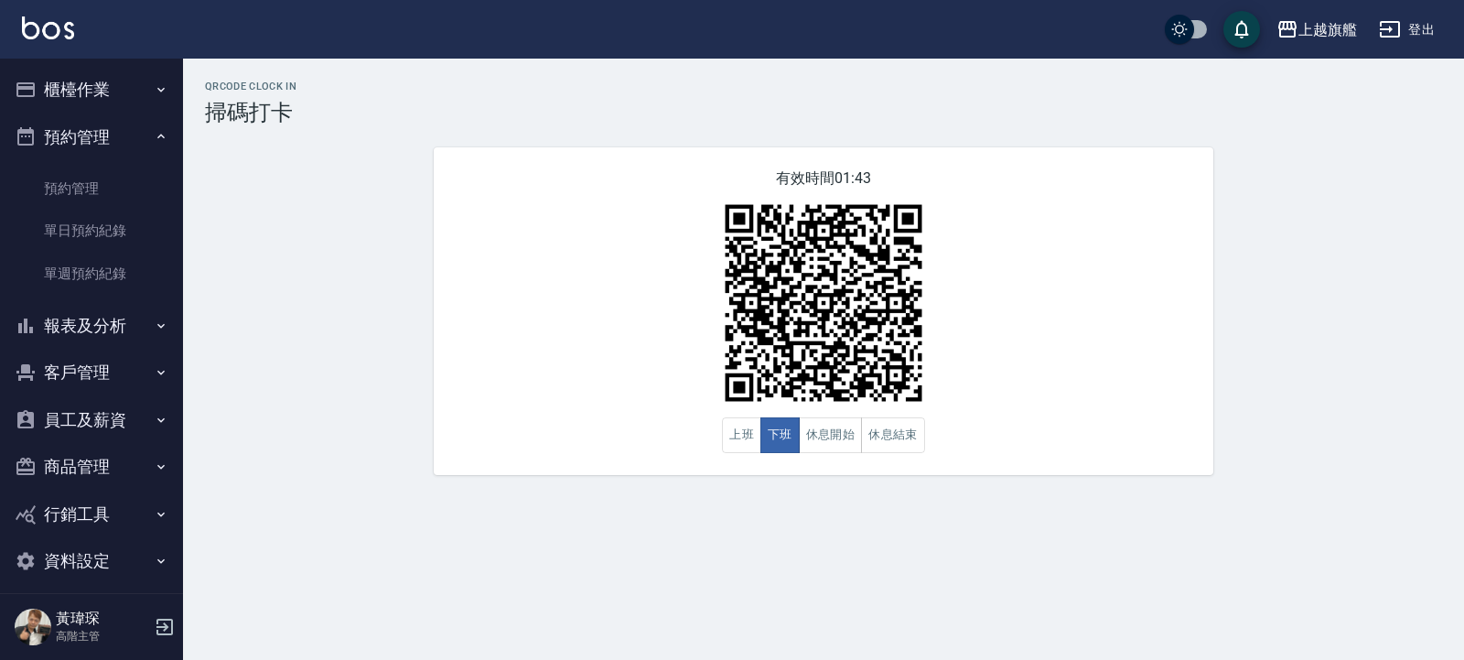
click at [55, 129] on button "預約管理" at bounding box center [91, 137] width 168 height 48
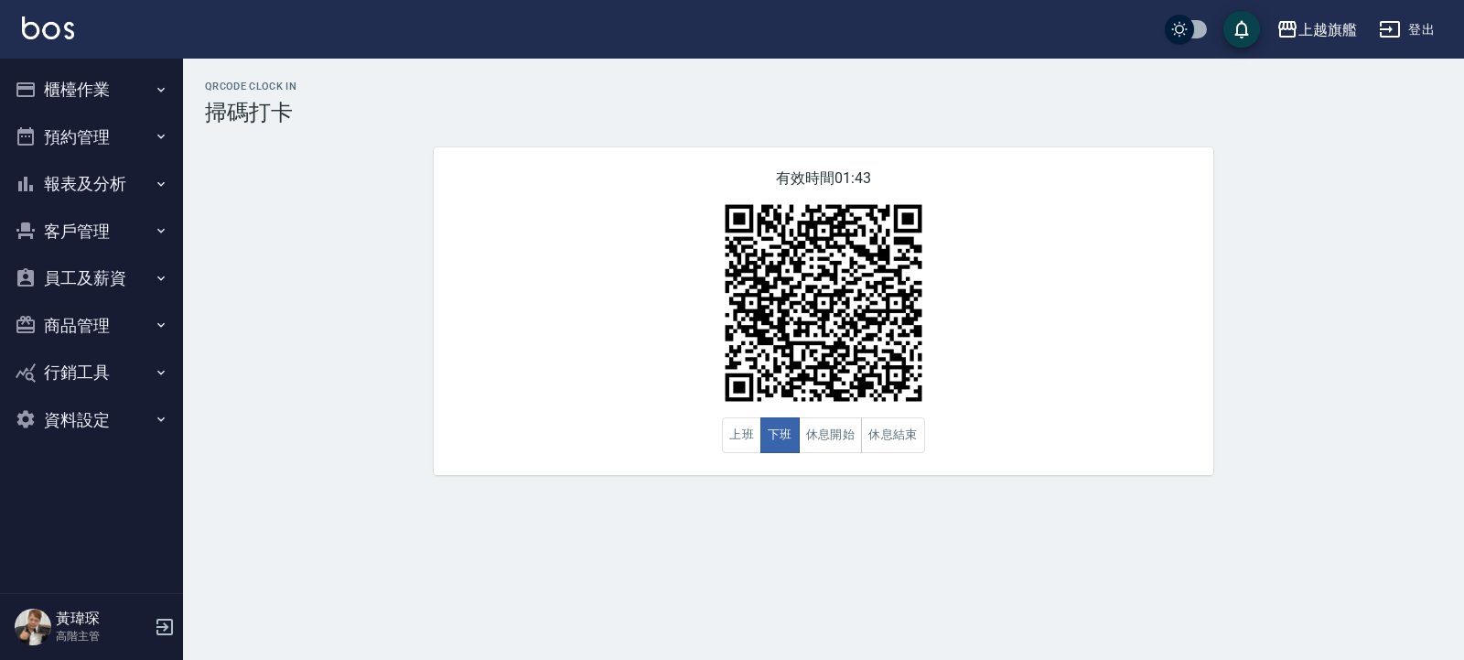
click at [65, 188] on button "報表及分析" at bounding box center [91, 184] width 168 height 48
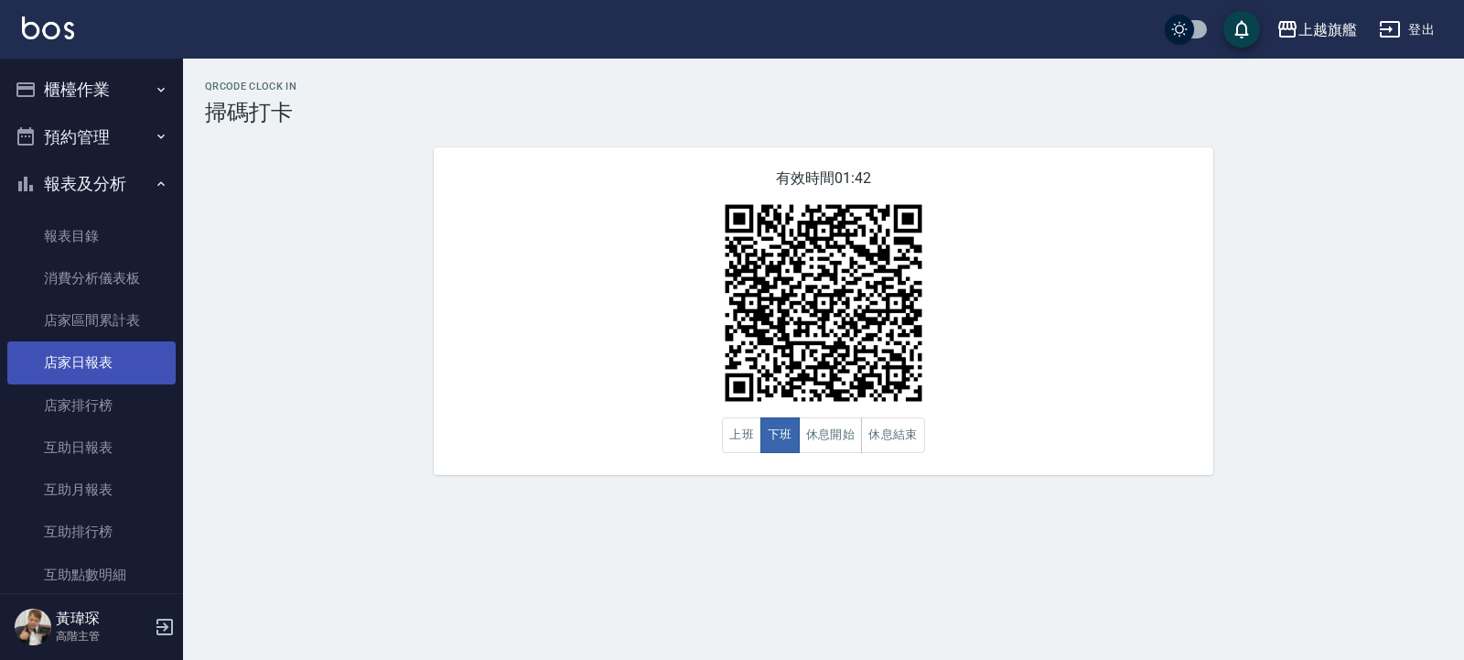
click at [102, 357] on link "店家日報表" at bounding box center [91, 362] width 168 height 42
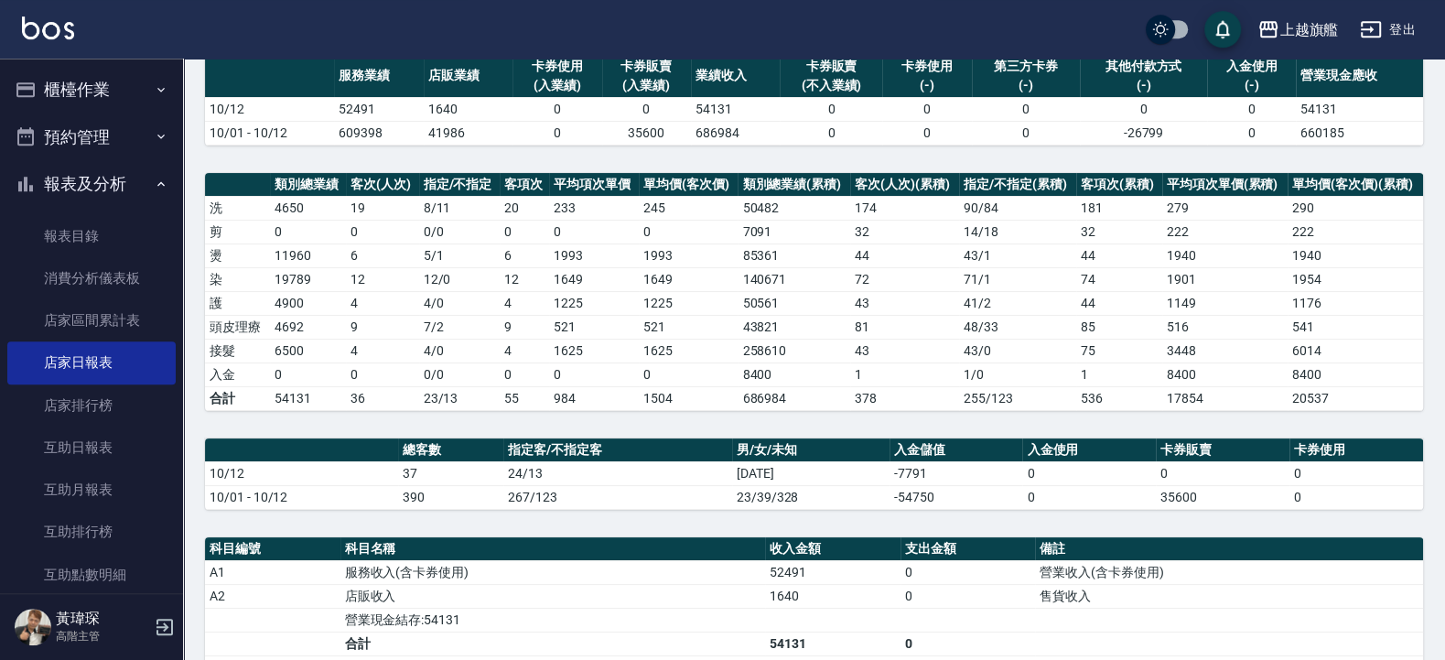
scroll to position [329, 0]
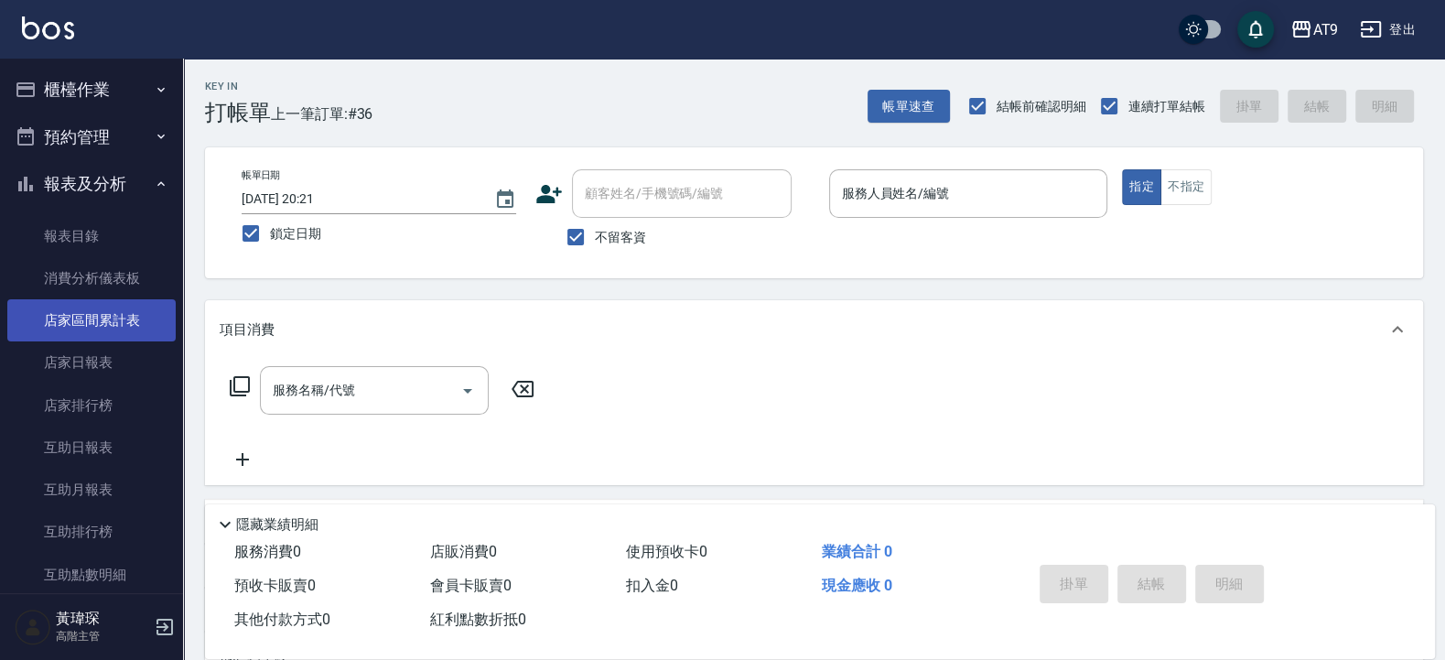
click at [104, 317] on link "店家區間累計表" at bounding box center [91, 320] width 168 height 42
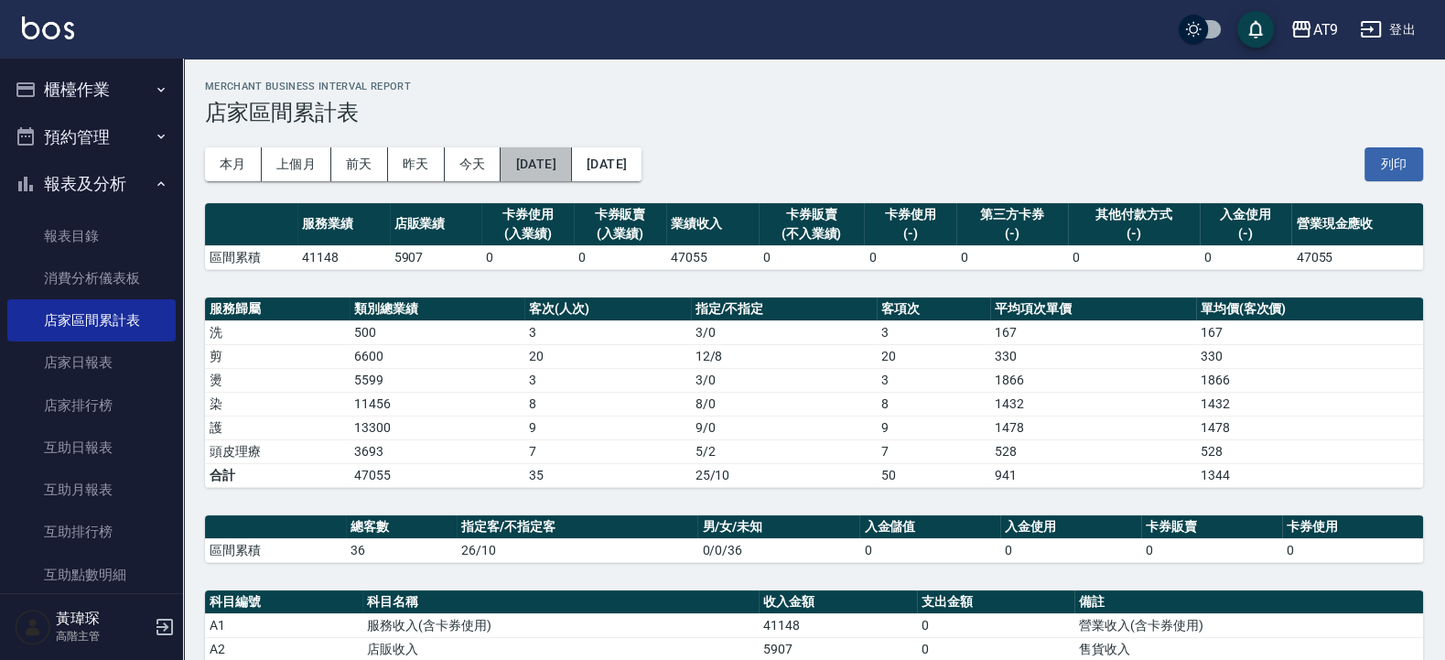
click at [545, 170] on button "[DATE]" at bounding box center [535, 164] width 70 height 34
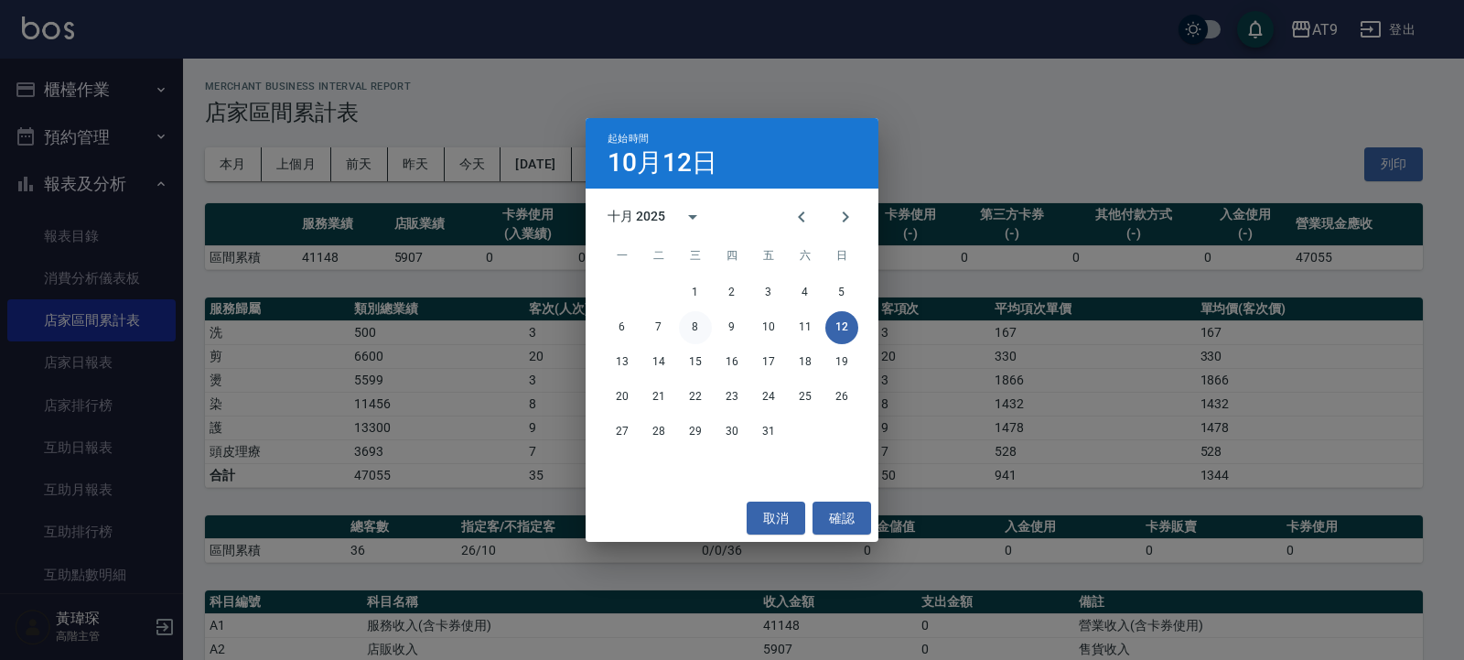
click at [699, 335] on button "8" at bounding box center [695, 327] width 33 height 33
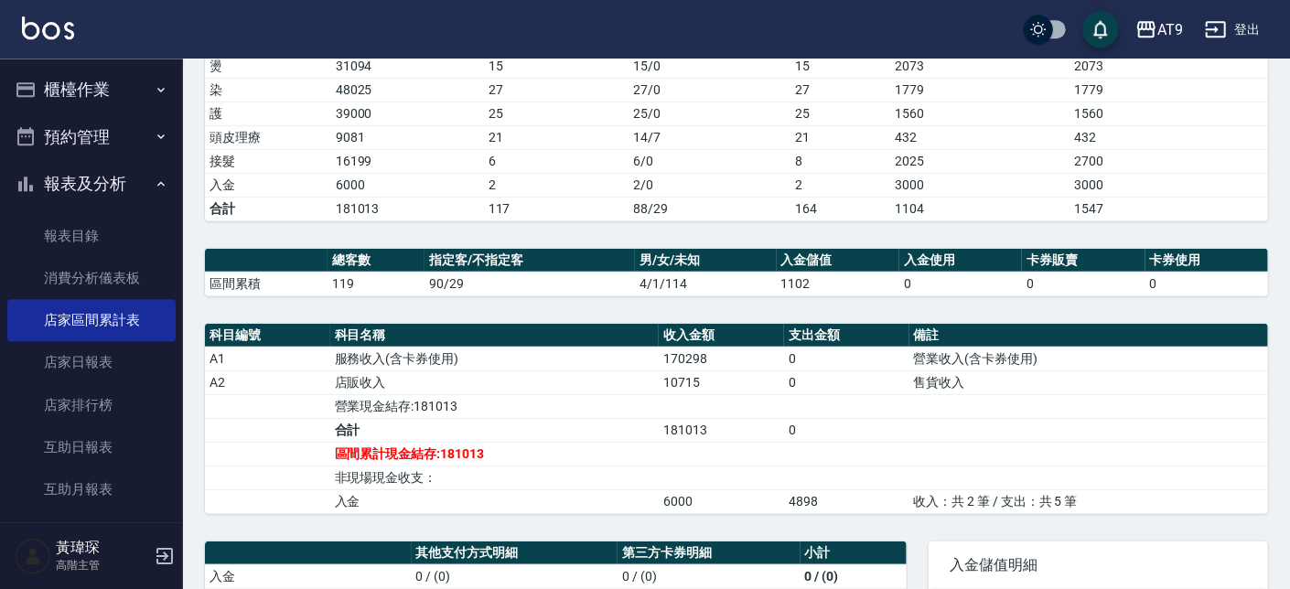
scroll to position [231, 0]
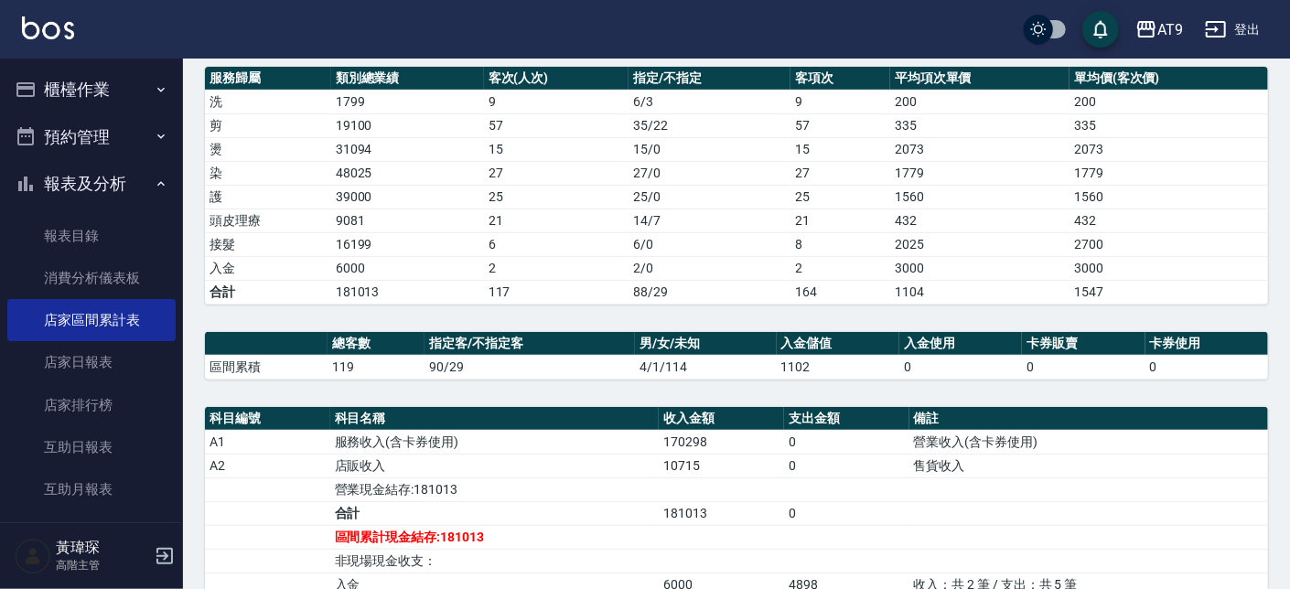
click at [694, 470] on td "10715" at bounding box center [721, 466] width 125 height 24
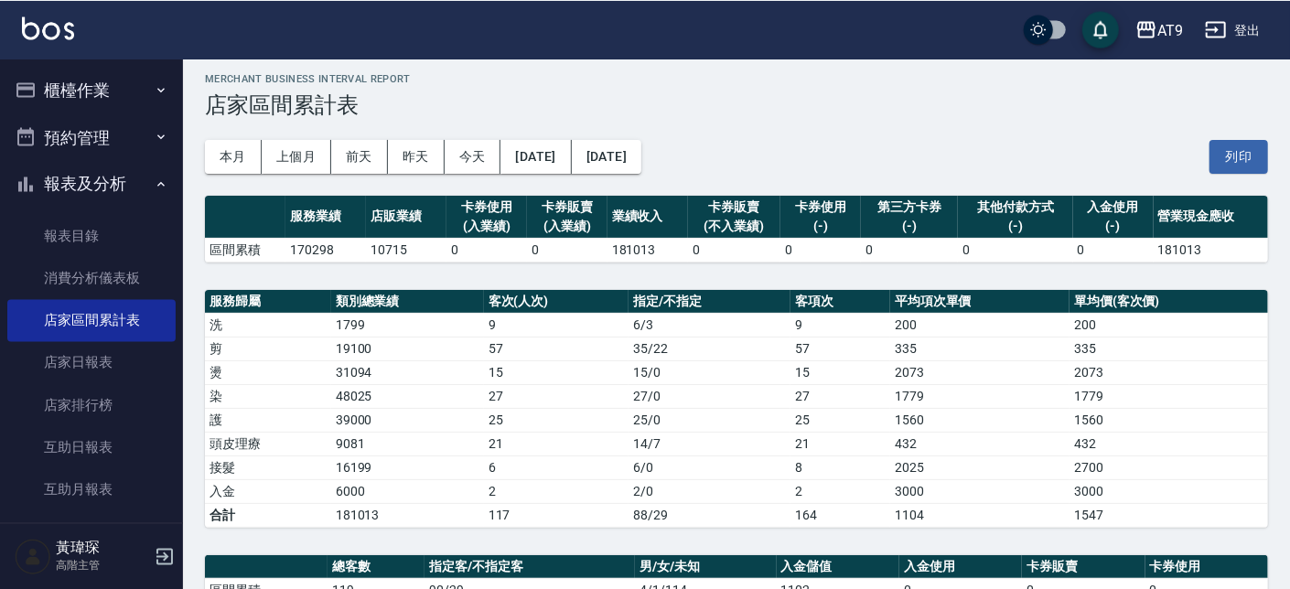
scroll to position [0, 0]
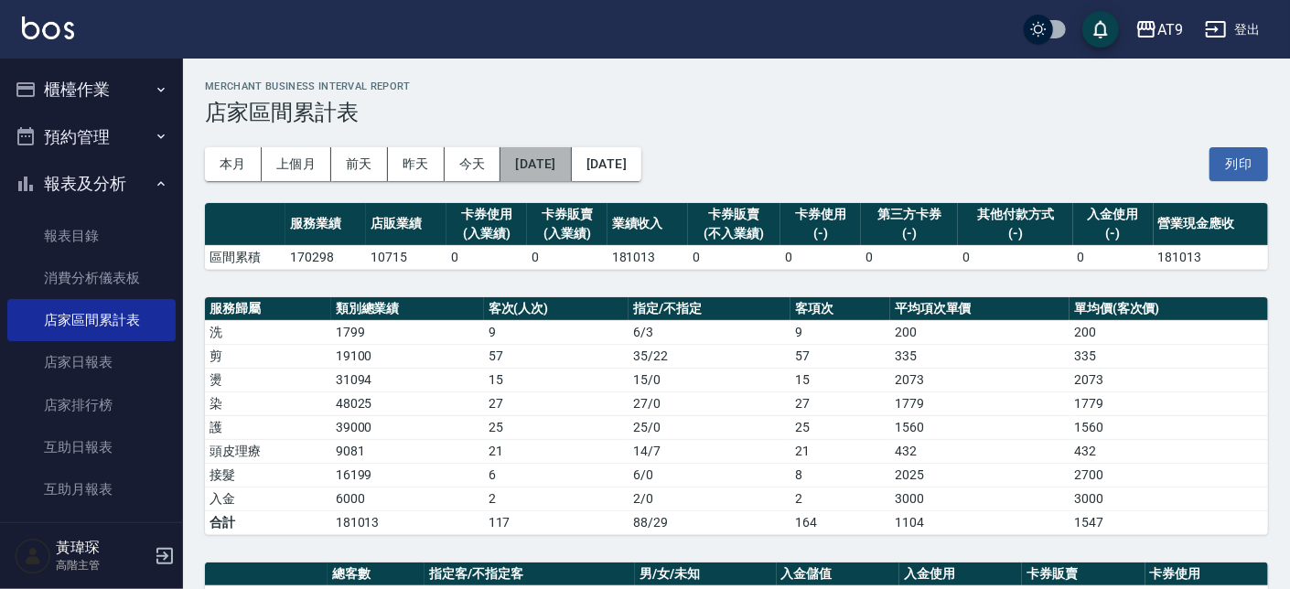
click at [568, 170] on button "[DATE]" at bounding box center [535, 164] width 70 height 34
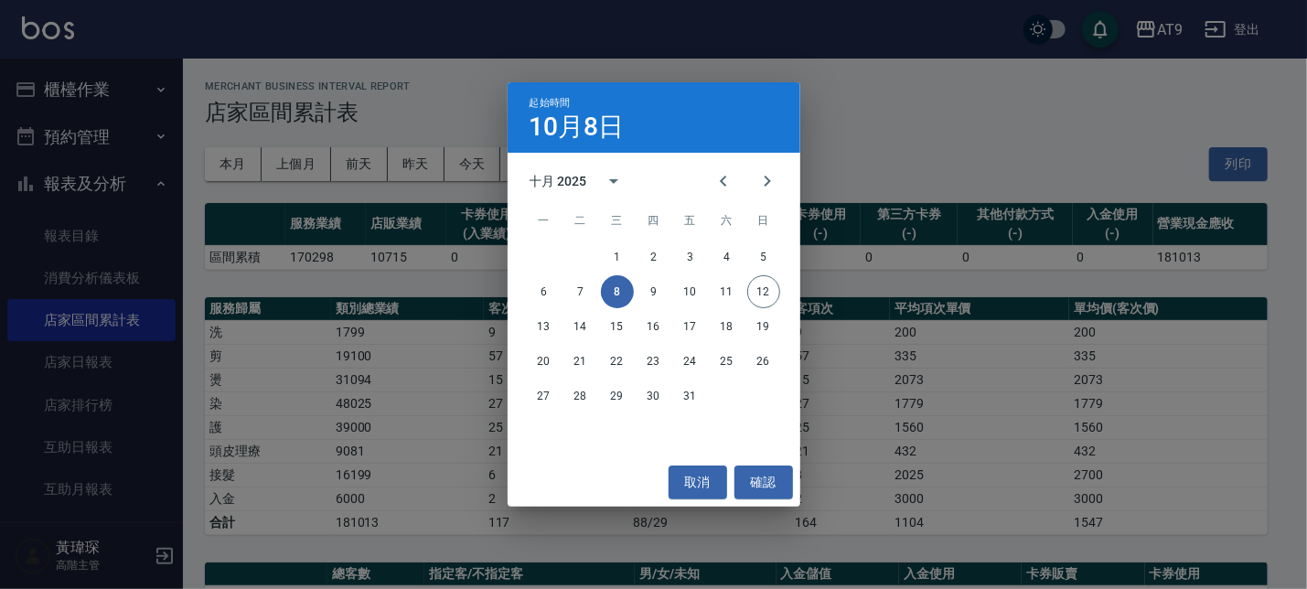
click at [835, 180] on div "起始時間 [DATE] 十月 2025 一 二 三 四 五 六 日 1 2 3 4 5 6 7 8 9 10 11 12 13 14 15 16 17 18 …" at bounding box center [653, 294] width 1307 height 589
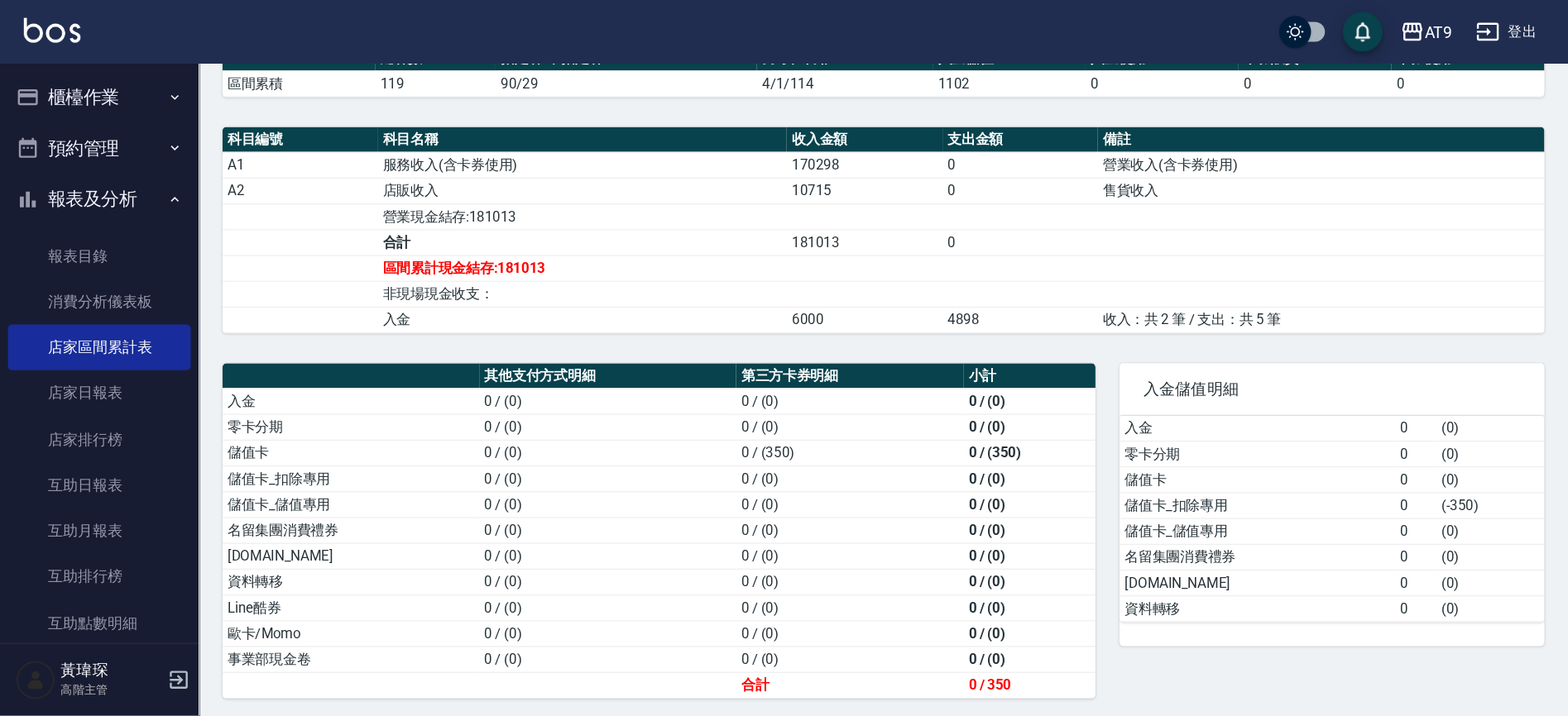
scroll to position [371, 0]
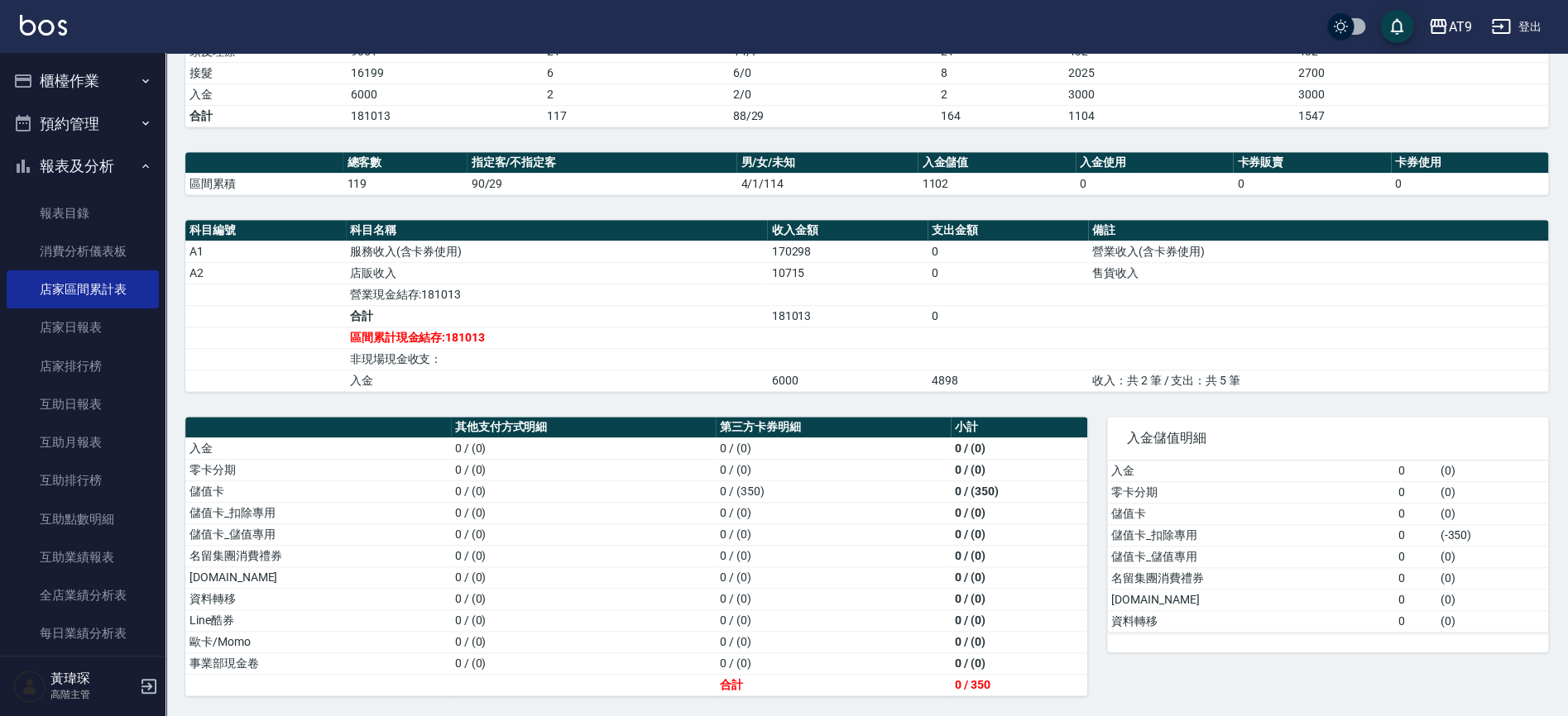
click at [138, 323] on nav "櫃檯作業 打帳單 帳單列表 掛單列表 座位開單 營業儀表板 現金收支登錄 高階收支登錄 材料自購登錄 每日結帳 排班表 現場電腦打卡 掃碼打卡 預約管理 預約…" at bounding box center [82, 354] width 165 height 603
click at [89, 332] on link "店家日報表" at bounding box center [82, 327] width 152 height 38
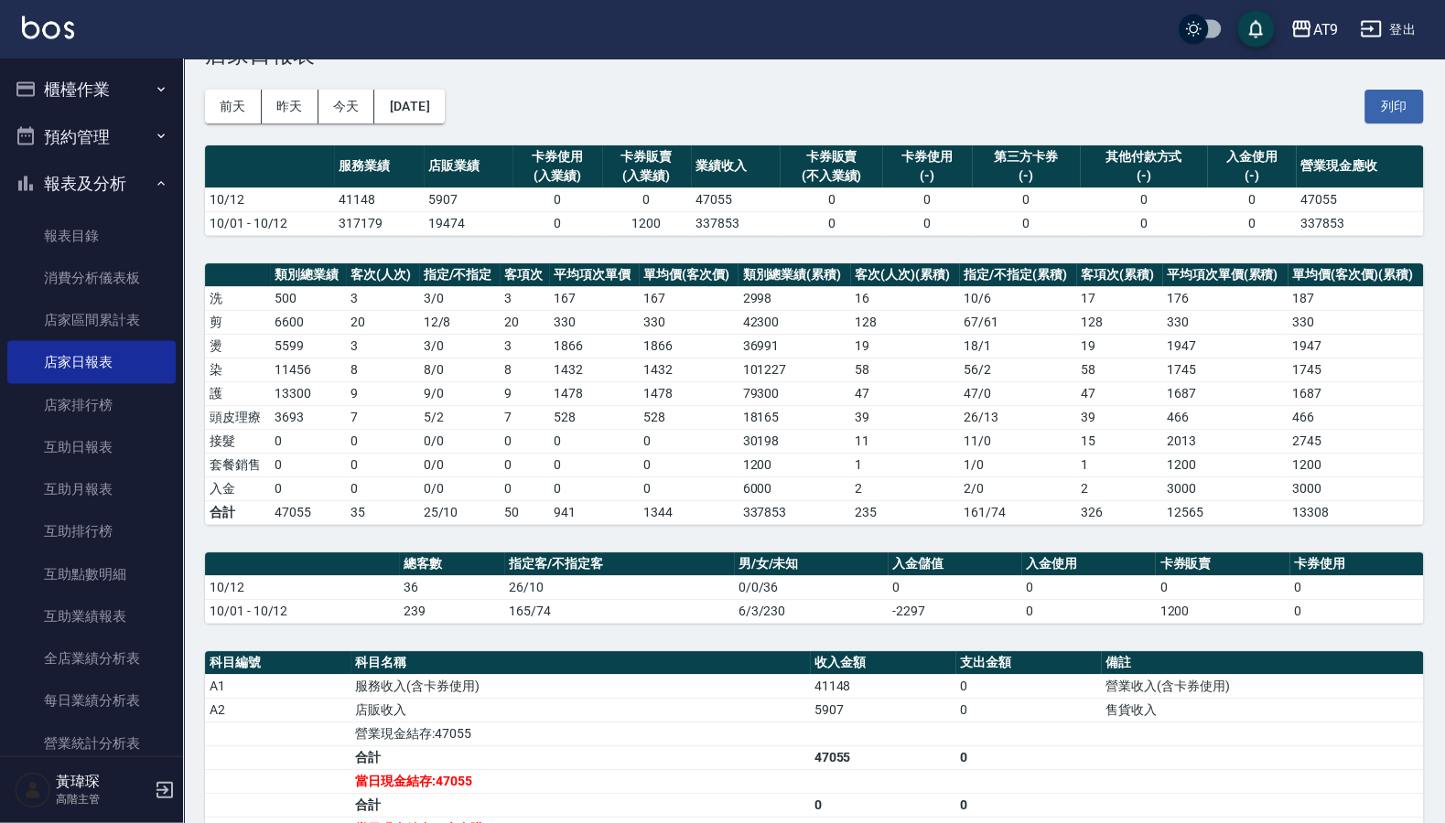
scroll to position [110, 0]
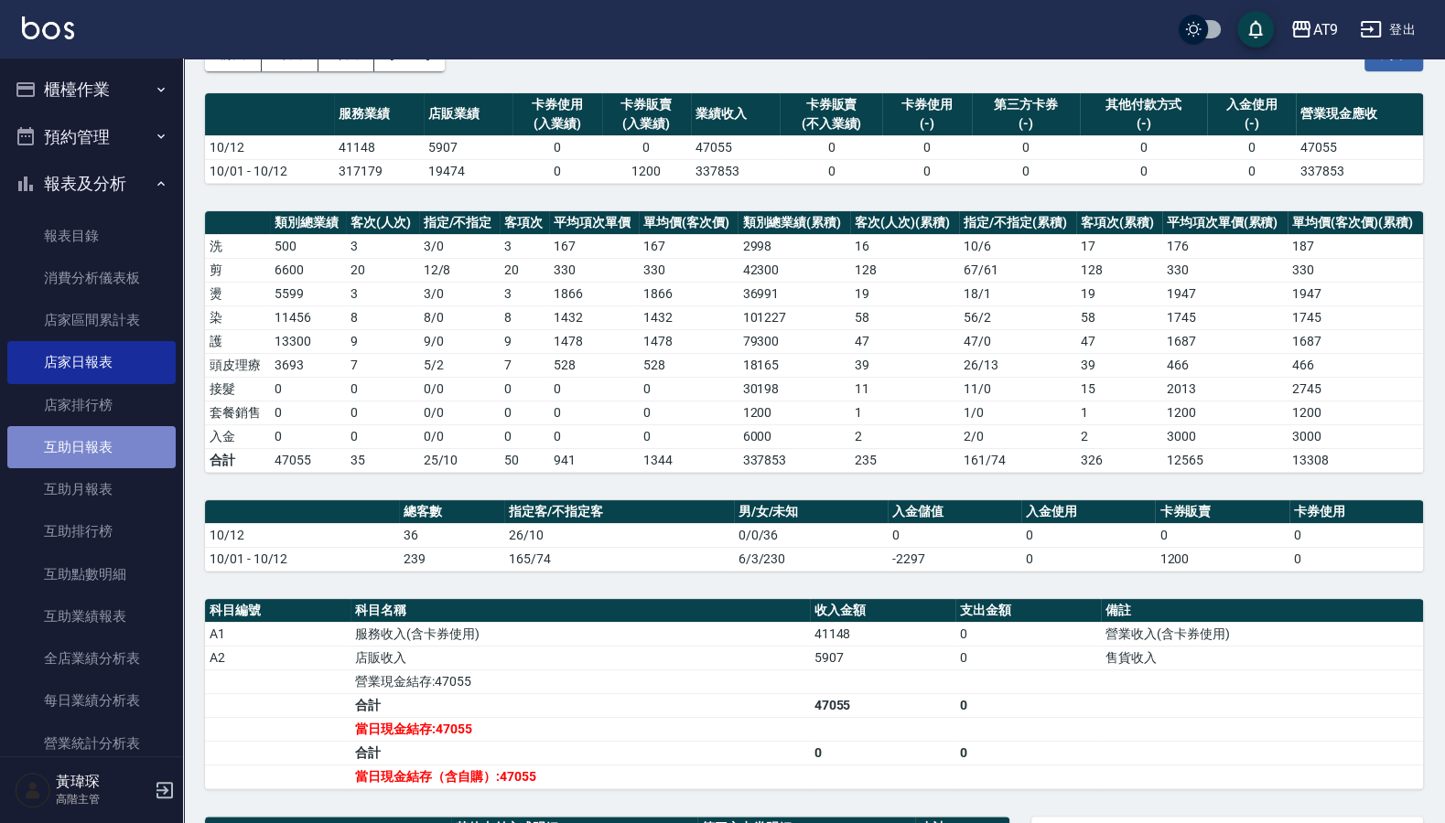
click at [127, 440] on link "互助日報表" at bounding box center [91, 447] width 168 height 42
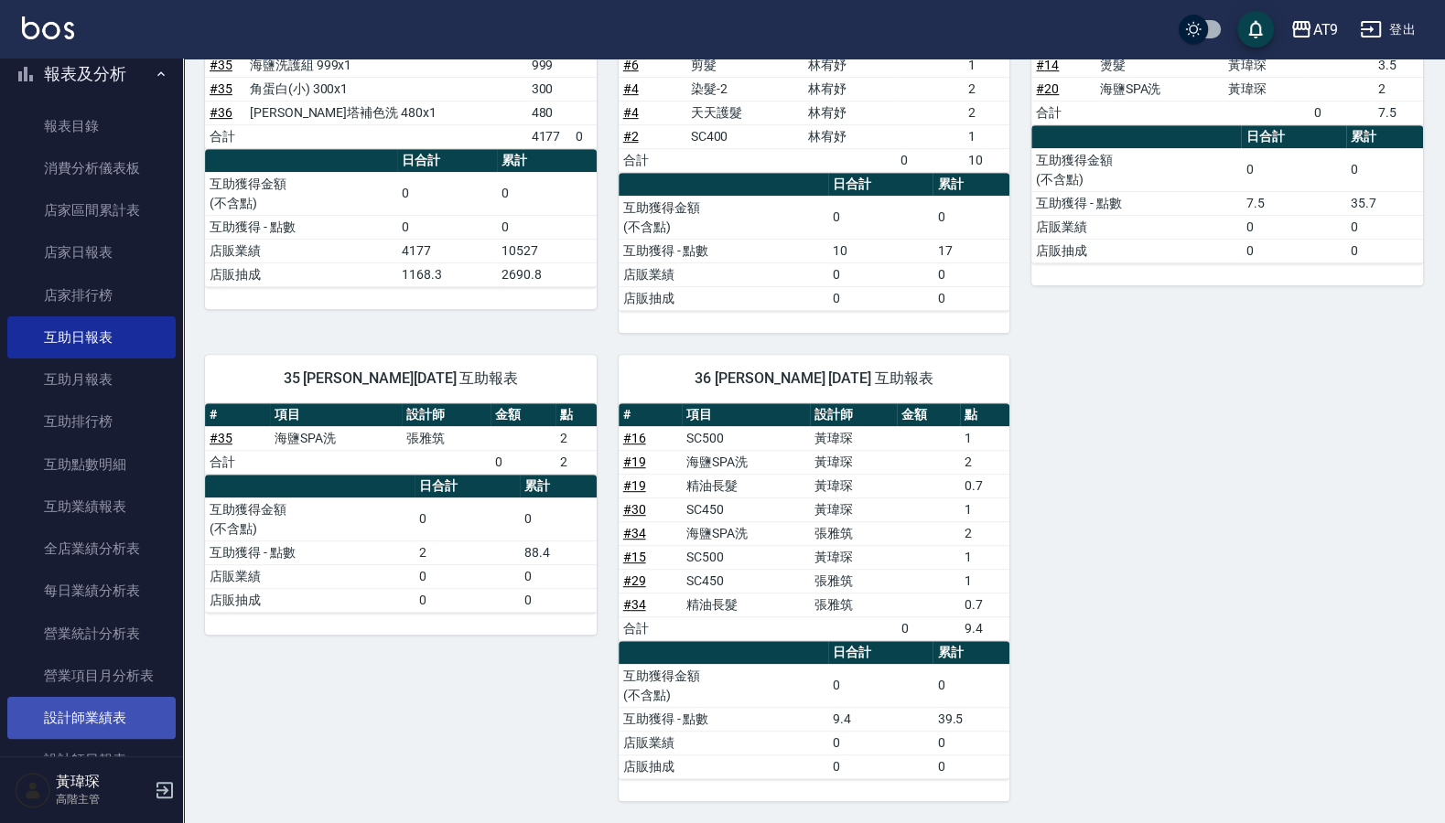
scroll to position [220, 0]
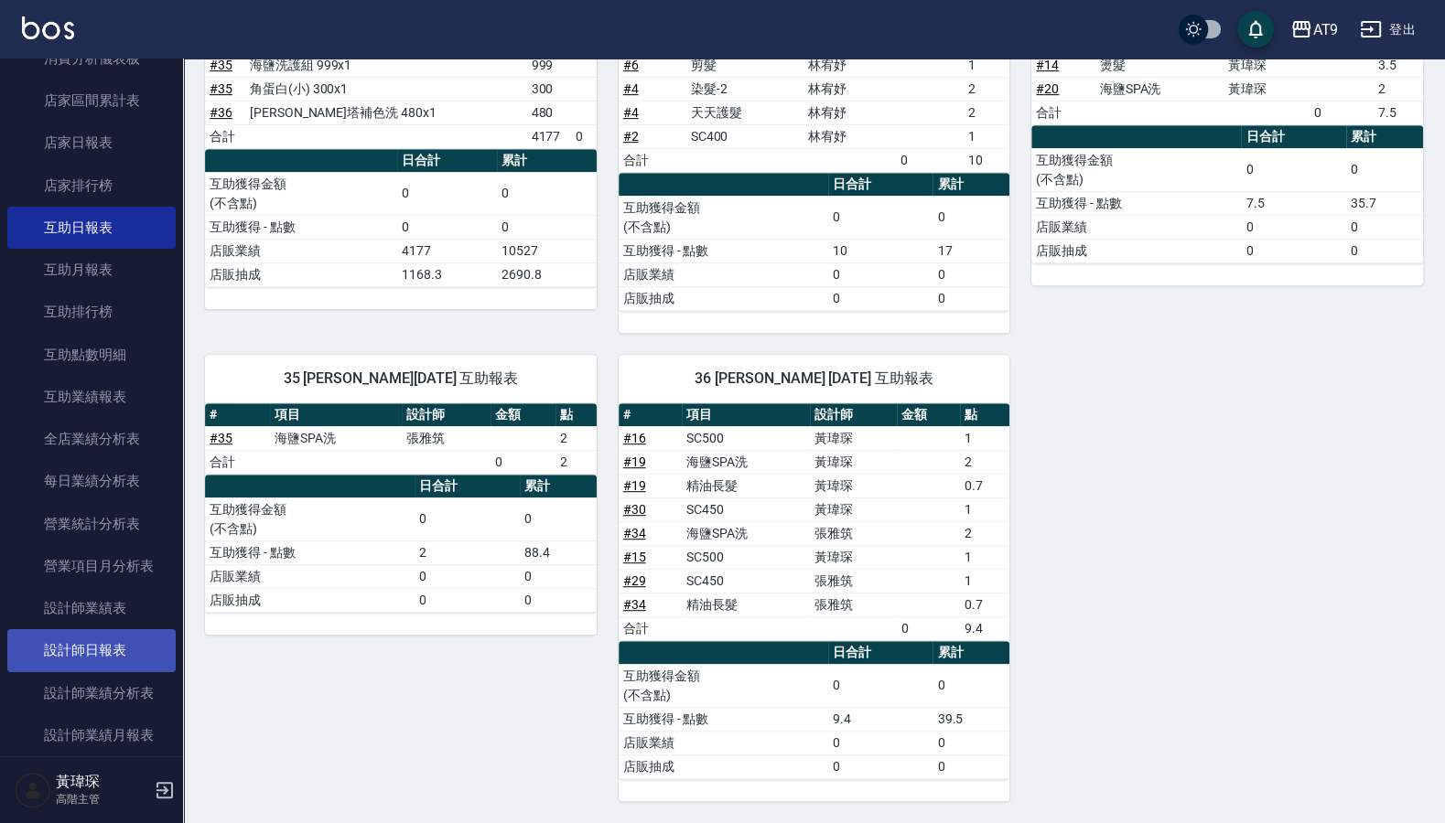
click at [120, 659] on link "設計師日報表" at bounding box center [91, 650] width 168 height 42
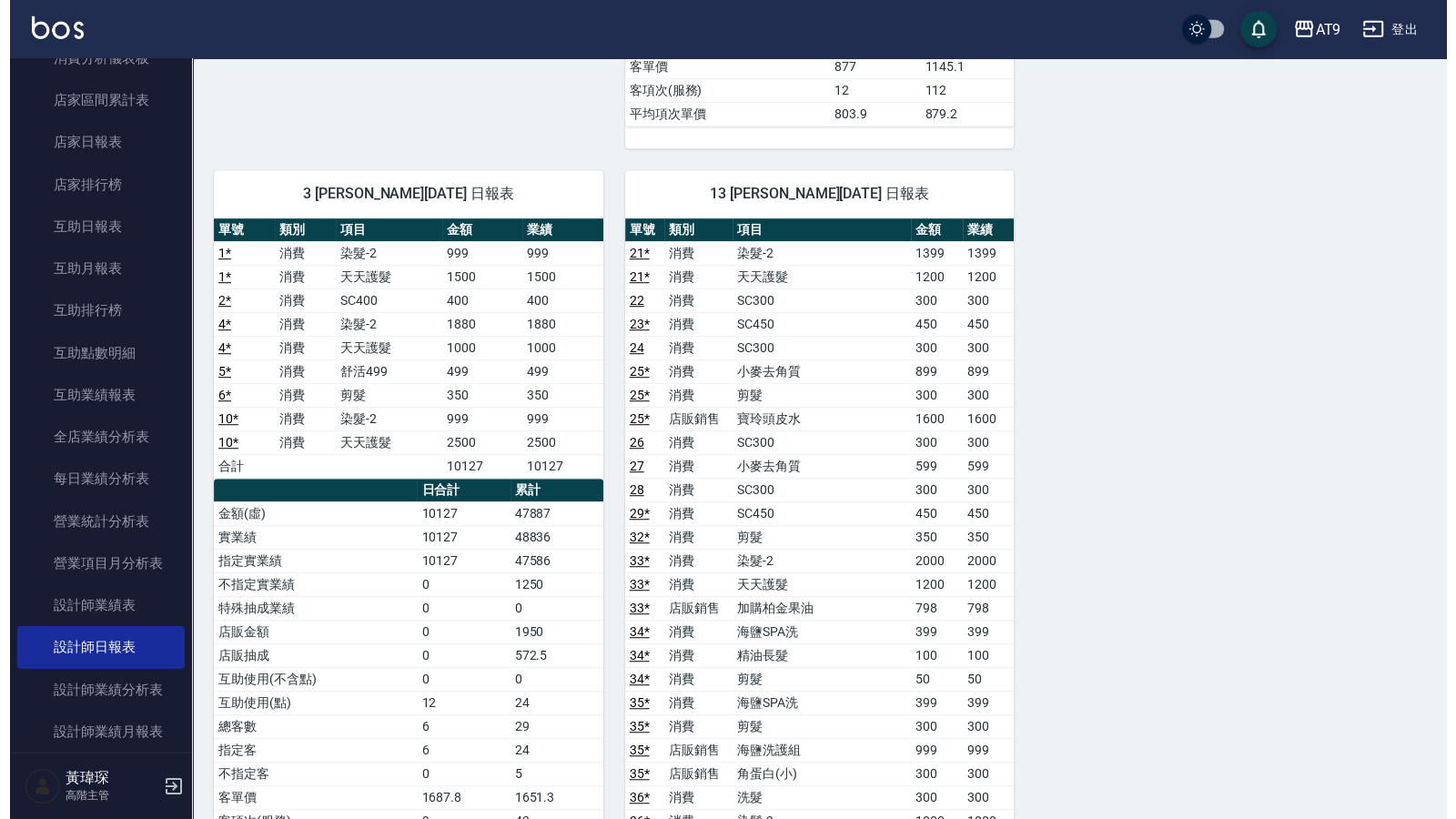
scroll to position [1382, 0]
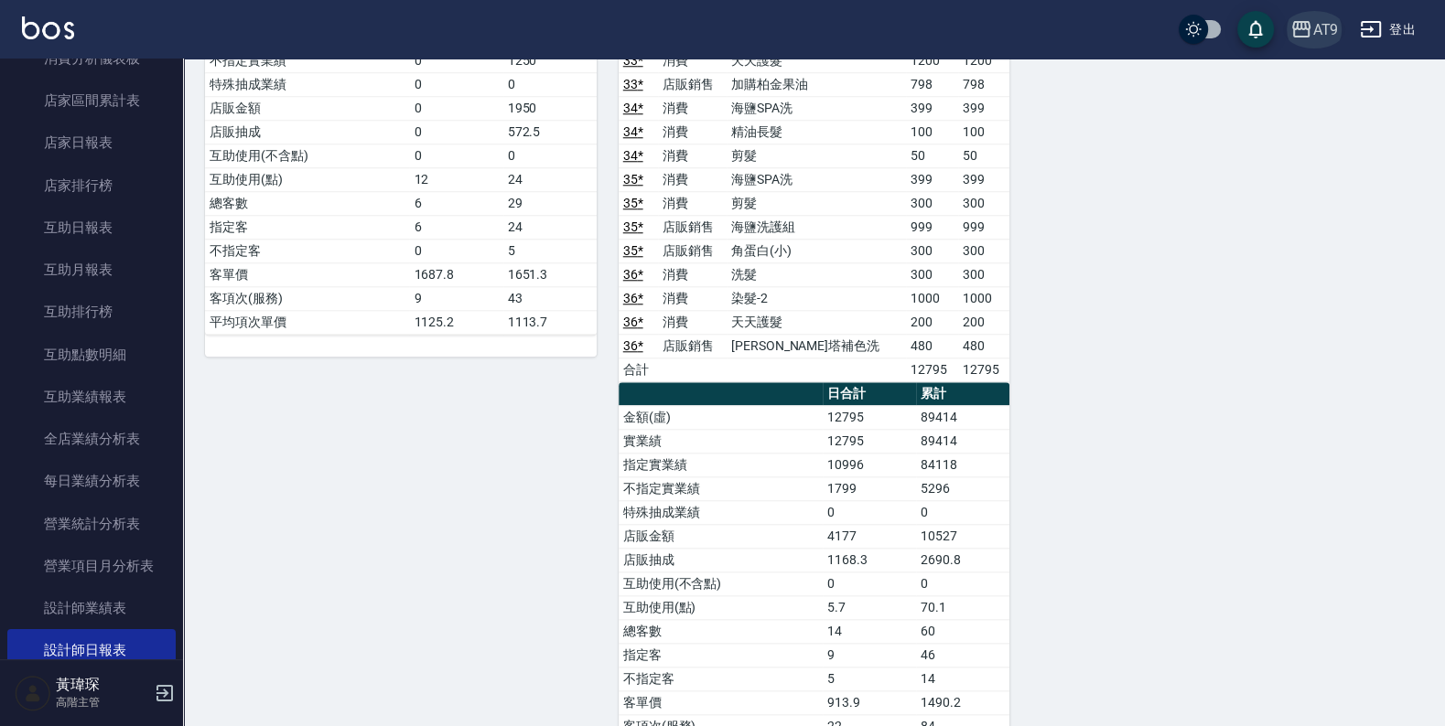
click at [1329, 35] on div "AT9" at bounding box center [1325, 29] width 26 height 23
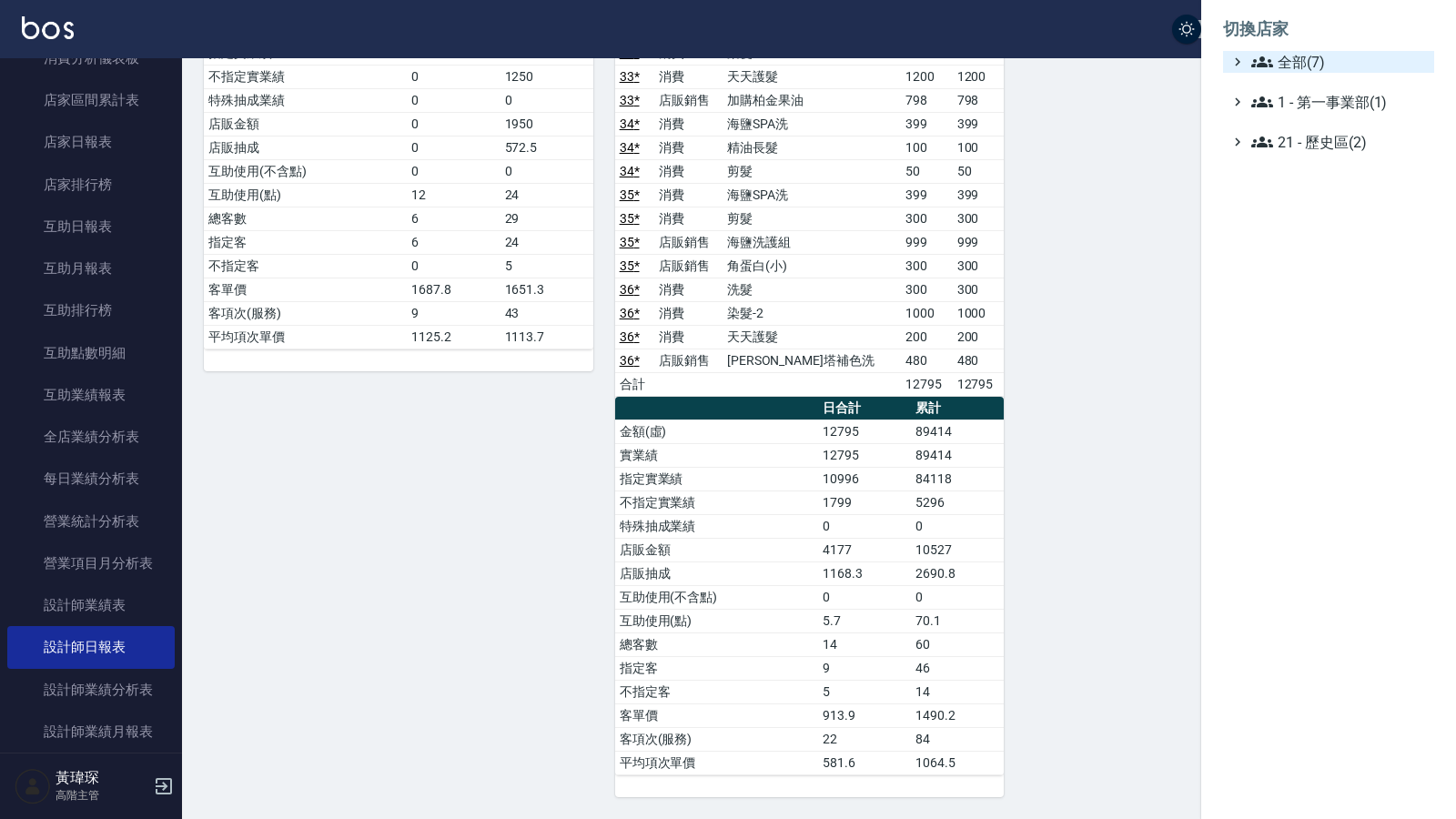
click at [1254, 59] on icon at bounding box center [1262, 62] width 22 height 22
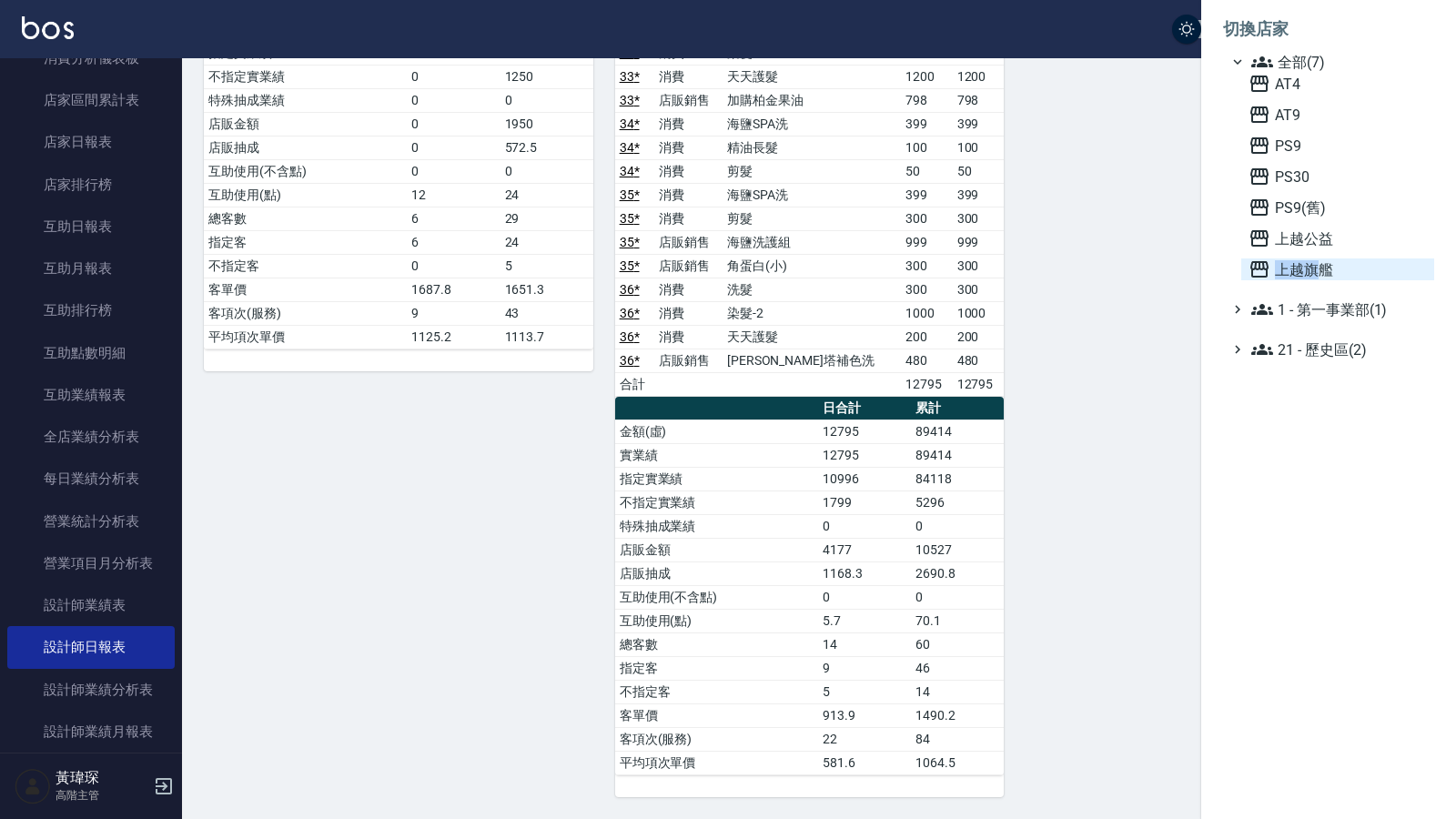
click at [1323, 258] on div "AT4 AT9 PS9 PS30 PS9(舊) 上越公益 上越旗艦" at bounding box center [1338, 176] width 193 height 208
click at [1323, 264] on span "上越旗艦" at bounding box center [1337, 270] width 178 height 22
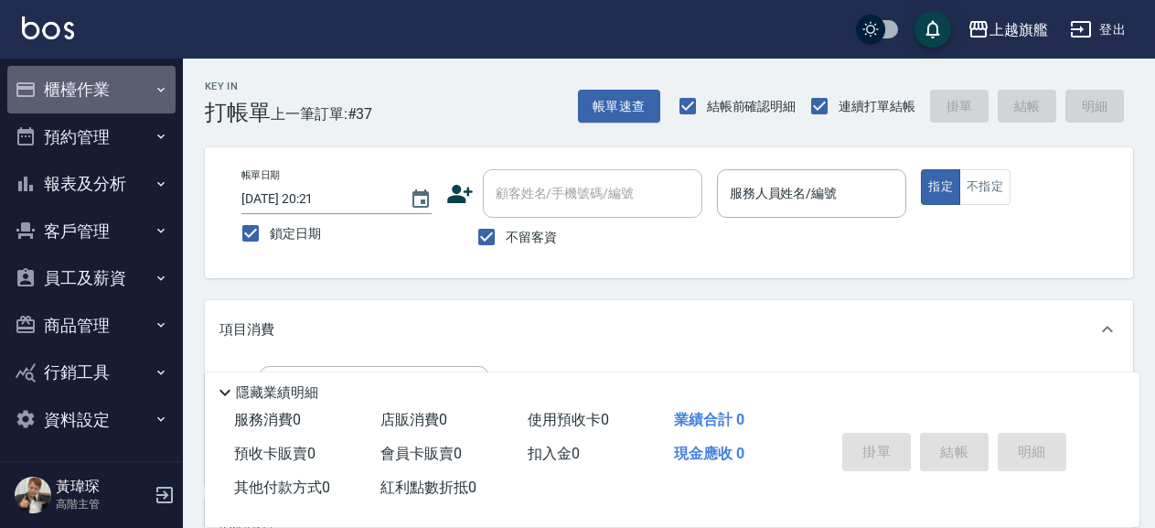
click at [133, 75] on button "櫃檯作業" at bounding box center [91, 90] width 168 height 48
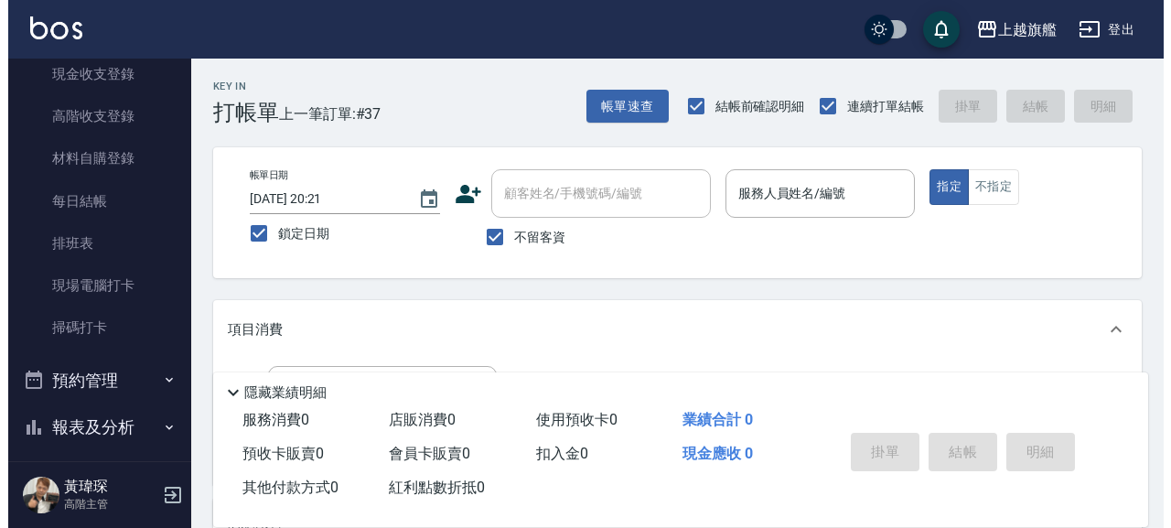
scroll to position [313, 0]
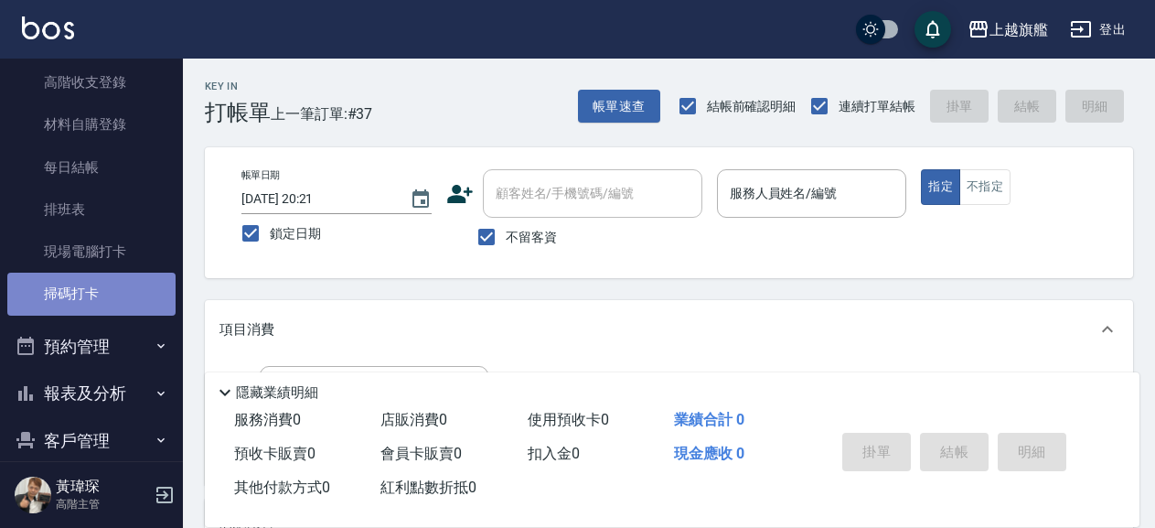
click at [133, 292] on link "掃碼打卡" at bounding box center [91, 294] width 168 height 42
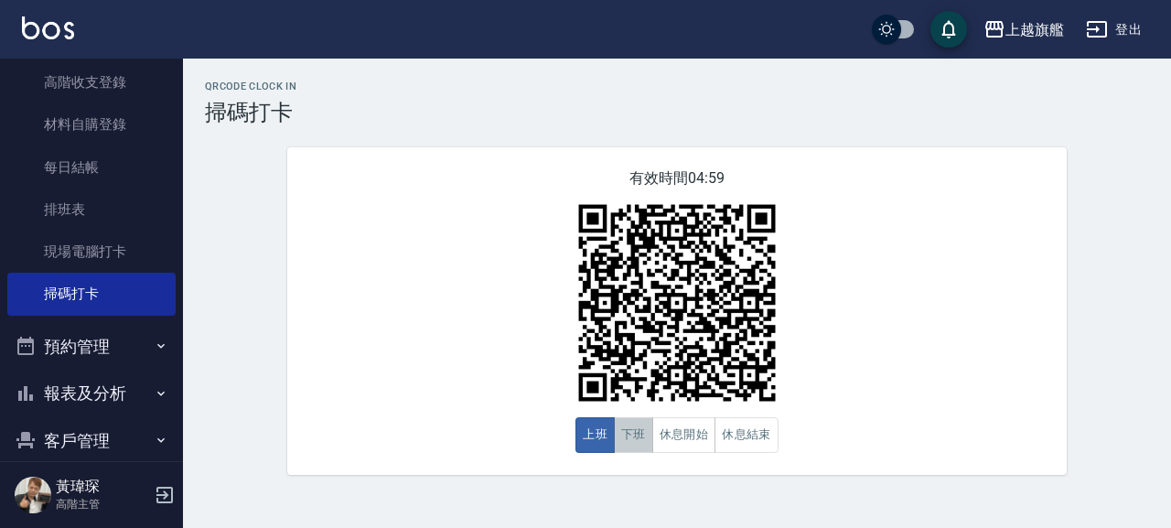
click at [622, 437] on button "下班" at bounding box center [633, 435] width 39 height 36
